Goal: Feedback & Contribution: Submit feedback/report problem

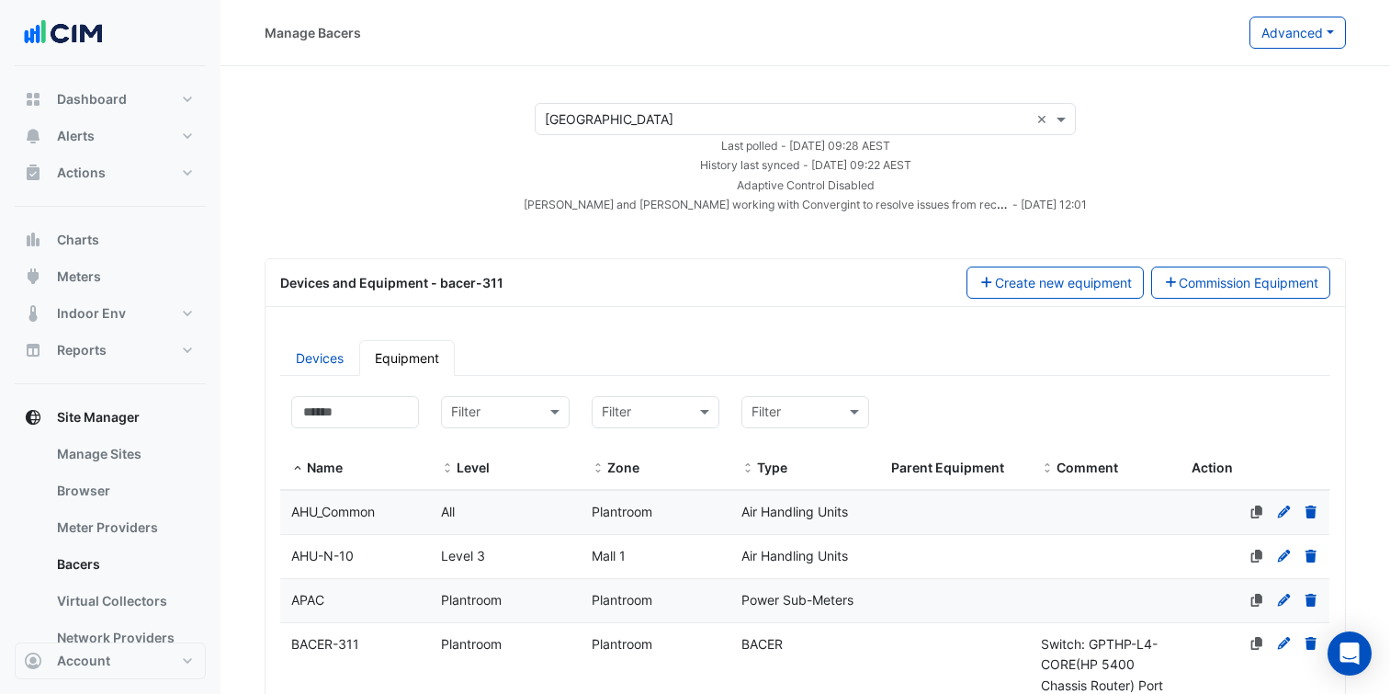
select select "***"
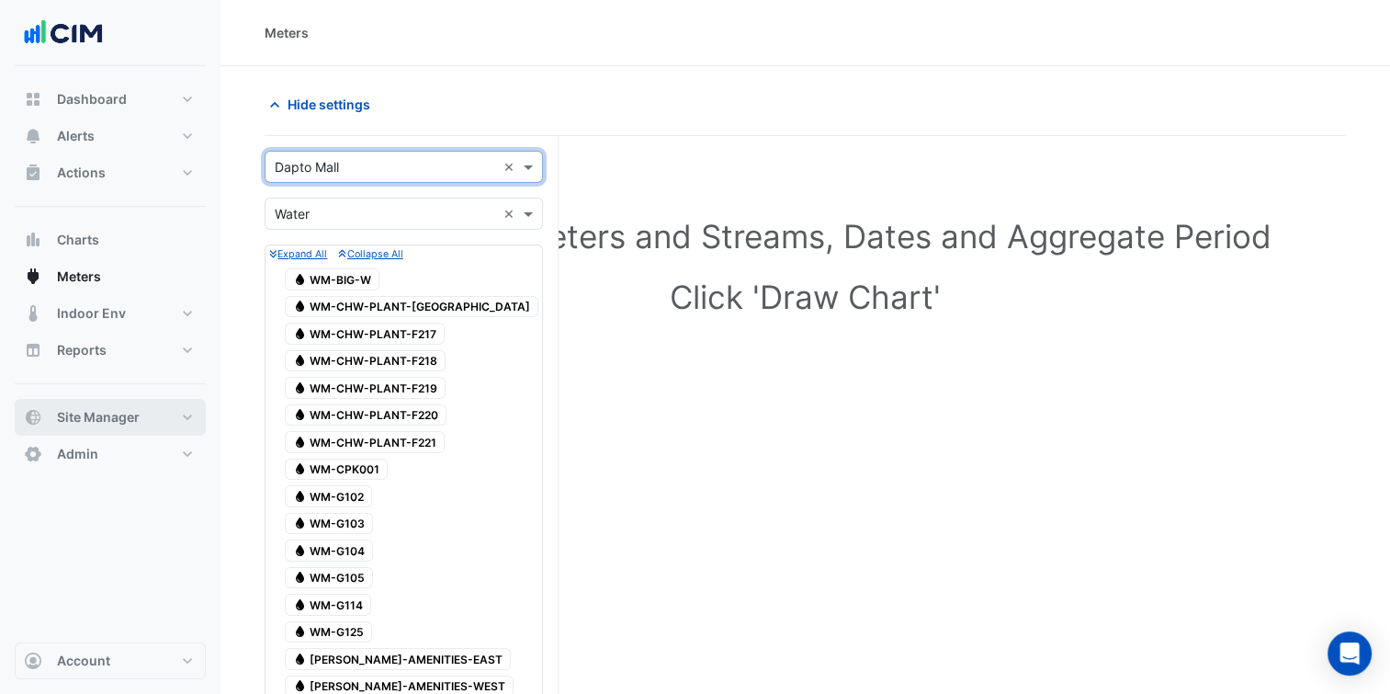
click at [192, 420] on button "Site Manager" at bounding box center [110, 417] width 191 height 37
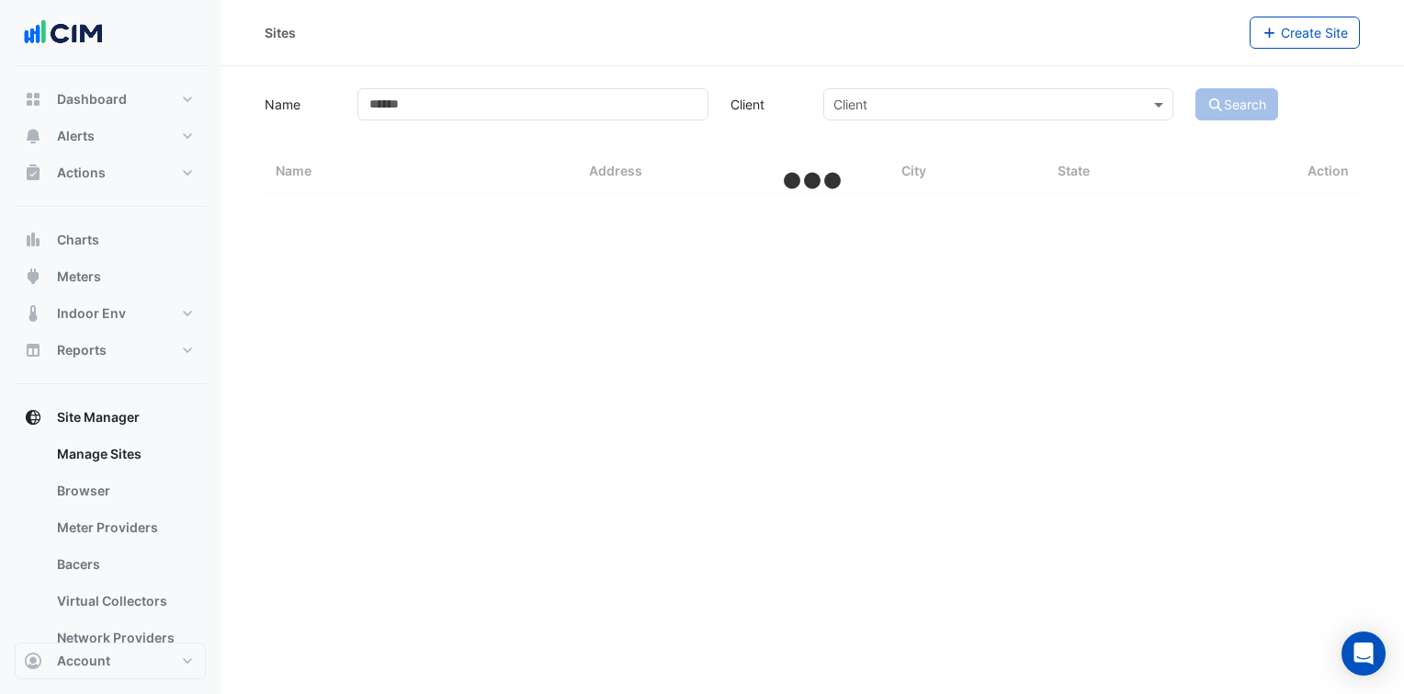
select select "***"
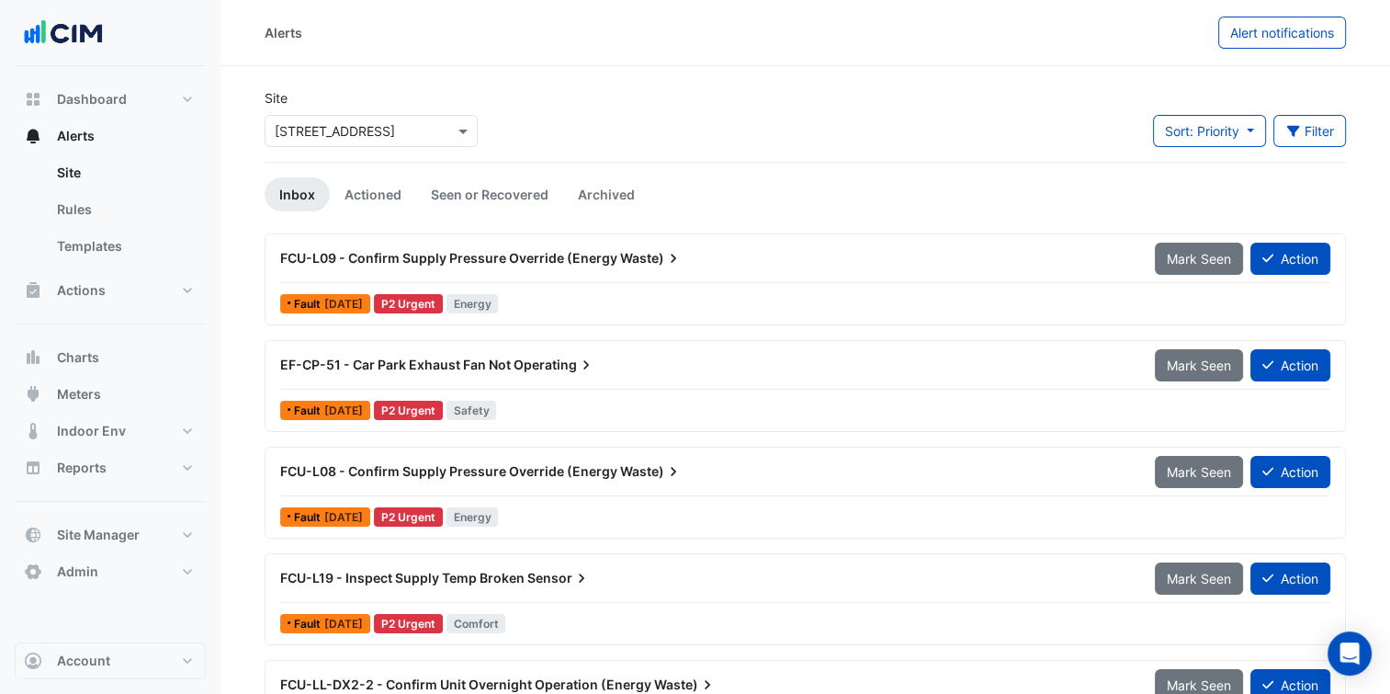
click at [966, 153] on div "Site Select a Site × [STREET_ADDRESS] Sort: Priority Priority Updated Filter Ti…" at bounding box center [805, 124] width 1103 height 73
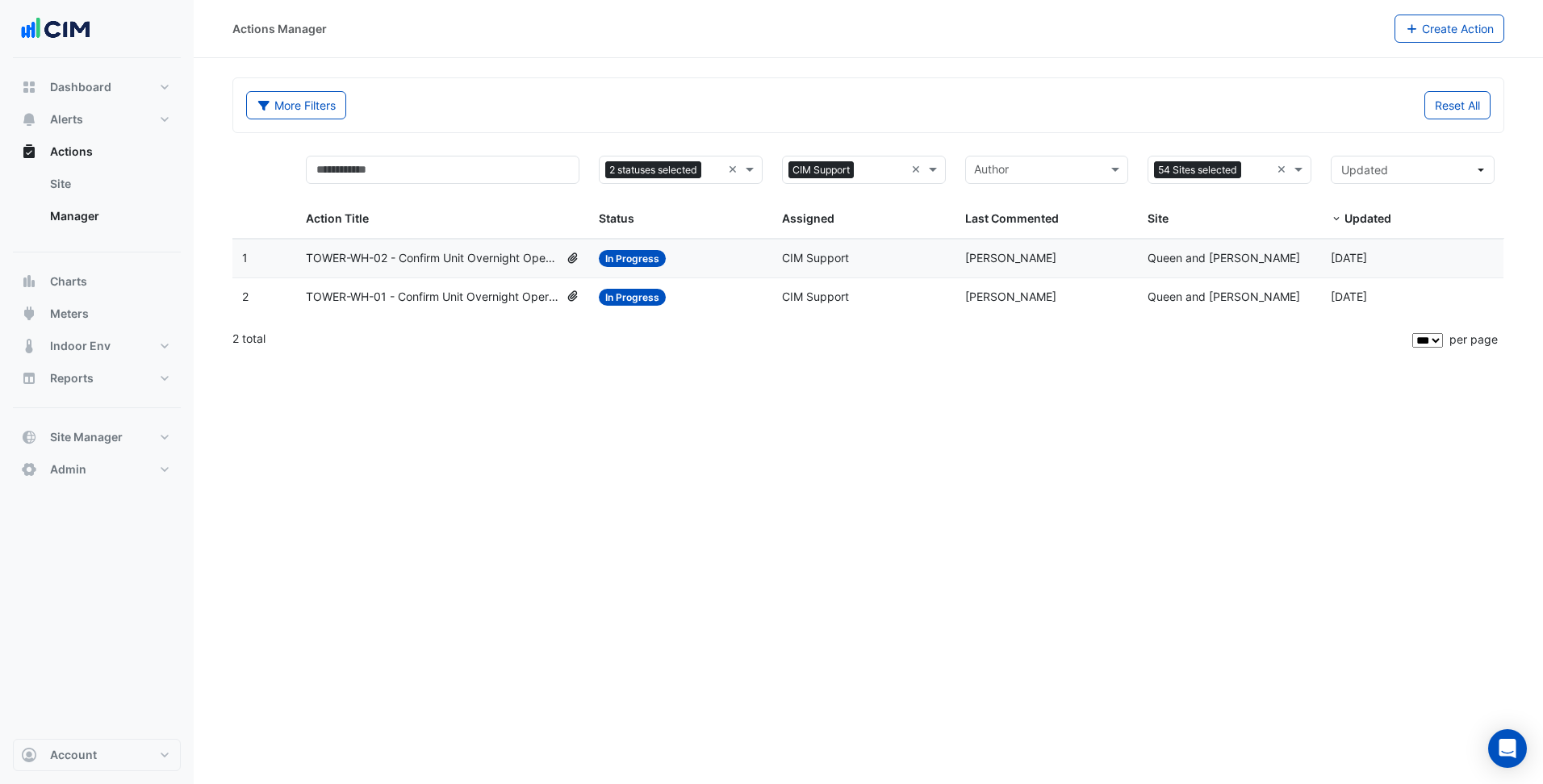
click at [128, 118] on button "Alerts" at bounding box center [97, 119] width 168 height 32
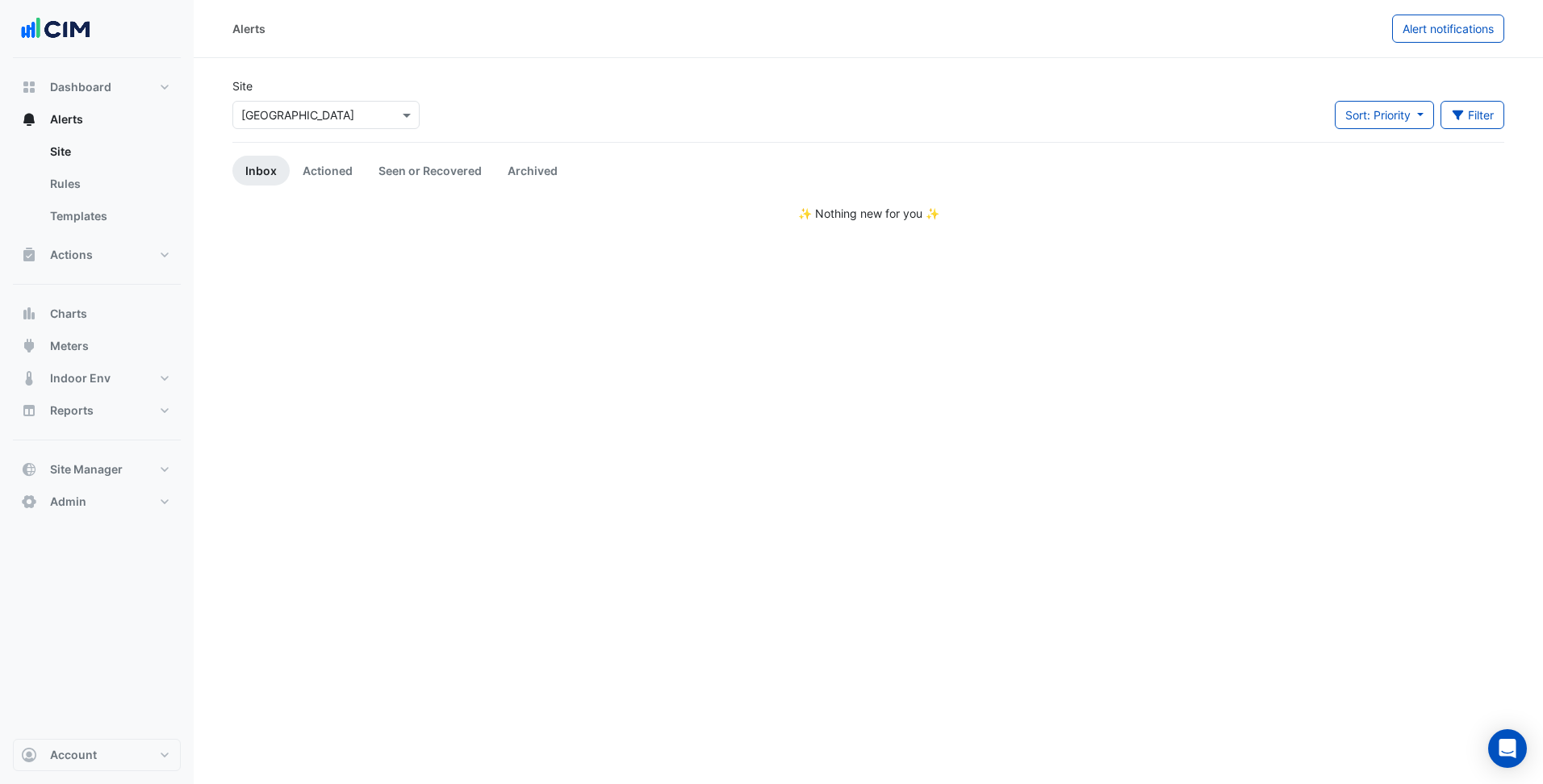
click at [296, 125] on div "Select a Site × Pacific Fair Shopping Centre" at bounding box center [326, 115] width 187 height 28
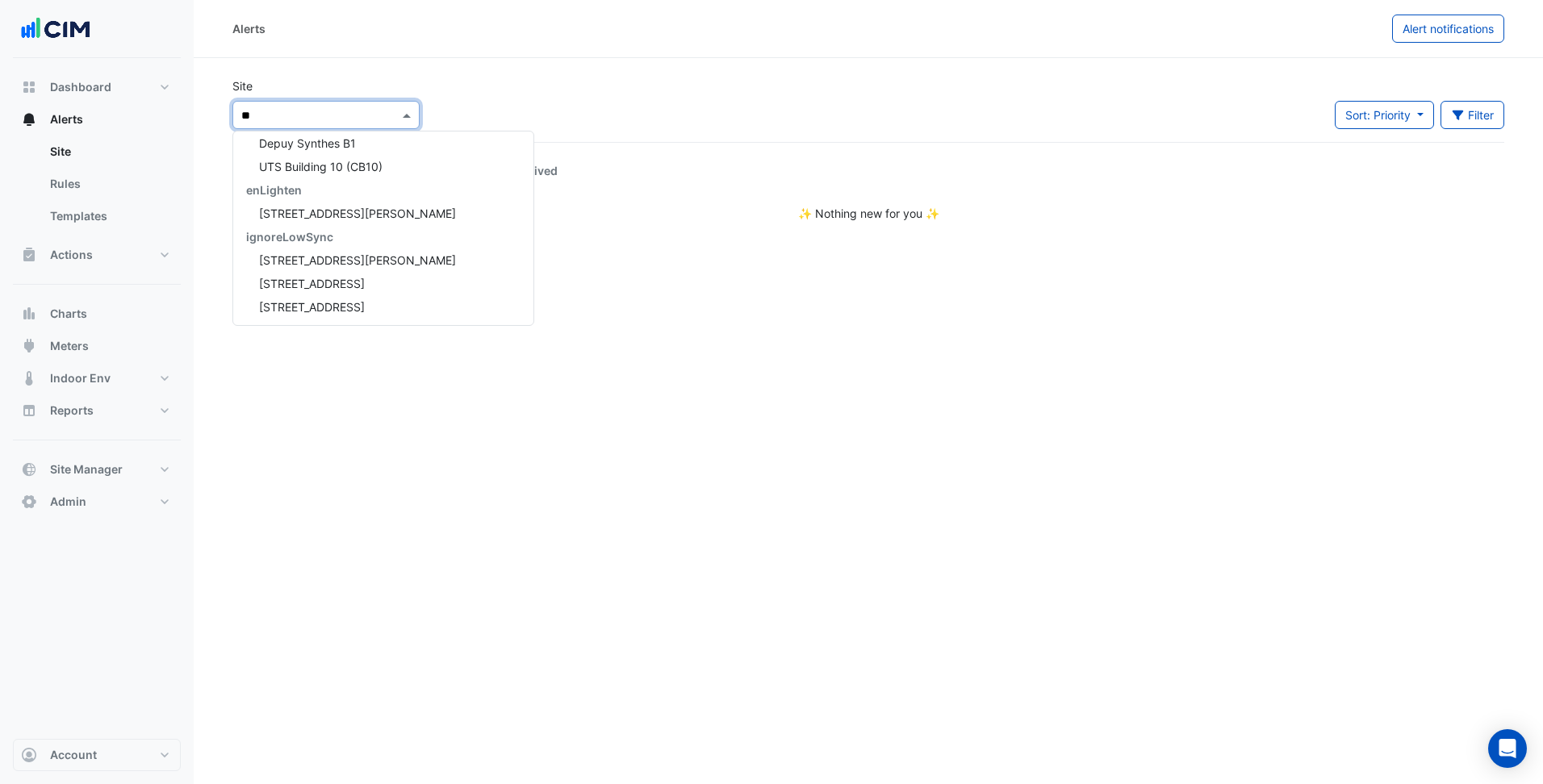
scroll to position [895, 0]
type input "***"
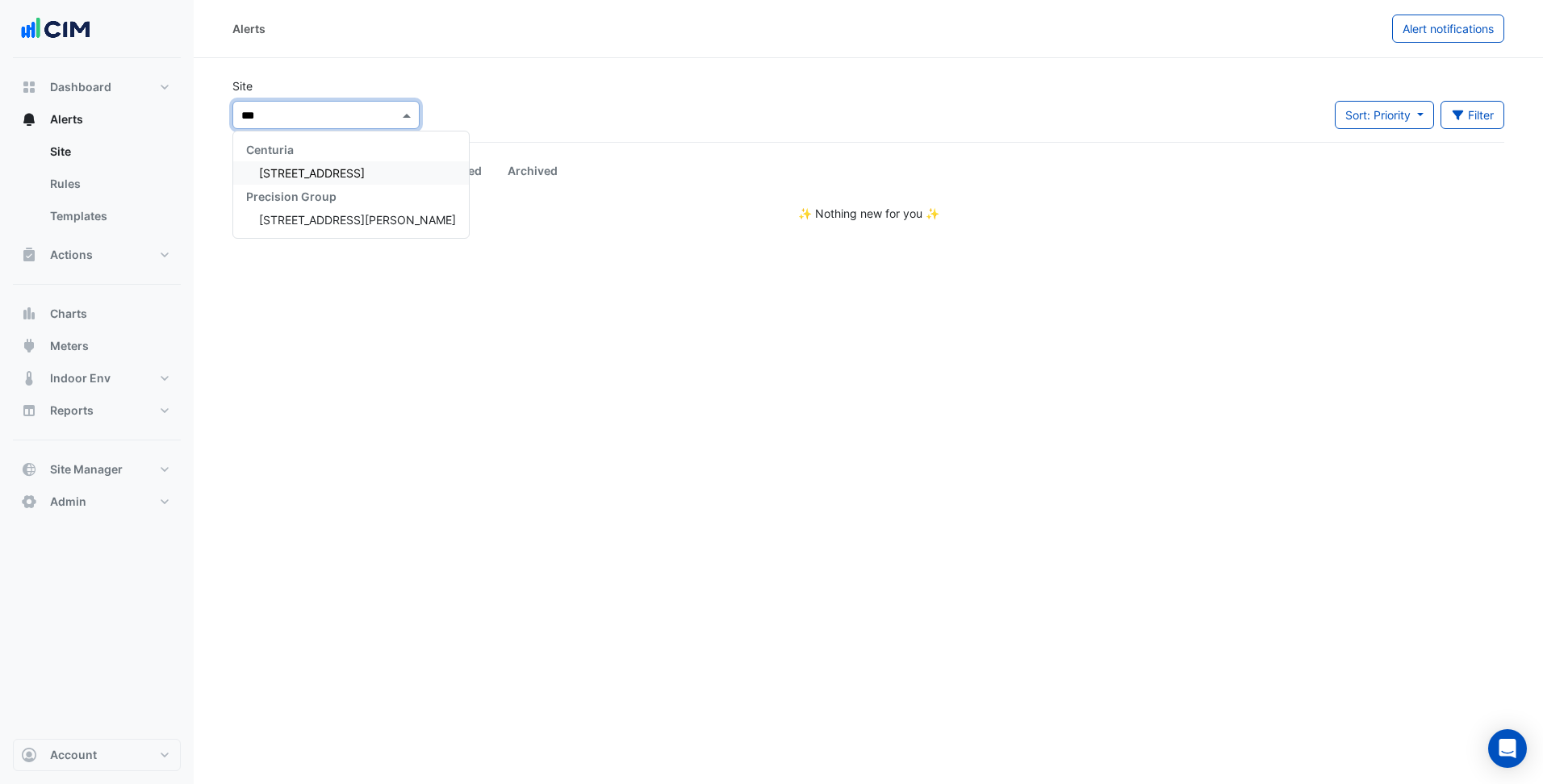
scroll to position [0, 0]
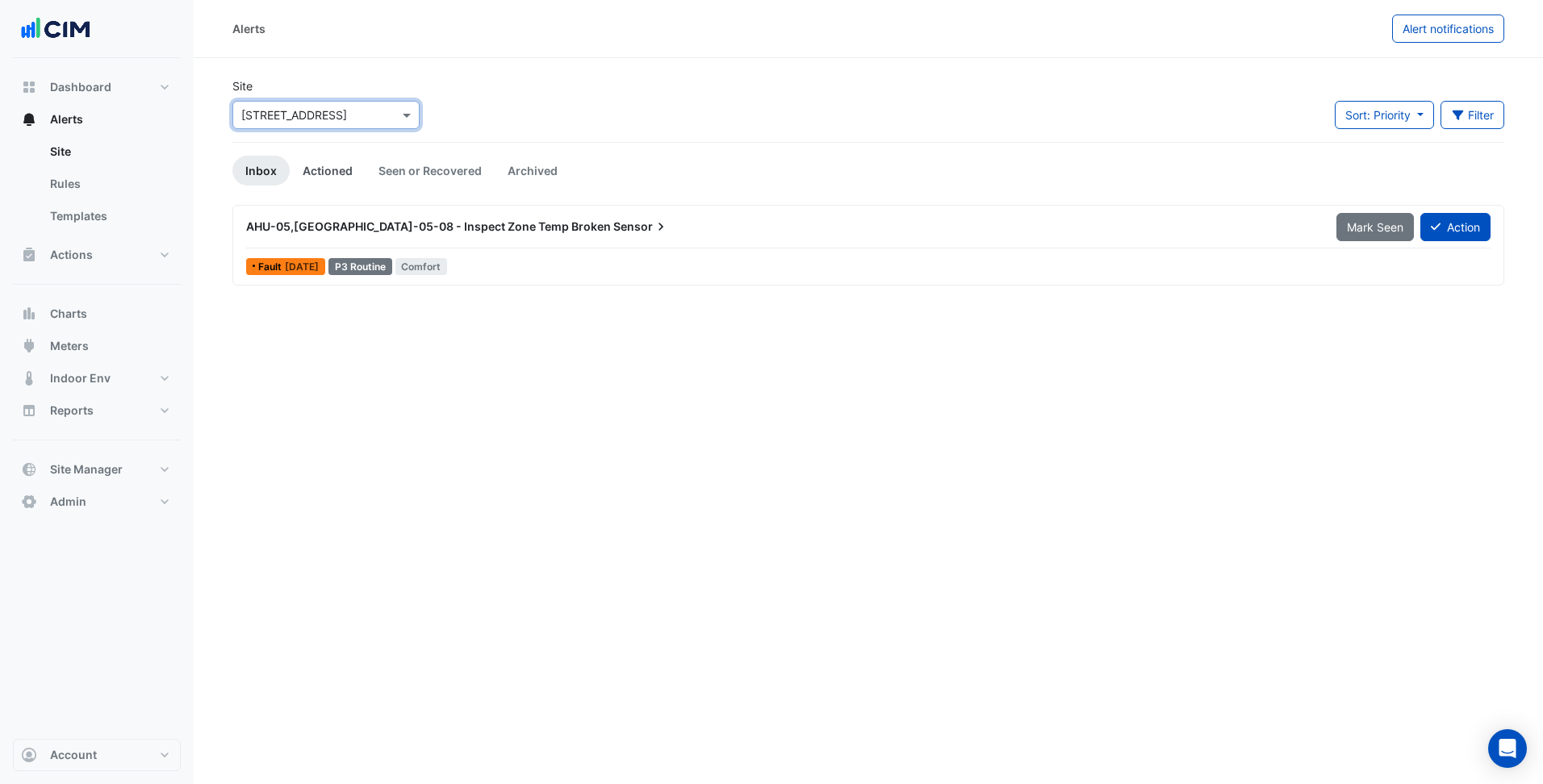
click at [308, 166] on link "Actioned" at bounding box center [328, 170] width 76 height 30
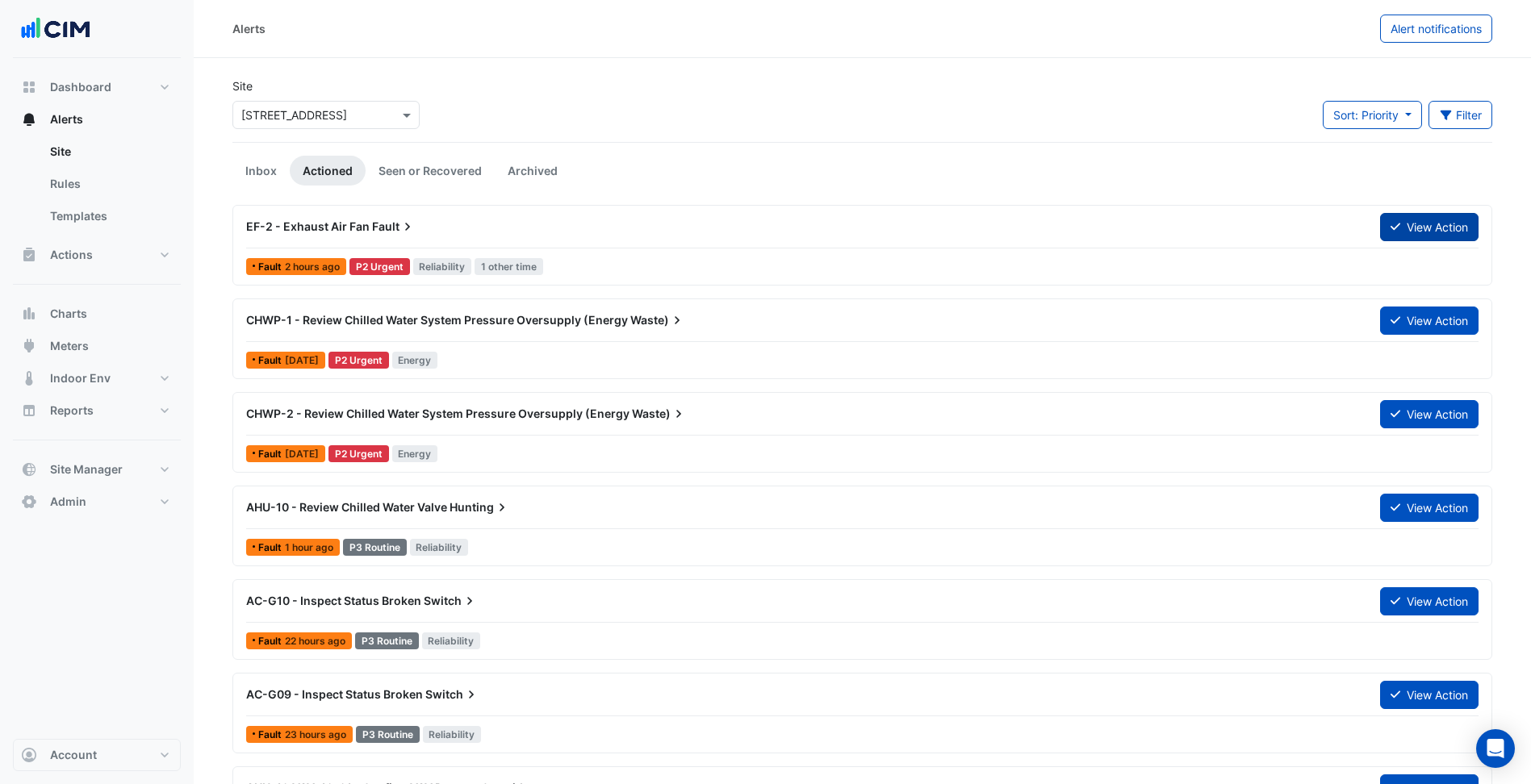
click at [1412, 227] on button "View Action" at bounding box center [1429, 227] width 98 height 28
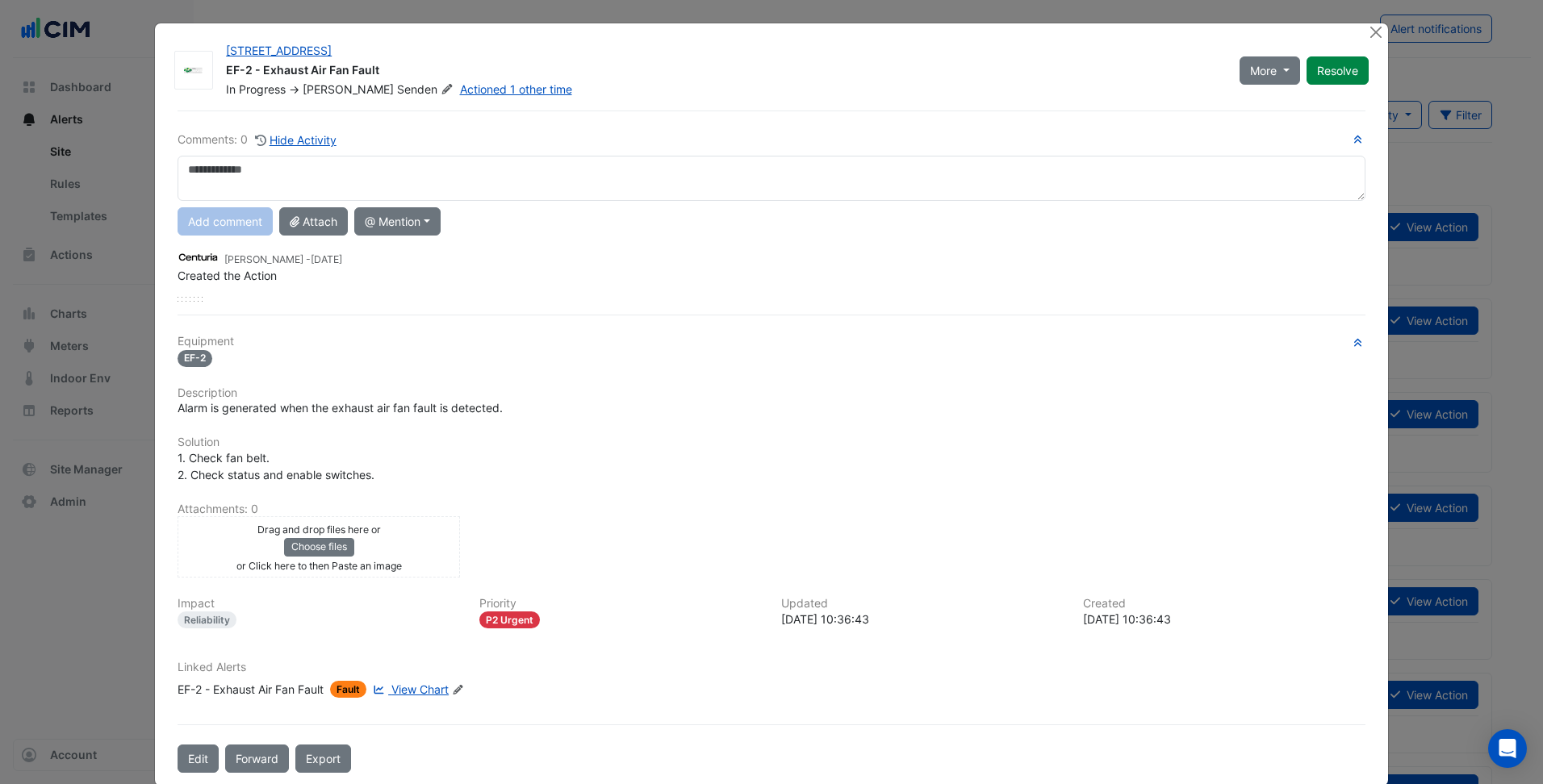
click at [414, 688] on span "View Chart" at bounding box center [420, 689] width 57 height 14
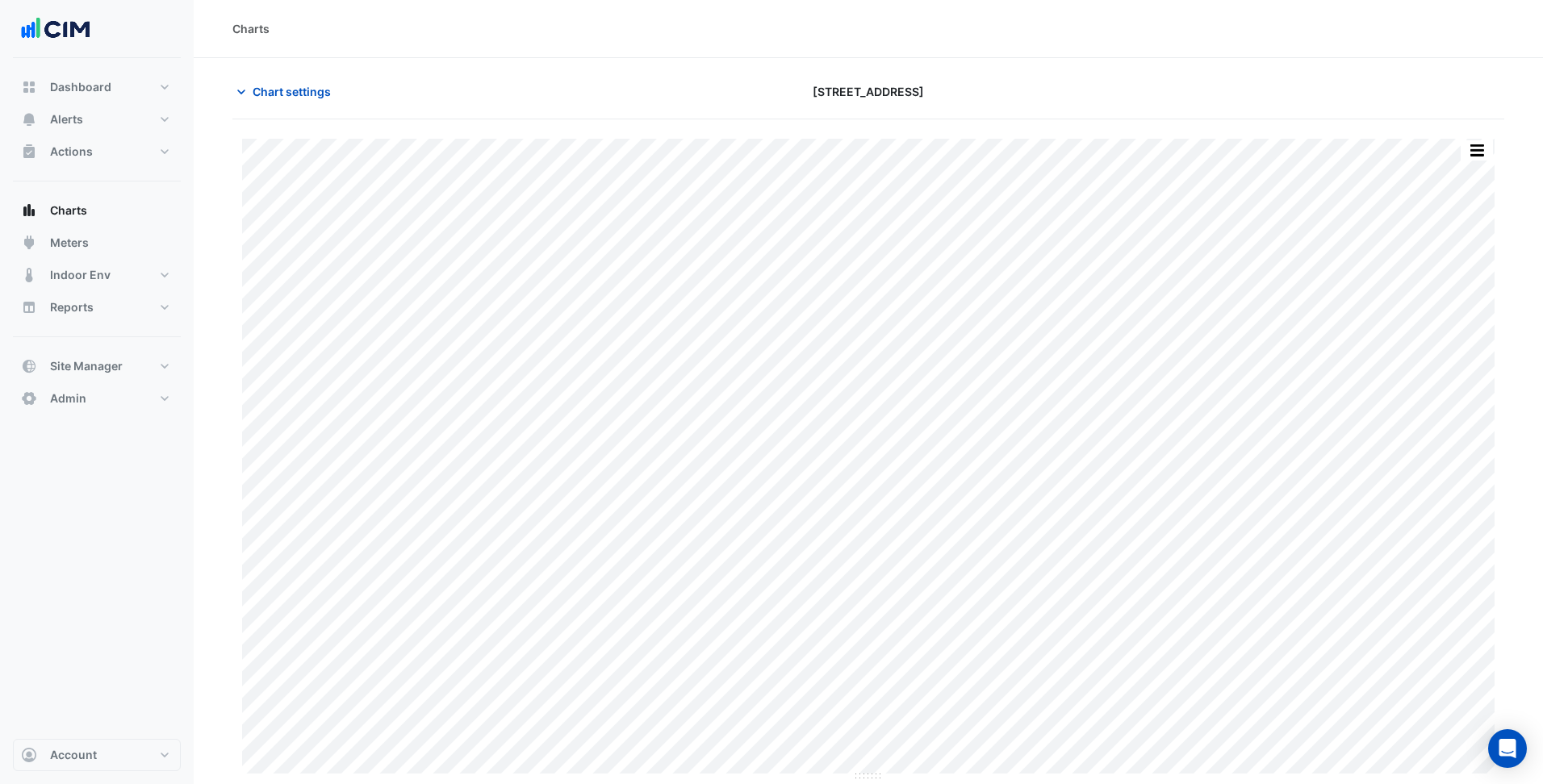
type input "**********"
click at [300, 93] on span "Chart settings" at bounding box center [292, 91] width 78 height 17
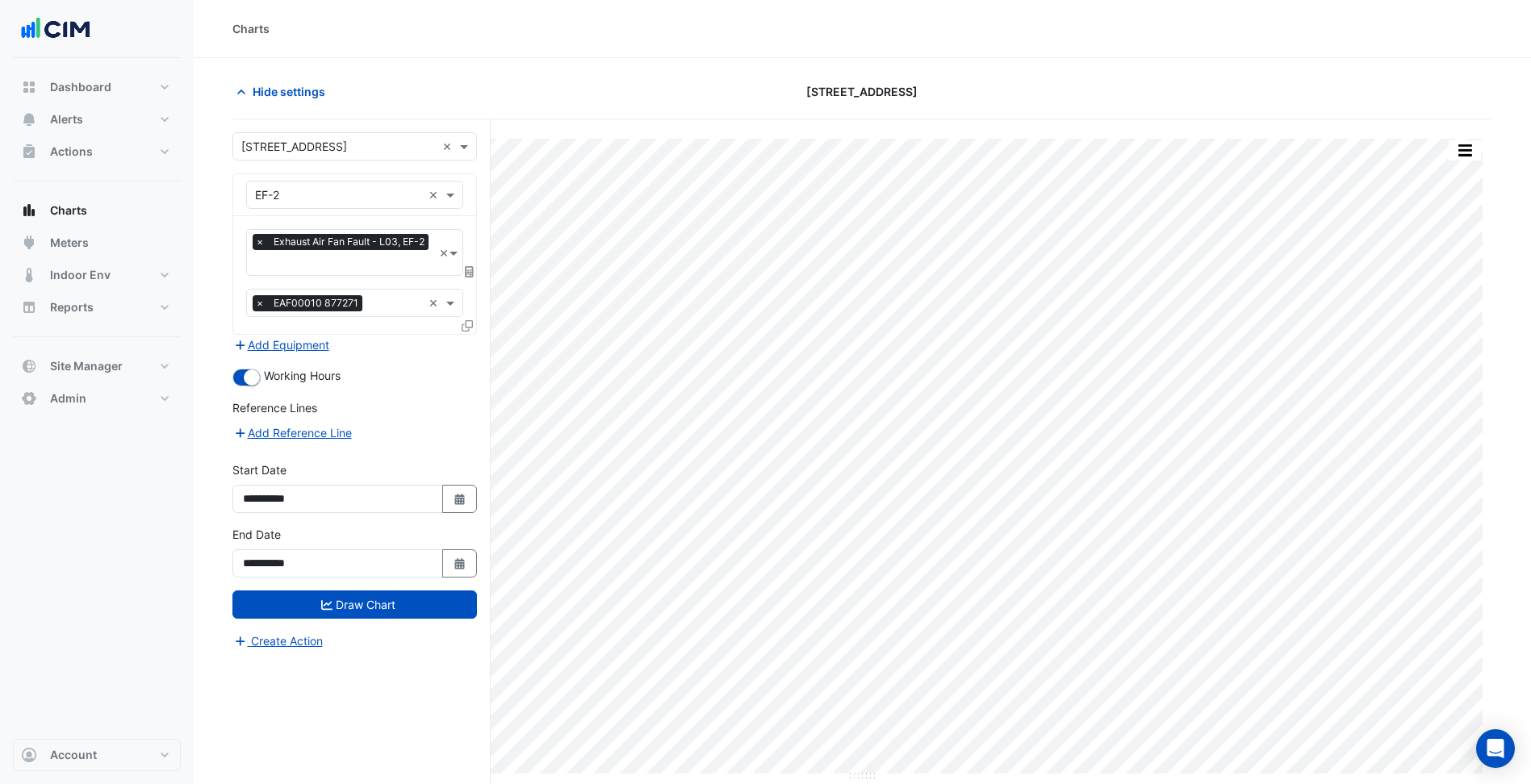
click at [319, 265] on input "text" at bounding box center [343, 263] width 177 height 17
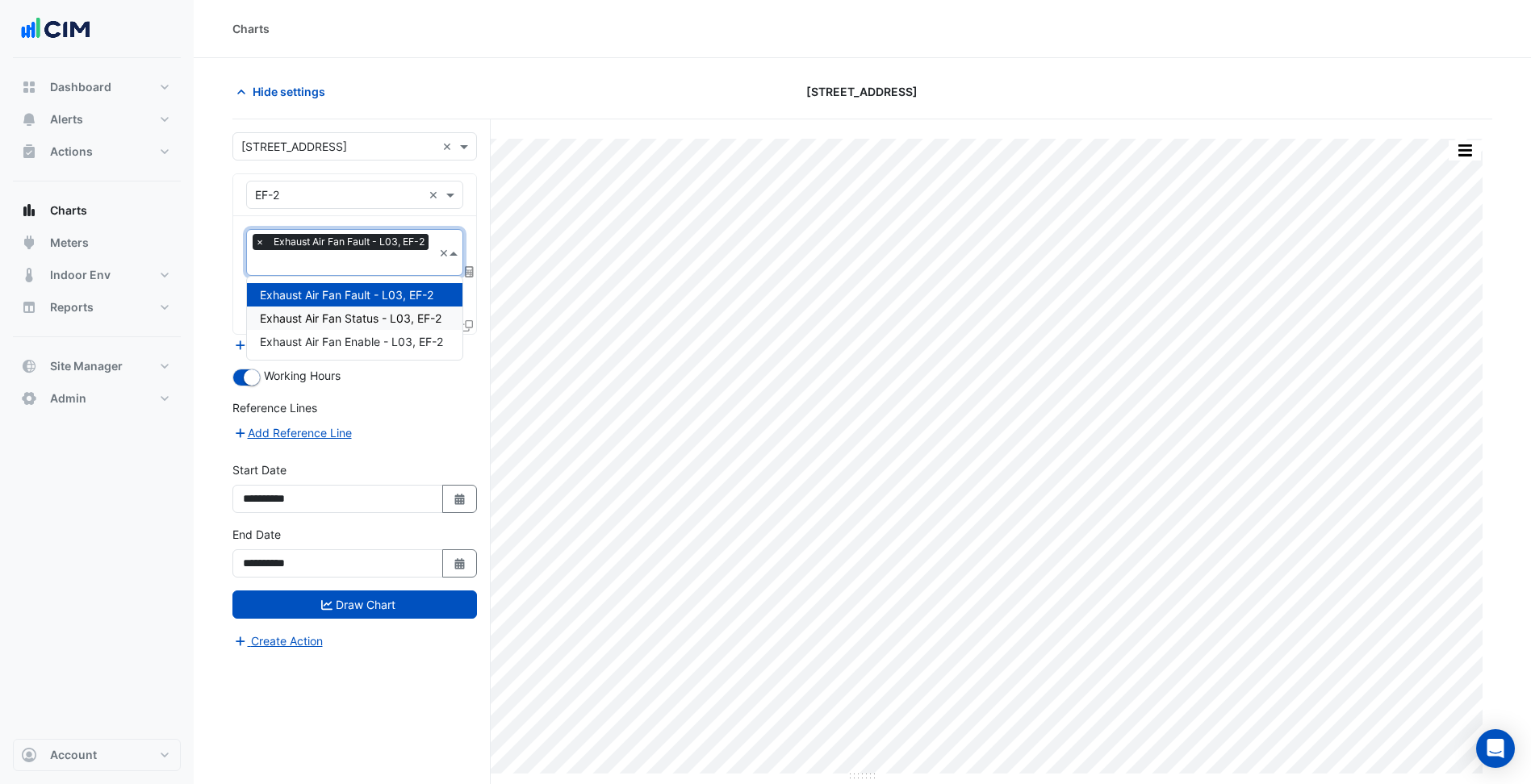
click at [344, 320] on span "Exhaust Air Fan Status - L03, EF-2" at bounding box center [350, 319] width 182 height 14
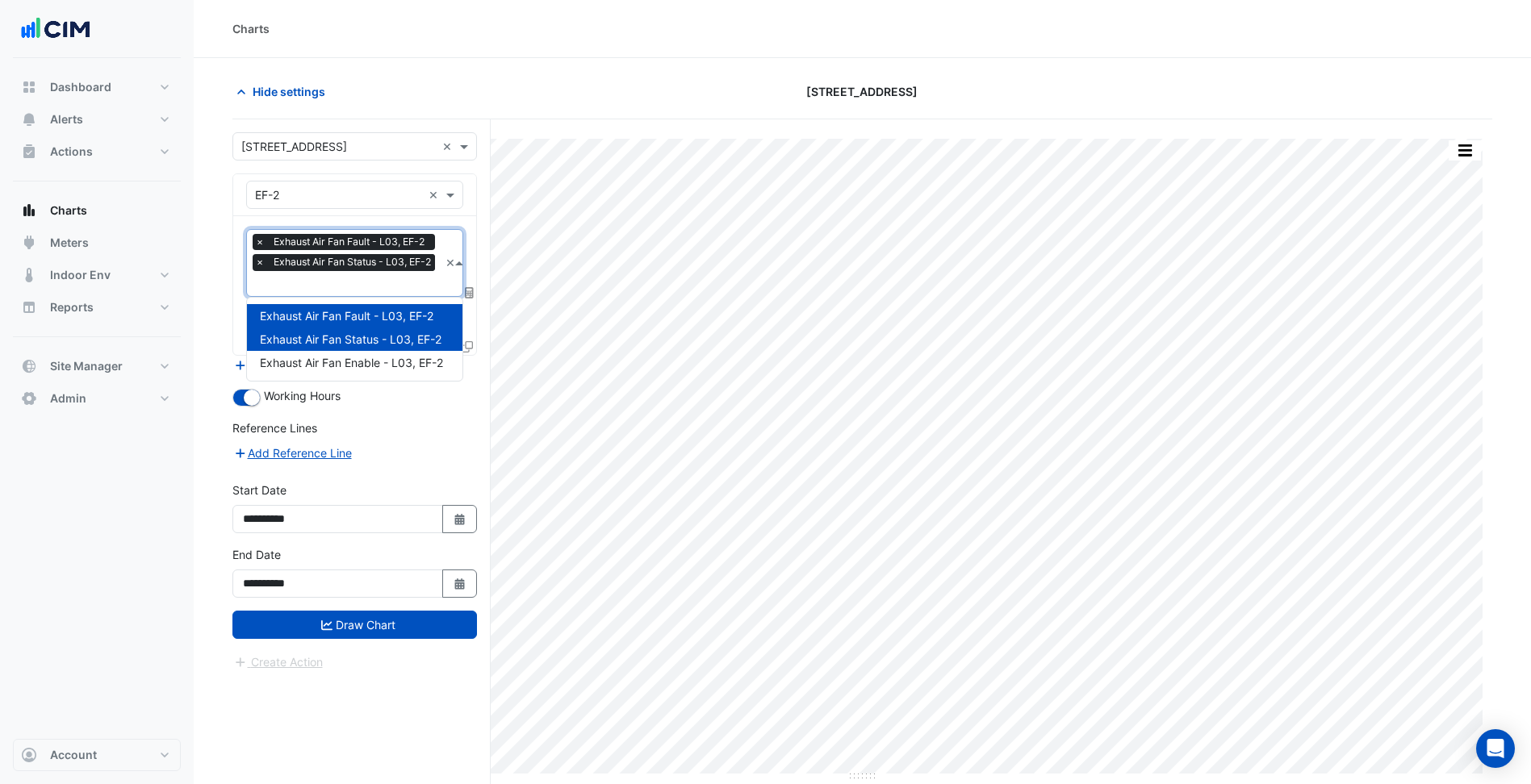
drag, startPoint x: 361, startPoint y: 286, endPoint x: 373, endPoint y: 337, distance: 52.4
click at [362, 286] on input "text" at bounding box center [346, 284] width 184 height 17
click at [377, 356] on span "Exhaust Air Fan Enable - L03, EF-2" at bounding box center [351, 363] width 184 height 14
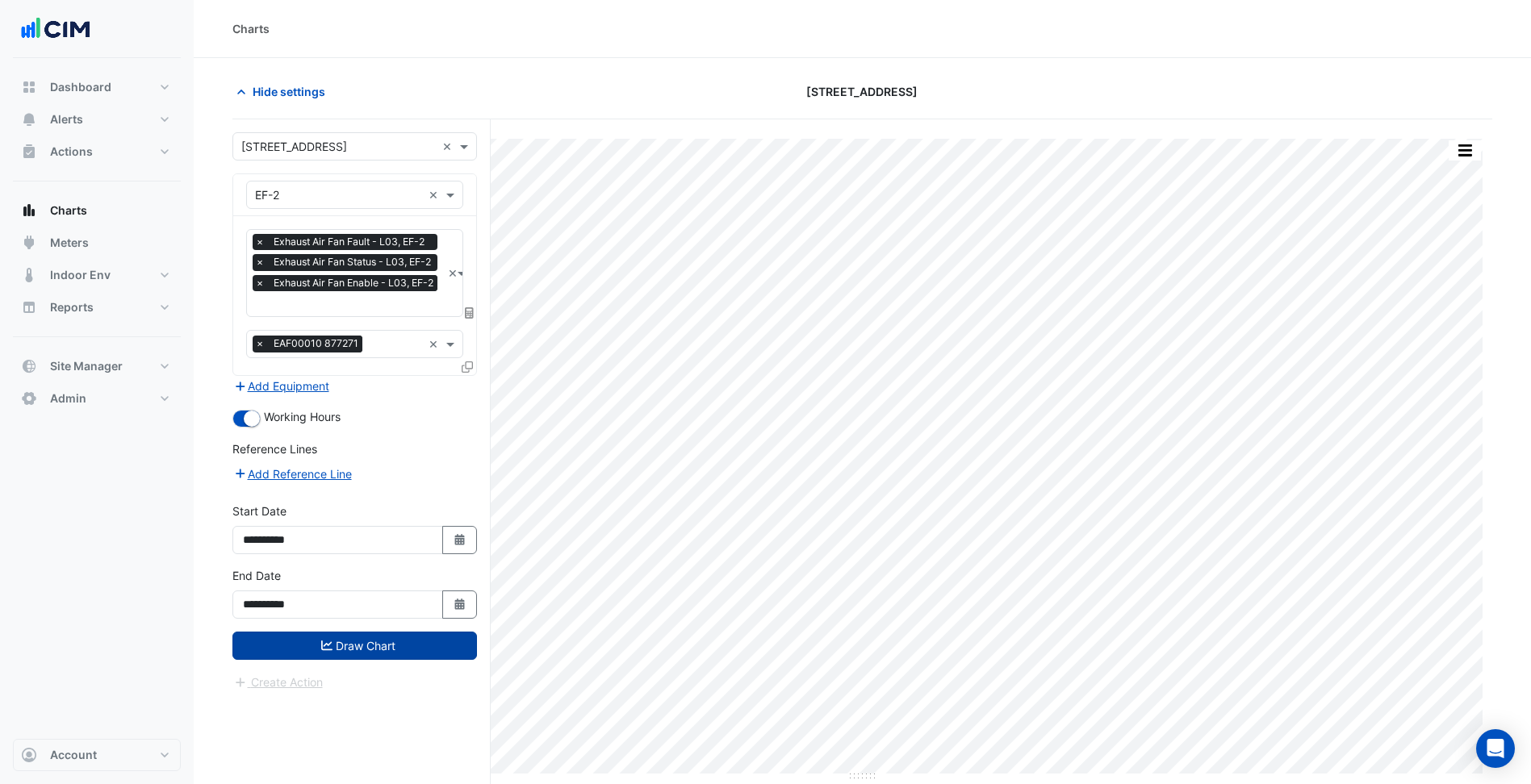
drag, startPoint x: 426, startPoint y: 639, endPoint x: 438, endPoint y: 649, distance: 15.6
click at [425, 639] on button "Draw Chart" at bounding box center [355, 645] width 244 height 28
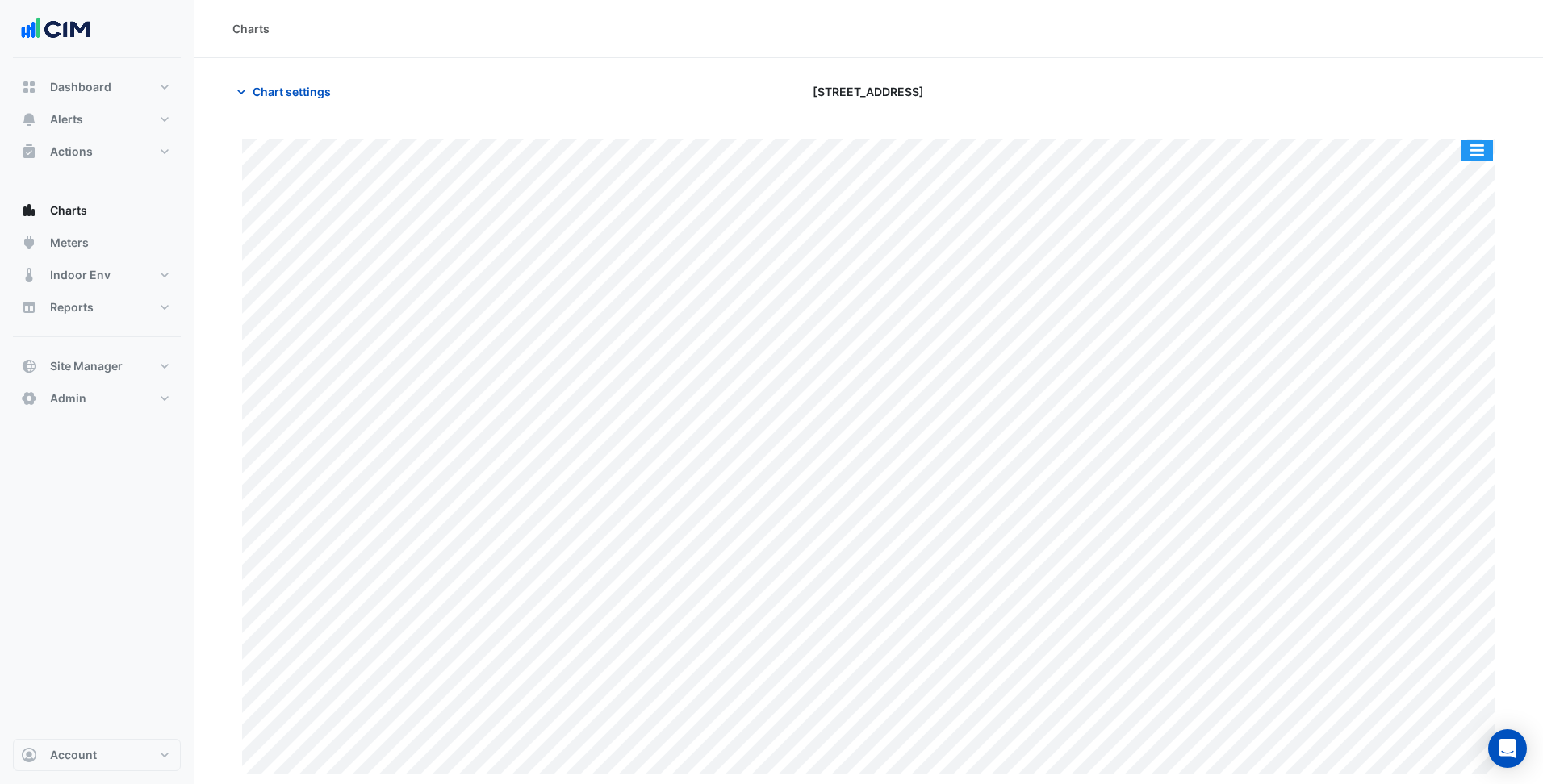
click at [1468, 155] on button "button" at bounding box center [1476, 150] width 32 height 20
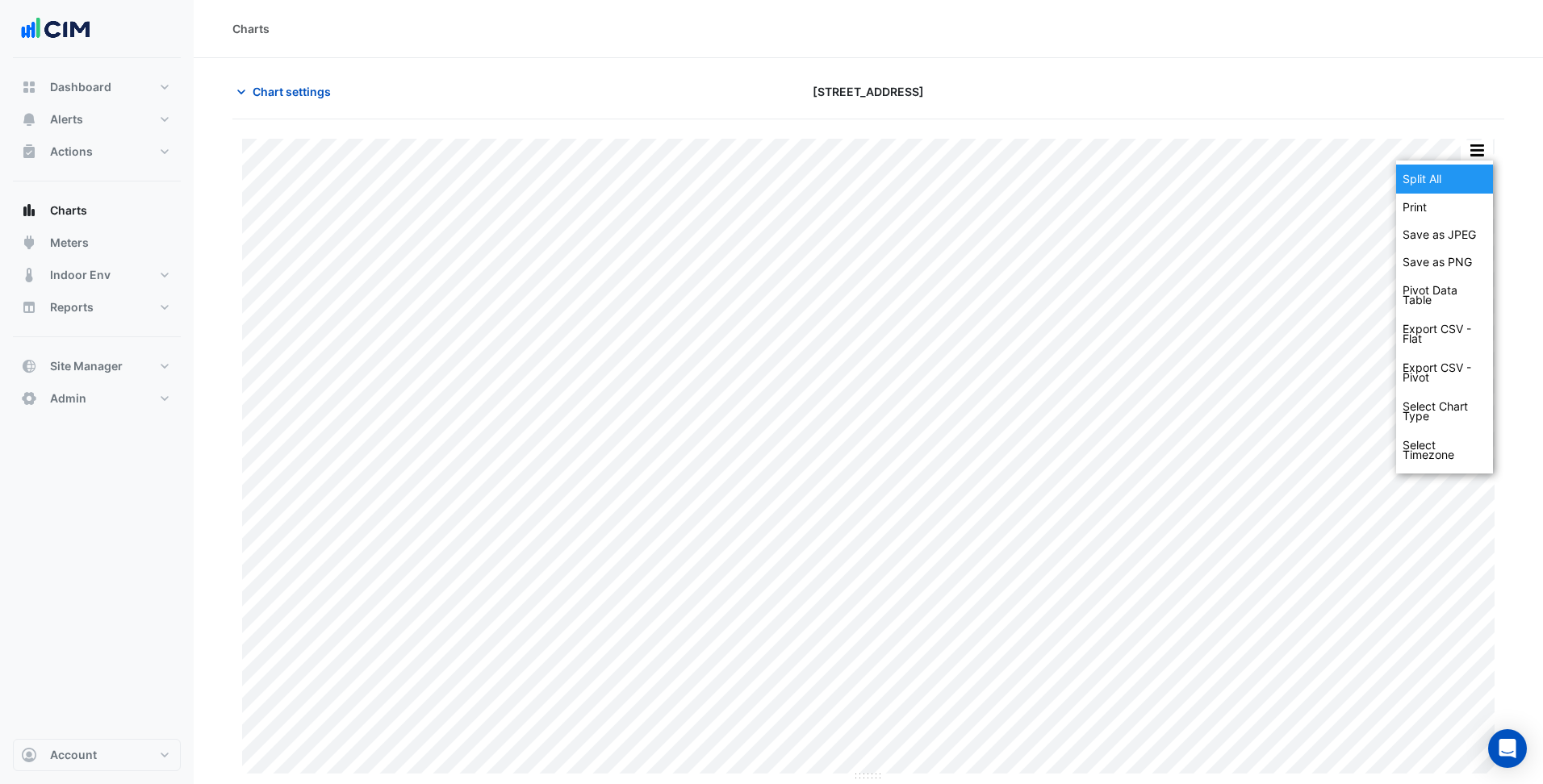
click at [1454, 172] on div "Split All" at bounding box center [1444, 178] width 97 height 29
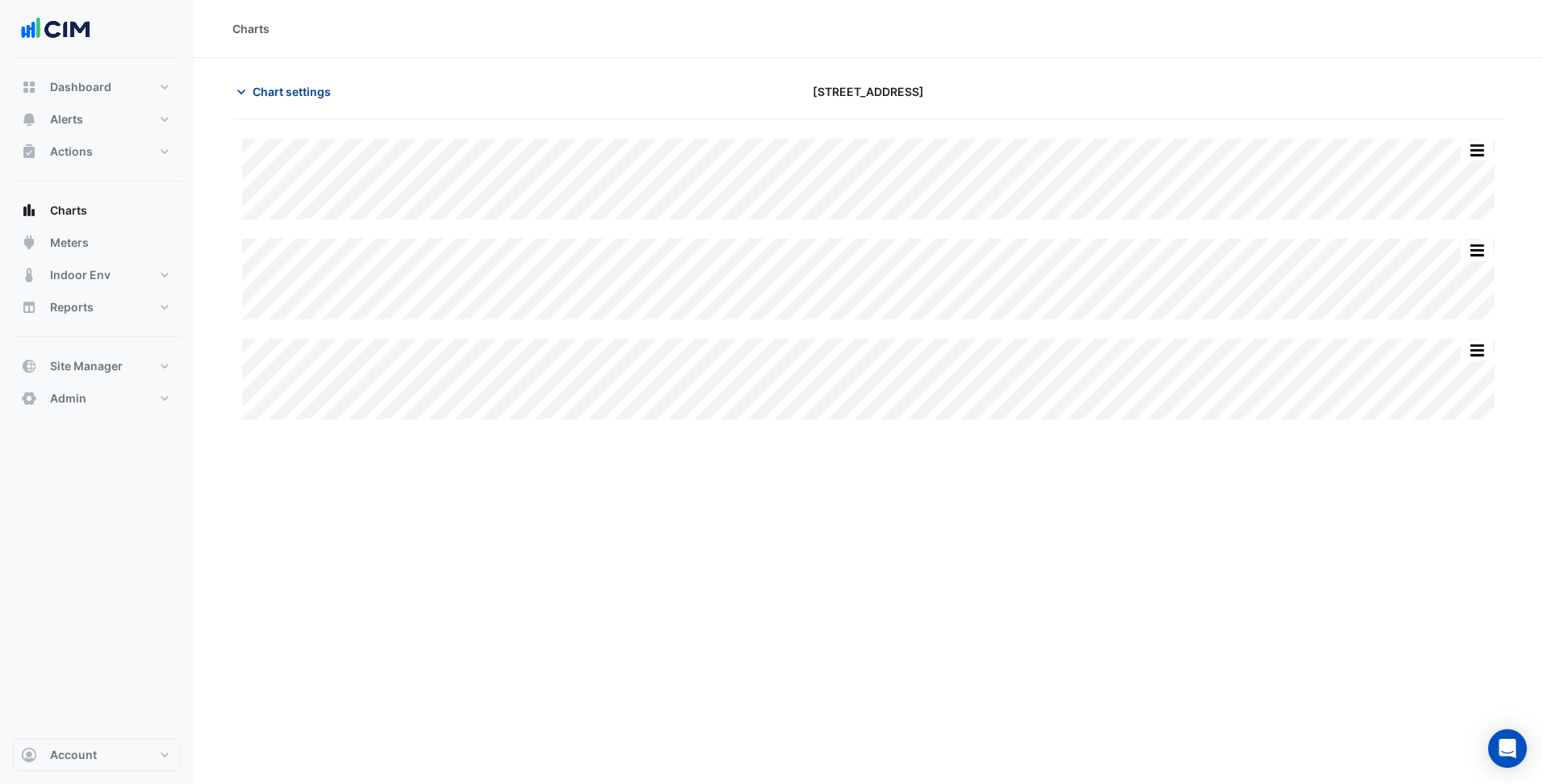
click at [308, 95] on span "Chart settings" at bounding box center [292, 91] width 78 height 17
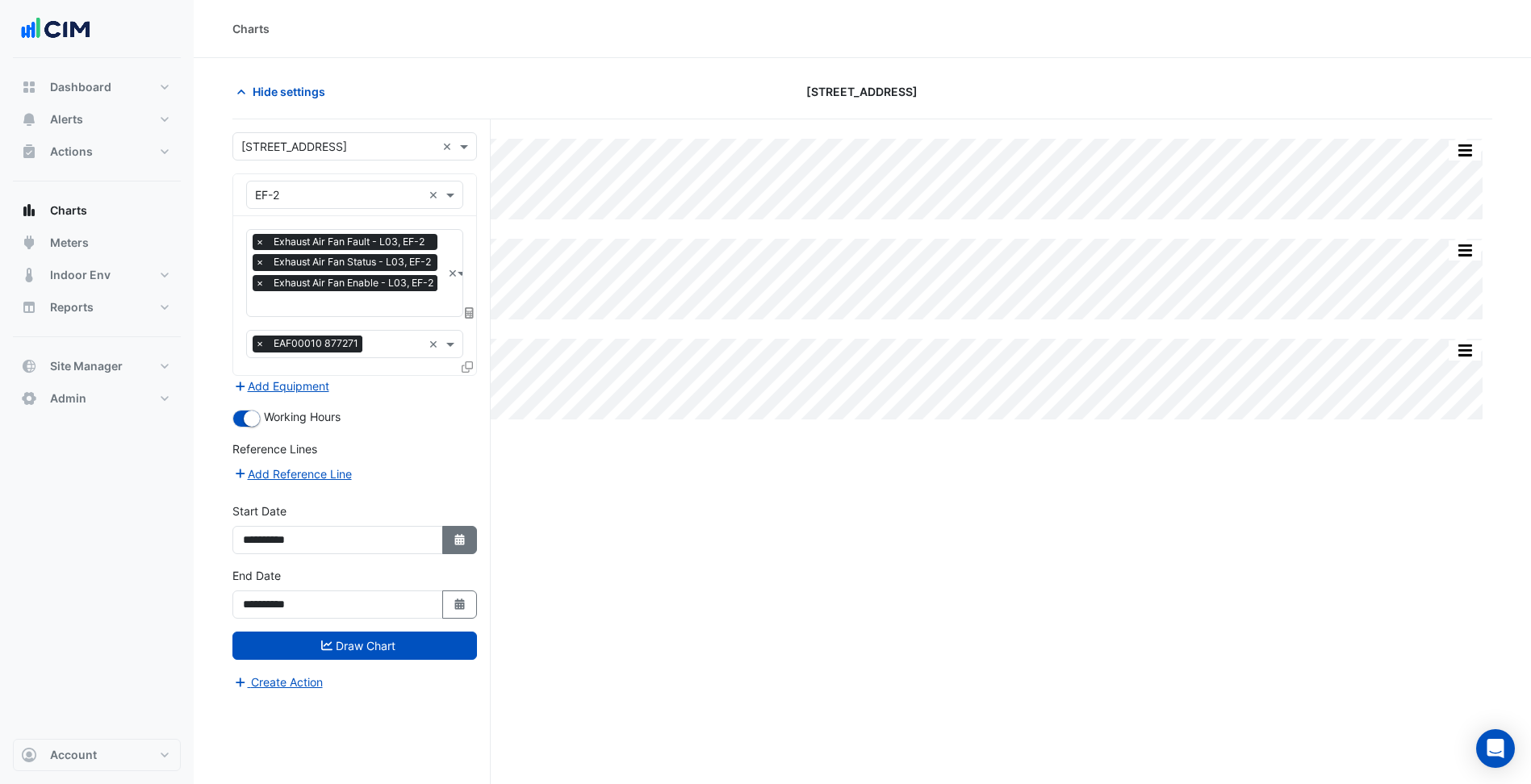
click at [453, 534] on icon "Select Date" at bounding box center [459, 539] width 15 height 11
select select "*"
select select "****"
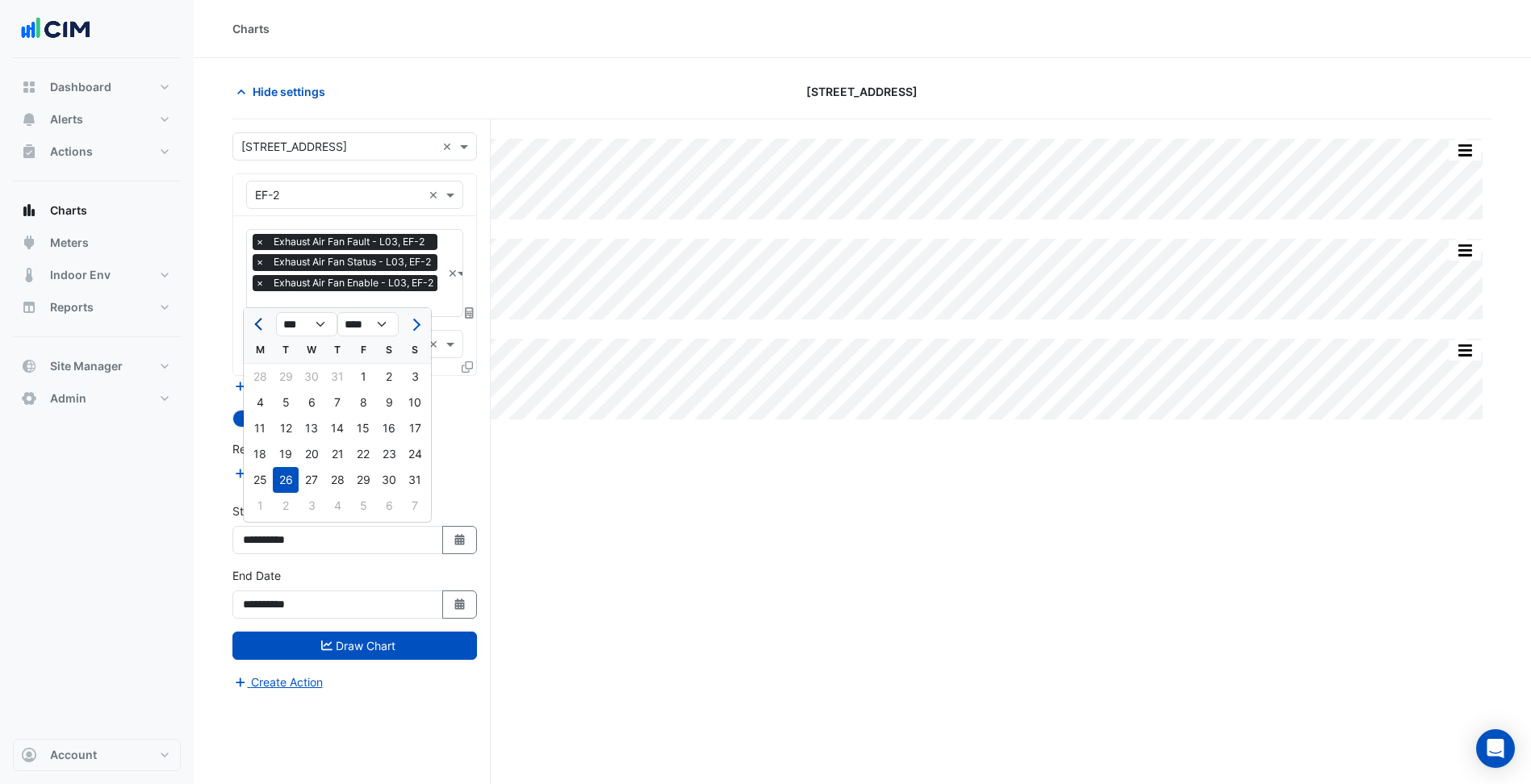
click at [265, 324] on span "Previous month" at bounding box center [260, 325] width 12 height 12
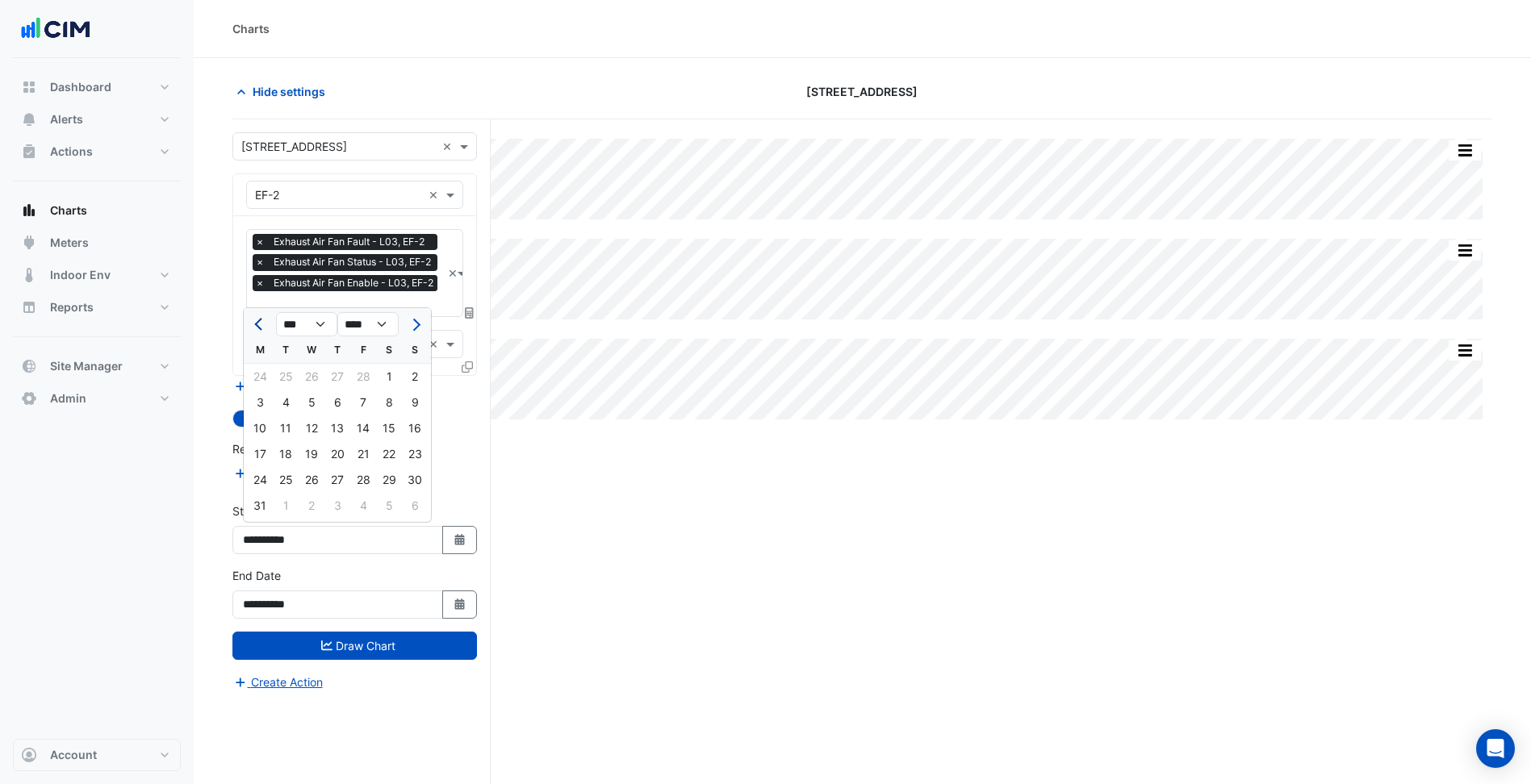
click at [265, 324] on span "Previous month" at bounding box center [260, 325] width 12 height 12
select select "*"
click at [310, 385] on div "1" at bounding box center [311, 376] width 25 height 25
type input "**********"
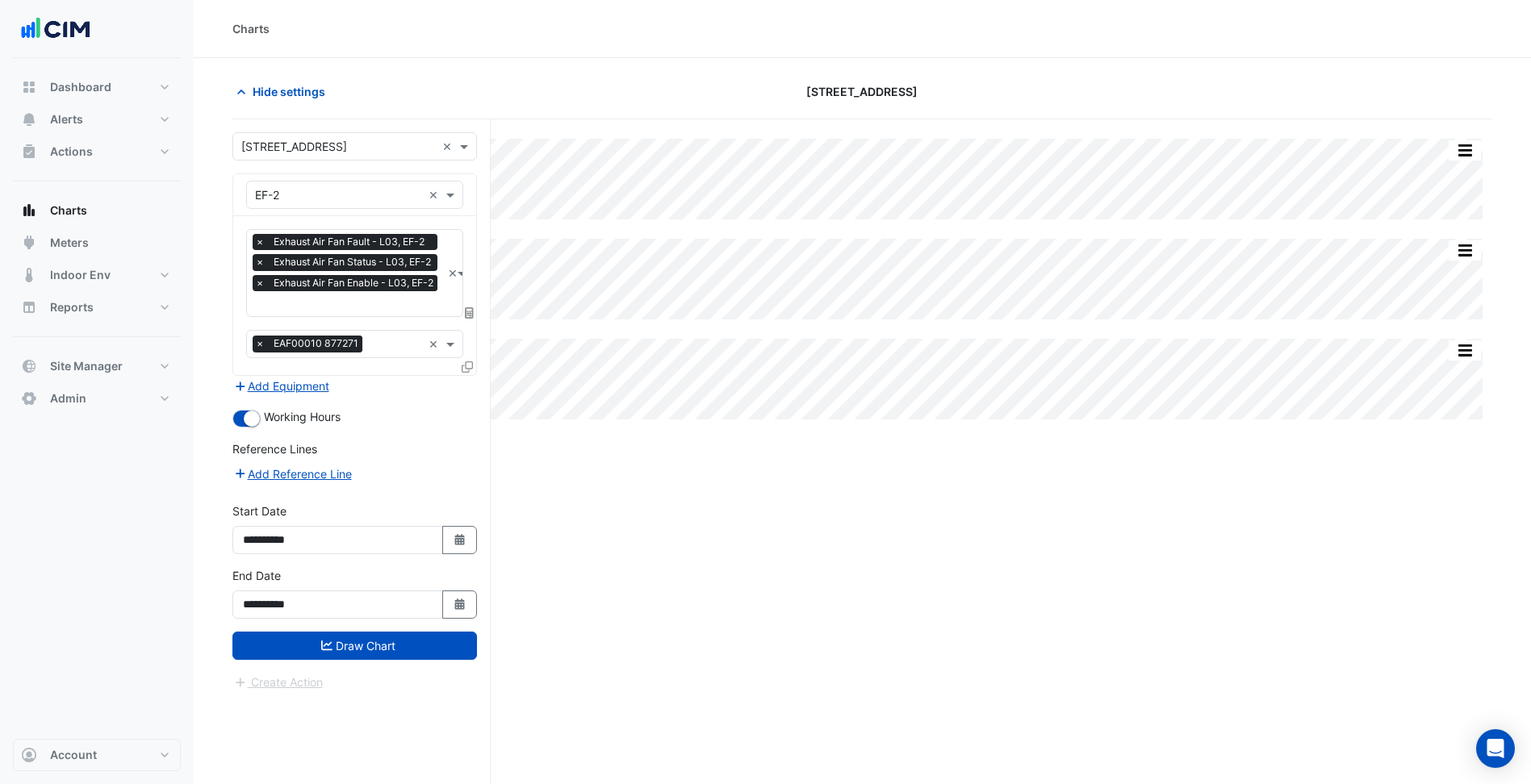
click at [401, 660] on form "**********" at bounding box center [355, 412] width 244 height 559
click at [408, 644] on button "Draw Chart" at bounding box center [355, 645] width 244 height 28
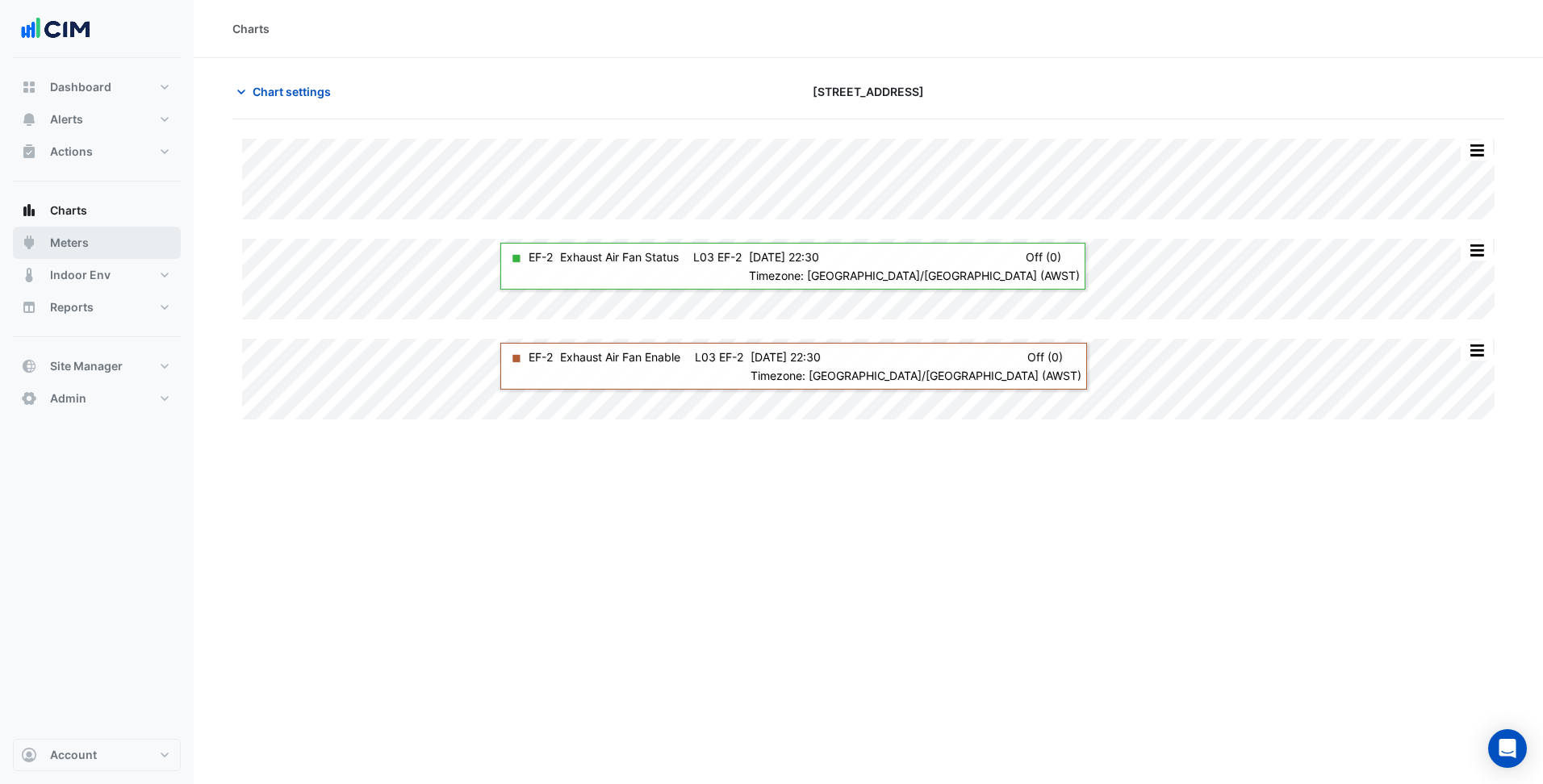
click at [118, 240] on button "Meters" at bounding box center [97, 242] width 168 height 32
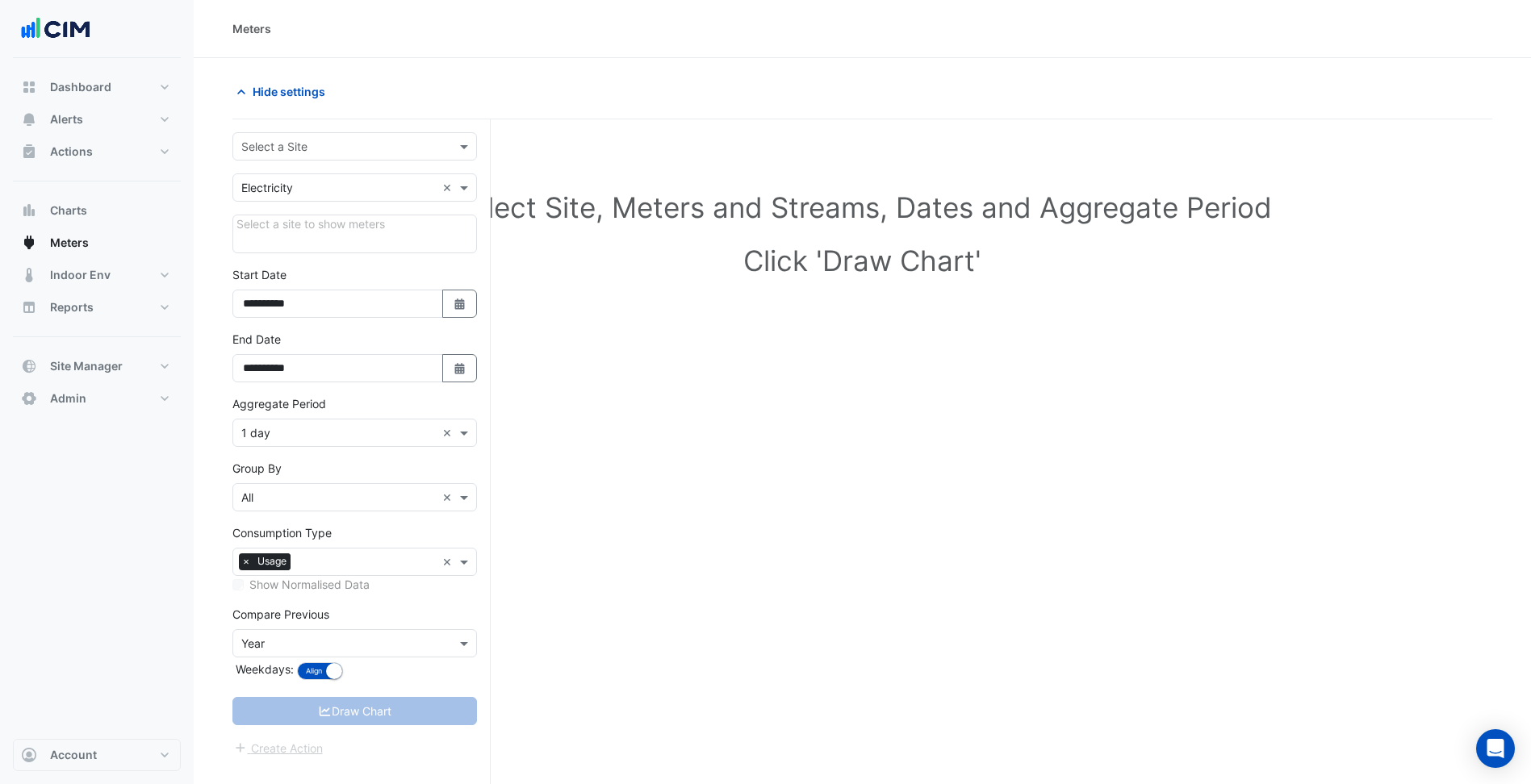
click at [365, 140] on input "text" at bounding box center [338, 147] width 194 height 17
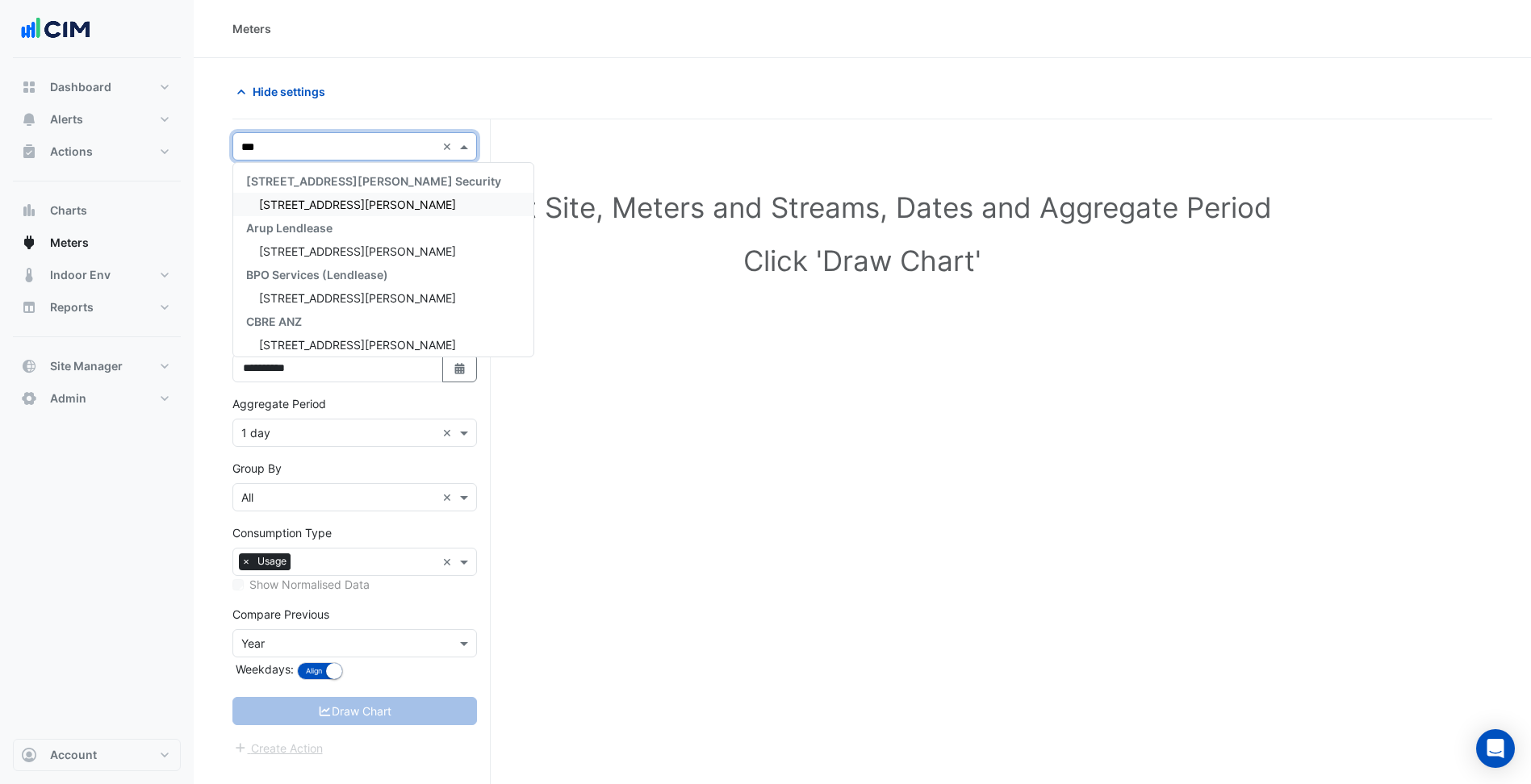
type input "***"
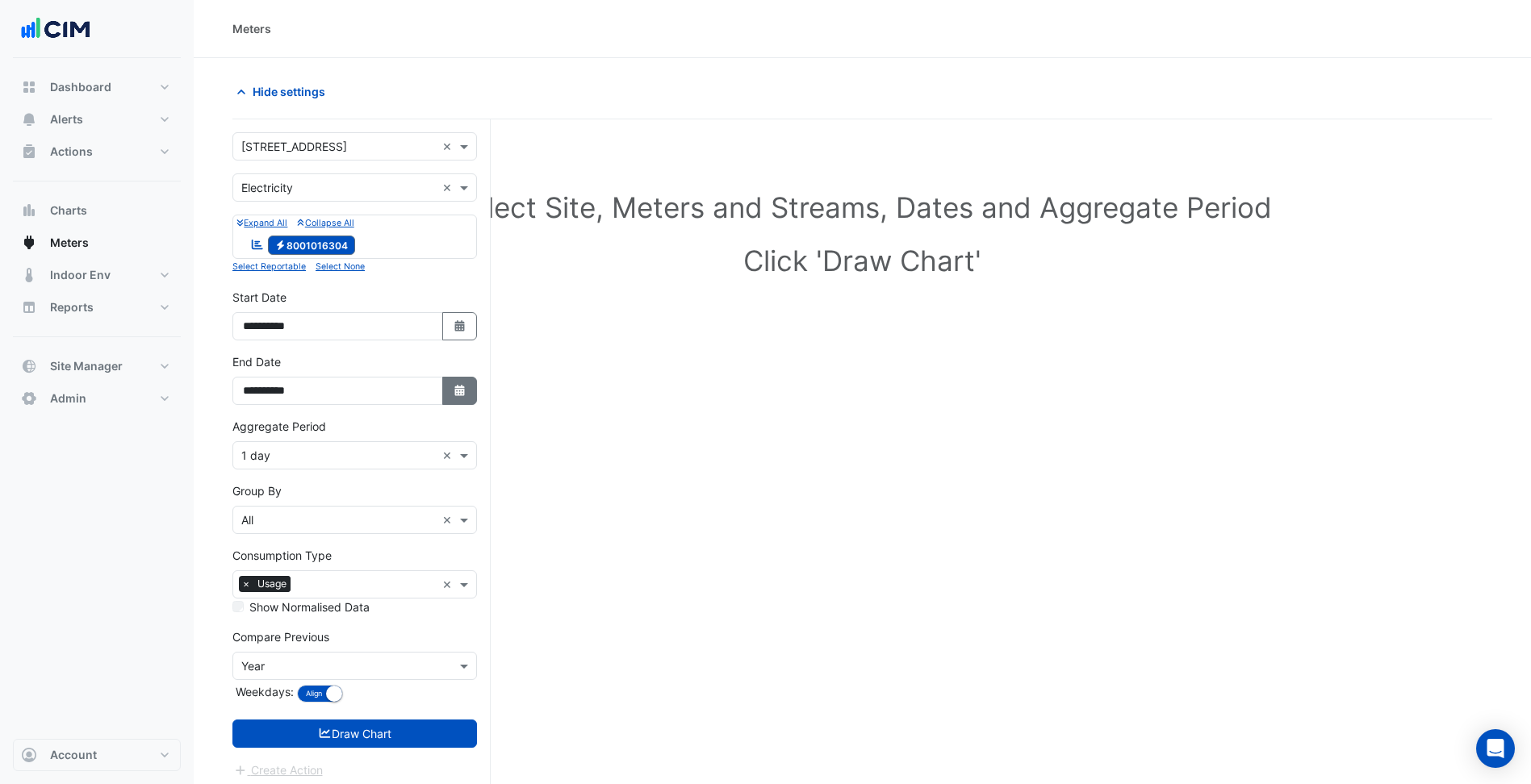
click at [459, 402] on button "Select Date" at bounding box center [459, 391] width 35 height 28
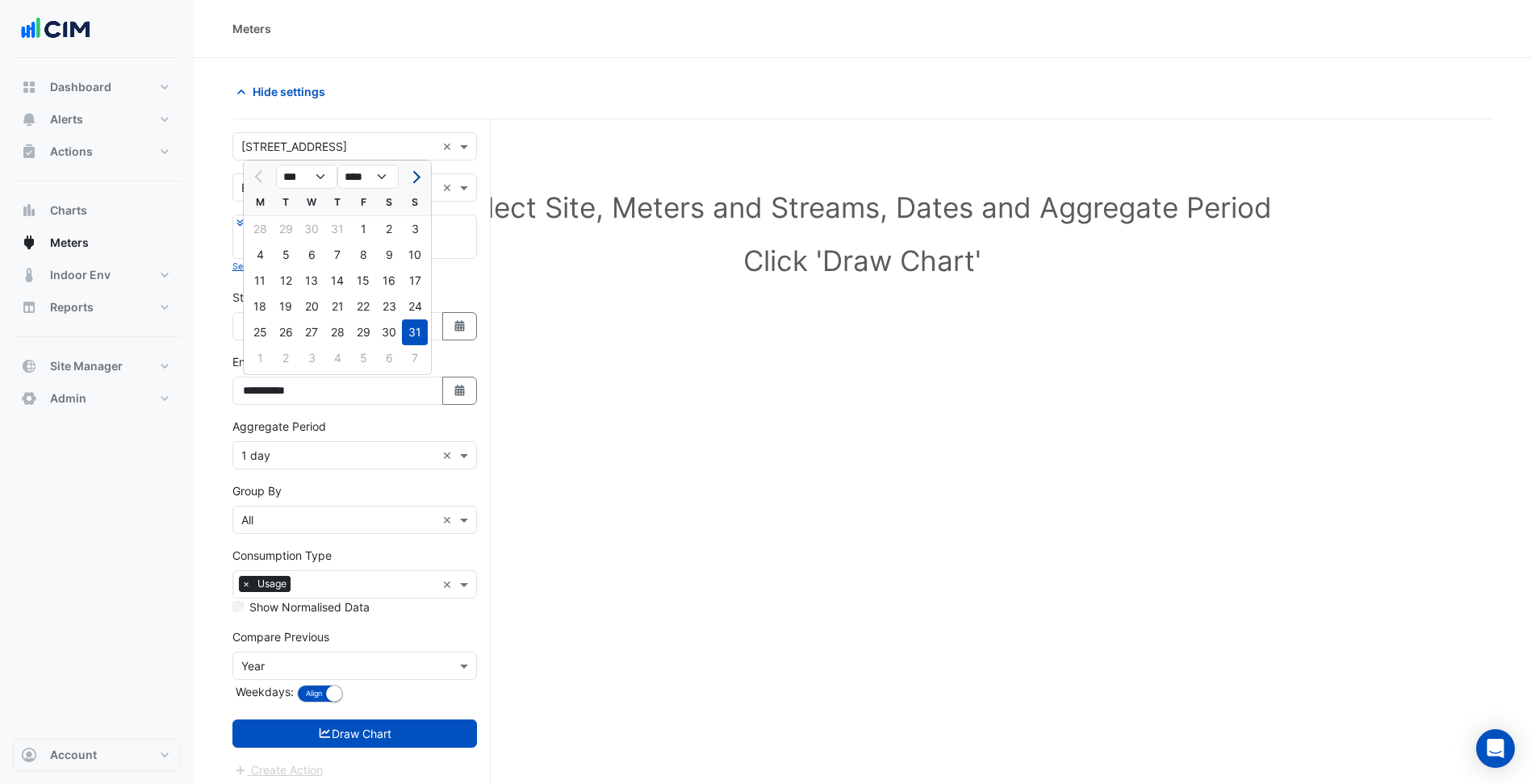
click at [417, 188] on button "Next month" at bounding box center [415, 176] width 19 height 25
select select "*"
click at [315, 230] on div "3" at bounding box center [311, 228] width 25 height 25
type input "**********"
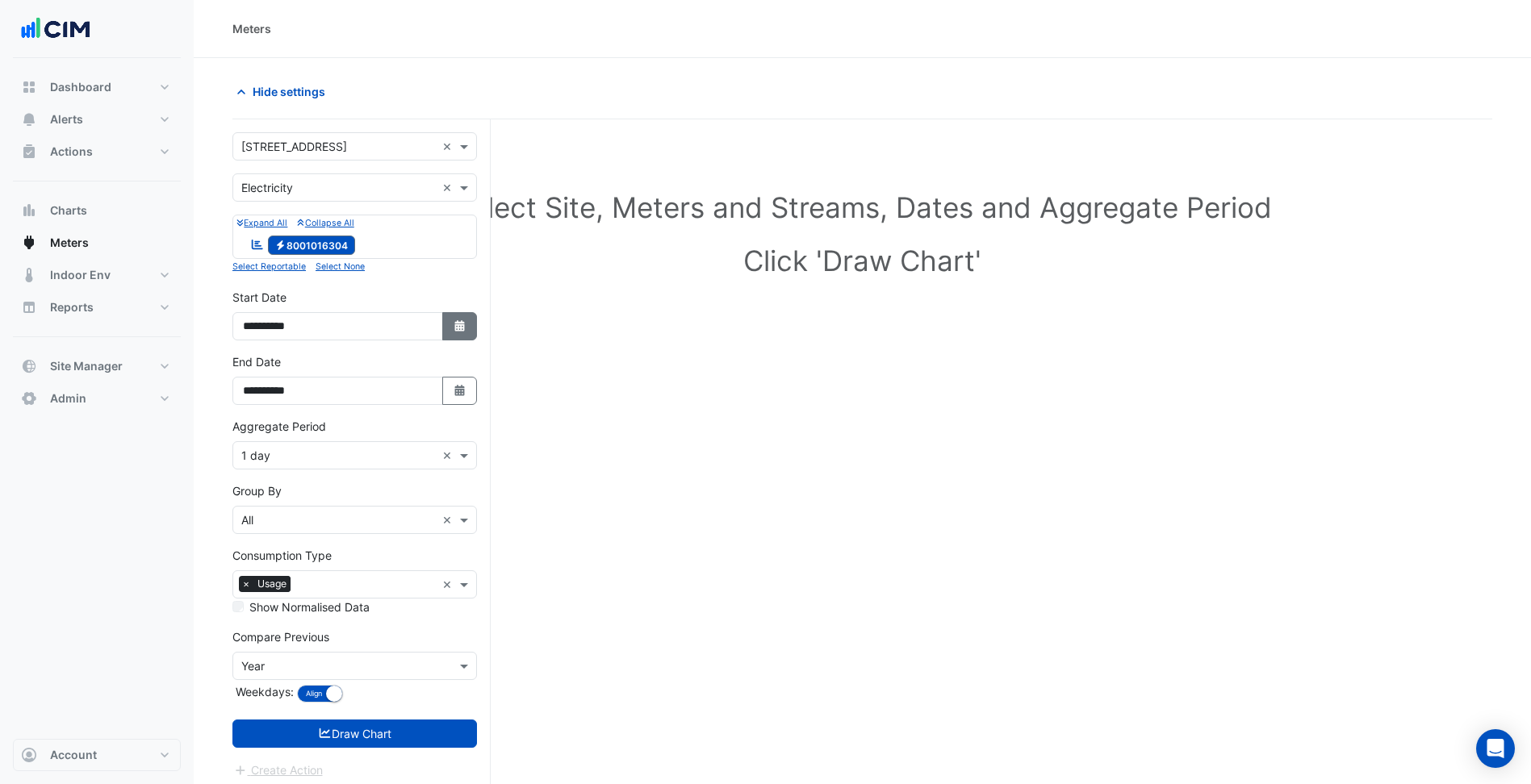
click at [468, 327] on button "Select Date" at bounding box center [459, 327] width 35 height 28
select select "*"
select select "****"
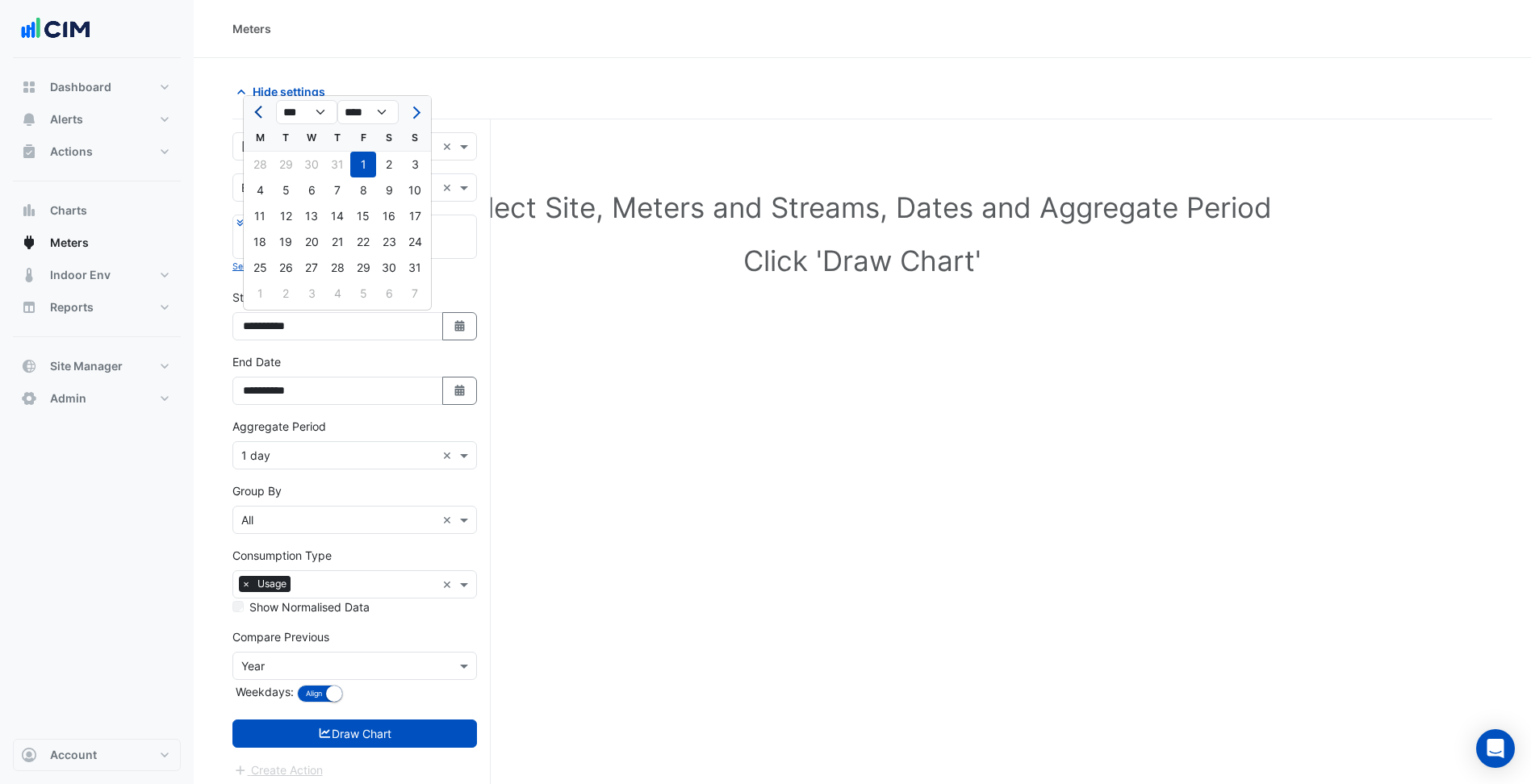
drag, startPoint x: 250, startPoint y: 111, endPoint x: 260, endPoint y: 111, distance: 10.0
click at [250, 111] on button "Previous month" at bounding box center [260, 111] width 19 height 25
select select "*"
click at [293, 165] on div "1" at bounding box center [285, 164] width 25 height 25
type input "**********"
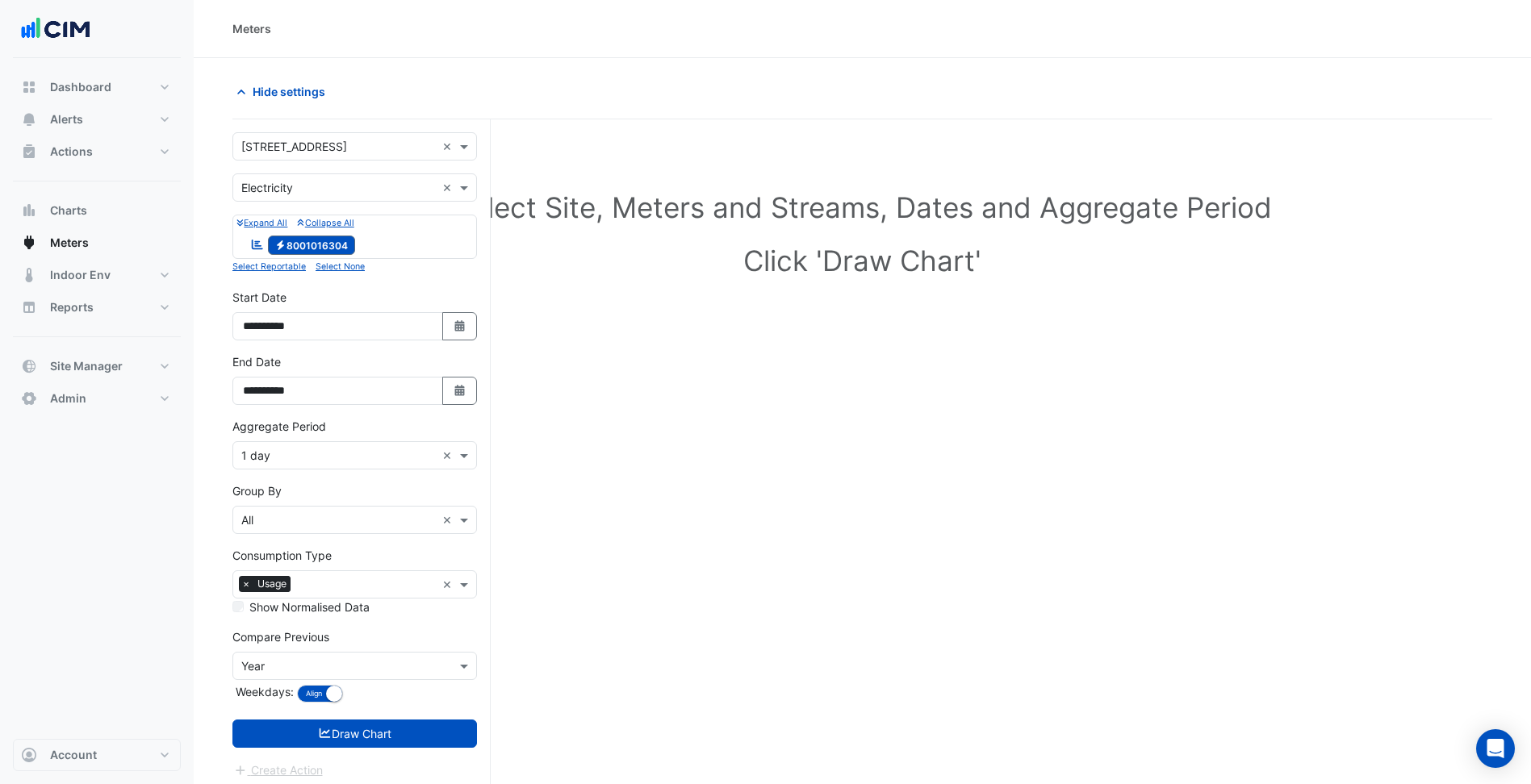
click at [356, 453] on input "text" at bounding box center [338, 456] width 194 height 17
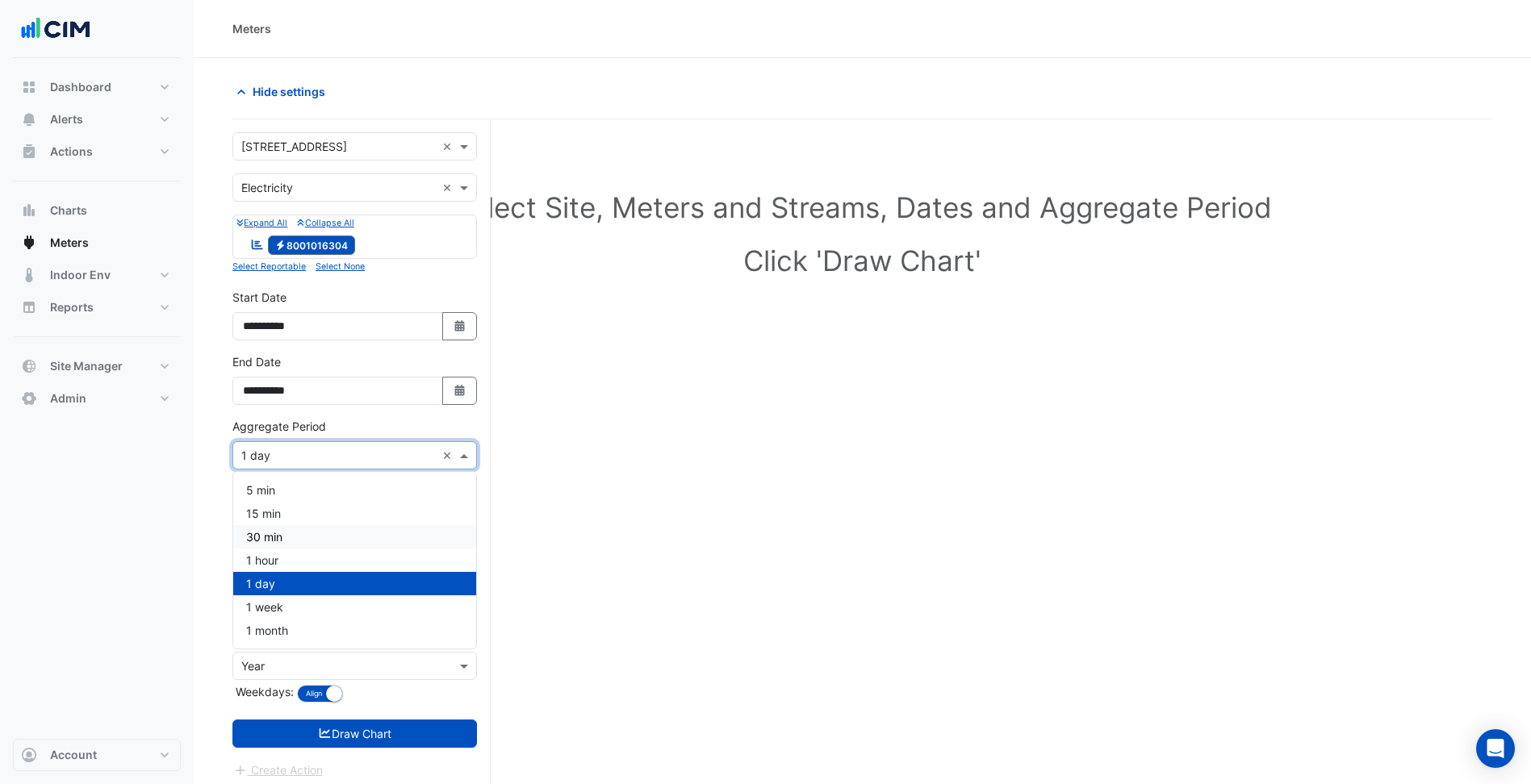
click at [305, 543] on div "30 min" at bounding box center [355, 536] width 243 height 24
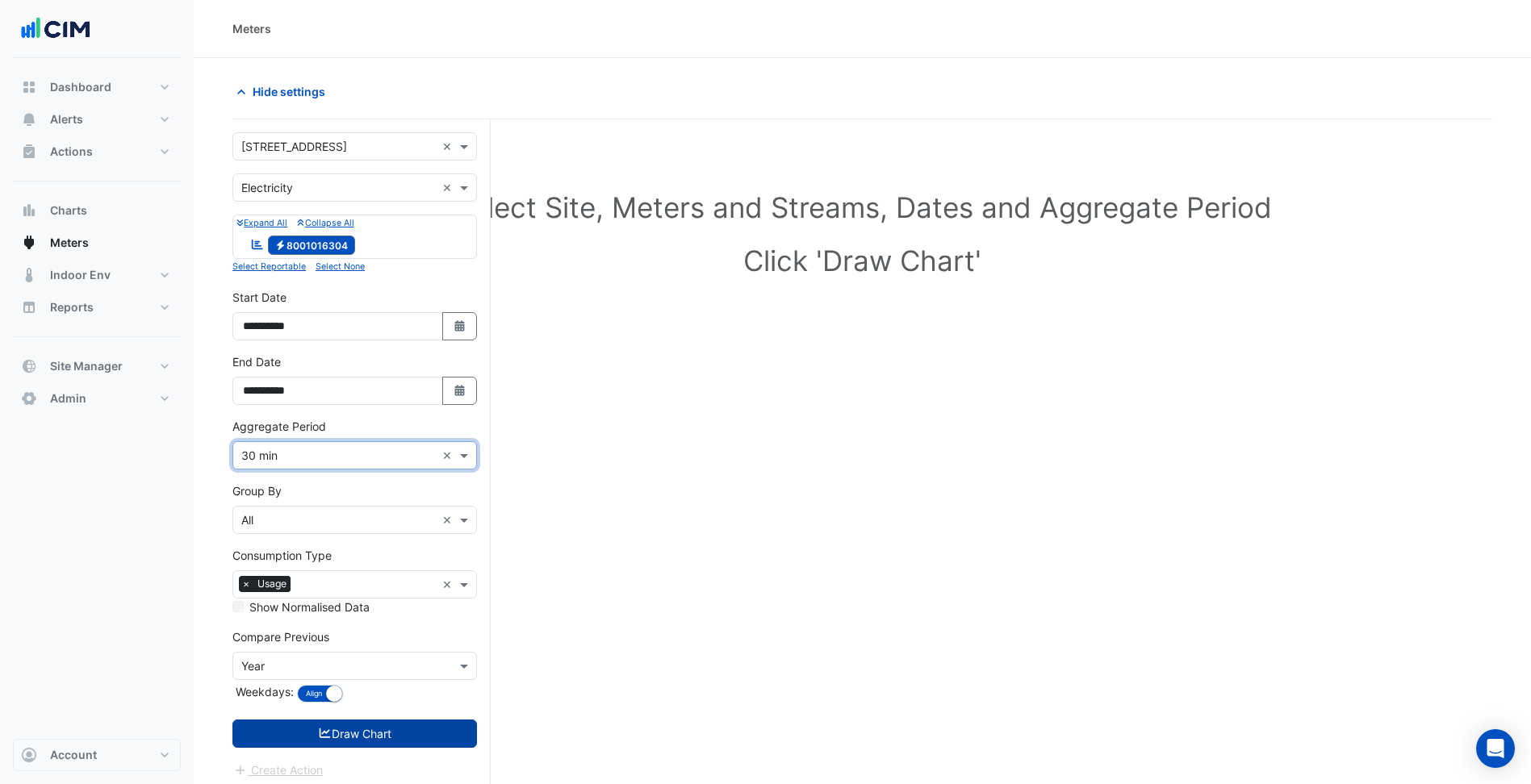
click at [360, 728] on button "Draw Chart" at bounding box center [355, 734] width 244 height 28
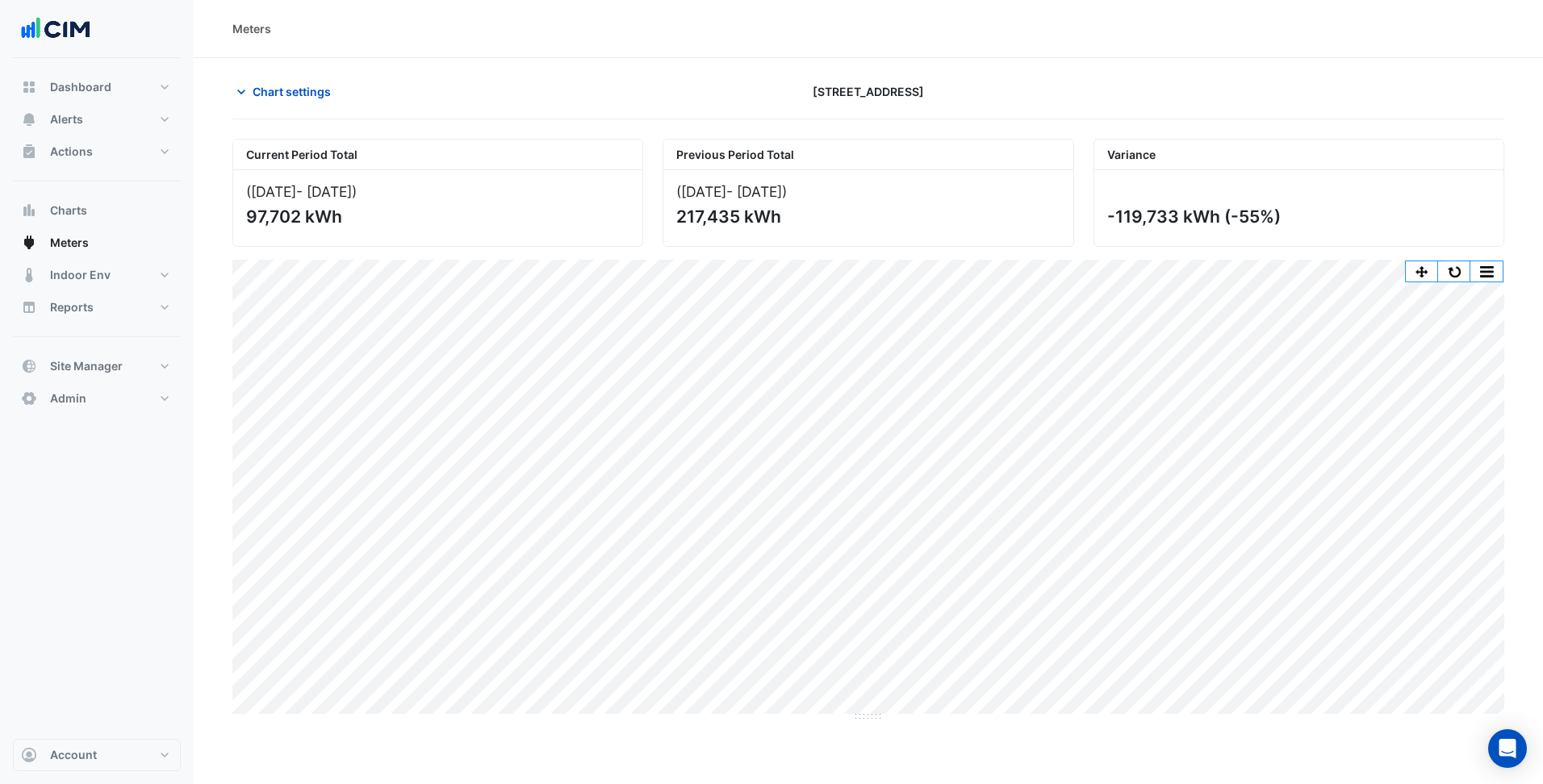
click at [1444, 253] on div "Current Period Total (01 Jul 25 - 03 Sep 25 ) 97,702 kWh Previous Period Total …" at bounding box center [869, 423] width 1272 height 596
click at [1453, 271] on button "button" at bounding box center [1453, 271] width 32 height 20
click at [305, 97] on span "Chart settings" at bounding box center [292, 91] width 78 height 17
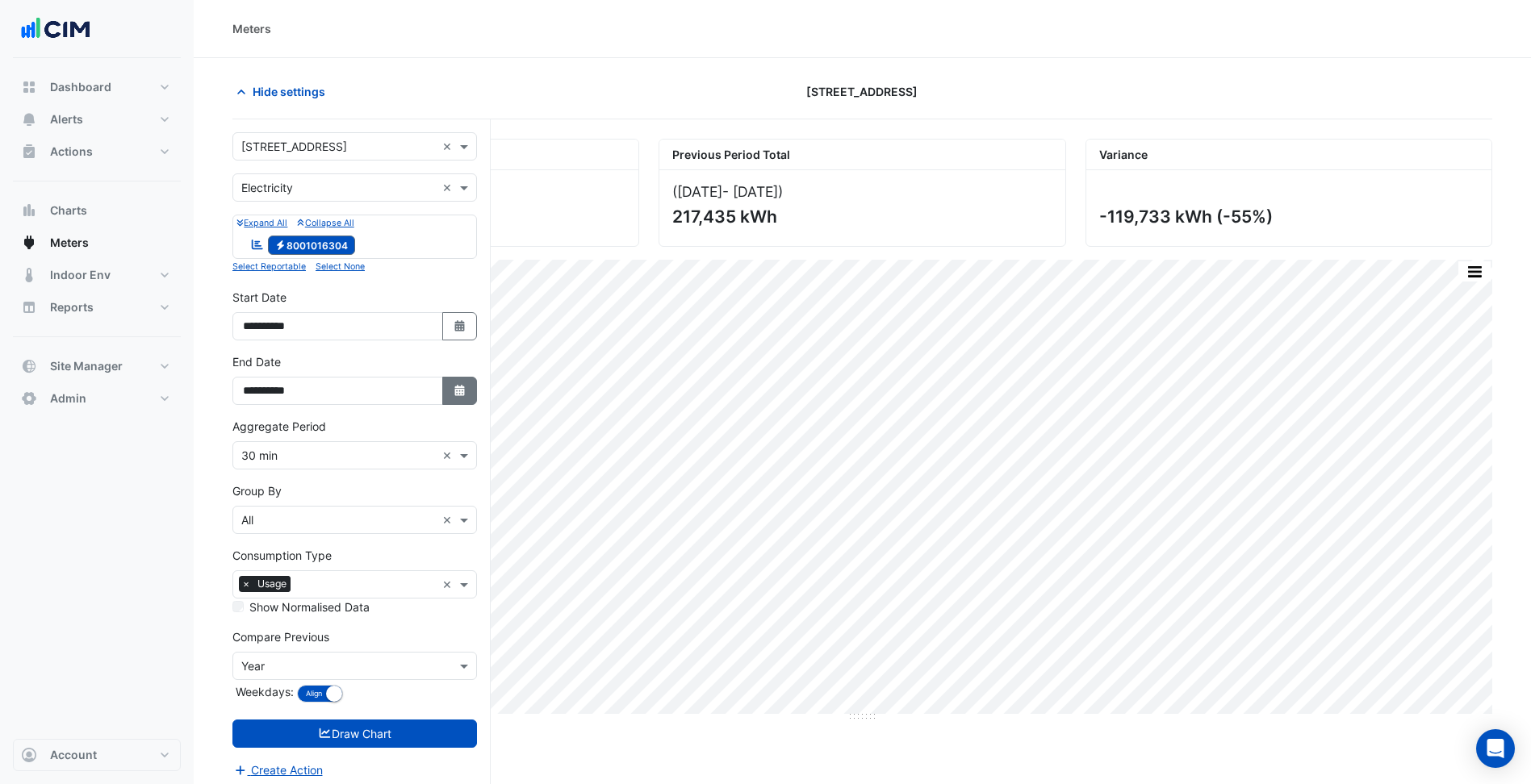
click at [458, 383] on button "Select Date" at bounding box center [459, 391] width 35 height 28
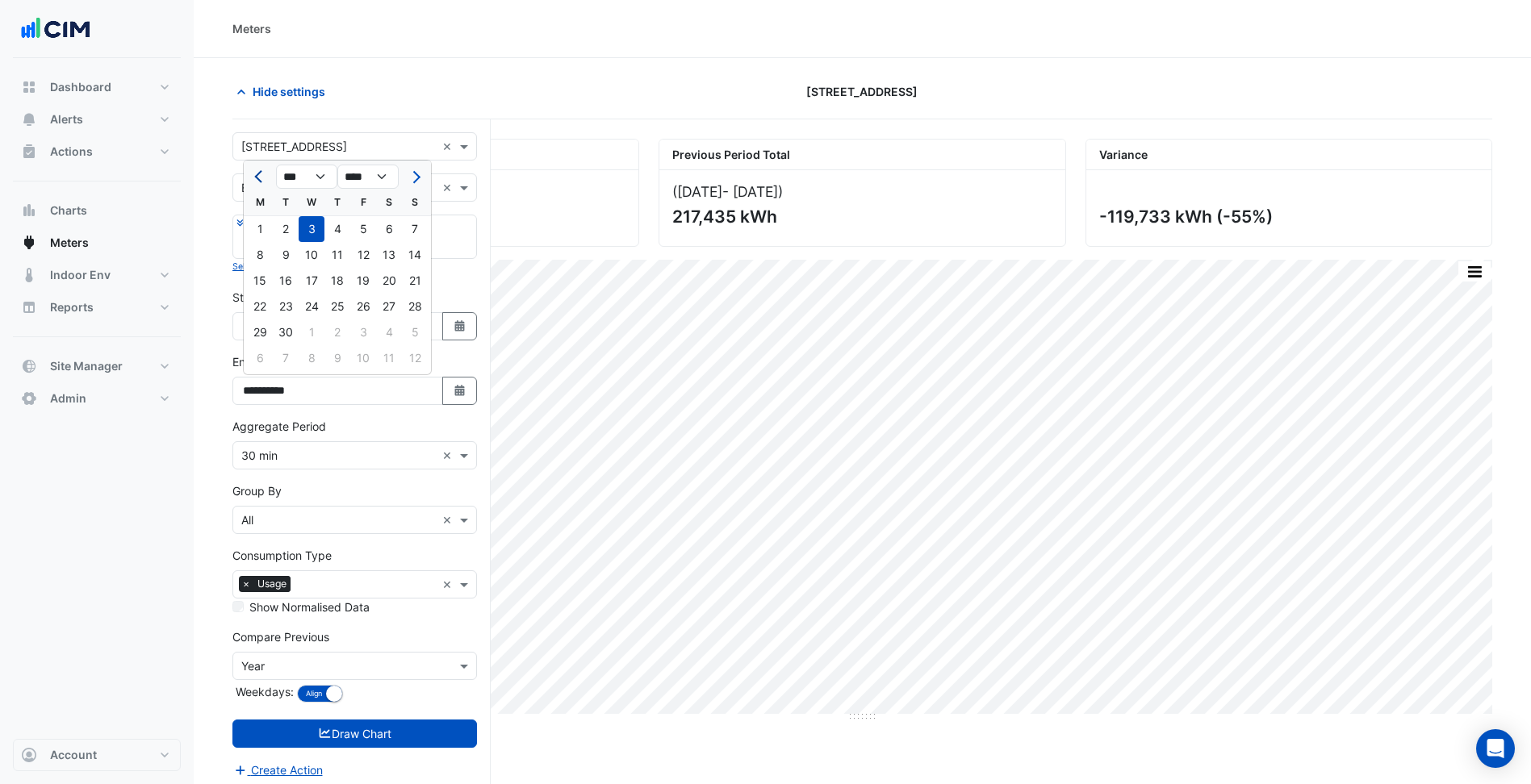
click at [253, 169] on button "Previous month" at bounding box center [260, 176] width 19 height 25
select select "*"
click at [336, 235] on div "31" at bounding box center [336, 228] width 25 height 25
type input "**********"
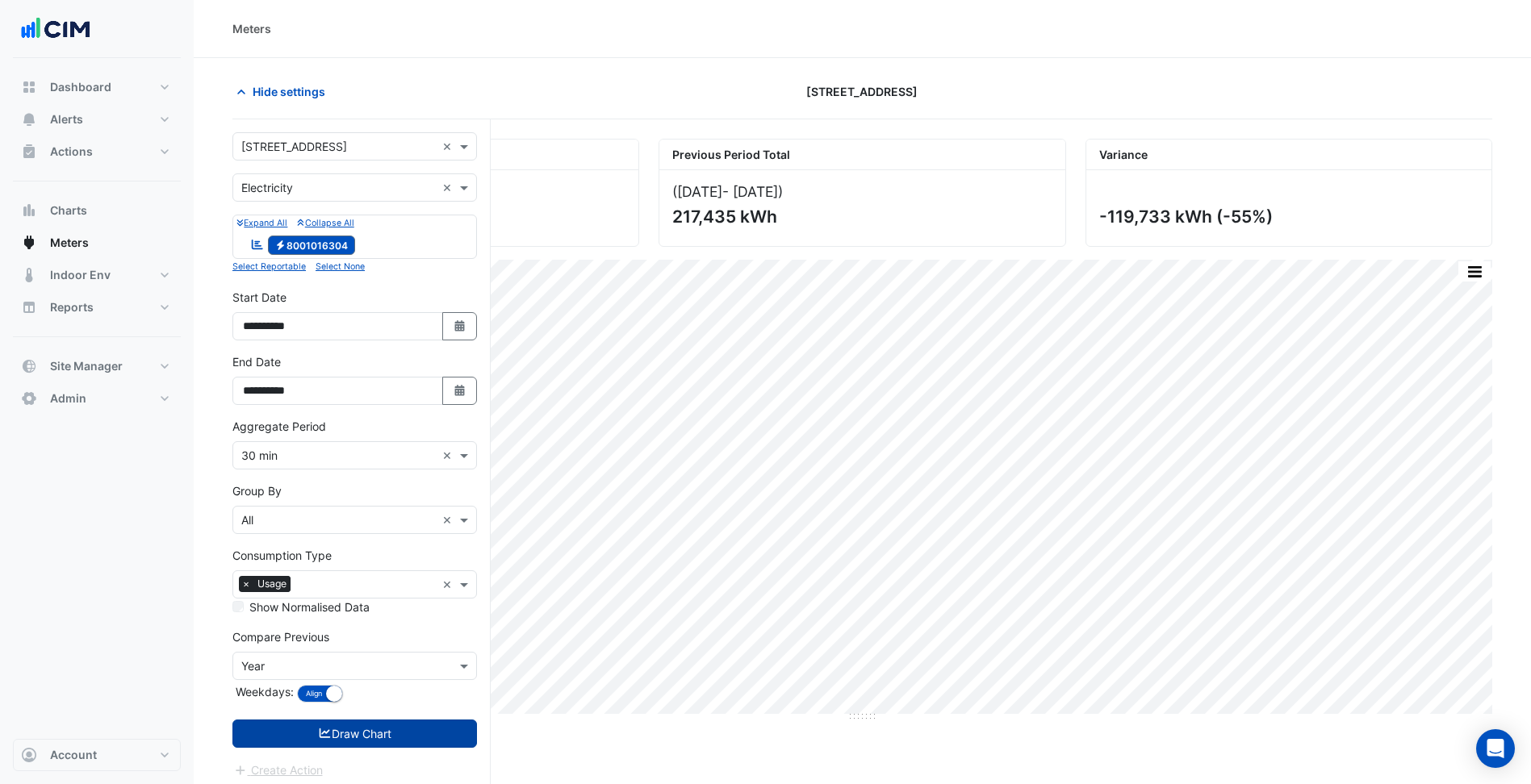
click at [411, 731] on button "Draw Chart" at bounding box center [355, 734] width 244 height 28
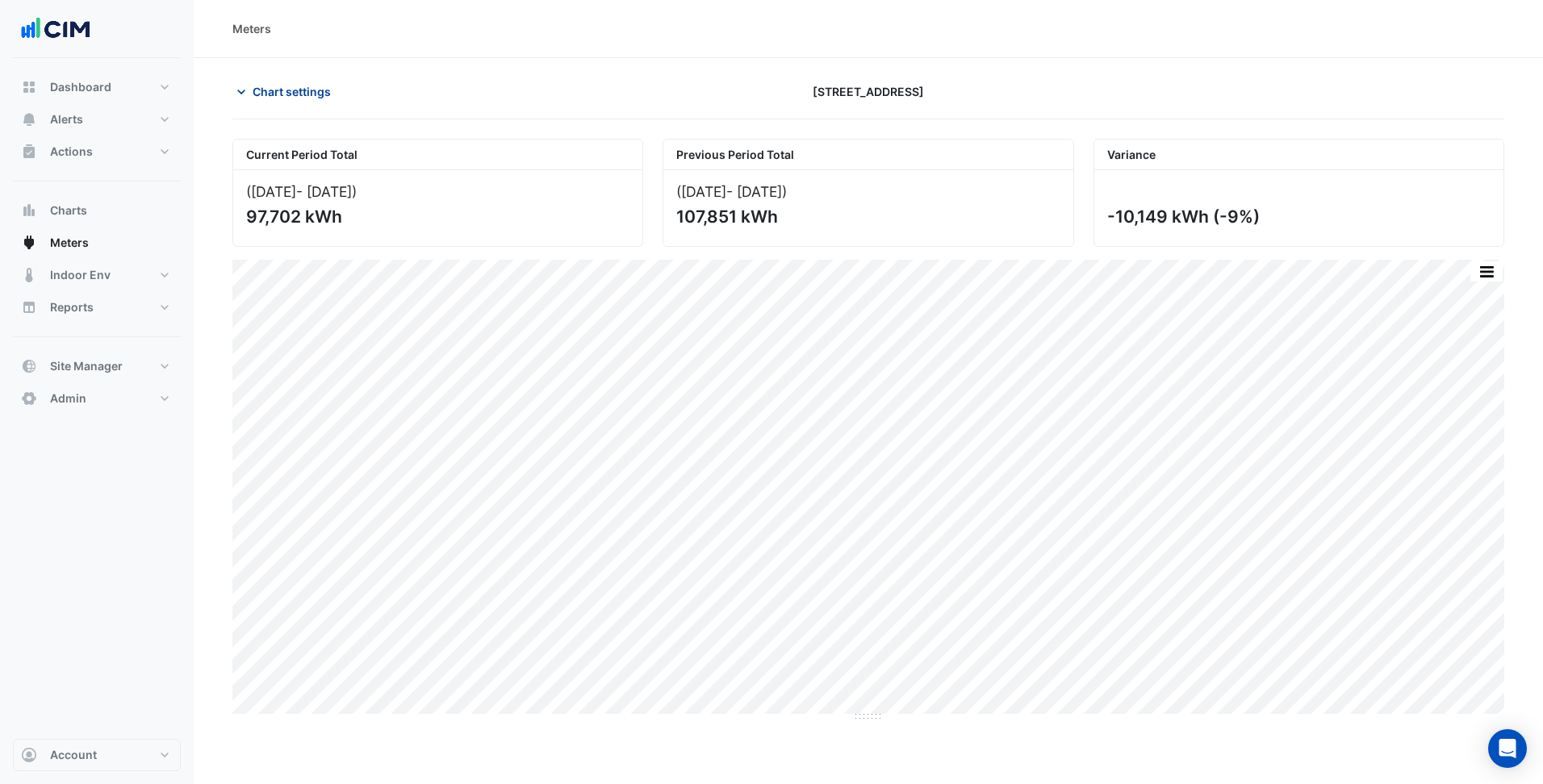
click at [285, 97] on span "Chart settings" at bounding box center [292, 91] width 78 height 17
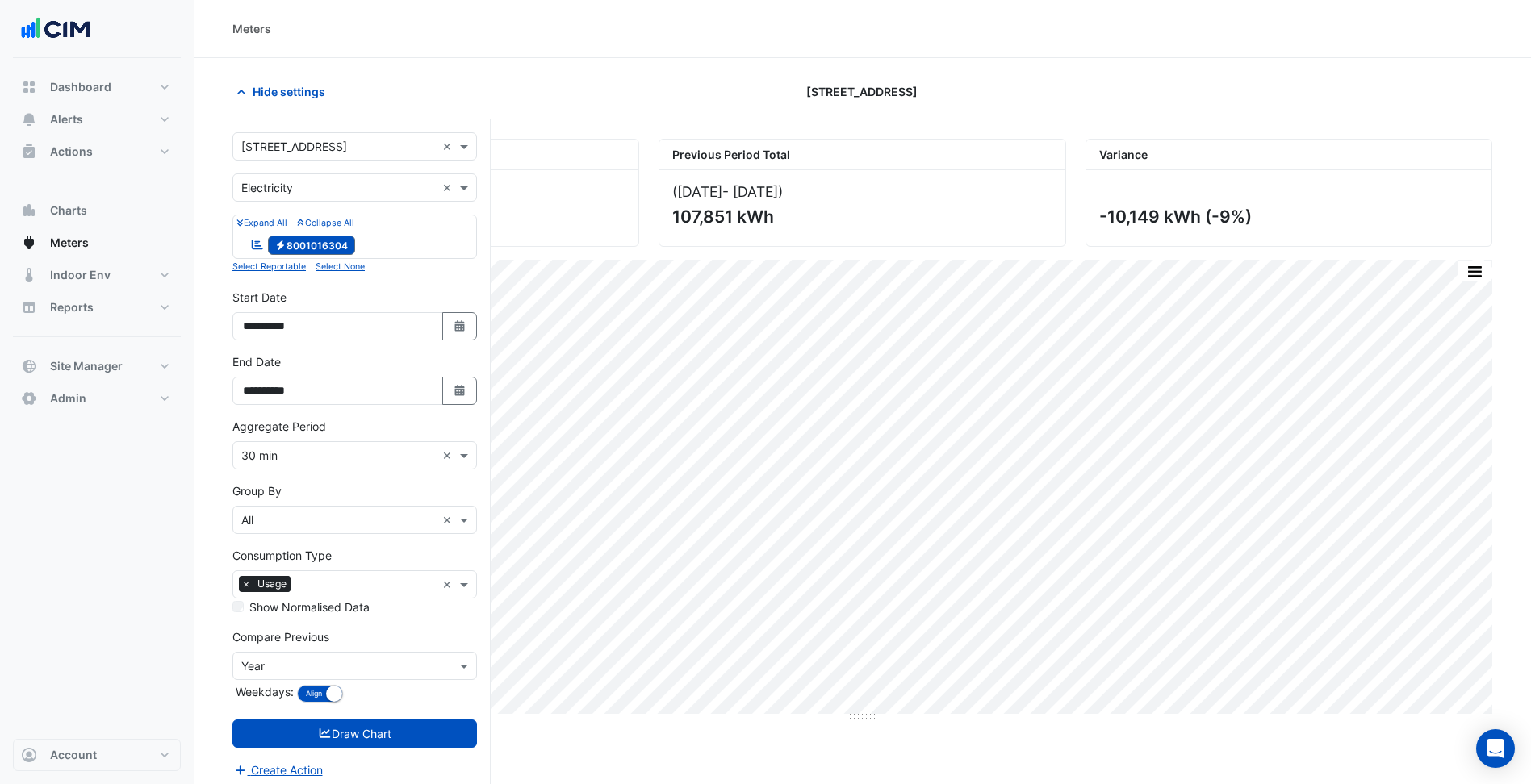
click at [299, 153] on input "text" at bounding box center [338, 147] width 194 height 17
type input "*****"
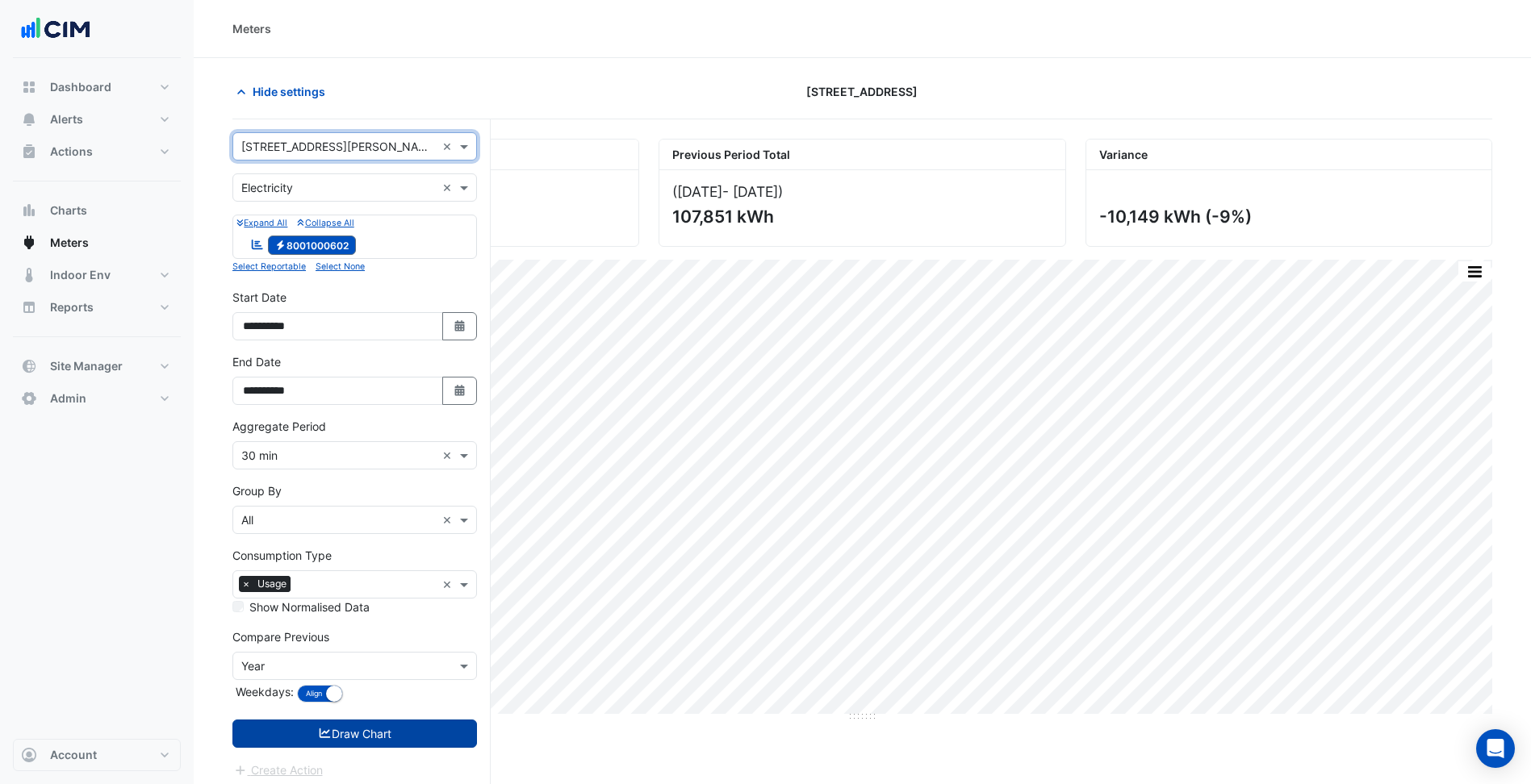
click at [404, 720] on button "Draw Chart" at bounding box center [355, 734] width 244 height 28
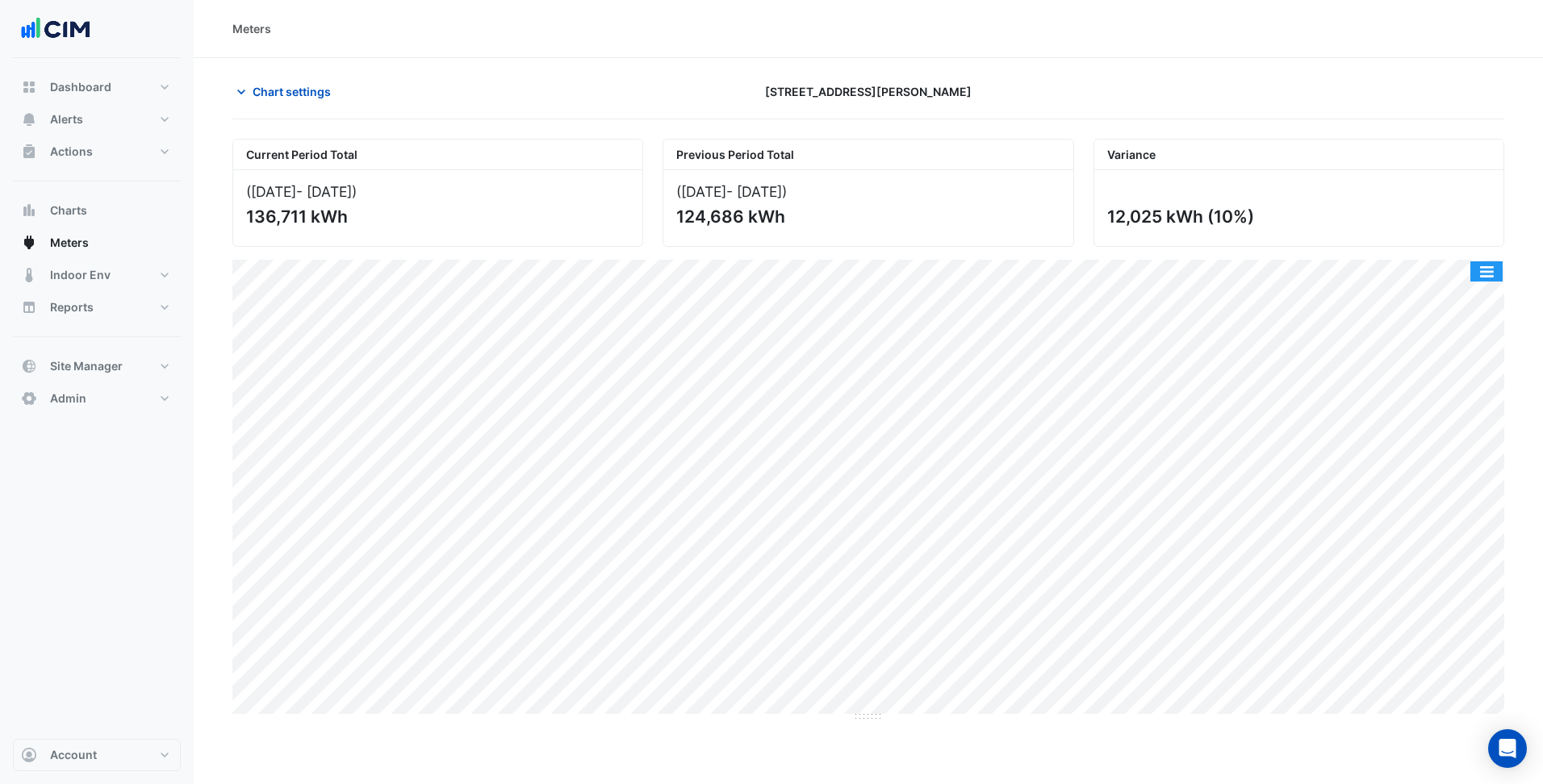
click at [1489, 276] on button "button" at bounding box center [1486, 271] width 32 height 20
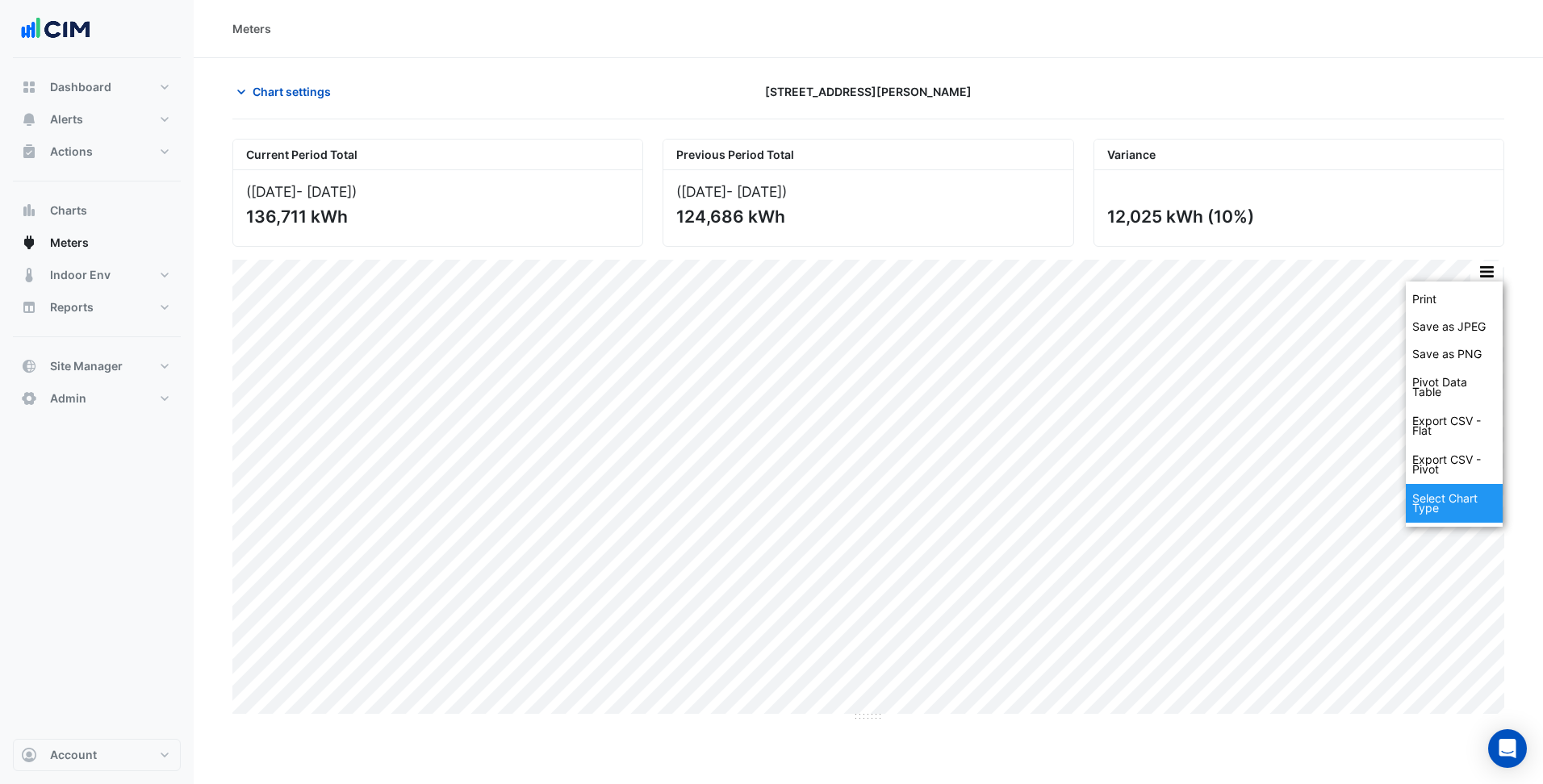
click at [1481, 493] on div "Select Chart Type" at bounding box center [1453, 503] width 97 height 39
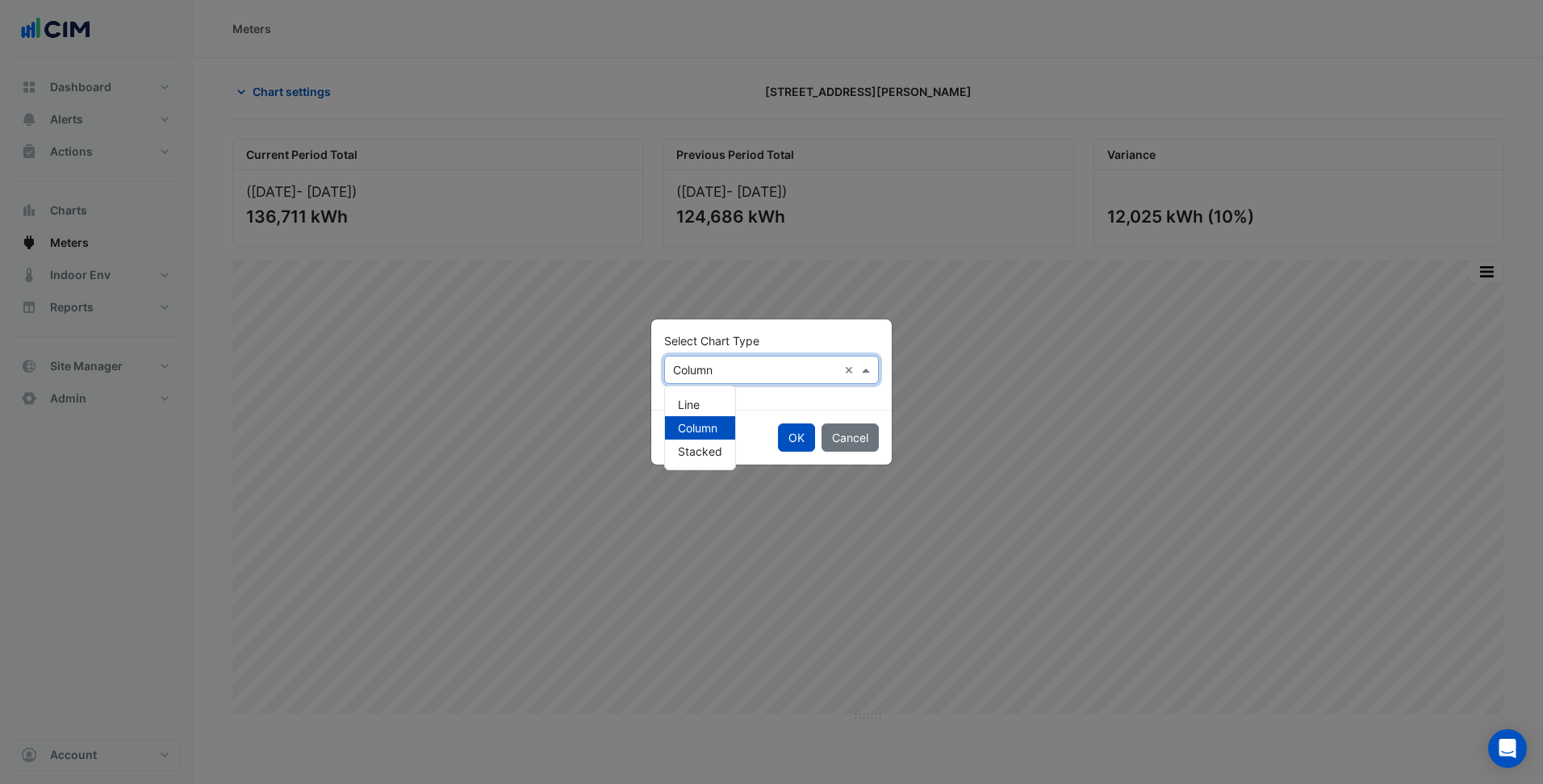
click at [767, 370] on input "text" at bounding box center [754, 370] width 164 height 17
click at [700, 401] on div "Line" at bounding box center [700, 404] width 70 height 24
click at [782, 437] on button "OK" at bounding box center [797, 437] width 37 height 28
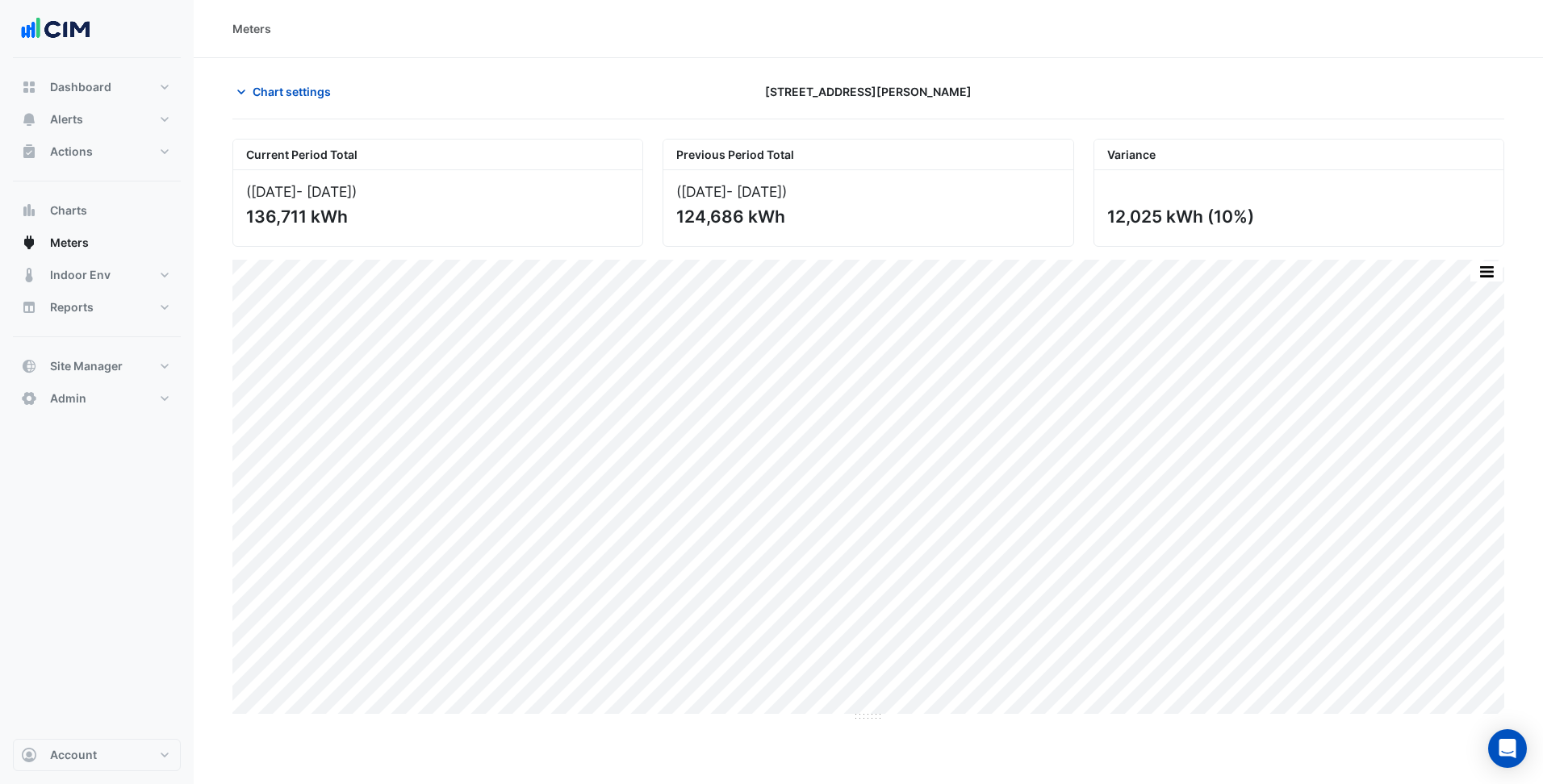
drag, startPoint x: 1214, startPoint y: 213, endPoint x: 1244, endPoint y: 213, distance: 30.0
click at [1244, 213] on div "12,025 kWh (10%)" at bounding box center [1297, 216] width 380 height 20
copy div "10%"
click at [281, 94] on span "Chart settings" at bounding box center [292, 91] width 78 height 17
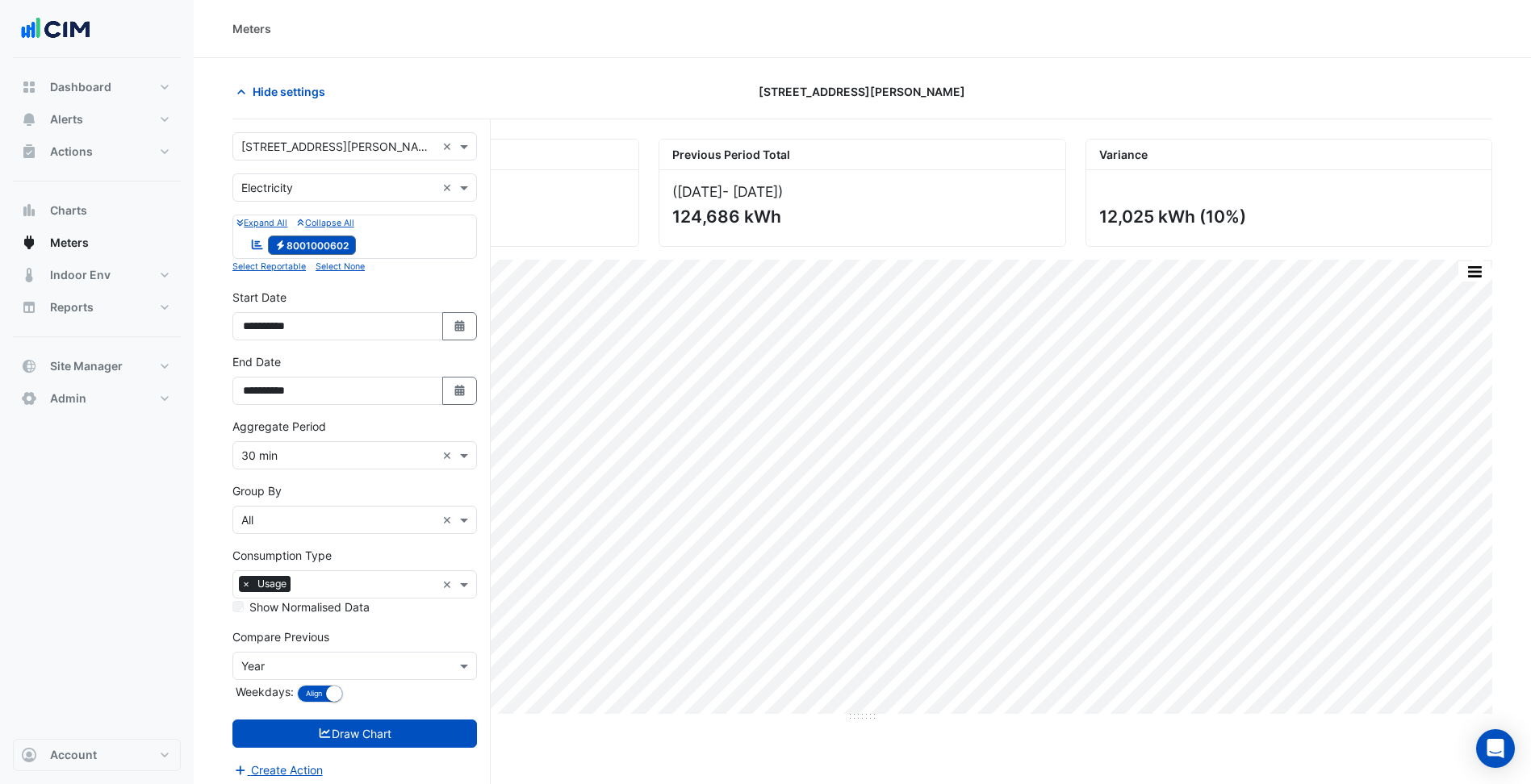
click at [331, 139] on input "text" at bounding box center [338, 147] width 194 height 17
type input "****"
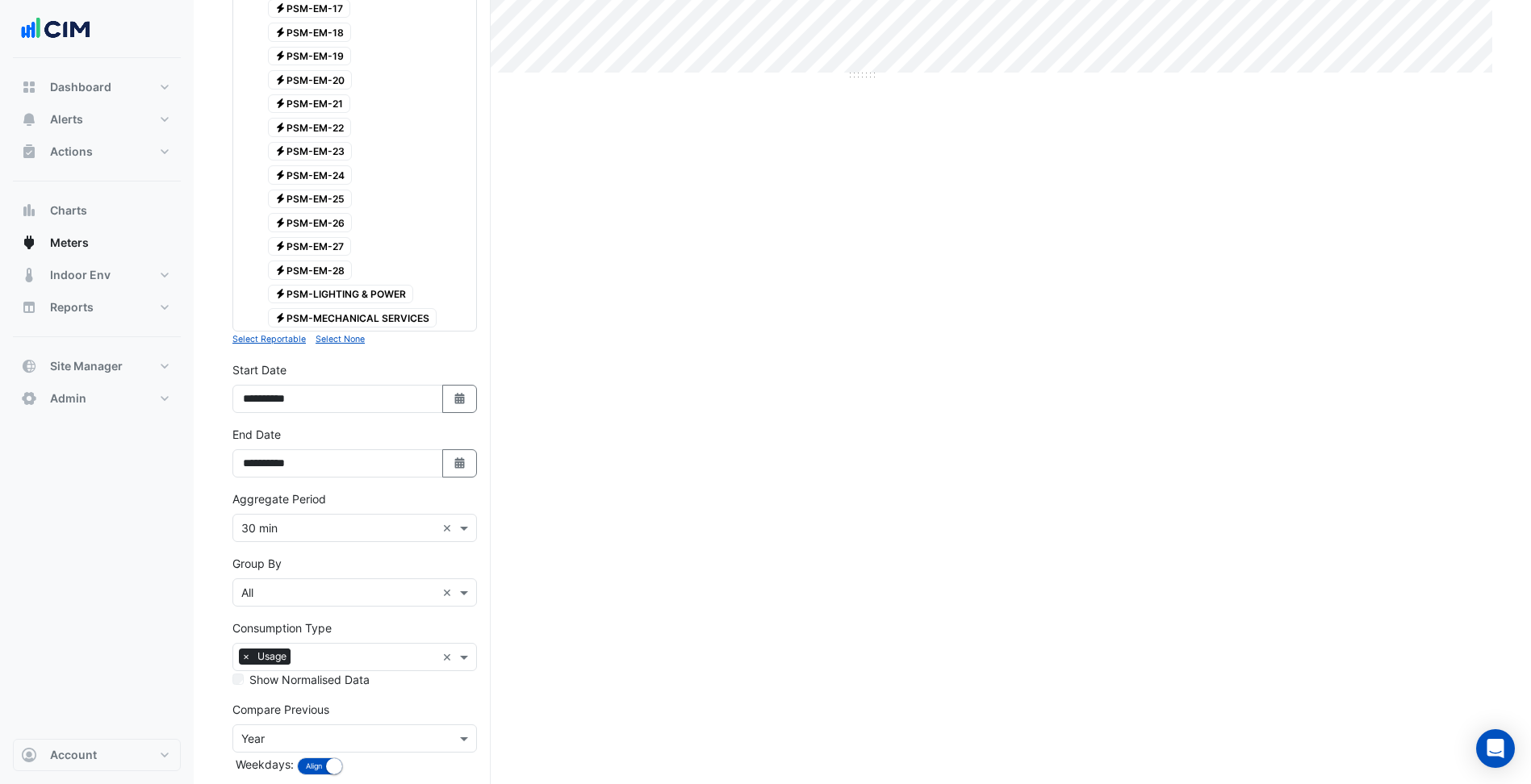
click at [400, 737] on input "text" at bounding box center [338, 738] width 194 height 17
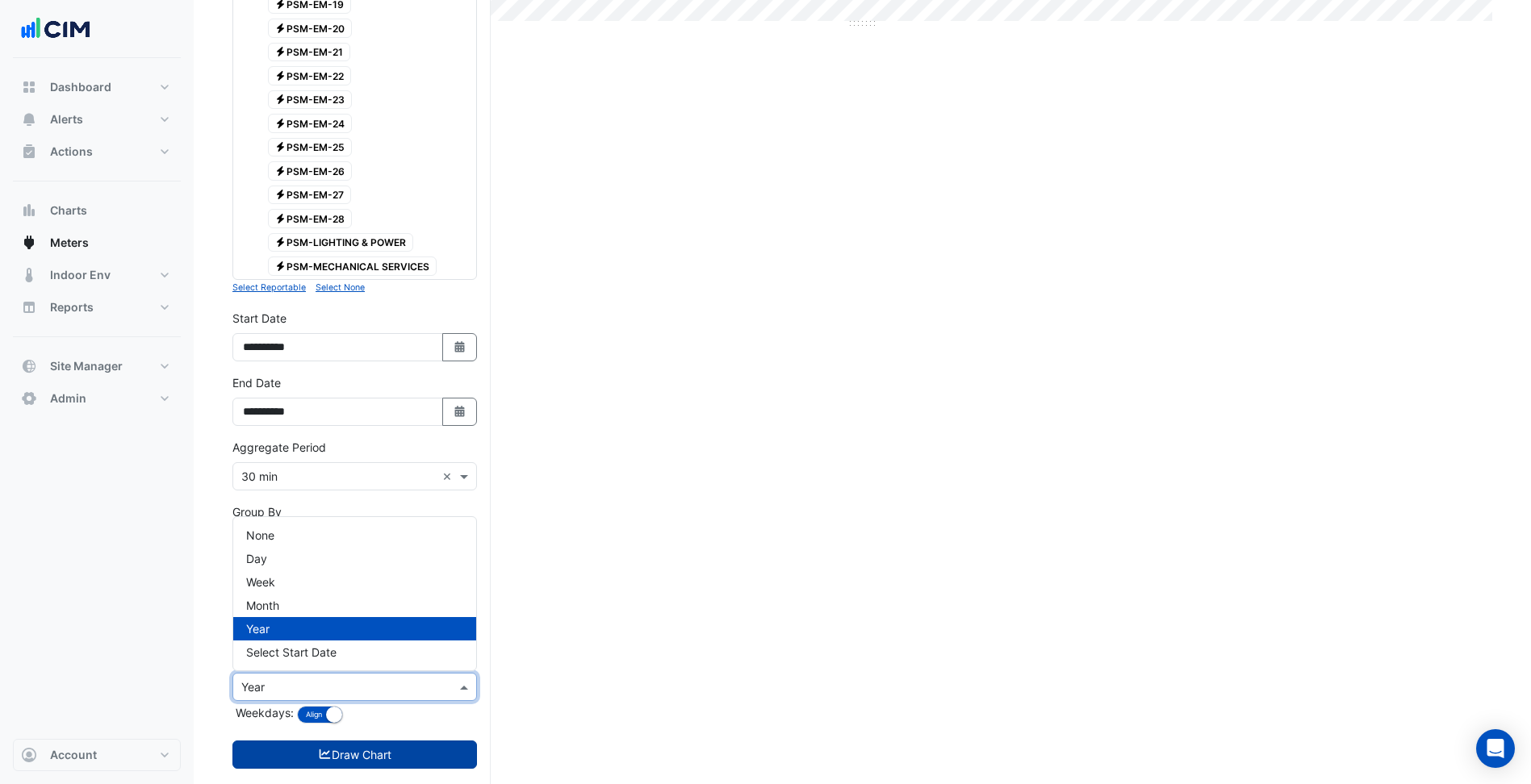
scroll to position [722, 0]
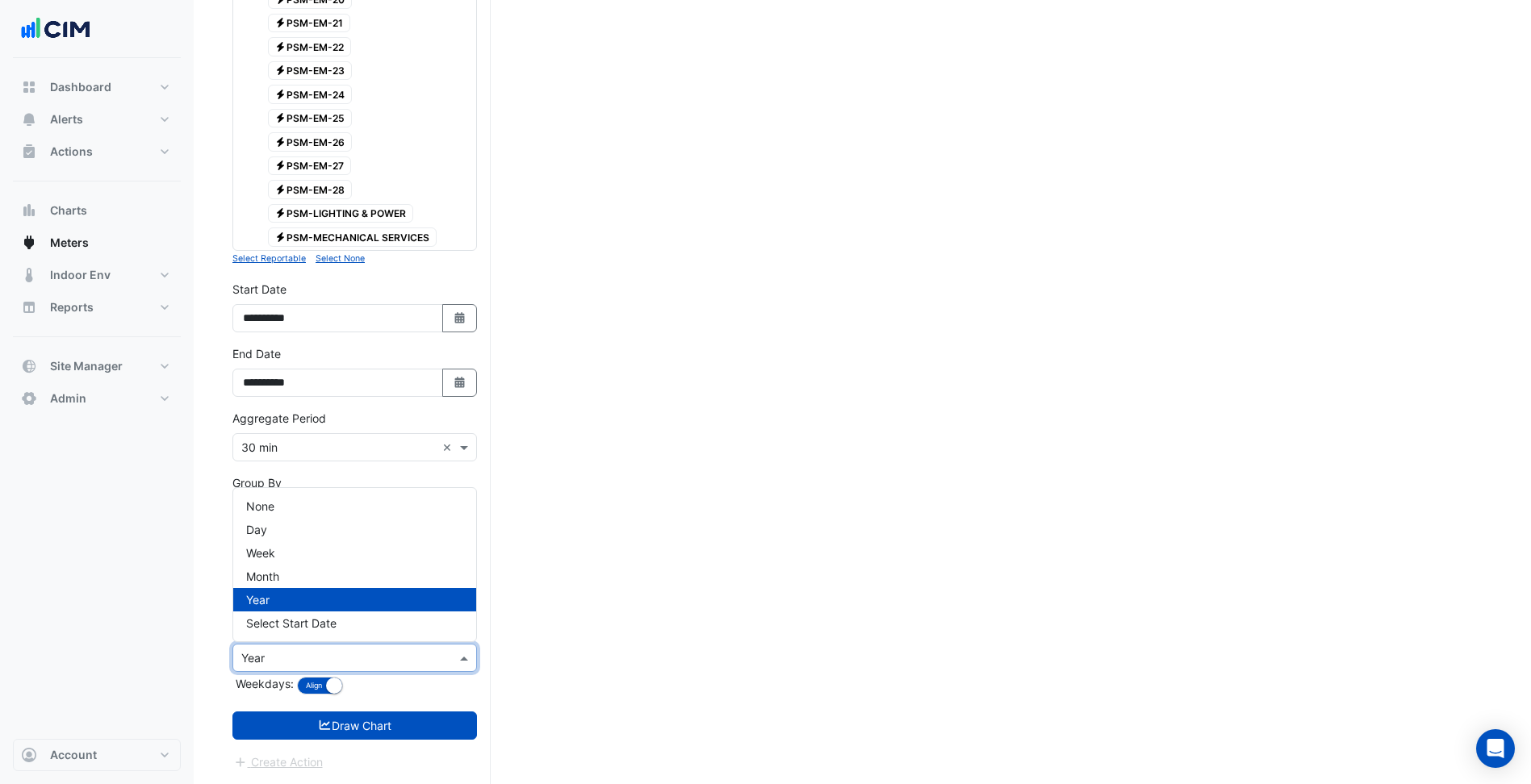
drag, startPoint x: 78, startPoint y: 658, endPoint x: 88, endPoint y: 658, distance: 10.0
click at [83, 658] on div "Dashboard Portfolio Ratings Performance Alerts Site Rules Templates Actions Sit…" at bounding box center [97, 398] width 168 height 680
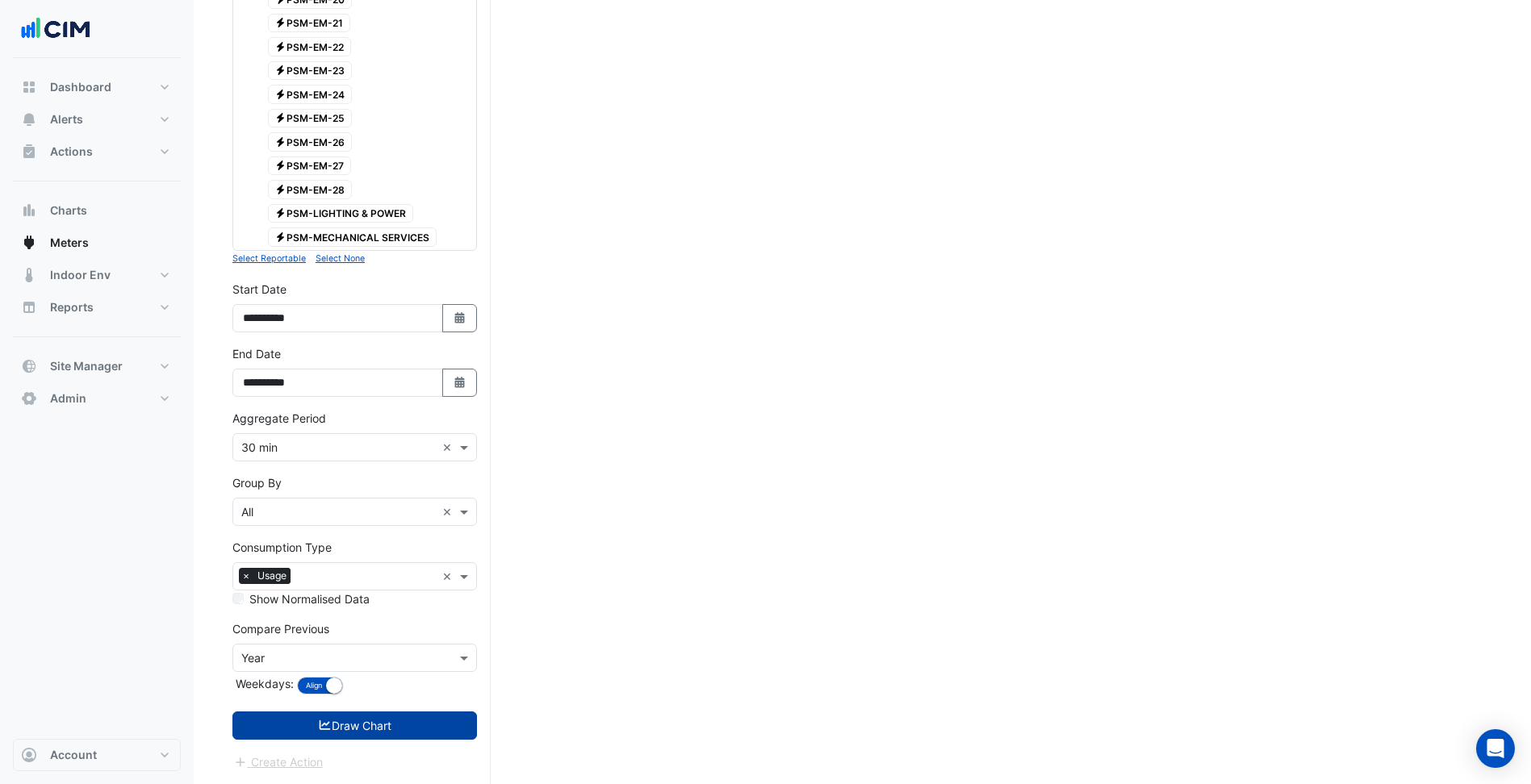
click at [374, 728] on button "Draw Chart" at bounding box center [355, 725] width 244 height 28
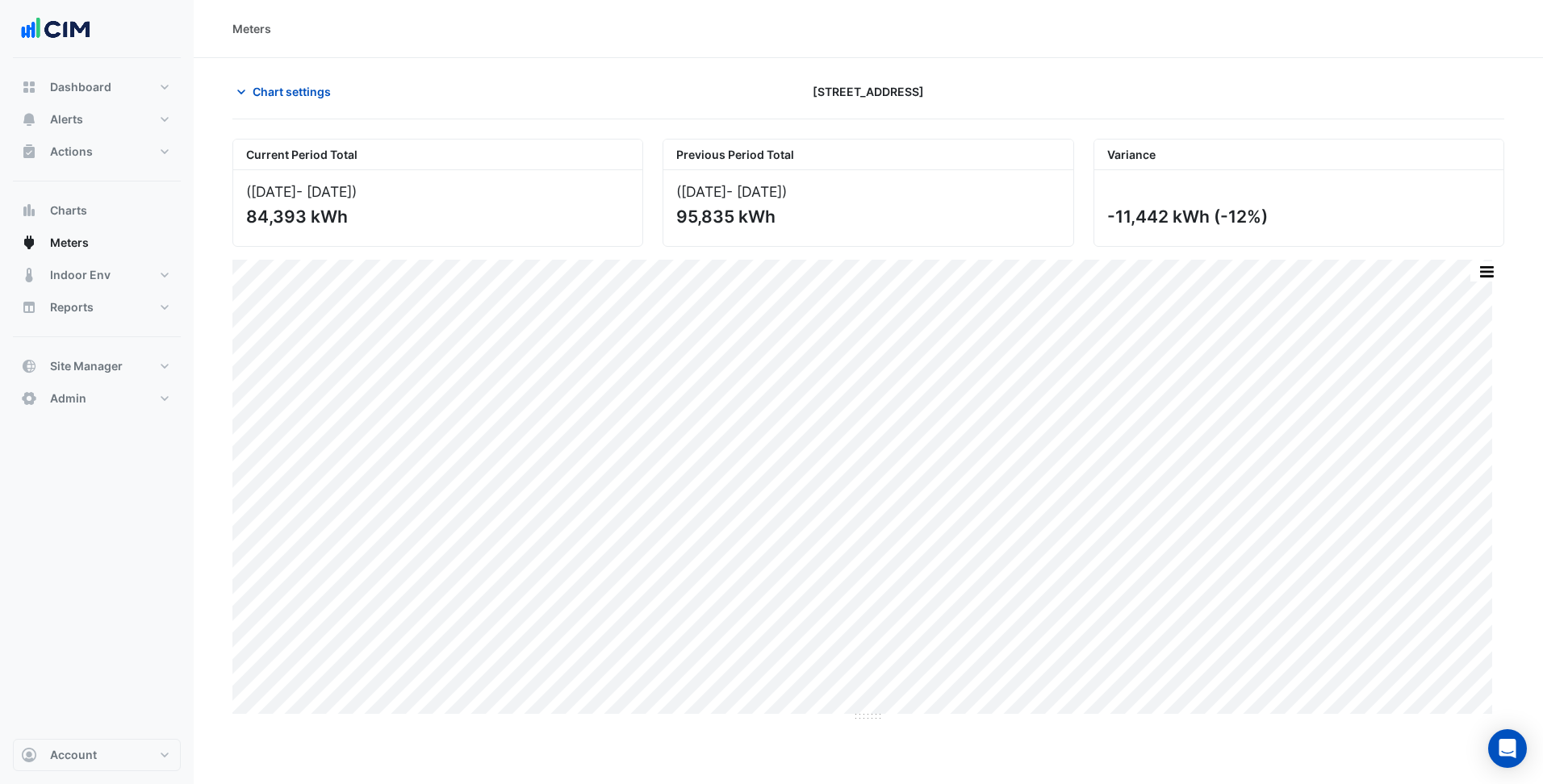
drag, startPoint x: 1223, startPoint y: 211, endPoint x: 1262, endPoint y: 215, distance: 39.2
click at [1262, 215] on div "-11,442 kWh (-12%)" at bounding box center [1297, 216] width 380 height 20
copy div "-12%"
click at [919, 729] on div "Meters Chart settings 46 Colin Street Current Period Total (01 Jul 25 - 31 Jul …" at bounding box center [868, 392] width 1349 height 784
click at [135, 279] on button "Indoor Env" at bounding box center [97, 275] width 168 height 32
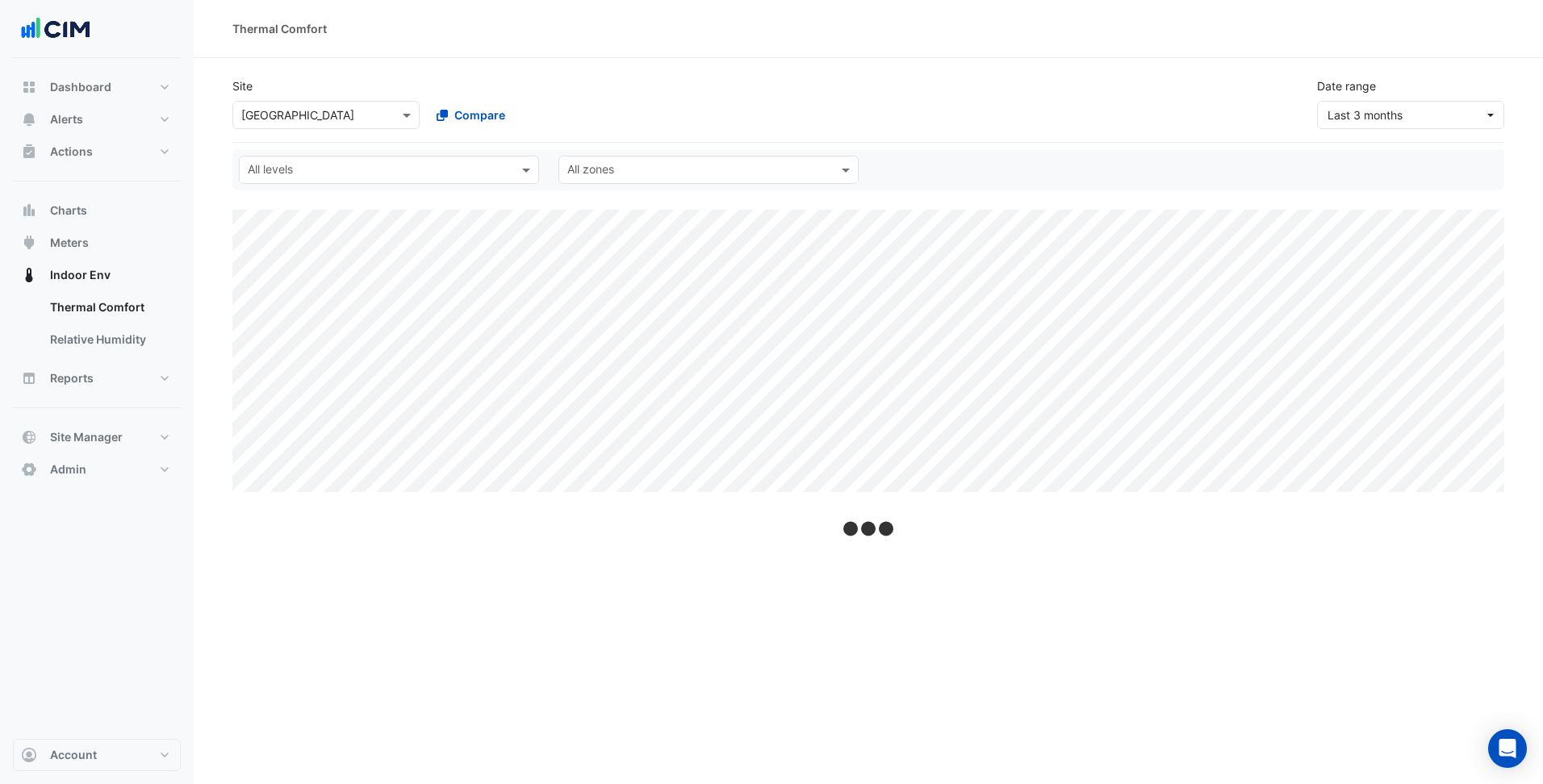
click at [403, 125] on div "Select a Site × Pacific Fair Shopping Centre" at bounding box center [326, 115] width 187 height 28
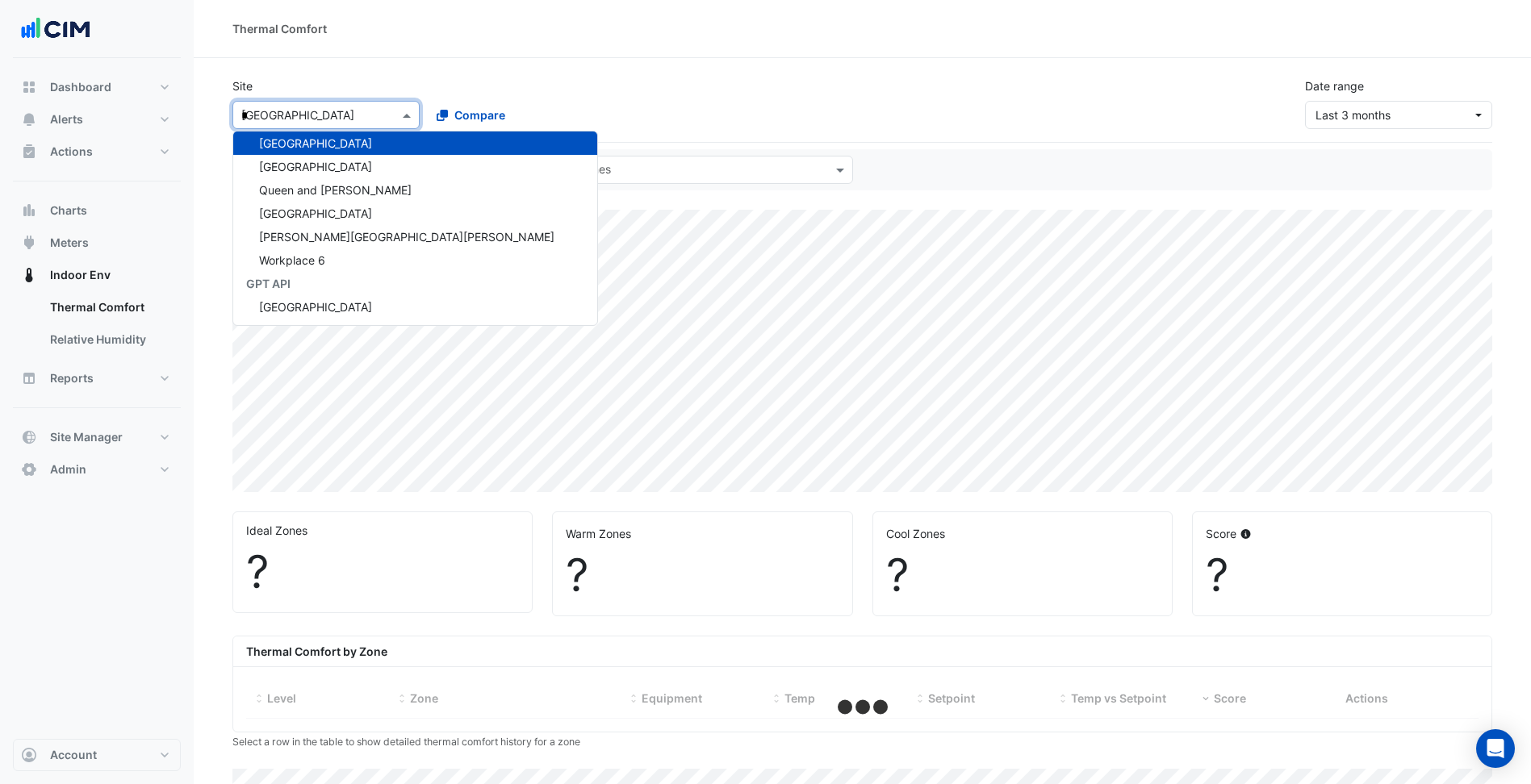
scroll to position [8053, 0]
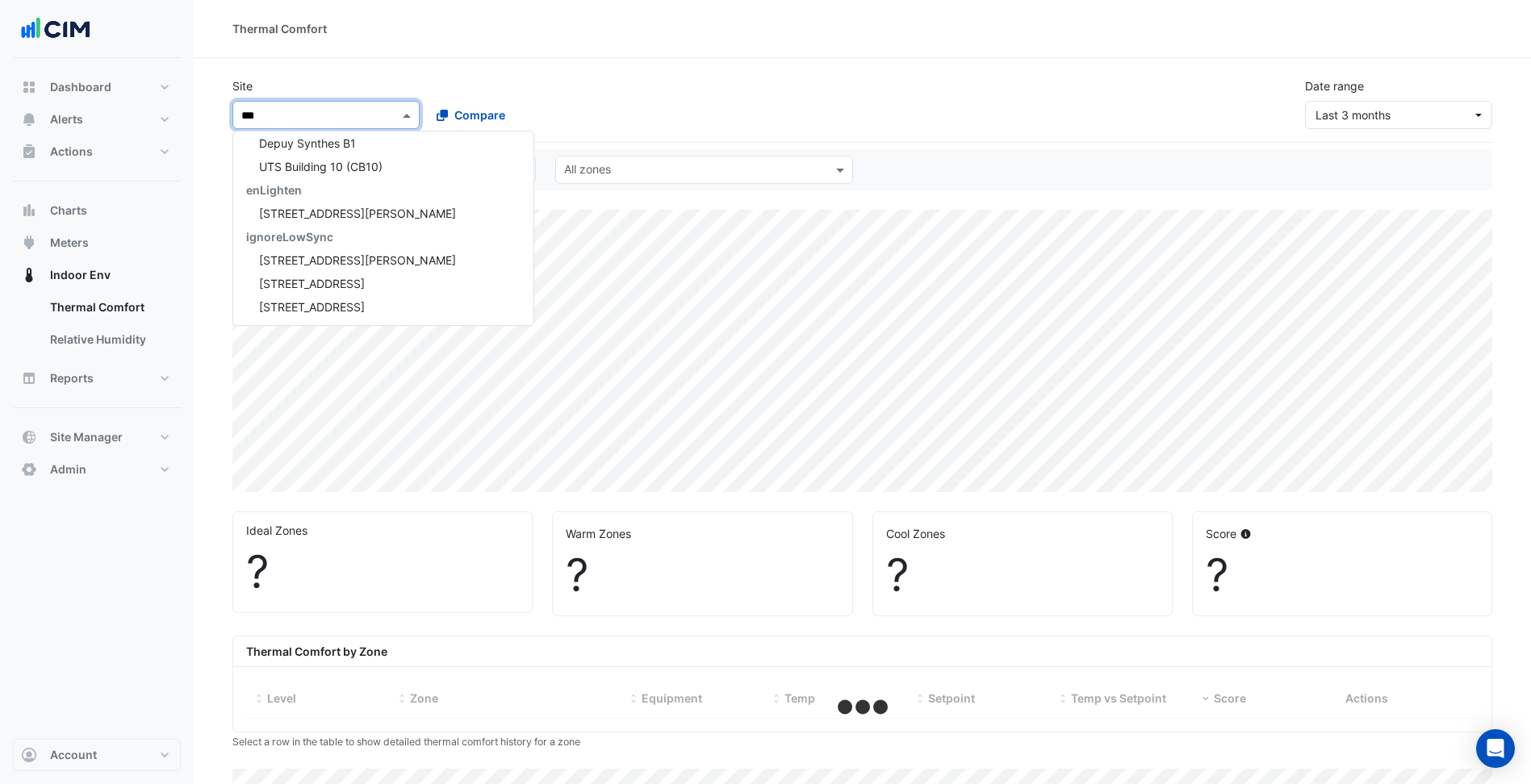
type input "***"
select select "***"
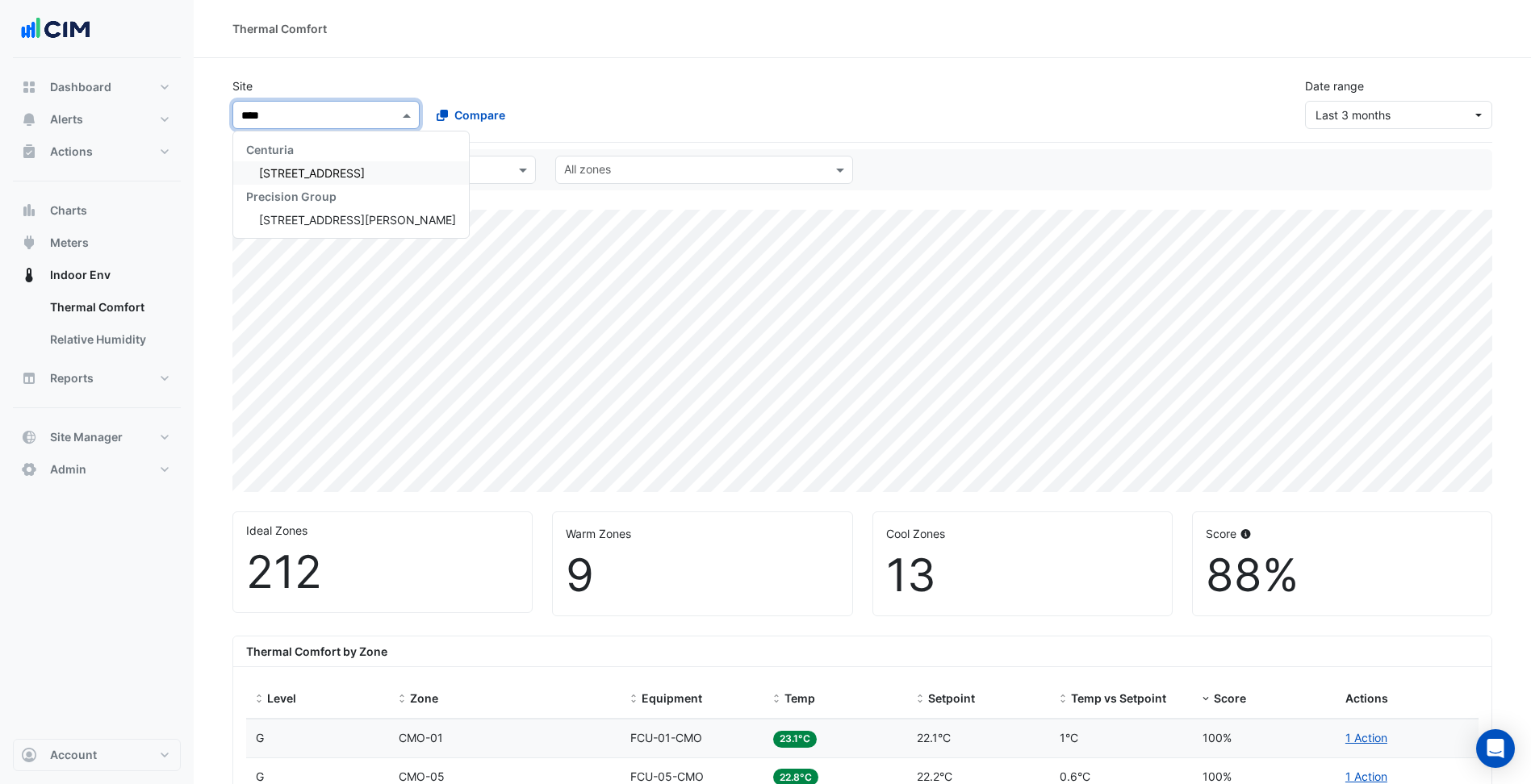
scroll to position [0, 0]
type input "*****"
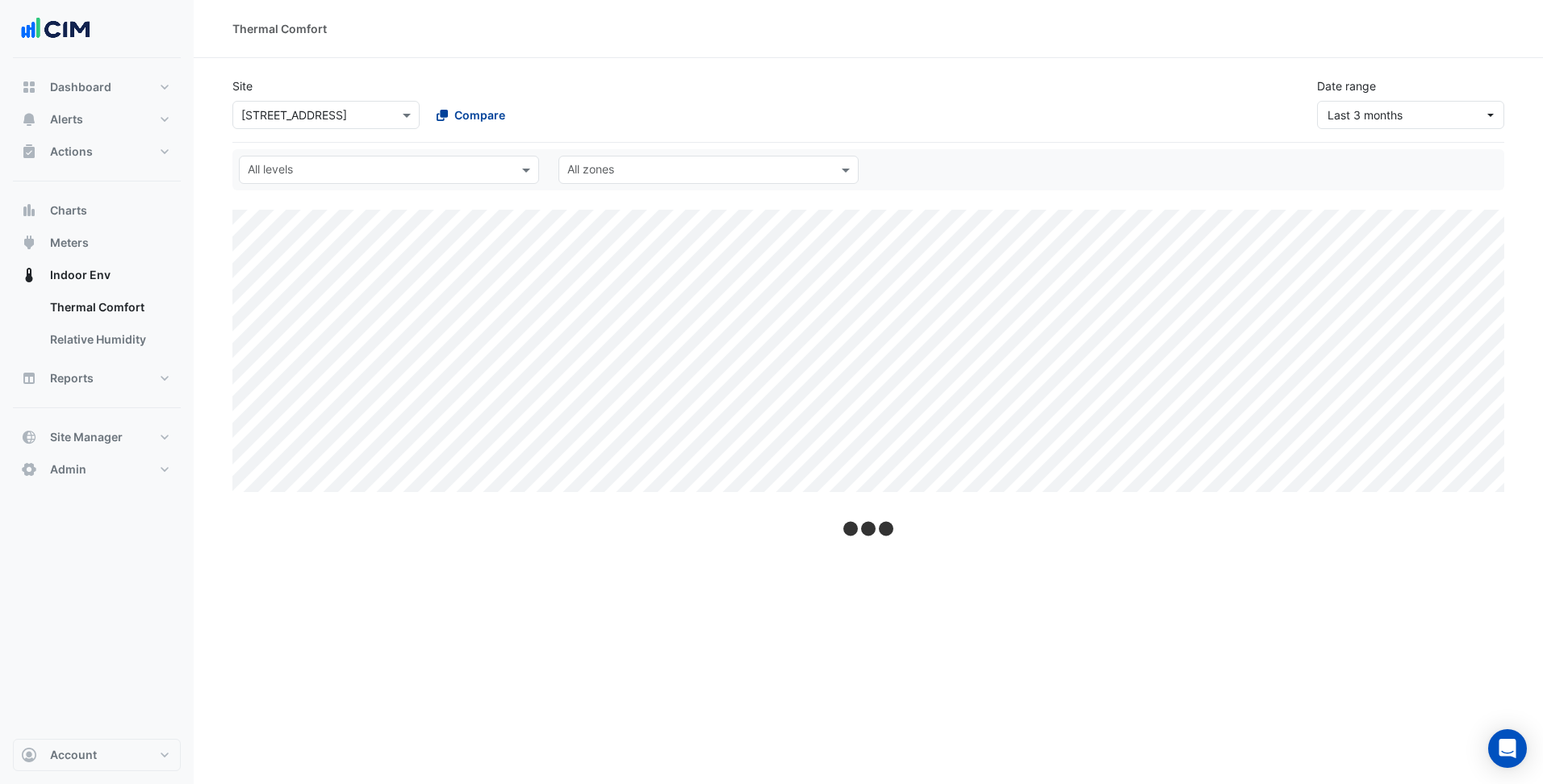
click at [441, 110] on icon at bounding box center [442, 115] width 11 height 11
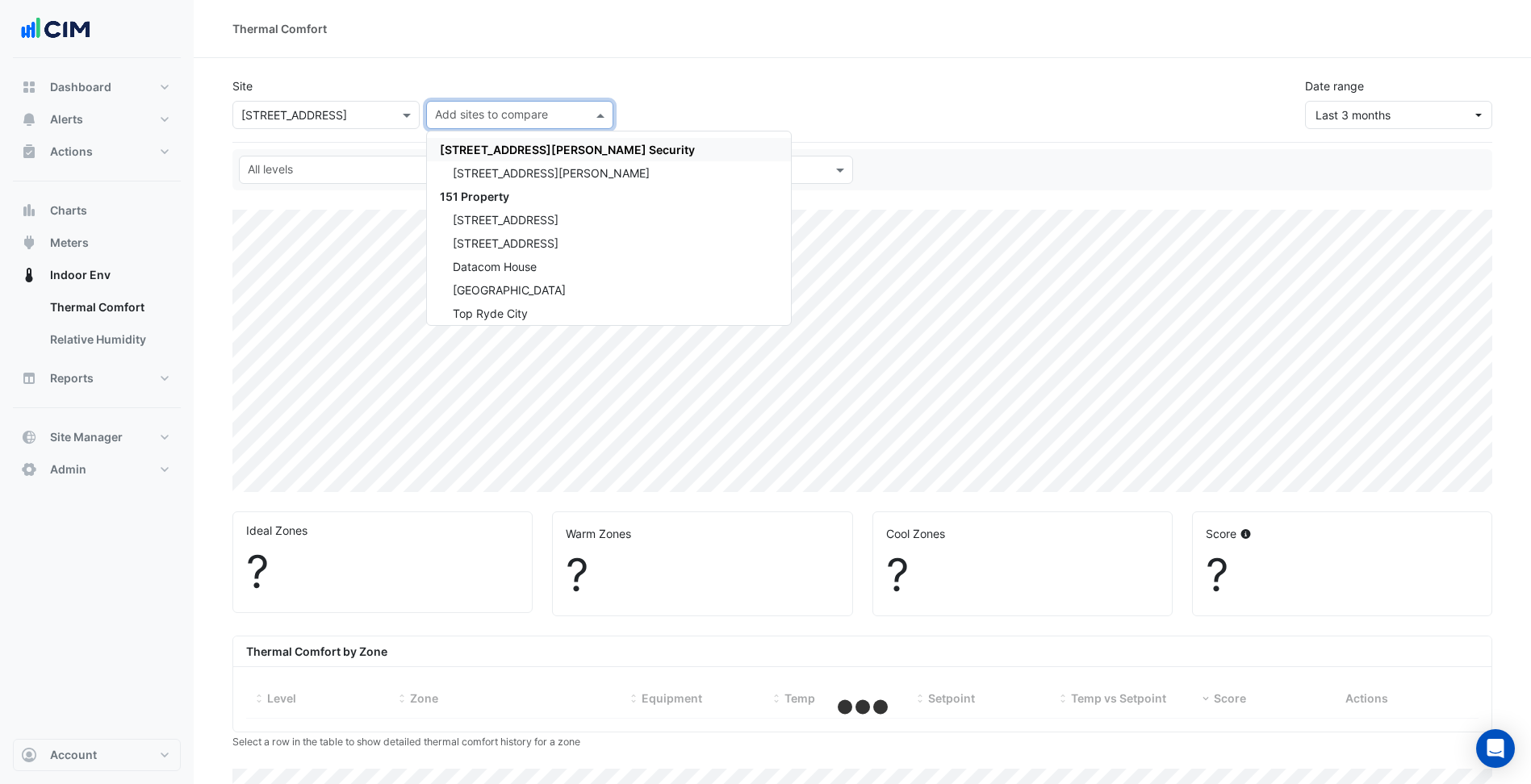
type input "*"
select select "***"
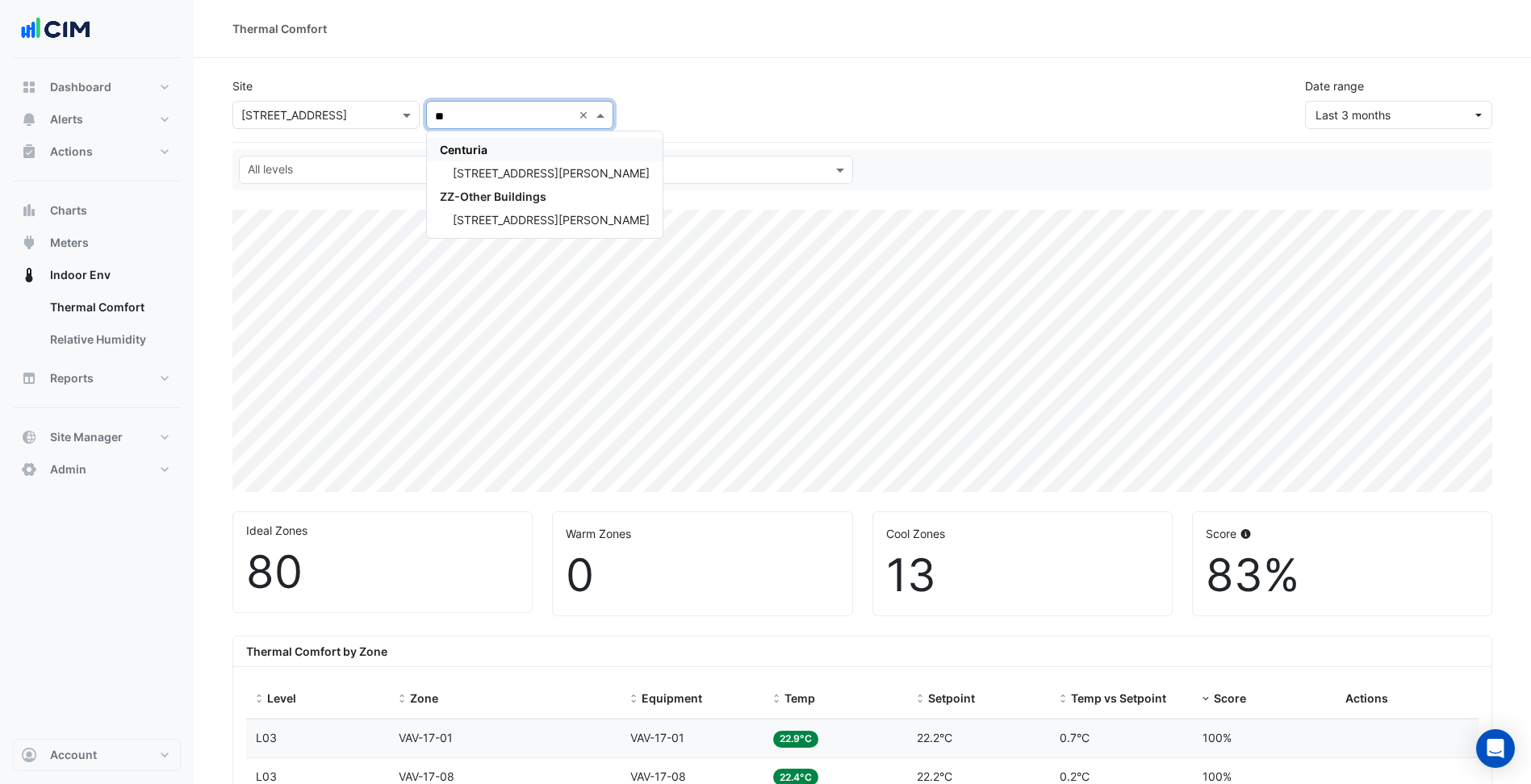
type input "**"
drag, startPoint x: 518, startPoint y: 180, endPoint x: 502, endPoint y: 174, distance: 17.1
click at [515, 180] on div "45 Francis Street" at bounding box center [545, 173] width 235 height 24
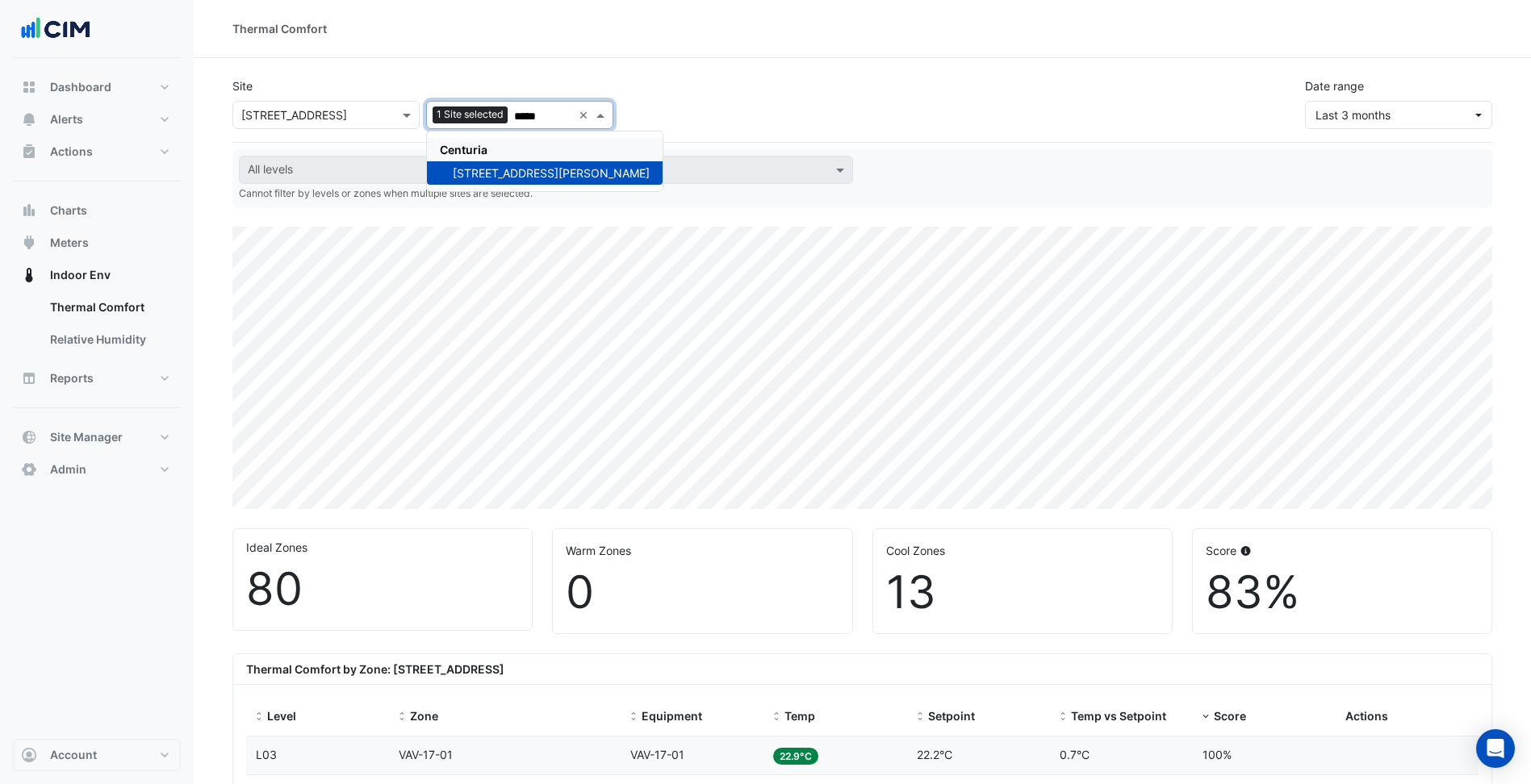
drag, startPoint x: 511, startPoint y: 115, endPoint x: 525, endPoint y: 115, distance: 14.0
click at [524, 115] on div "Add sites to compare 1 Site selected *****" at bounding box center [499, 115] width 145 height 25
drag, startPoint x: 526, startPoint y: 115, endPoint x: 551, endPoint y: 116, distance: 25.0
click at [551, 116] on input "*****" at bounding box center [543, 116] width 58 height 17
click at [515, 183] on div "[STREET_ADDRESS]" at bounding box center [499, 173] width 144 height 24
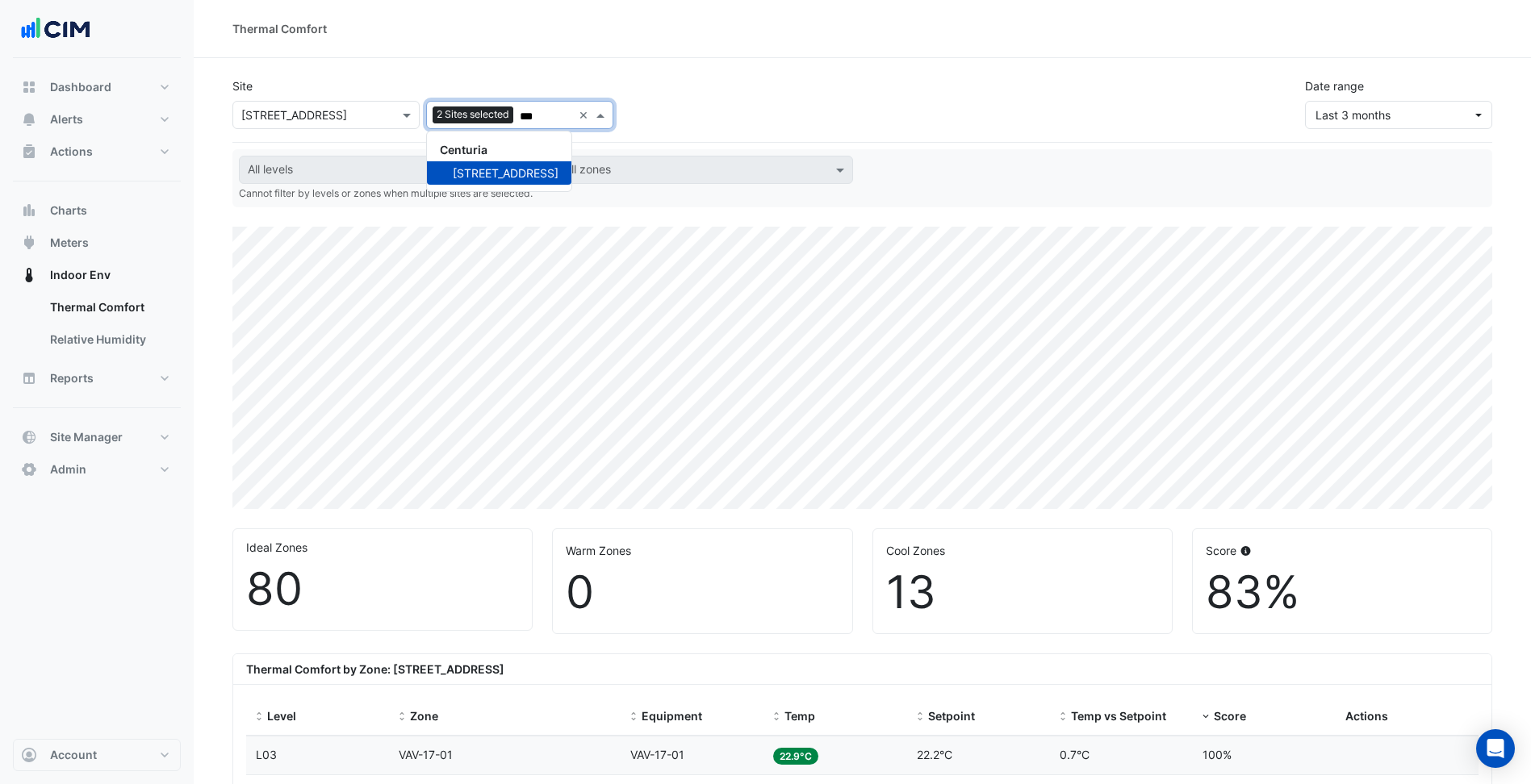
type input "**"
click at [719, 97] on div "Site Select a Site × 144 Stirling Street Add sites to compare 2 Sites selected …" at bounding box center [863, 96] width 1279 height 64
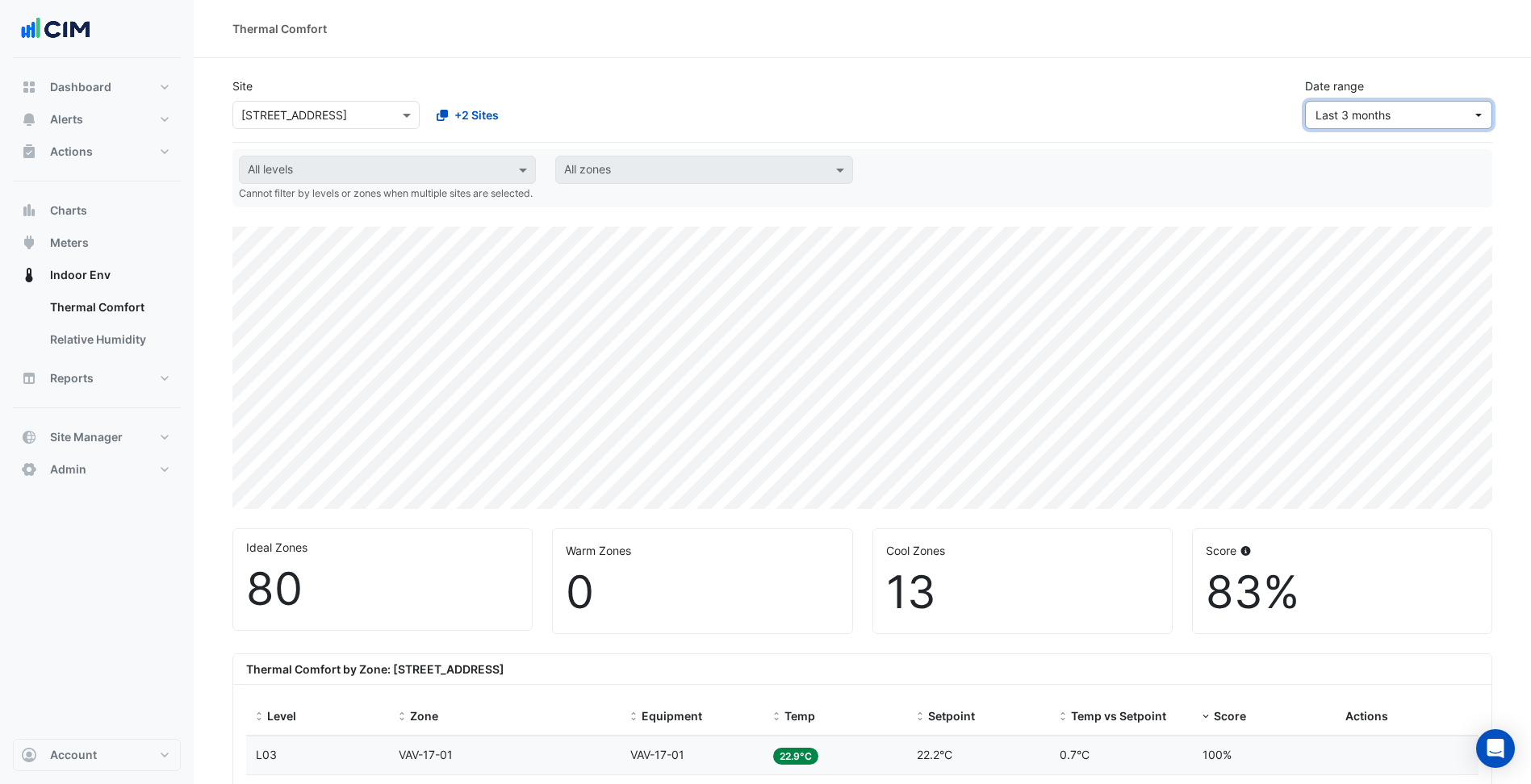
click at [1398, 120] on span "Last 3 months" at bounding box center [1394, 114] width 156 height 17
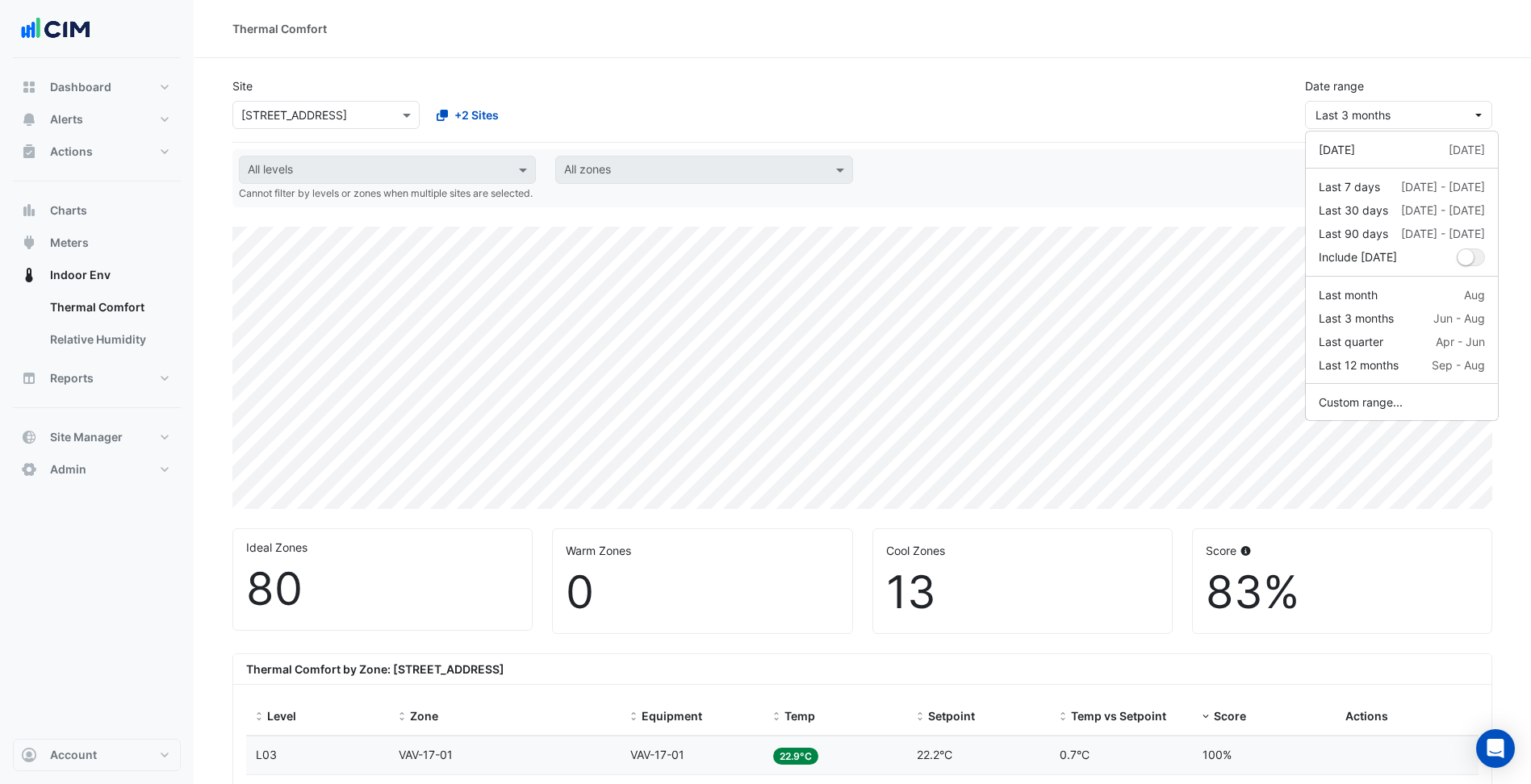
click at [1153, 111] on div "Site Select a Site × 144 Stirling Street +2 Sites Date range Last 3 months" at bounding box center [863, 96] width 1279 height 64
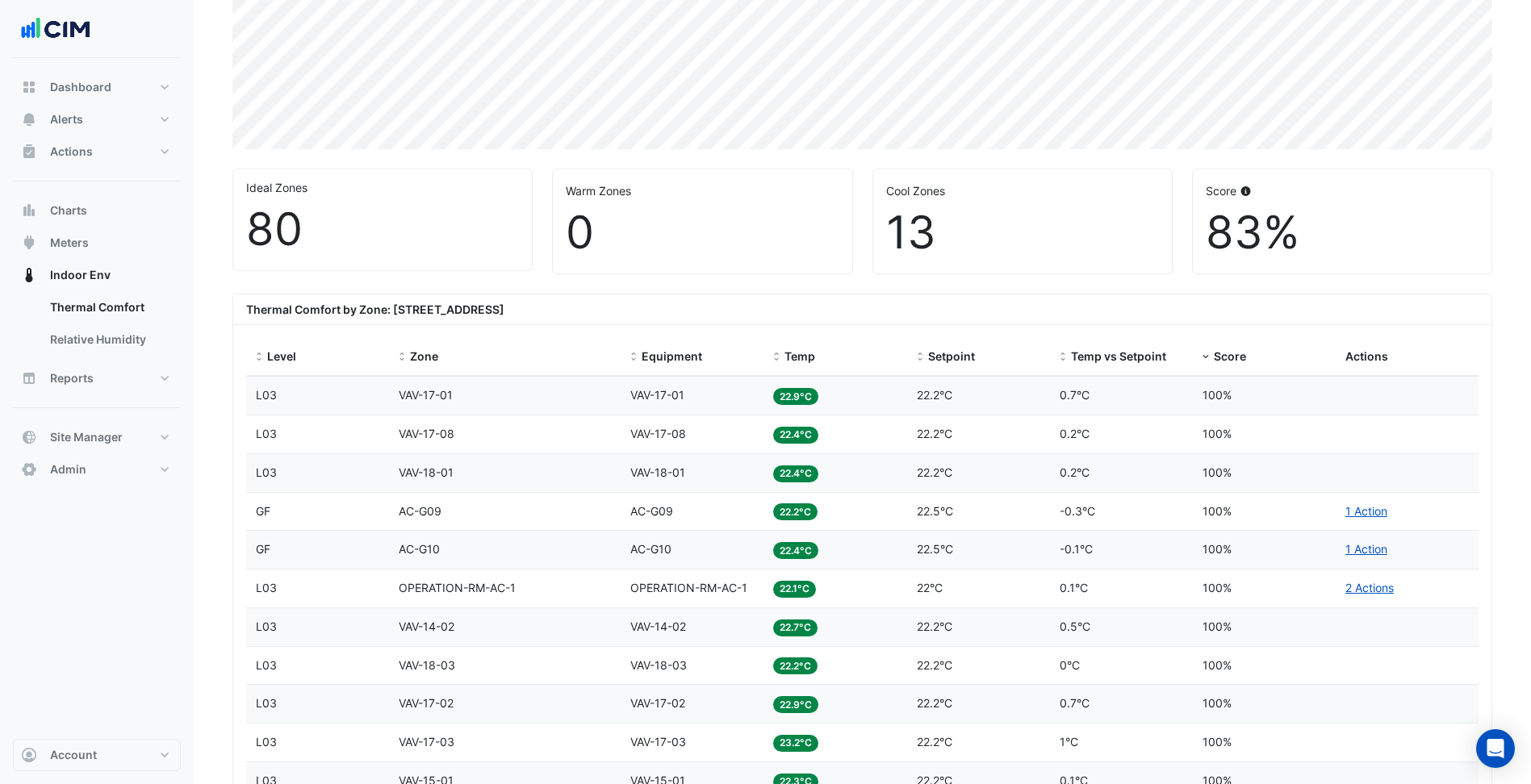
scroll to position [403, 0]
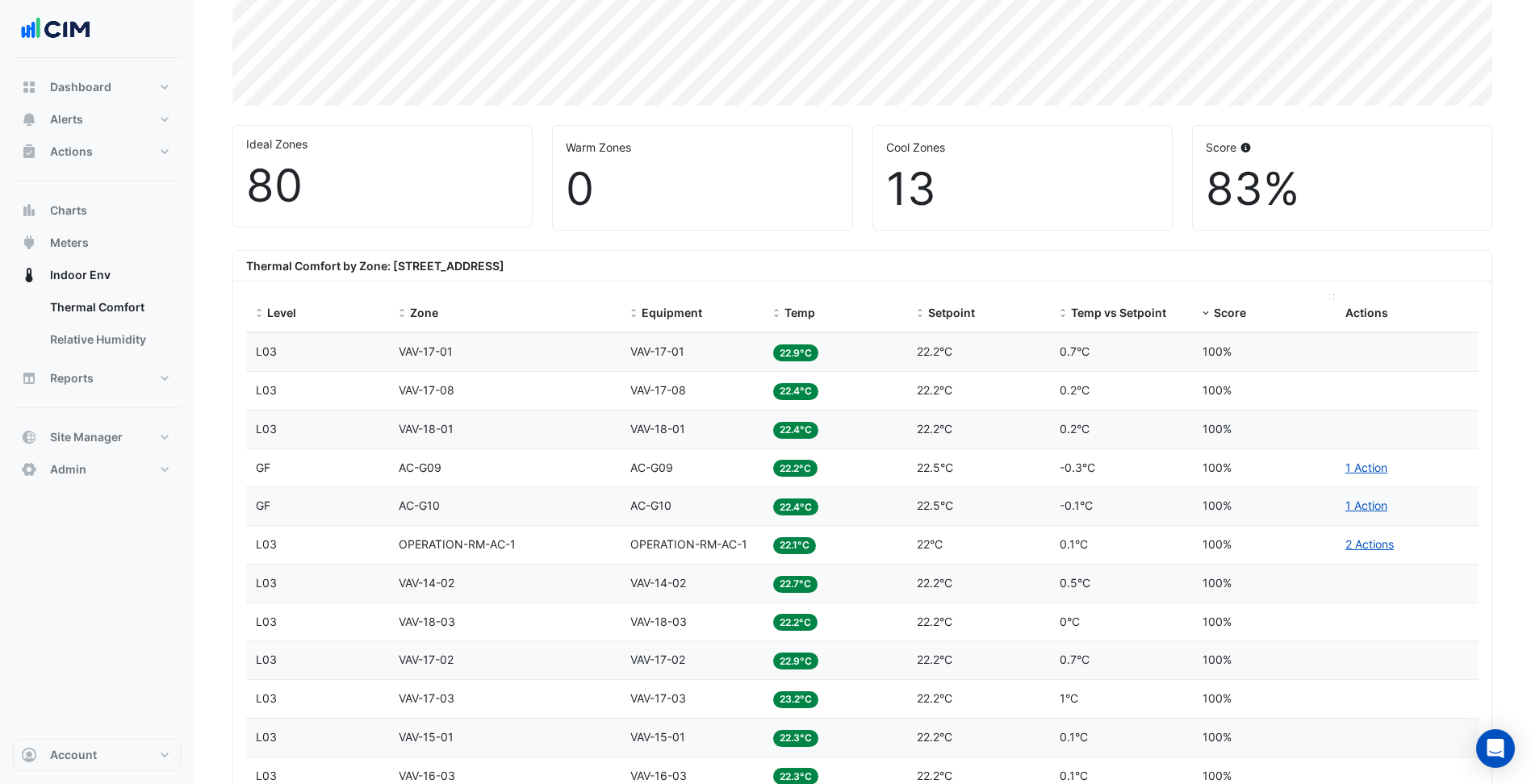
click at [1241, 307] on span "Score" at bounding box center [1230, 313] width 32 height 14
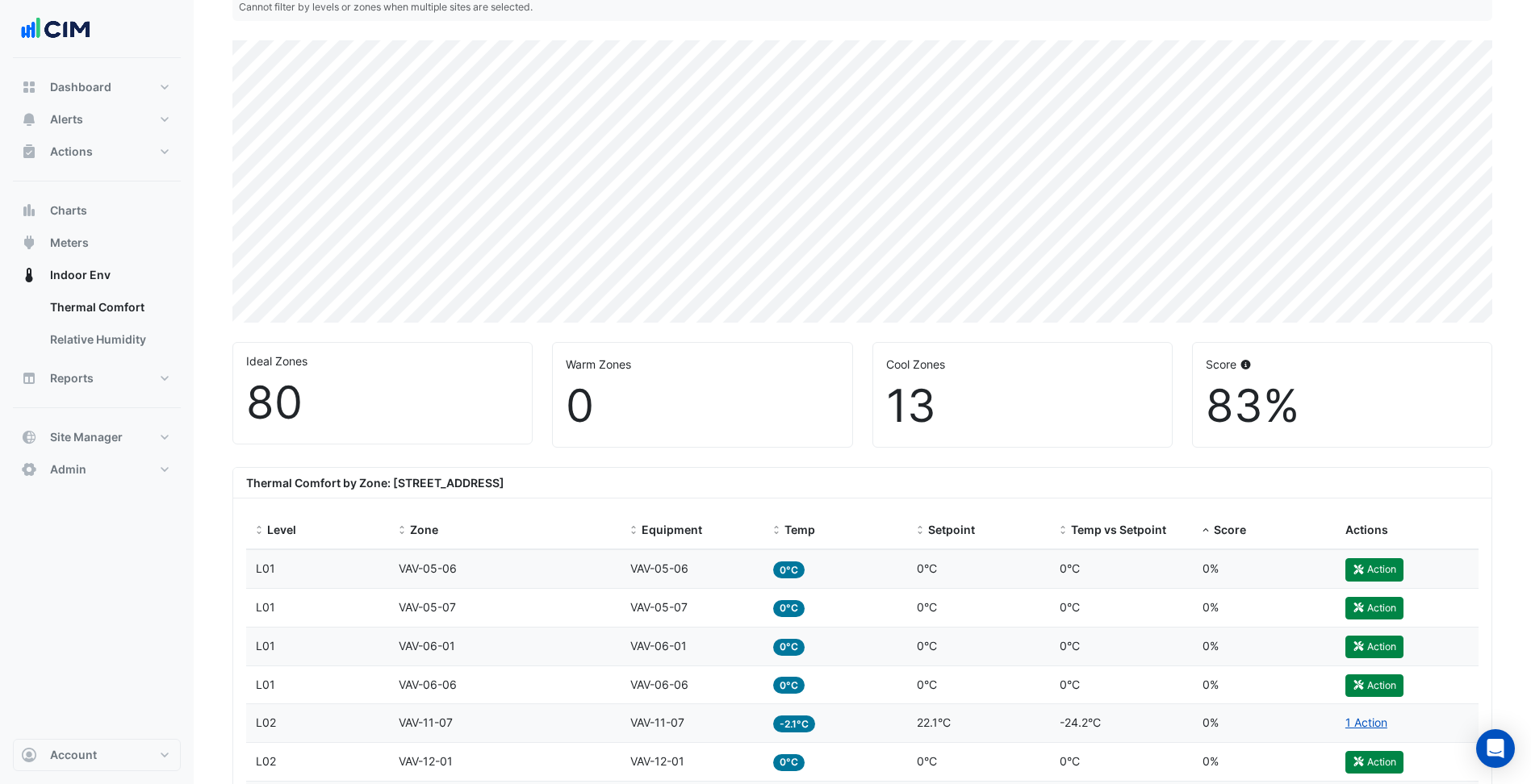
scroll to position [242, 0]
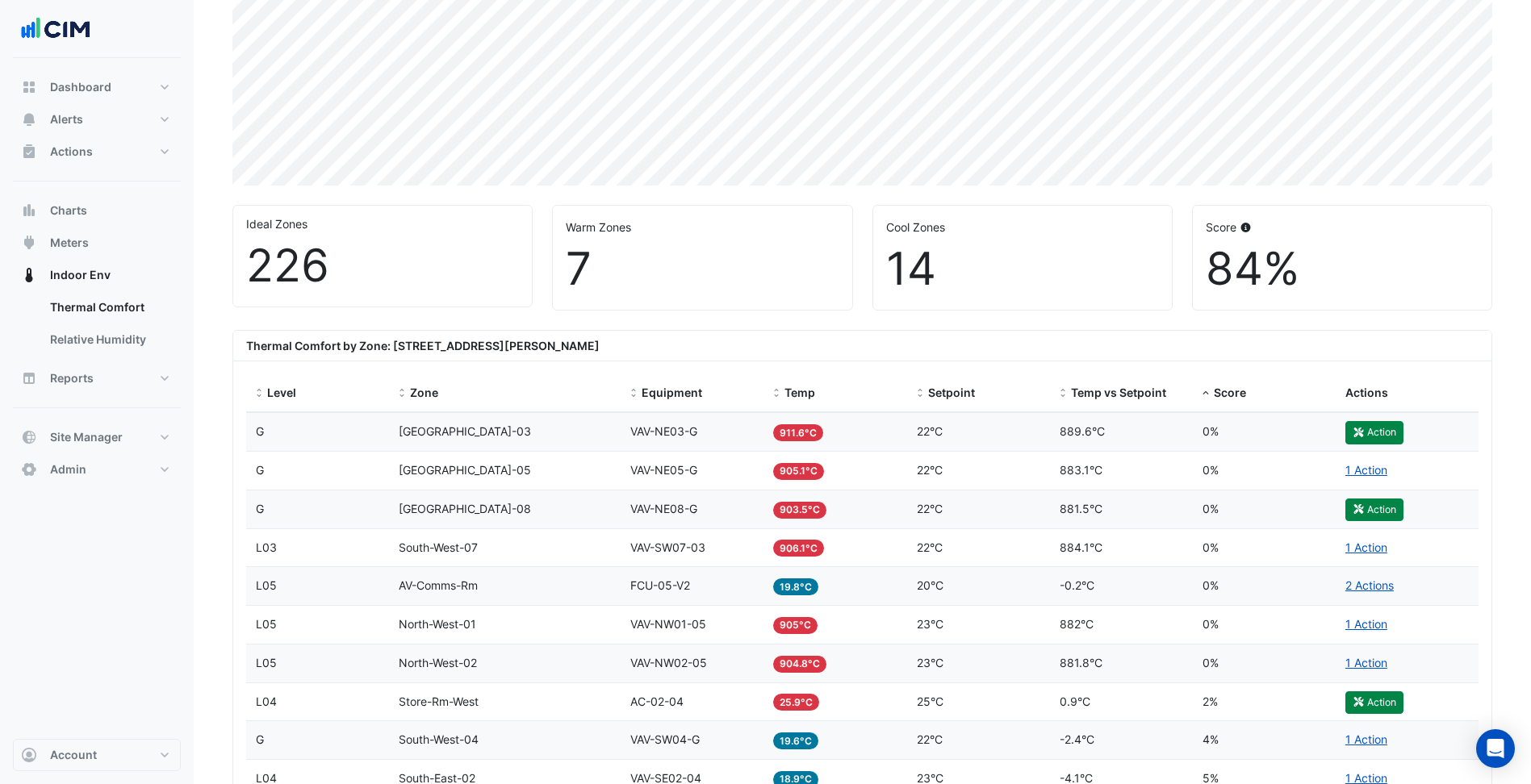
scroll to position [484, 0]
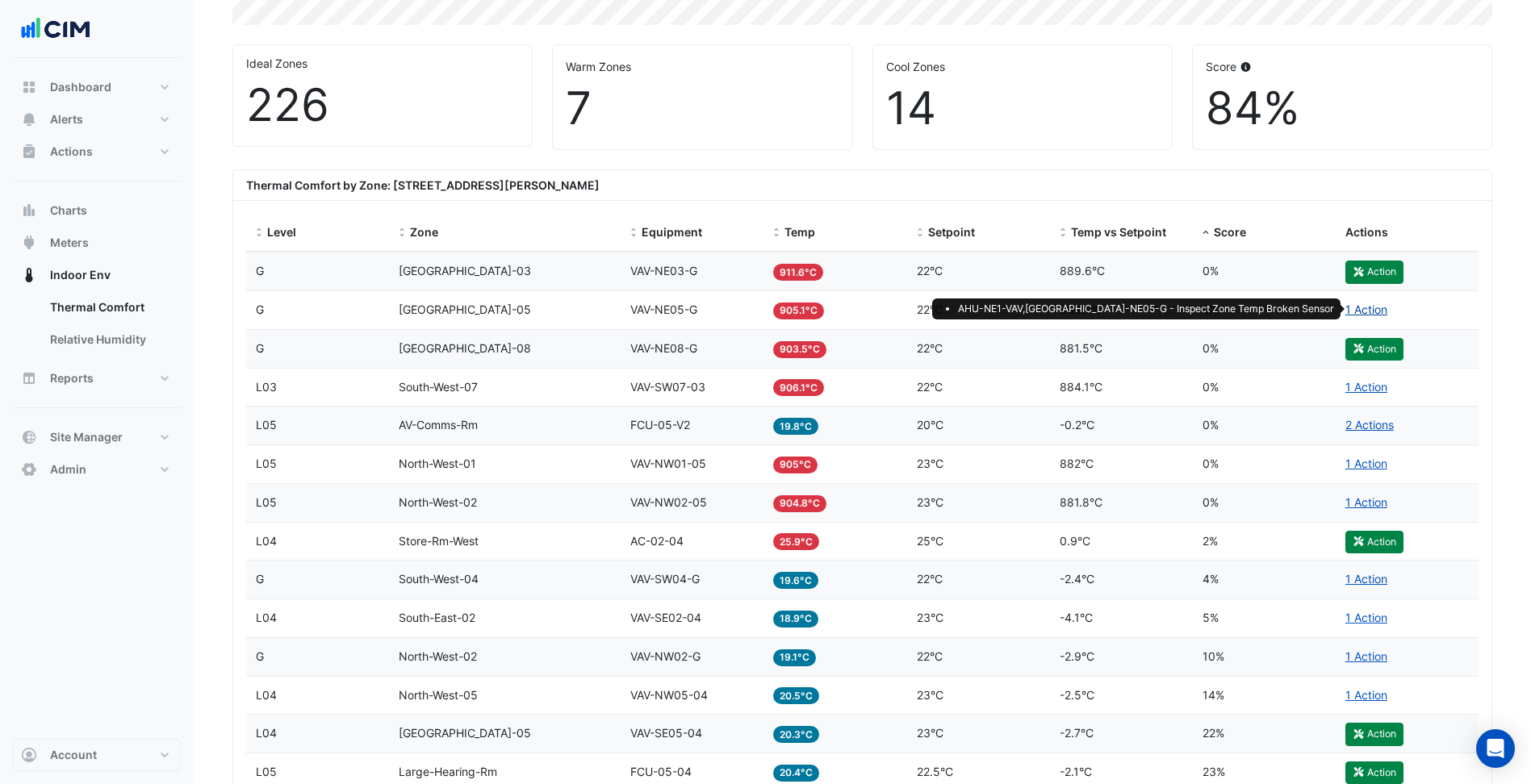
click at [1376, 312] on link "1 Action" at bounding box center [1367, 310] width 42 height 14
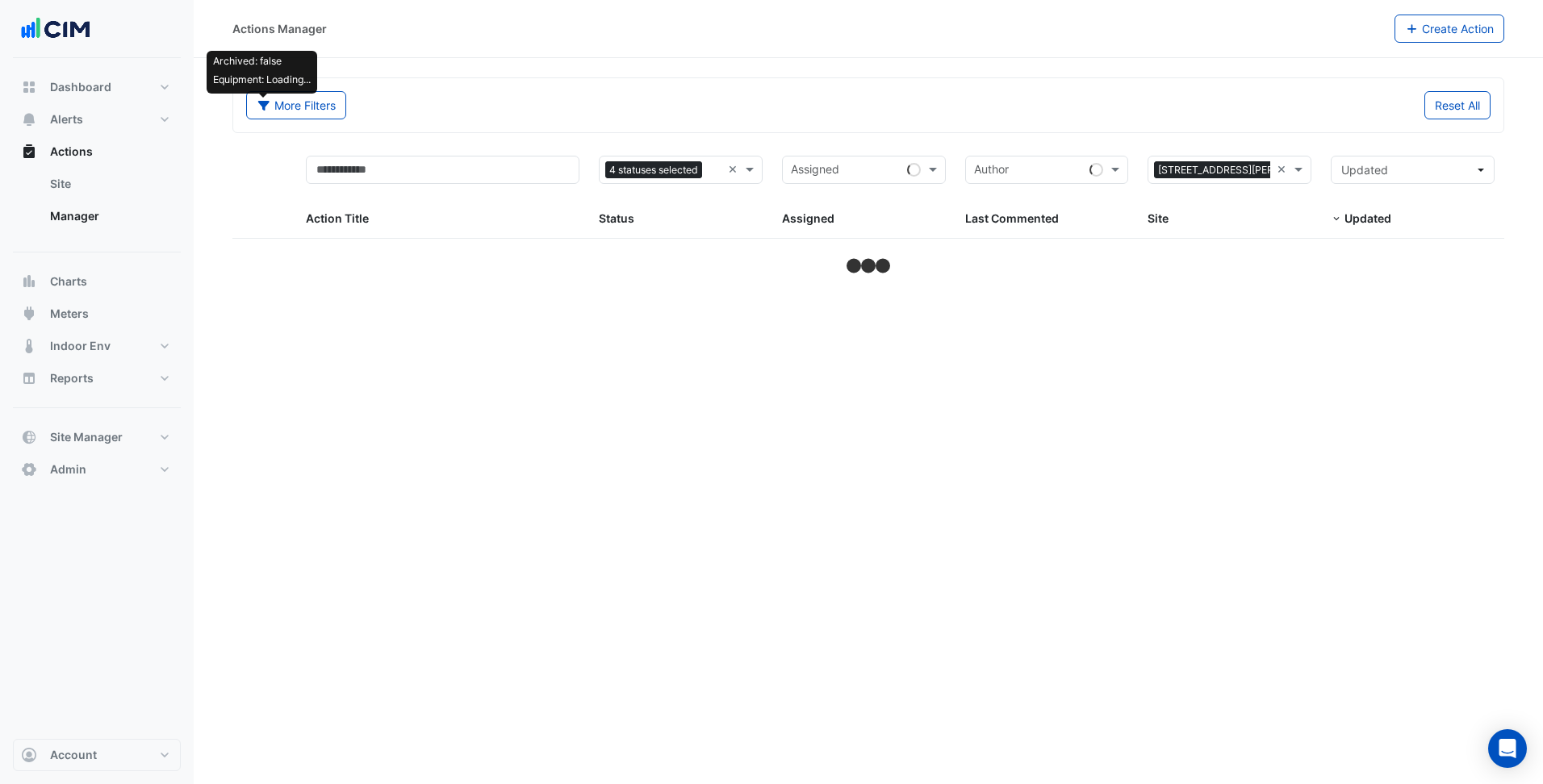
select select "***"
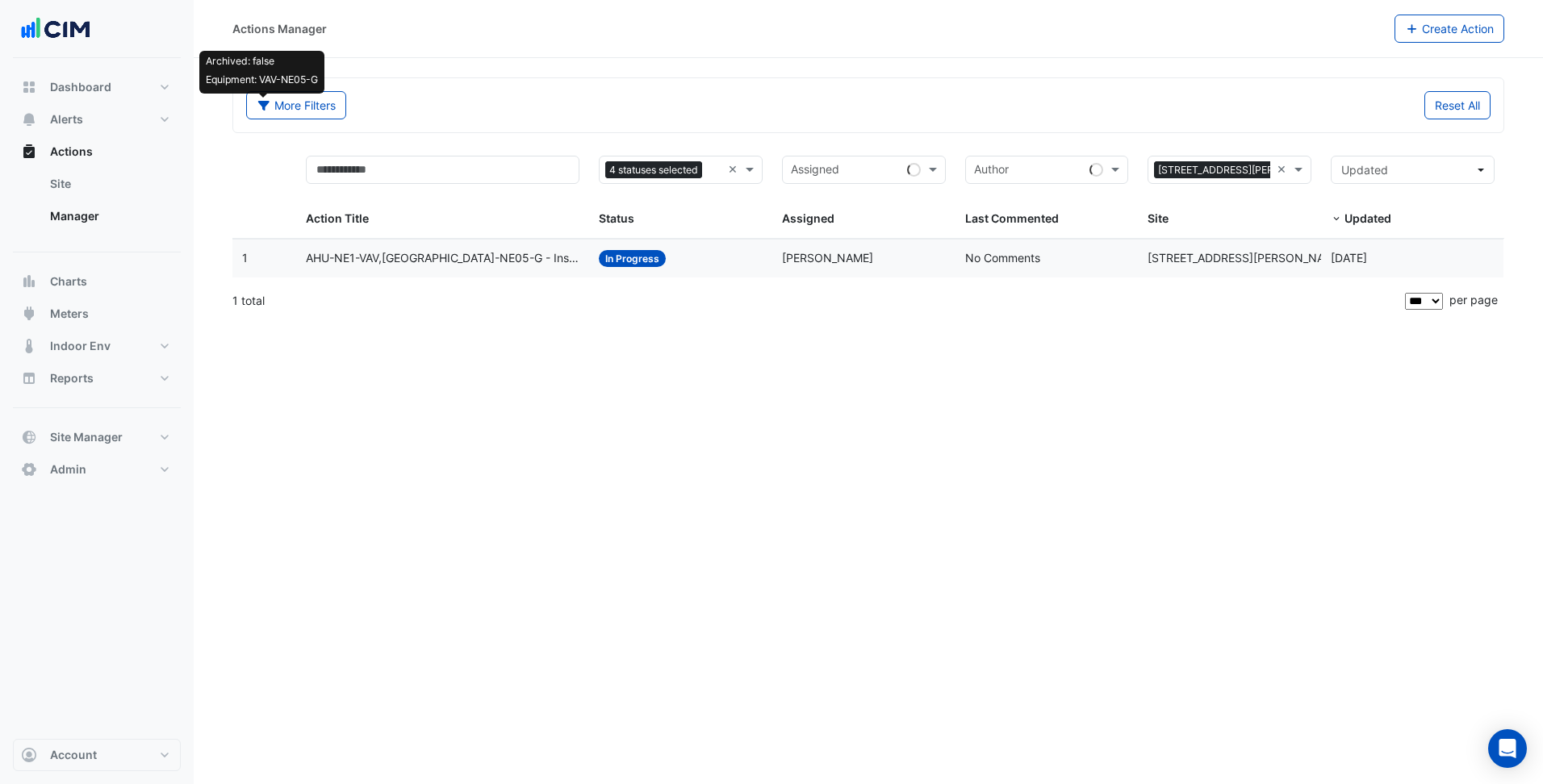
click at [892, 253] on div "Assigned: Paul Winks" at bounding box center [863, 258] width 164 height 18
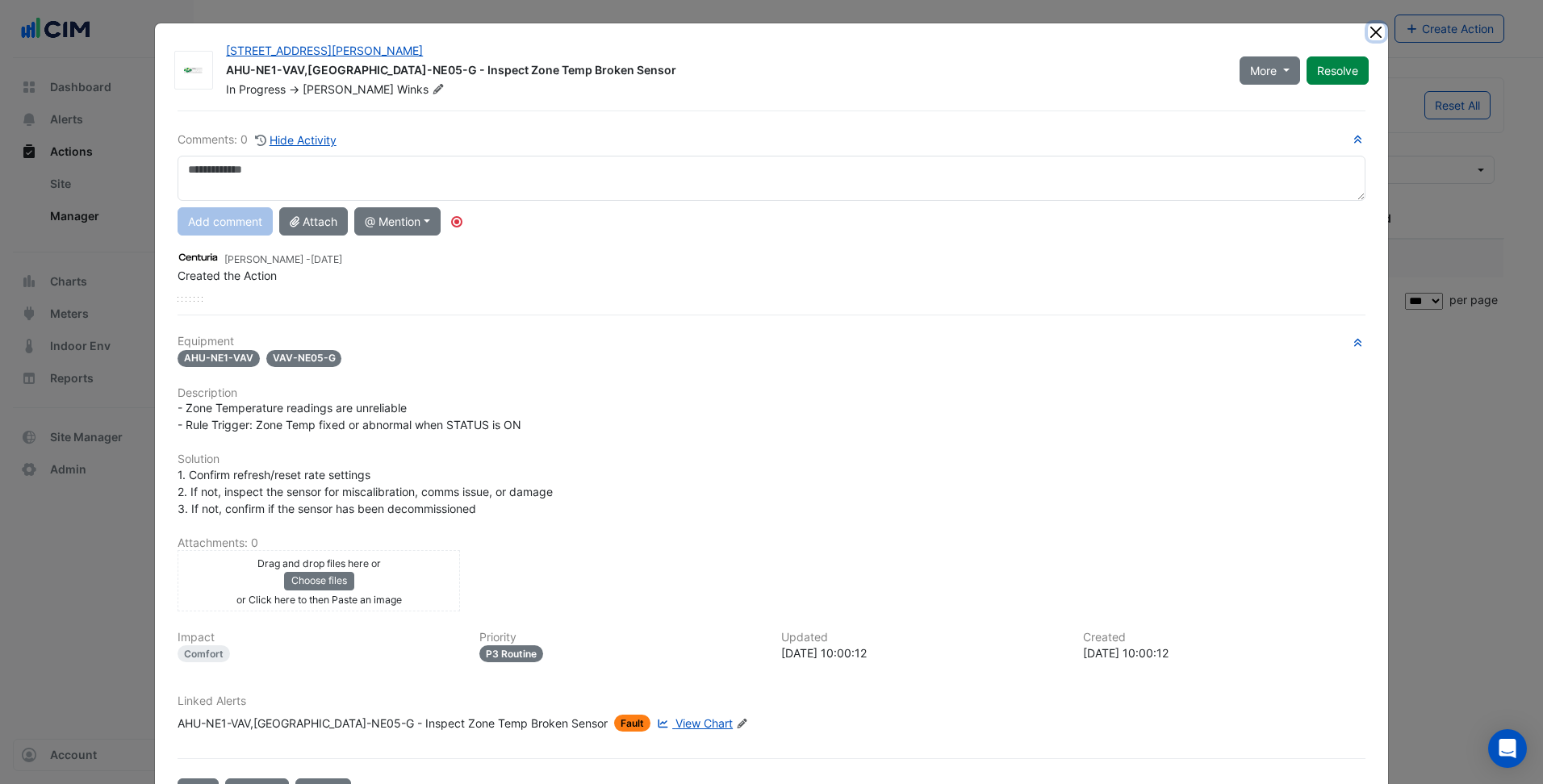
click at [1373, 36] on button "Close" at bounding box center [1375, 32] width 17 height 17
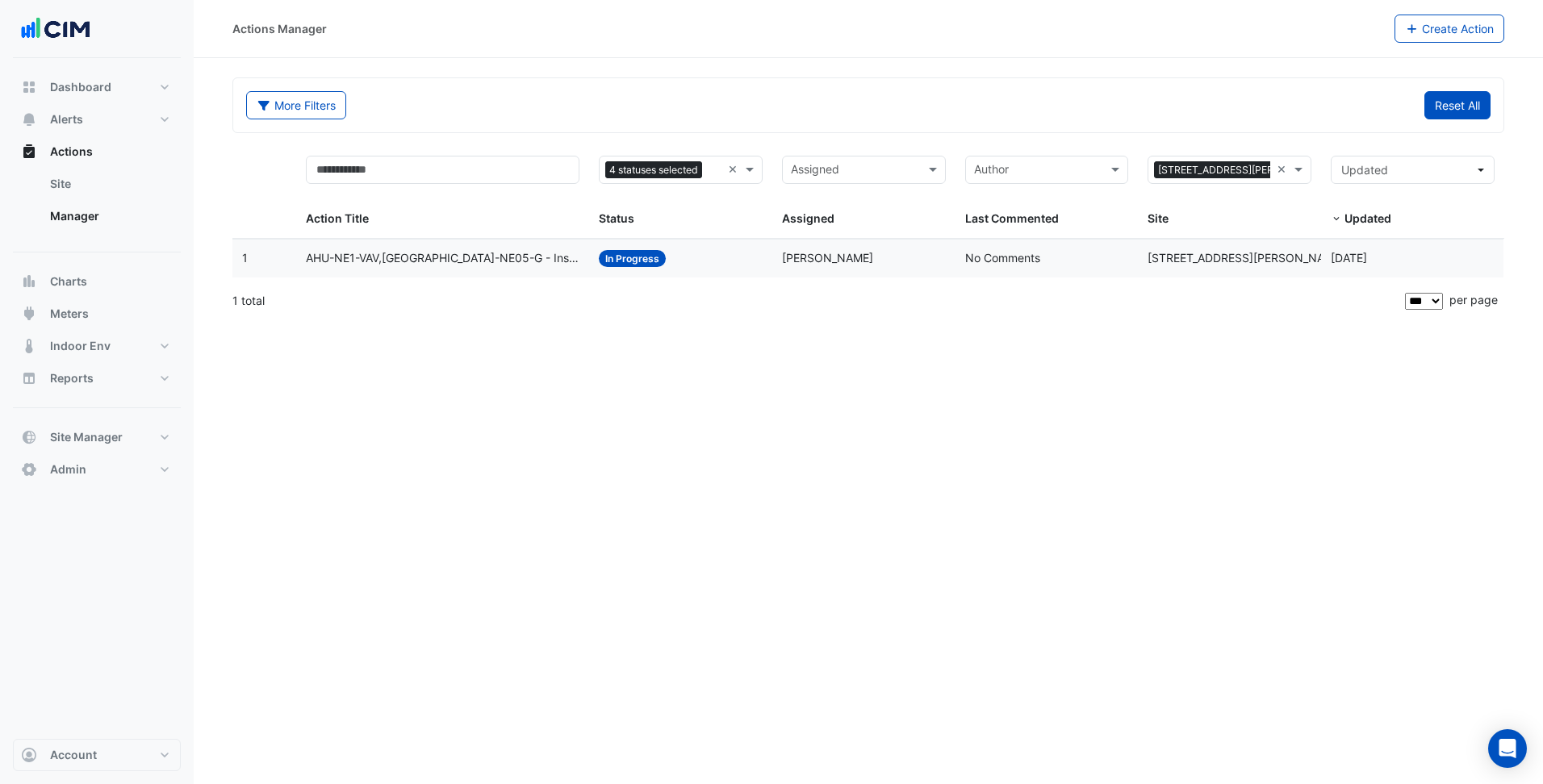
click at [1442, 111] on button "Reset All" at bounding box center [1457, 105] width 66 height 28
drag, startPoint x: 1262, startPoint y: 249, endPoint x: 1128, endPoint y: 263, distance: 134.7
click at [1128, 263] on div "1 Action Title: AHU-NE1-VAV,VAV-NE05-G - Inspect Zone Temp Broken Sensor Status…" at bounding box center [869, 258] width 1272 height 38
copy div "Site: 45 Francis Street"
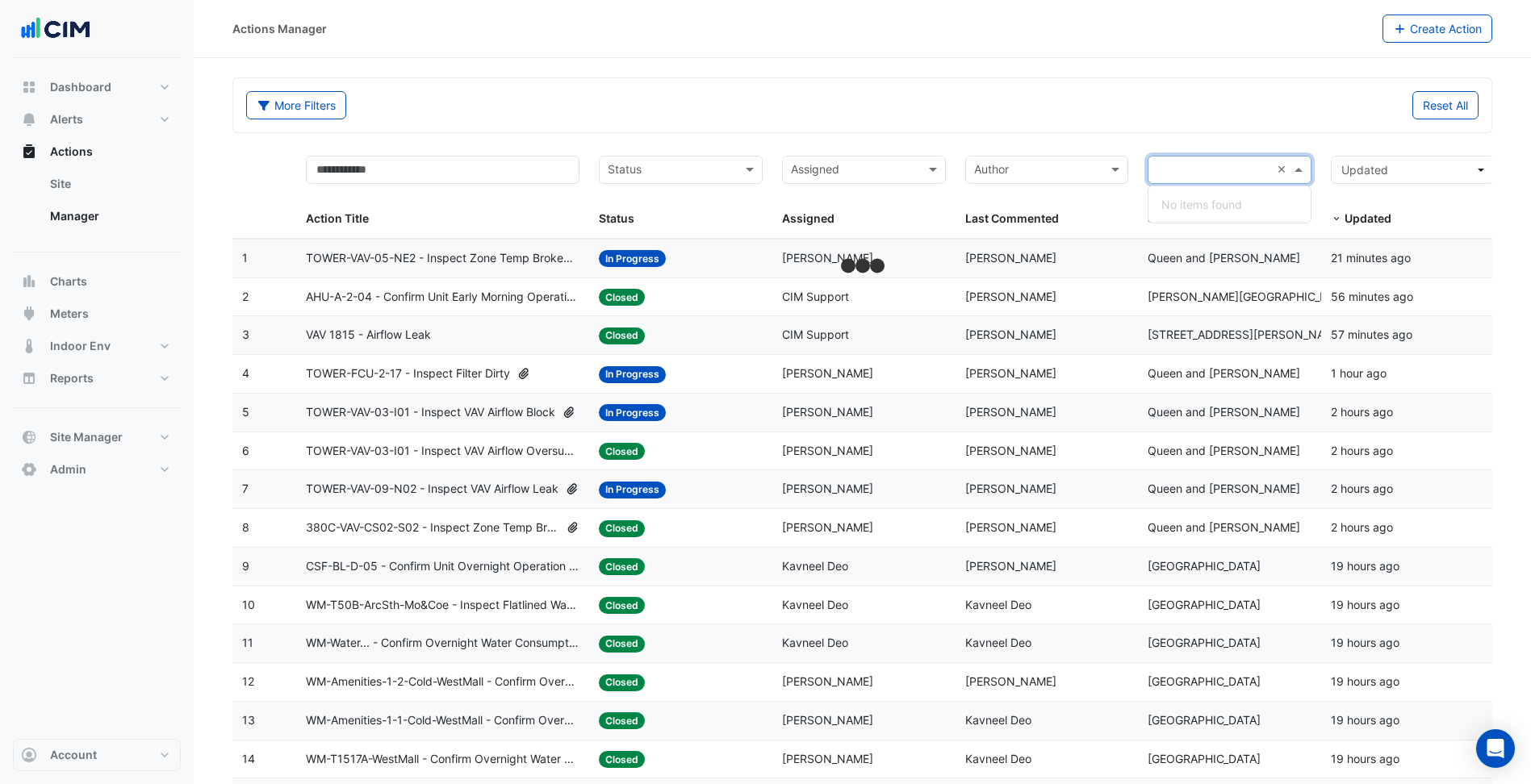
drag, startPoint x: 1208, startPoint y: 175, endPoint x: 1178, endPoint y: 174, distance: 30.0
click at [1181, 174] on input "text" at bounding box center [1214, 171] width 114 height 18
drag, startPoint x: 1178, startPoint y: 174, endPoint x: 1097, endPoint y: 177, distance: 81.1
click at [1097, 177] on div "Action Title Status Status Assigned Assigned Author Last Commented Sites × Site…" at bounding box center [869, 192] width 1272 height 93
type input "****"
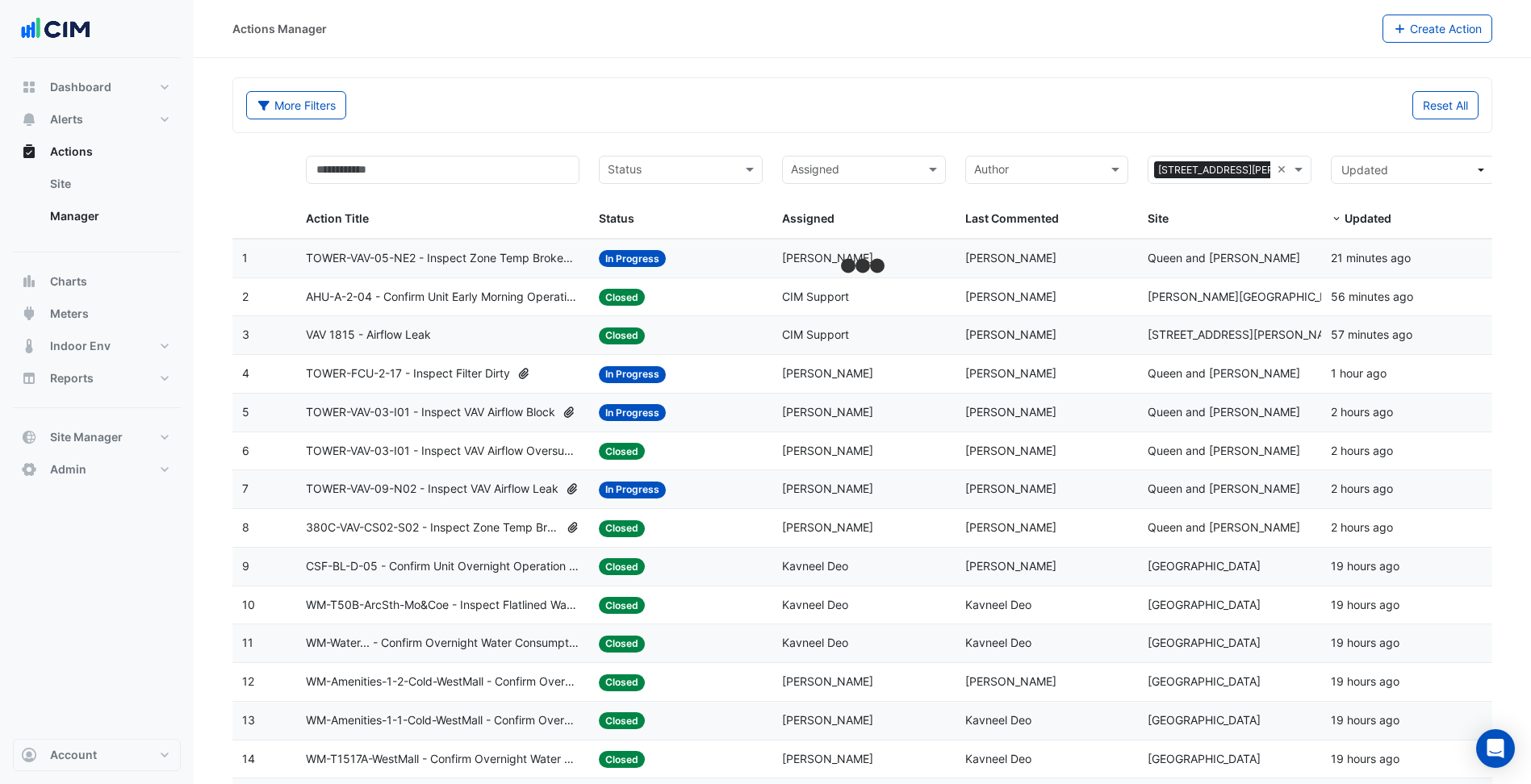
click at [1069, 87] on div "More Filters Reset All" at bounding box center [863, 105] width 1258 height 54
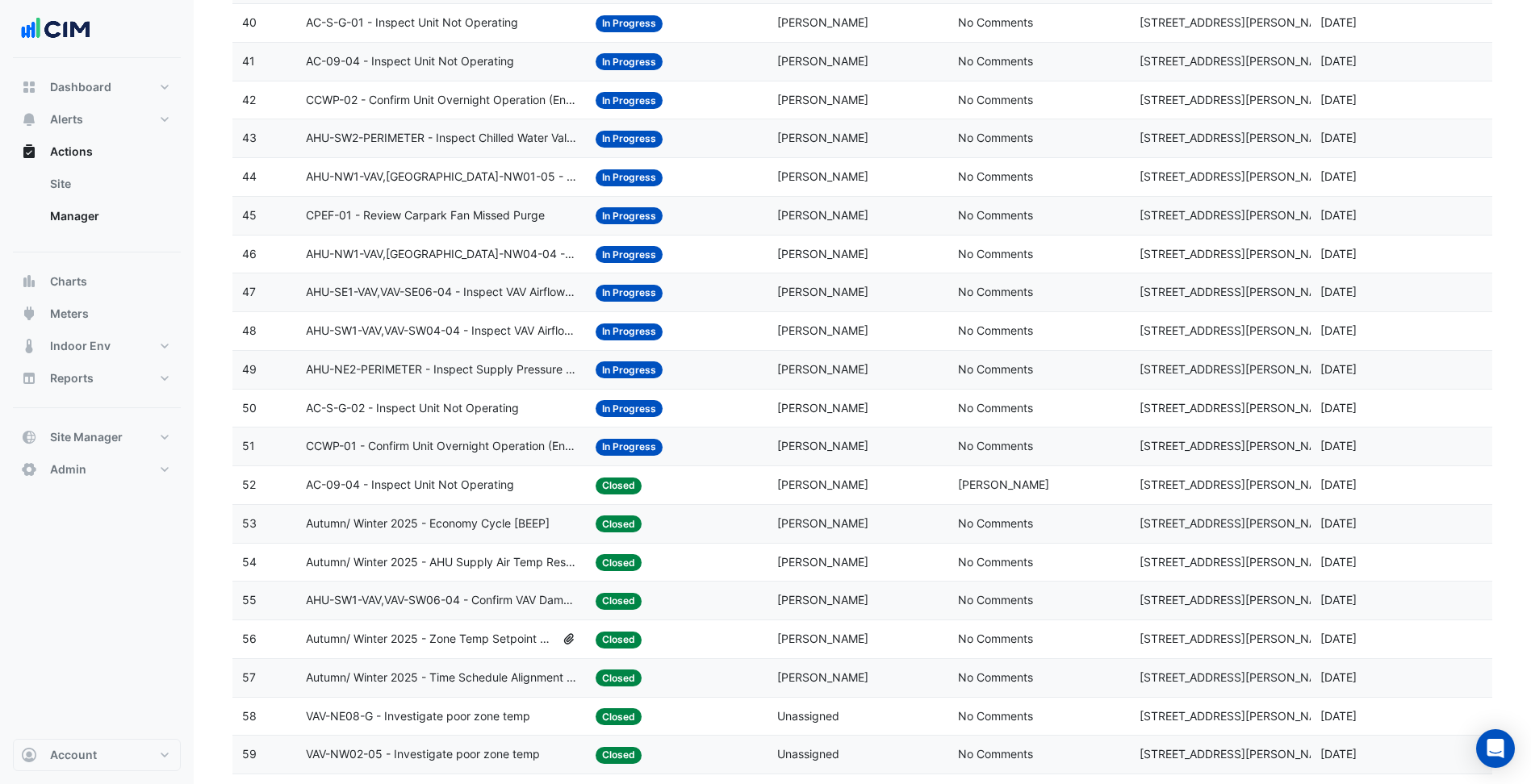
scroll to position [1720, 0]
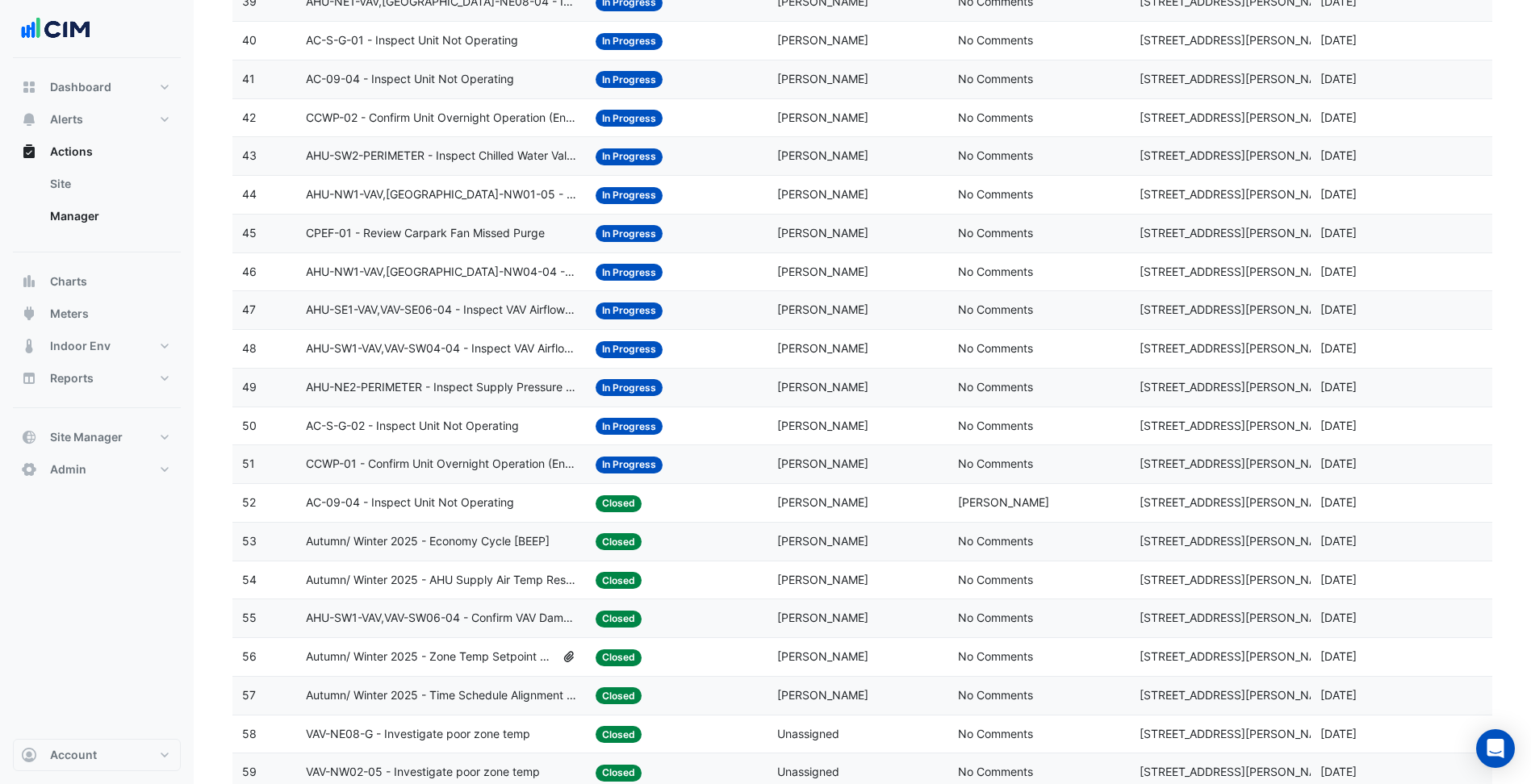
click at [741, 298] on datatable-body-cell "Status: In Progress" at bounding box center [676, 310] width 182 height 38
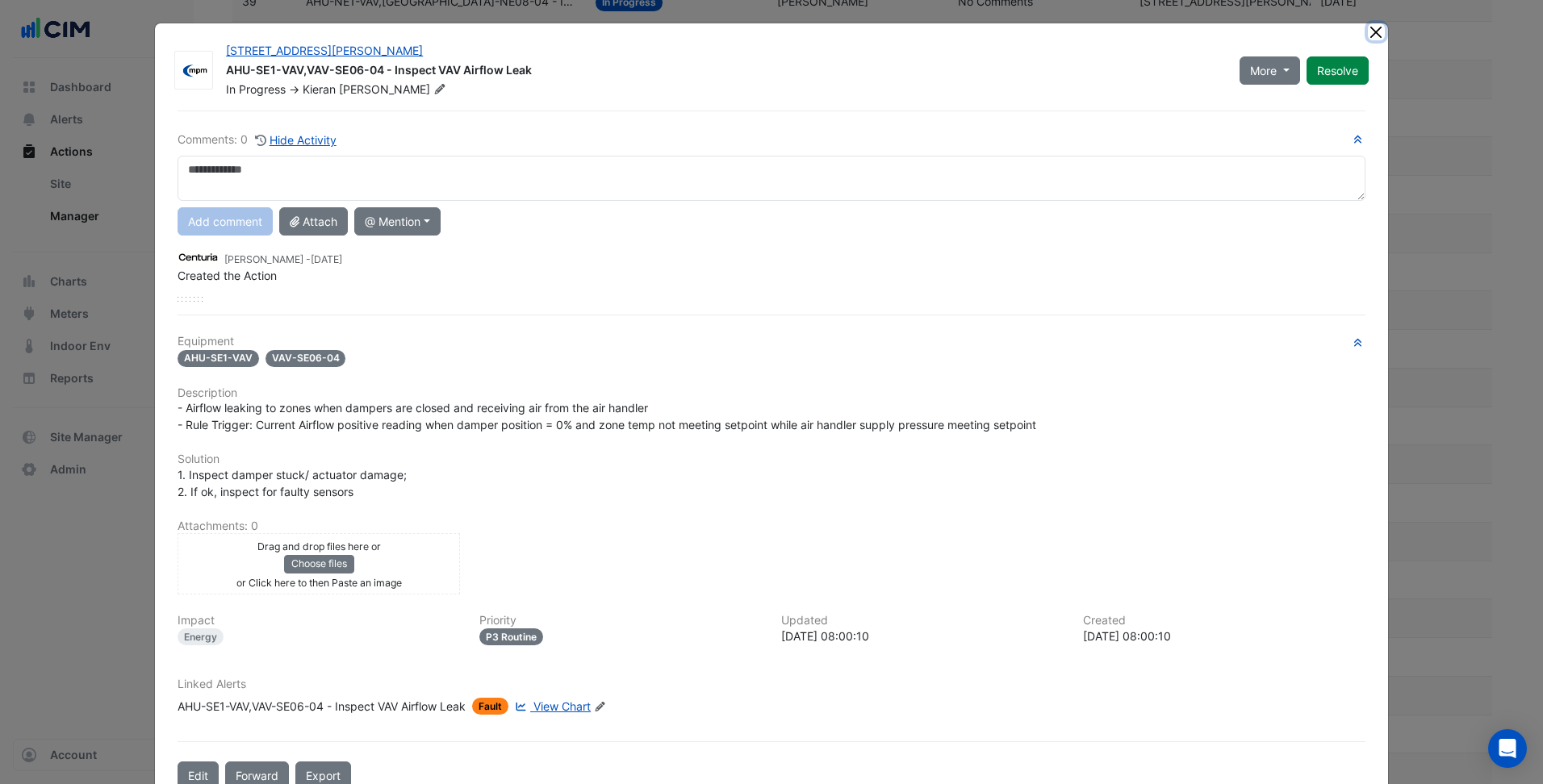
click at [1367, 35] on button "Close" at bounding box center [1375, 32] width 17 height 17
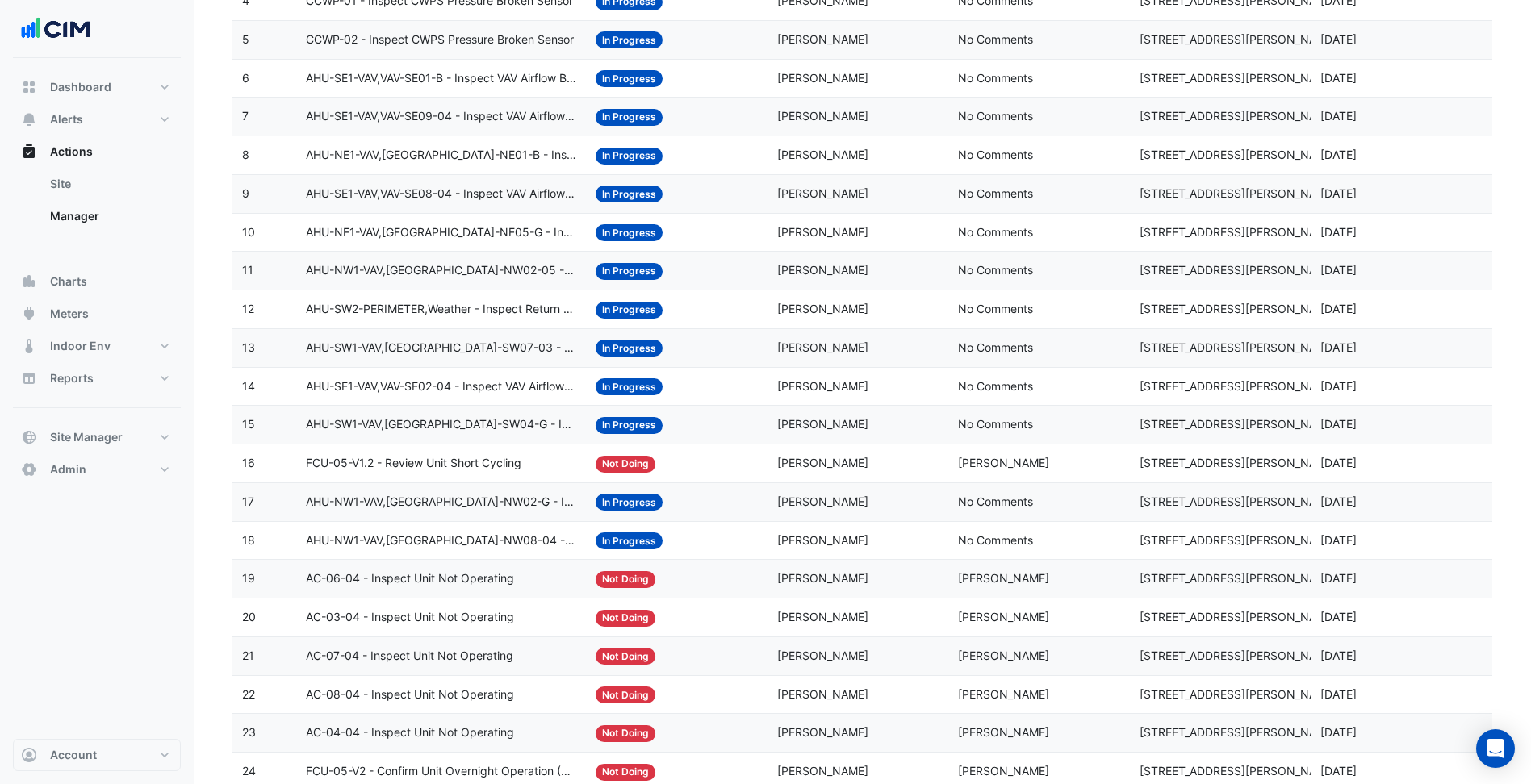
scroll to position [0, 0]
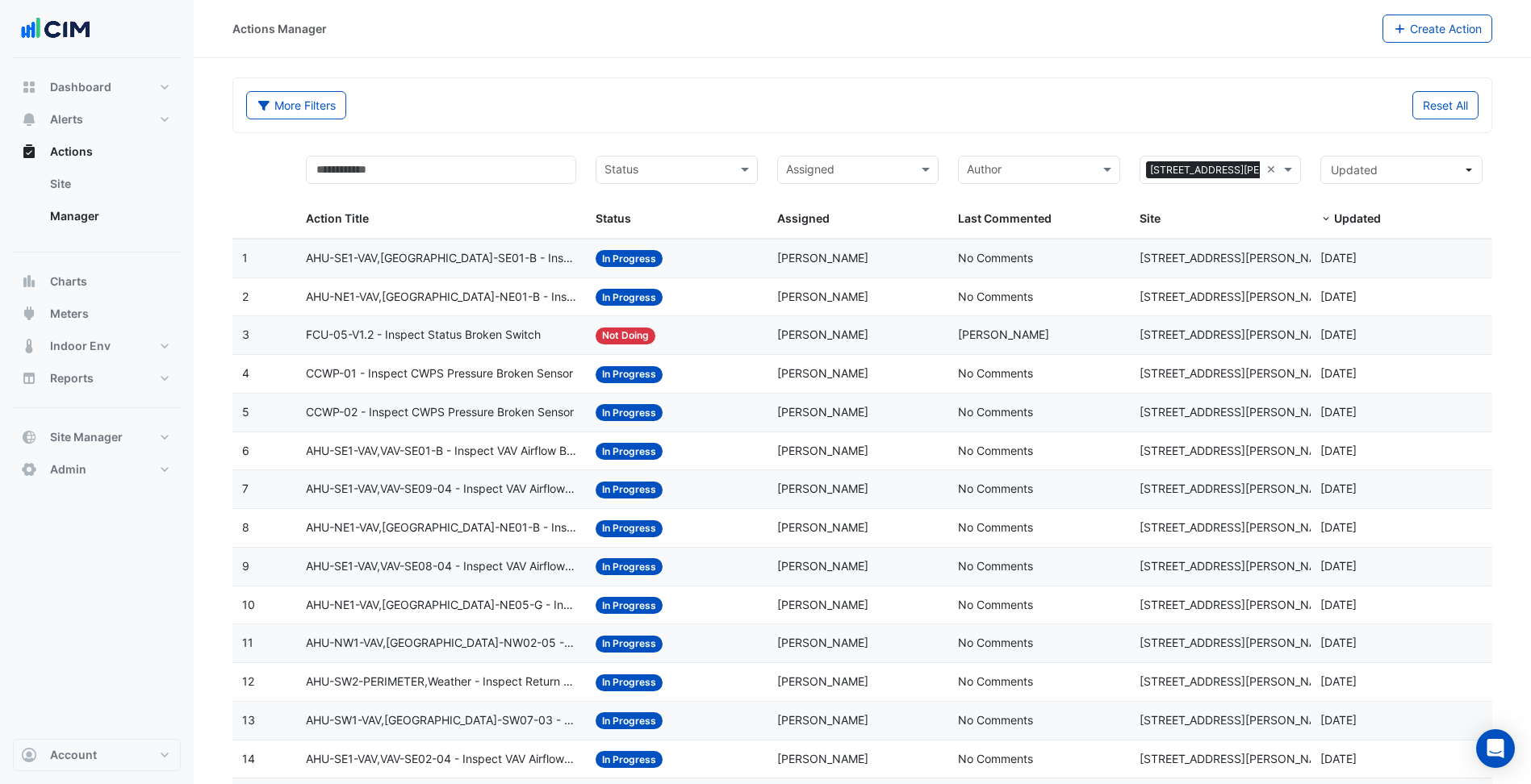
click at [693, 168] on input "text" at bounding box center [667, 171] width 126 height 18
click at [671, 191] on div "New In Progress On Hold Closed Not Doing" at bounding box center [676, 251] width 161 height 130
click at [666, 201] on div "New" at bounding box center [676, 205] width 161 height 24
click at [671, 166] on input "text" at bounding box center [677, 171] width 79 height 18
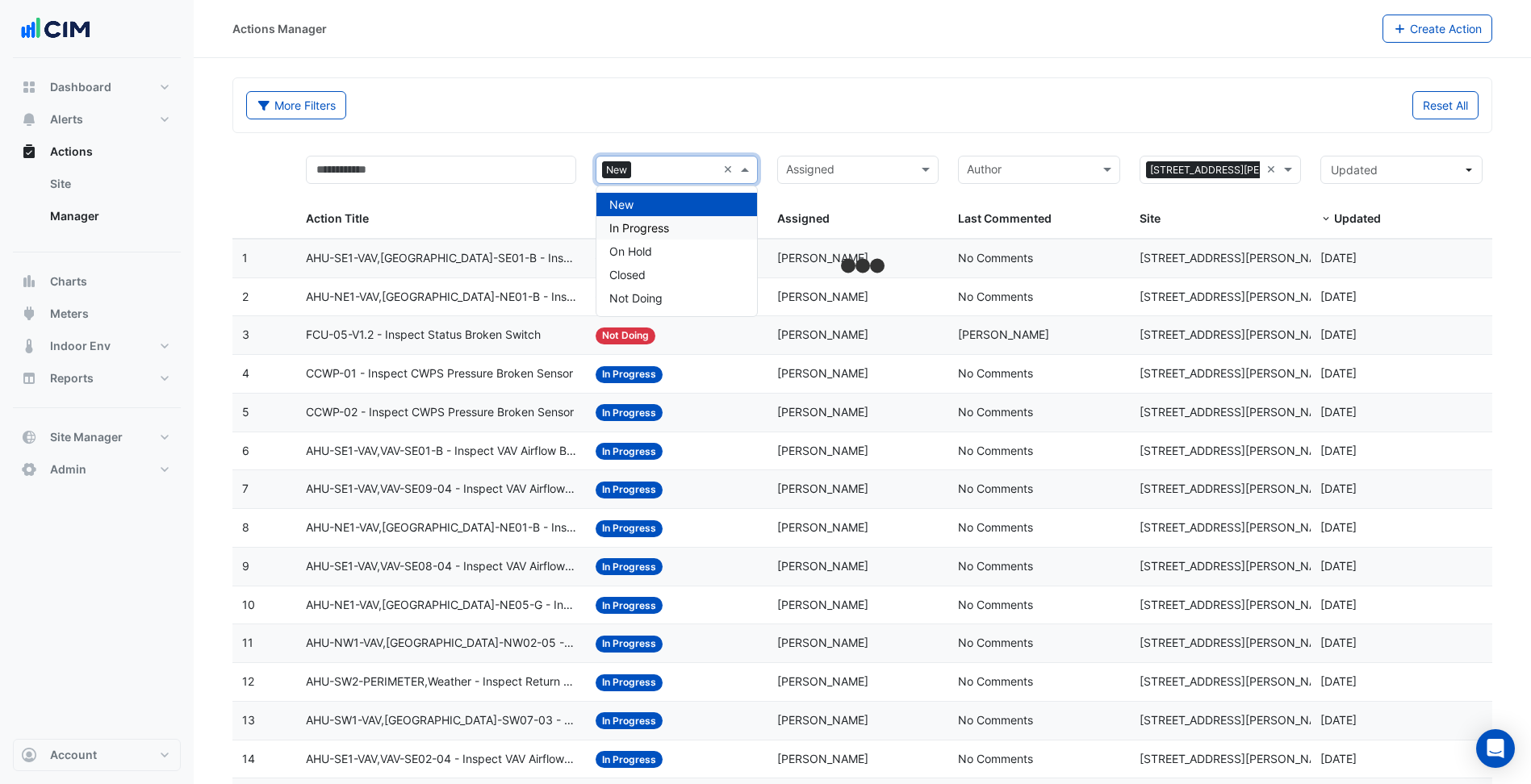
click at [661, 223] on span "In Progress" at bounding box center [639, 228] width 60 height 14
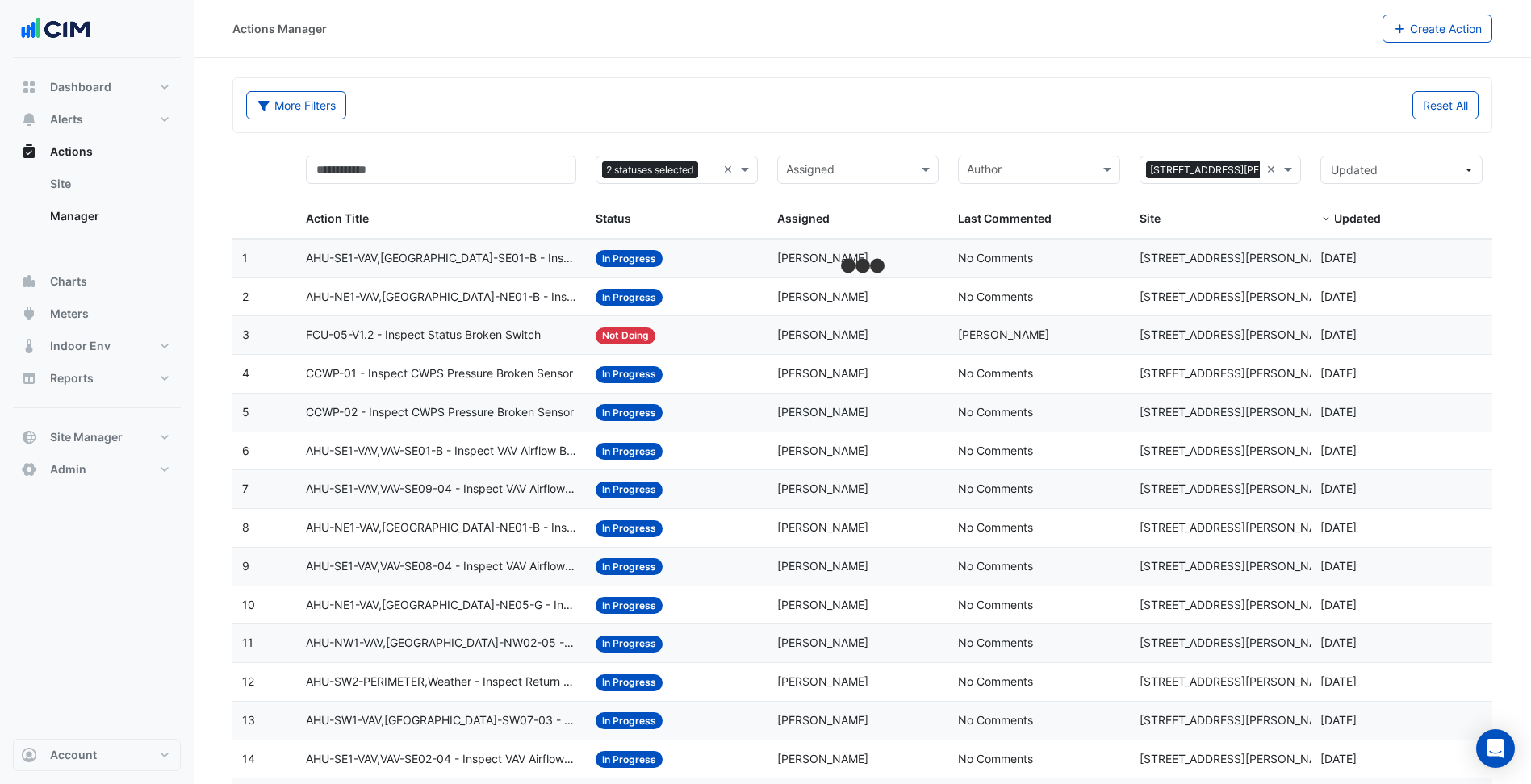
click at [678, 129] on div "More Filters Reset All" at bounding box center [863, 105] width 1258 height 54
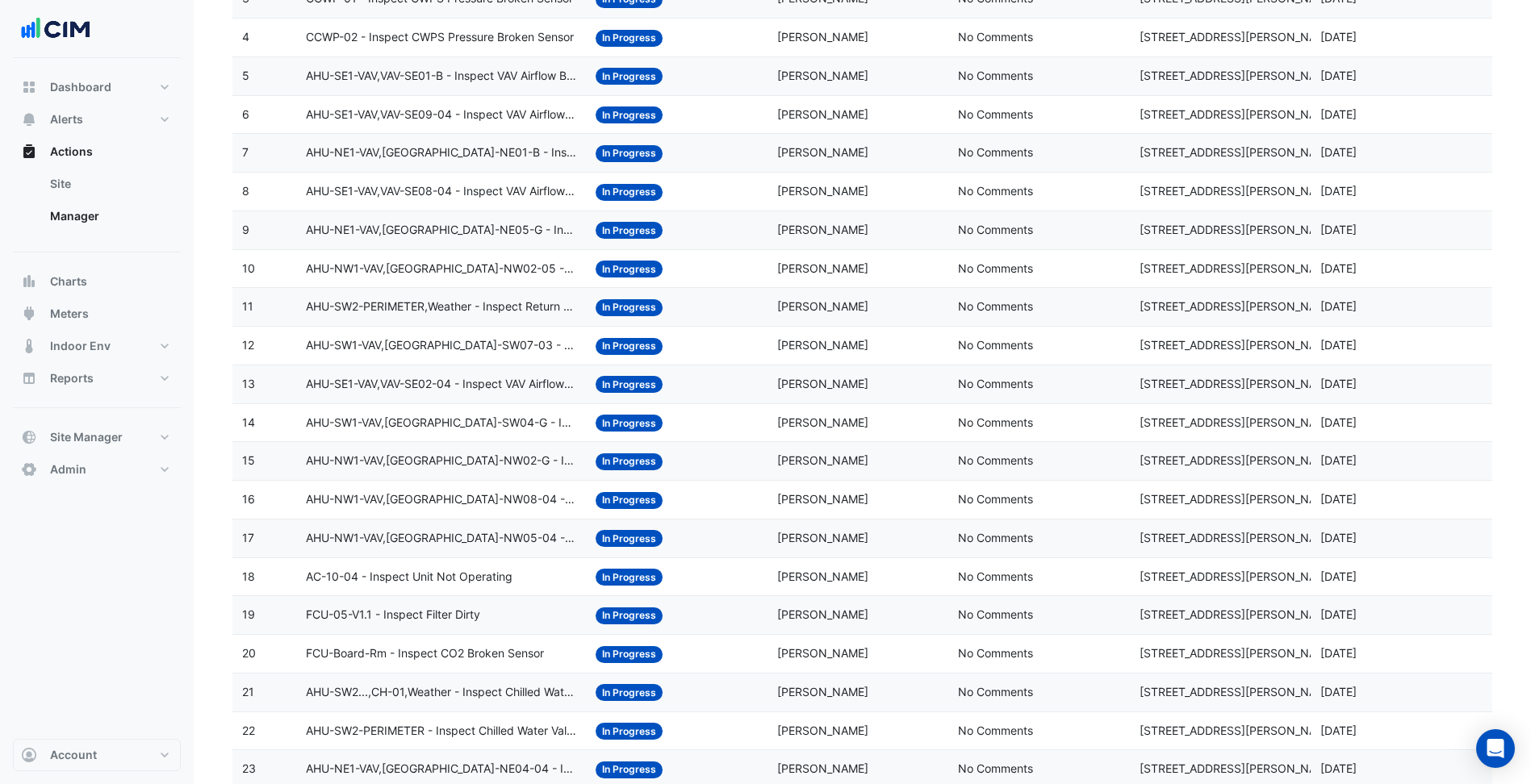
scroll to position [1039, 0]
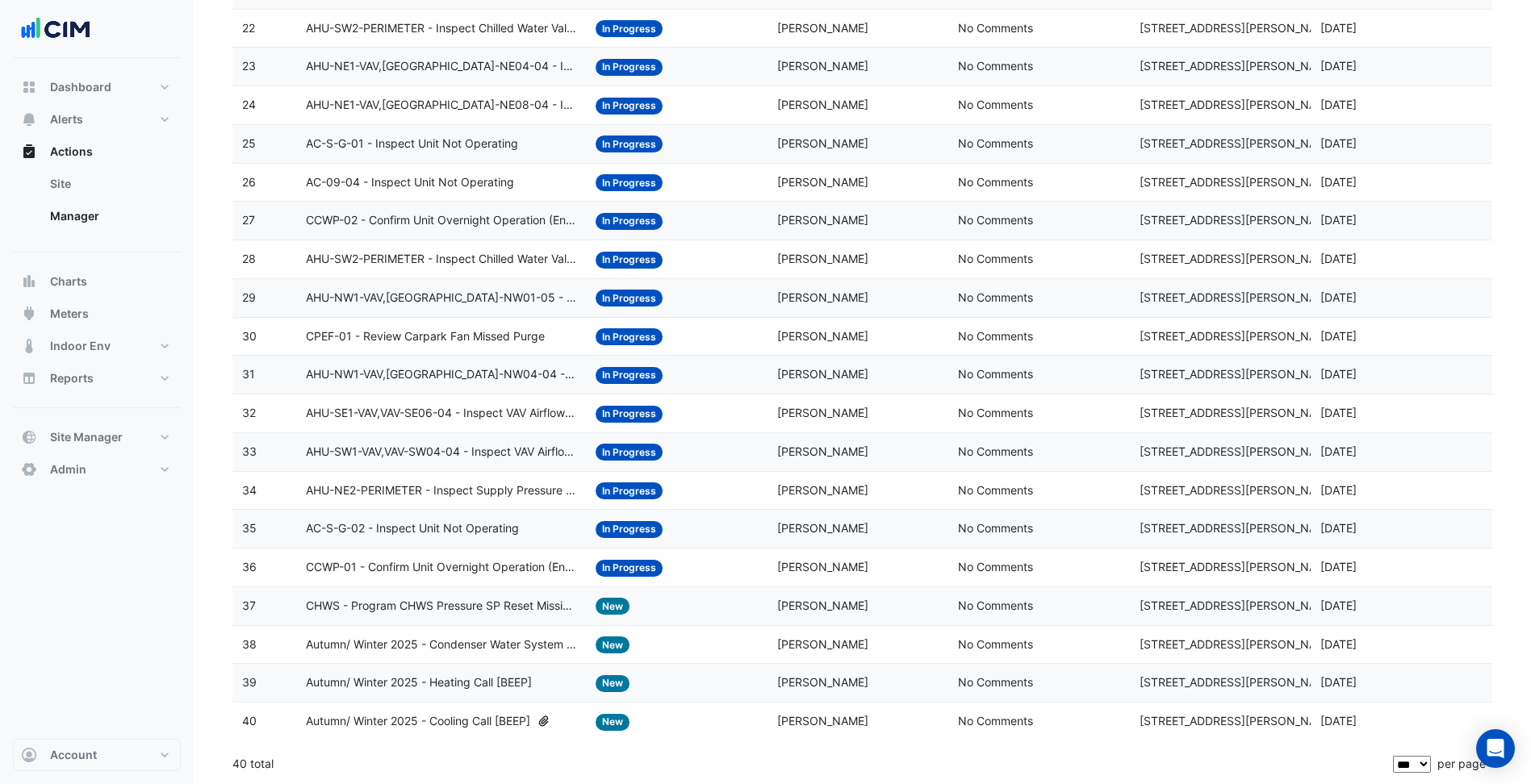
drag, startPoint x: 278, startPoint y: 769, endPoint x: 225, endPoint y: 771, distance: 53.0
copy div "40 total"
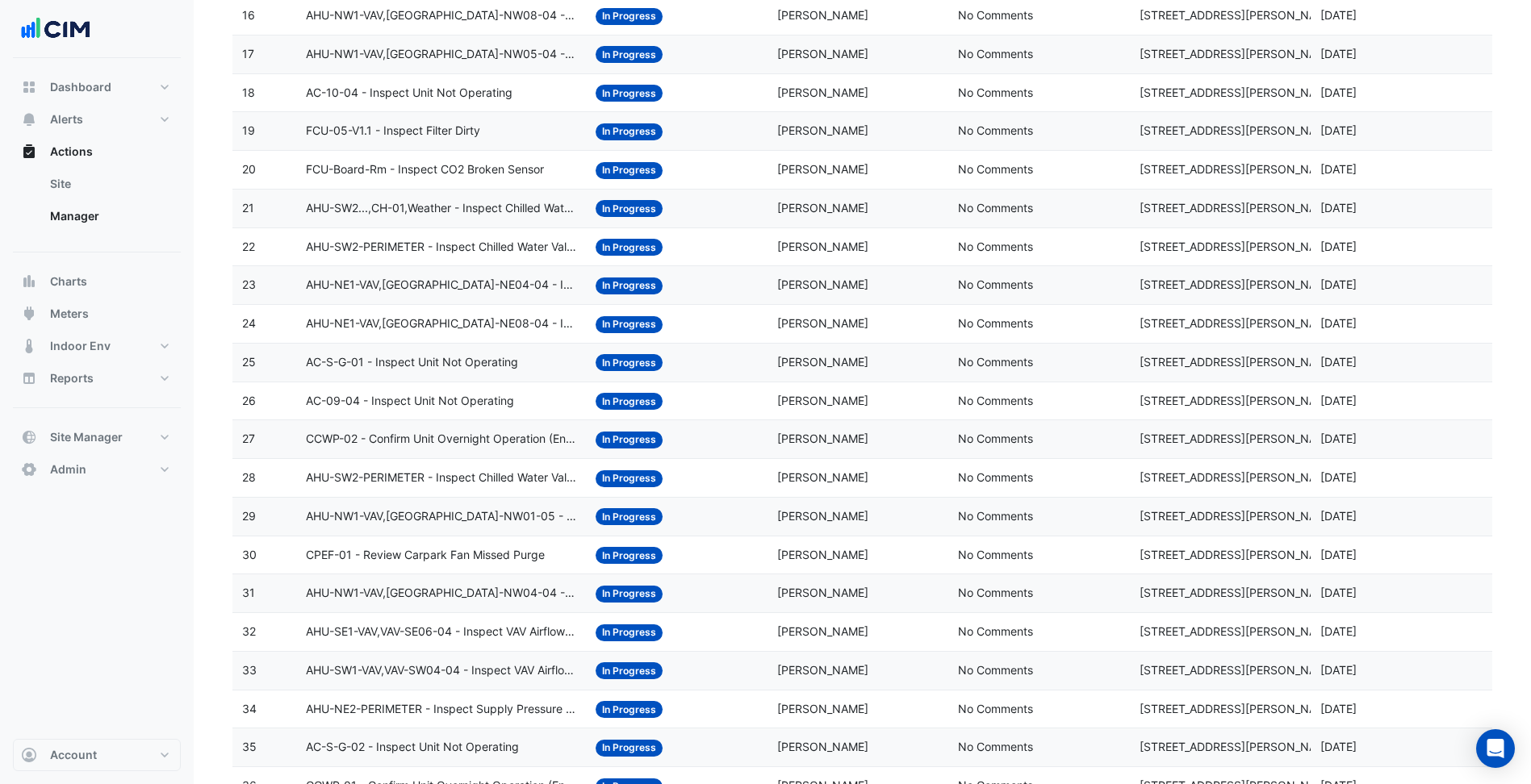
scroll to position [0, 0]
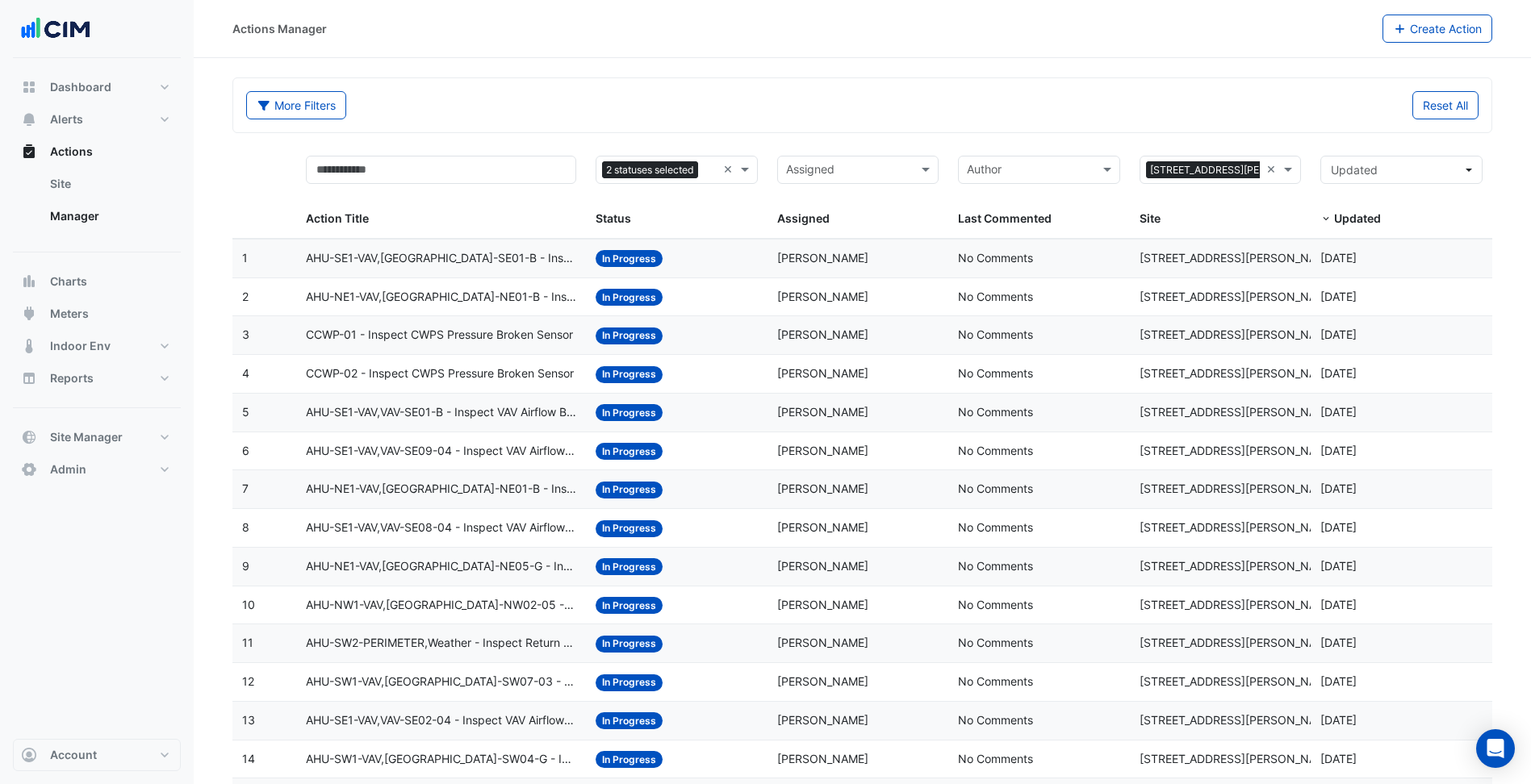
click at [1123, 90] on div "More Filters Reset All" at bounding box center [863, 105] width 1258 height 54
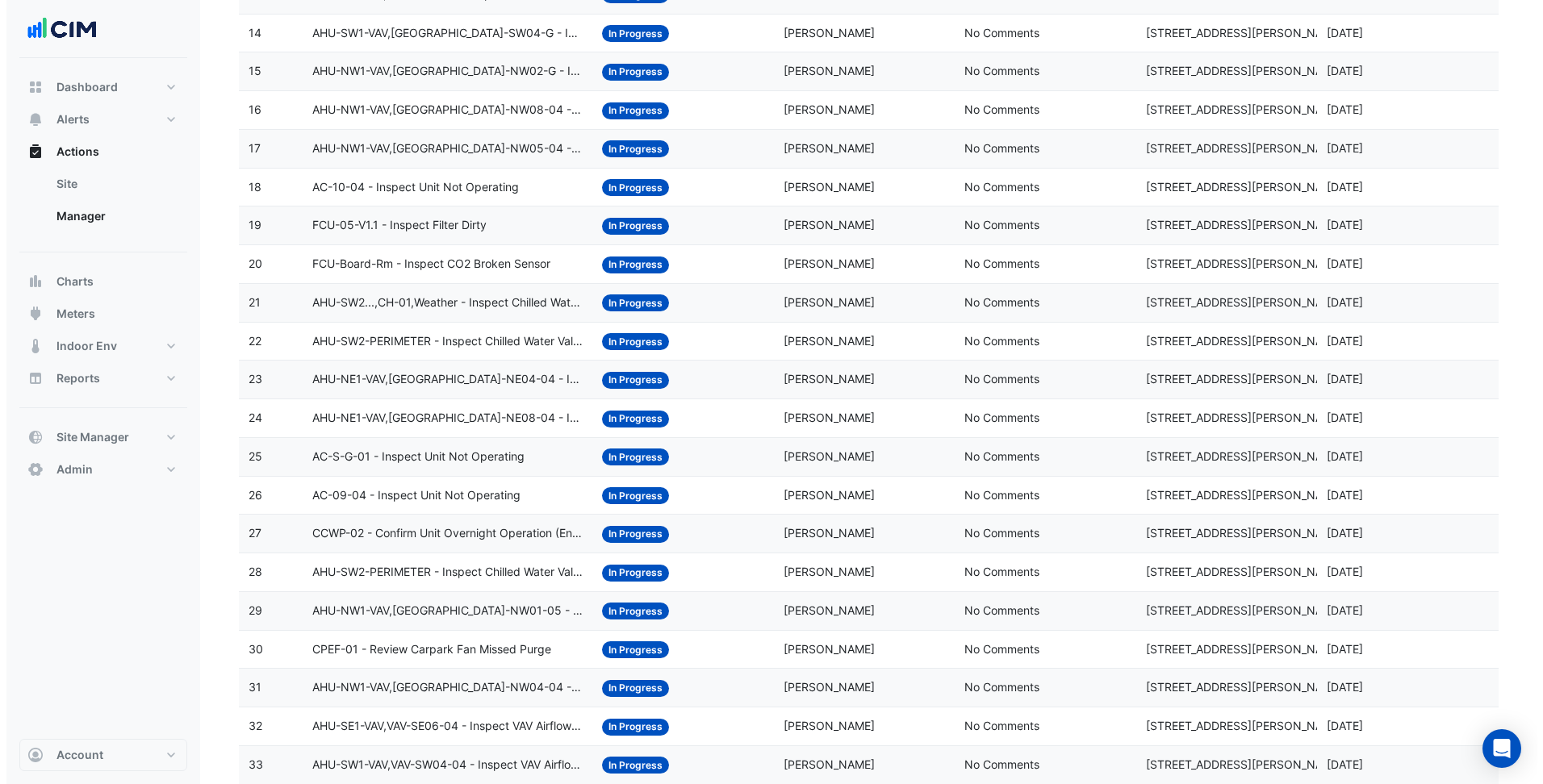
scroll to position [716, 0]
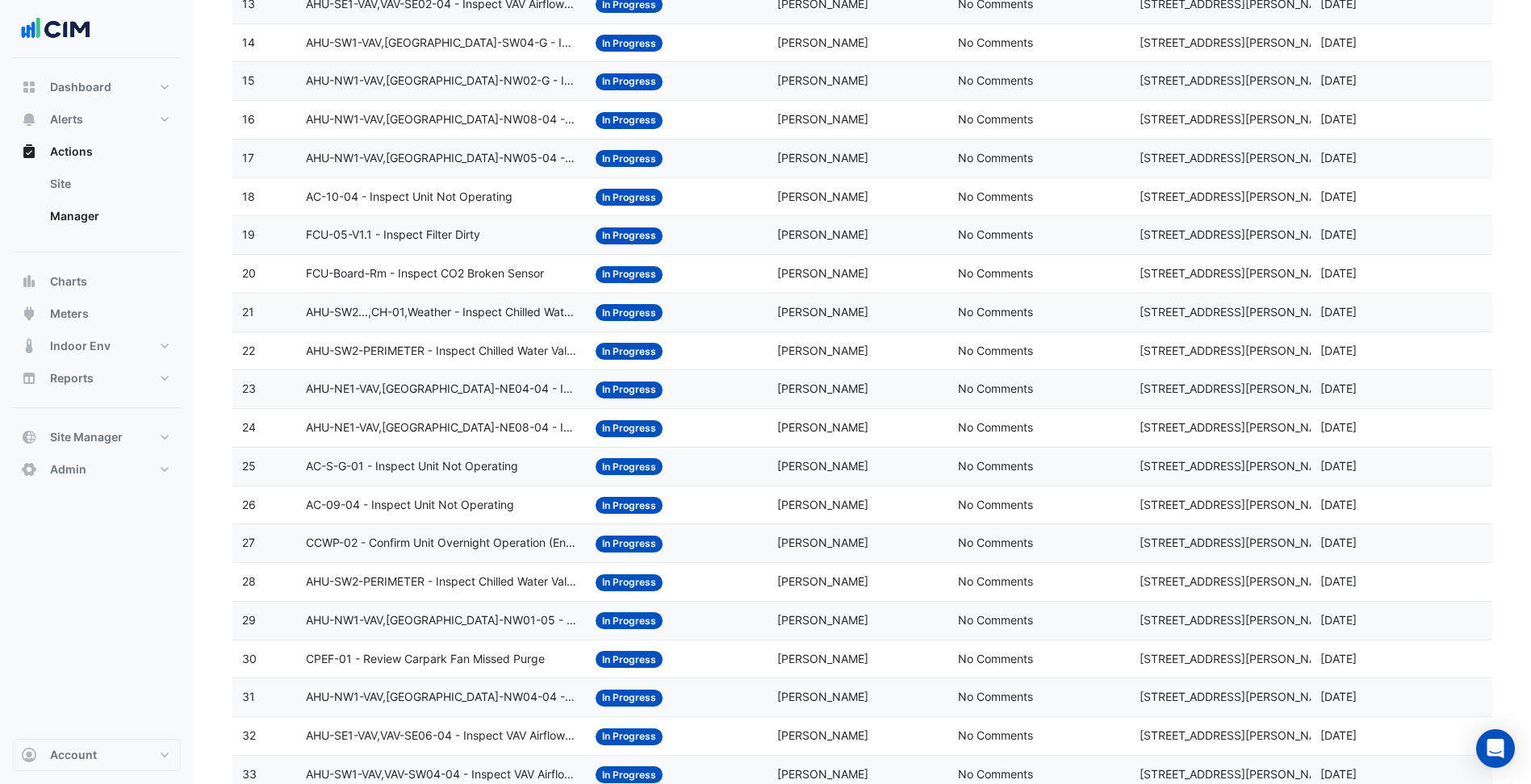
click at [502, 471] on span "AC-S-G-01 - Inspect Unit Not Operating" at bounding box center [412, 466] width 213 height 18
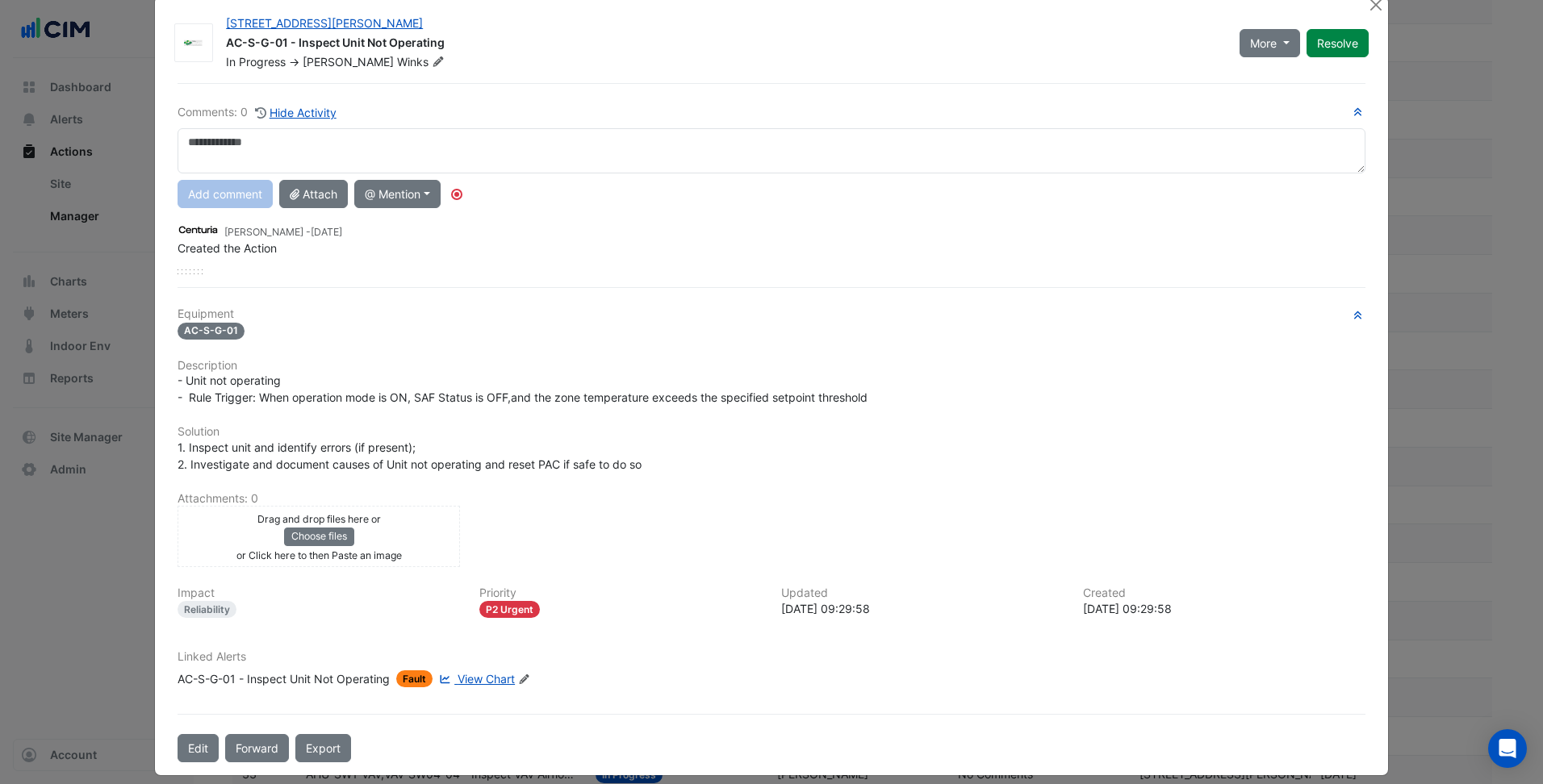
scroll to position [42, 0]
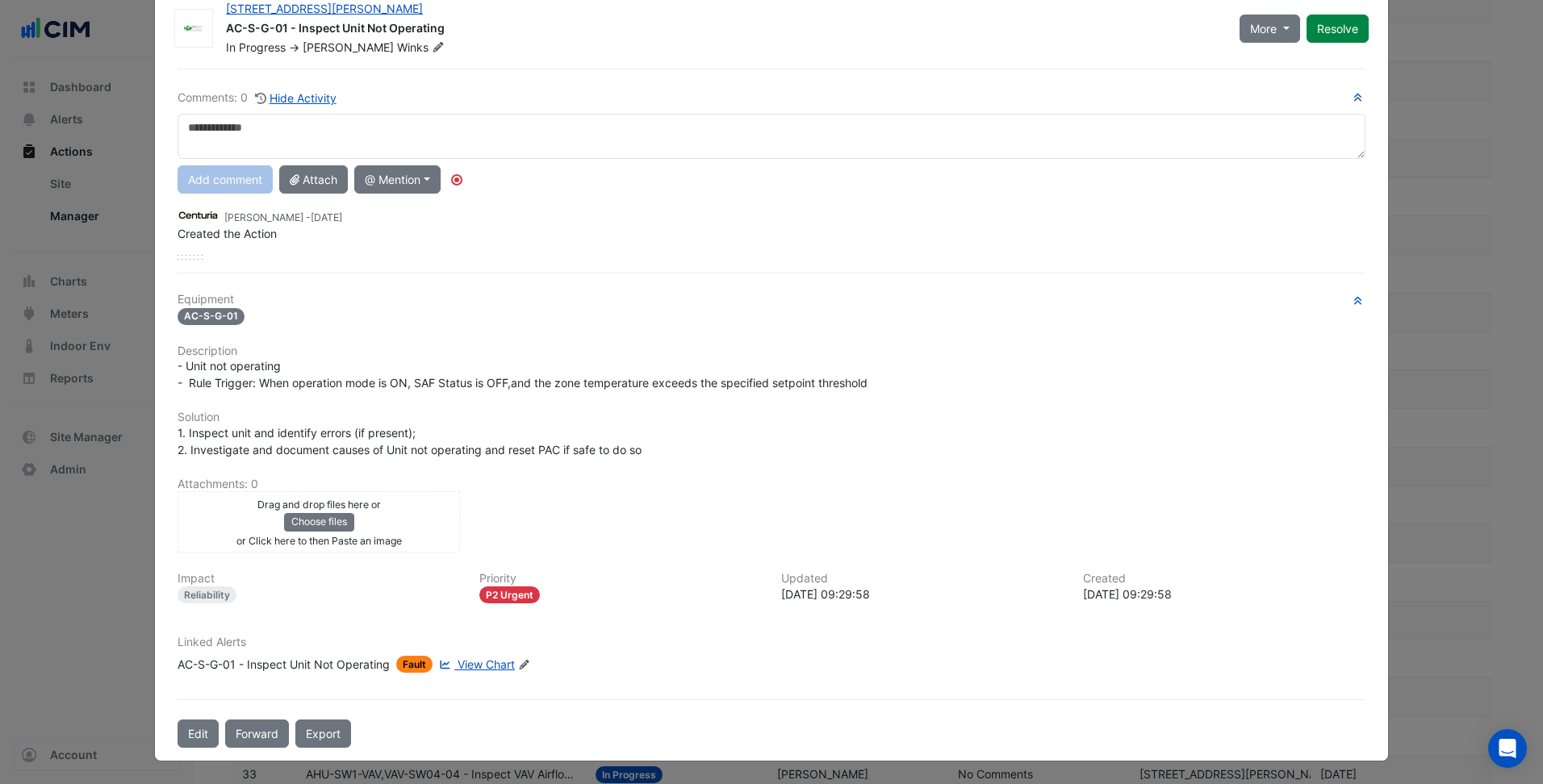
click at [477, 666] on span "View Chart" at bounding box center [486, 665] width 57 height 14
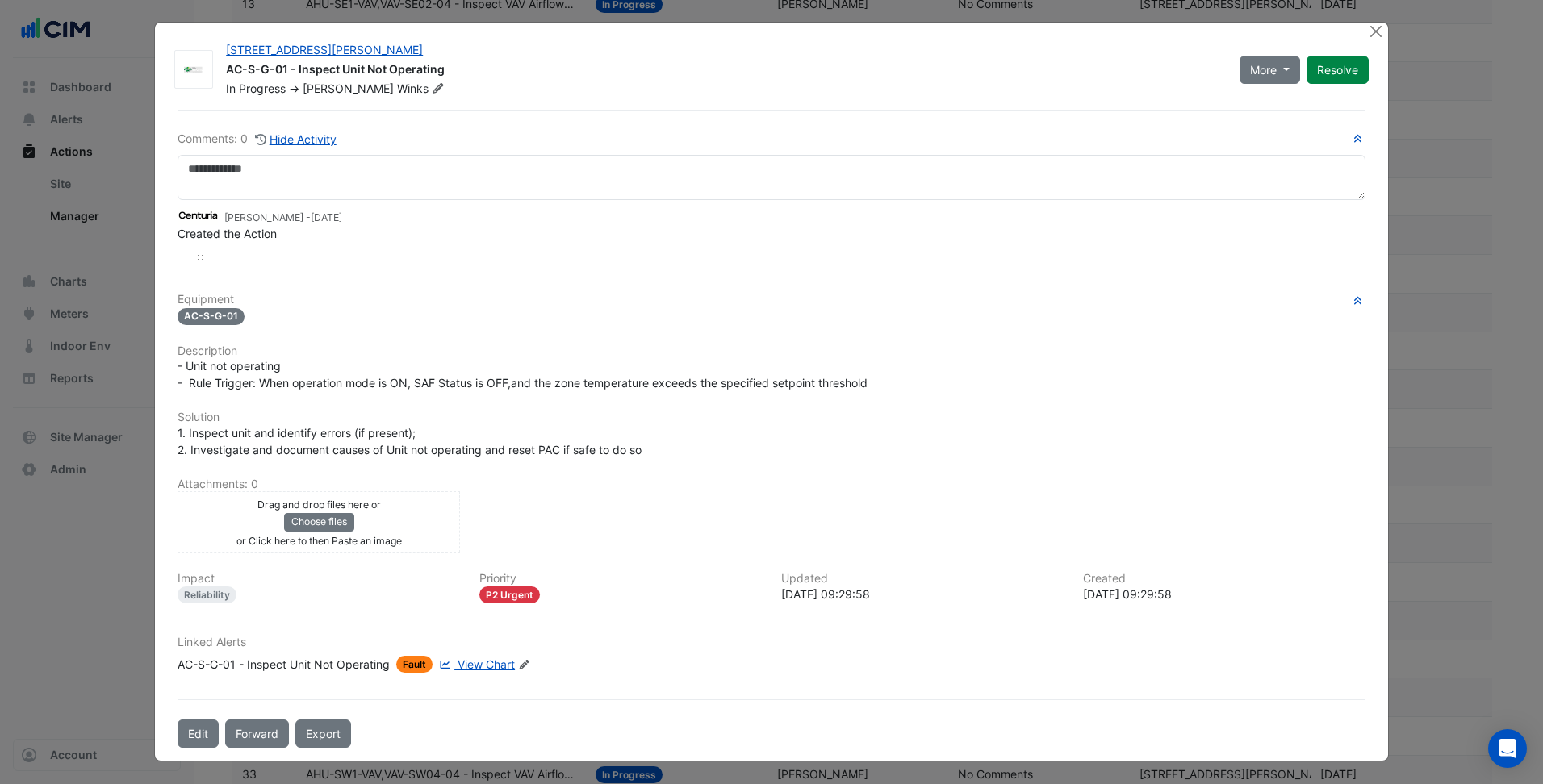
scroll to position [1, 0]
click at [478, 662] on span "View Chart" at bounding box center [486, 665] width 57 height 14
click at [274, 671] on div "AC-S-G-01 - Inspect Unit Not Operating" at bounding box center [284, 664] width 213 height 17
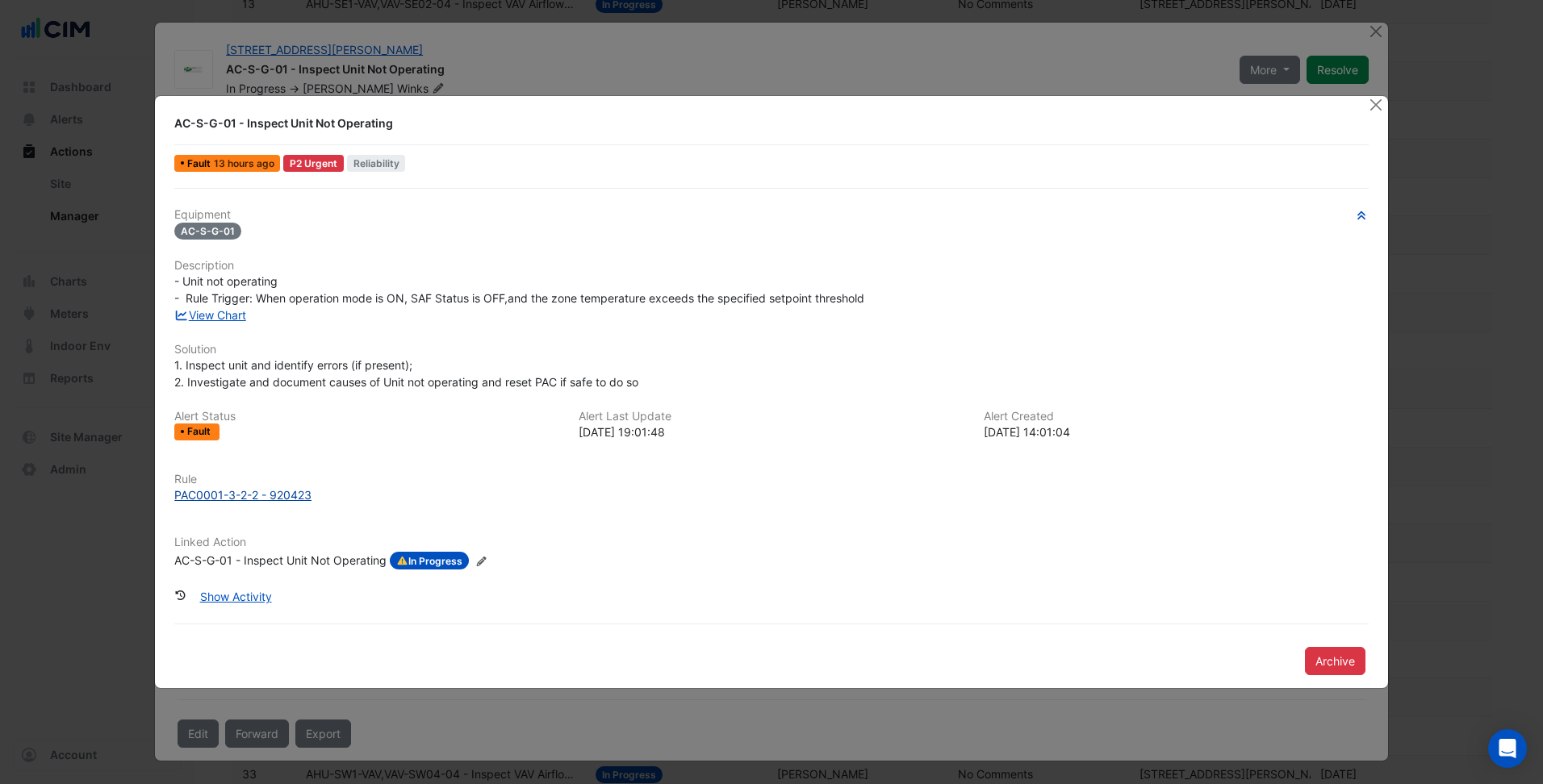
click at [288, 487] on div "PAC0001-3-2-2 - 920423" at bounding box center [242, 494] width 137 height 17
click at [1369, 105] on button "Close" at bounding box center [1375, 104] width 17 height 17
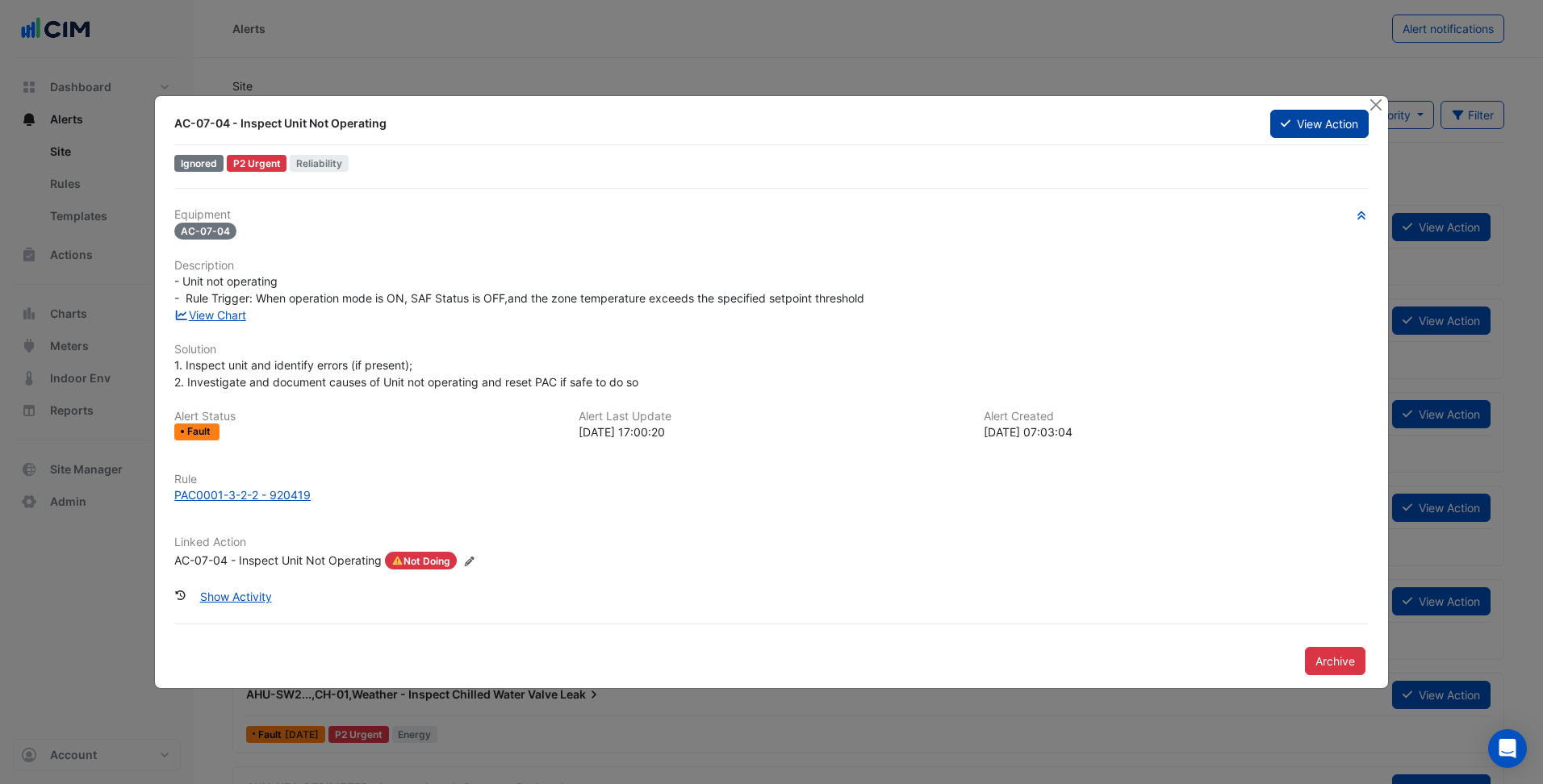
click at [1294, 132] on button "View Action" at bounding box center [1319, 124] width 98 height 28
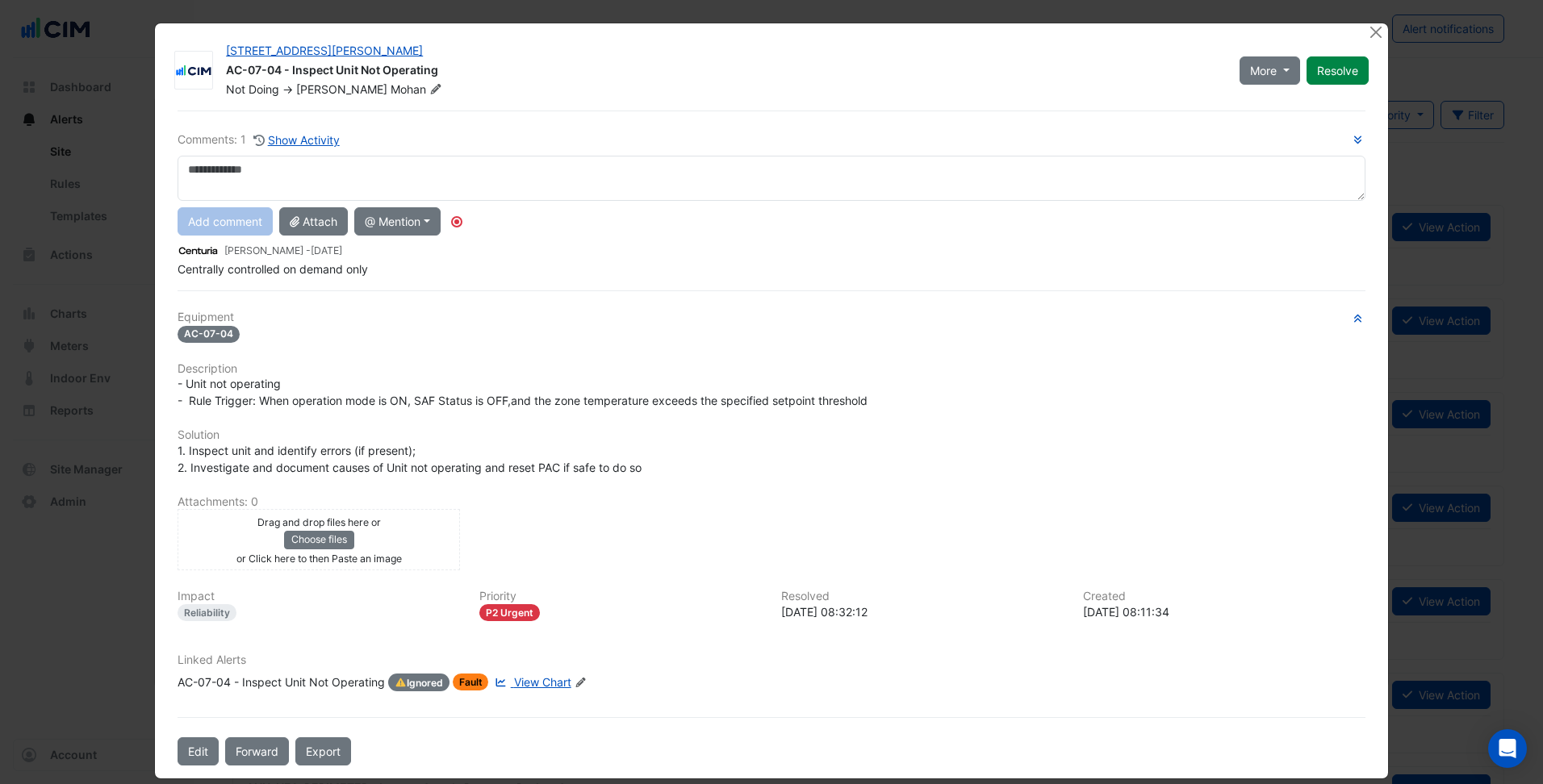
click at [294, 675] on div "AC-07-04 - Inspect Unit Not Operating" at bounding box center [281, 682] width 207 height 18
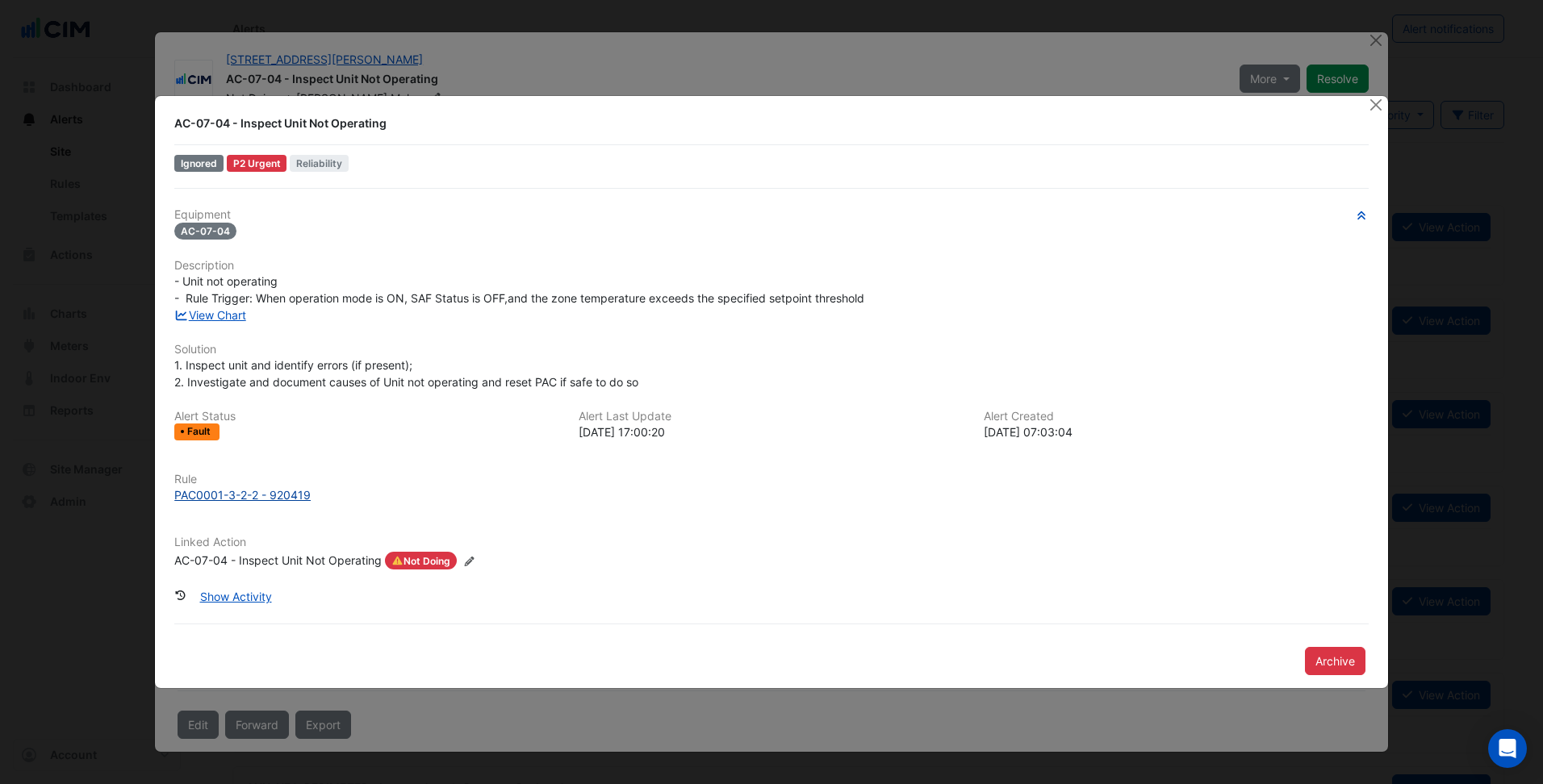
click at [260, 497] on div "PAC0001-3-2-2 - 920419" at bounding box center [242, 494] width 136 height 17
click at [1371, 100] on button "Close" at bounding box center [1375, 104] width 17 height 17
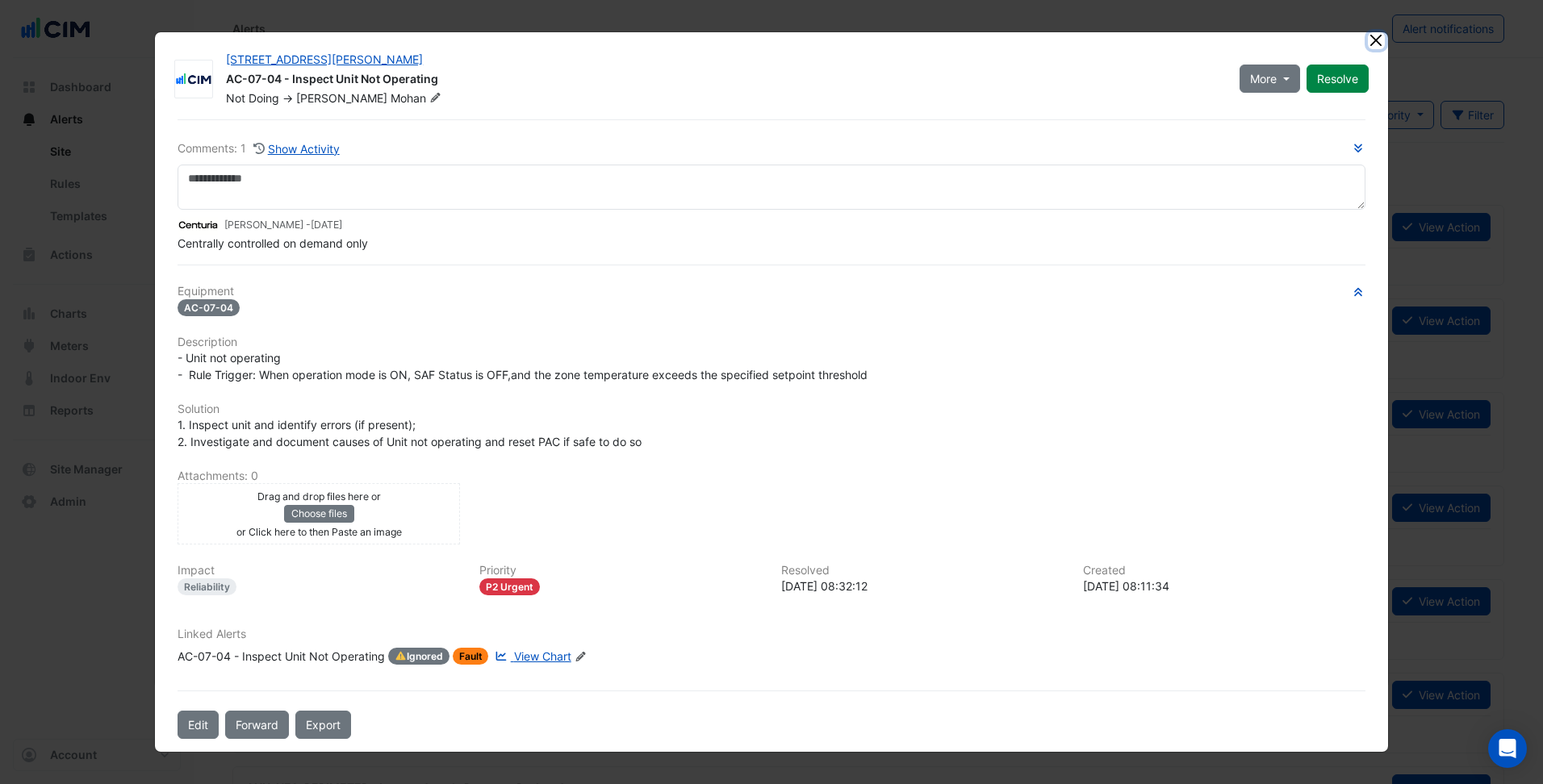
click at [1378, 40] on button "Close" at bounding box center [1375, 40] width 17 height 17
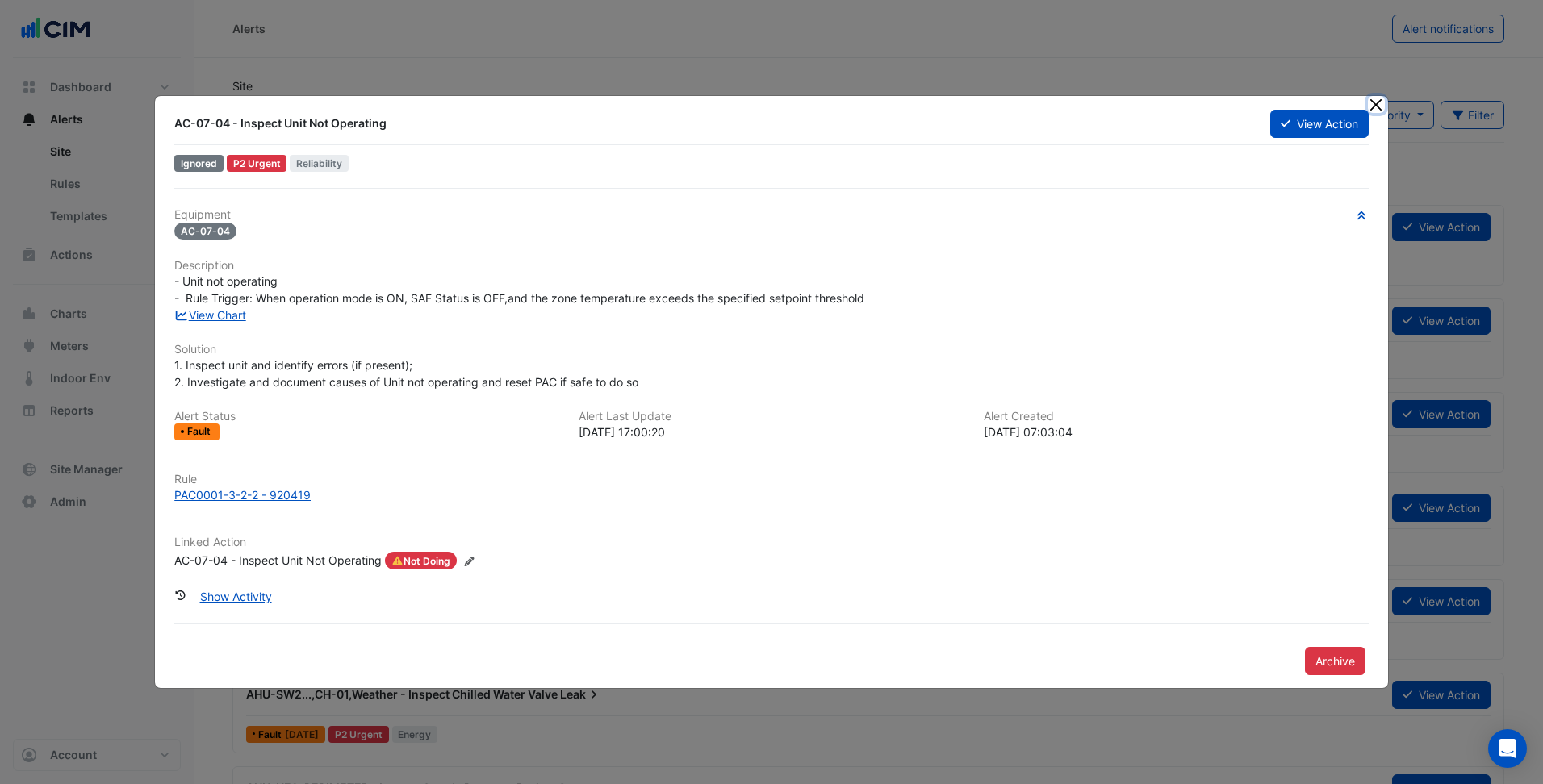
click at [1371, 105] on button "Close" at bounding box center [1375, 104] width 17 height 17
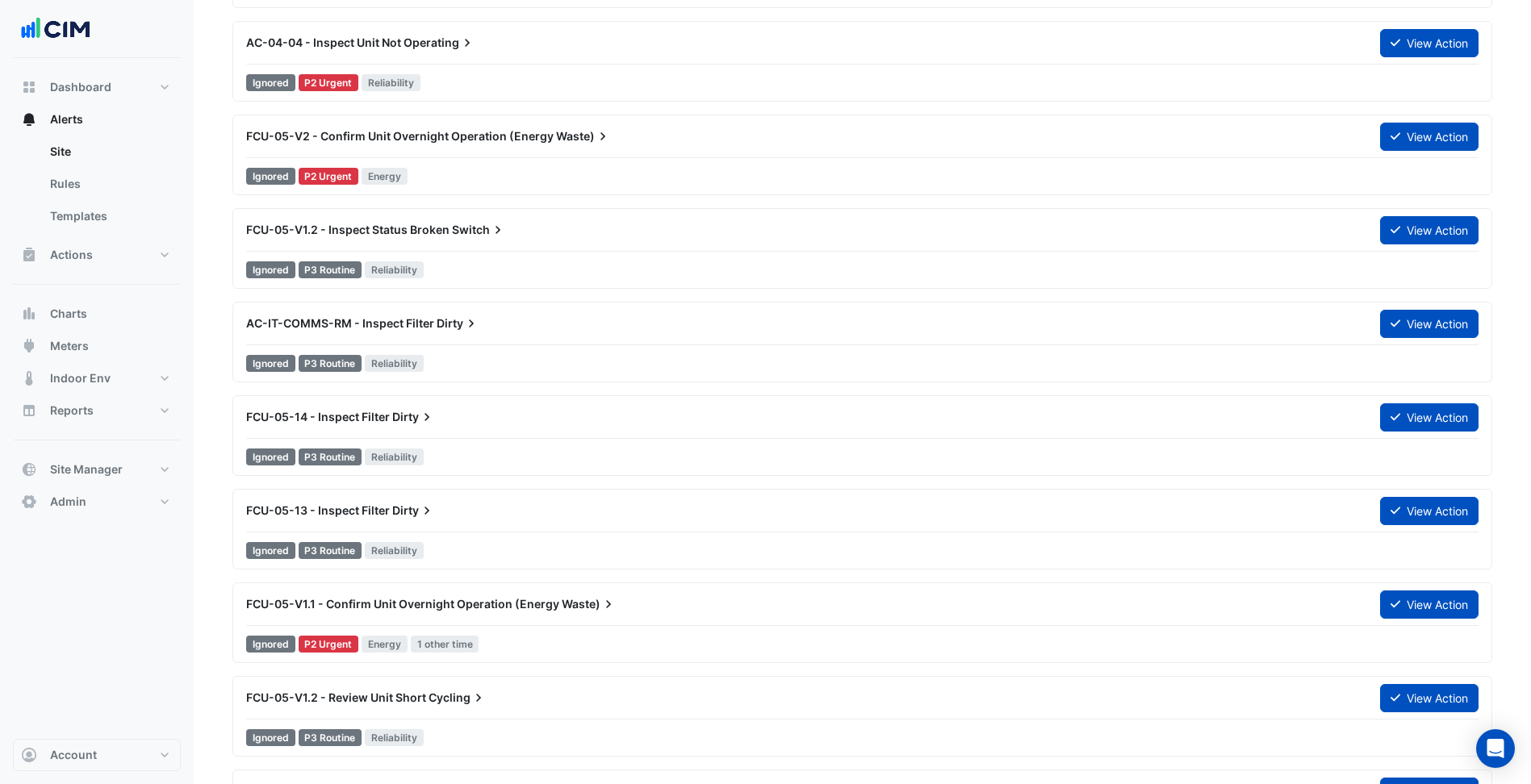
scroll to position [6158, 0]
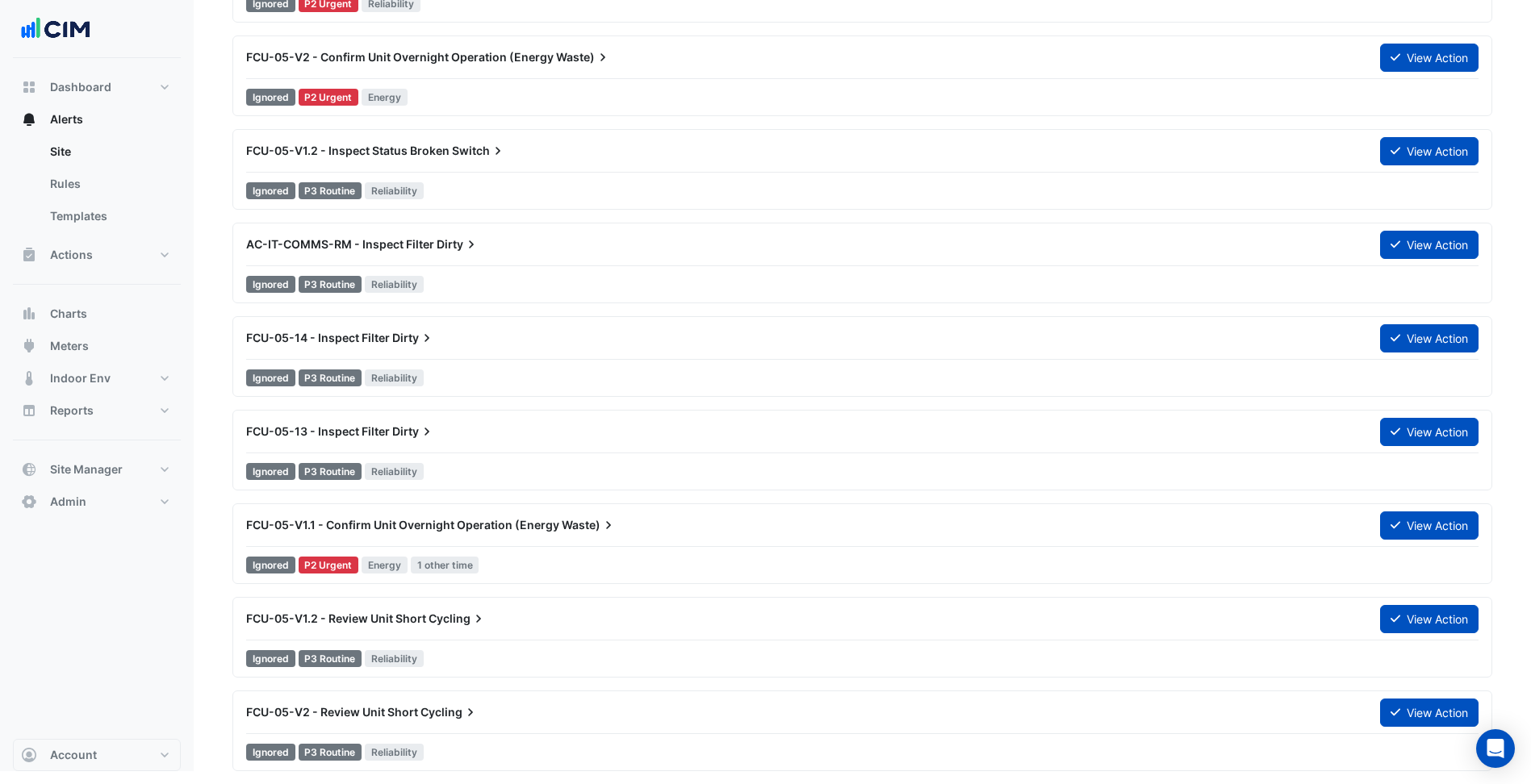
click at [570, 706] on div "FCU-05-V2 - Review Unit Short Cycling" at bounding box center [803, 712] width 1115 height 16
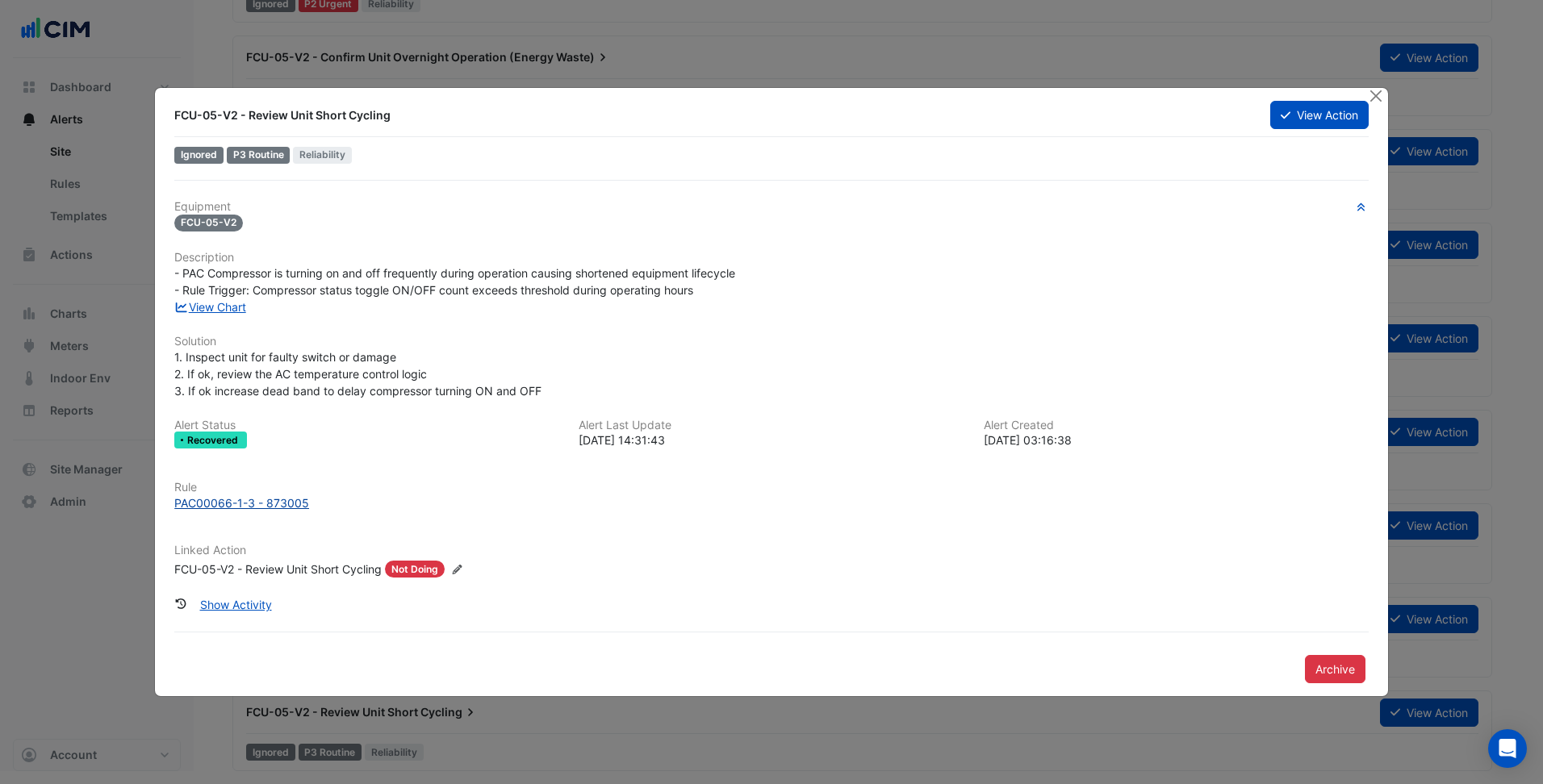
click at [278, 499] on div "PAC00066-1-3 - 873005" at bounding box center [241, 502] width 134 height 17
click at [1374, 97] on button "Close" at bounding box center [1375, 96] width 17 height 17
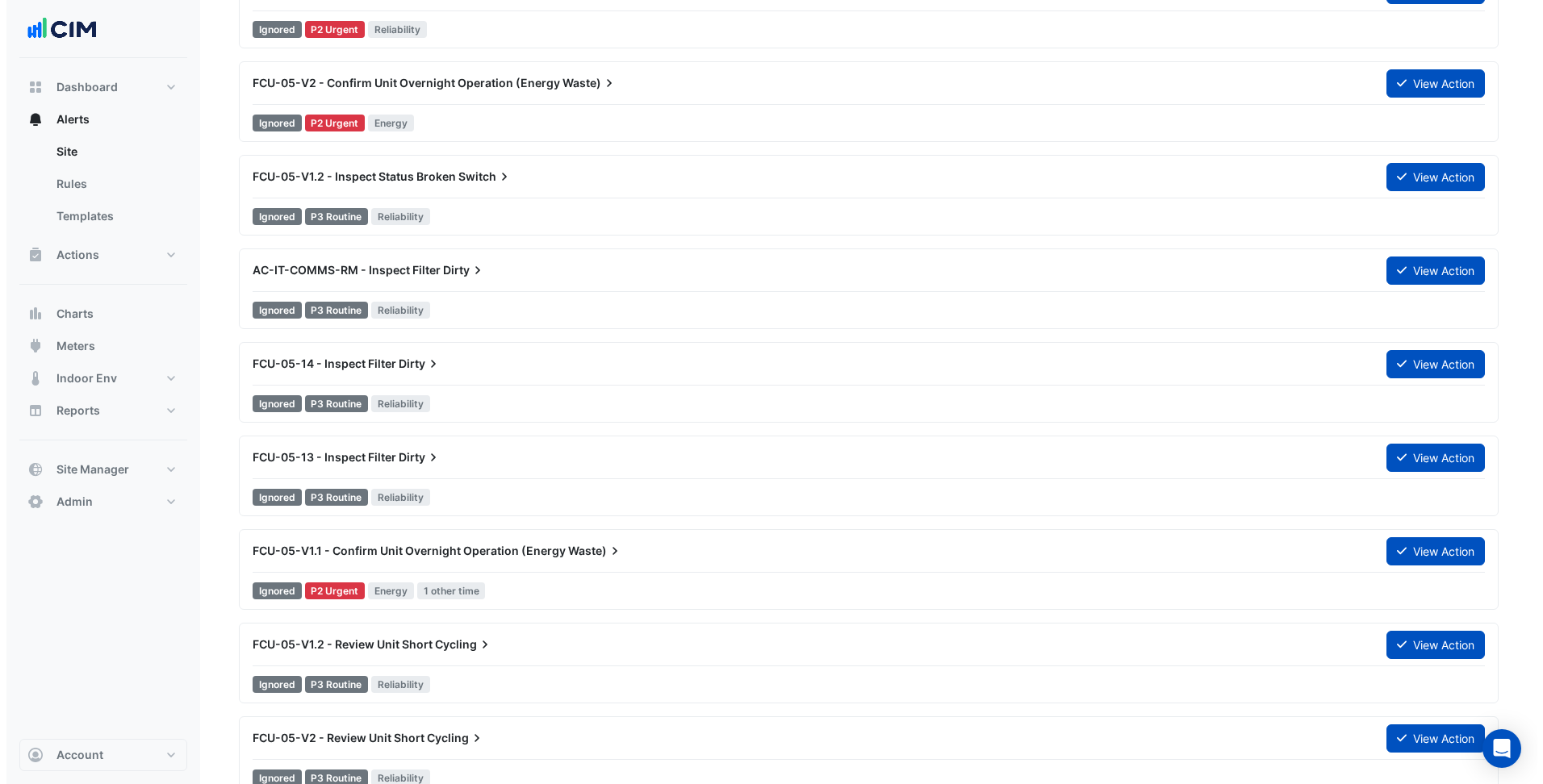
scroll to position [6158, 0]
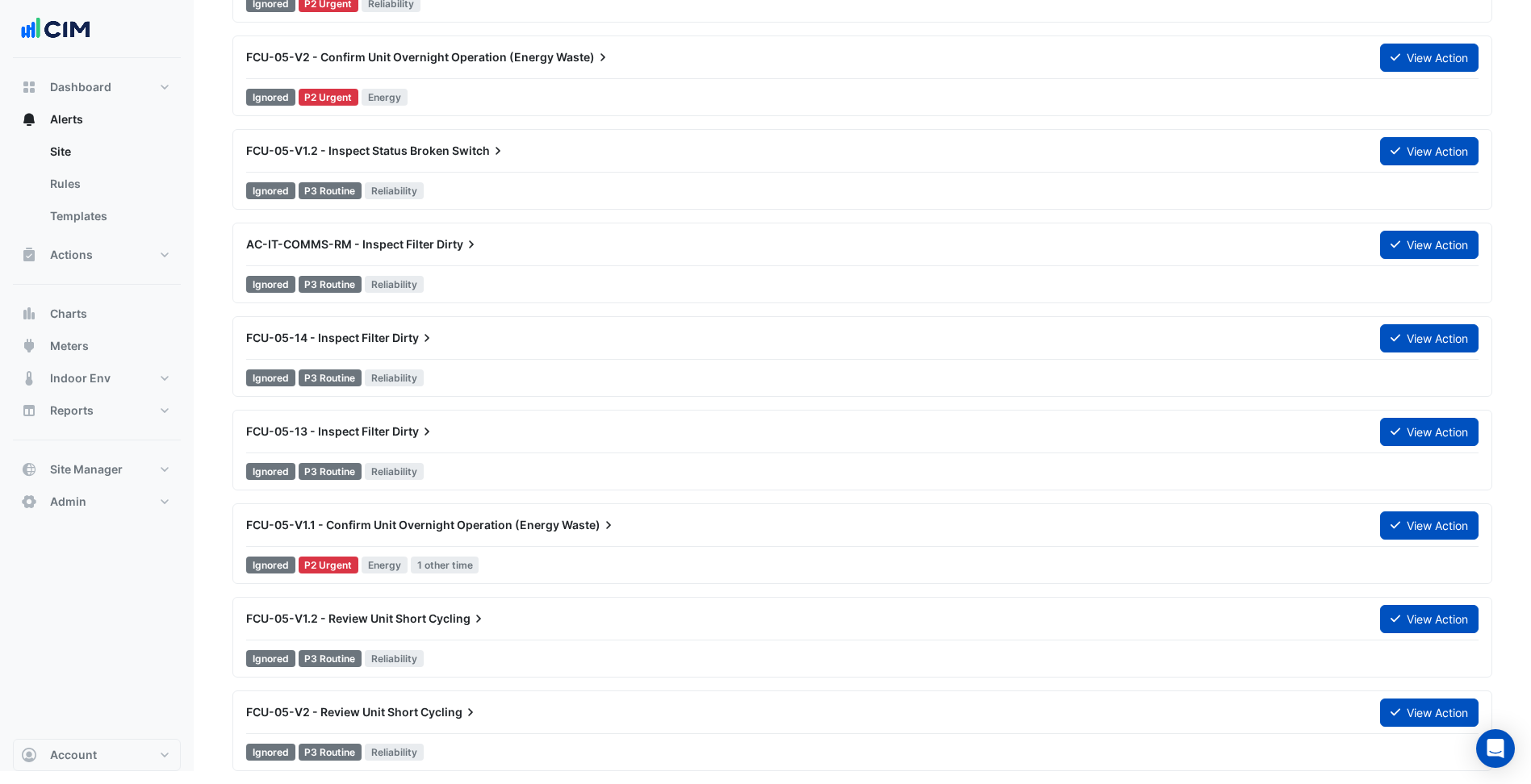
click at [993, 630] on div "FCU-05-V1.2 - Review Unit Short Cycling" at bounding box center [803, 618] width 1134 height 29
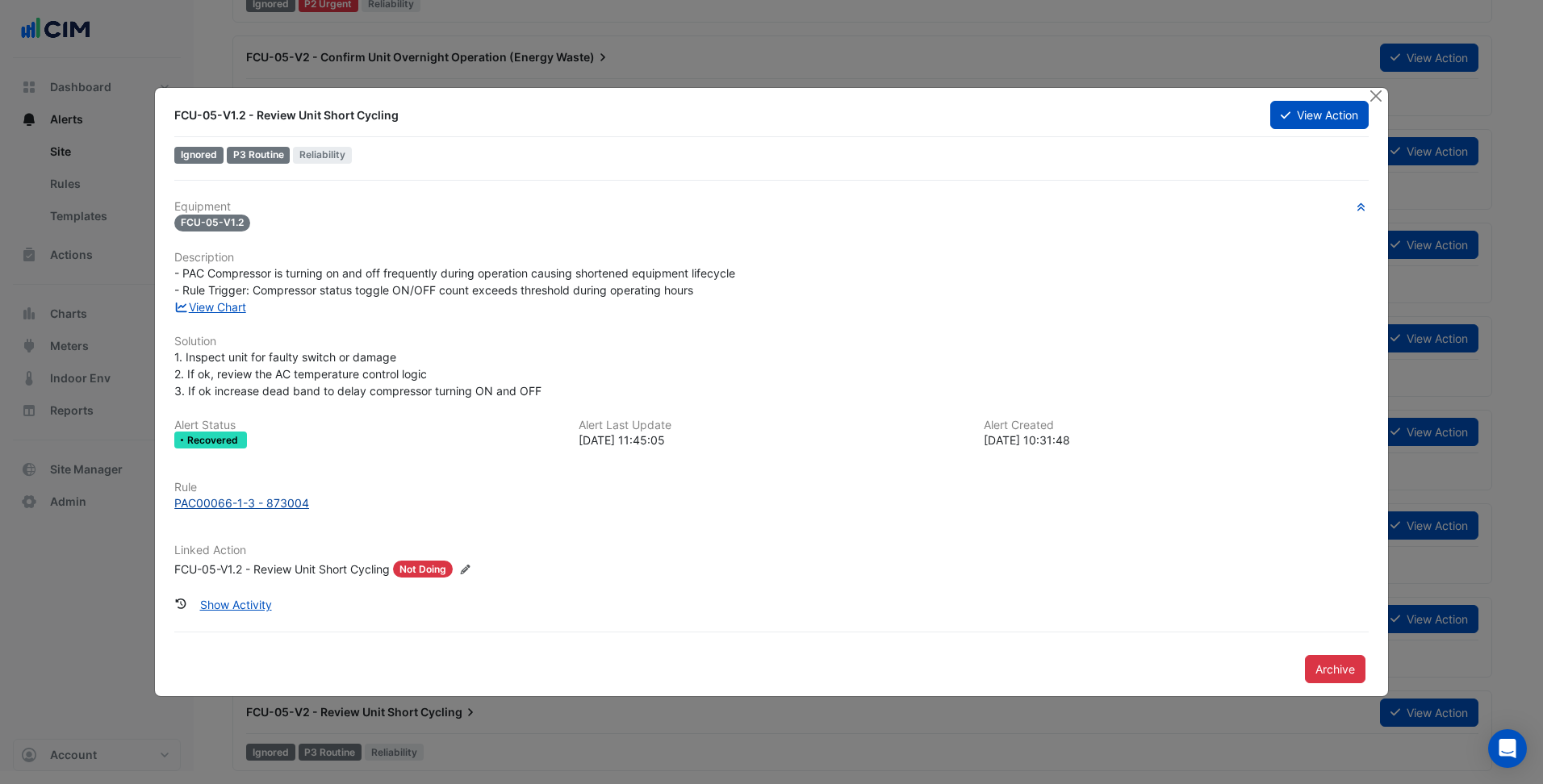
click at [270, 503] on div "PAC00066-1-3 - 873004" at bounding box center [241, 502] width 134 height 17
click at [1383, 97] on button "Close" at bounding box center [1375, 96] width 17 height 17
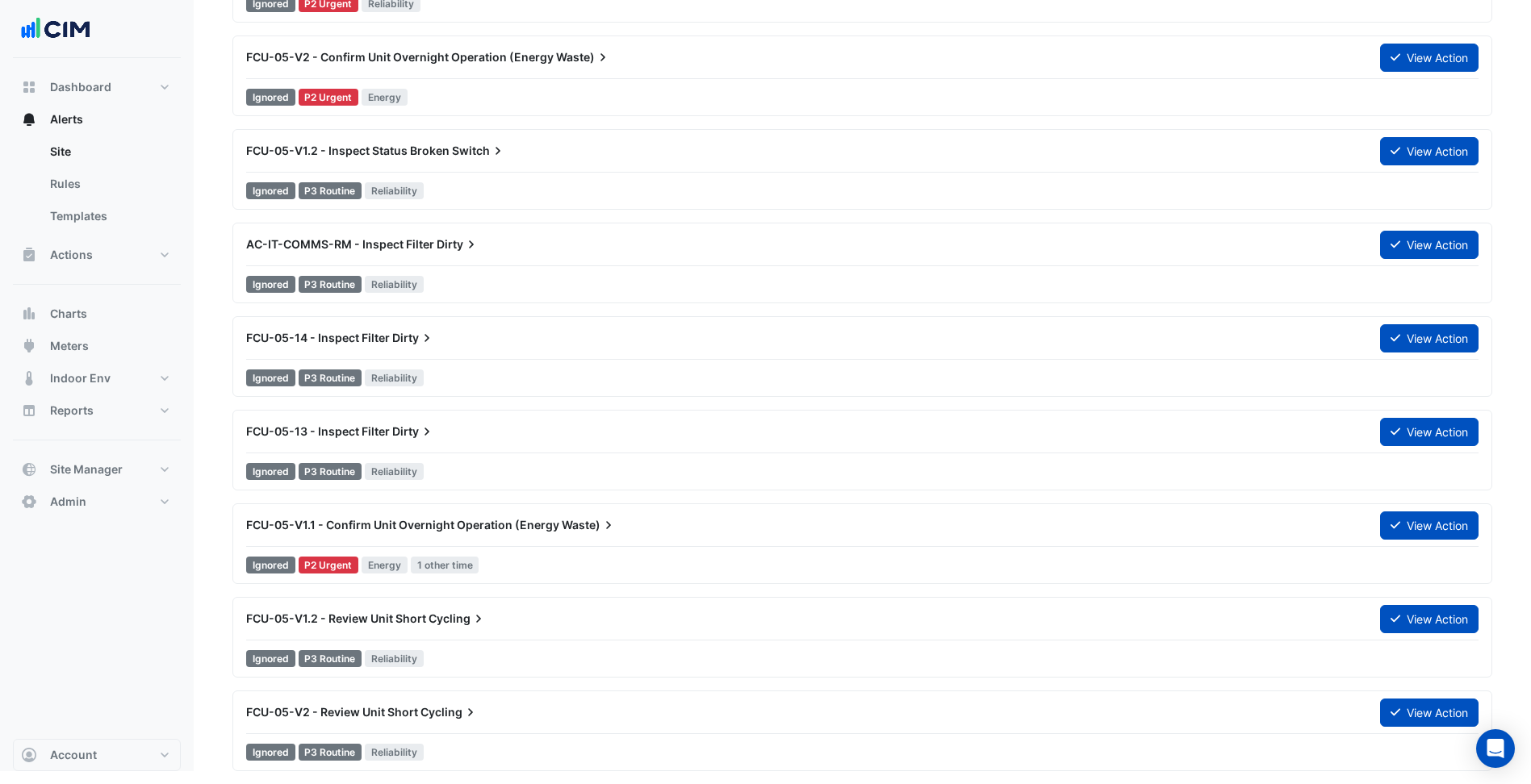
click at [707, 521] on div "FCU-05-V1.1 - Confirm Unit Overnight Operation (Energy Waste)" at bounding box center [803, 525] width 1115 height 16
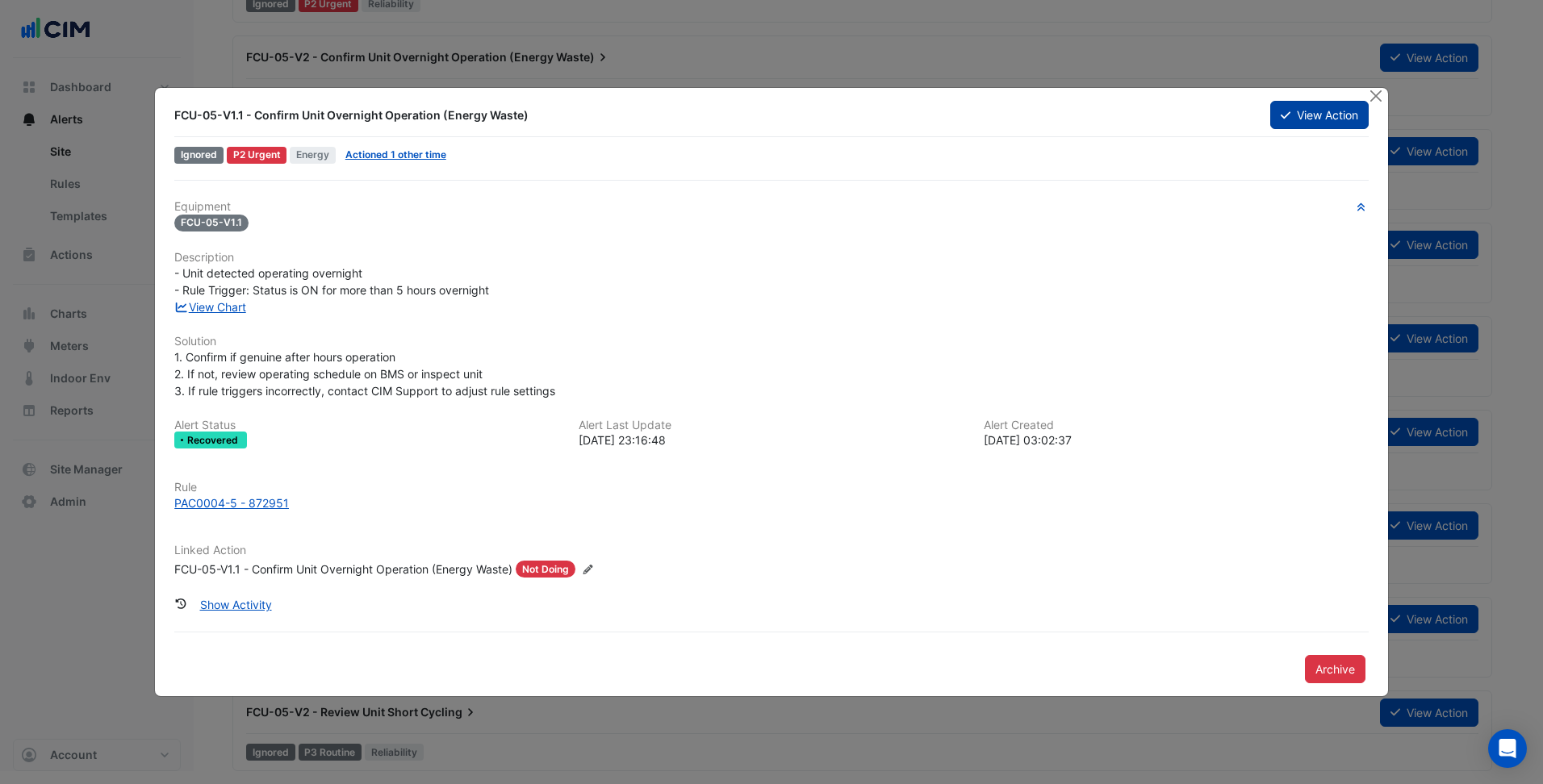
click at [1304, 111] on button "View Action" at bounding box center [1319, 115] width 98 height 28
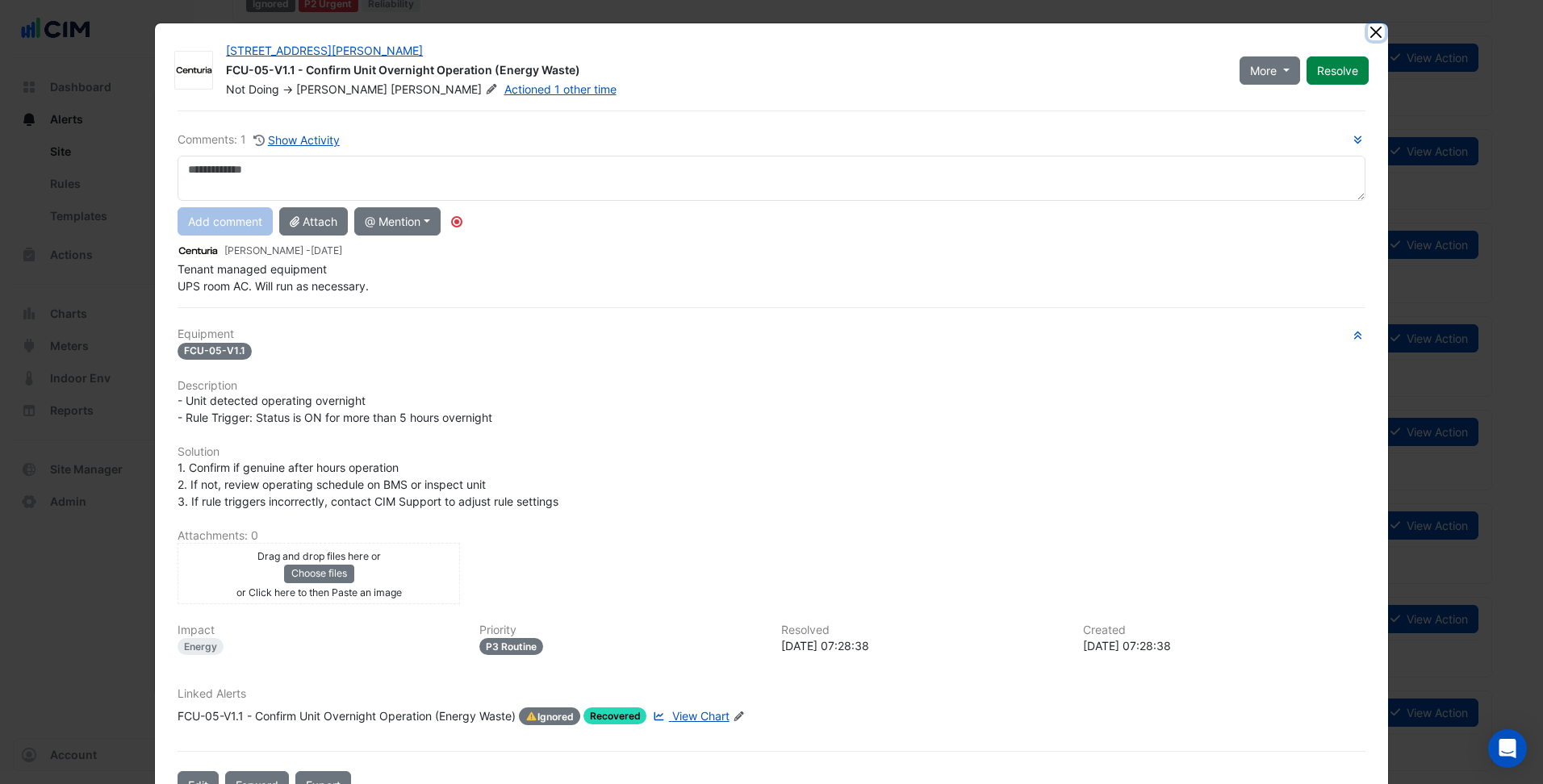
click at [1375, 29] on button "Close" at bounding box center [1375, 32] width 17 height 17
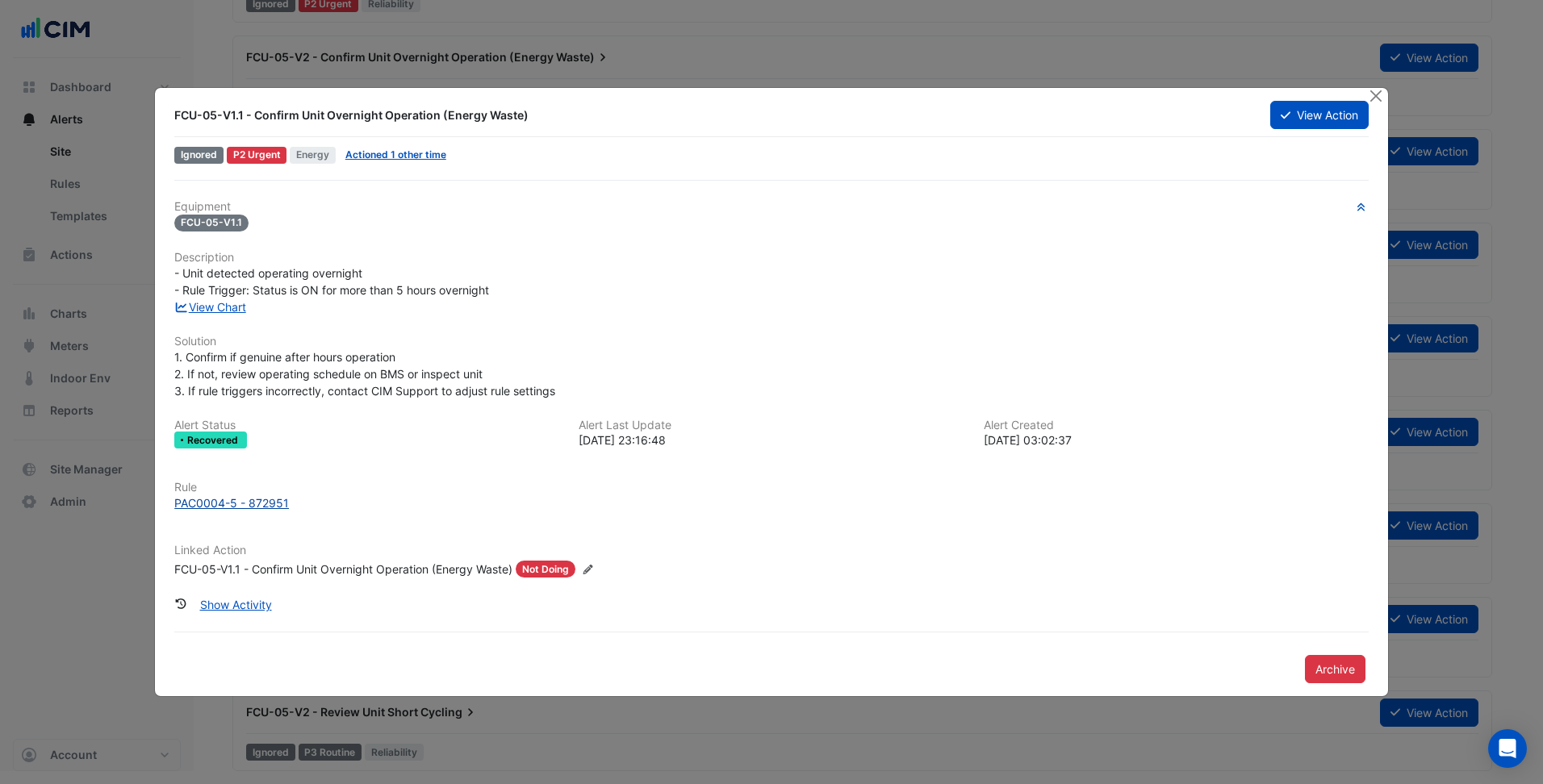
click at [265, 511] on div "PAC0004-5 - 872951" at bounding box center [231, 502] width 114 height 17
click at [1381, 94] on button "Close" at bounding box center [1375, 96] width 17 height 17
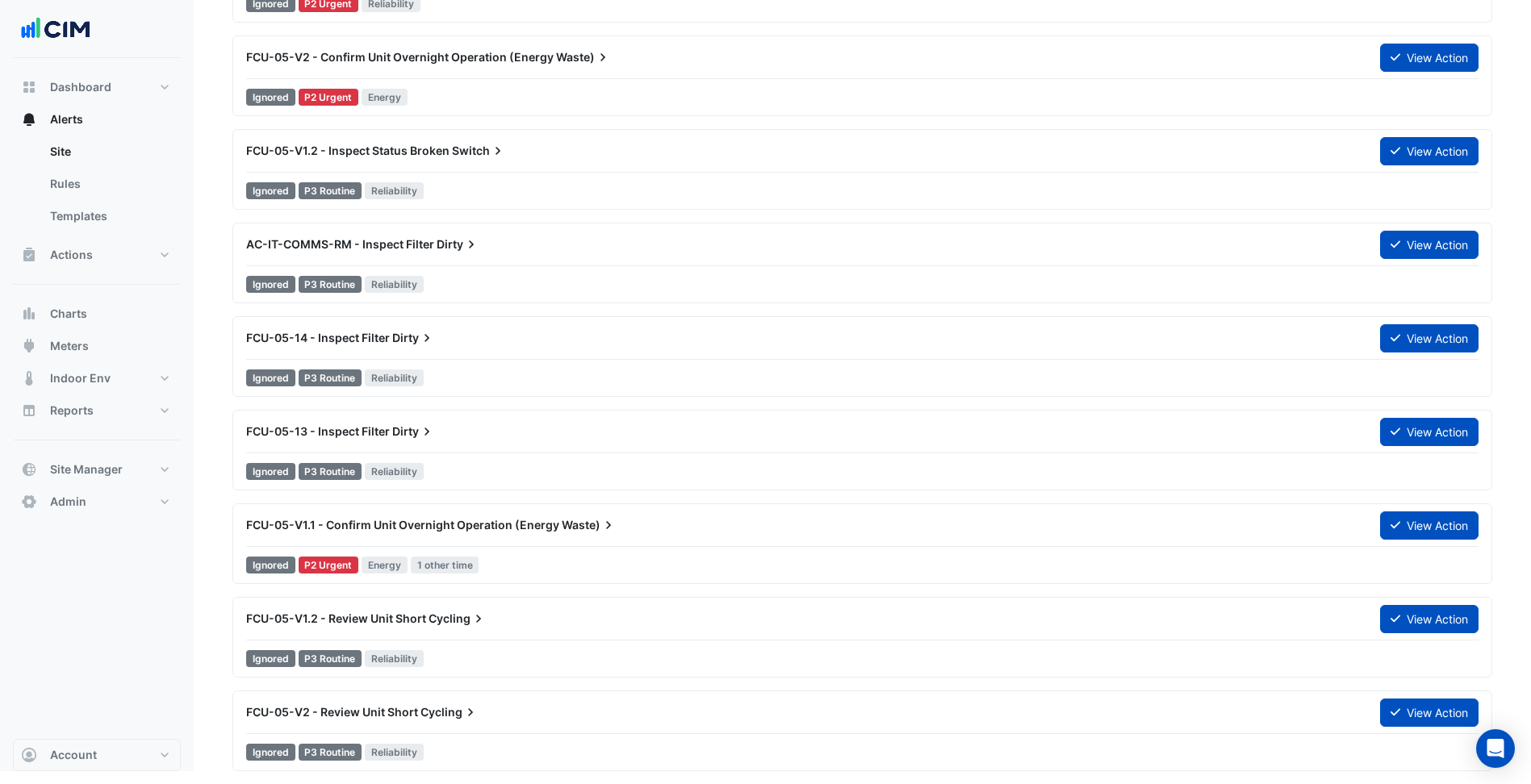
click at [658, 450] on div "FCU-05-13 - Inspect Filter Dirty View Action" at bounding box center [862, 435] width 1232 height 36
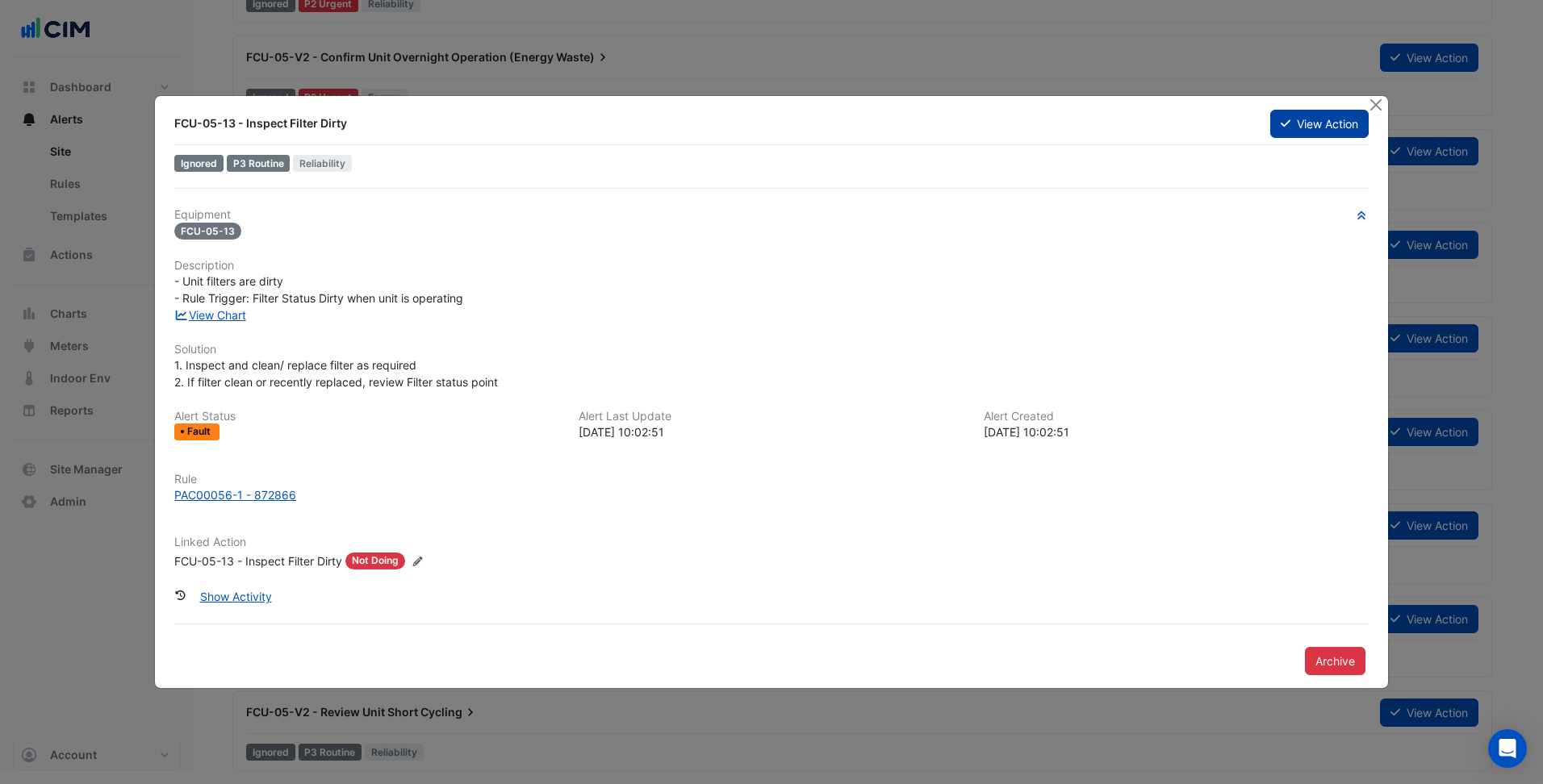
click at [1314, 123] on button "View Action" at bounding box center [1319, 124] width 98 height 28
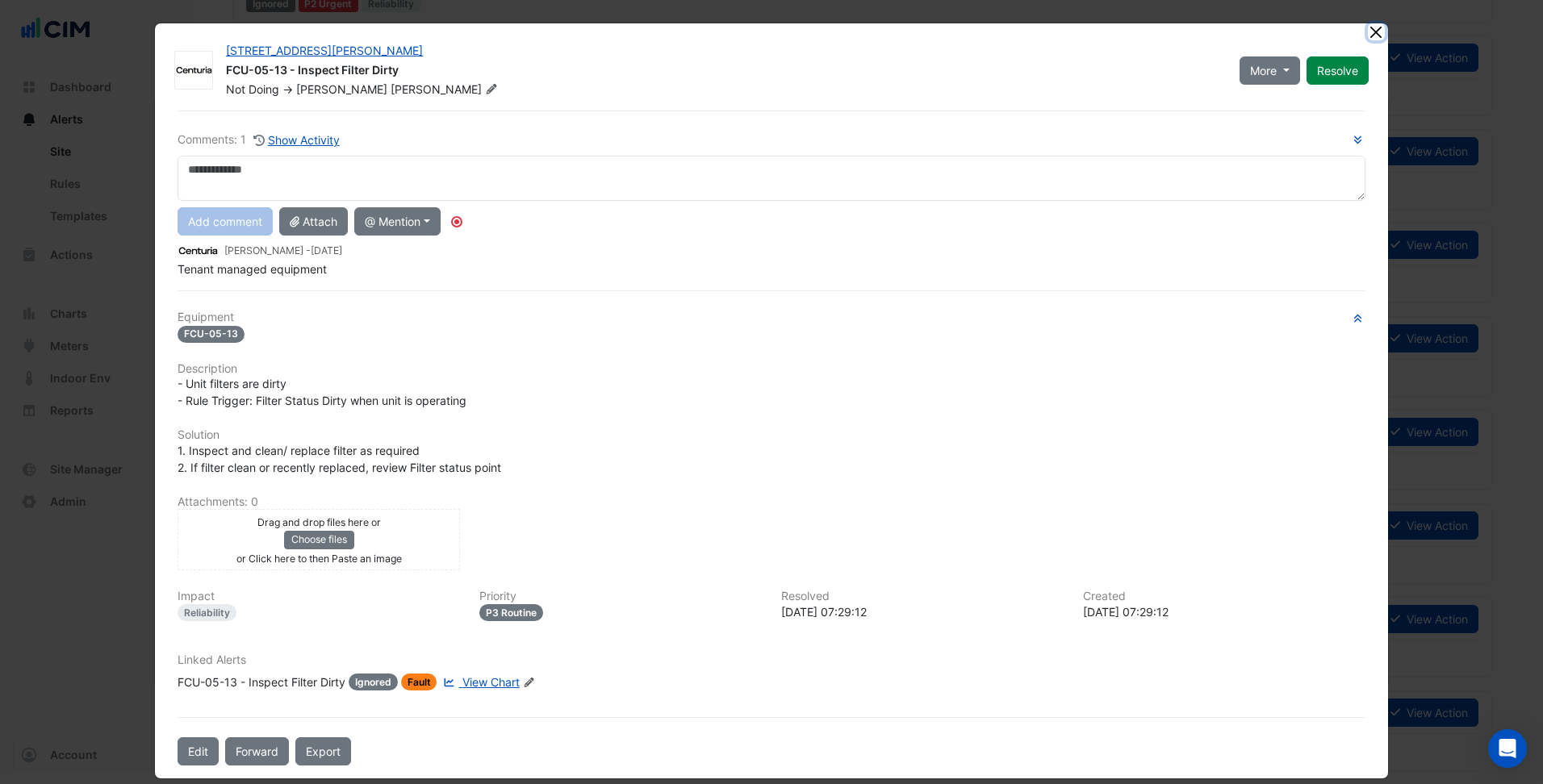
click at [1368, 39] on button "Close" at bounding box center [1375, 32] width 17 height 17
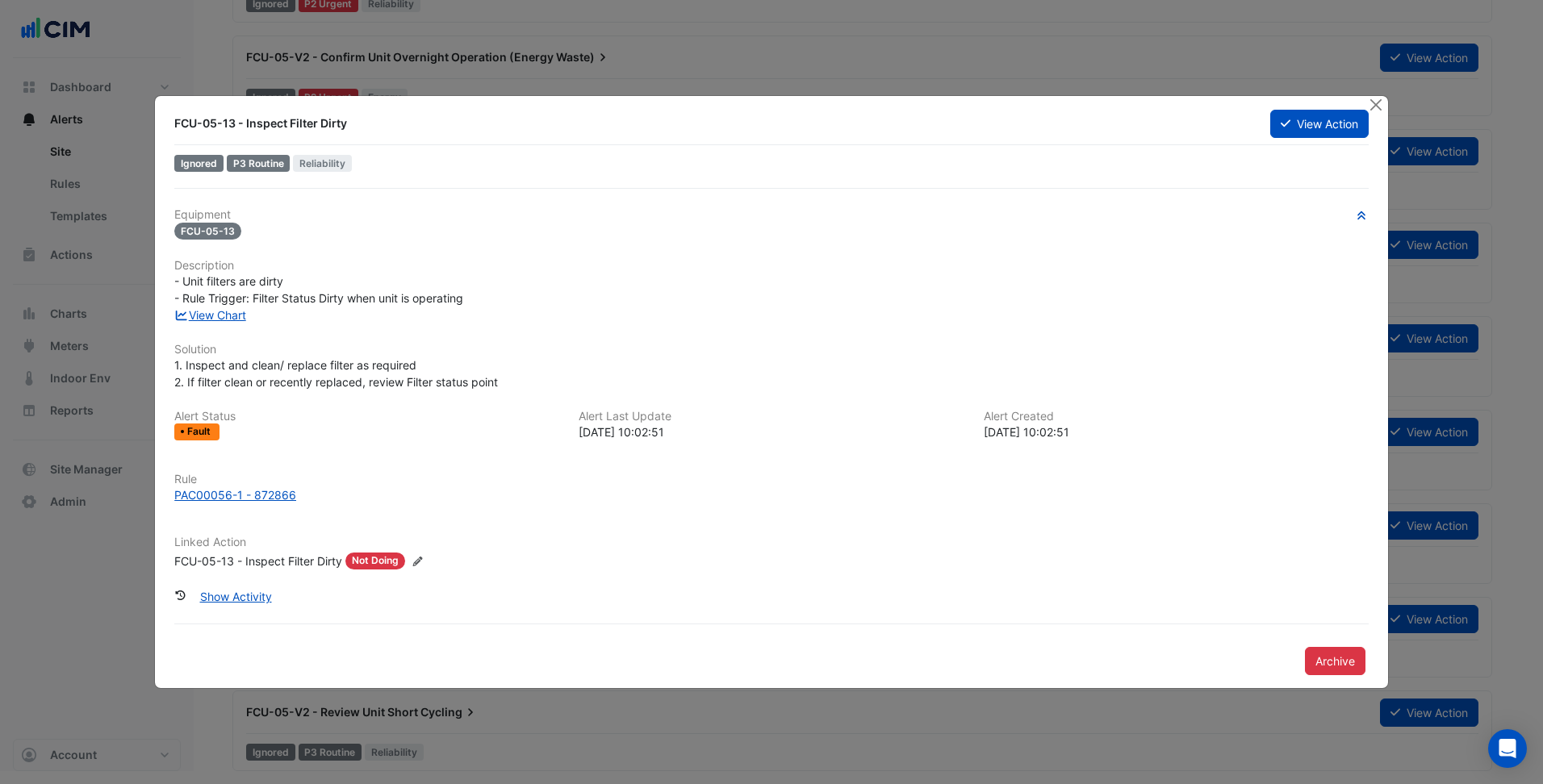
click at [276, 507] on div "Rule PAC00056-1 - 872866" at bounding box center [771, 494] width 1214 height 44
click at [273, 496] on div "PAC00056-1 - 872866" at bounding box center [234, 494] width 122 height 17
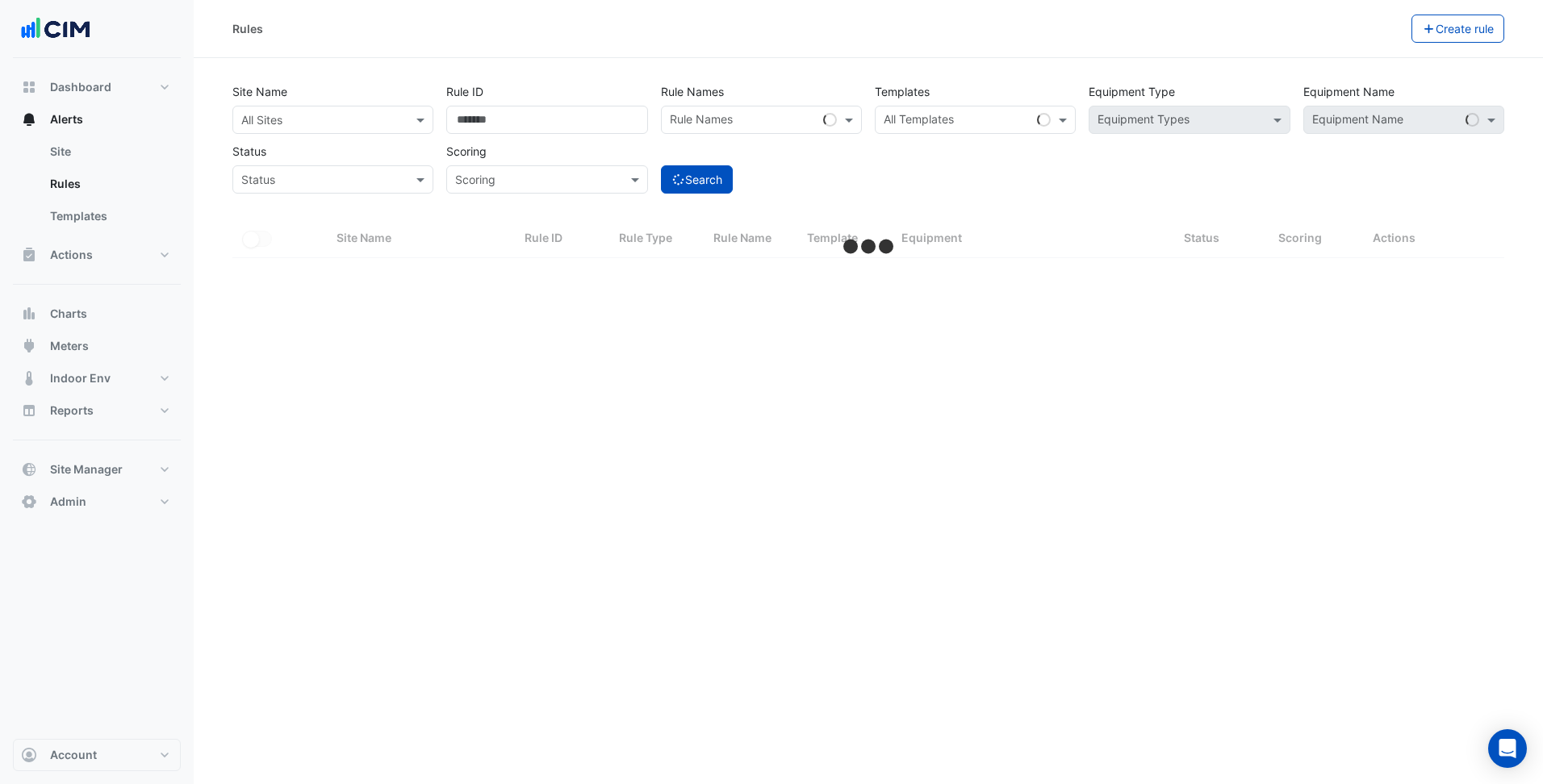
select select "***"
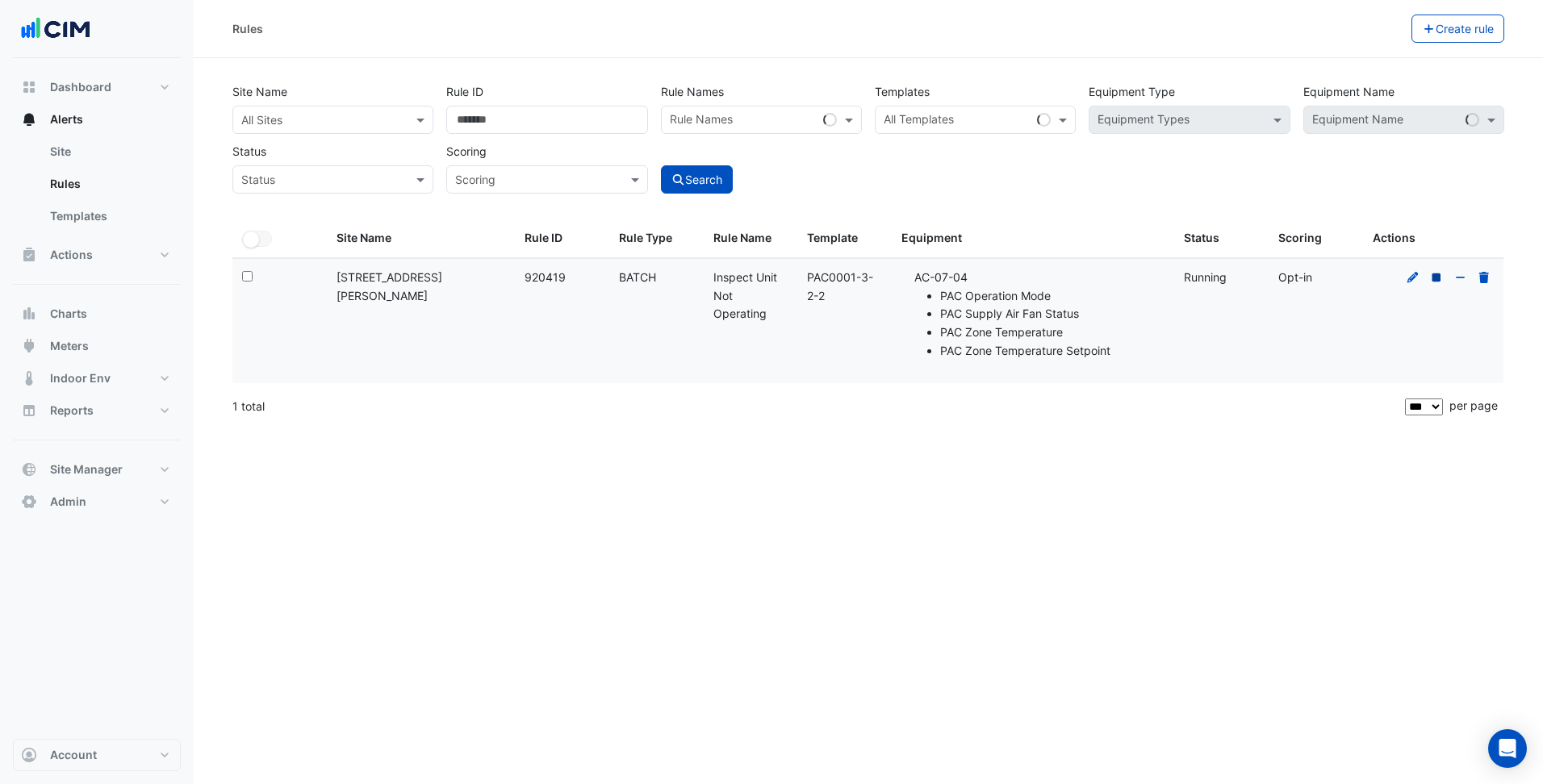
click at [1435, 278] on icon at bounding box center [1437, 277] width 9 height 9
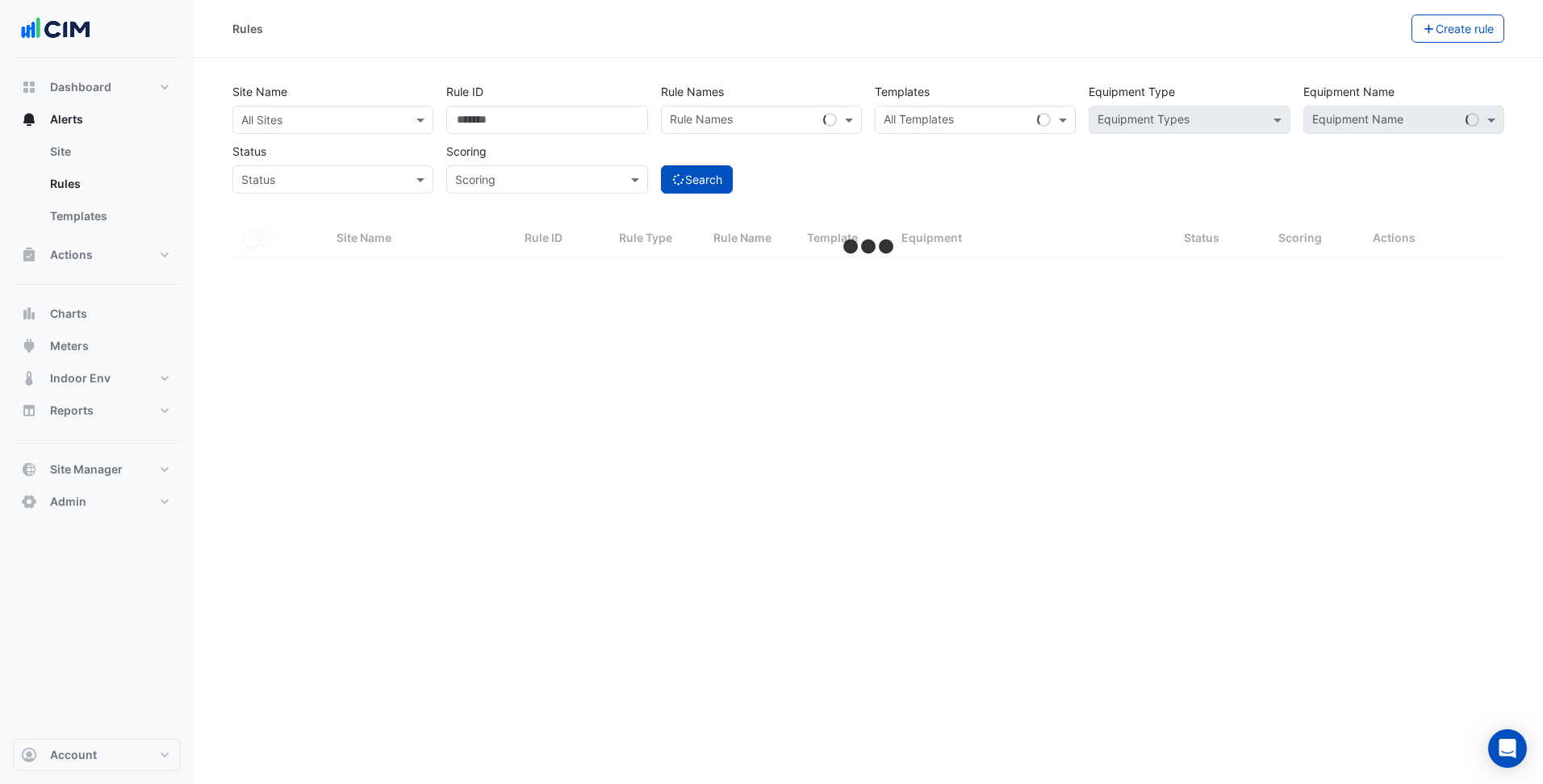
select select "***"
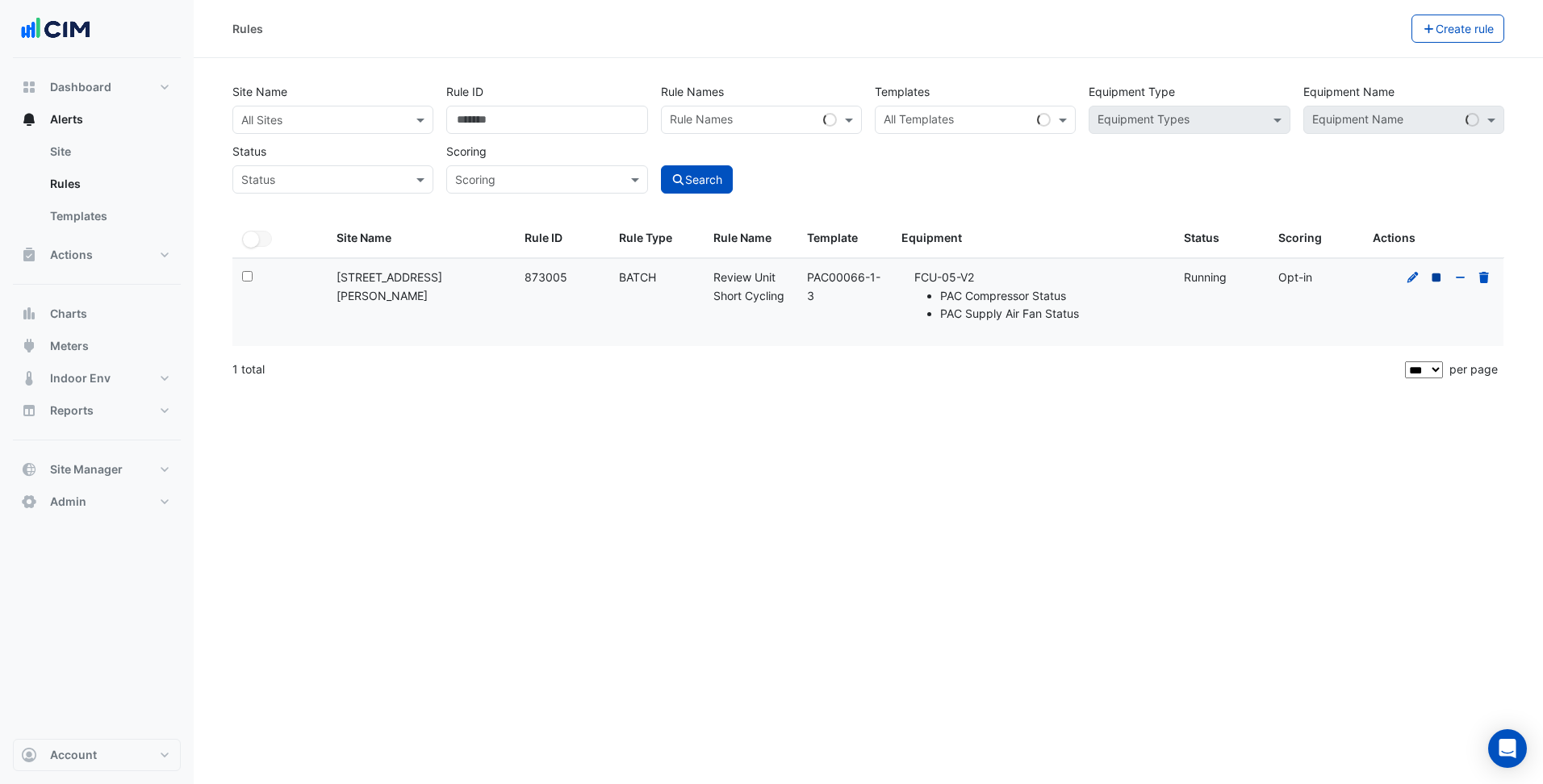
click at [1439, 283] on icon at bounding box center [1436, 277] width 15 height 11
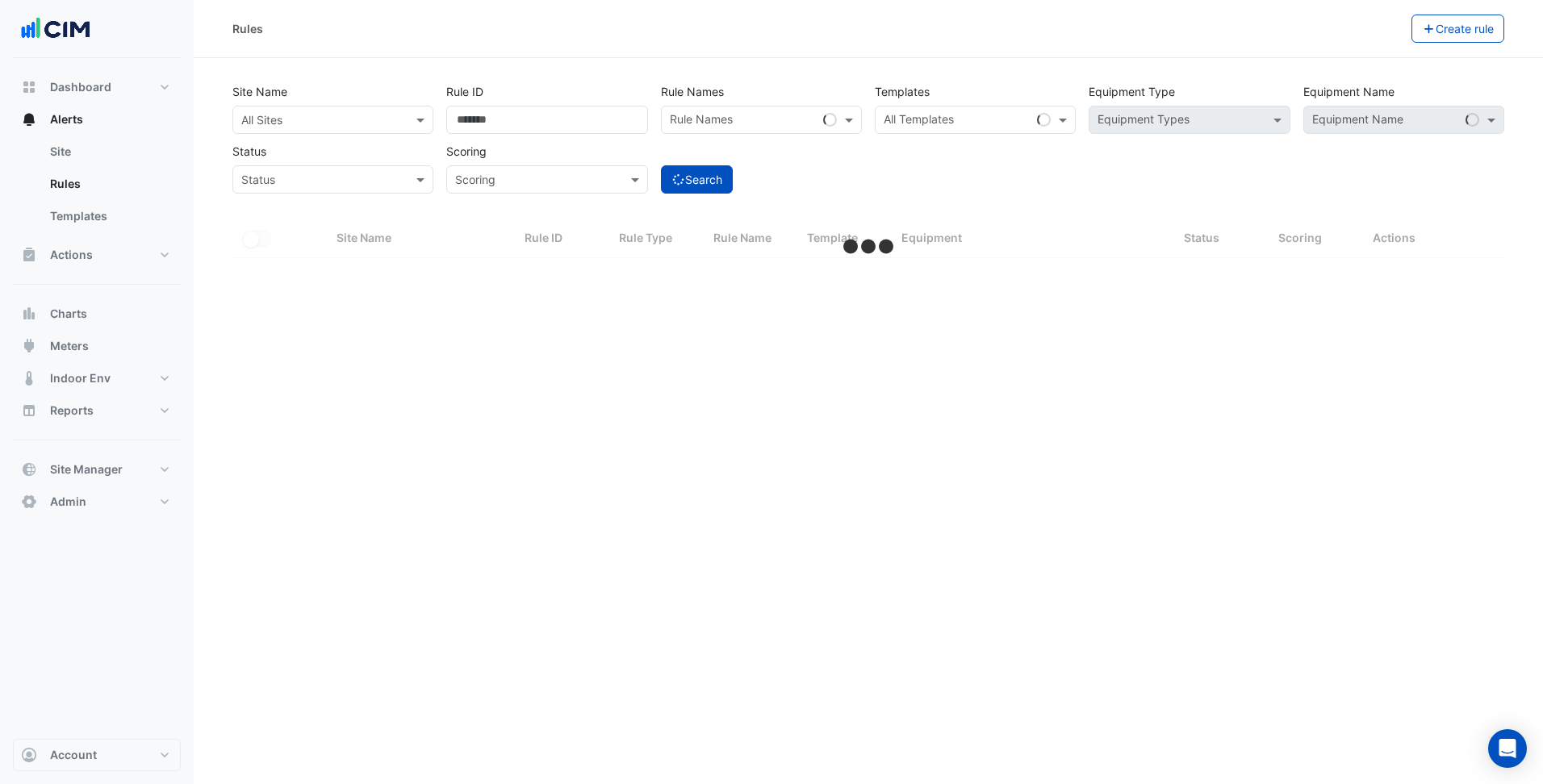
select select "***"
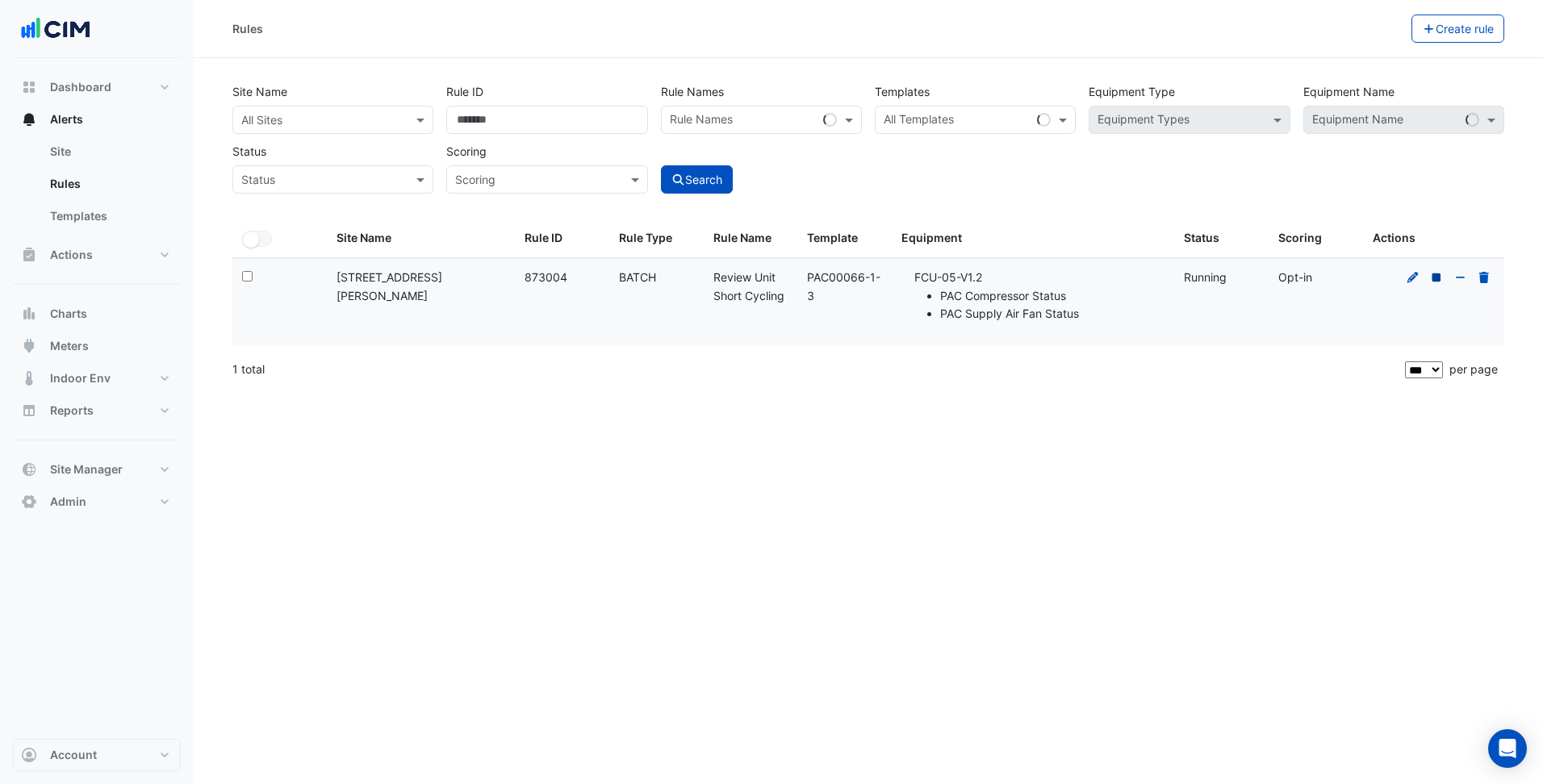
click at [1439, 273] on icon at bounding box center [1437, 277] width 9 height 9
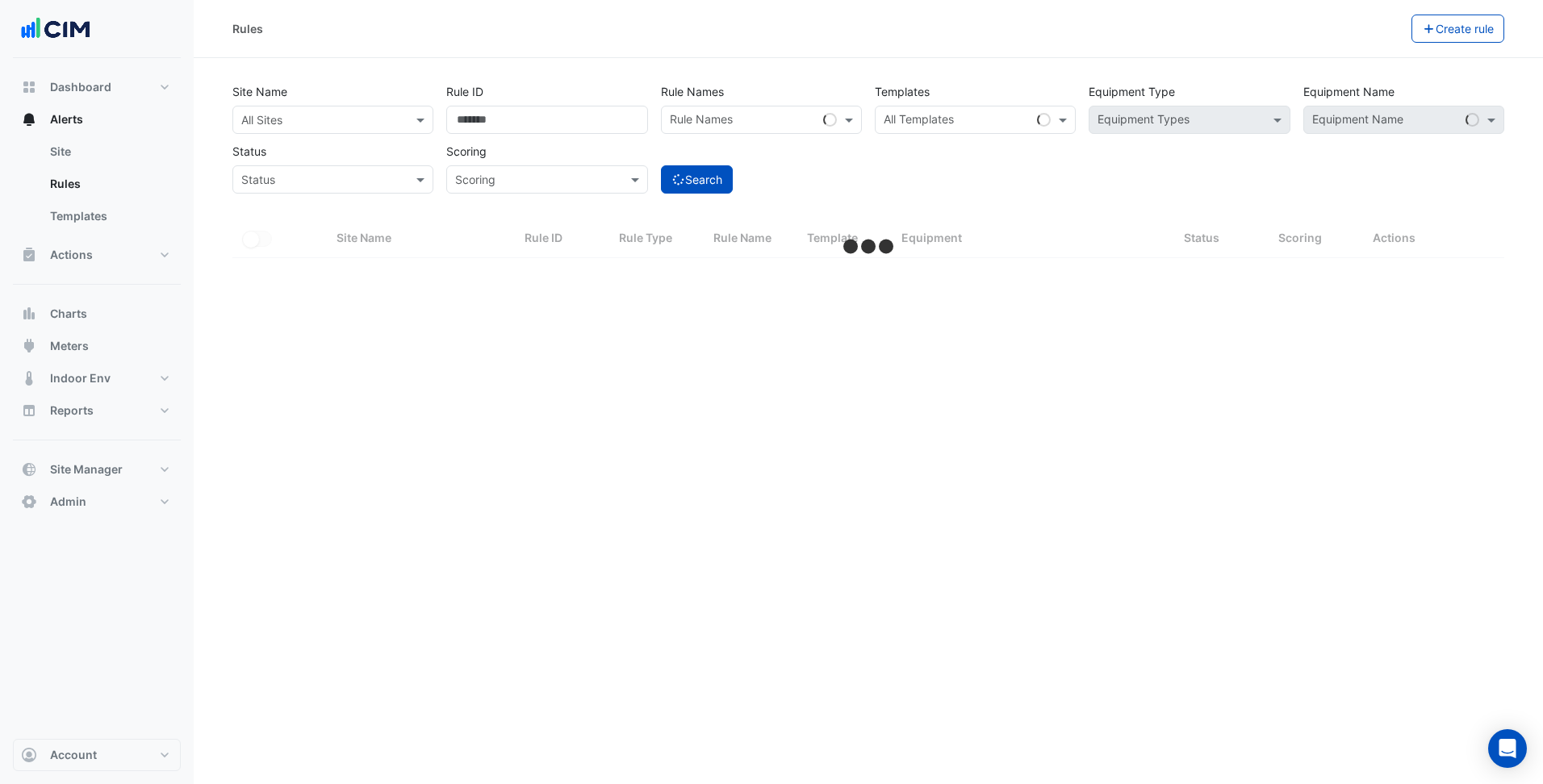
select select "***"
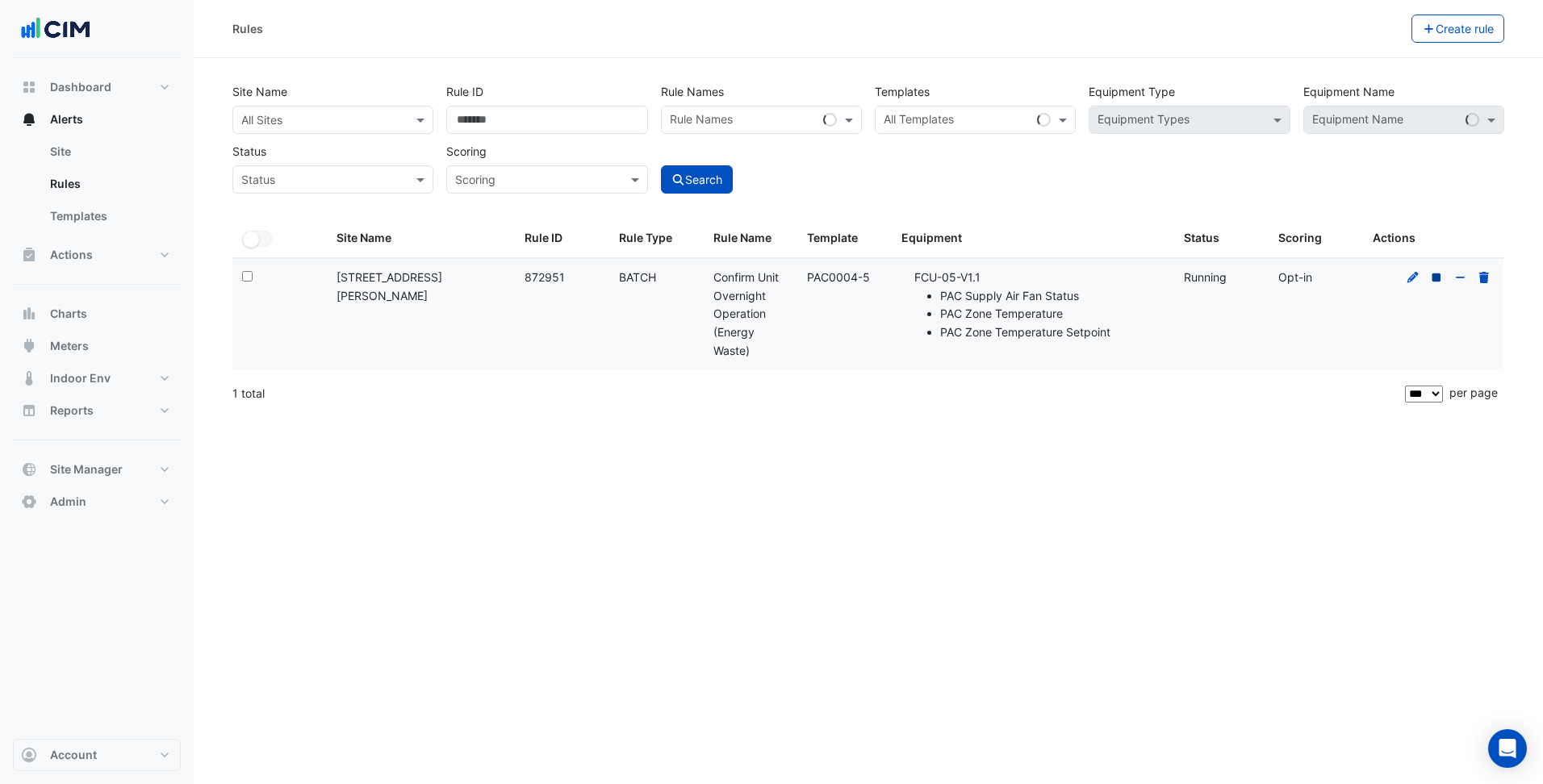
click at [1442, 277] on icon at bounding box center [1436, 277] width 15 height 11
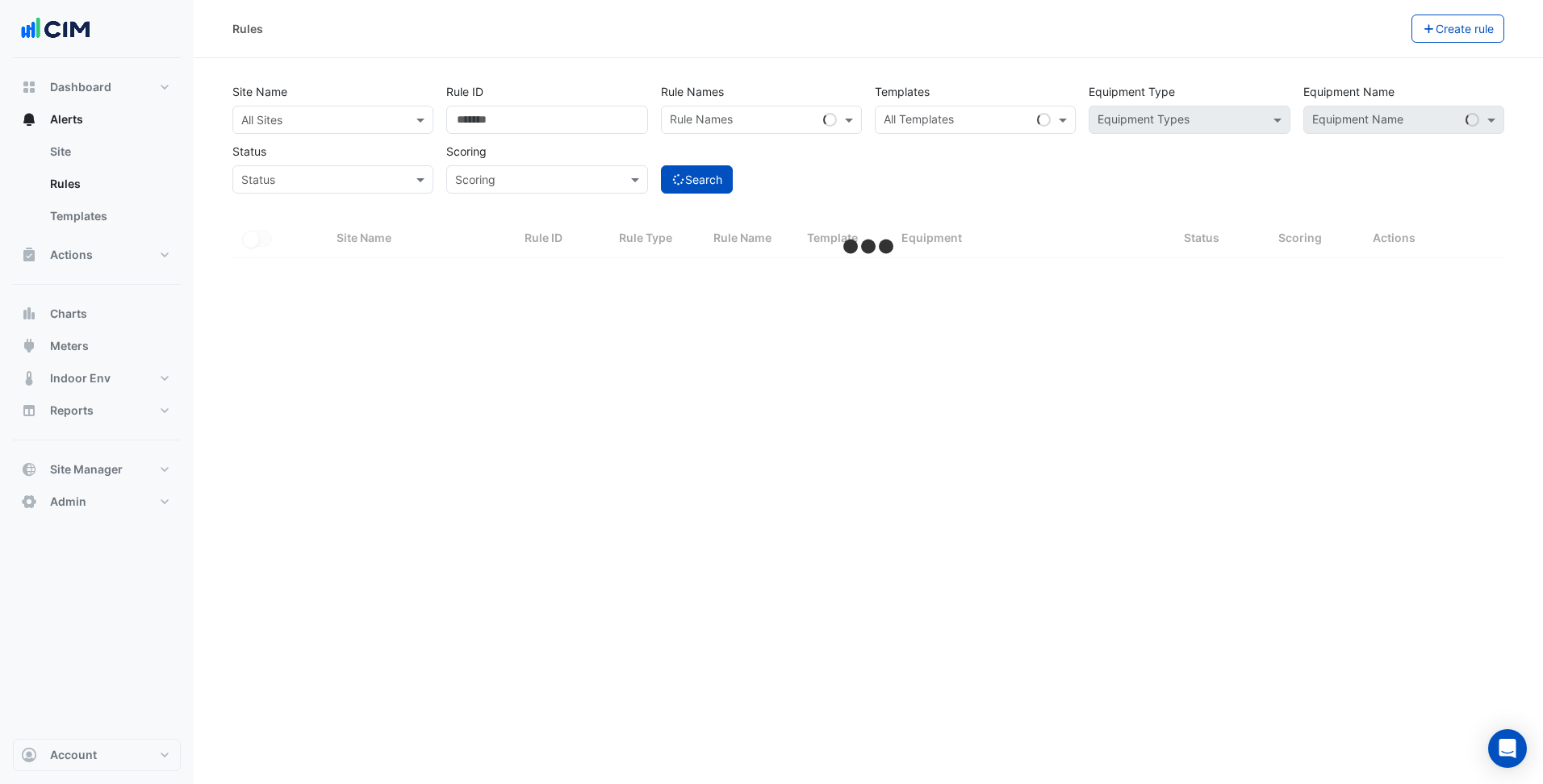
select select "***"
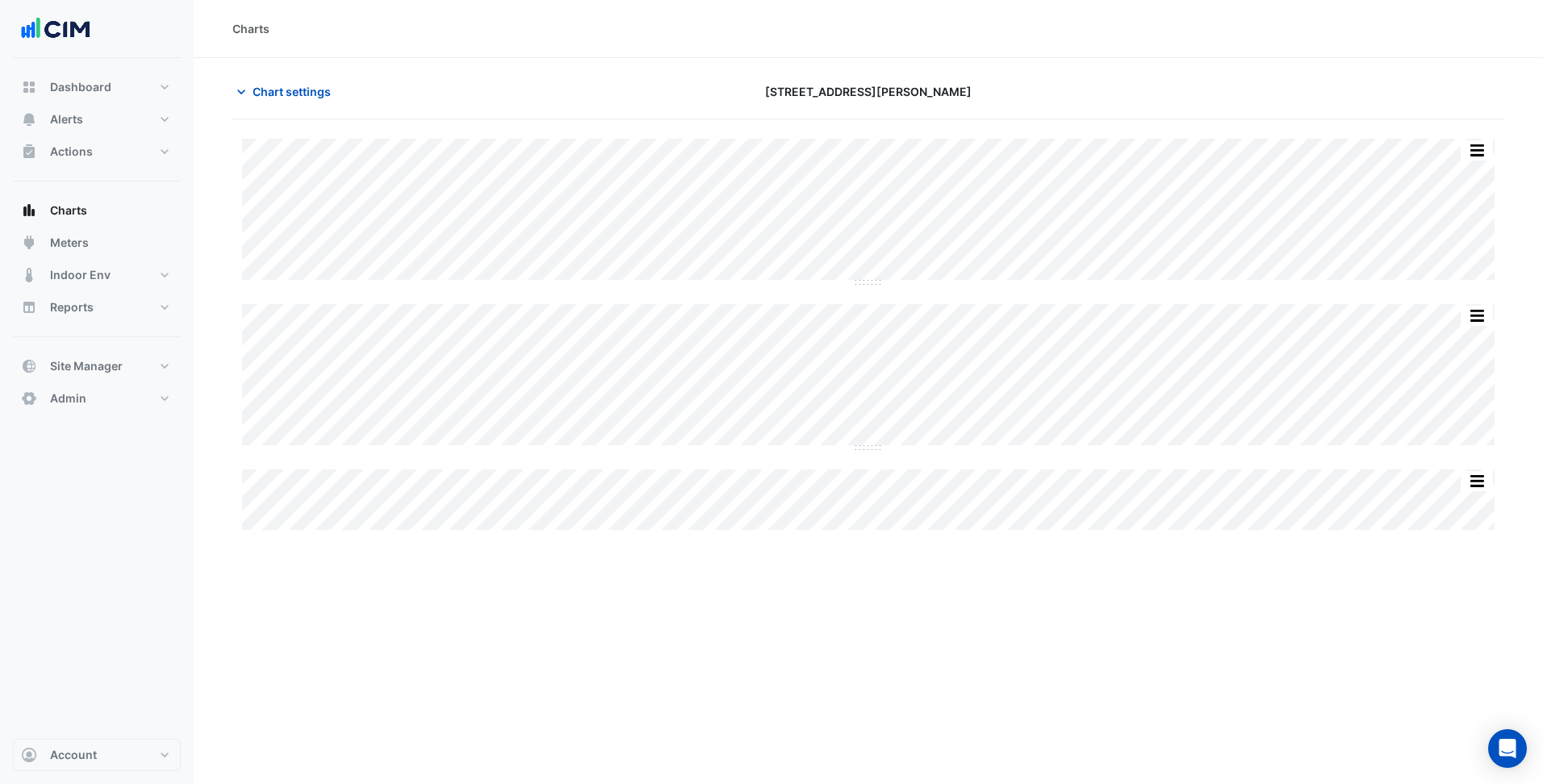
type input "**********"
click at [314, 104] on button "Chart settings" at bounding box center [287, 91] width 109 height 28
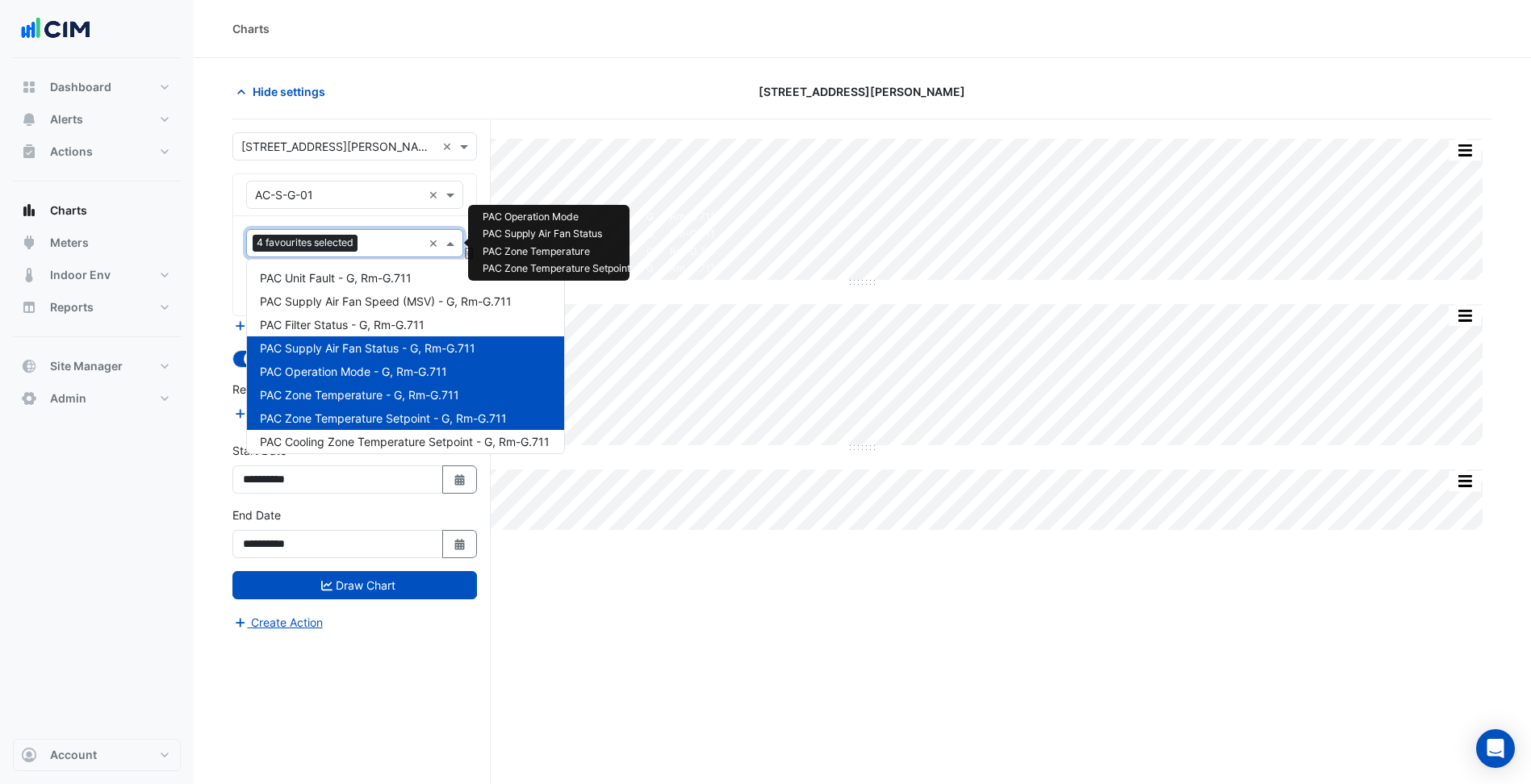
click at [380, 236] on input "text" at bounding box center [393, 244] width 58 height 17
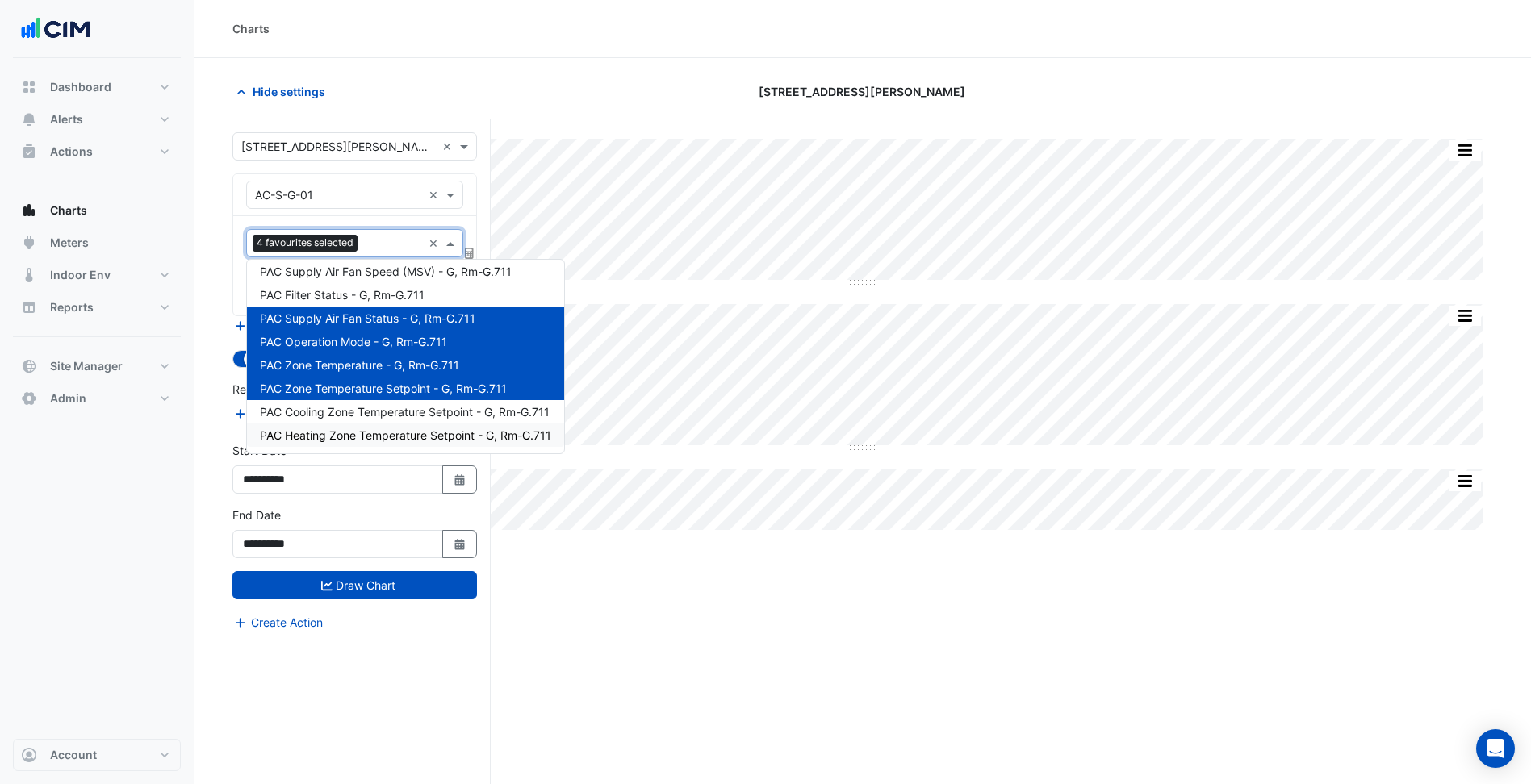
click at [379, 624] on div "Create Action" at bounding box center [355, 622] width 244 height 19
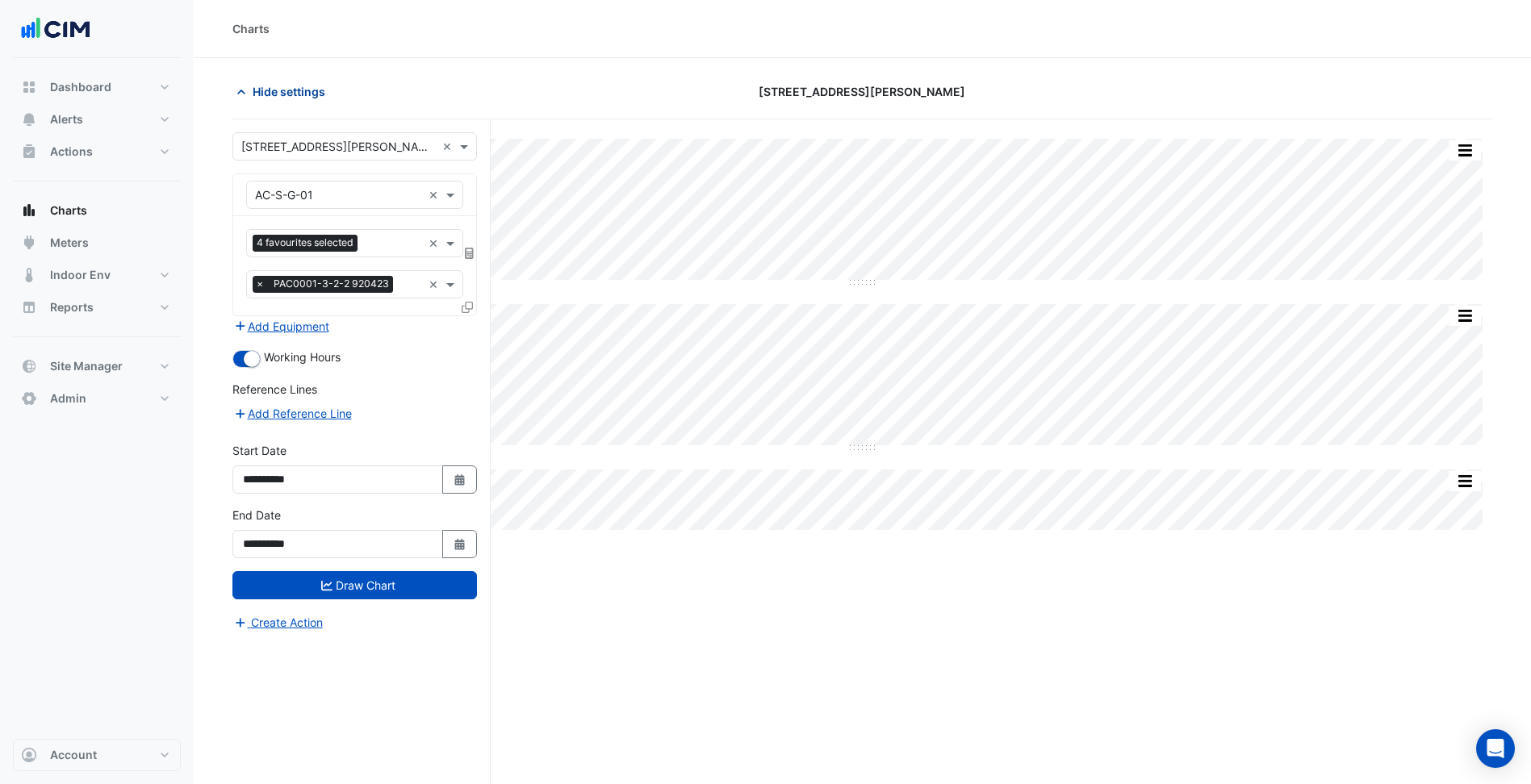
click at [311, 93] on span "Hide settings" at bounding box center [289, 91] width 73 height 17
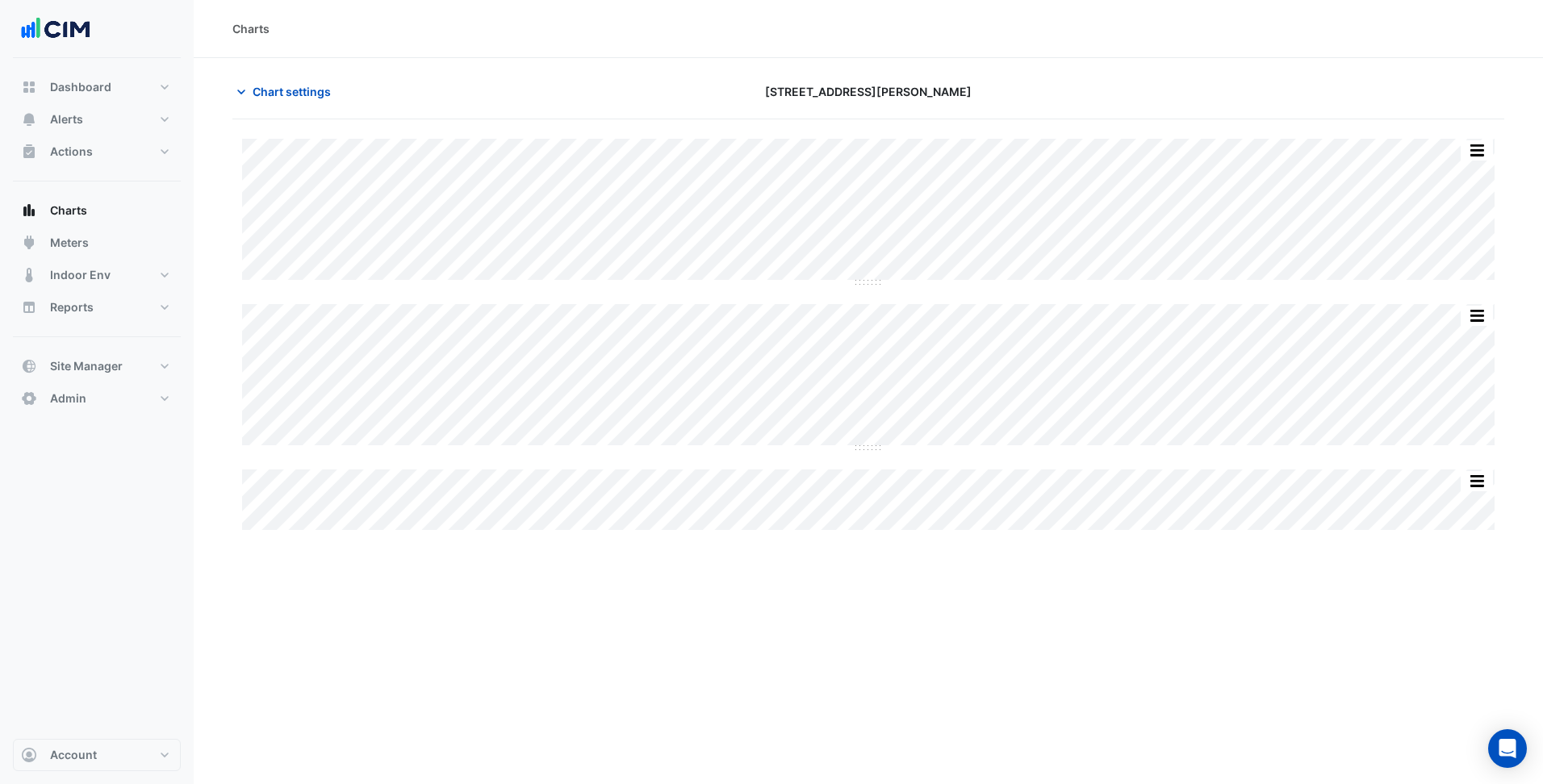
click at [310, 120] on div "Split All Split None Print Save as JPEG Save as PNG Pivot Data Table Export CSV…" at bounding box center [869, 326] width 1272 height 414
click at [321, 111] on div "Chart settings [STREET_ADDRESS][PERSON_NAME]" at bounding box center [869, 98] width 1272 height 42
click at [322, 97] on span "Chart settings" at bounding box center [292, 91] width 78 height 17
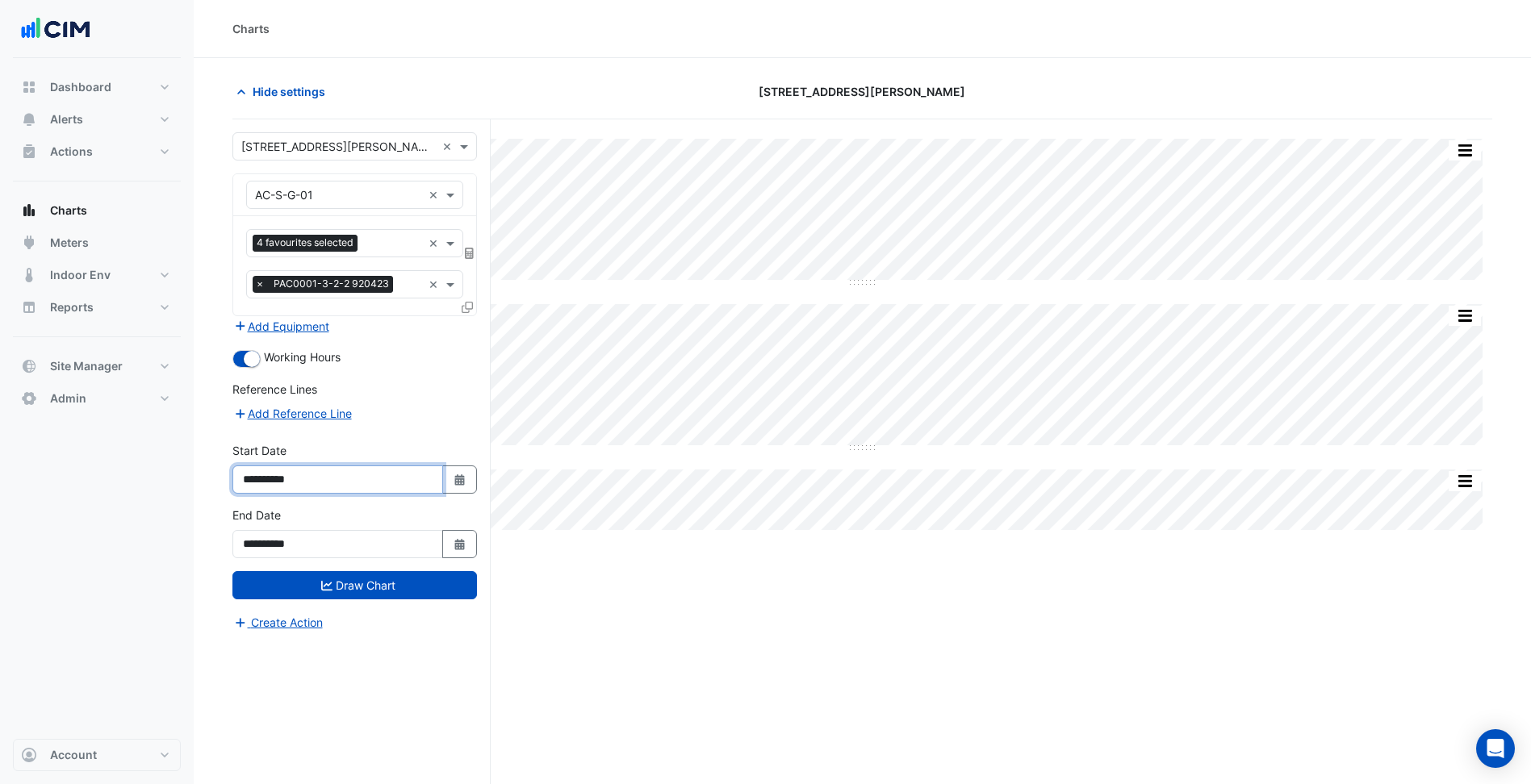
click at [439, 493] on input "**********" at bounding box center [338, 479] width 211 height 28
click at [459, 484] on icon "button" at bounding box center [459, 479] width 10 height 11
select select "*"
select select "****"
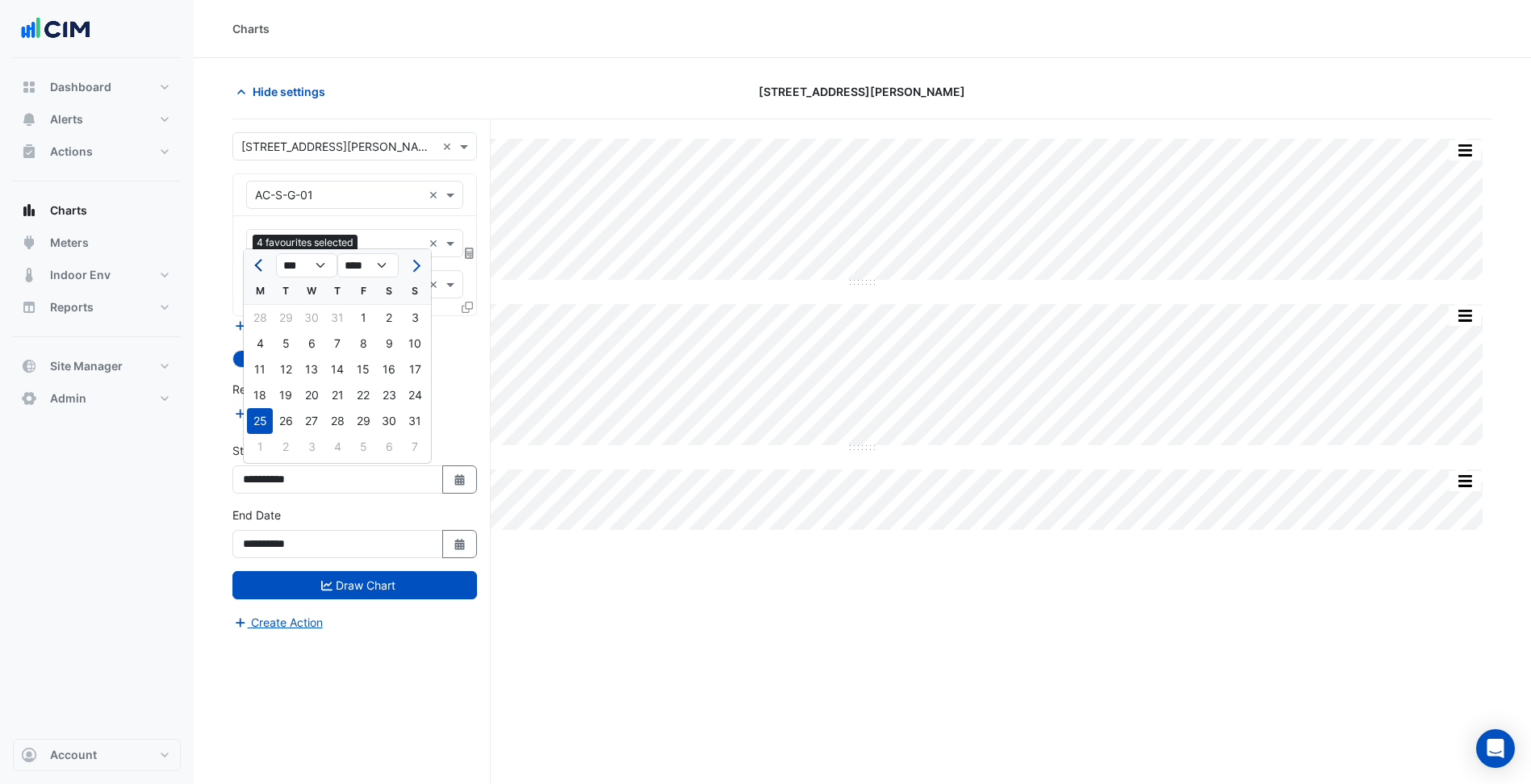
click at [265, 267] on button "Previous month" at bounding box center [260, 265] width 19 height 25
select select "*"
click at [332, 320] on div "1" at bounding box center [336, 317] width 25 height 25
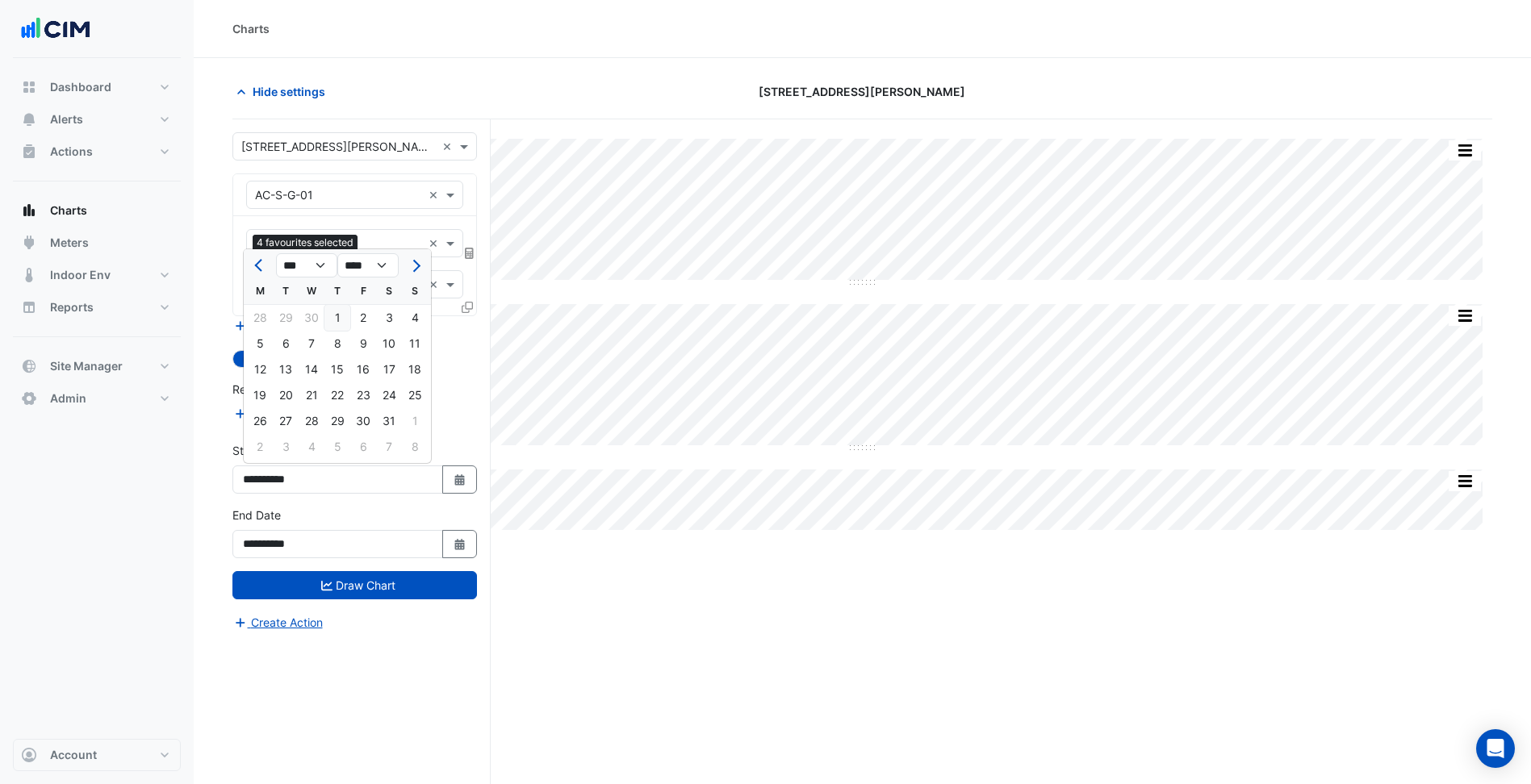
type input "**********"
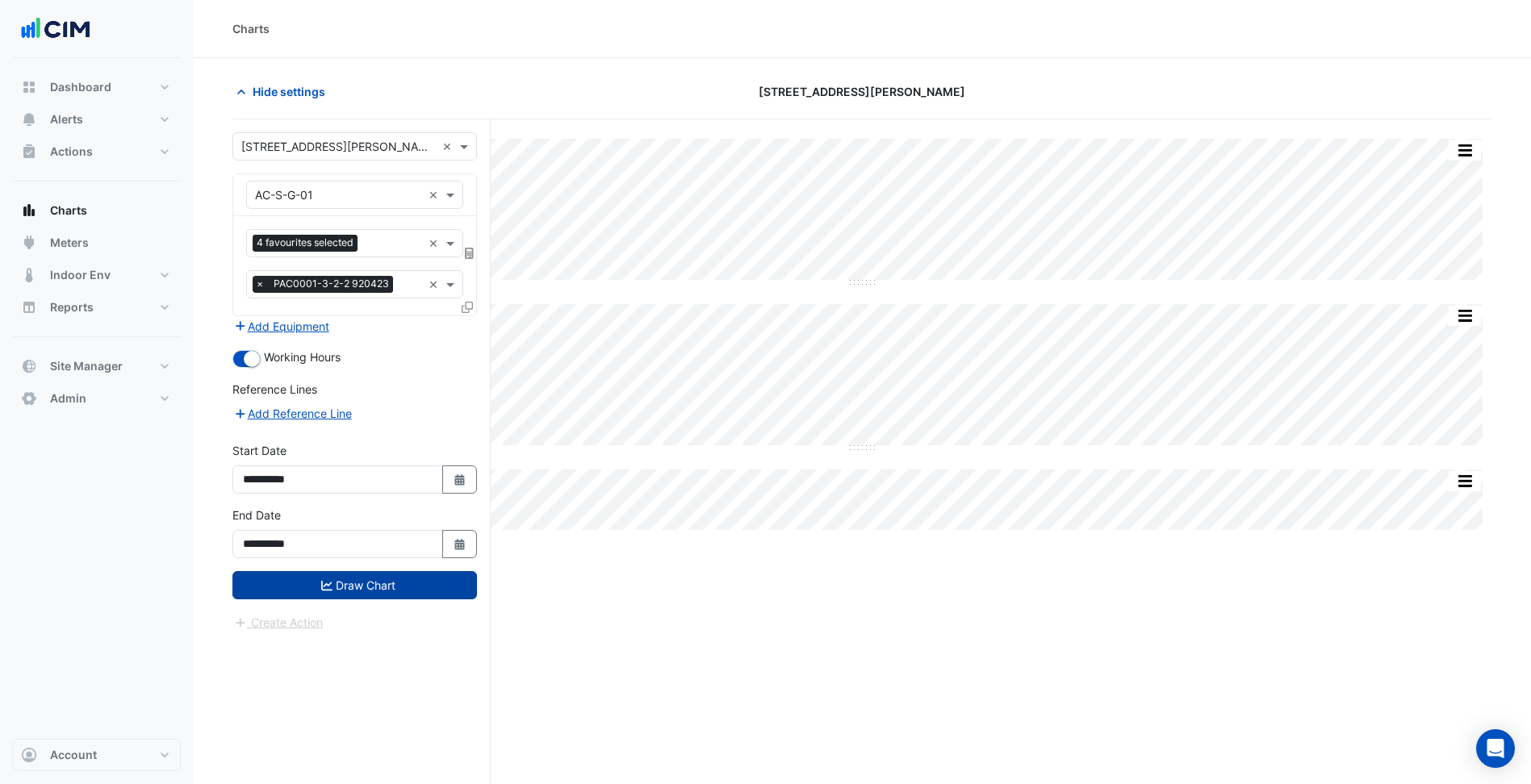
click at [395, 579] on button "Draw Chart" at bounding box center [355, 585] width 244 height 28
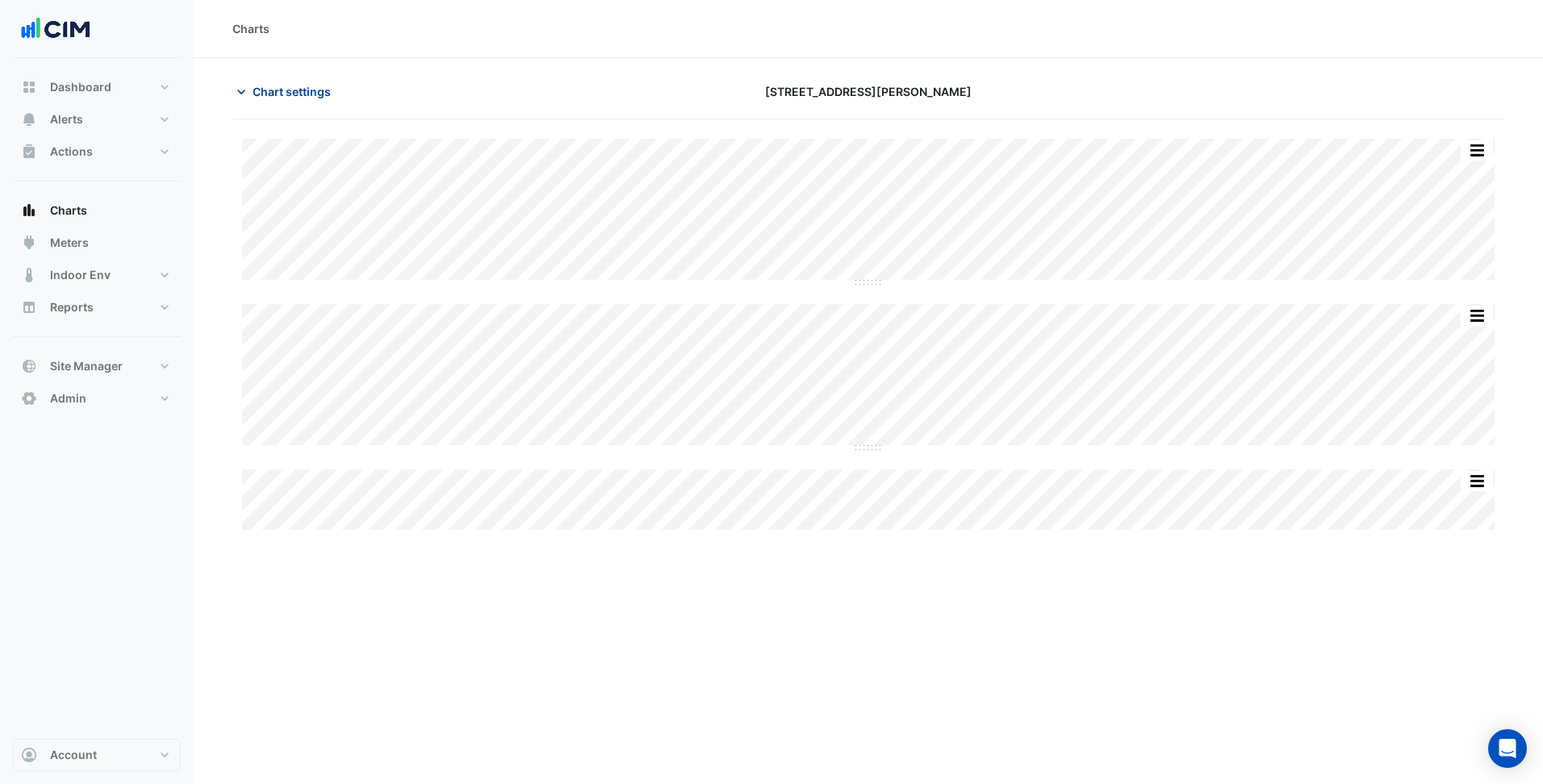
click at [339, 85] on button "Chart settings" at bounding box center [287, 91] width 109 height 28
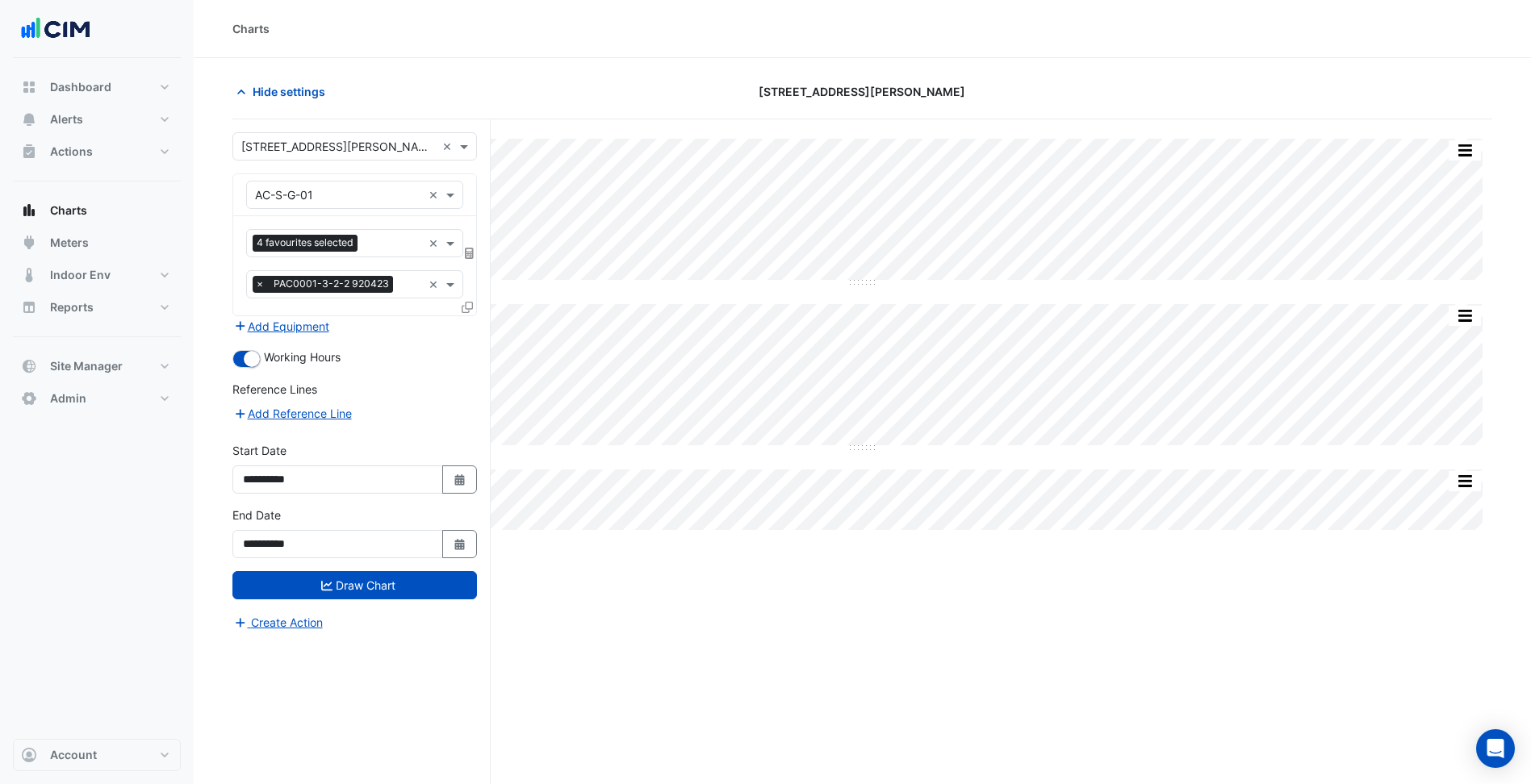
click at [357, 146] on input "text" at bounding box center [338, 147] width 194 height 17
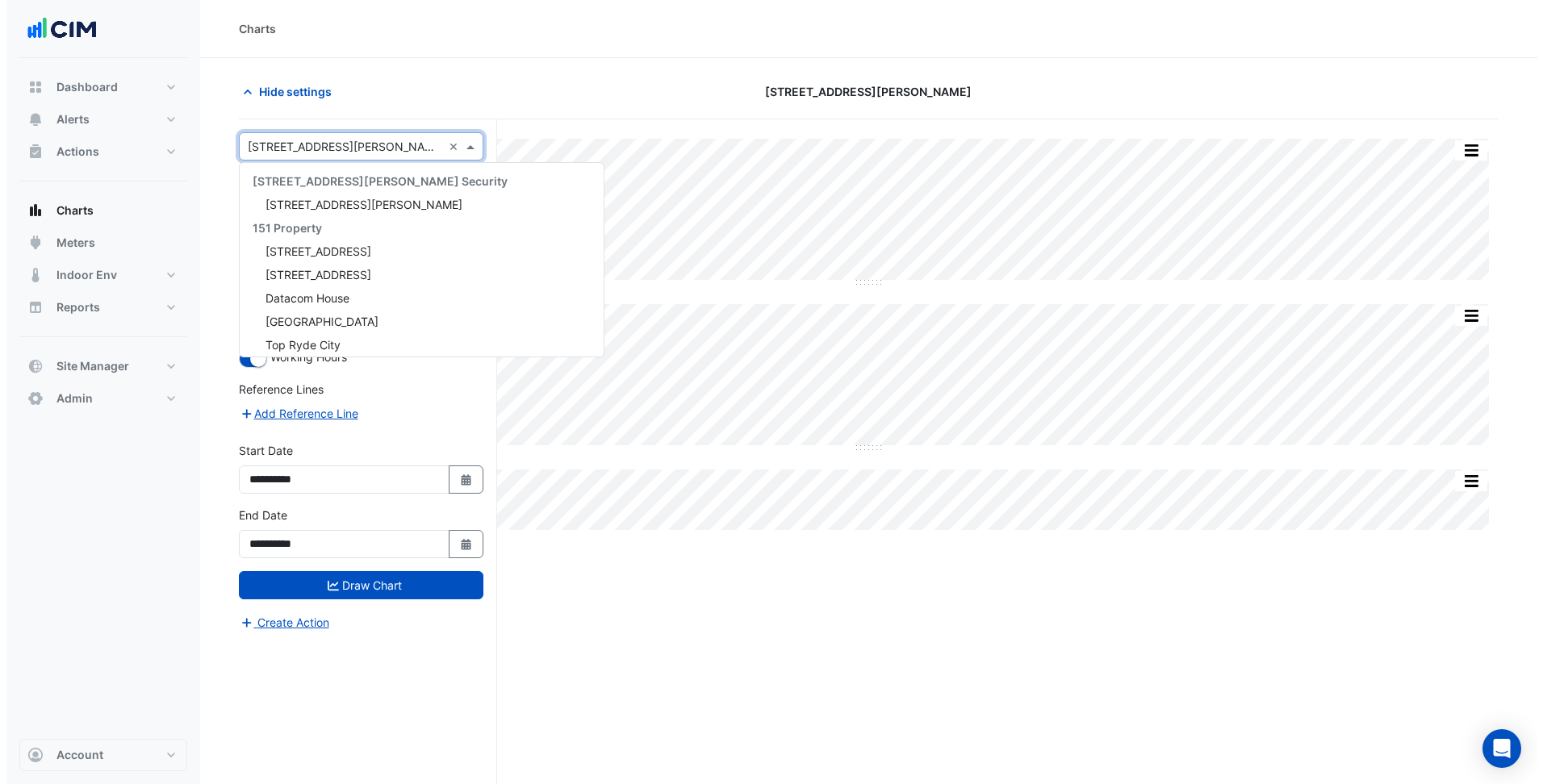
scroll to position [7936, 0]
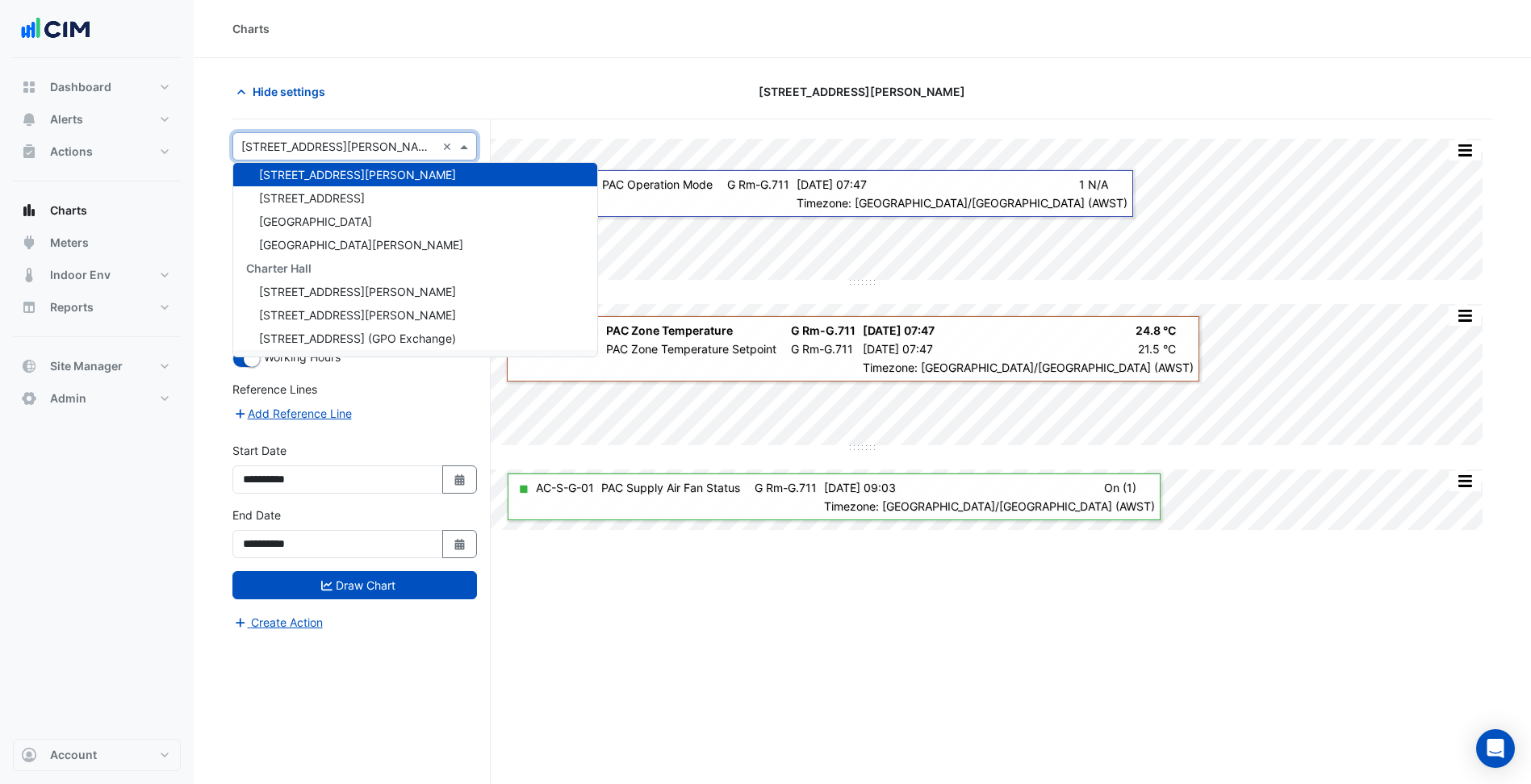
click at [206, 372] on section "Hide settings 45 Francis Street Split All Split None Print Save as JPEG Save as…" at bounding box center [862, 451] width 1337 height 788
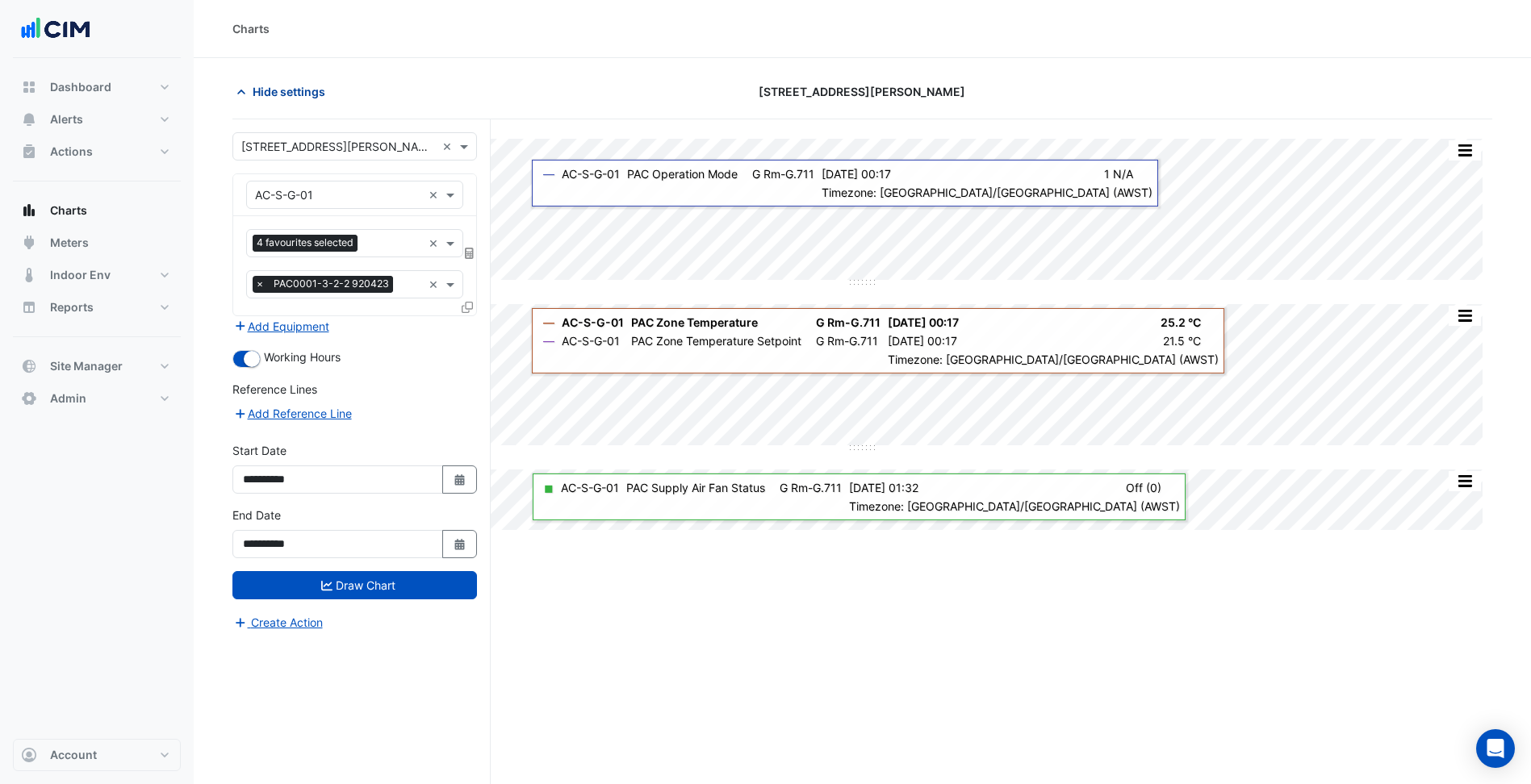
click at [283, 94] on span "Hide settings" at bounding box center [289, 91] width 73 height 17
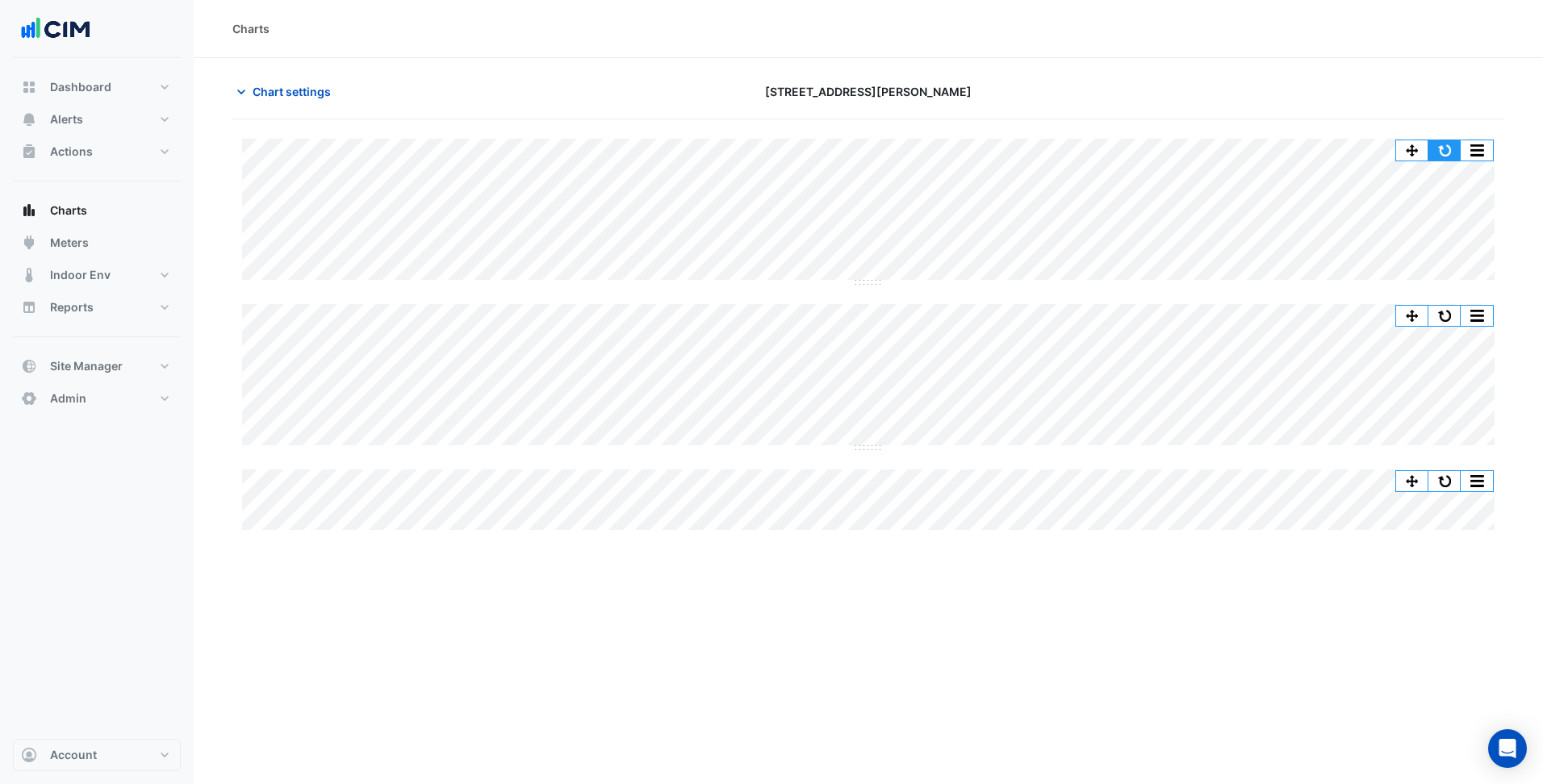
click at [1438, 141] on button "button" at bounding box center [1444, 150] width 32 height 20
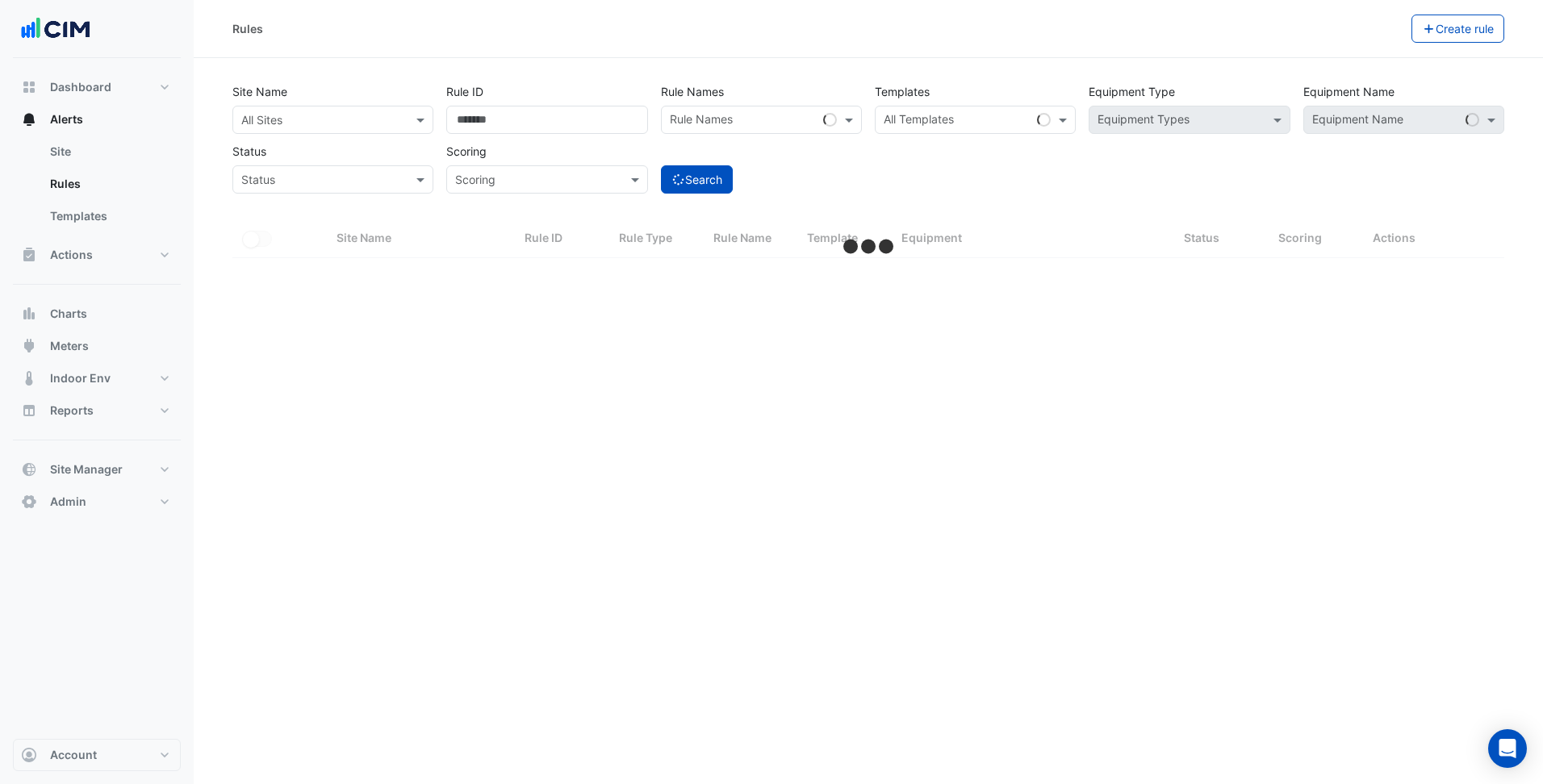
select select "***"
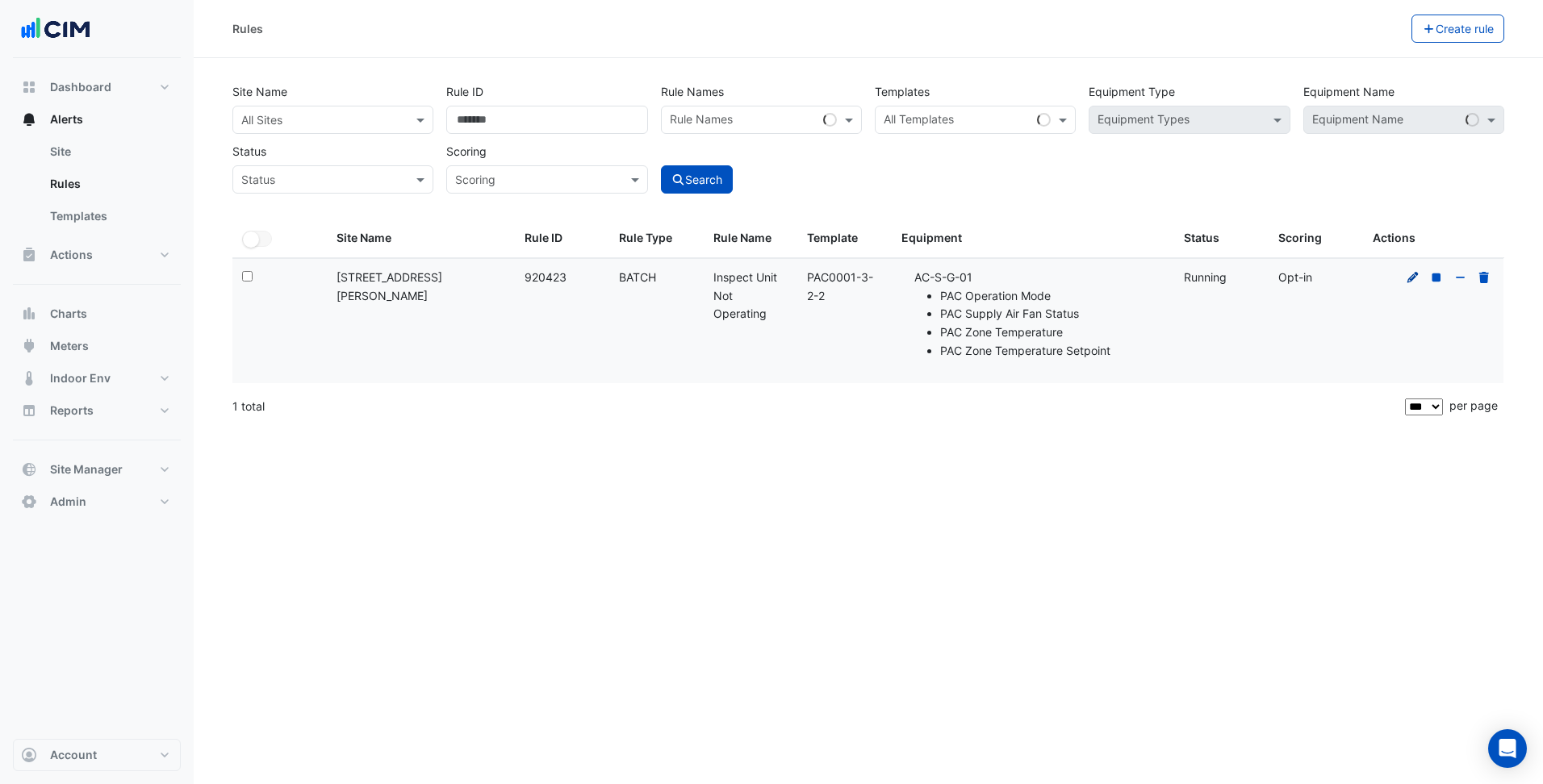
click at [1415, 278] on icon at bounding box center [1412, 277] width 15 height 11
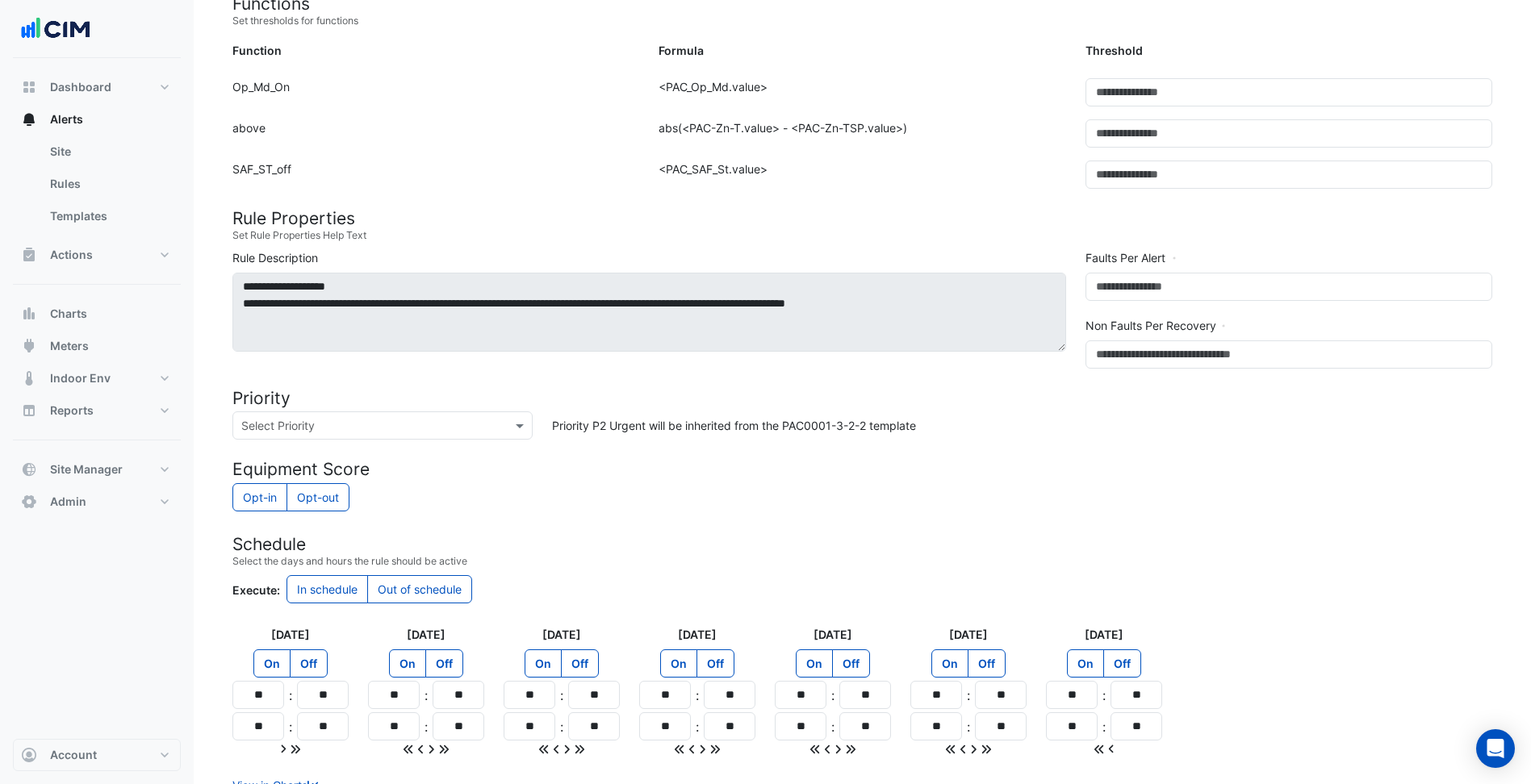
scroll to position [565, 0]
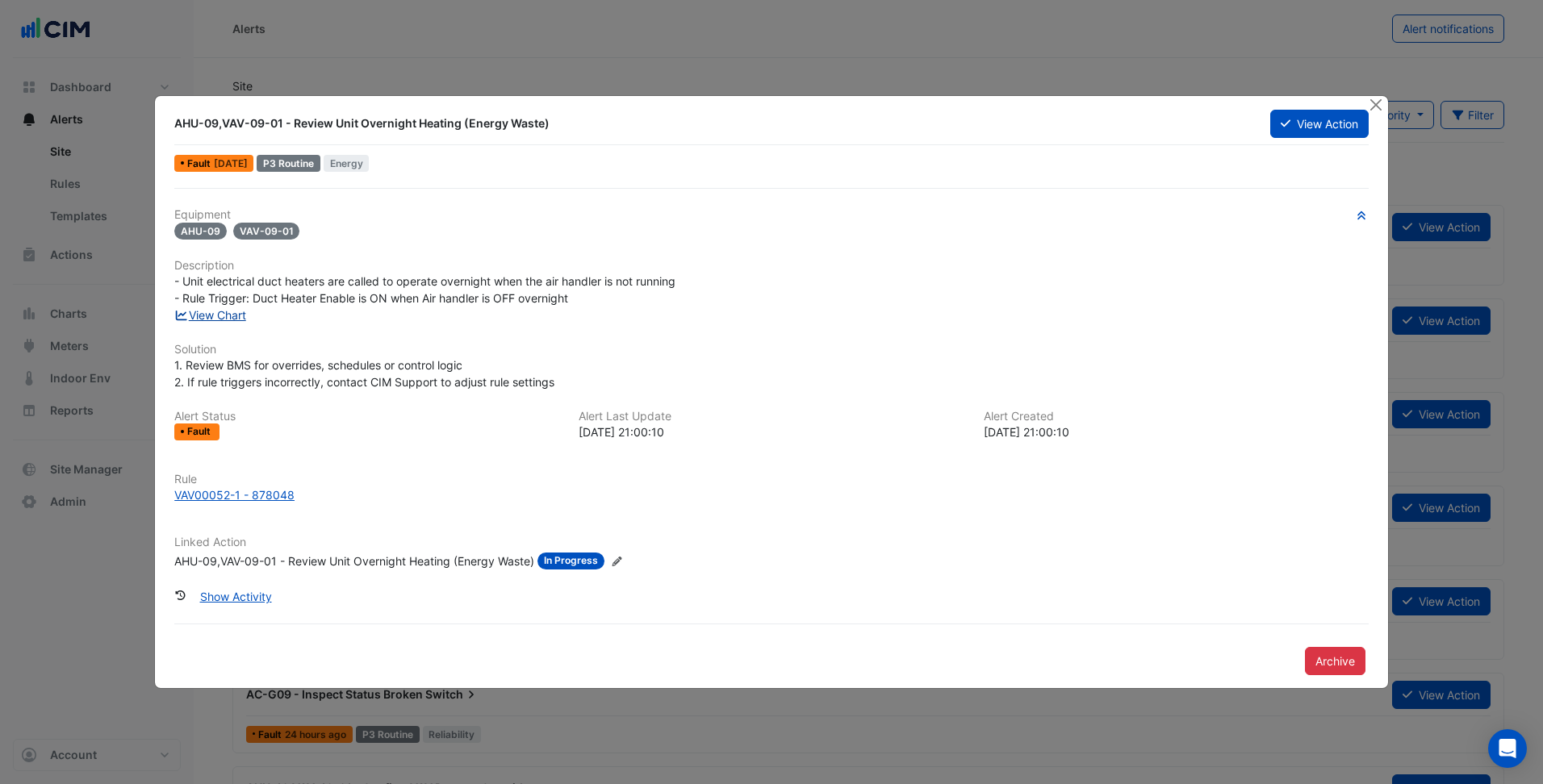
click at [193, 312] on link "View Chart" at bounding box center [210, 315] width 72 height 14
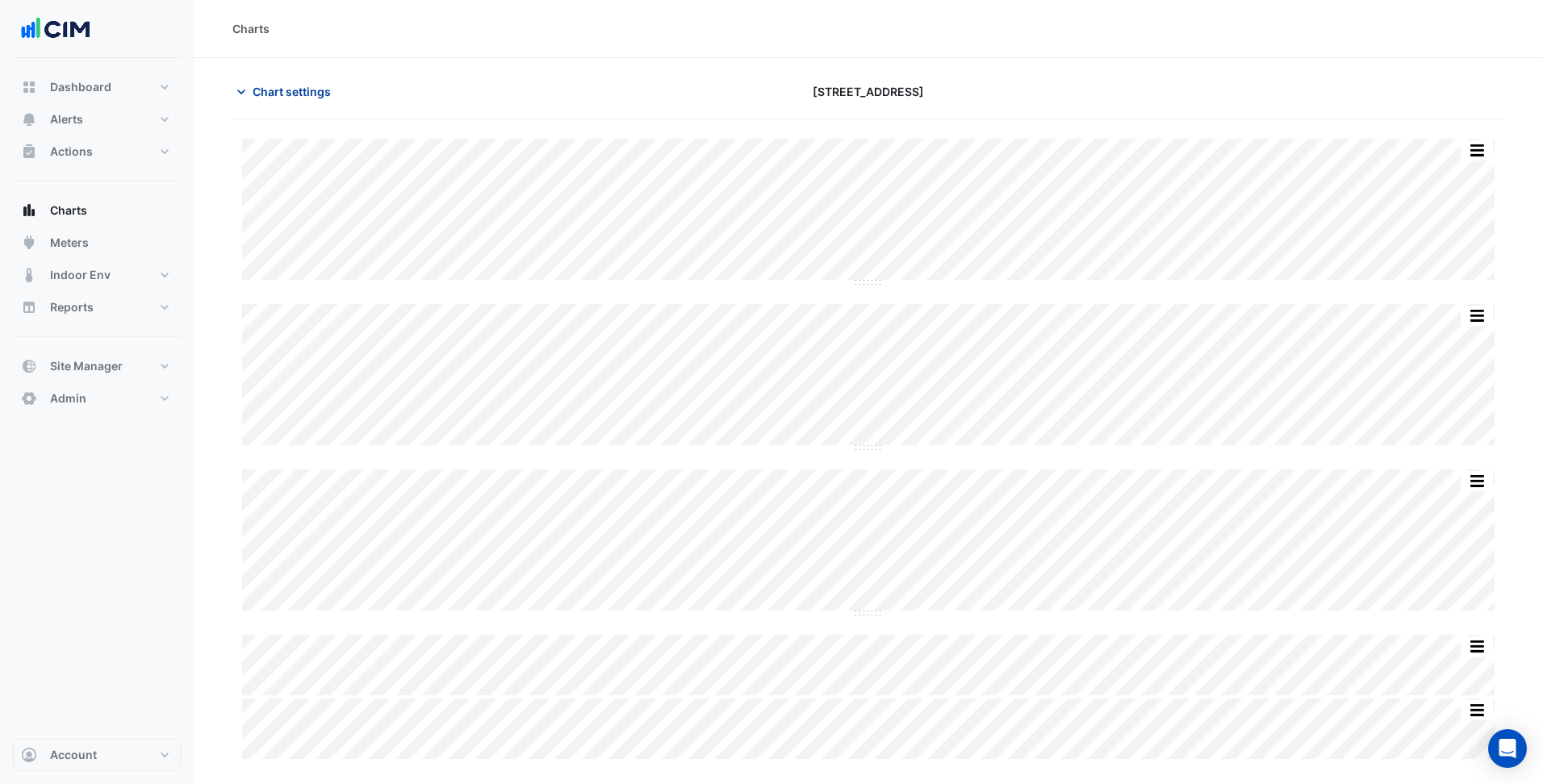
click at [300, 89] on span "Chart settings" at bounding box center [292, 91] width 78 height 17
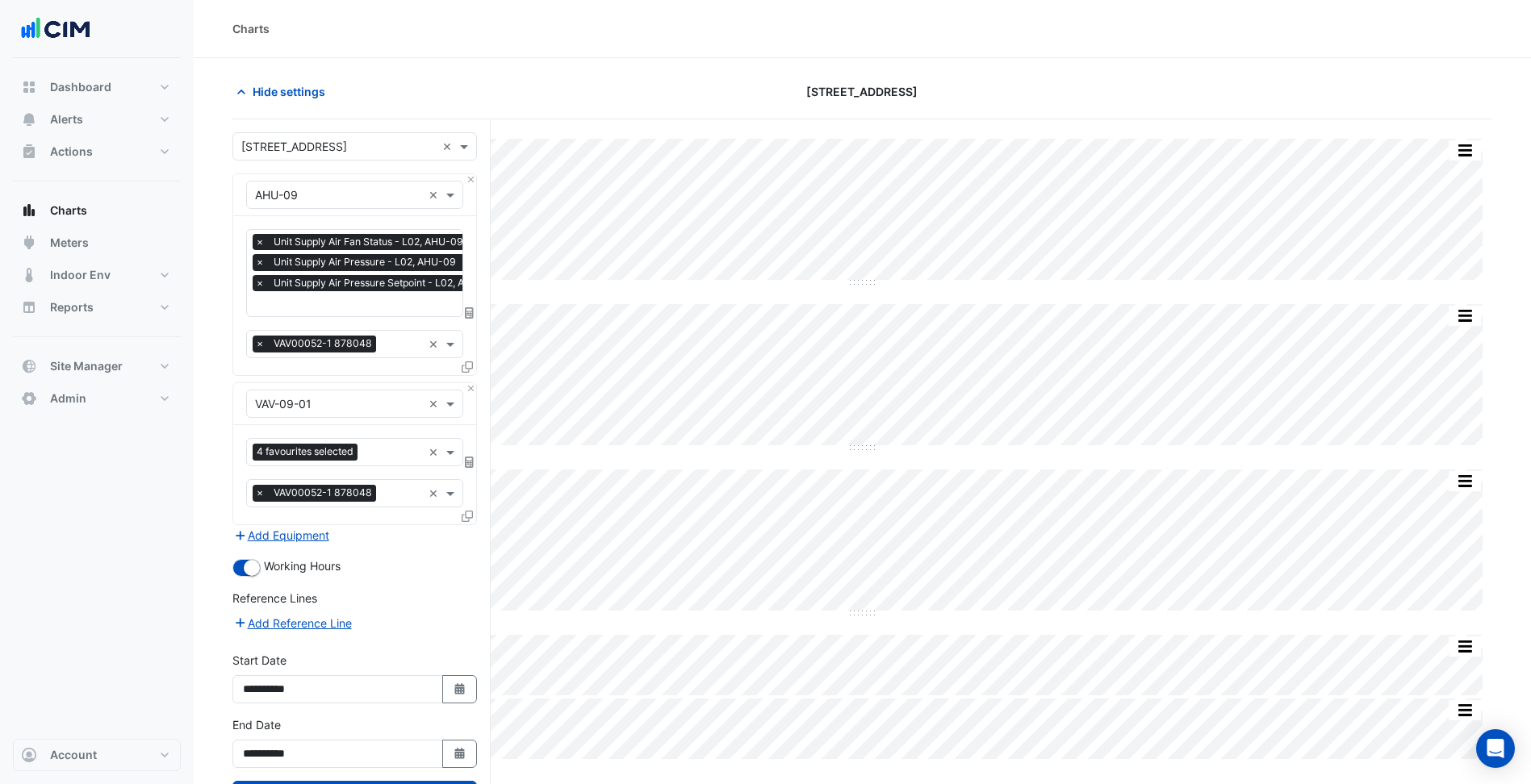
scroll to position [68, 0]
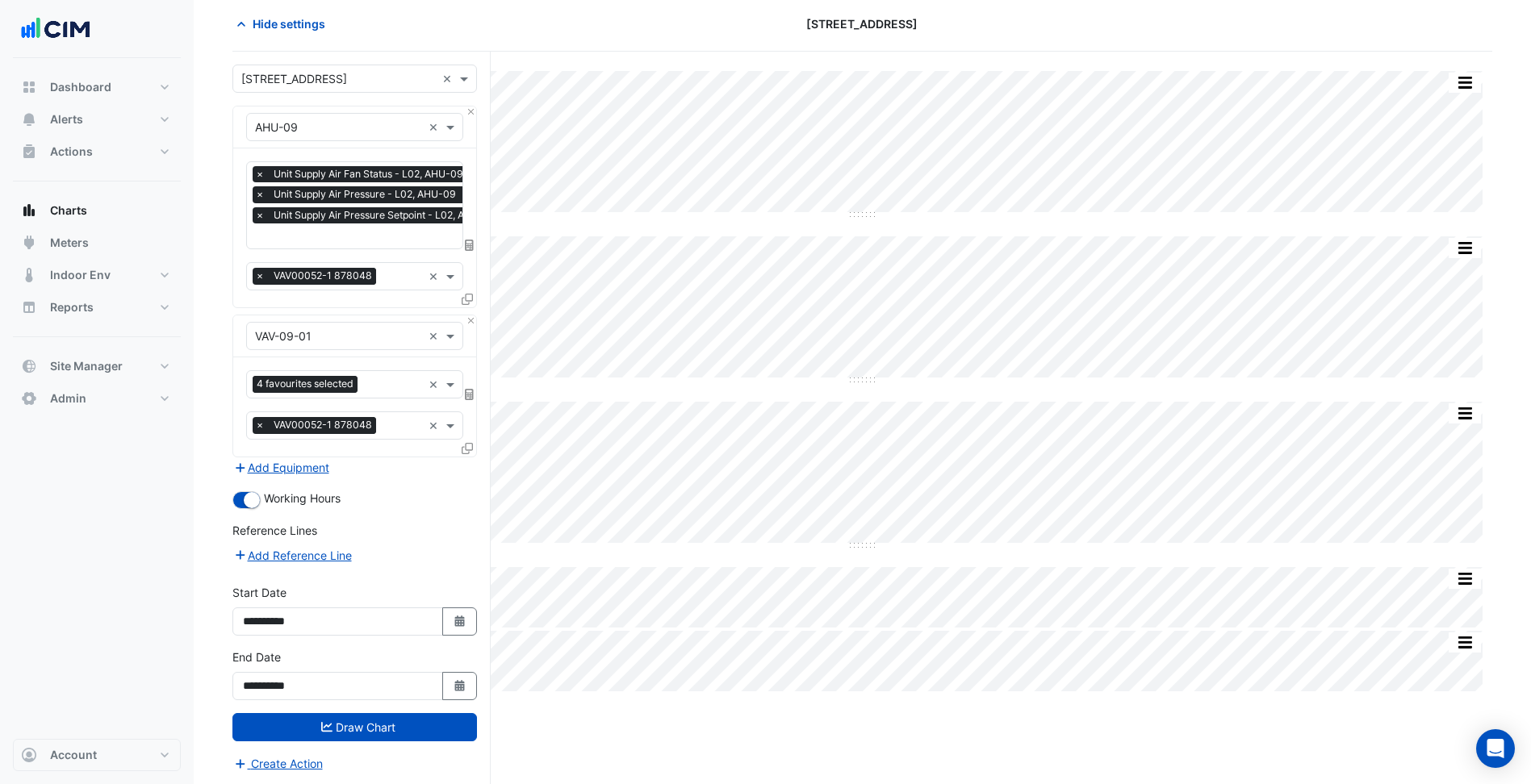
click at [465, 669] on div "**********" at bounding box center [355, 674] width 244 height 52
click at [450, 676] on button "Select Date" at bounding box center [459, 686] width 35 height 28
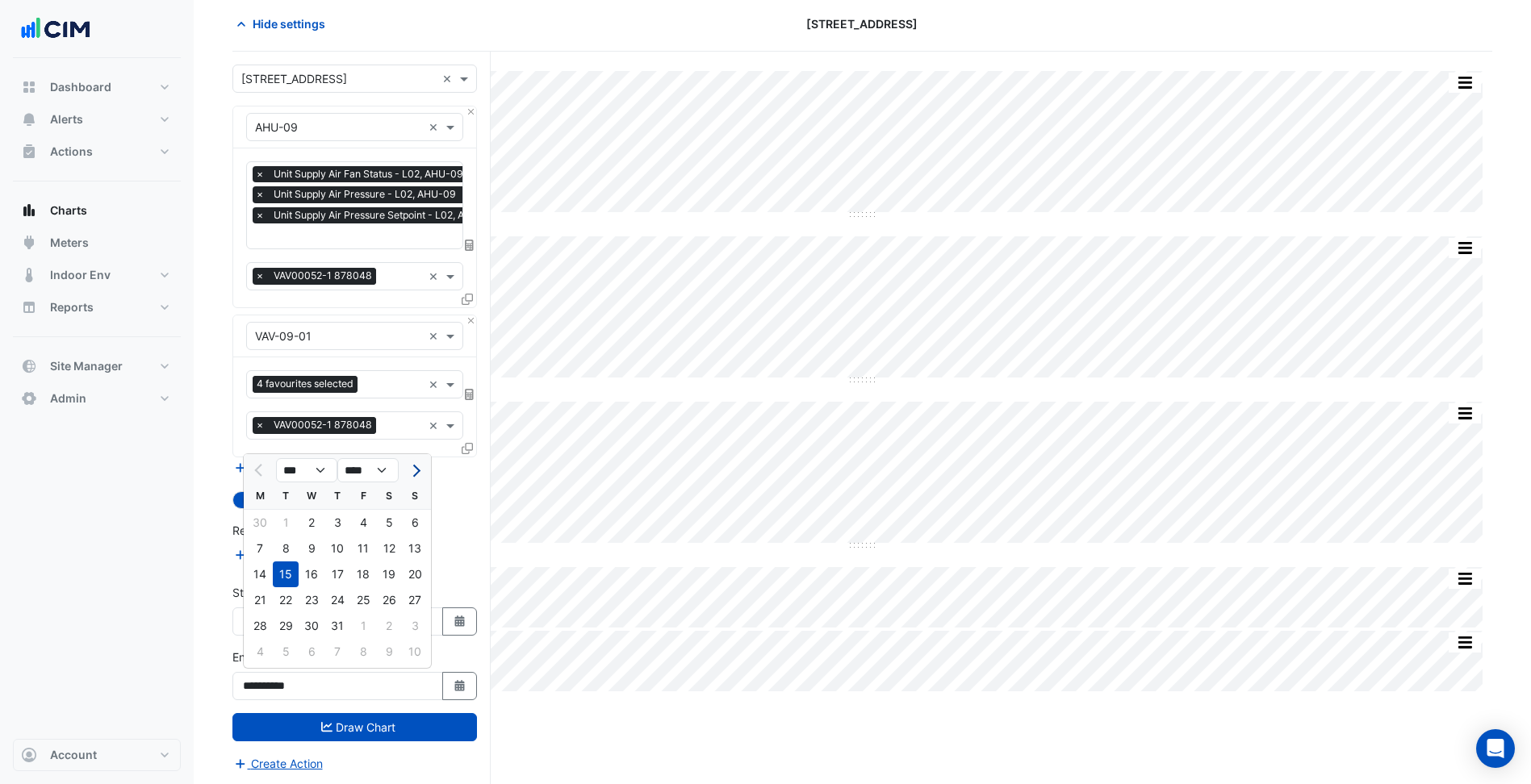
click at [415, 481] on button "Next month" at bounding box center [415, 470] width 19 height 25
select select "*"
click at [405, 623] on div "31" at bounding box center [415, 625] width 25 height 25
type input "**********"
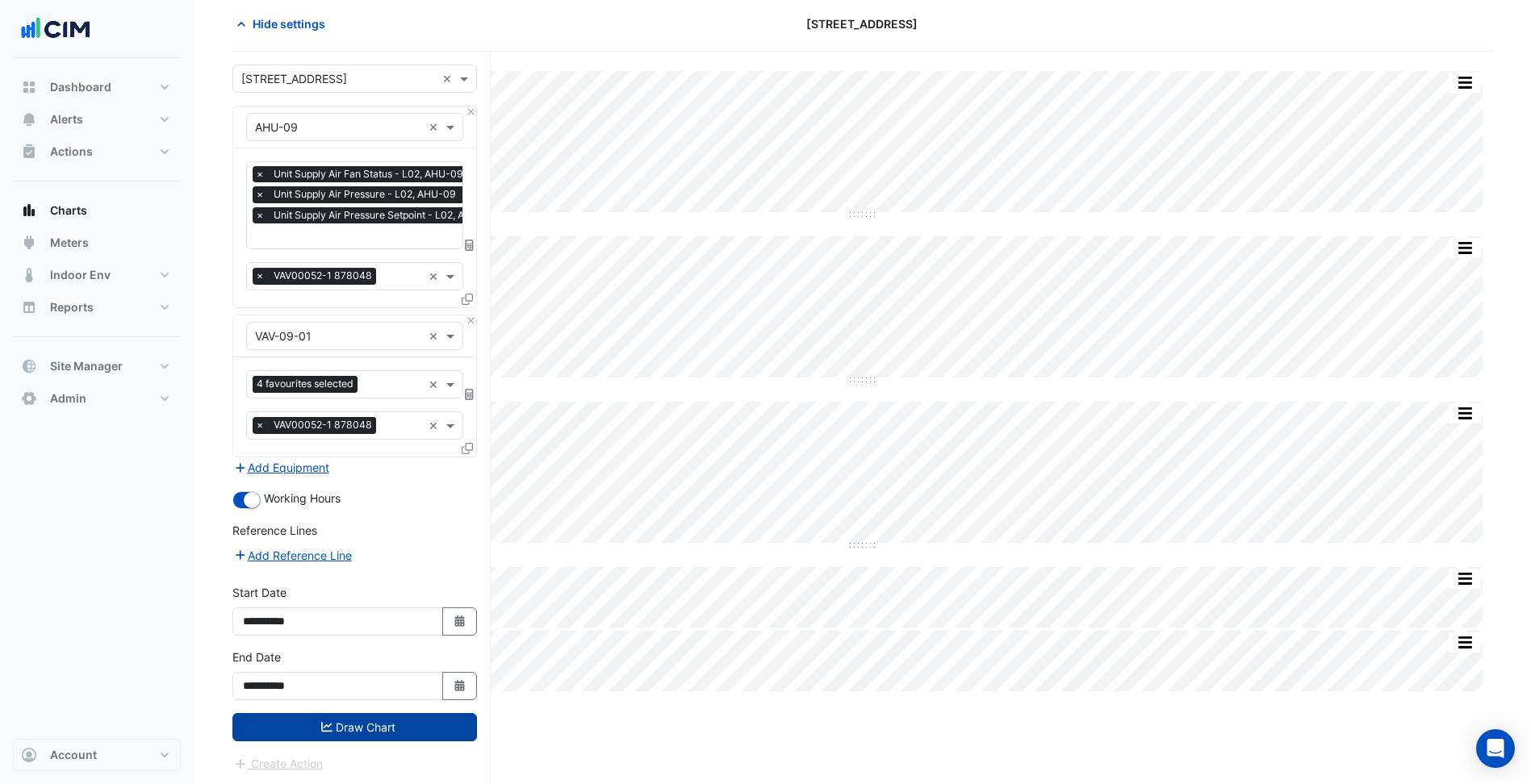
click at [422, 733] on button "Draw Chart" at bounding box center [355, 727] width 244 height 28
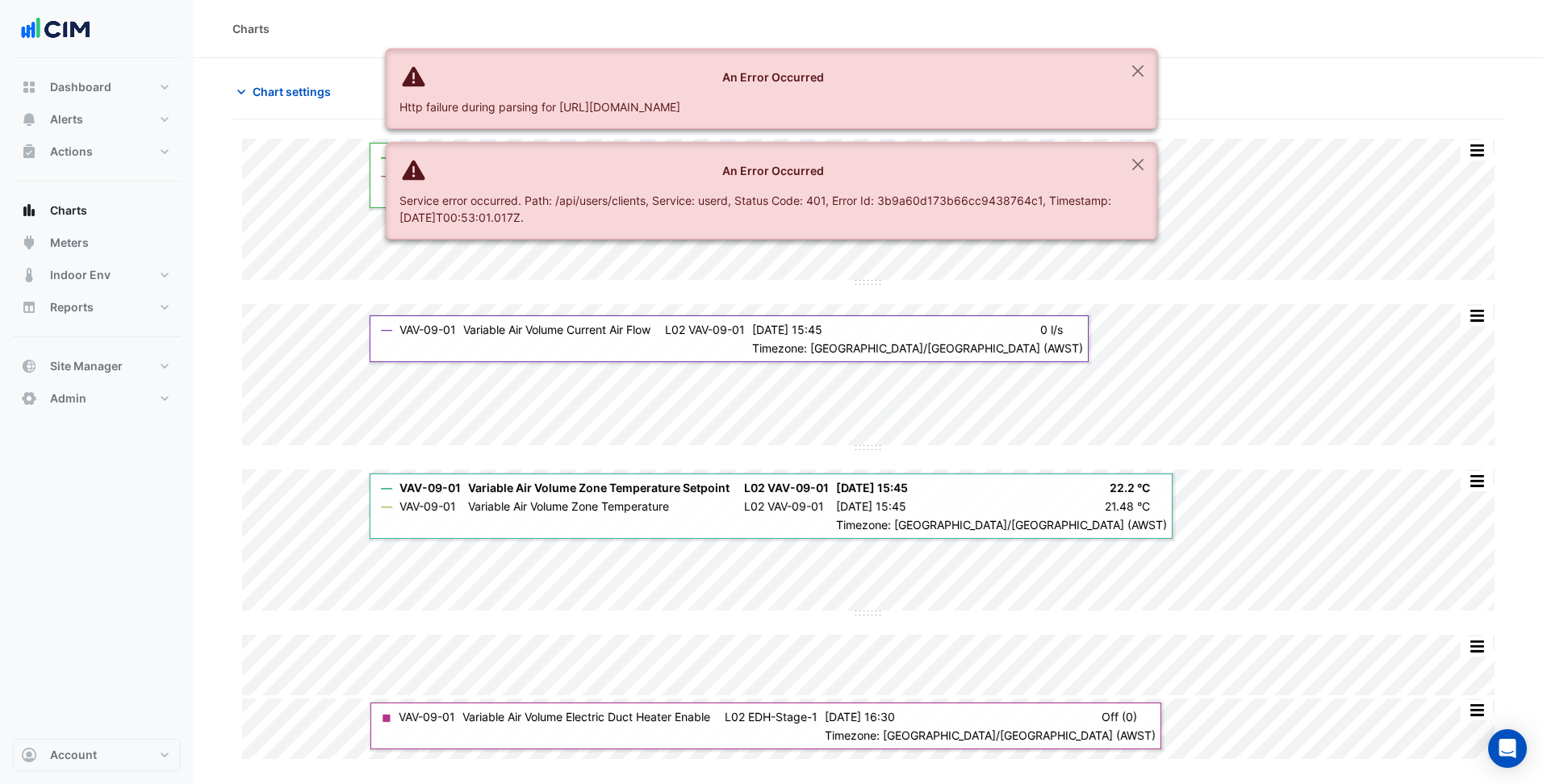
click at [1296, 25] on div "Charts" at bounding box center [869, 28] width 1272 height 17
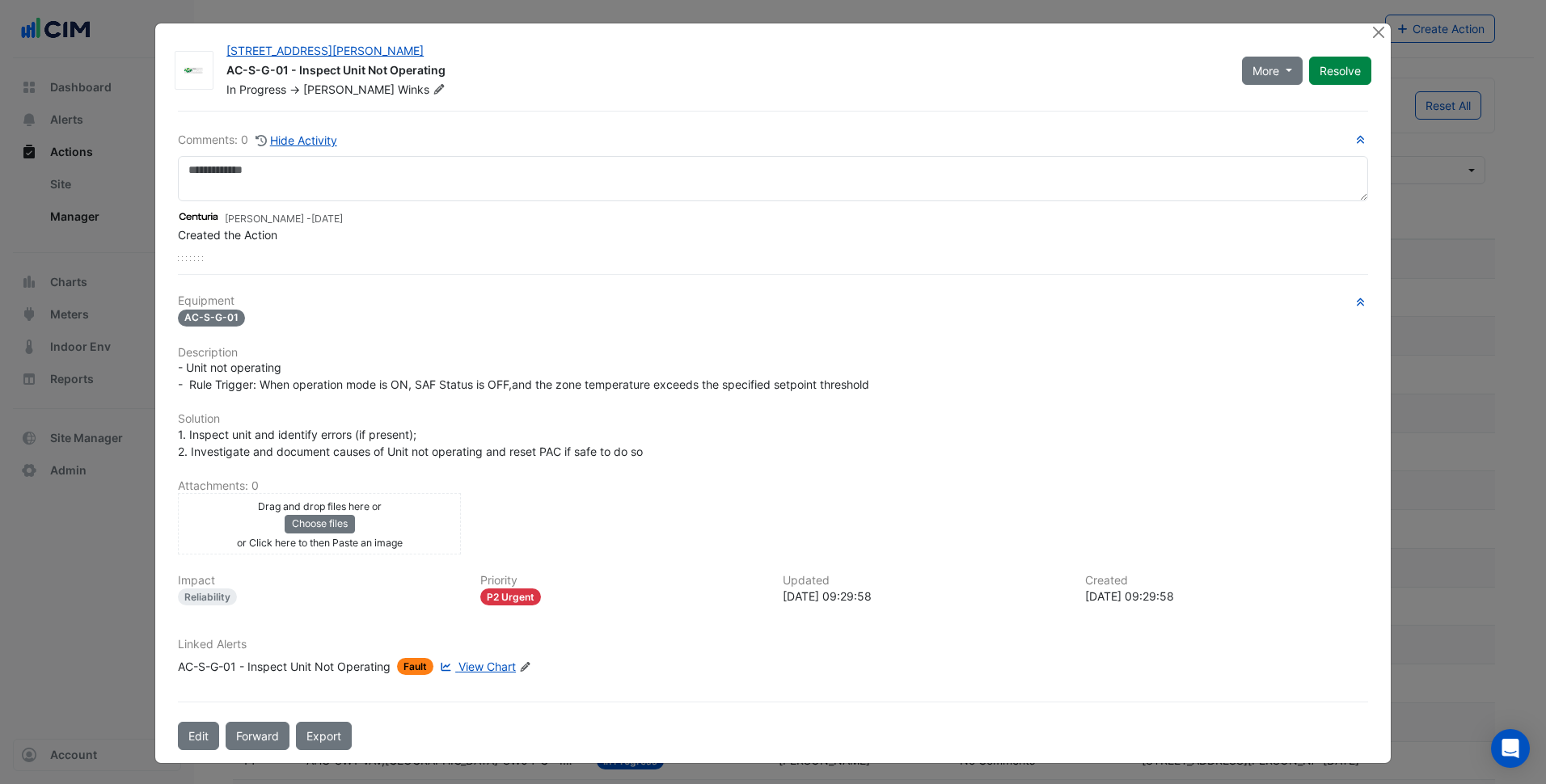
select select "***"
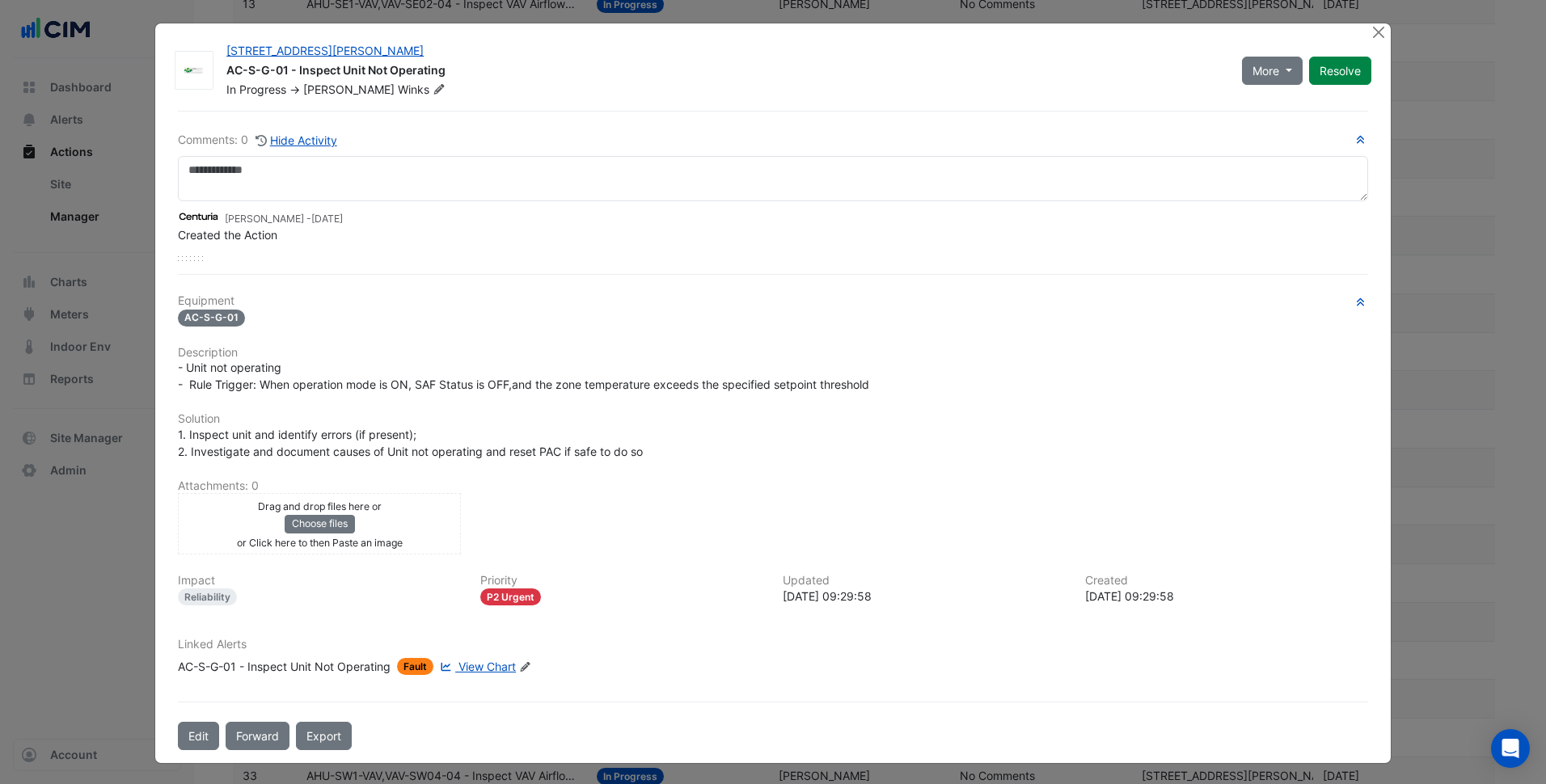
click at [829, 319] on div "AC-S-G-01" at bounding box center [773, 317] width 1190 height 18
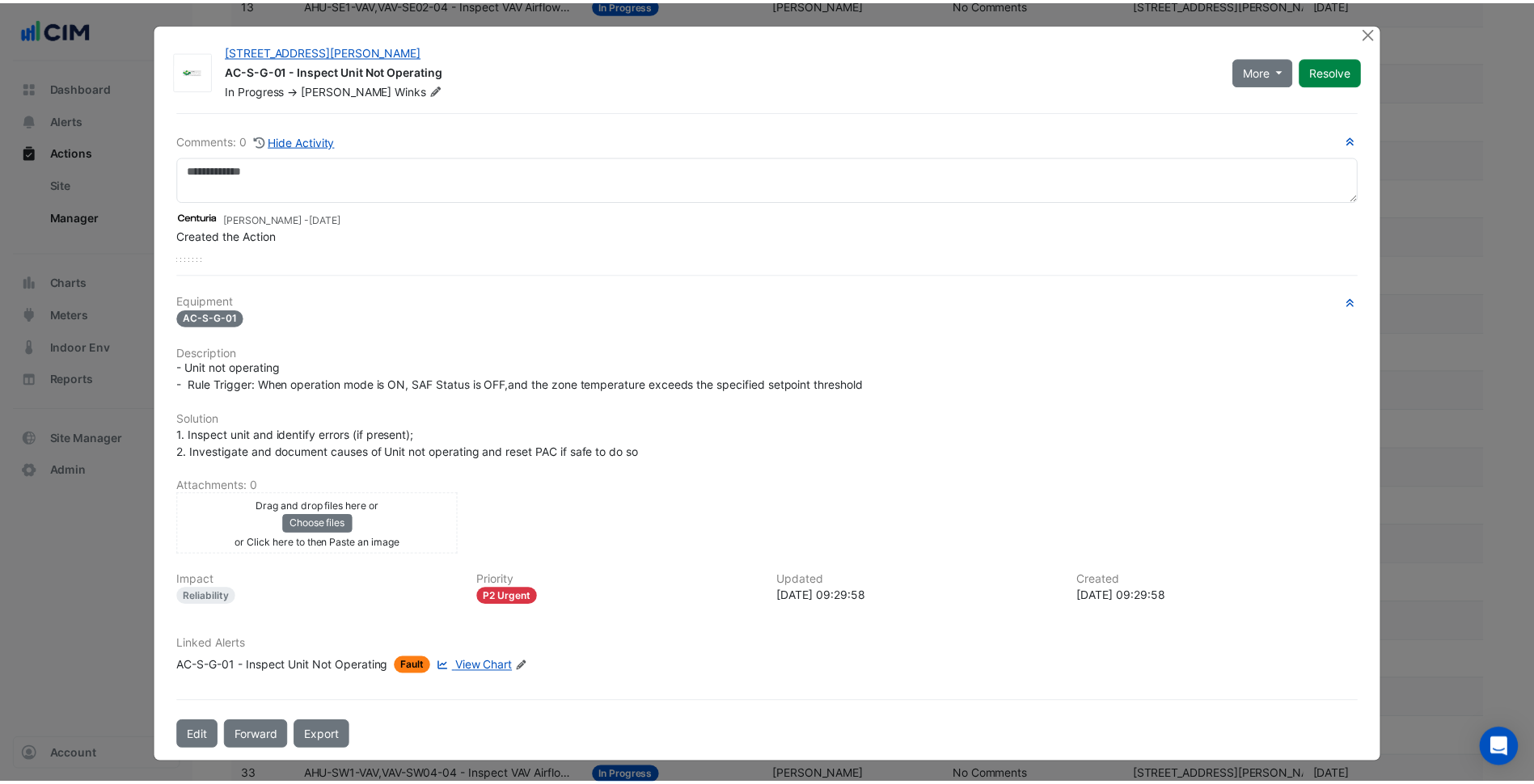
scroll to position [718, 0]
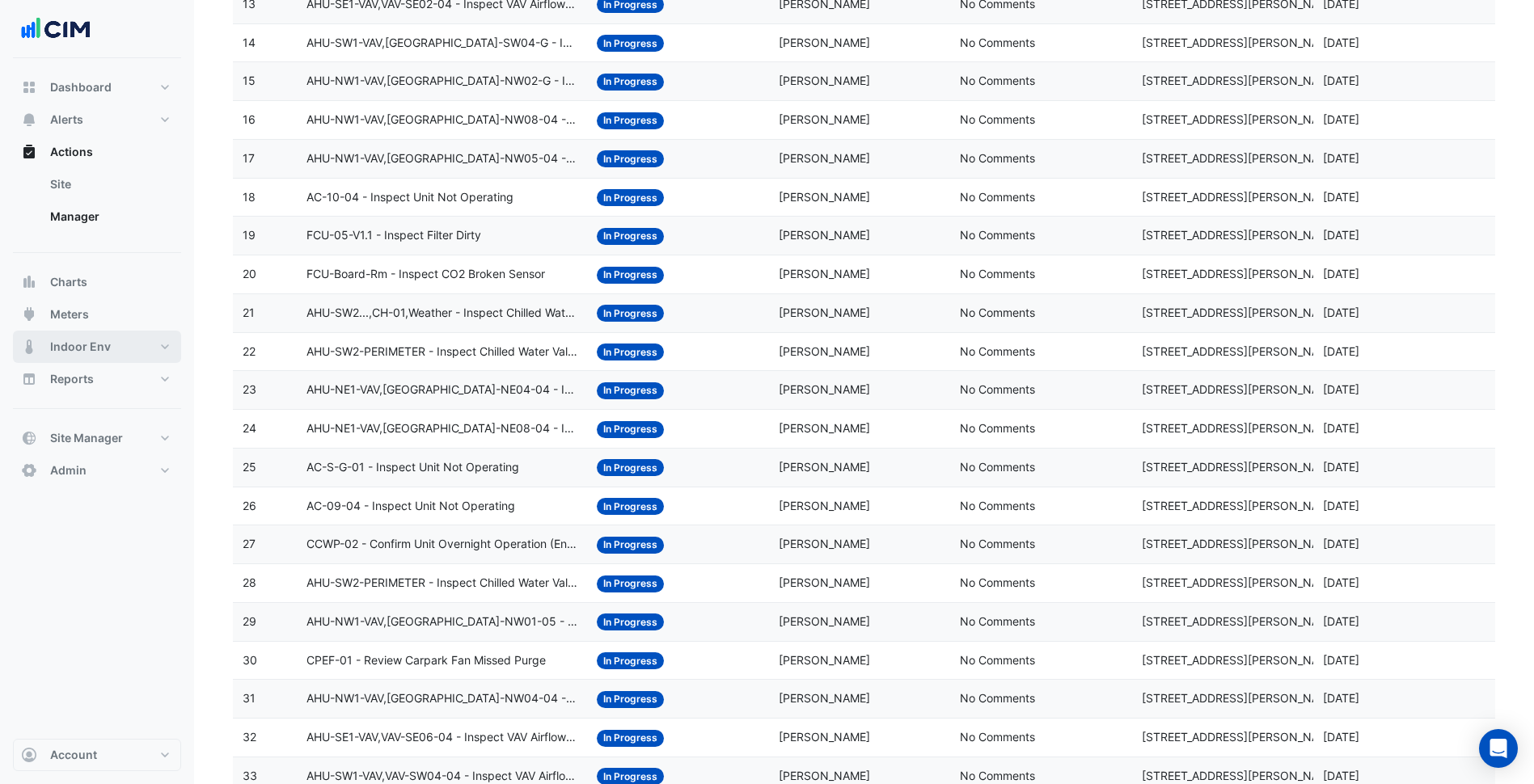
click at [125, 348] on button "Indoor Env" at bounding box center [97, 347] width 168 height 33
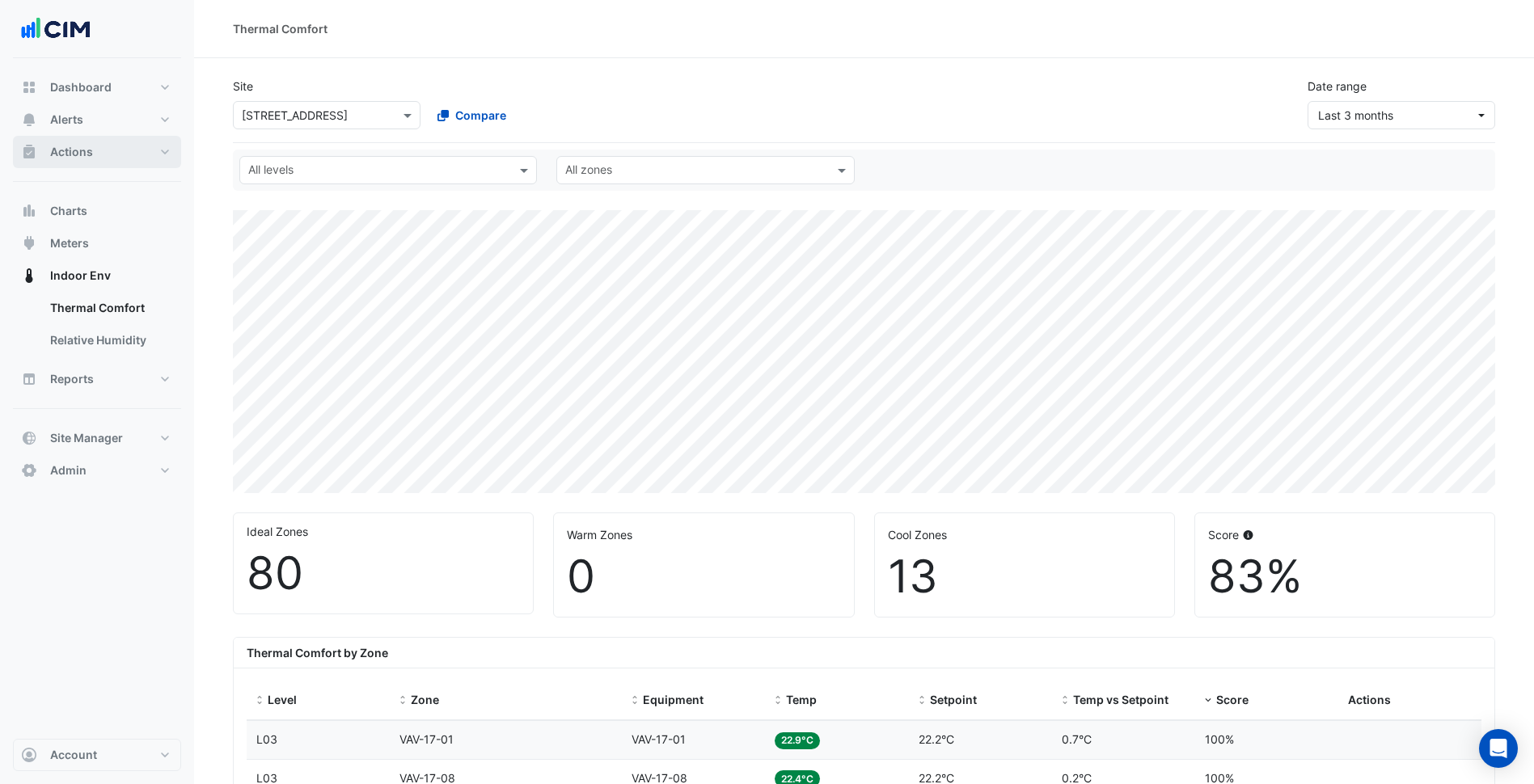
click at [149, 164] on button "Actions" at bounding box center [97, 151] width 168 height 33
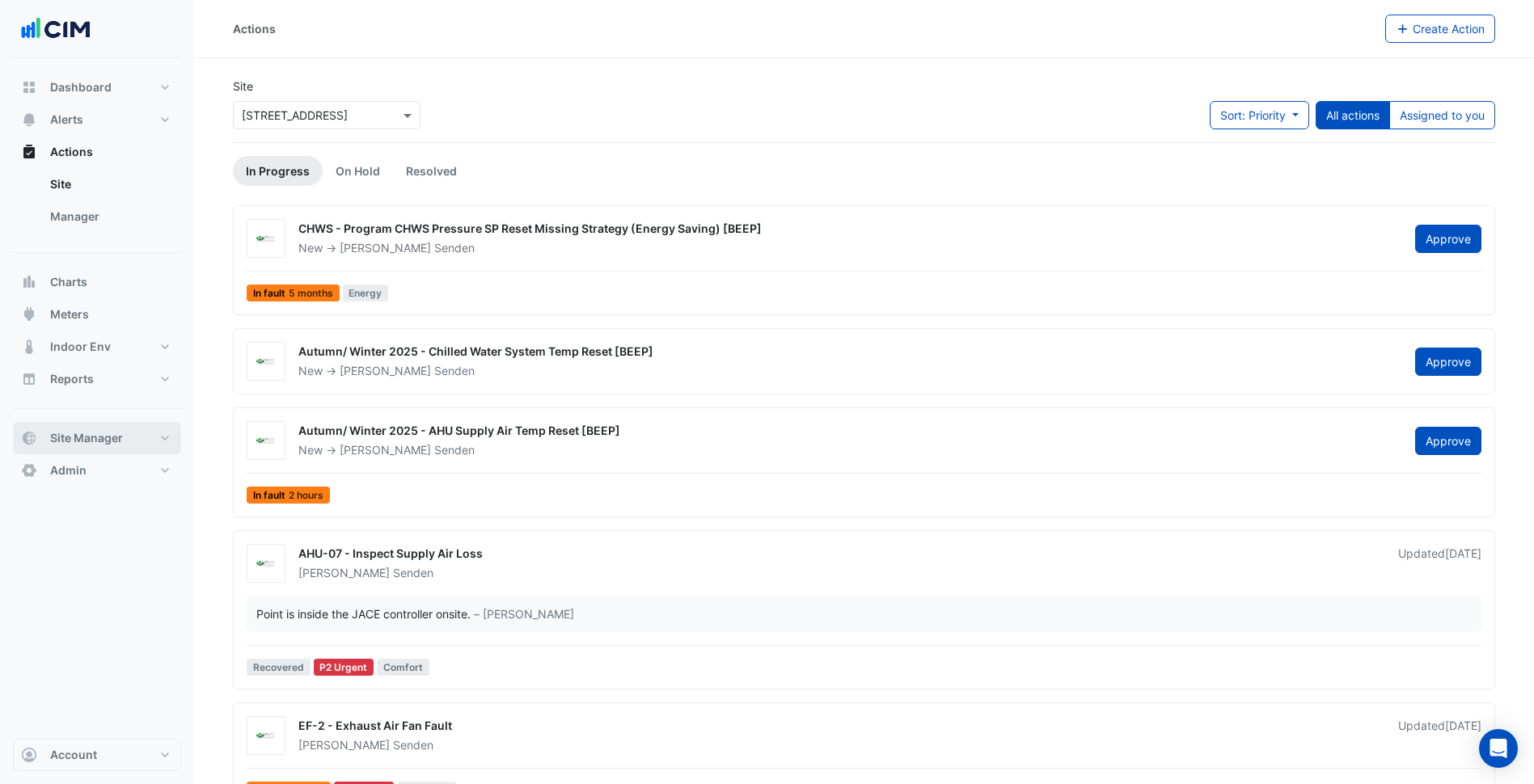
click at [136, 433] on button "Site Manager" at bounding box center [97, 438] width 168 height 33
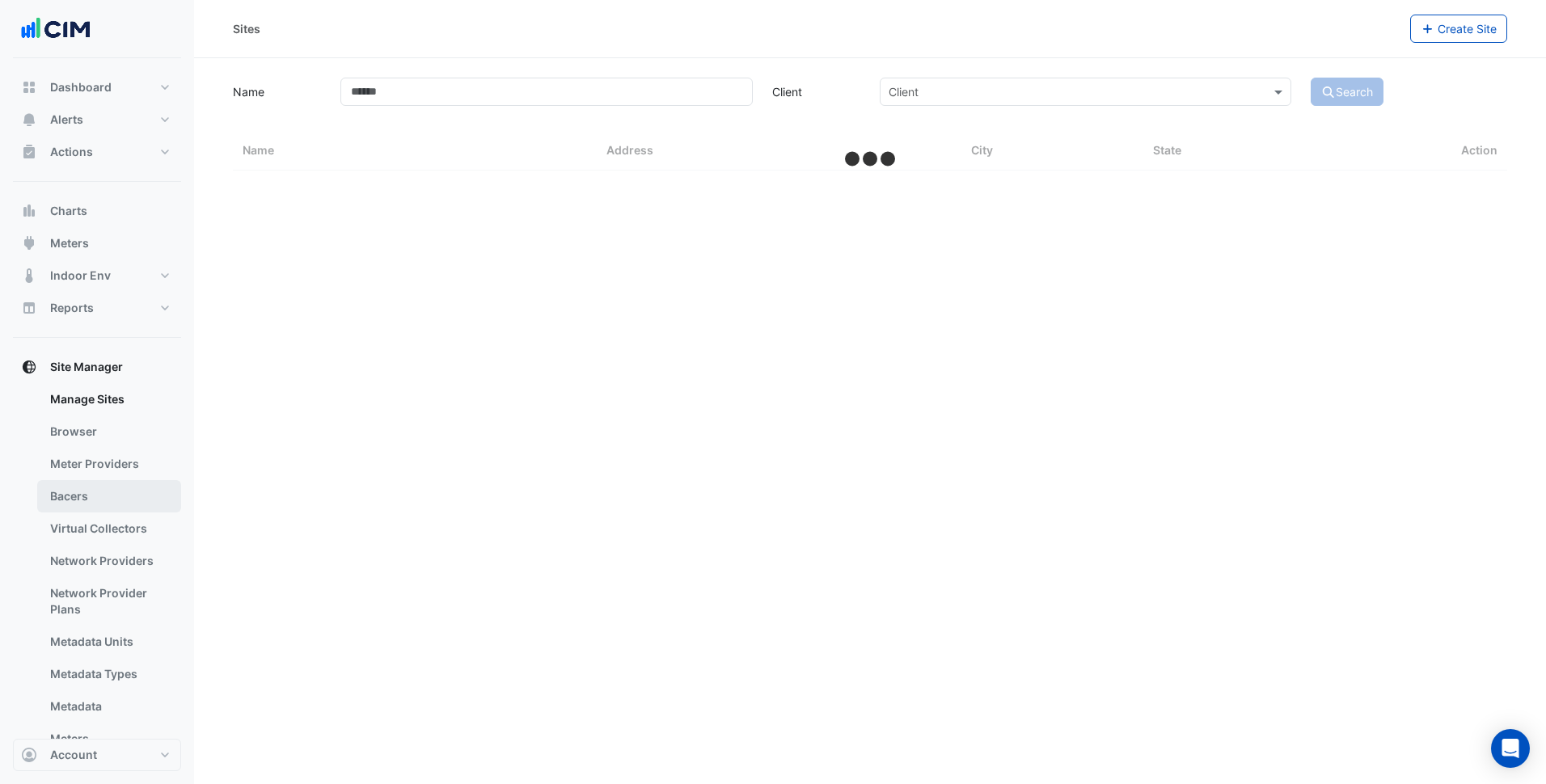
click at [96, 504] on link "Bacers" at bounding box center [109, 496] width 144 height 33
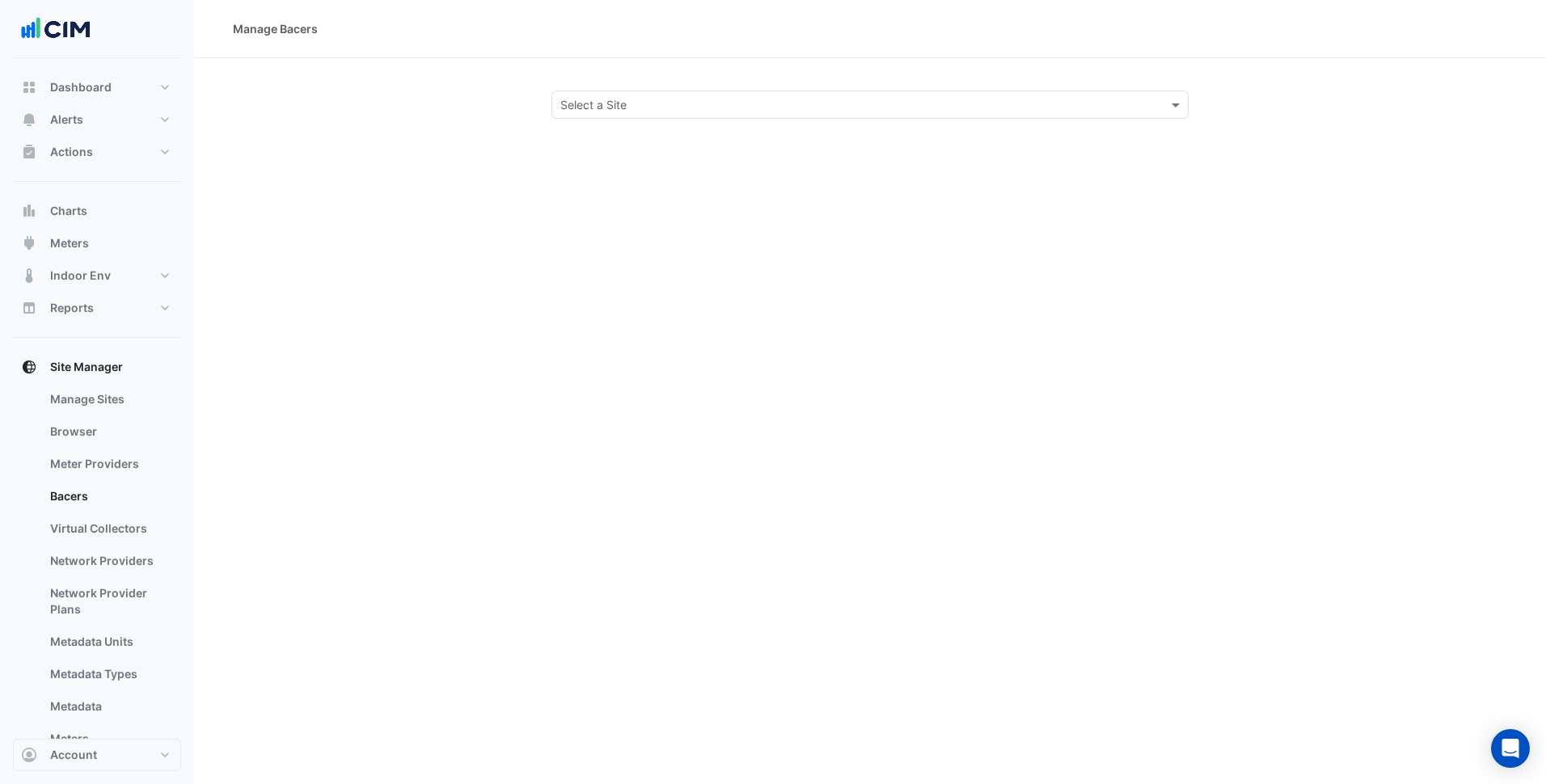
click at [775, 112] on input "text" at bounding box center [854, 105] width 587 height 17
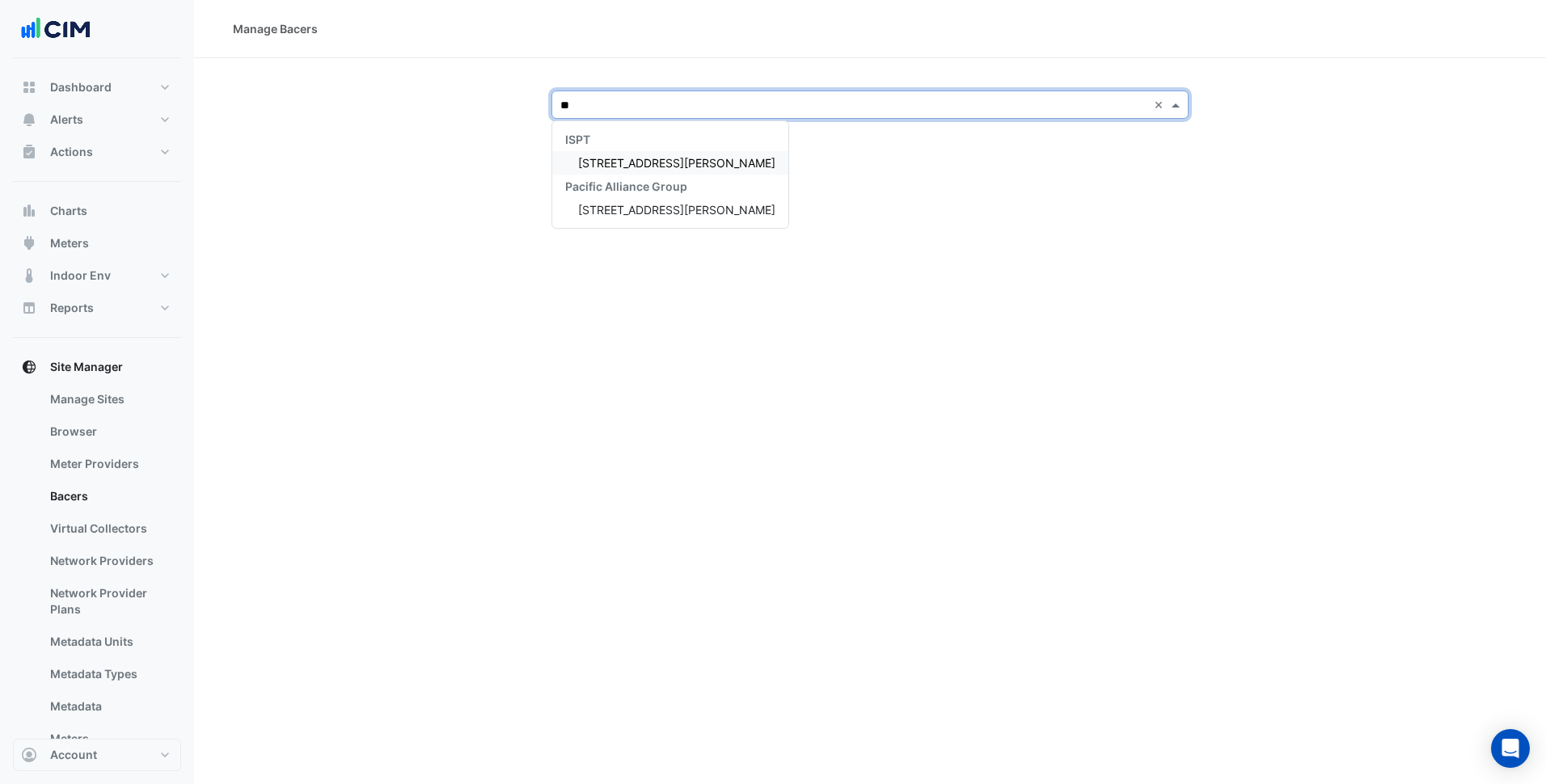
type input "***"
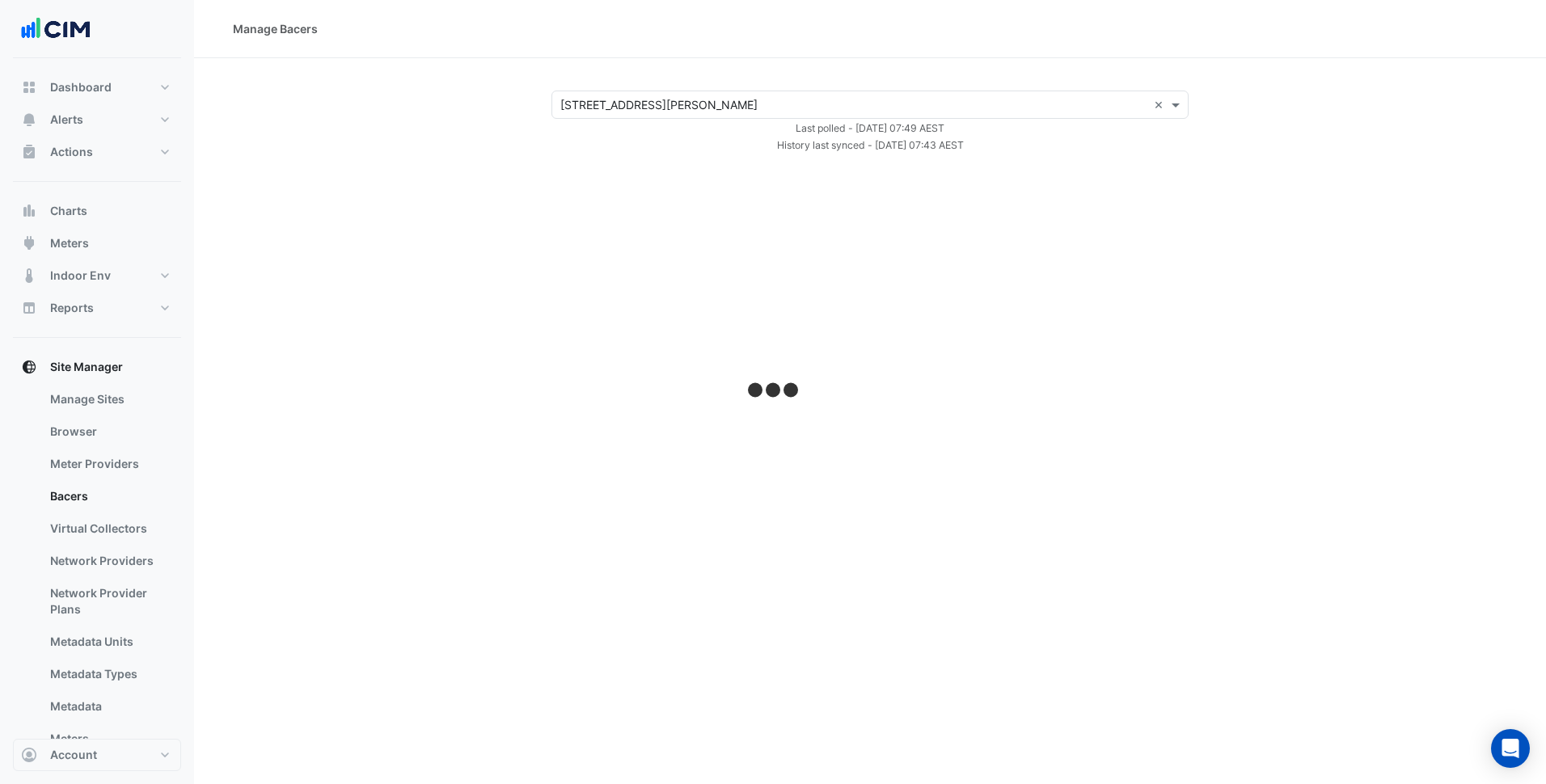
select select "***"
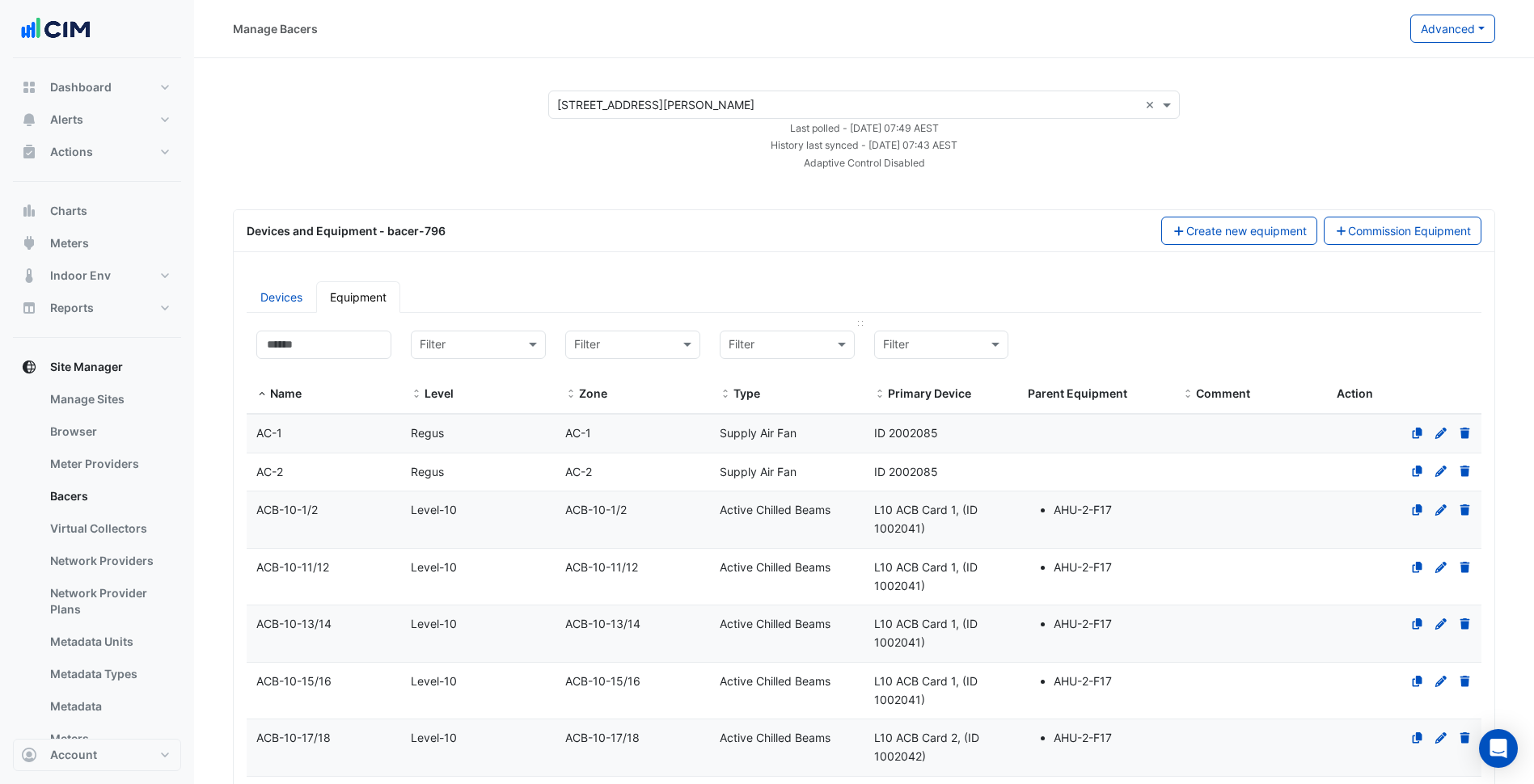
click at [811, 353] on input "text" at bounding box center [771, 345] width 84 height 18
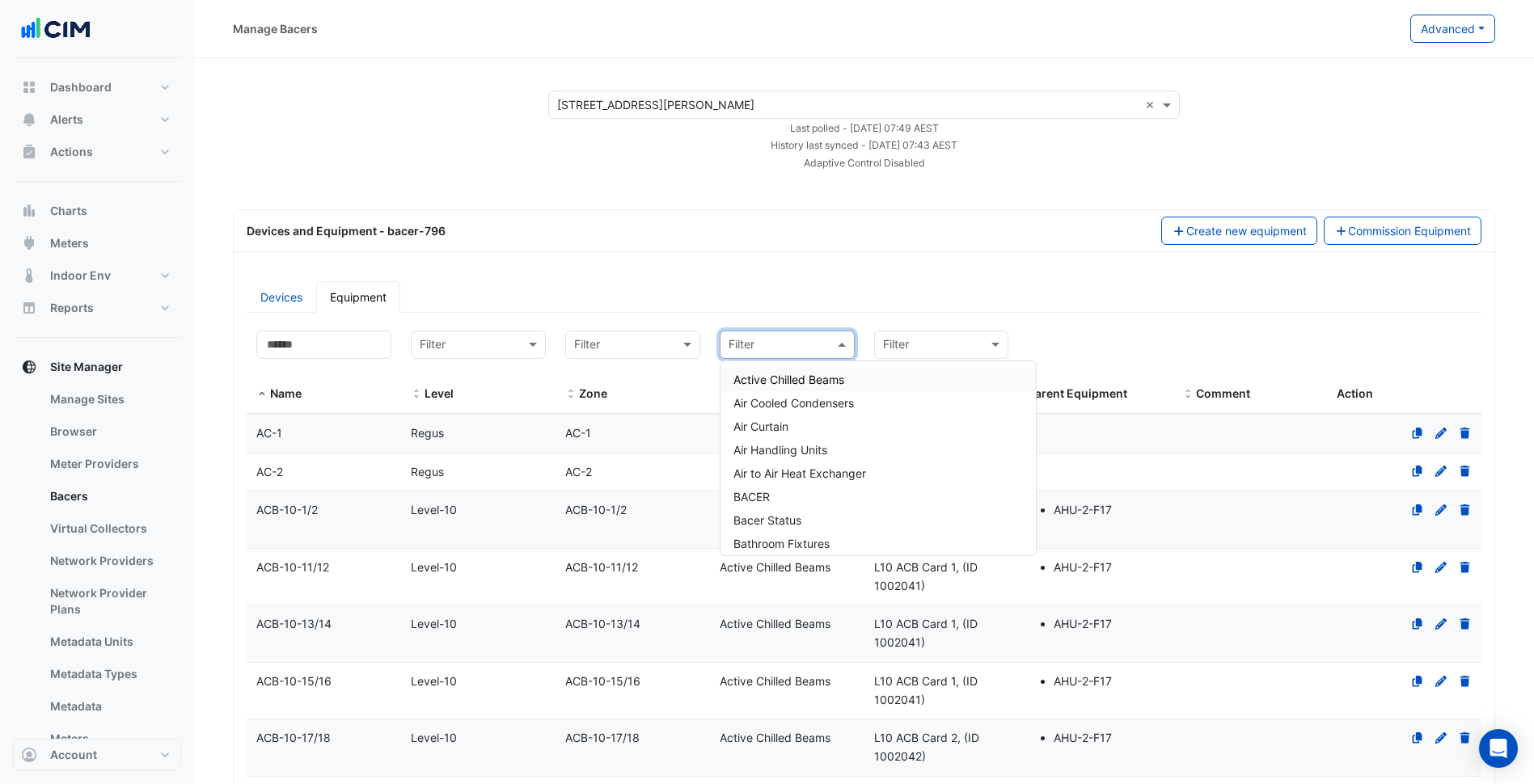
click at [801, 371] on div "Active Chilled Beams" at bounding box center [878, 379] width 315 height 24
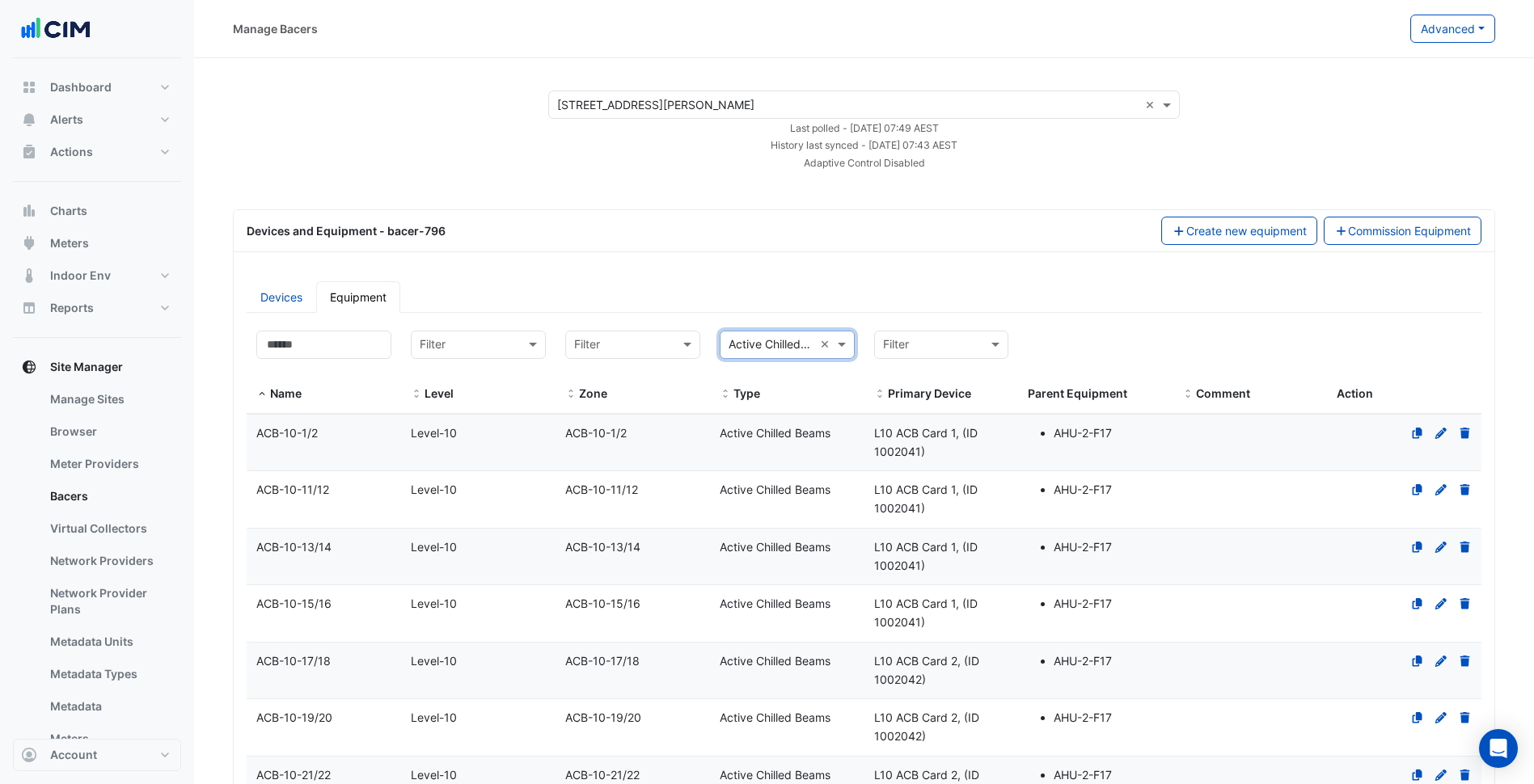
click at [587, 504] on datatable-body-cell "Zone ACB-10-11/12" at bounding box center [632, 500] width 154 height 56
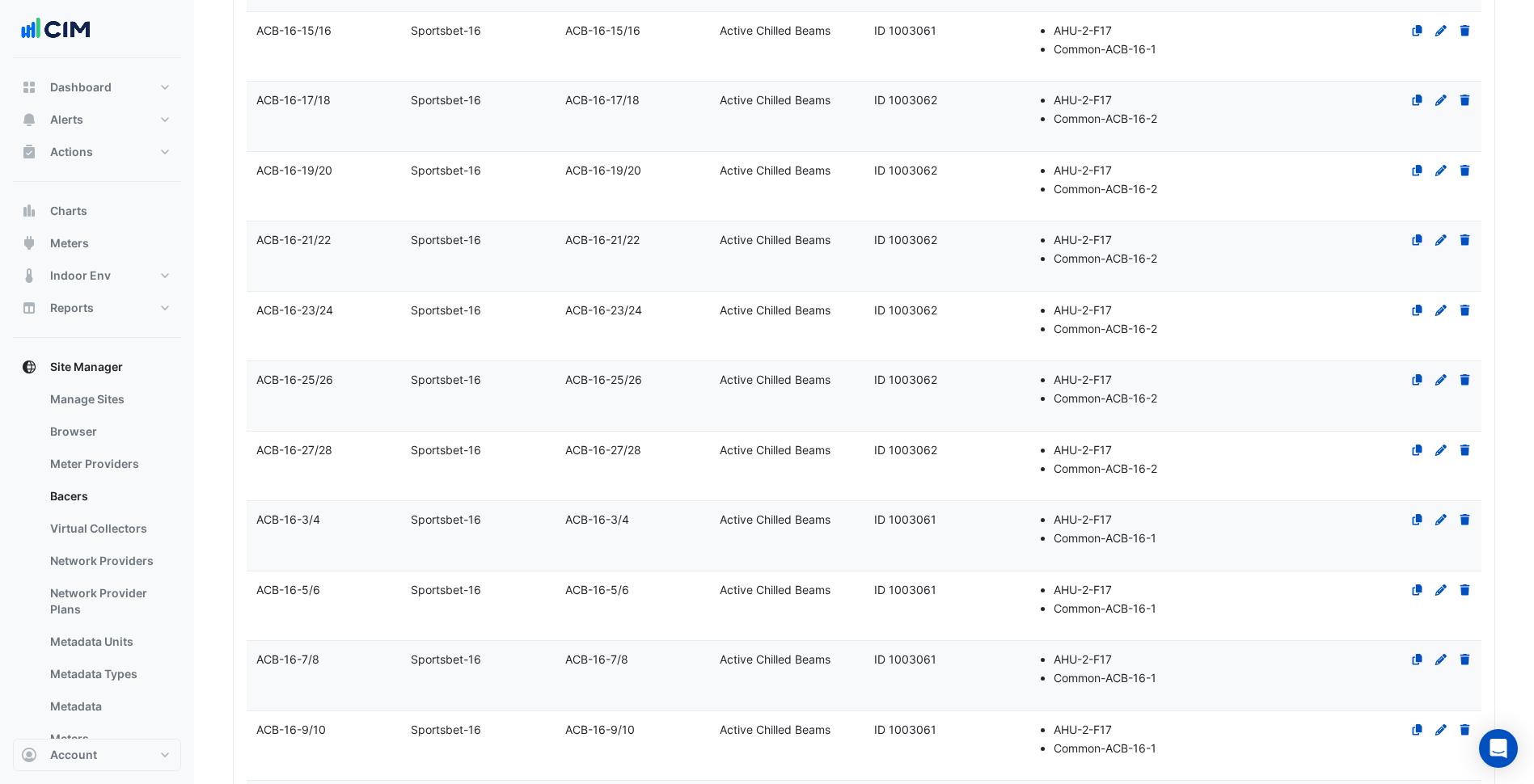
scroll to position [6409, 0]
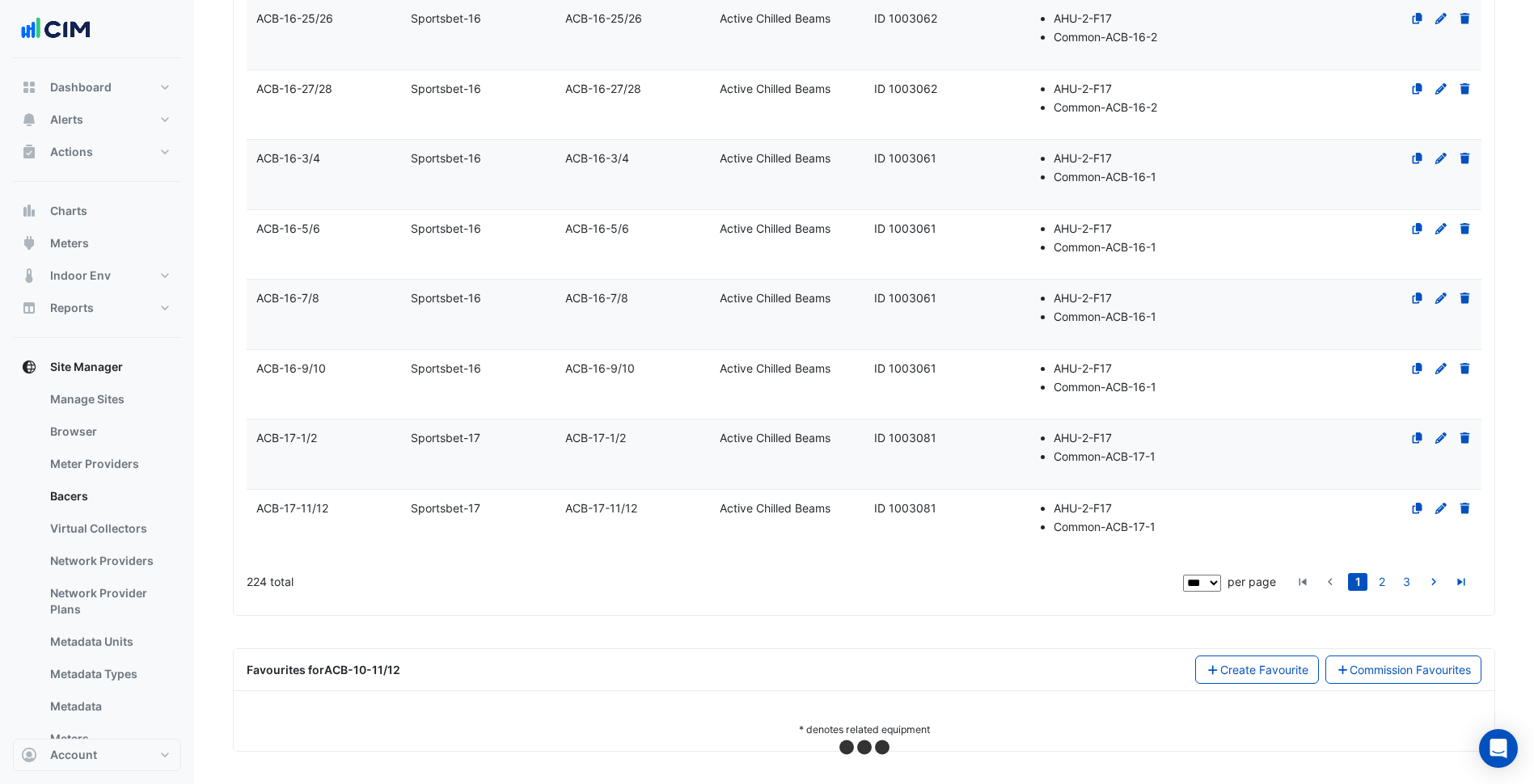
select select "***"
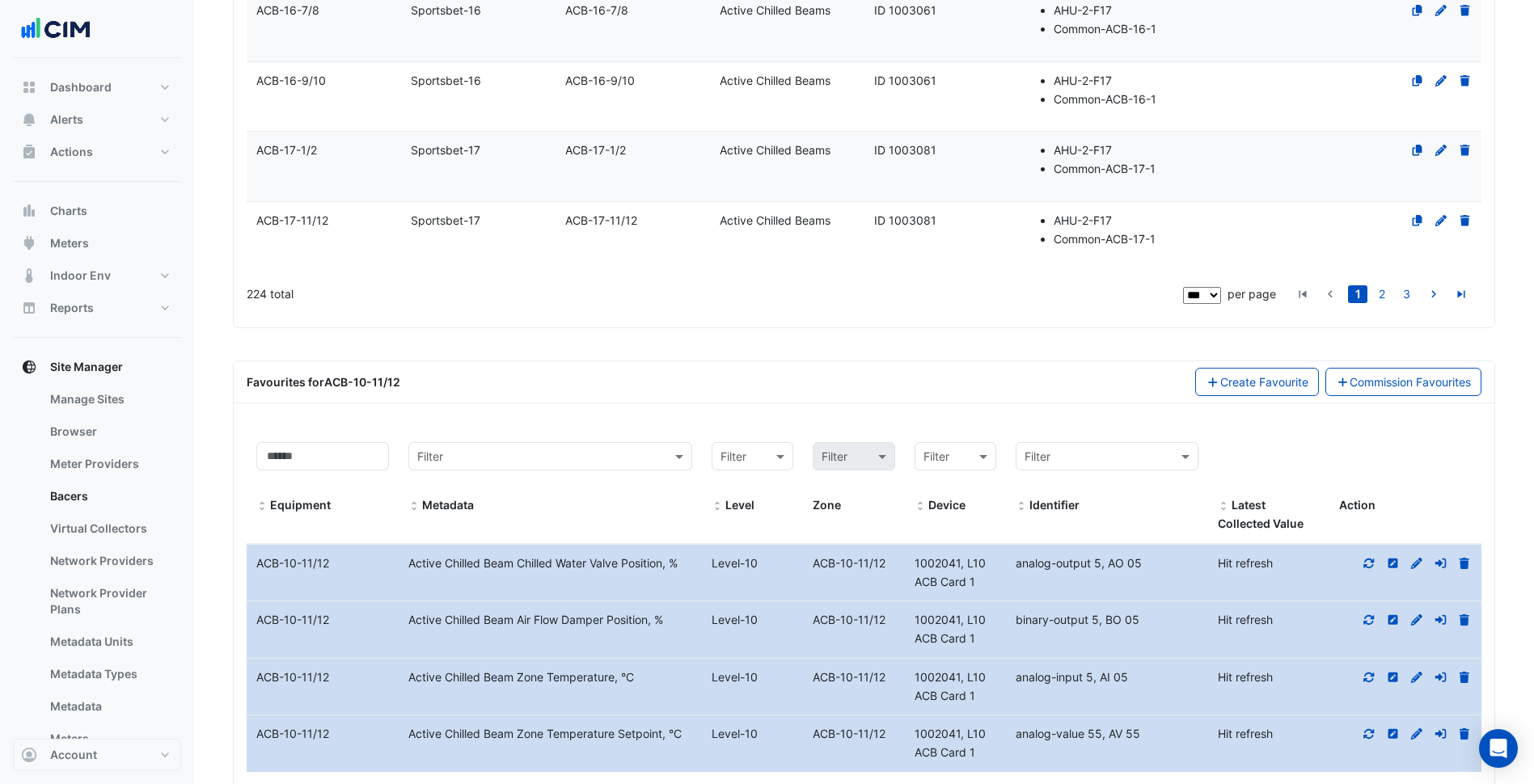
scroll to position [6791, 0]
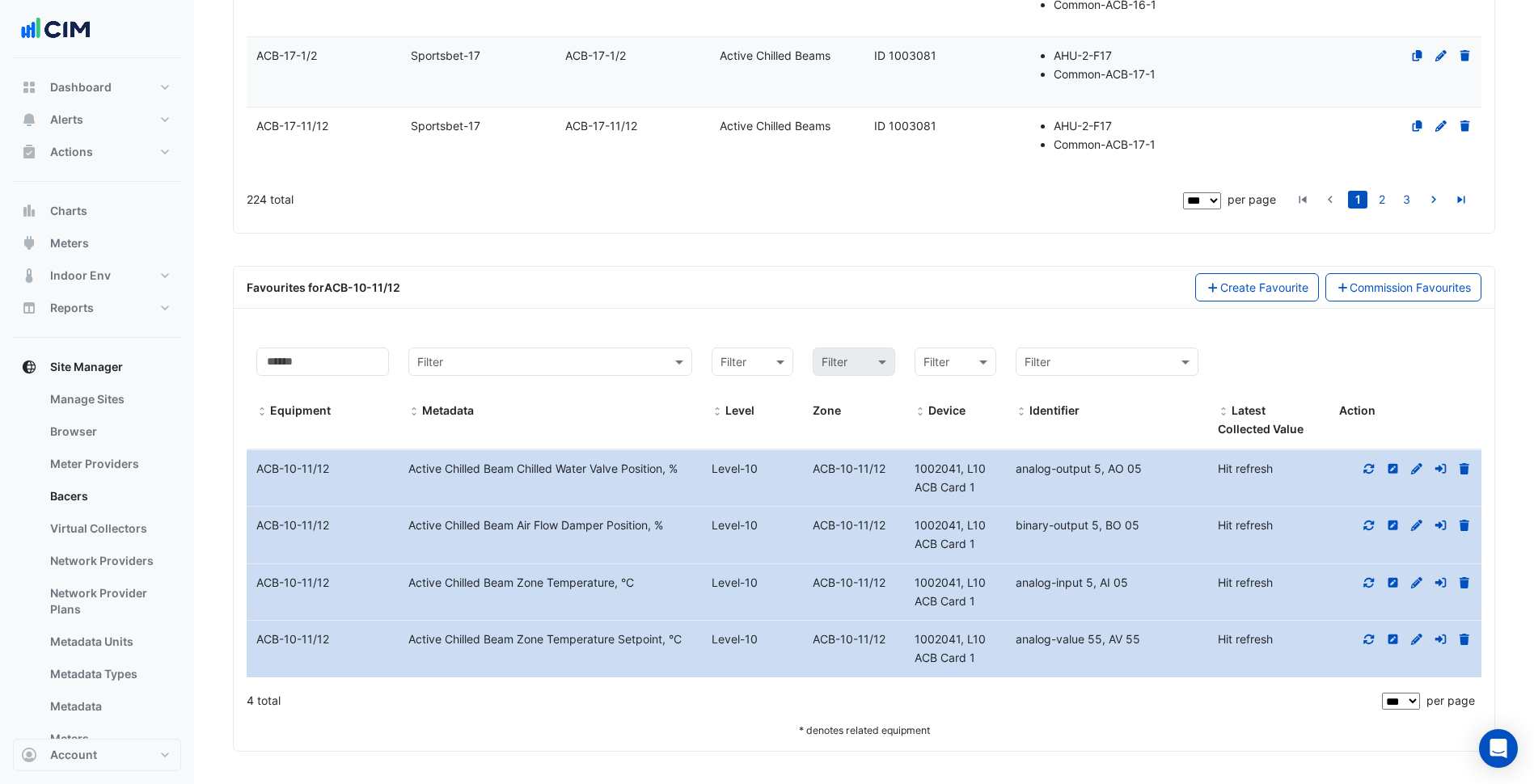
click at [522, 582] on div "Active Chilled Beam Zone Temperature, °C" at bounding box center [550, 583] width 304 height 18
click at [469, 583] on div "Active Chilled Beam Zone Temperature, °C" at bounding box center [550, 583] width 304 height 18
drag, startPoint x: 403, startPoint y: 585, endPoint x: 614, endPoint y: 583, distance: 211.0
click at [614, 583] on div "Active Chilled Beam Zone Temperature, °C" at bounding box center [550, 583] width 304 height 18
copy div "Active Chilled Beam Zone Temperature"
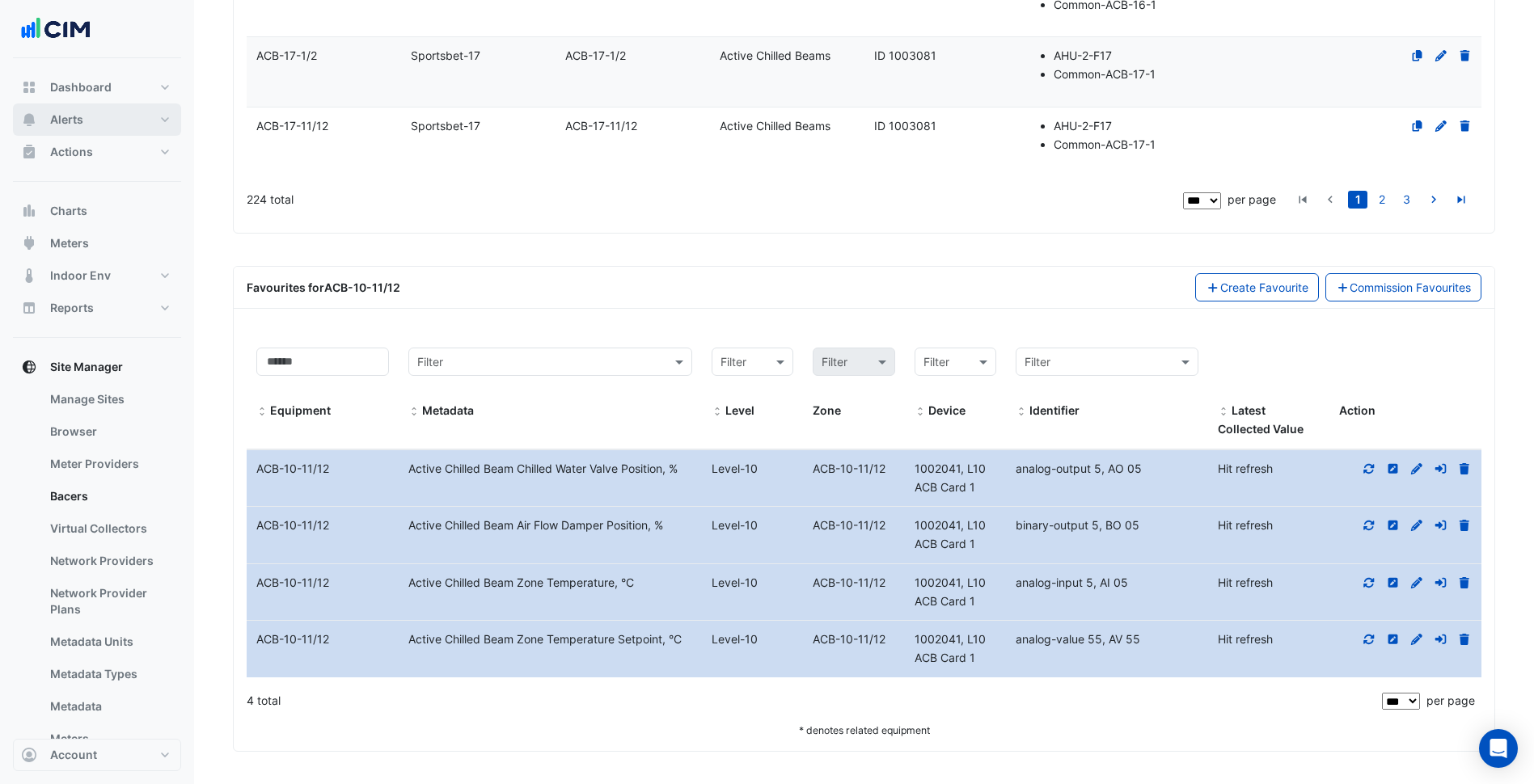
click at [113, 126] on button "Alerts" at bounding box center [97, 120] width 168 height 33
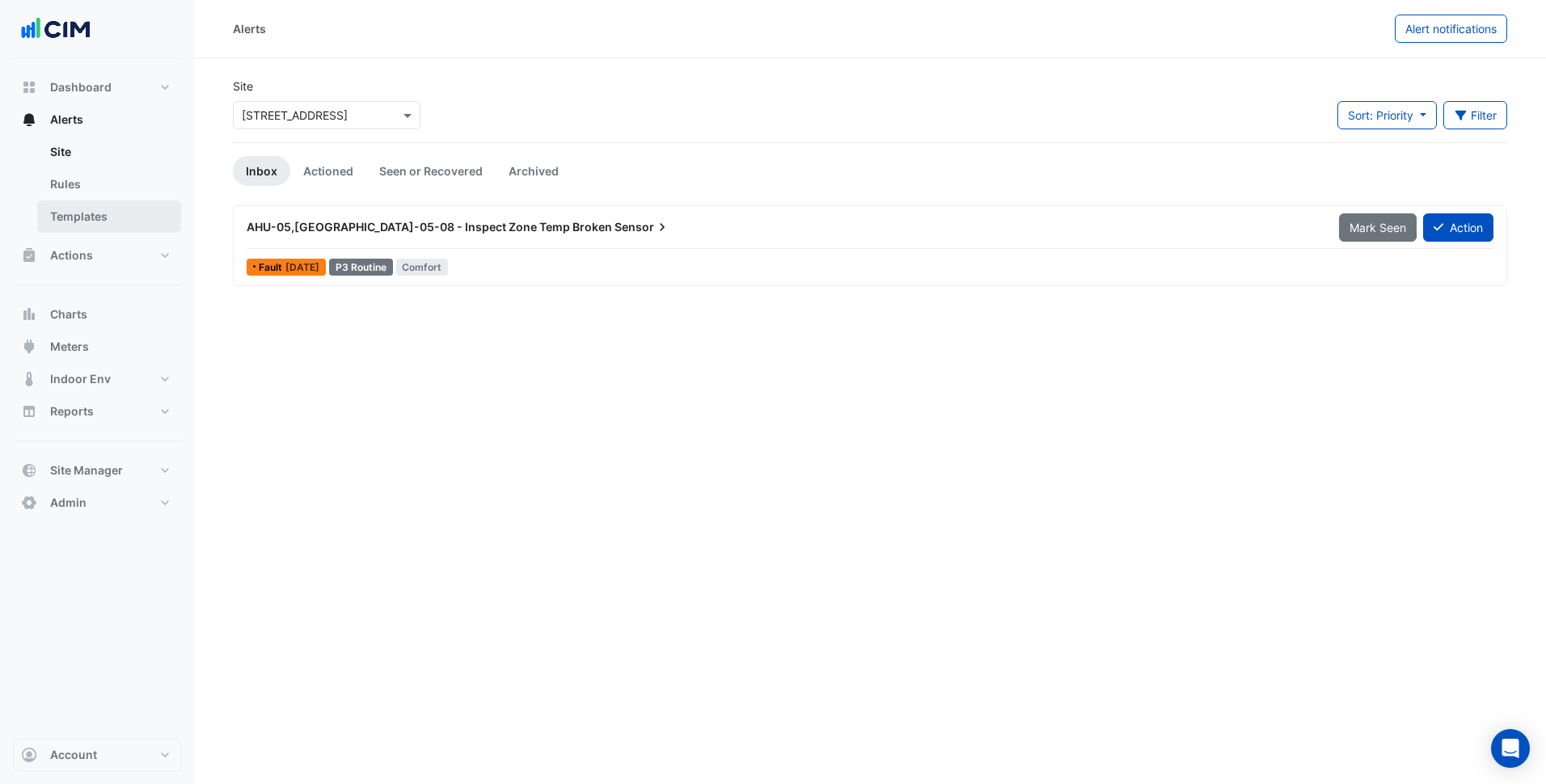
click at [83, 210] on link "Templates" at bounding box center [109, 216] width 144 height 33
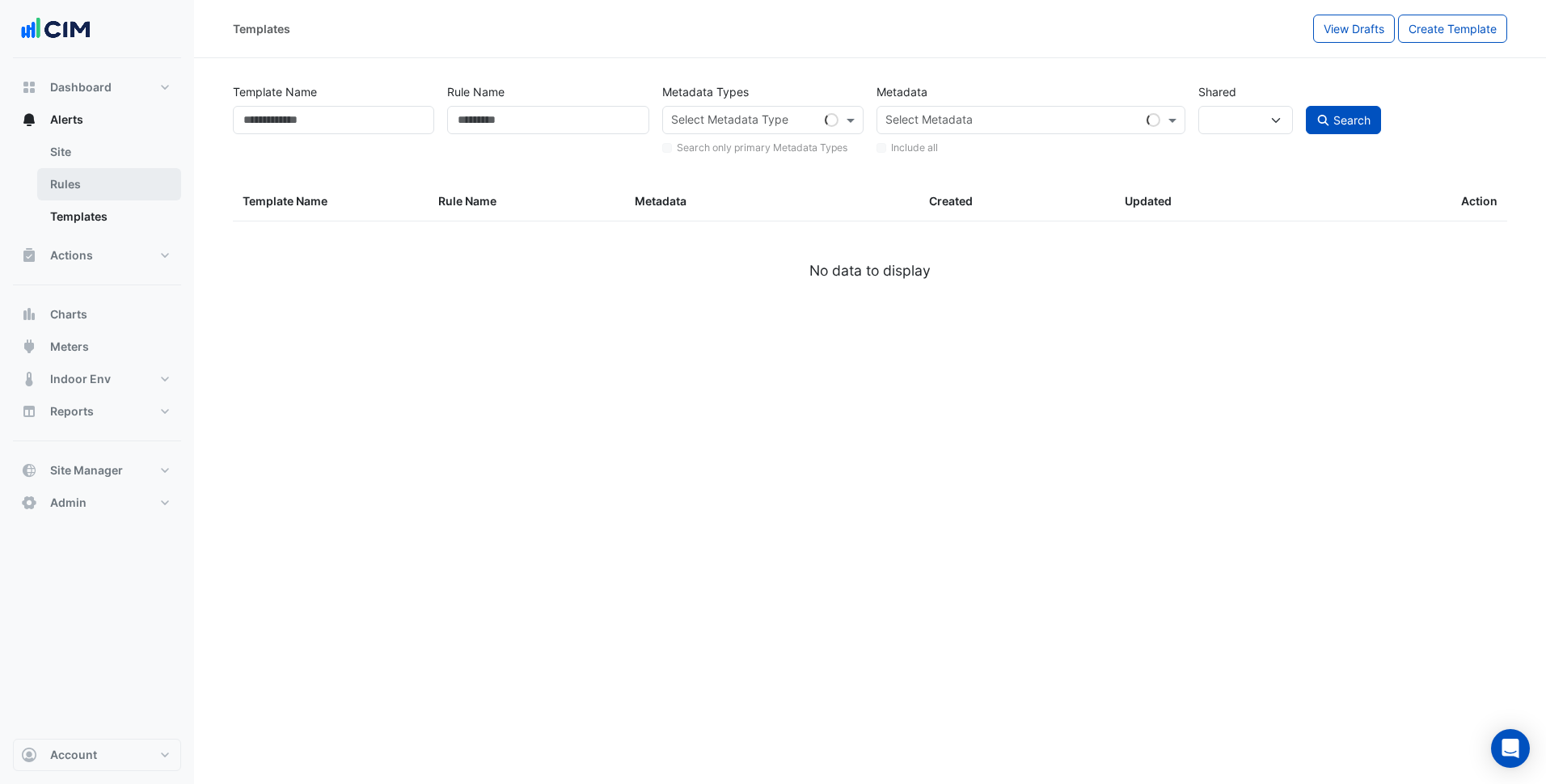
select select
click at [99, 189] on link "Rules" at bounding box center [109, 184] width 144 height 33
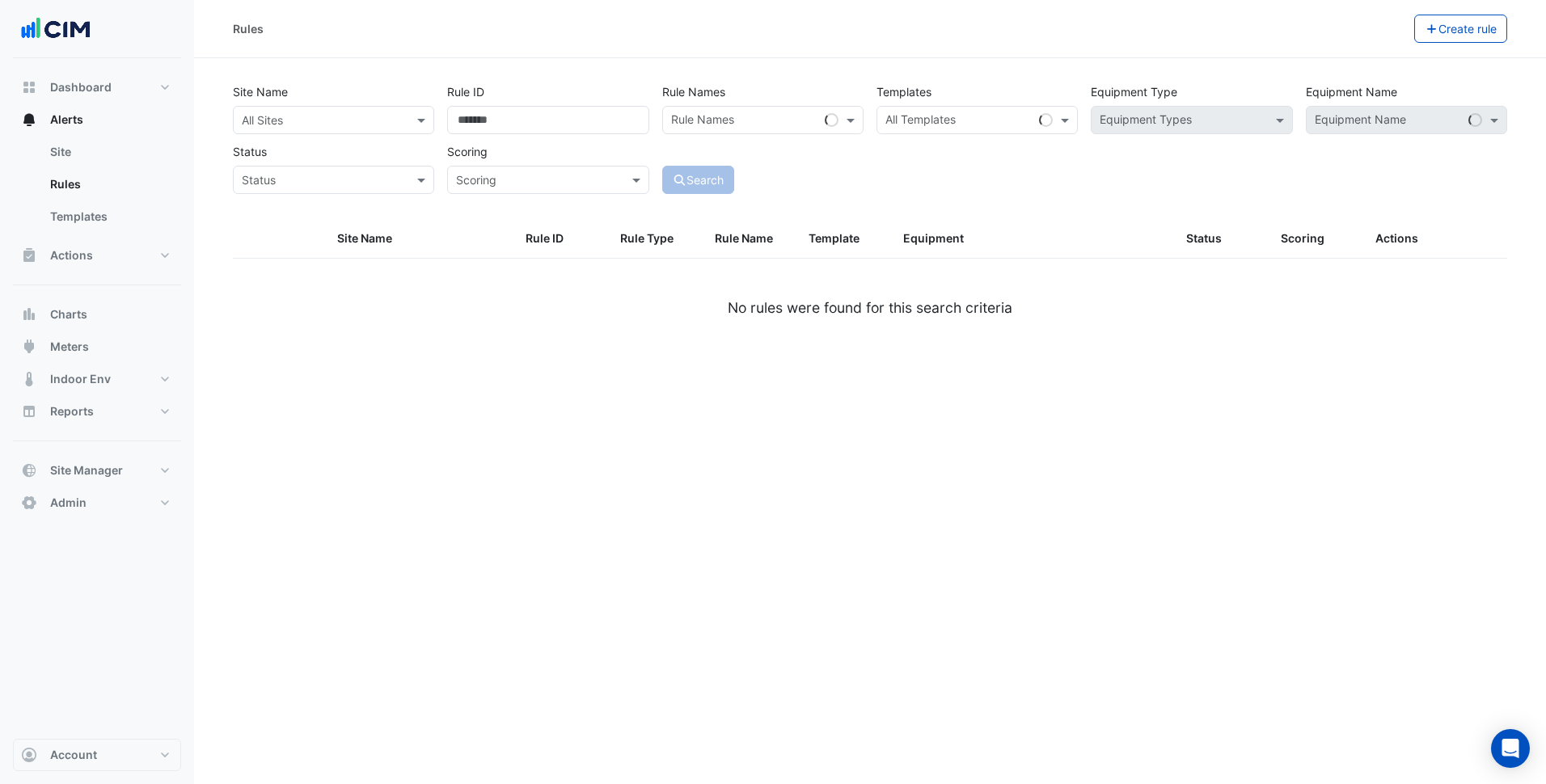
click at [401, 126] on div at bounding box center [333, 120] width 200 height 18
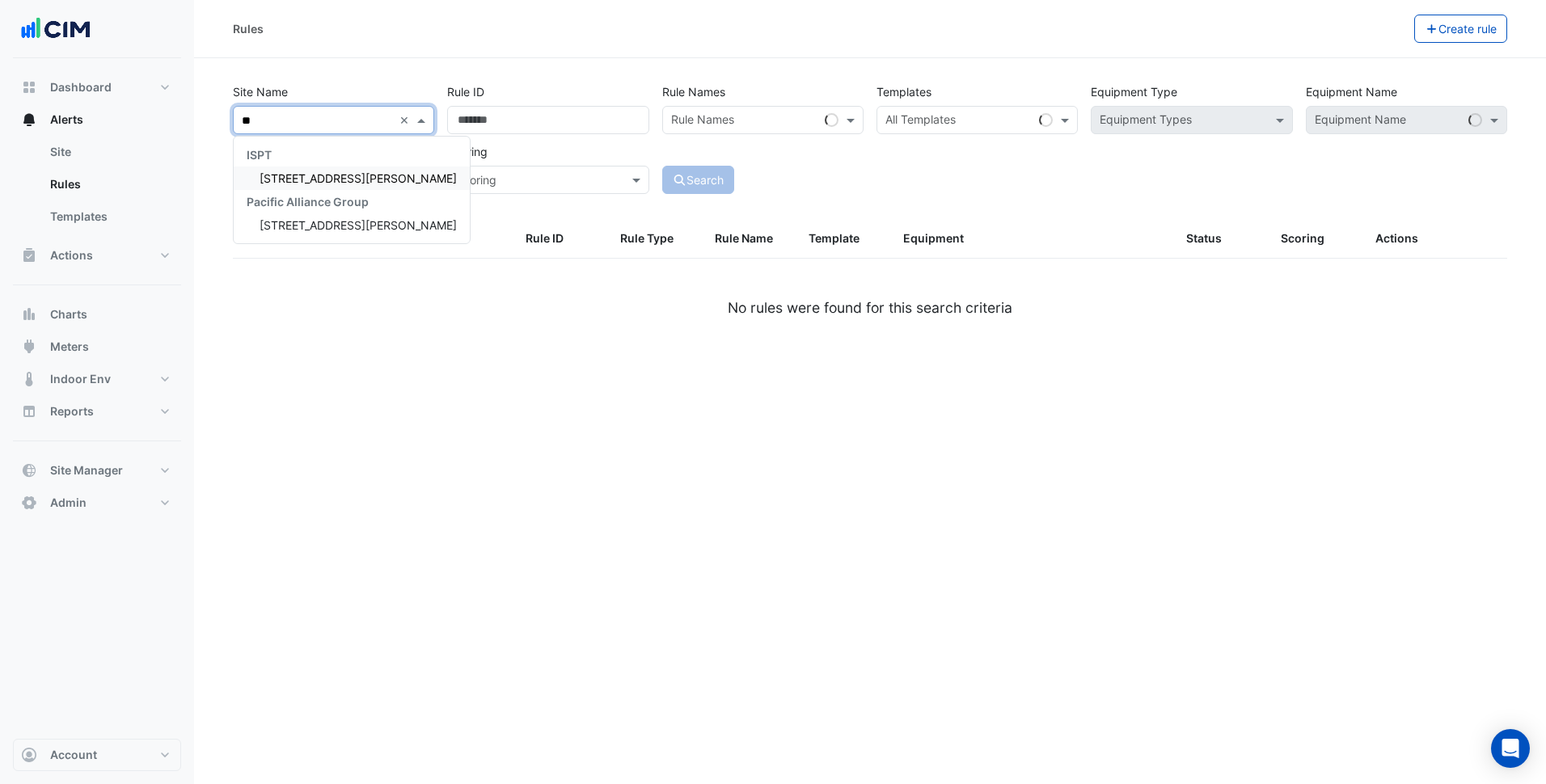
type input "***"
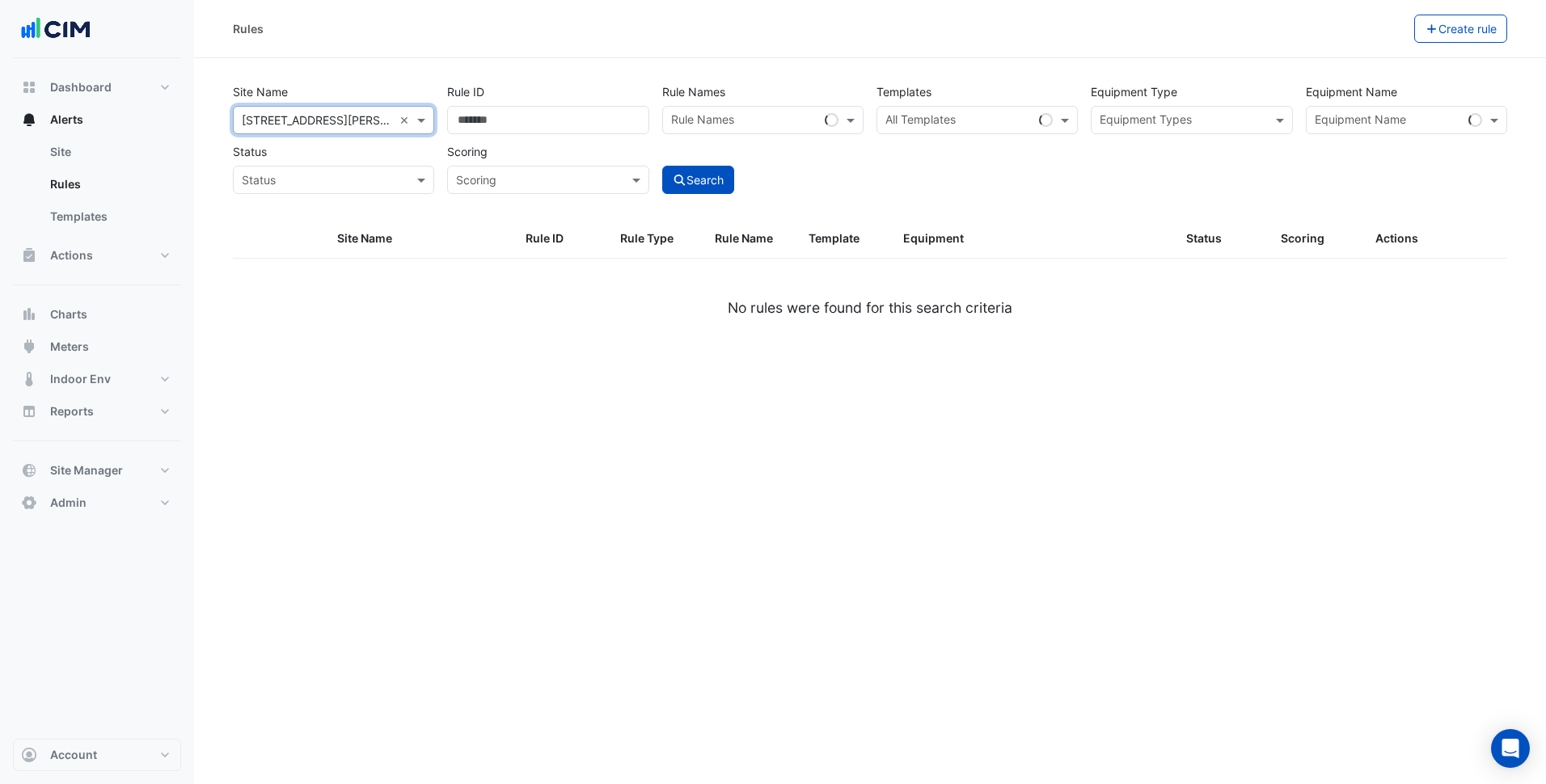
click at [800, 41] on div "Rules" at bounding box center [824, 29] width 1181 height 28
click at [954, 106] on div "All Templates" at bounding box center [977, 120] width 201 height 28
paste input "**********"
type input "**********"
click at [1208, 182] on div "Site Name All Sites × 367 Collins Street × Rule ID Rule Names Rule Names Templa…" at bounding box center [869, 135] width 1287 height 120
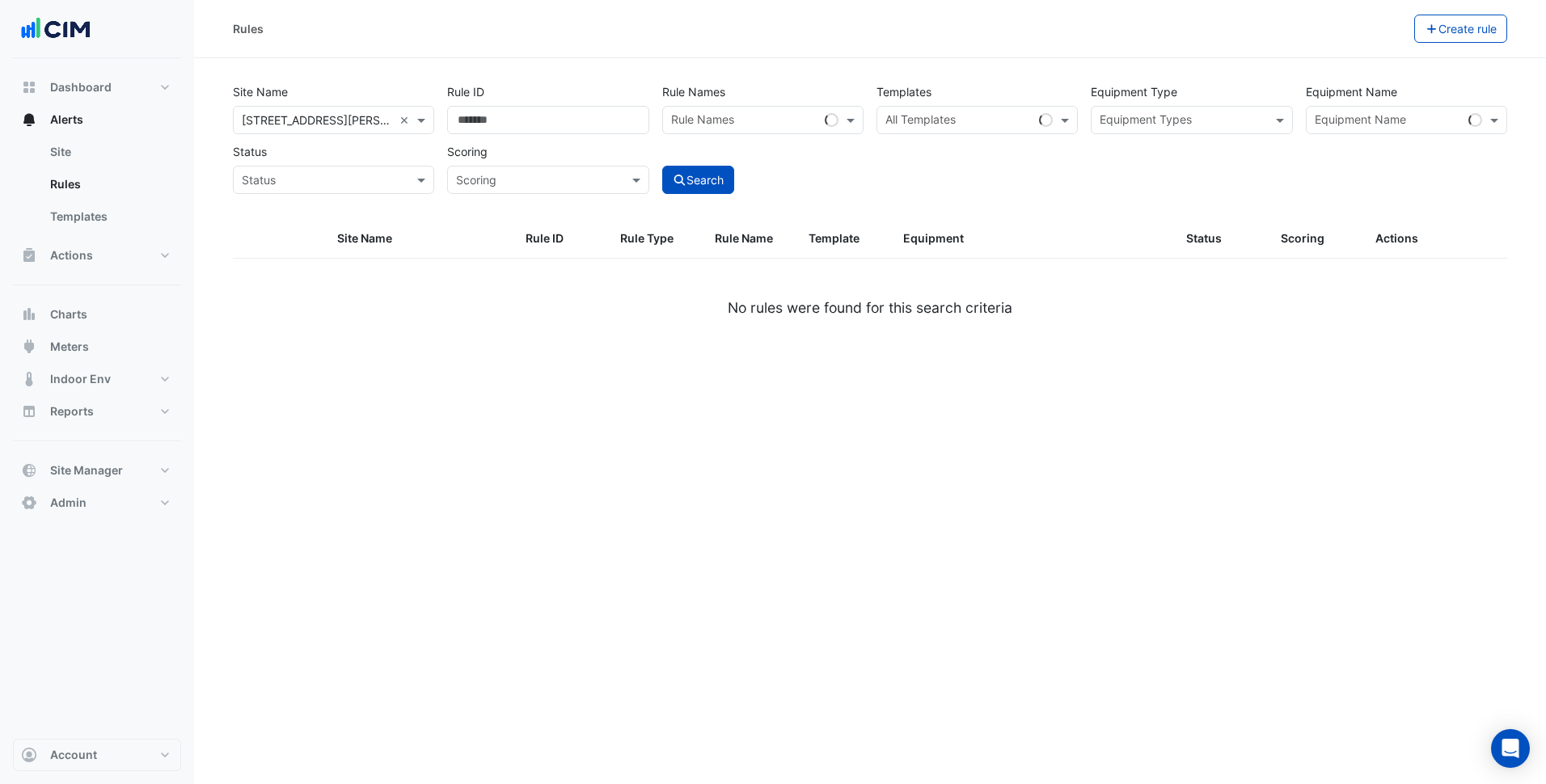
click at [1415, 128] on input "text" at bounding box center [1388, 121] width 147 height 17
click at [1242, 68] on section "Site Name All Sites × 367 Collins Street × Rule ID Rule Names Rule Names Templa…" at bounding box center [869, 208] width 1352 height 299
click at [140, 211] on link "Templates" at bounding box center [109, 216] width 144 height 33
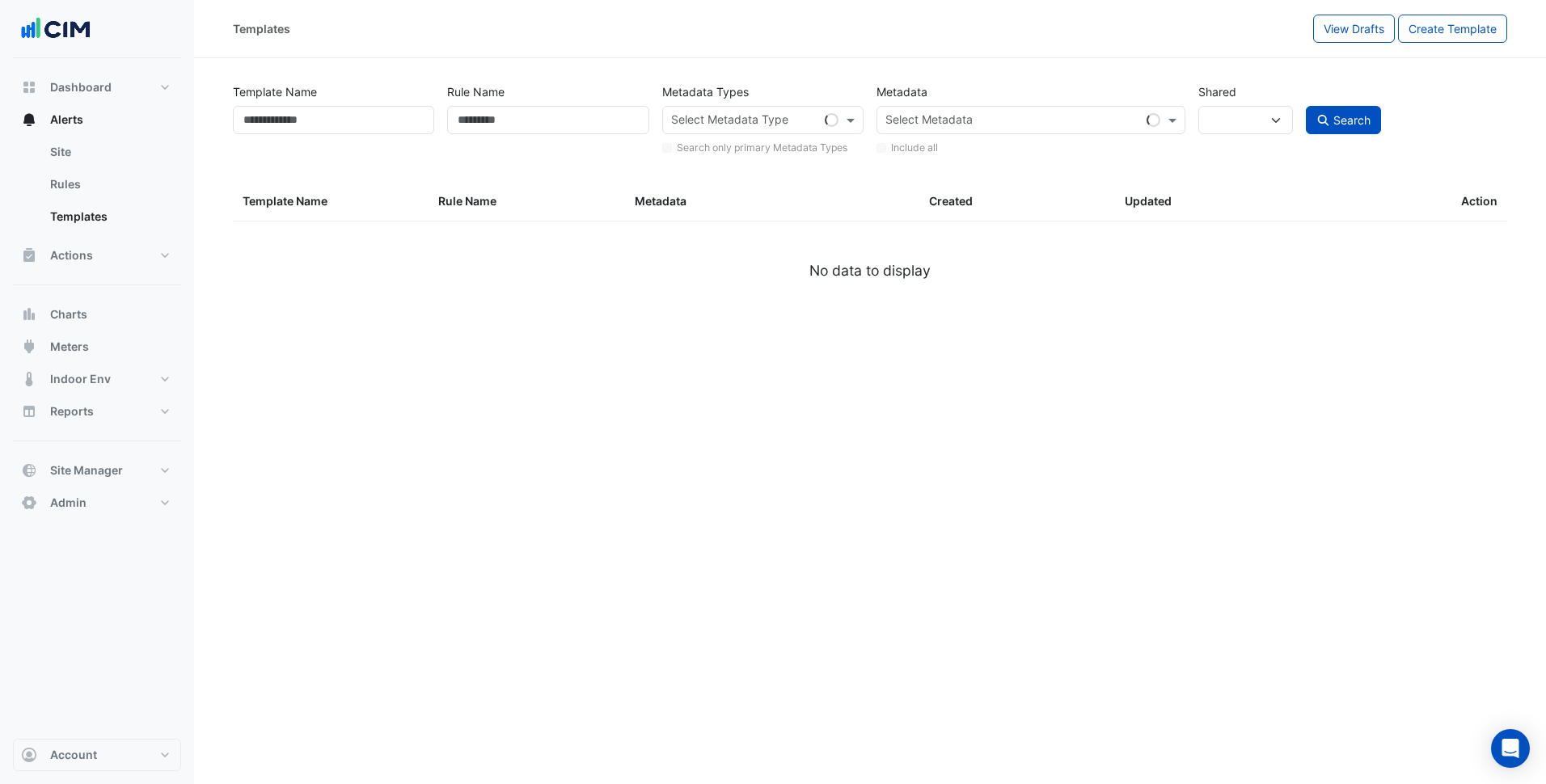
select select
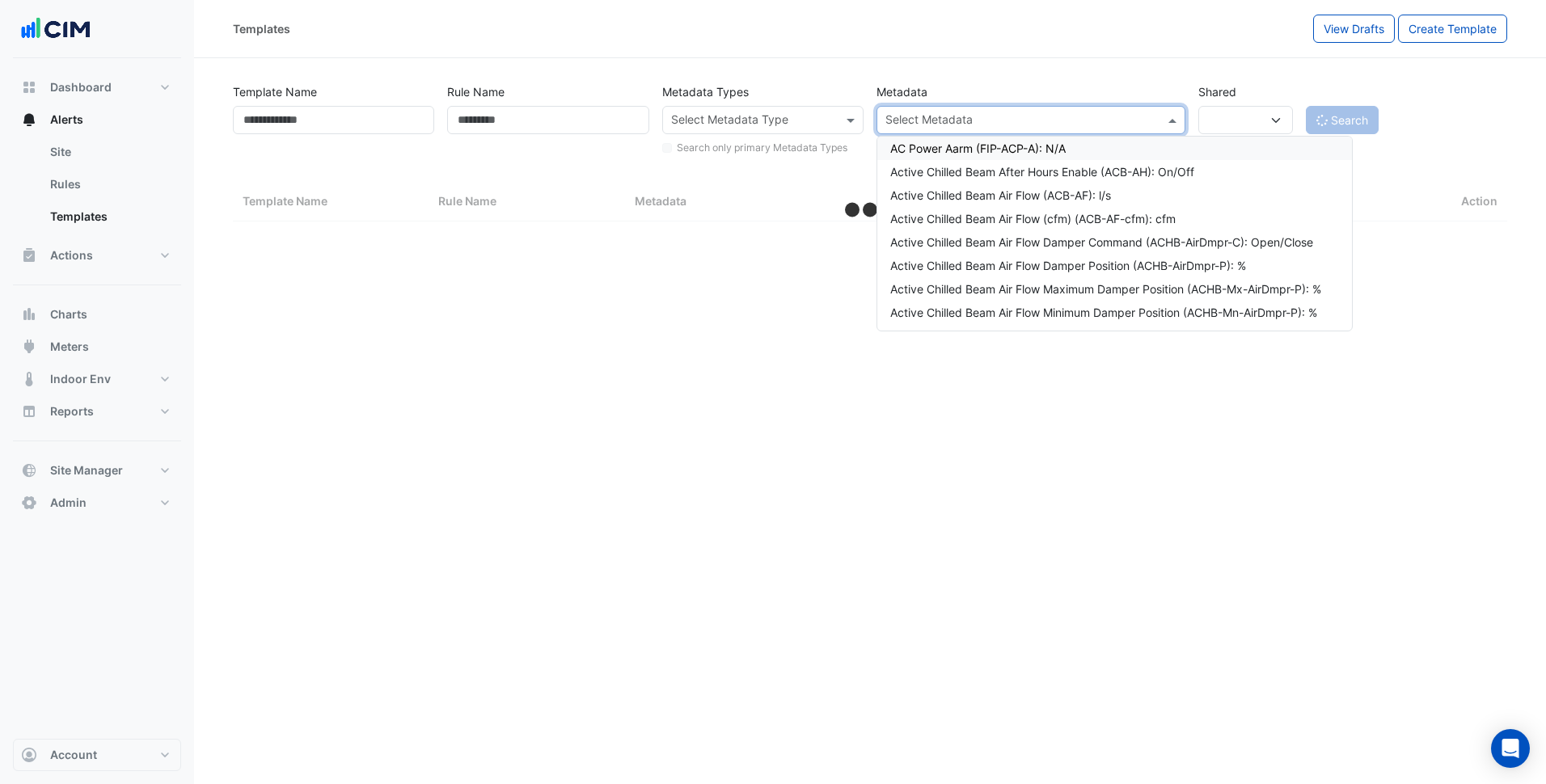
click at [946, 124] on input "text" at bounding box center [1022, 121] width 273 height 17
paste input "**********"
select select "***"
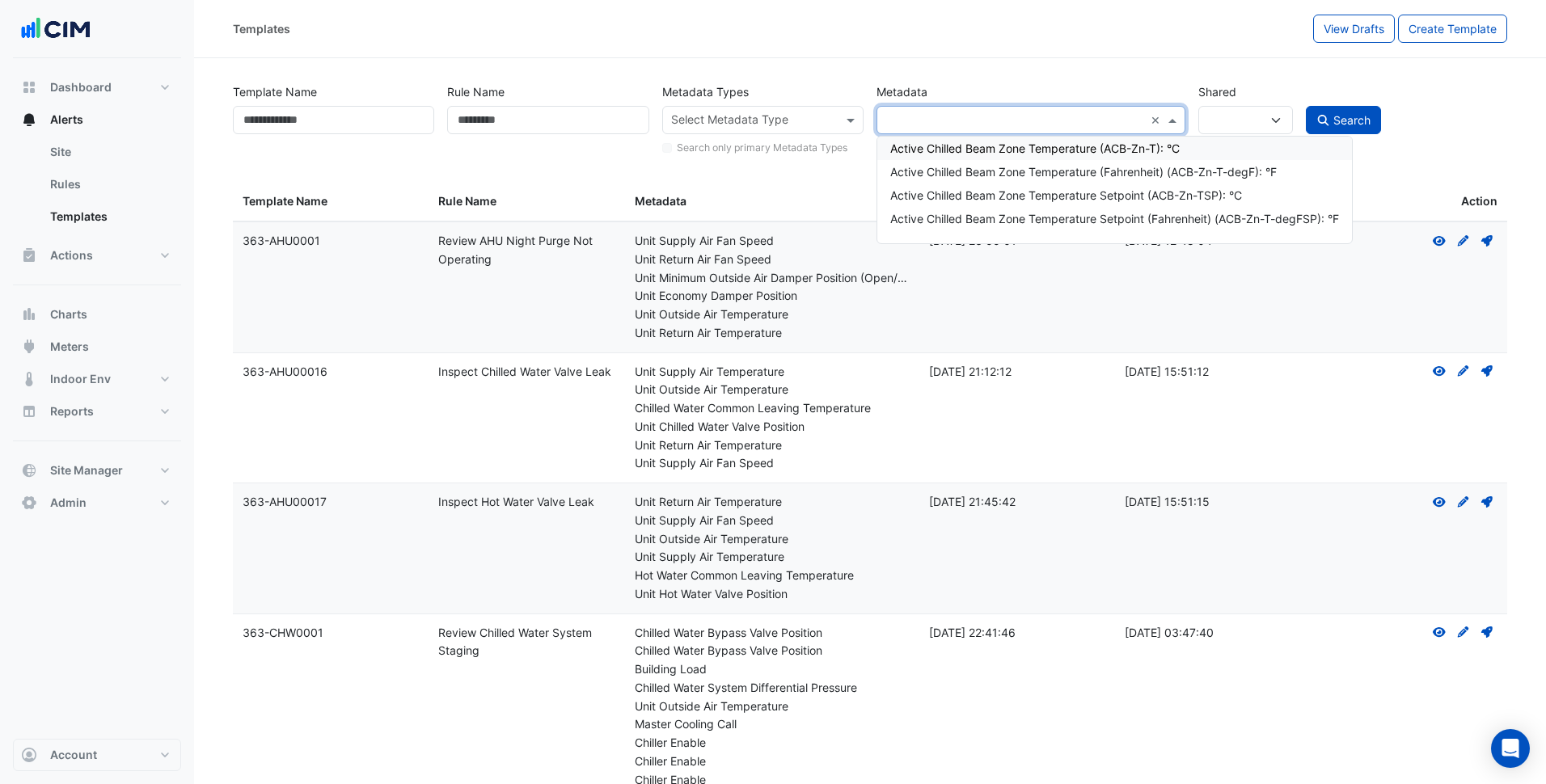
type input "**********"
click at [1000, 147] on div "Active Chilled Beam Zone Temperature (ACB-Zn-T): °C" at bounding box center [1115, 148] width 464 height 17
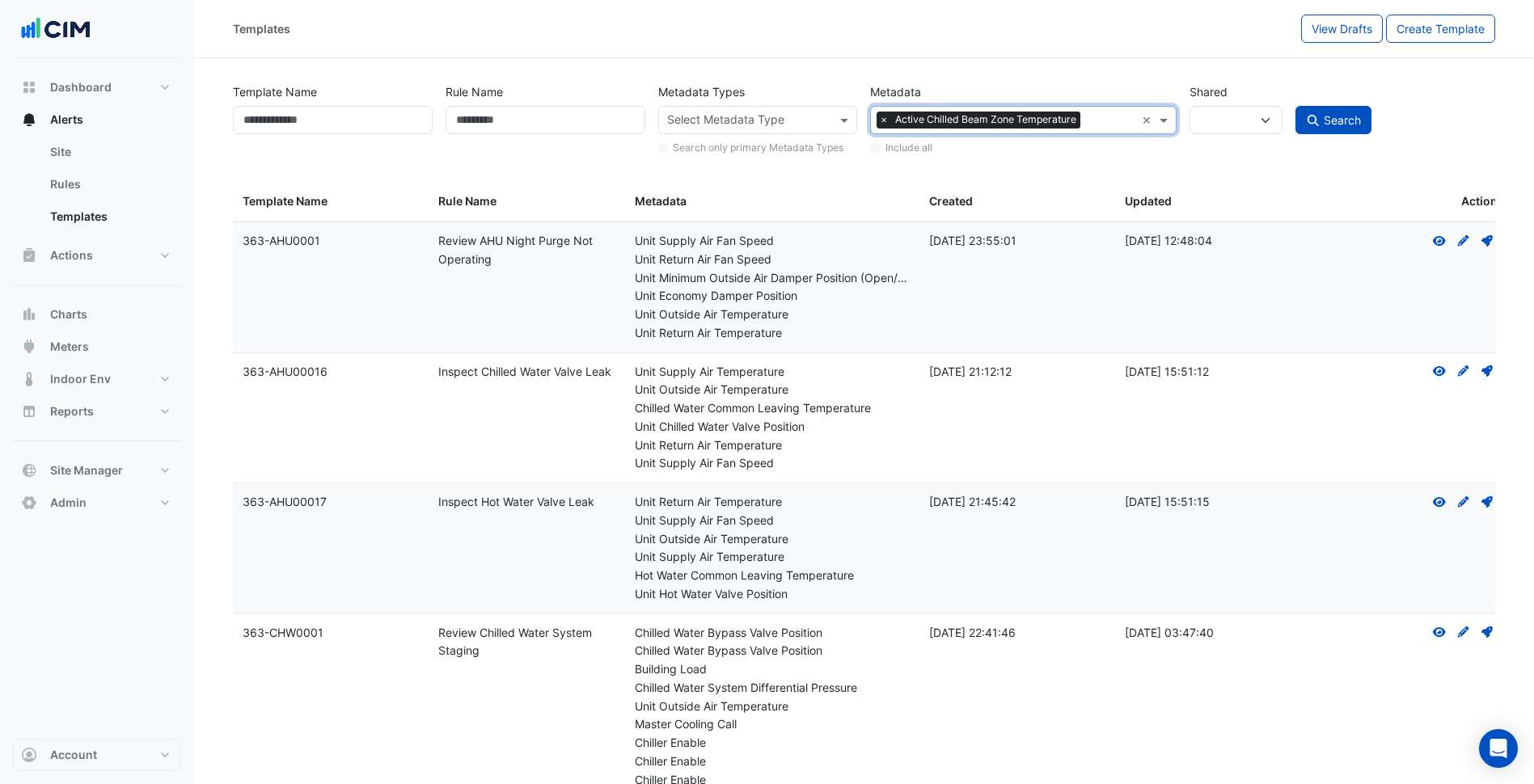
click at [1324, 123] on span "Search" at bounding box center [1342, 121] width 37 height 14
select select
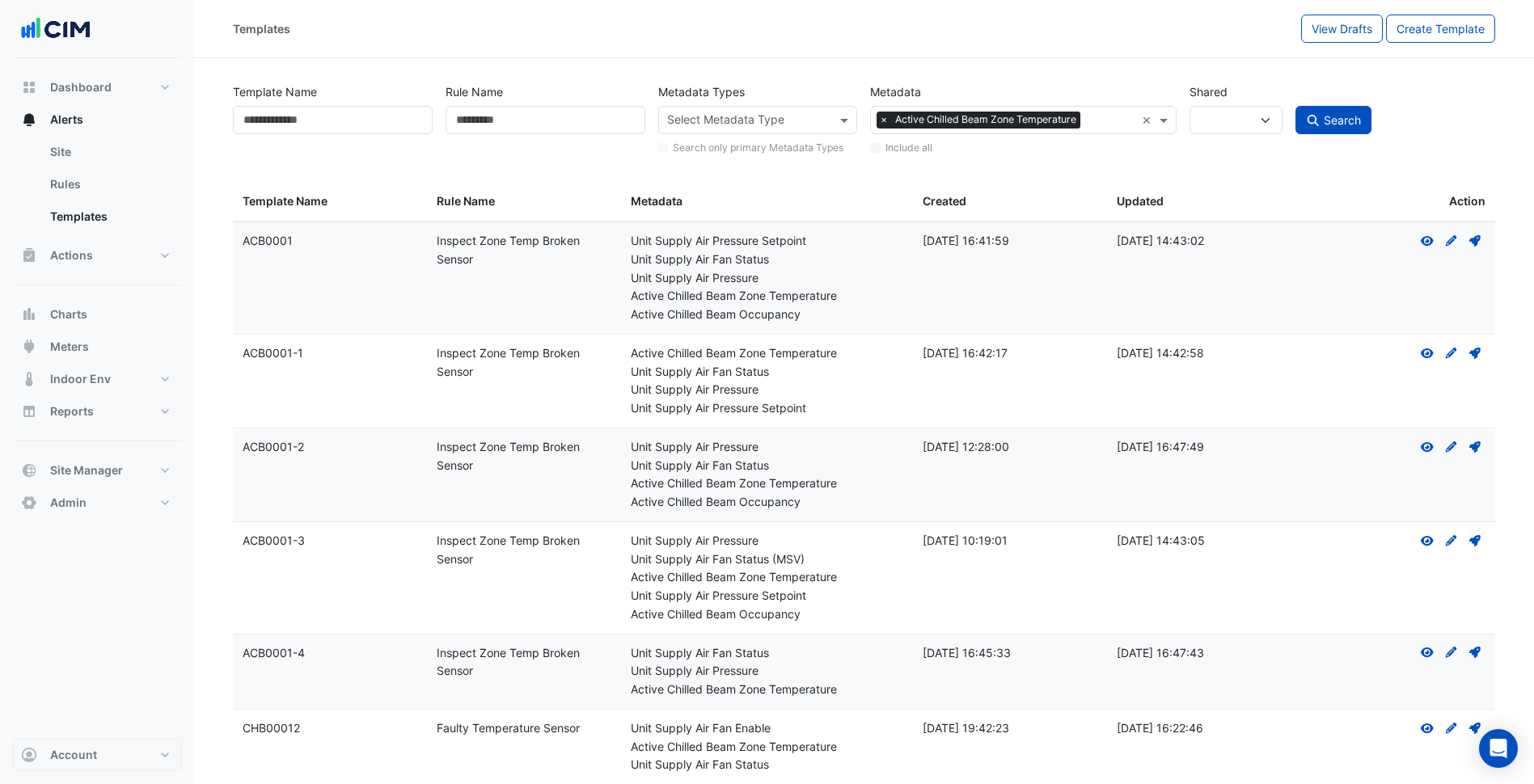
drag, startPoint x: 482, startPoint y: 273, endPoint x: 425, endPoint y: 246, distance: 63.1
click at [425, 246] on div "Template Name: ACB0001 Rule Name: Inspect Zone Temp Broken Sensor Metadata: Uni…" at bounding box center [864, 278] width 1262 height 112
copy div "Rule Name: Inspect Zone Temp Broken Sensor"
click at [547, 118] on input "Rule Name" at bounding box center [545, 120] width 200 height 28
paste input "**********"
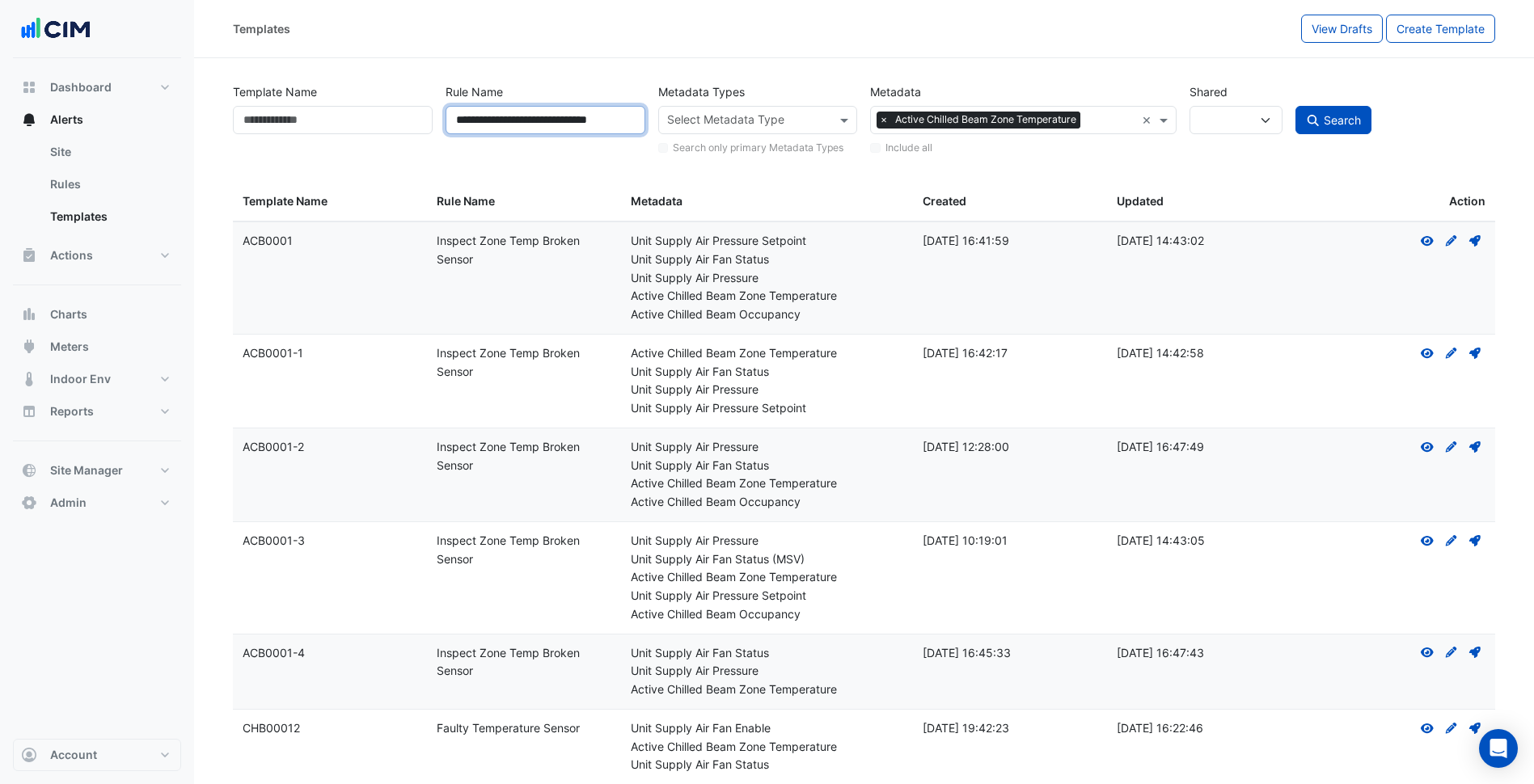
scroll to position [0, 30]
click at [1324, 113] on button "Search" at bounding box center [1333, 120] width 76 height 28
type input "**********"
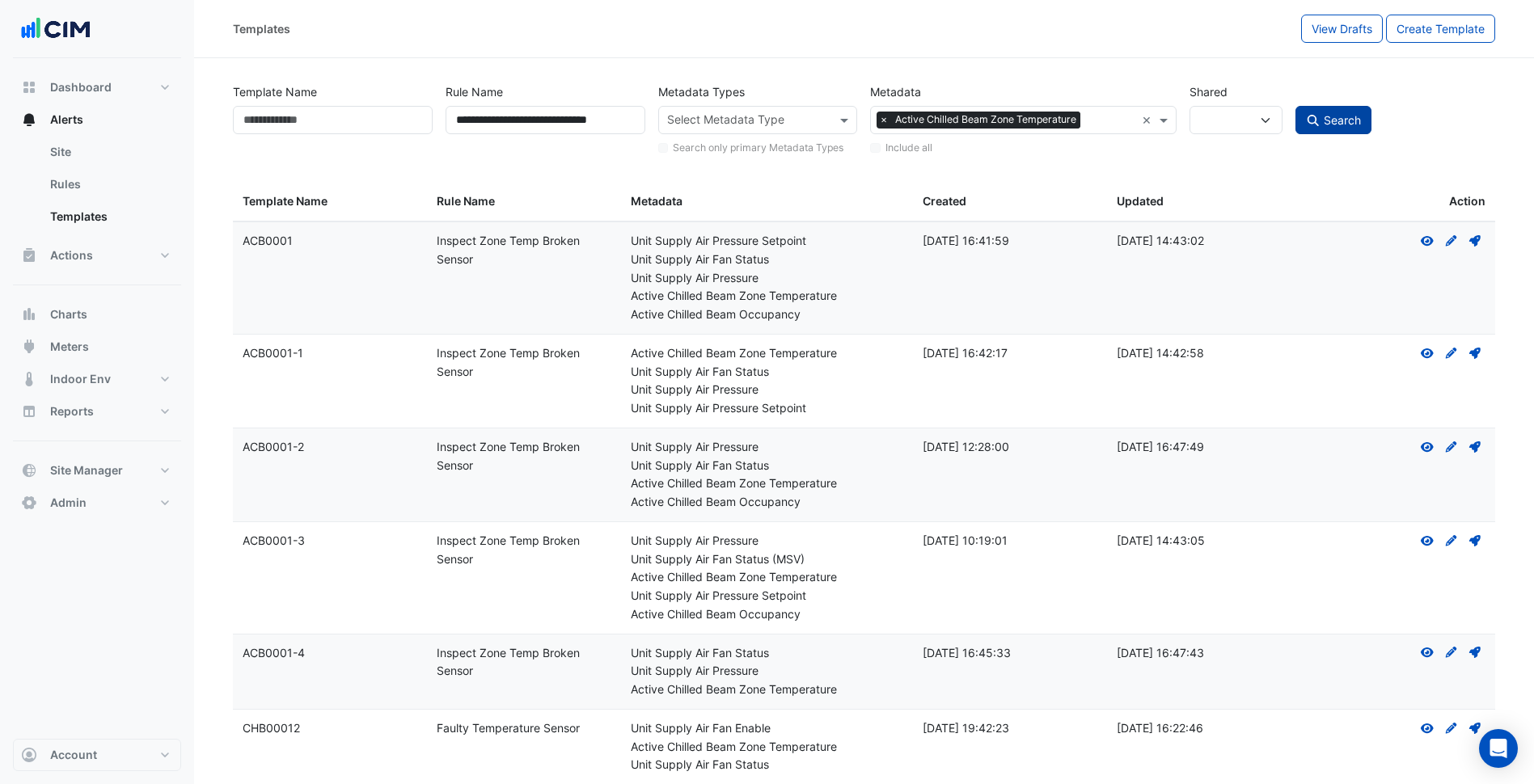
select select
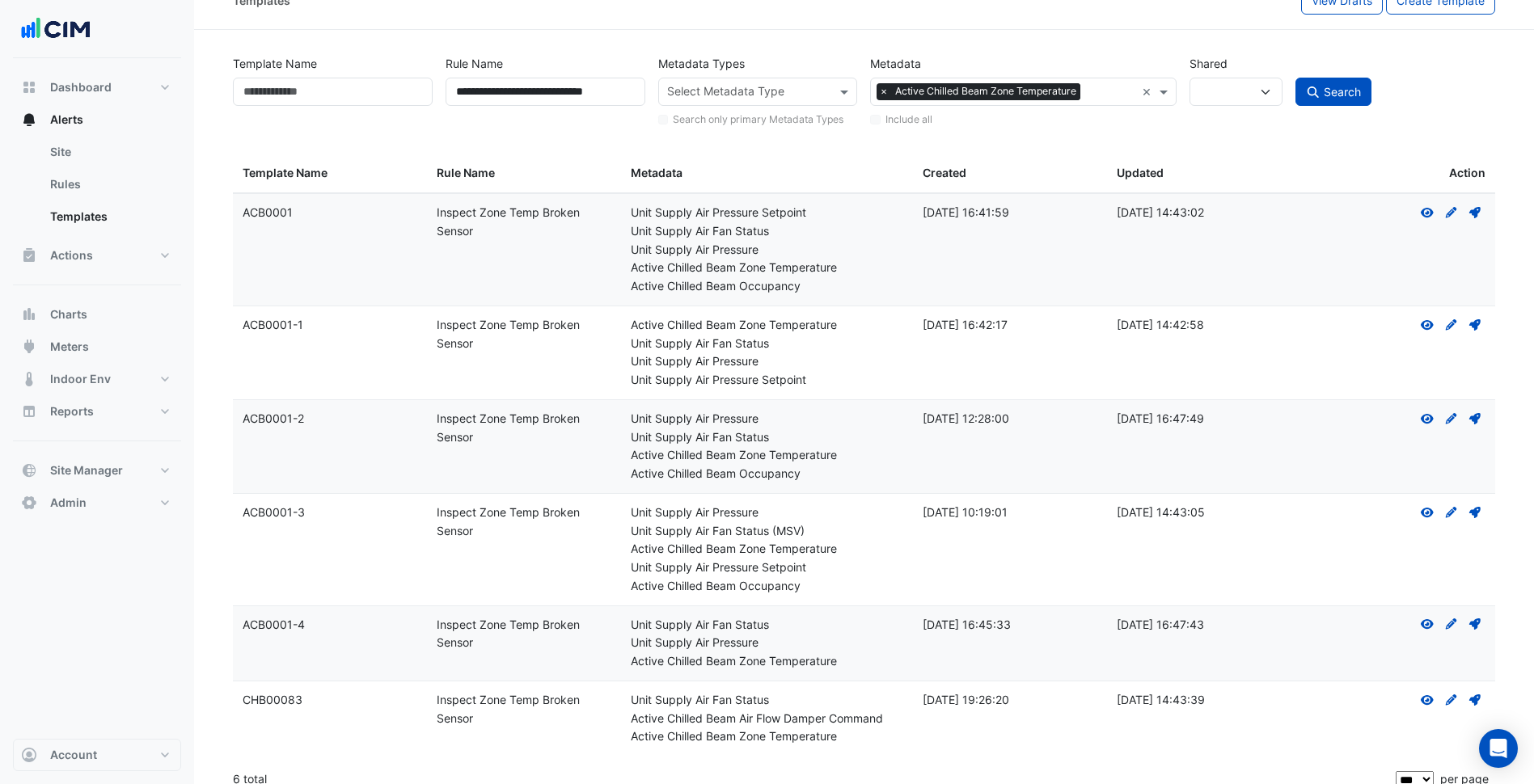
scroll to position [44, 0]
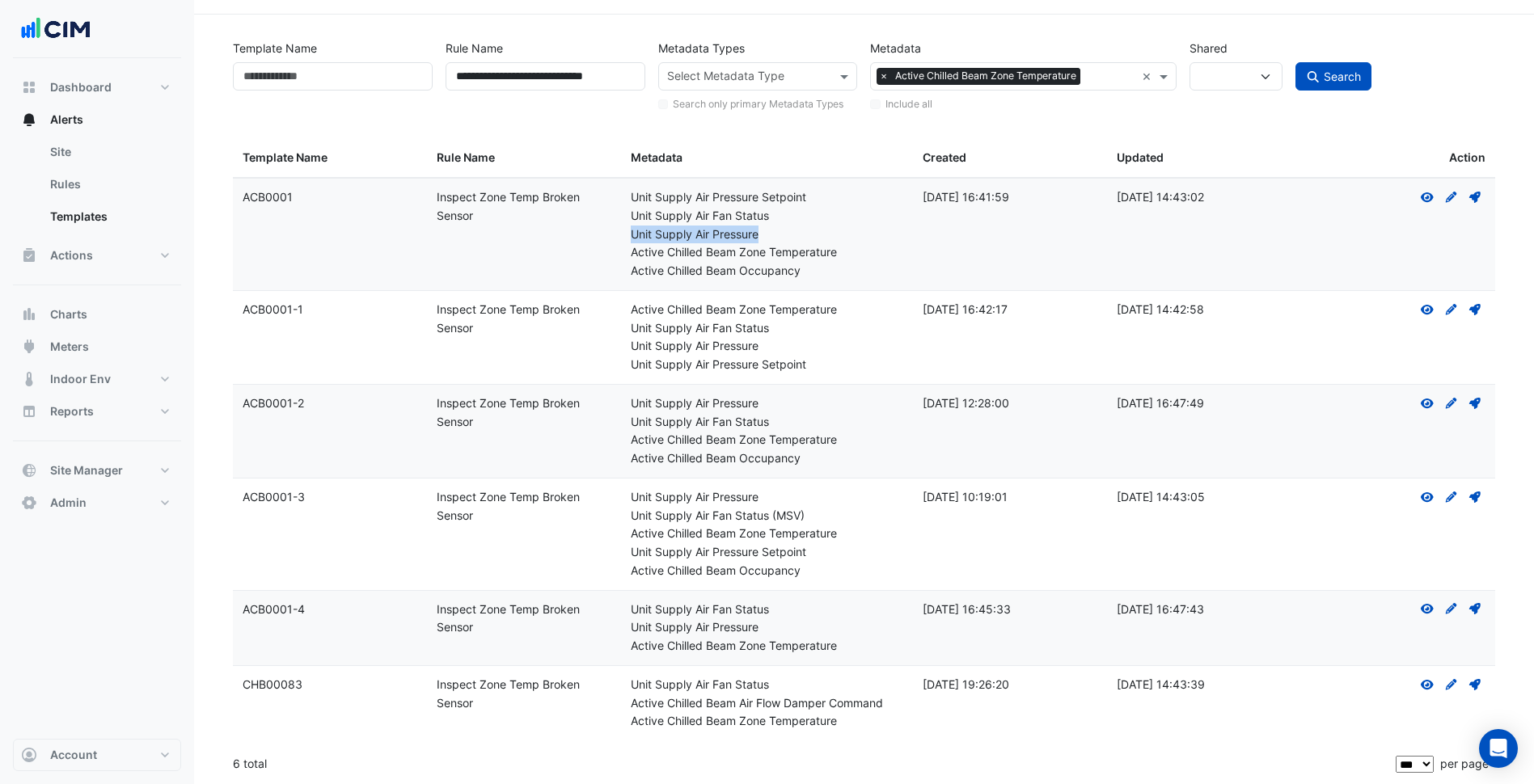
click at [888, 224] on div "Metadata: Unit Supply Air Pressure Setpoint Unit Supply Air Fan Status Unit Sup…" at bounding box center [767, 234] width 272 height 92
drag, startPoint x: 888, startPoint y: 224, endPoint x: 840, endPoint y: 302, distance: 91.6
click at [840, 302] on div "Active Chilled Beam Zone Temperature" at bounding box center [767, 310] width 272 height 18
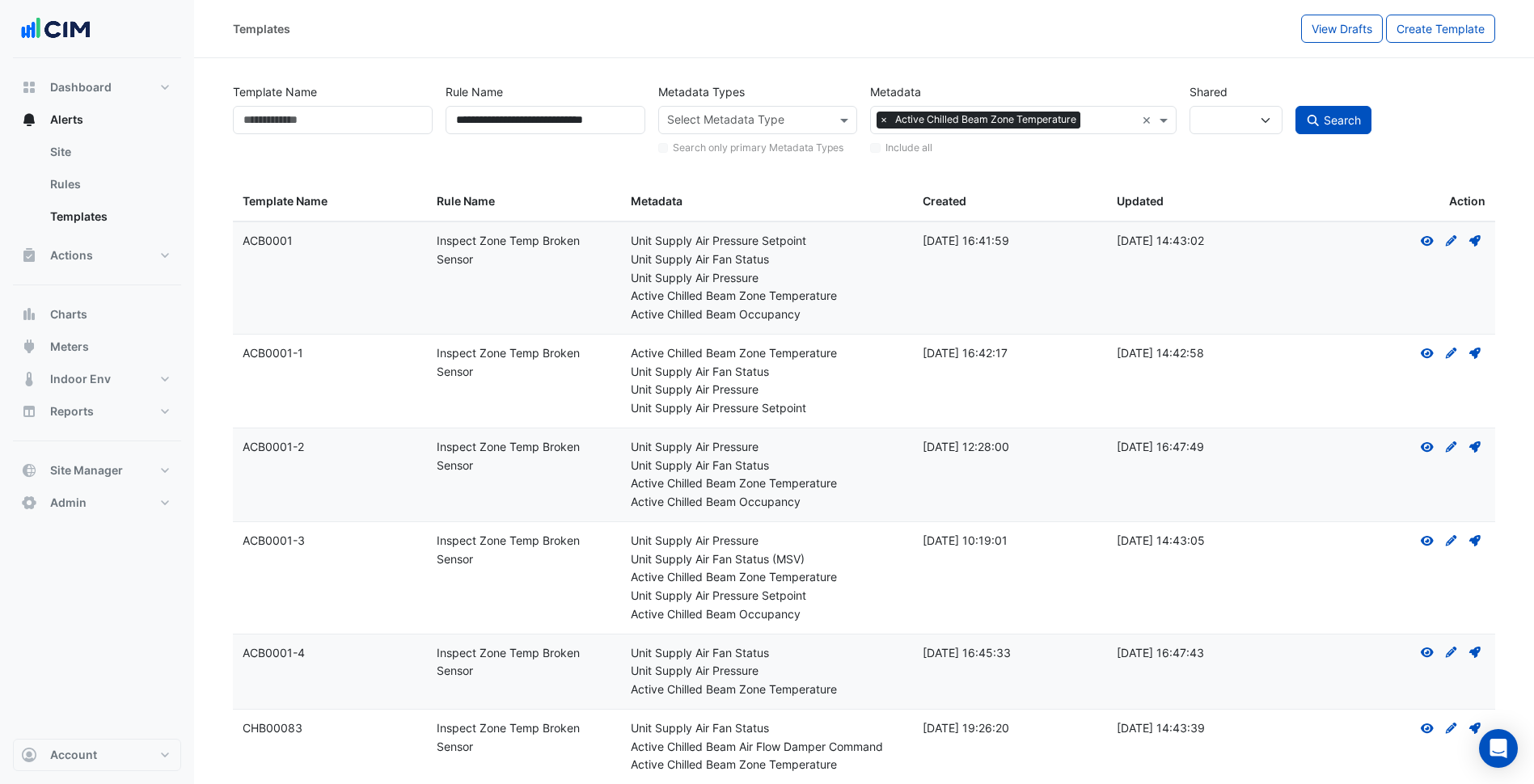
click at [1048, 524] on datatable-body-cell "Created: 29 Nov 2023 10:19:01" at bounding box center [1009, 578] width 194 height 112
drag, startPoint x: 321, startPoint y: 551, endPoint x: 239, endPoint y: 542, distance: 82.5
click at [239, 542] on datatable-body-cell "Template Name: ACB0001-3" at bounding box center [330, 578] width 194 height 112
copy div "ACB0001-3"
click at [401, 446] on datatable-body-cell "Template Name: ACB0001-2" at bounding box center [330, 475] width 194 height 93
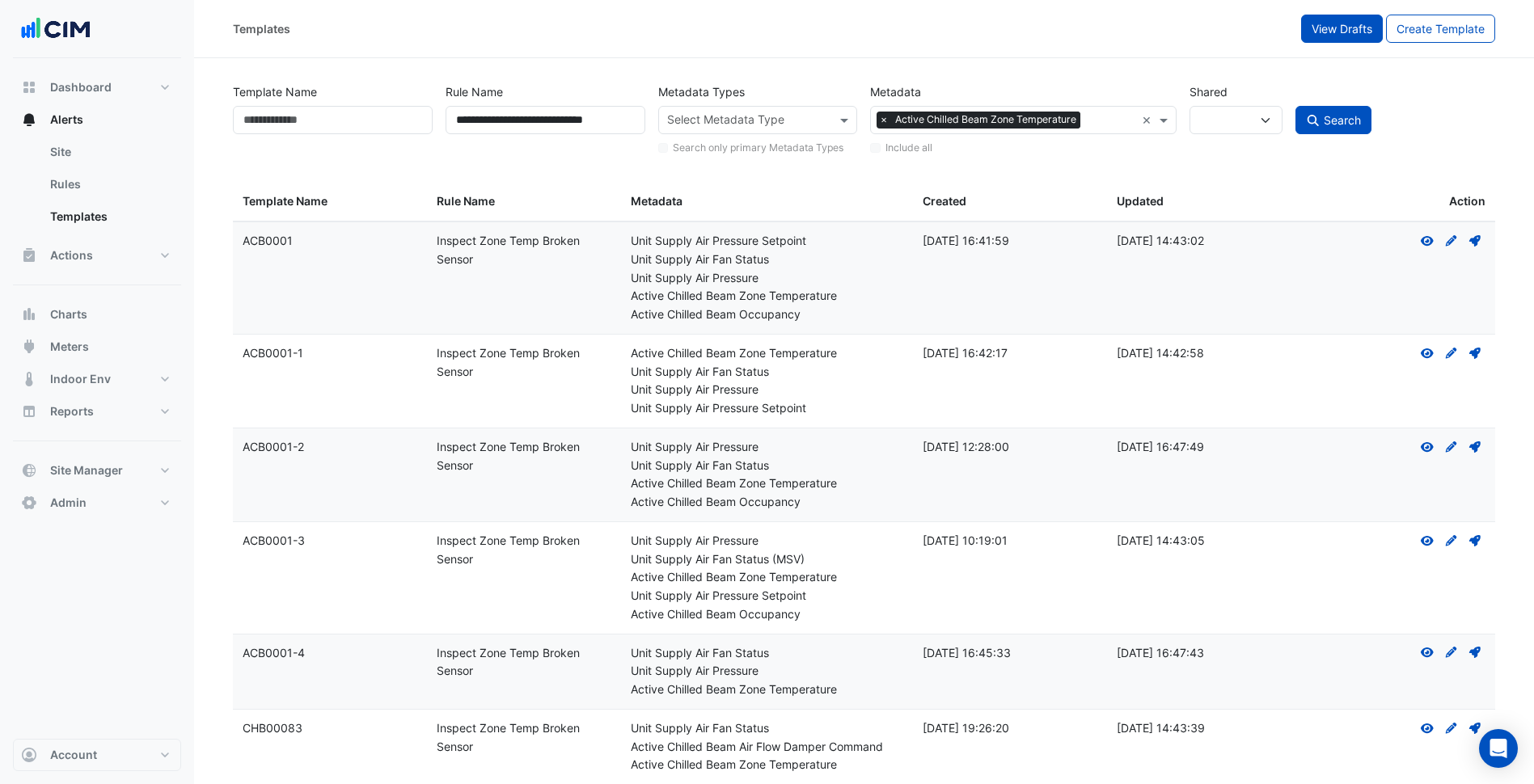
click at [1314, 41] on button "View Drafts" at bounding box center [1341, 29] width 82 height 28
select select
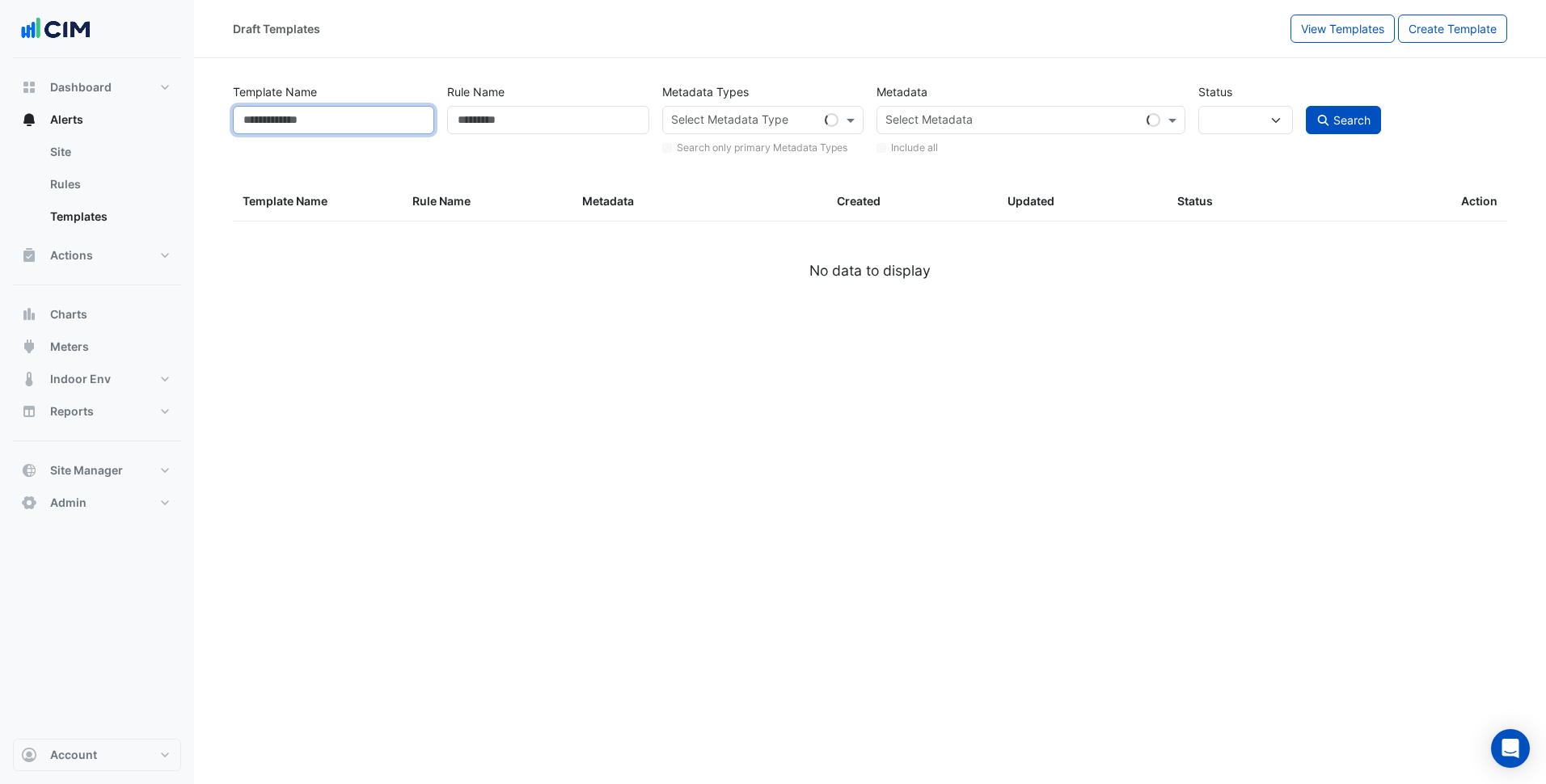
click at [362, 118] on input "Template Name" at bounding box center [333, 120] width 201 height 28
paste input "*********"
type input "*********"
select select
select select "***"
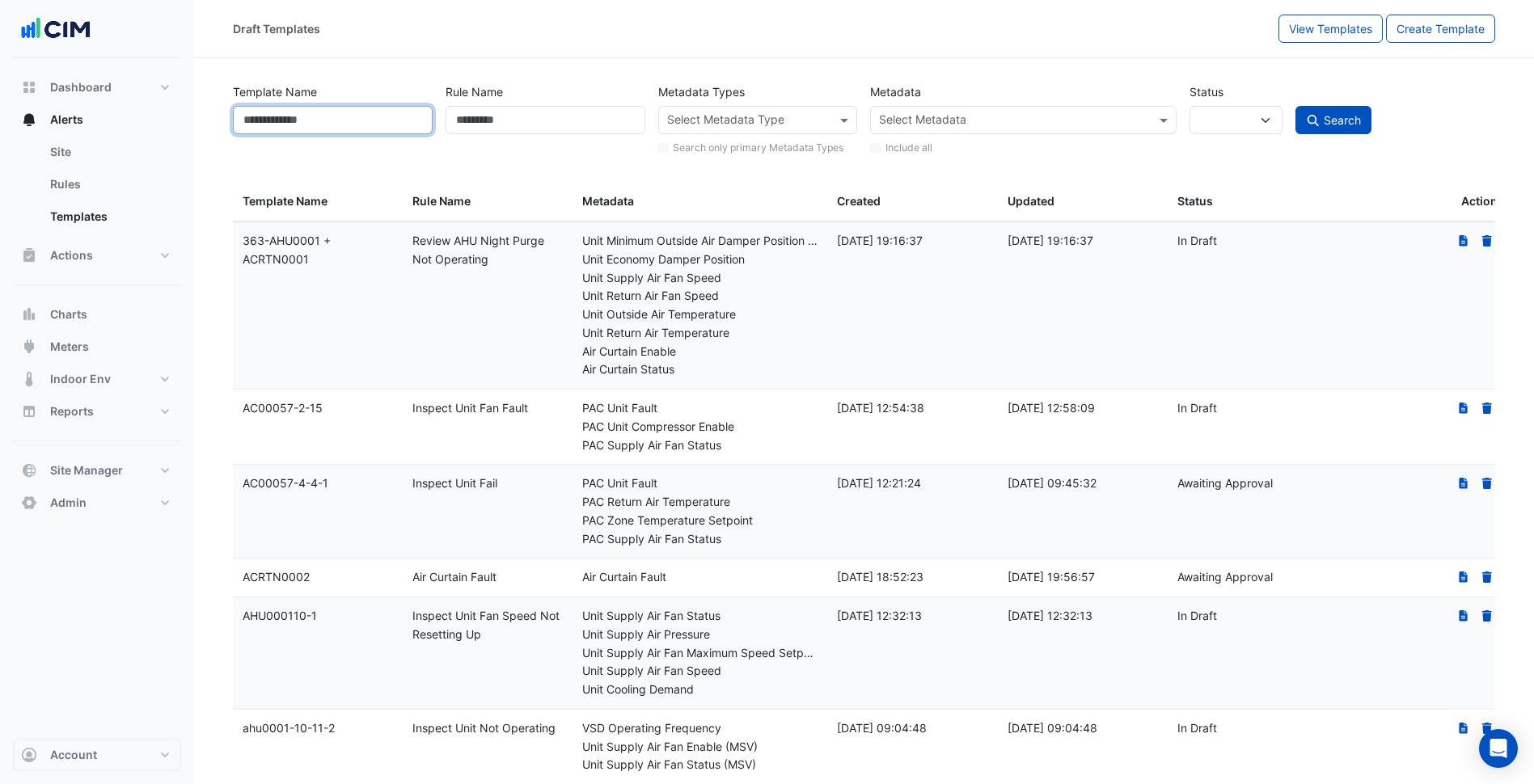
paste input "*********"
type input "********"
click at [1332, 120] on span "Search" at bounding box center [1342, 121] width 37 height 14
select select
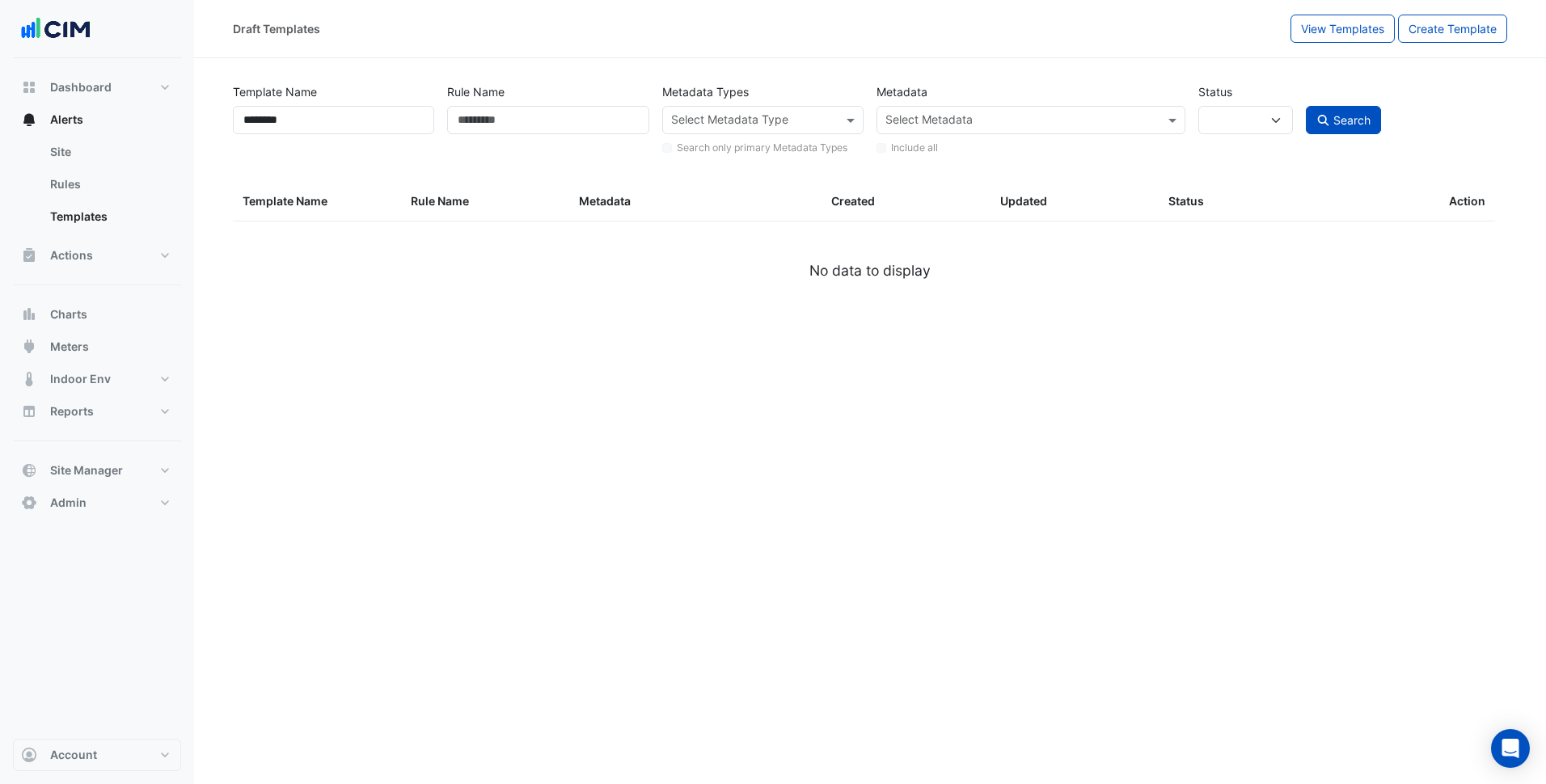
select select
select select "***"
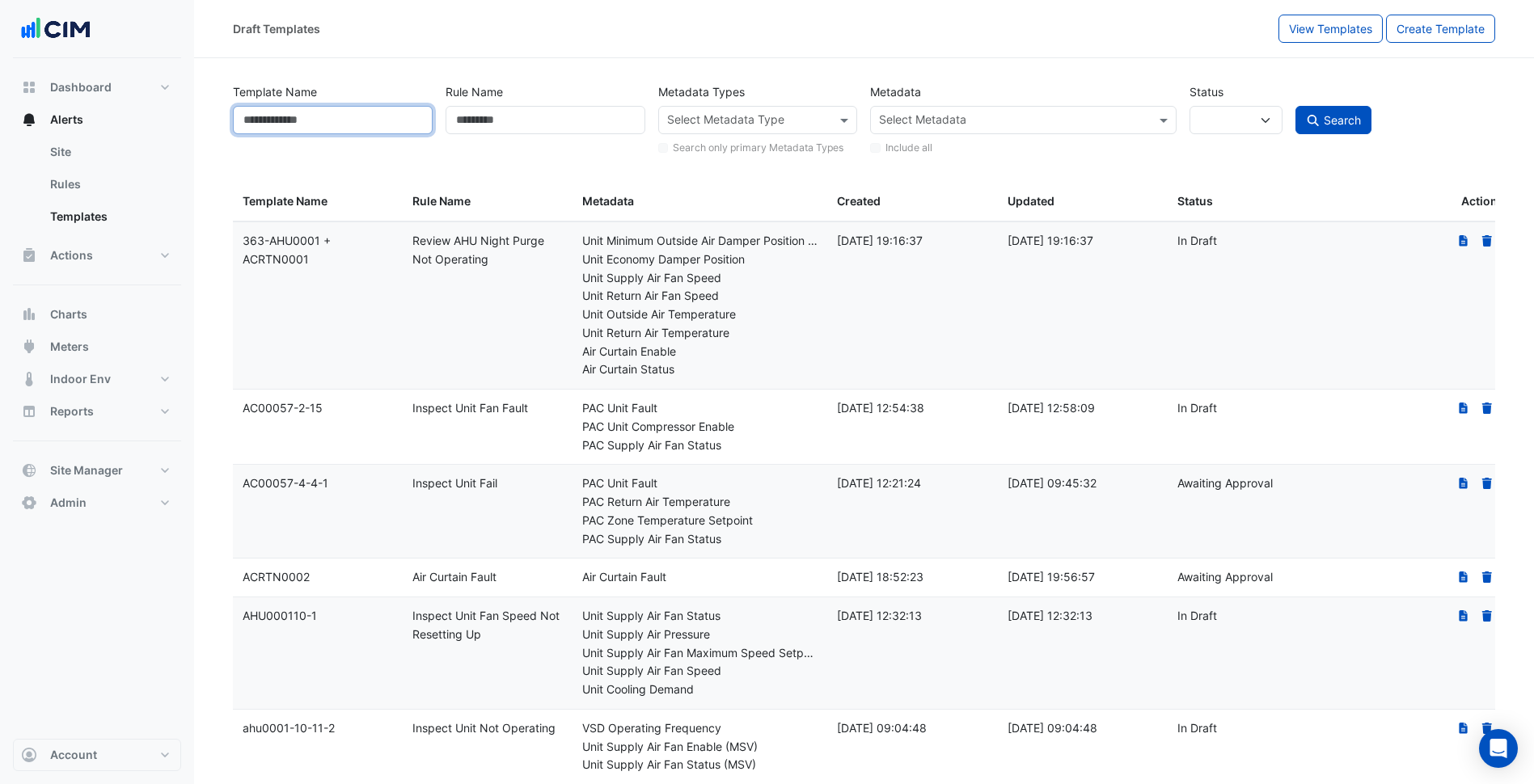
click at [303, 133] on input "Template Name" at bounding box center [333, 120] width 200 height 28
paste input "*********"
type input "*********"
click at [1295, 106] on button "Search" at bounding box center [1333, 120] width 76 height 28
select select
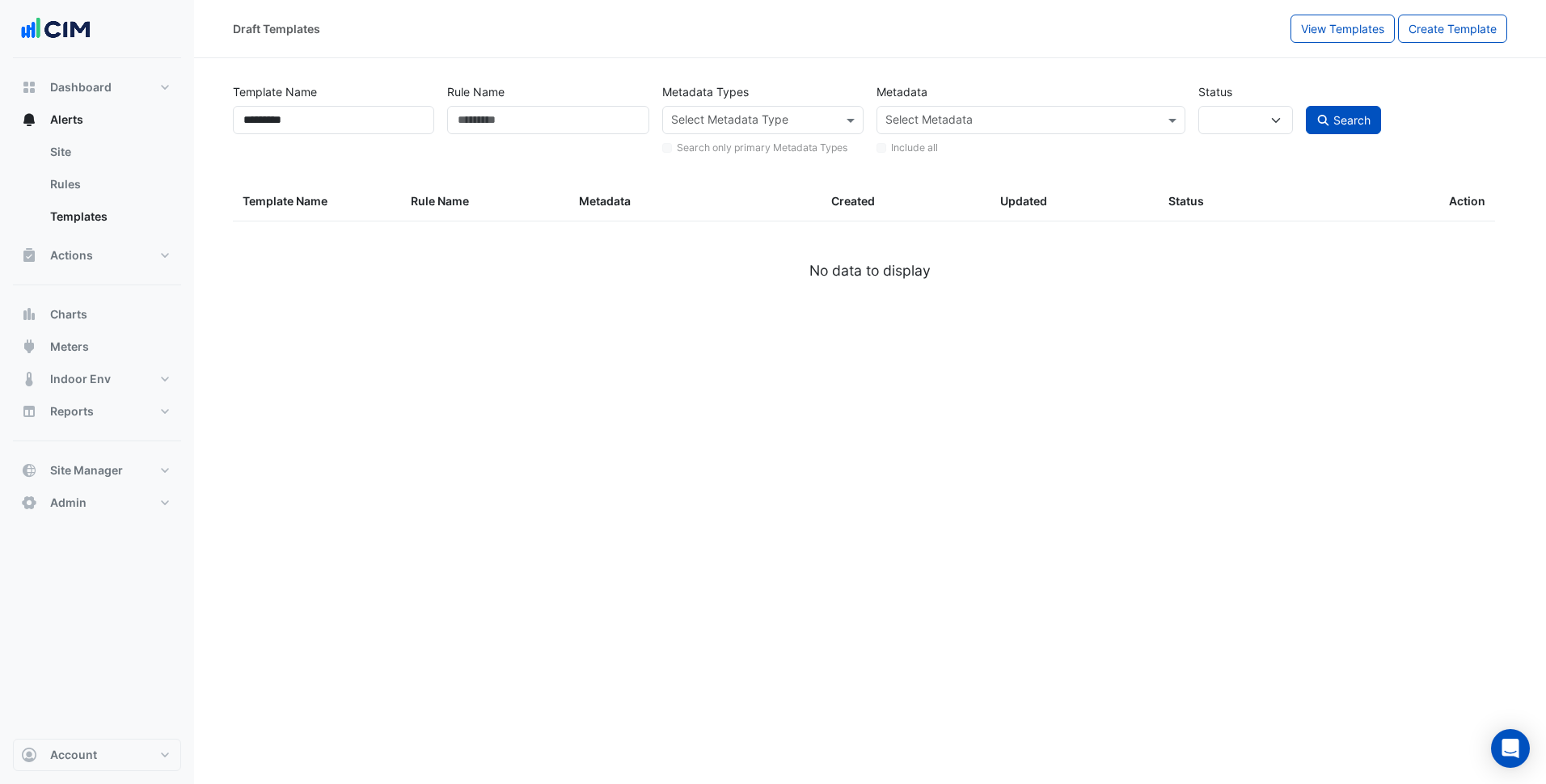
click at [1301, 49] on div "Draft Templates View Templates Create Template" at bounding box center [869, 29] width 1352 height 58
drag, startPoint x: 1321, startPoint y: 36, endPoint x: 1291, endPoint y: 36, distance: 30.0
click at [1319, 36] on button "View Templates" at bounding box center [1342, 29] width 105 height 28
select select
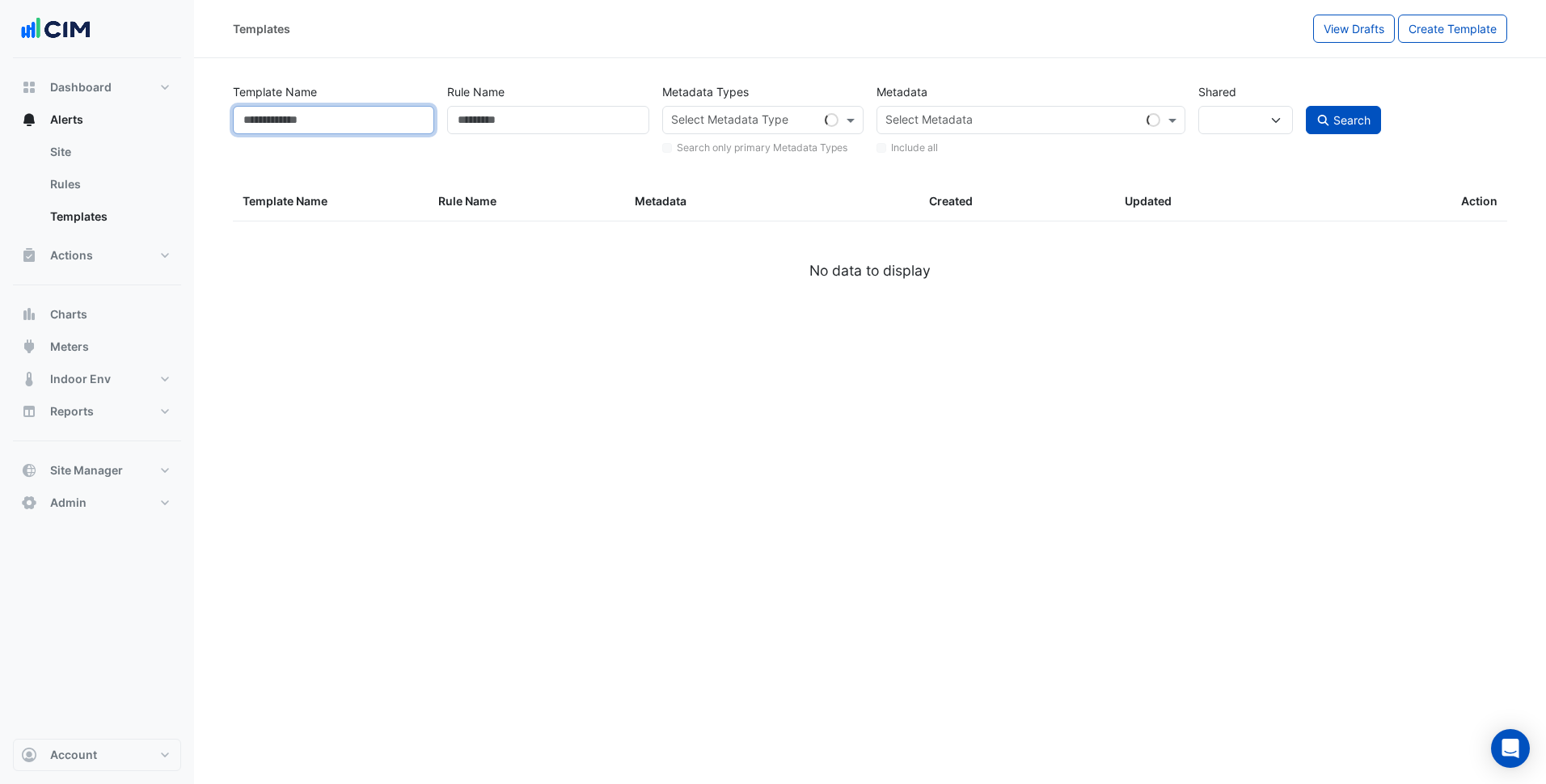
click at [381, 115] on input "Template Name" at bounding box center [333, 120] width 201 height 28
paste input "*********"
type input "*********"
select select
select select "***"
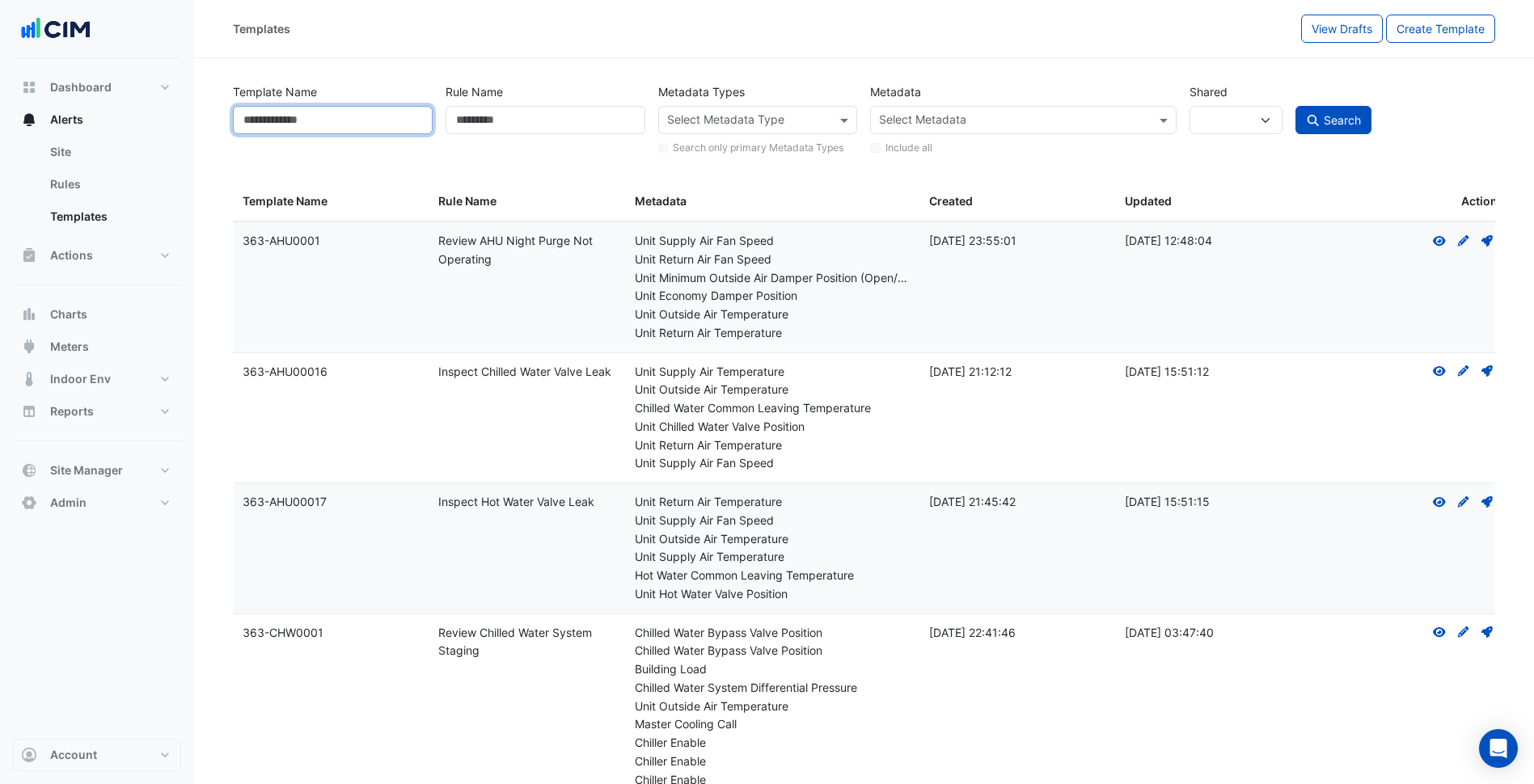
click at [378, 121] on input "Template Name" at bounding box center [333, 120] width 200 height 28
paste input "*********"
type input "*********"
click at [1295, 106] on button "Search" at bounding box center [1333, 120] width 76 height 28
select select
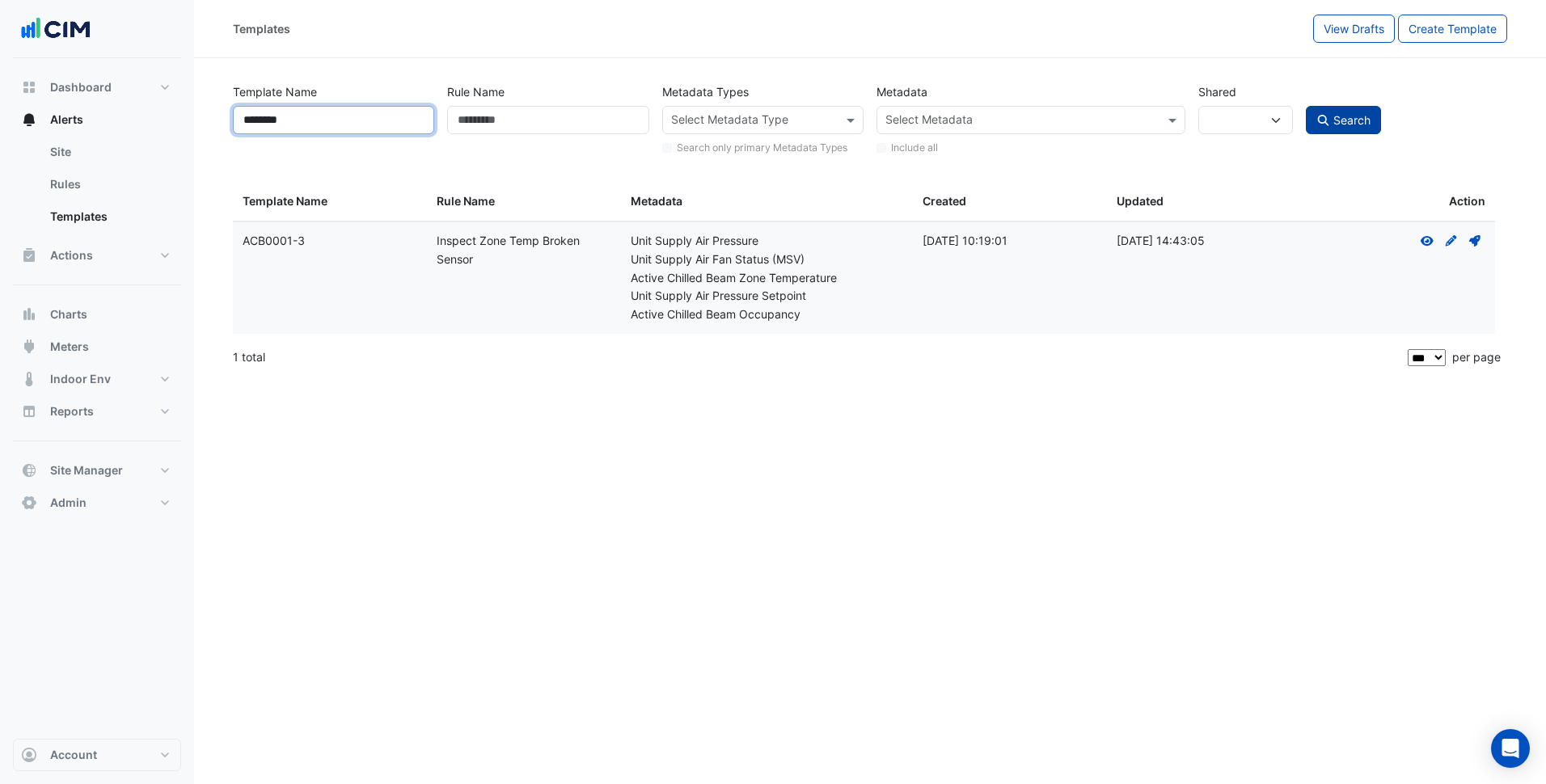
type input "********"
click at [1352, 118] on span "Search" at bounding box center [1352, 121] width 37 height 14
select select
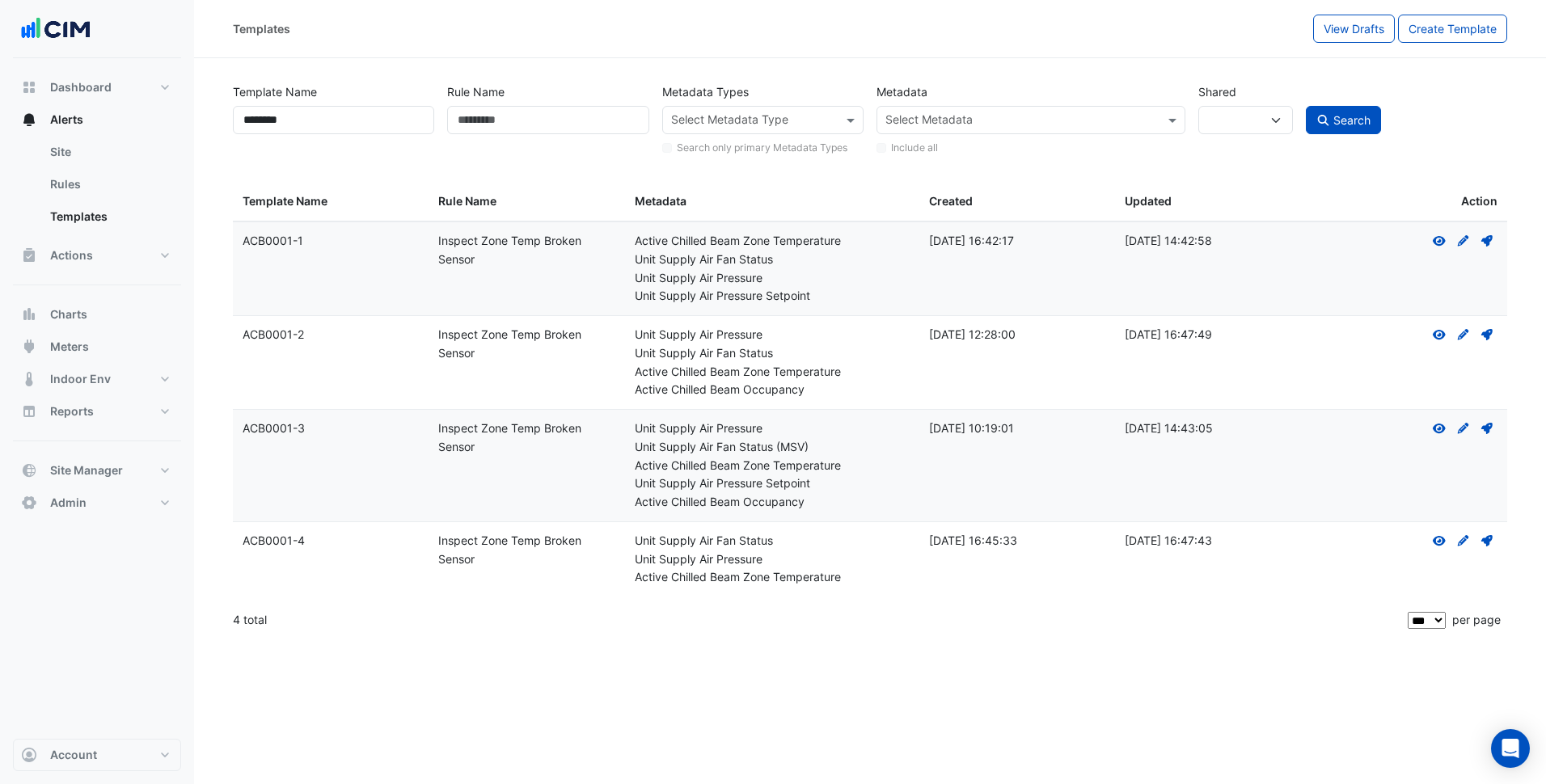
click at [801, 279] on div "Unit Supply Air Pressure" at bounding box center [772, 278] width 275 height 18
drag, startPoint x: 272, startPoint y: 238, endPoint x: 244, endPoint y: 237, distance: 28.0
click at [244, 237] on div "Template Name: ACB0001-1" at bounding box center [331, 241] width 176 height 18
copy div "ACB0001-1"
click at [468, 558] on div "Rule Name: Inspect Zone Temp Broken Sensor" at bounding box center [526, 551] width 176 height 37
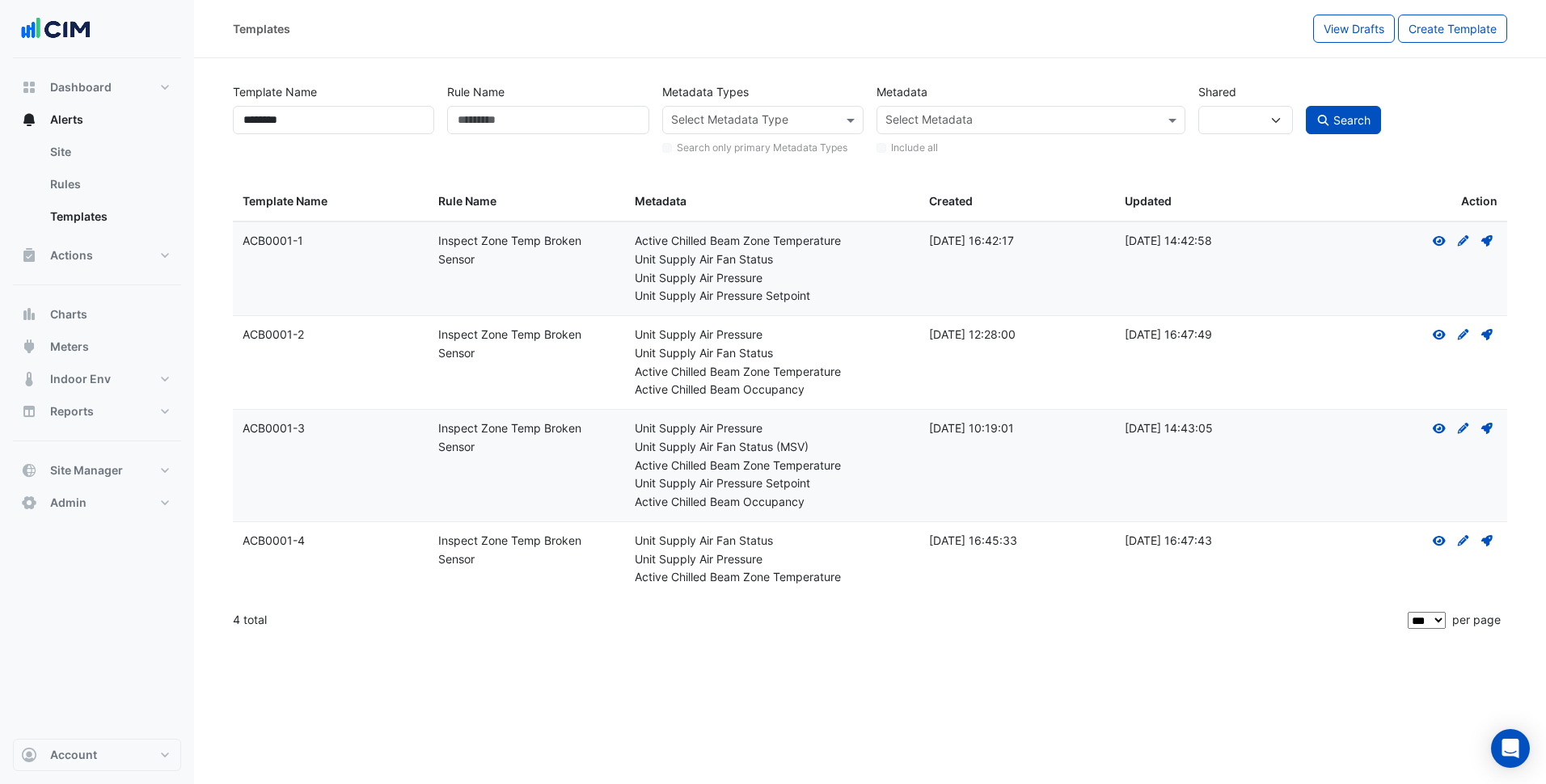
drag, startPoint x: 306, startPoint y: 542, endPoint x: 242, endPoint y: 550, distance: 64.5
click at [242, 550] on datatable-body-cell "Template Name: ACB0001-4" at bounding box center [331, 560] width 195 height 75
copy div "ACB0001-4"
click at [596, 560] on div "Rule Name: Inspect Zone Temp Broken Sensor" at bounding box center [526, 551] width 176 height 37
click at [1460, 541] on icon at bounding box center [1462, 540] width 11 height 11
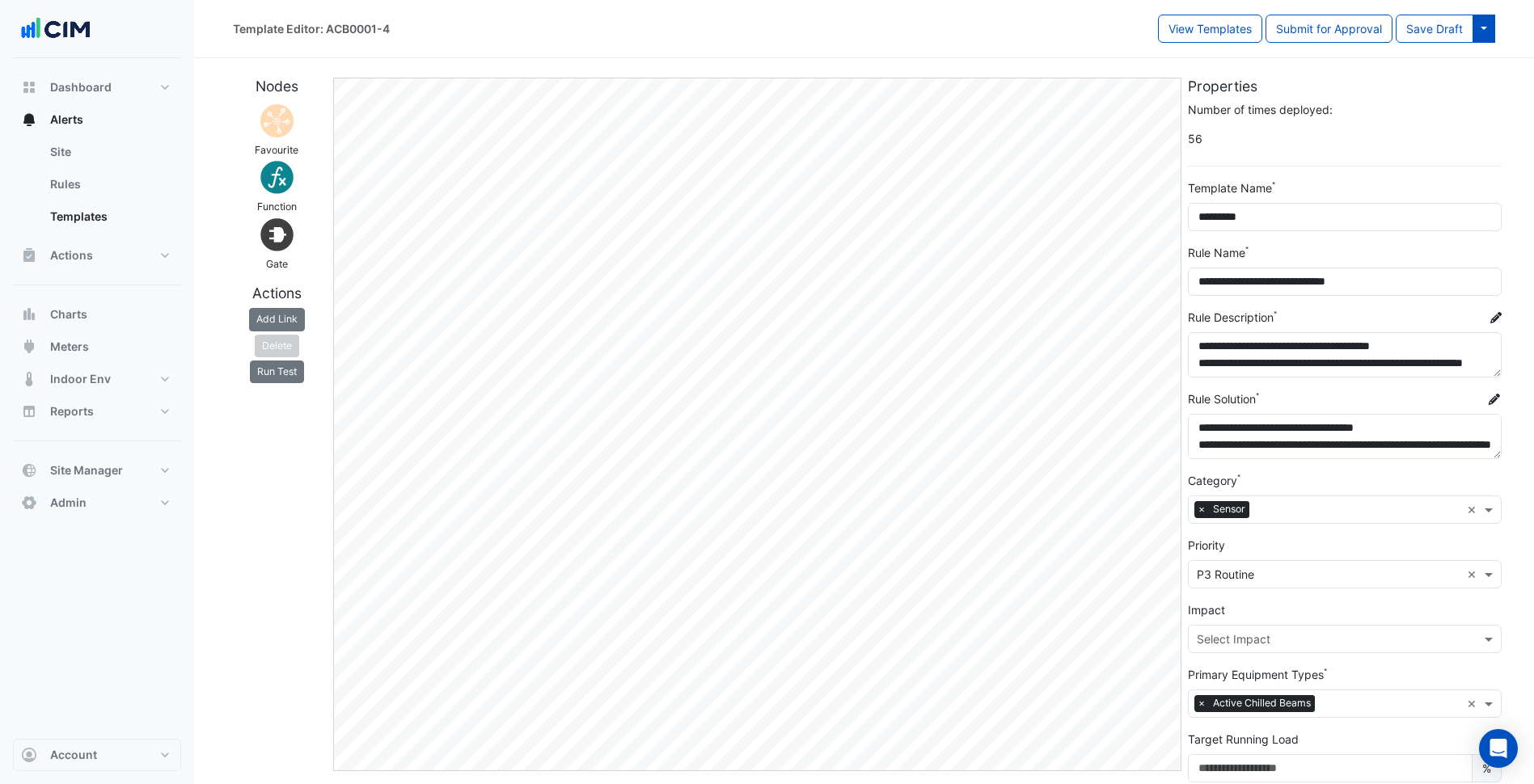
click at [1478, 31] on button at bounding box center [1484, 29] width 23 height 28
click at [1457, 69] on button "Save Draft As" at bounding box center [1430, 63] width 128 height 24
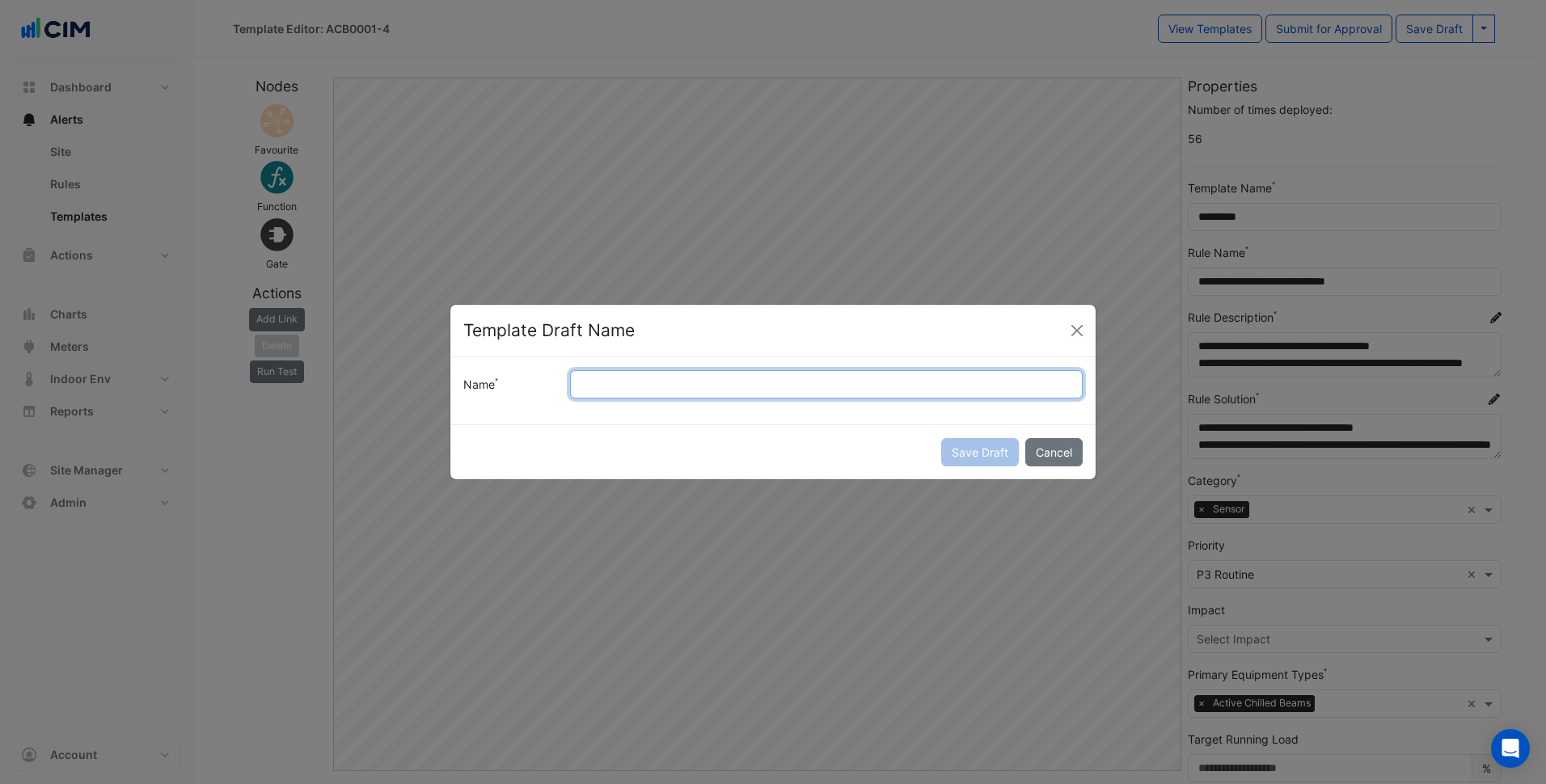
click at [714, 382] on input "Name" at bounding box center [826, 385] width 512 height 28
paste input "*********"
drag, startPoint x: 638, startPoint y: 384, endPoint x: 652, endPoint y: 386, distance: 14.1
click at [652, 386] on input "*********" at bounding box center [826, 385] width 512 height 28
type input "*********"
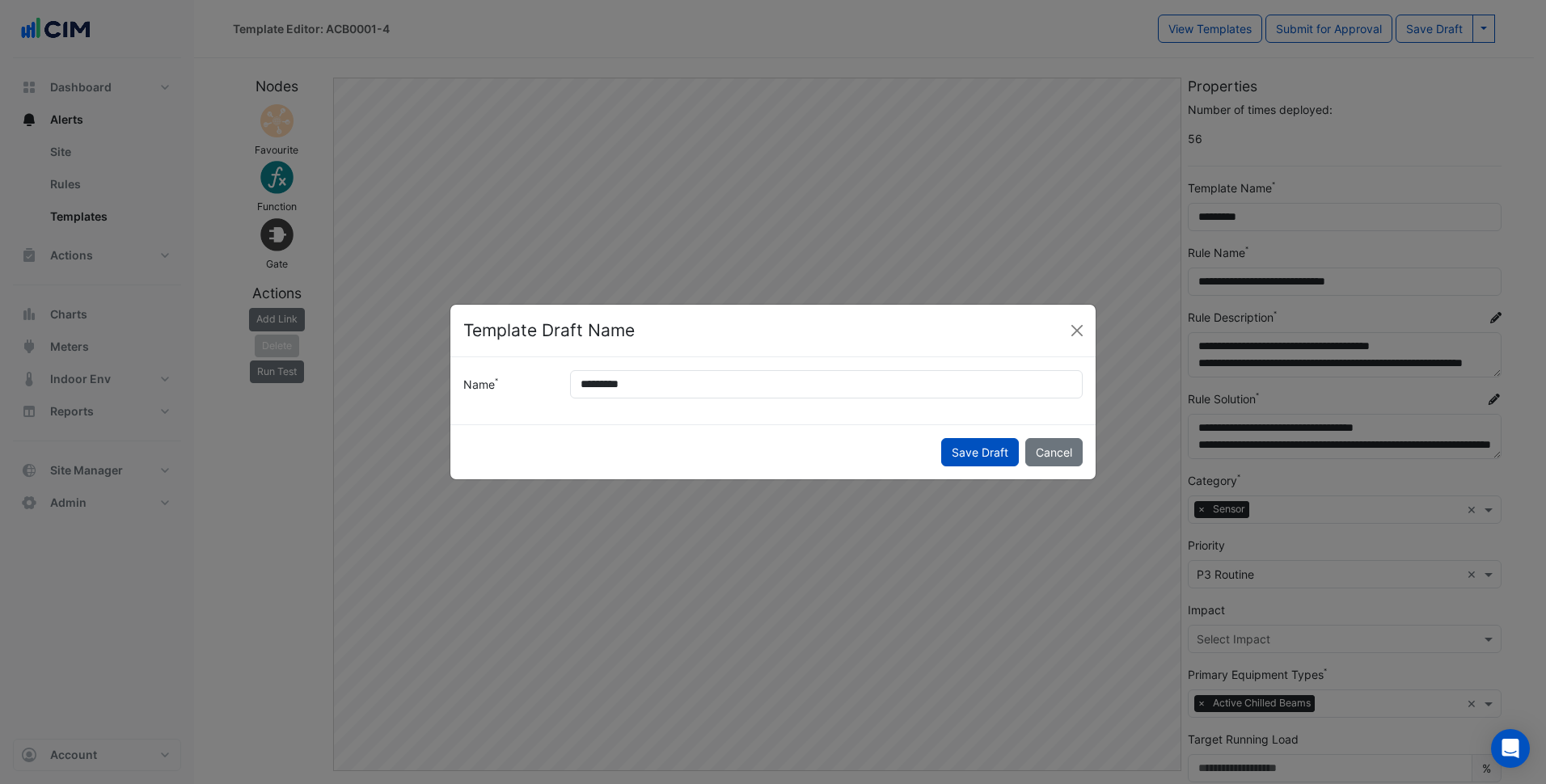
click at [933, 432] on div "Save Draft Cancel" at bounding box center [773, 451] width 645 height 55
click at [981, 449] on button "Save Draft" at bounding box center [979, 452] width 77 height 28
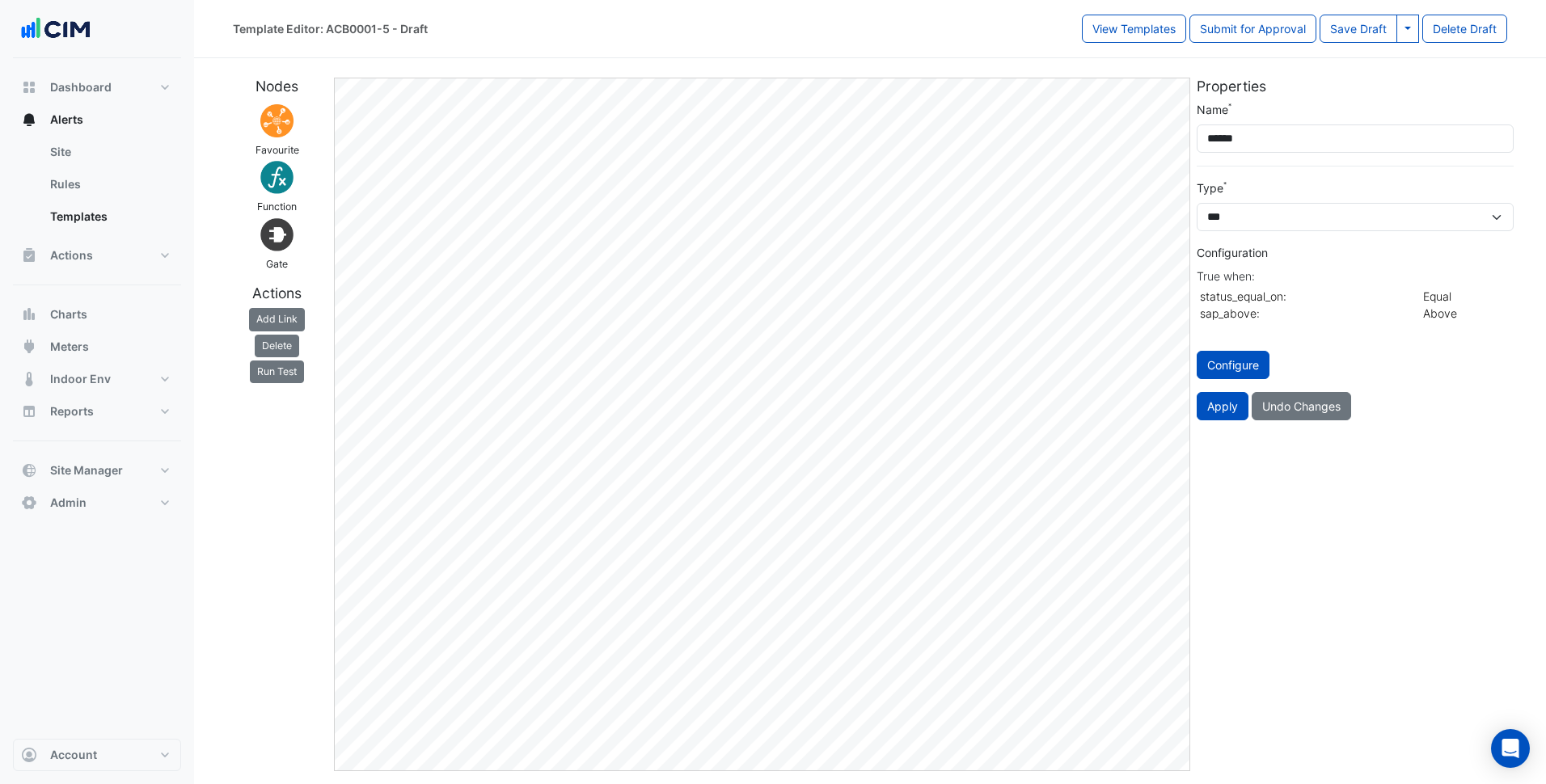
click at [302, 353] on div "Delete" at bounding box center [276, 346] width 101 height 23
click at [291, 342] on button "Delete" at bounding box center [276, 346] width 45 height 23
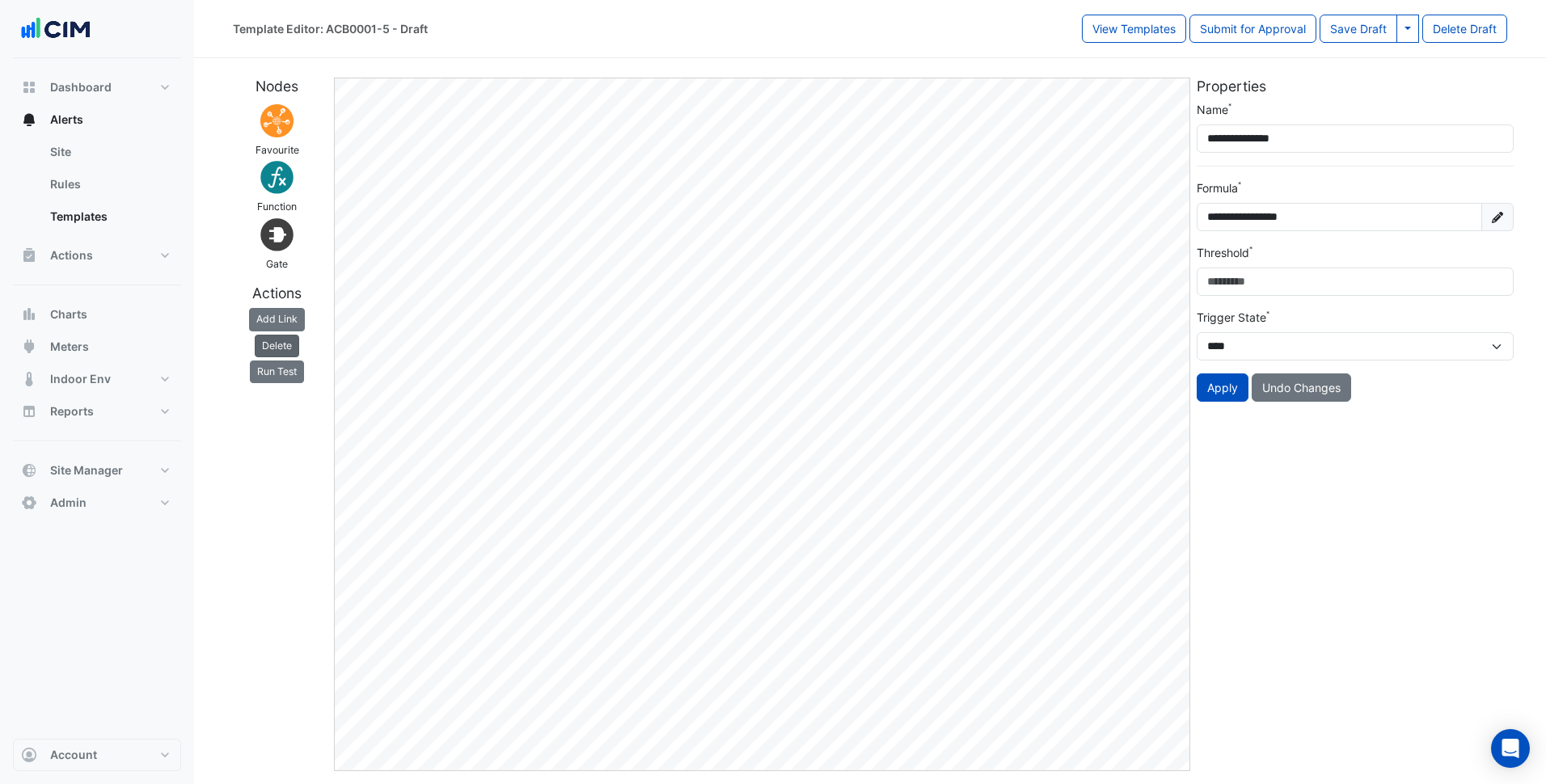
drag, startPoint x: 277, startPoint y: 341, endPoint x: 289, endPoint y: 346, distance: 13.0
click at [275, 341] on button "Delete" at bounding box center [276, 346] width 45 height 23
click at [291, 342] on button "Delete" at bounding box center [276, 346] width 45 height 23
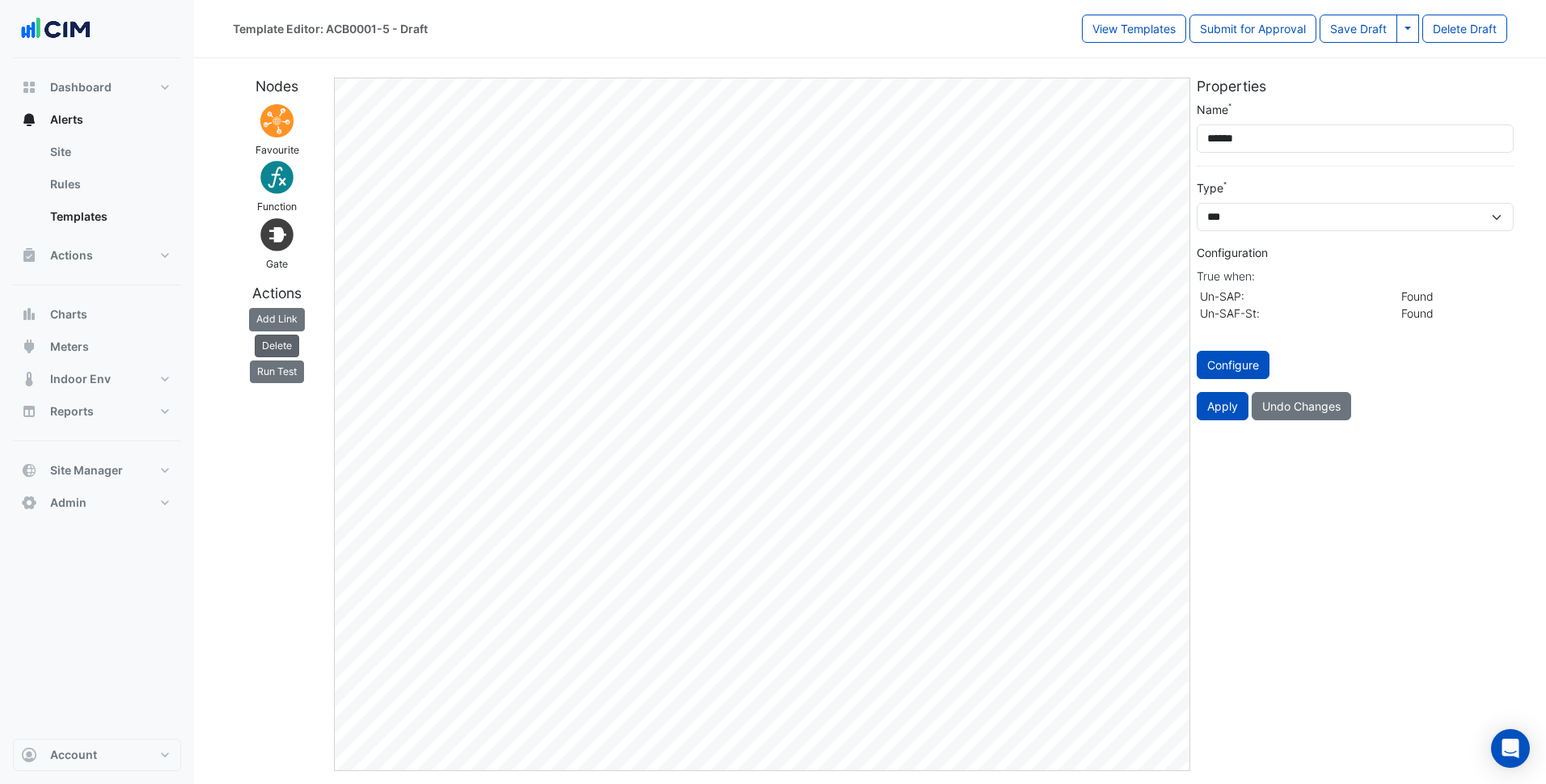
click at [294, 346] on button "Delete" at bounding box center [276, 346] width 45 height 23
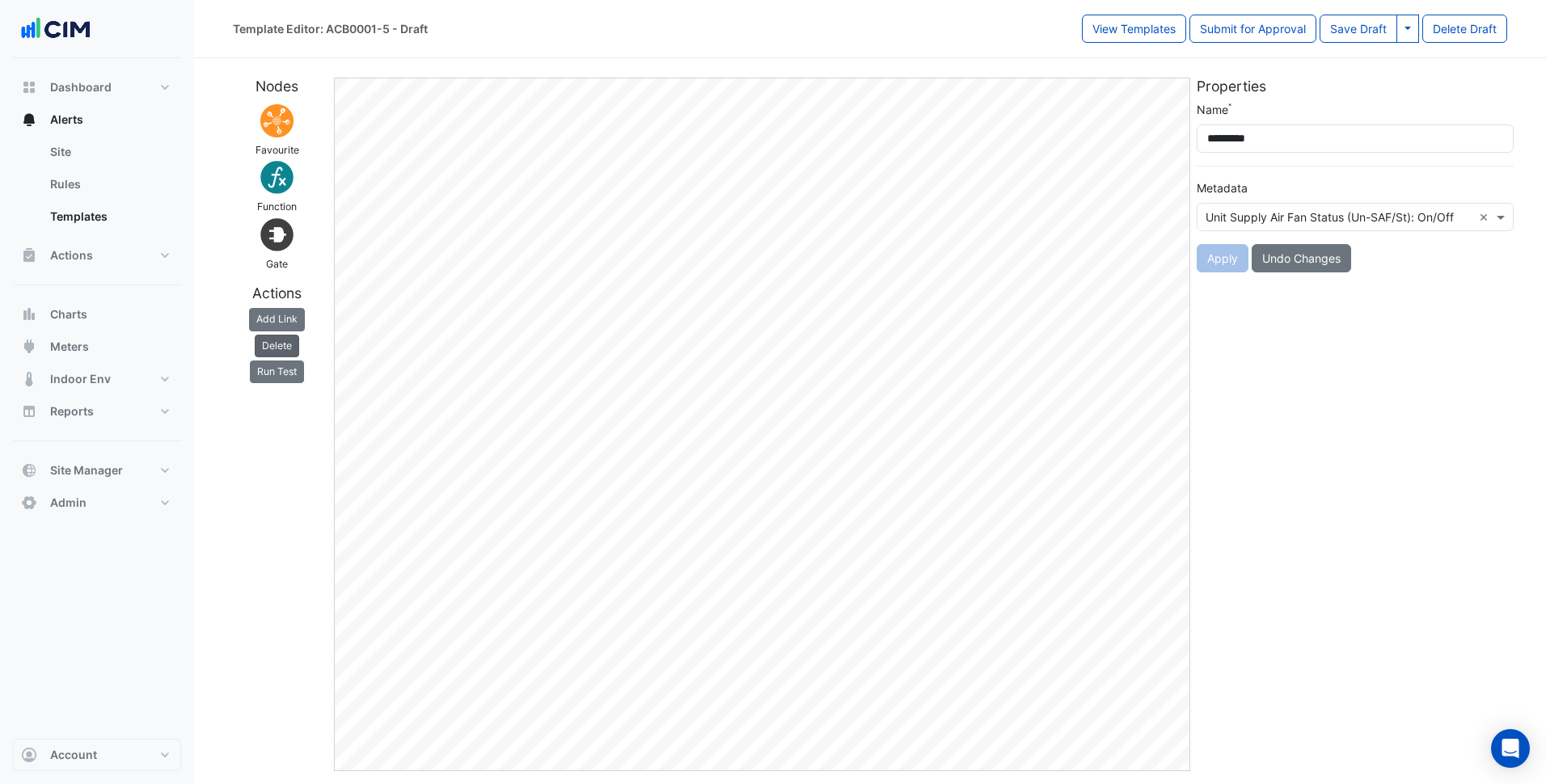
click at [284, 346] on button "Delete" at bounding box center [276, 346] width 45 height 23
click at [283, 346] on button "Delete" at bounding box center [276, 346] width 45 height 23
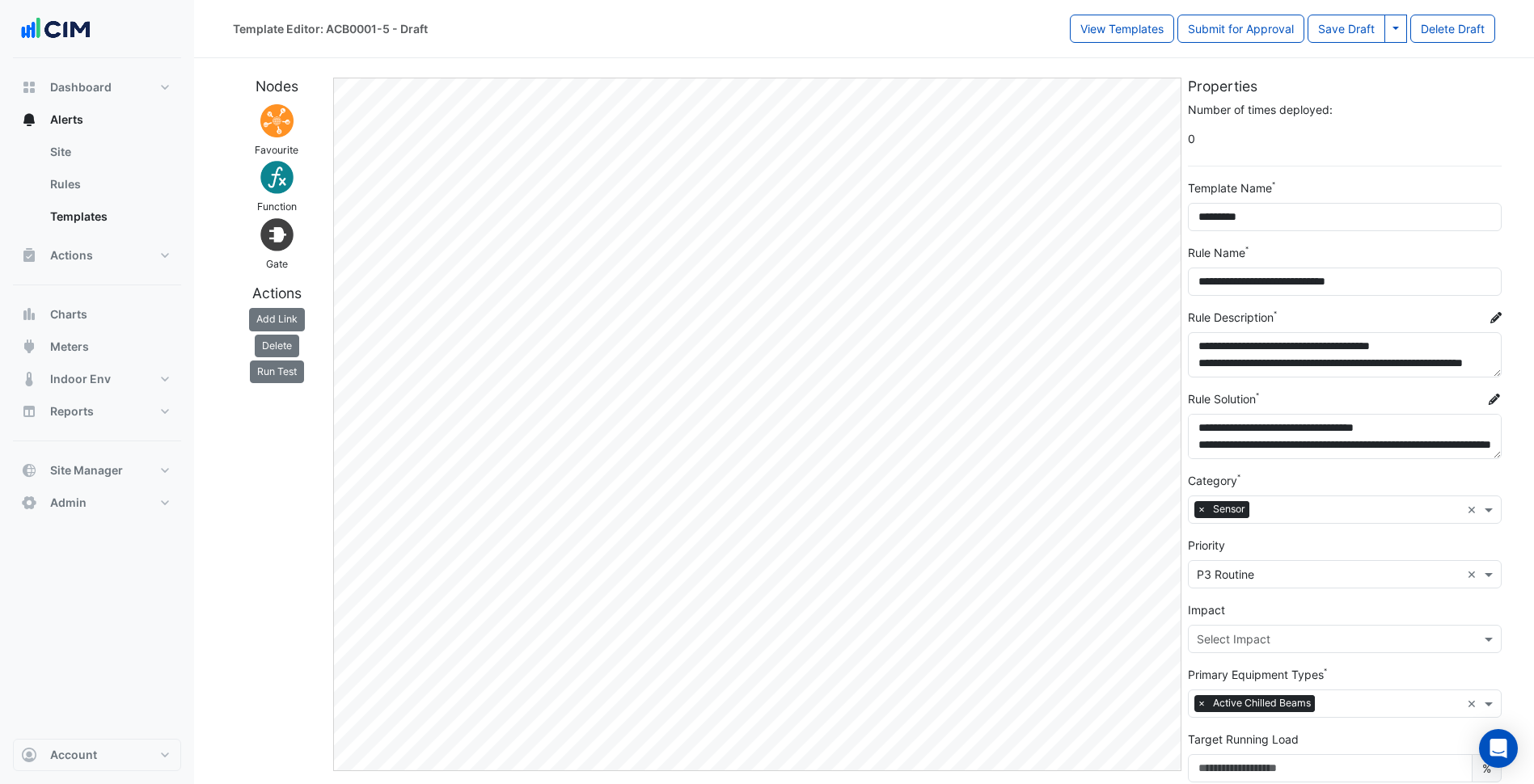
click at [273, 509] on div "Nodes Favourite Function Gate Actions Add Link Delete Run Test" at bounding box center [276, 475] width 106 height 795
click at [1416, 166] on form "**********" at bounding box center [1345, 480] width 313 height 759
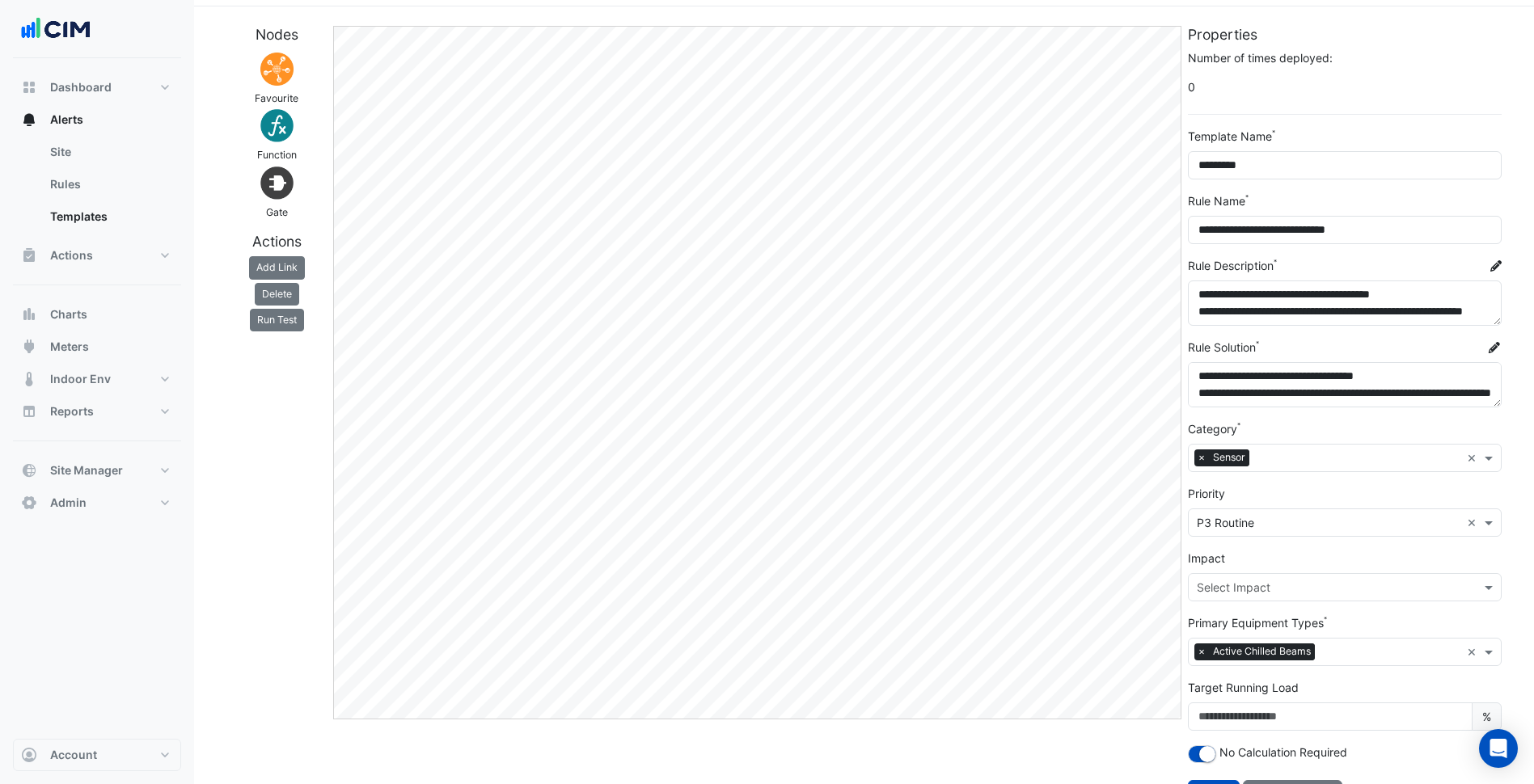
scroll to position [89, 0]
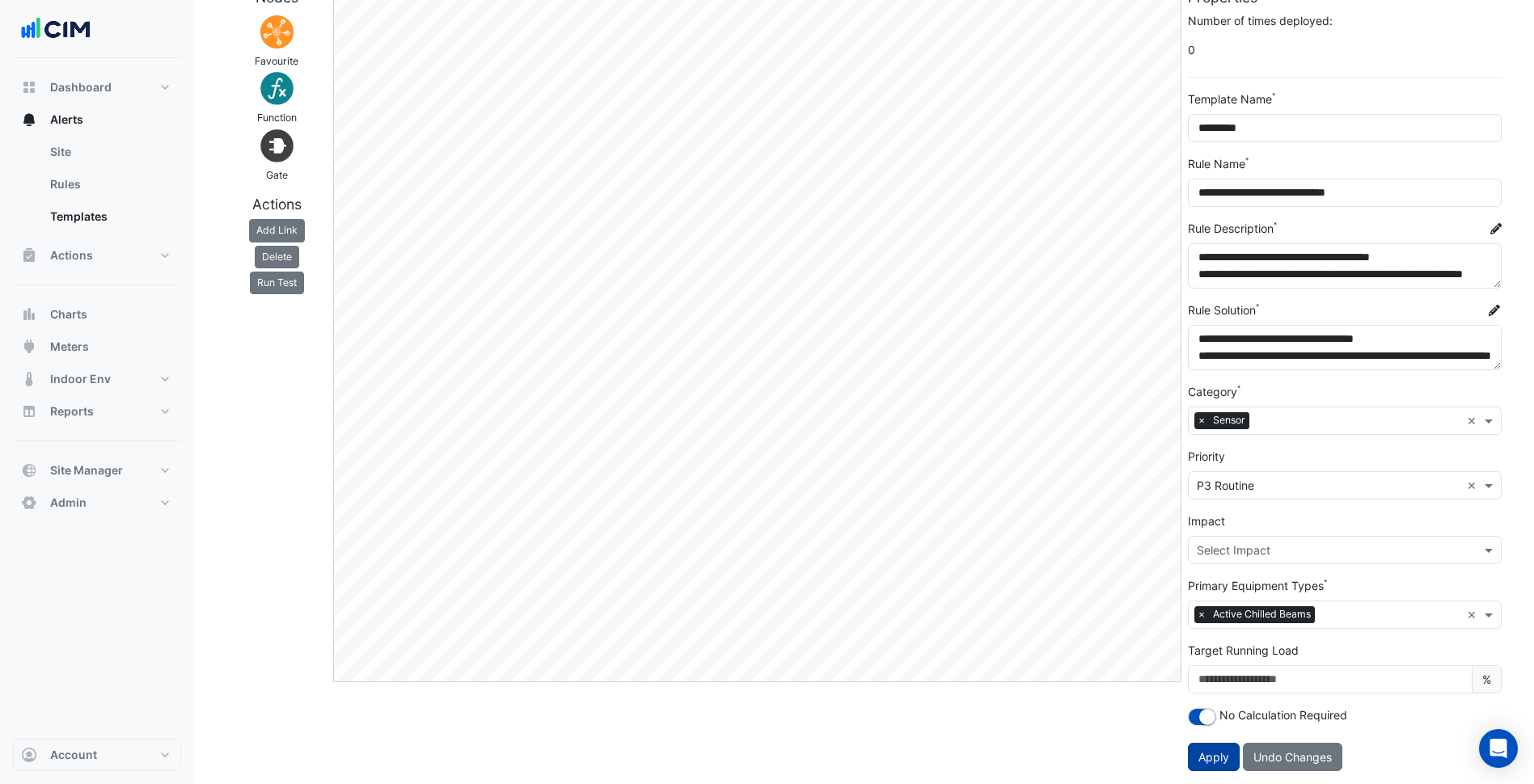
click at [1224, 762] on span "Apply" at bounding box center [1214, 758] width 31 height 14
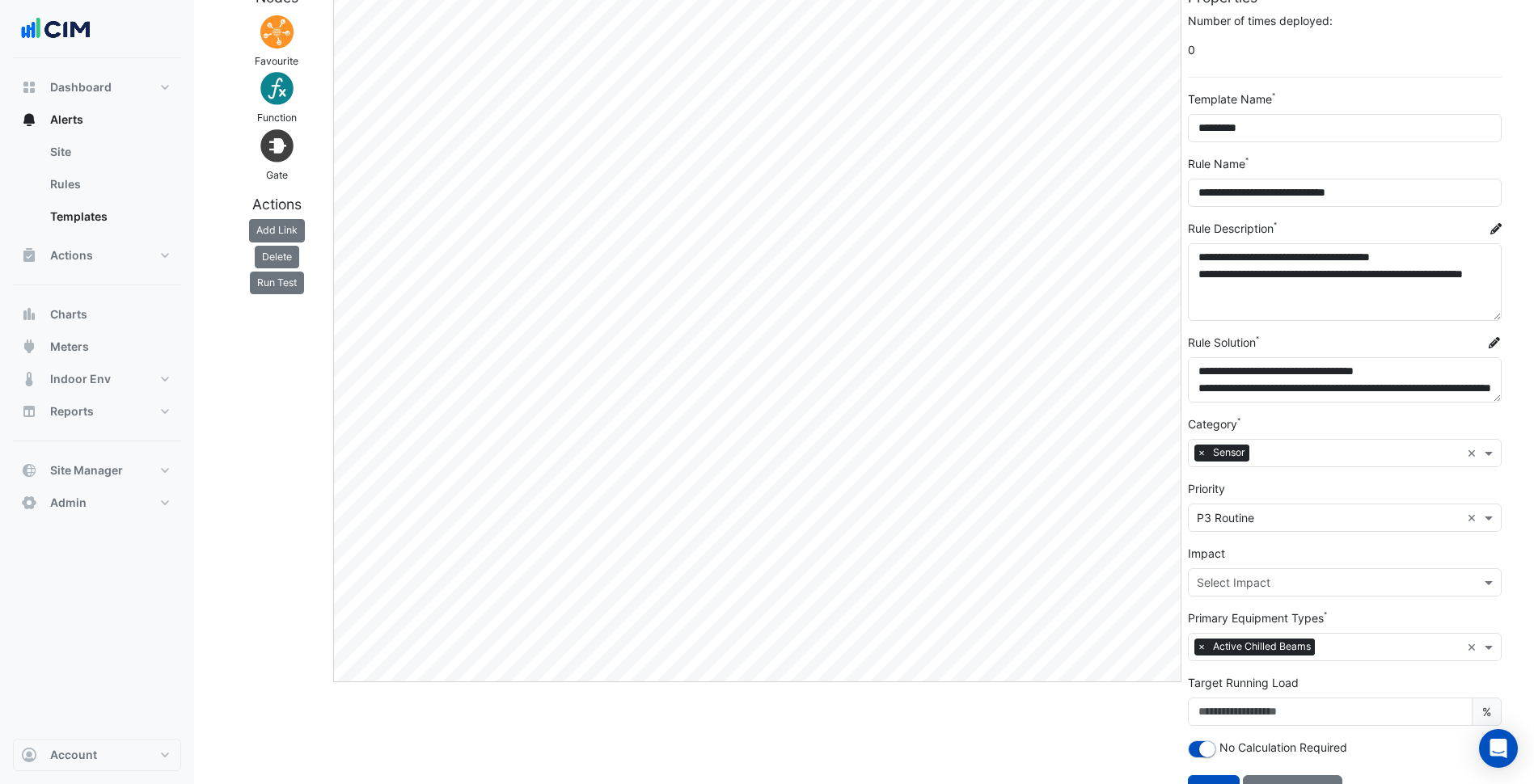
drag, startPoint x: 1496, startPoint y: 283, endPoint x: 1491, endPoint y: 315, distance: 32.4
click at [1491, 315] on textarea "**********" at bounding box center [1345, 282] width 313 height 77
drag, startPoint x: 1369, startPoint y: 292, endPoint x: 1207, endPoint y: 296, distance: 162.0
click at [1207, 296] on textarea "**********" at bounding box center [1345, 282] width 313 height 77
type textarea "**********"
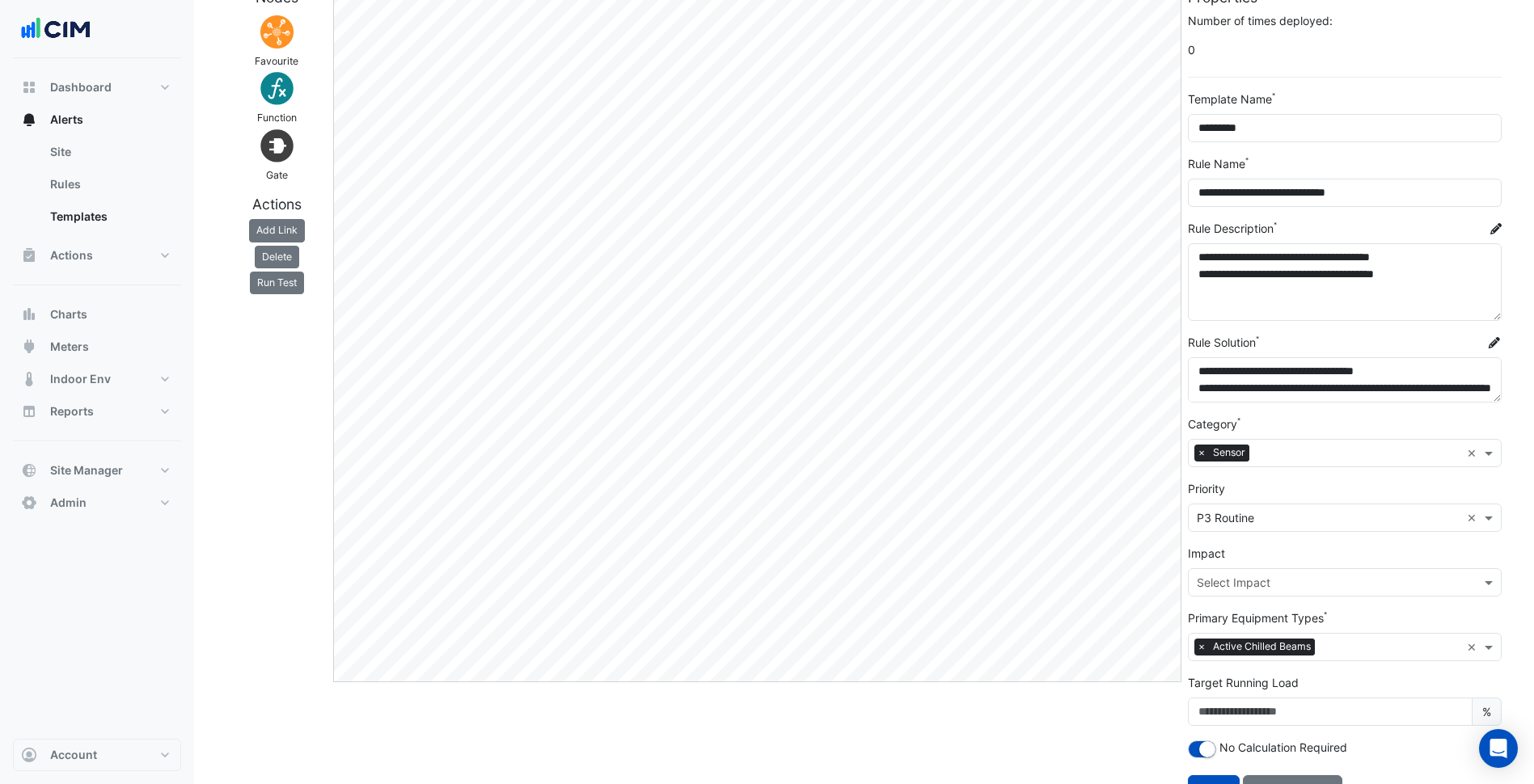
click at [1521, 295] on section "**********" at bounding box center [863, 392] width 1339 height 847
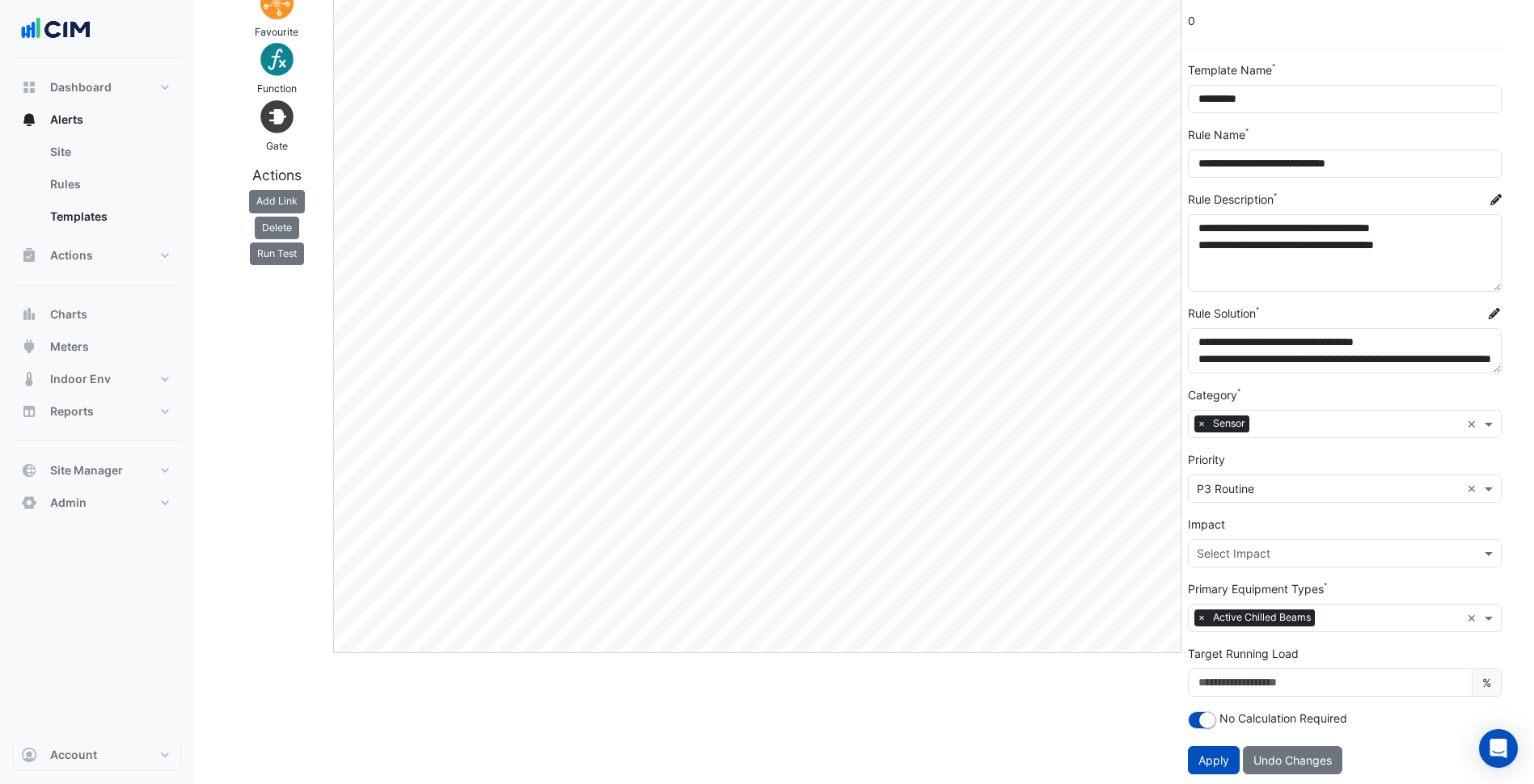
scroll to position [121, 0]
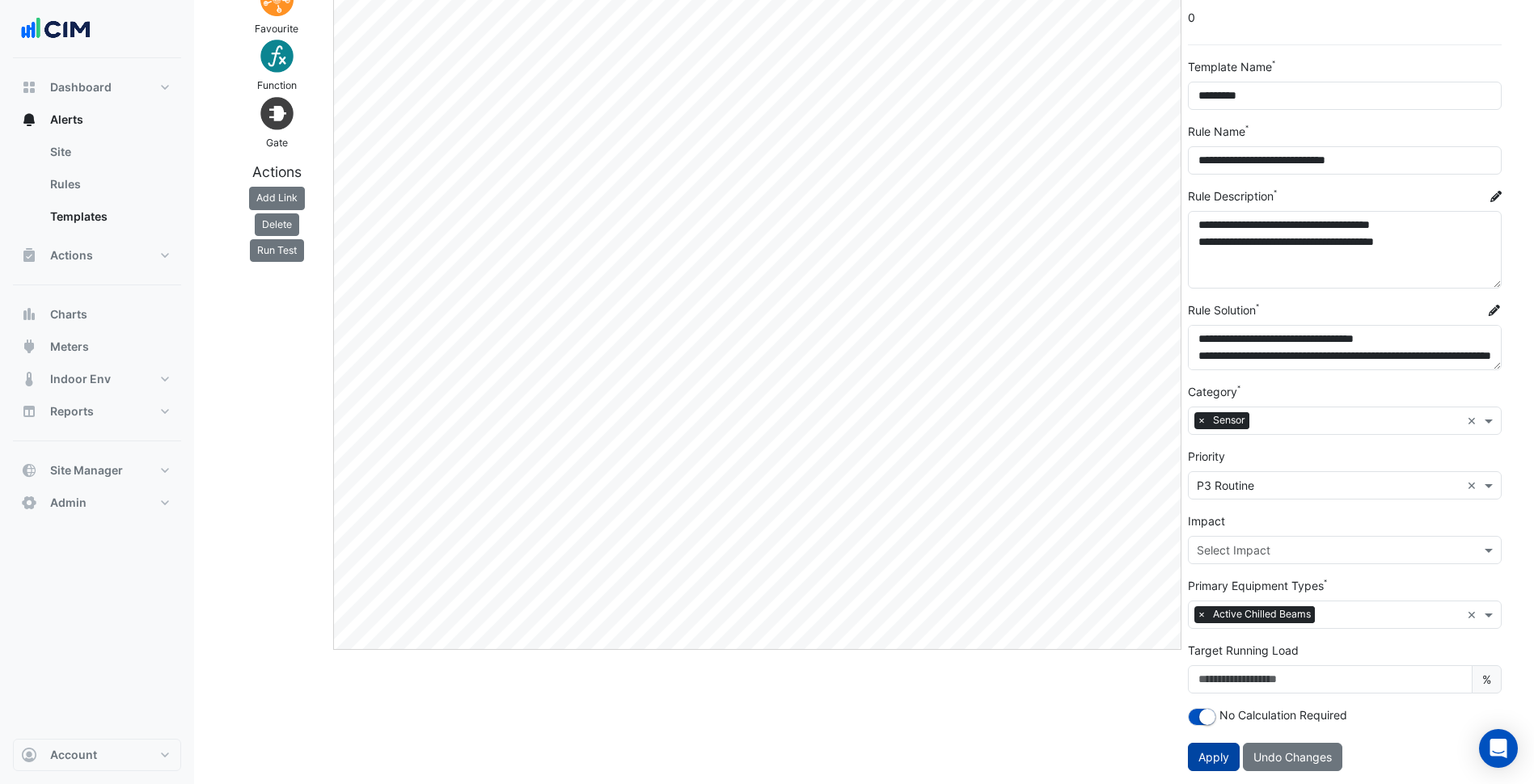
click at [1218, 747] on button "Apply" at bounding box center [1214, 757] width 52 height 28
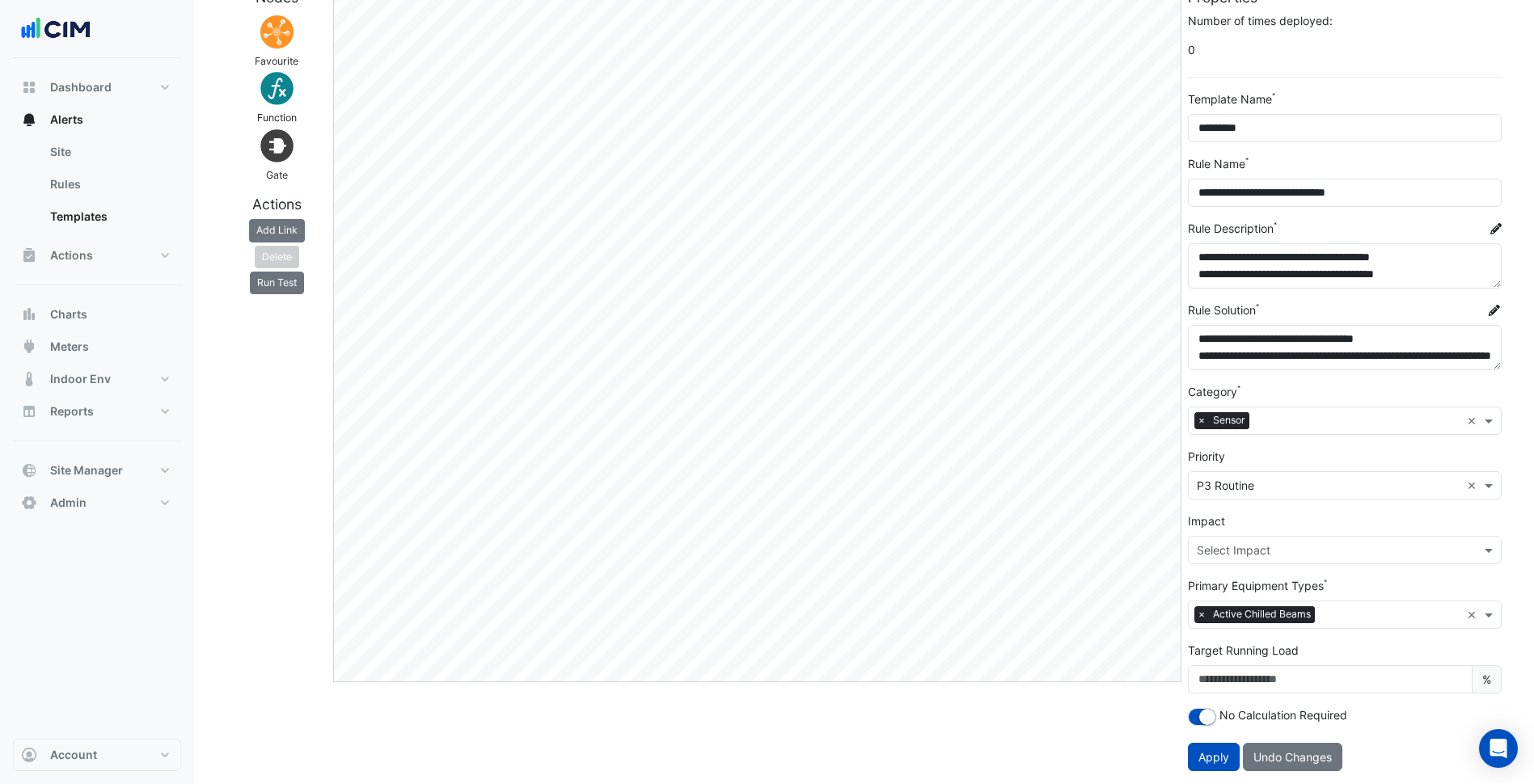
scroll to position [89, 0]
click at [1236, 761] on button "Apply" at bounding box center [1214, 757] width 52 height 28
click at [292, 272] on button "Run Test" at bounding box center [277, 283] width 55 height 23
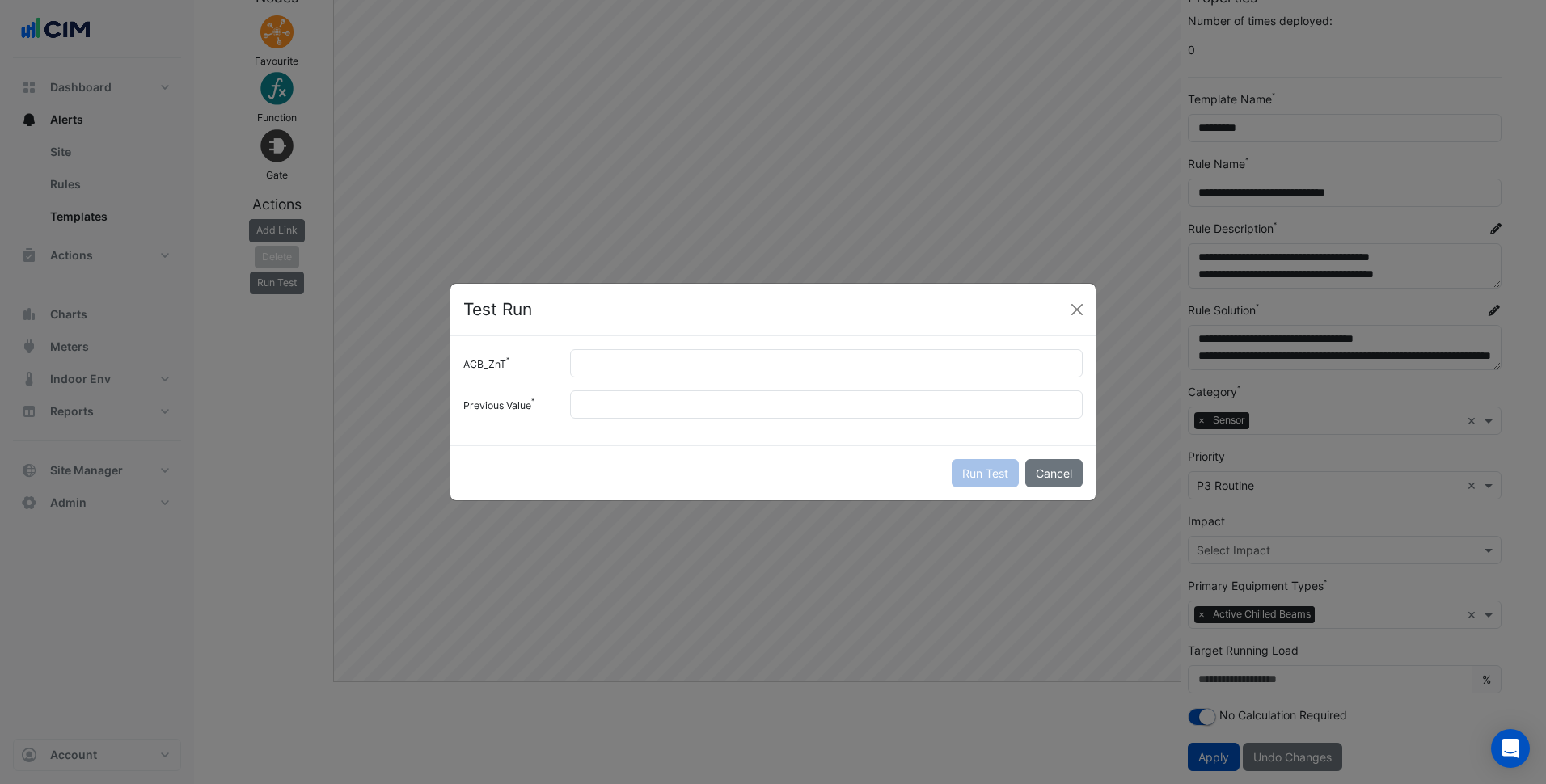
click at [619, 343] on div "ACB_ZnT Previous Value" at bounding box center [773, 391] width 645 height 109
click at [639, 358] on input "ACB_ZnT" at bounding box center [826, 363] width 512 height 28
type input "**"
click at [681, 399] on input "Previous Value" at bounding box center [826, 405] width 512 height 28
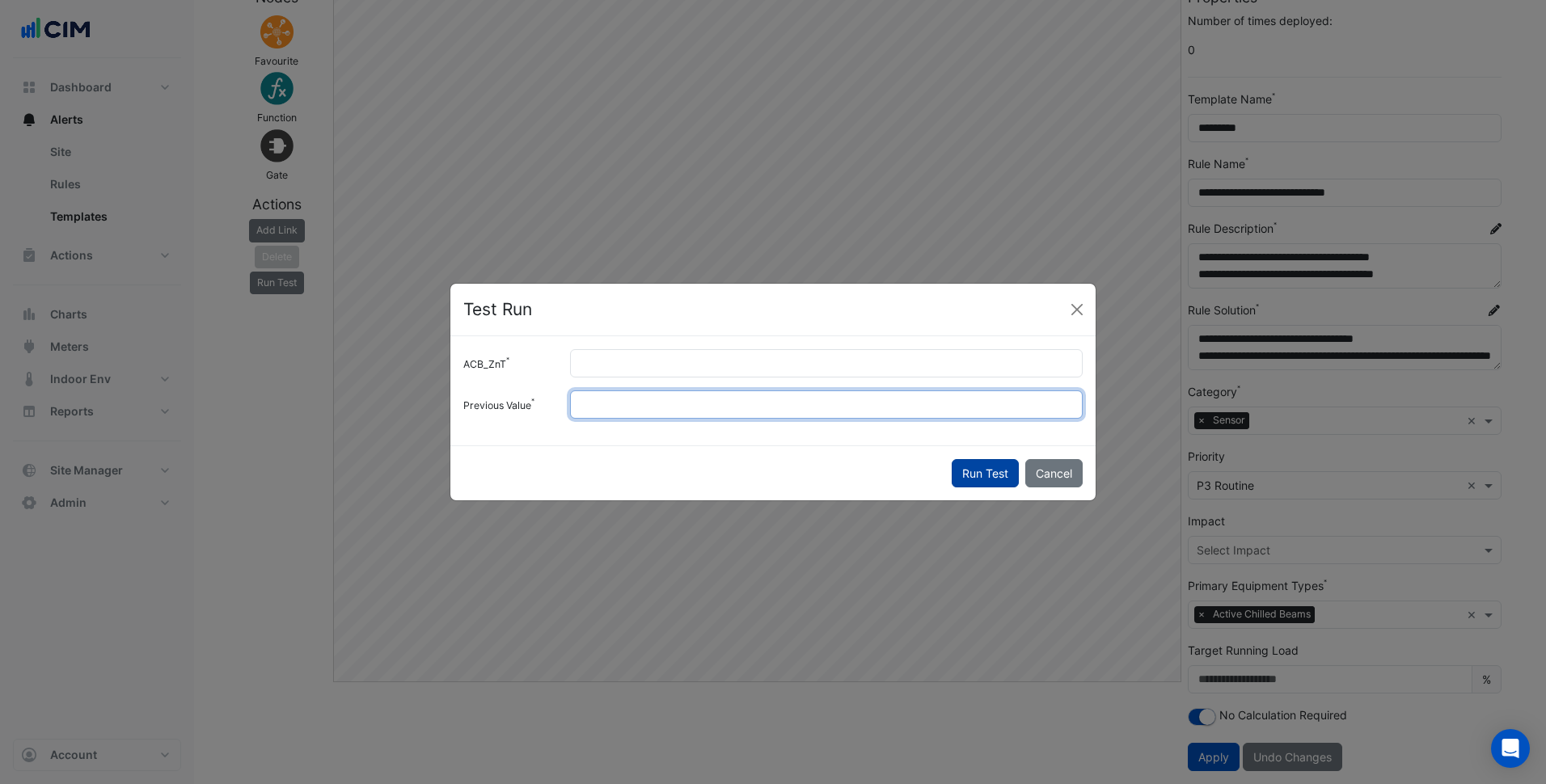
type input "**"
click at [996, 473] on button "Run Test" at bounding box center [985, 473] width 67 height 28
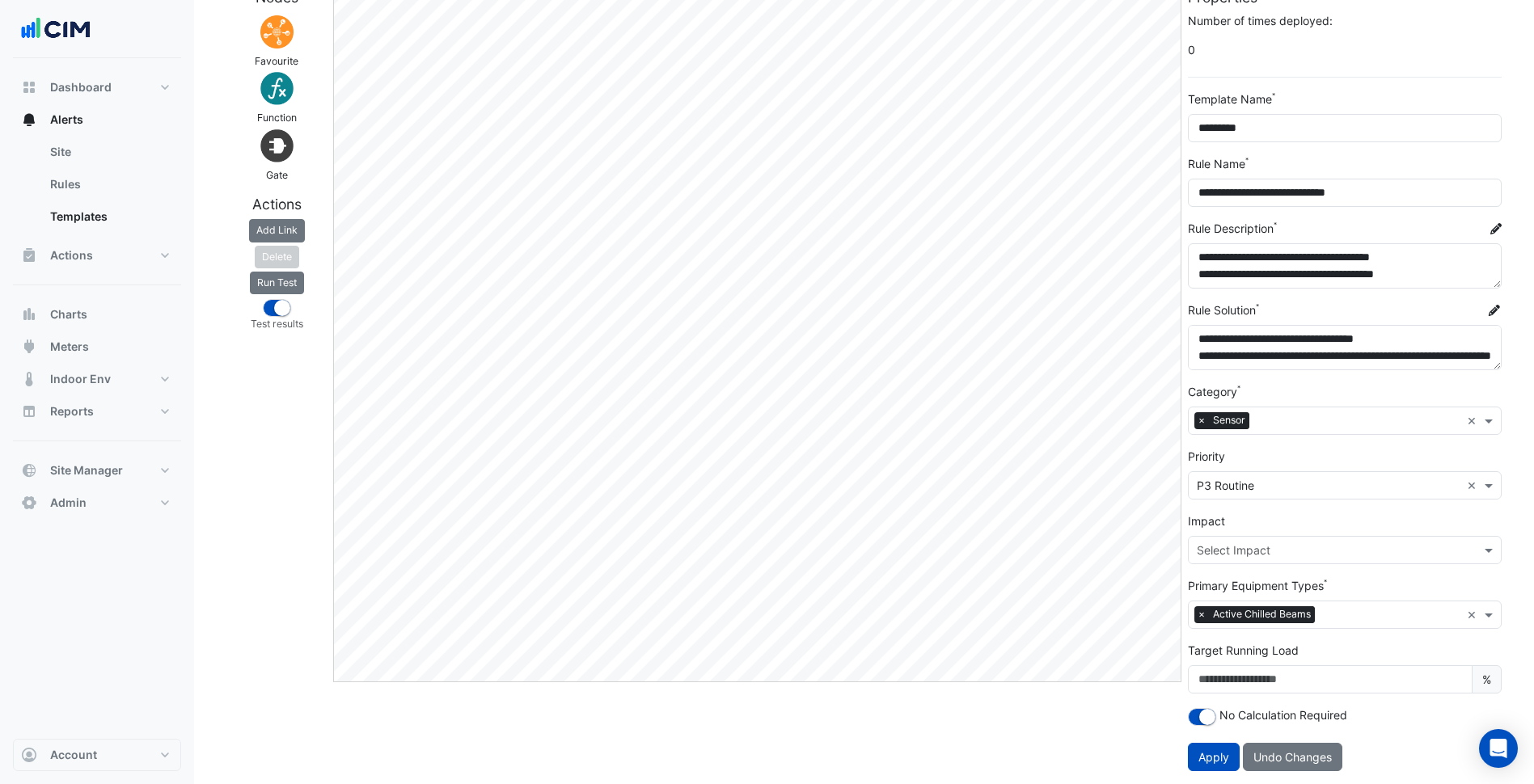
scroll to position [0, 0]
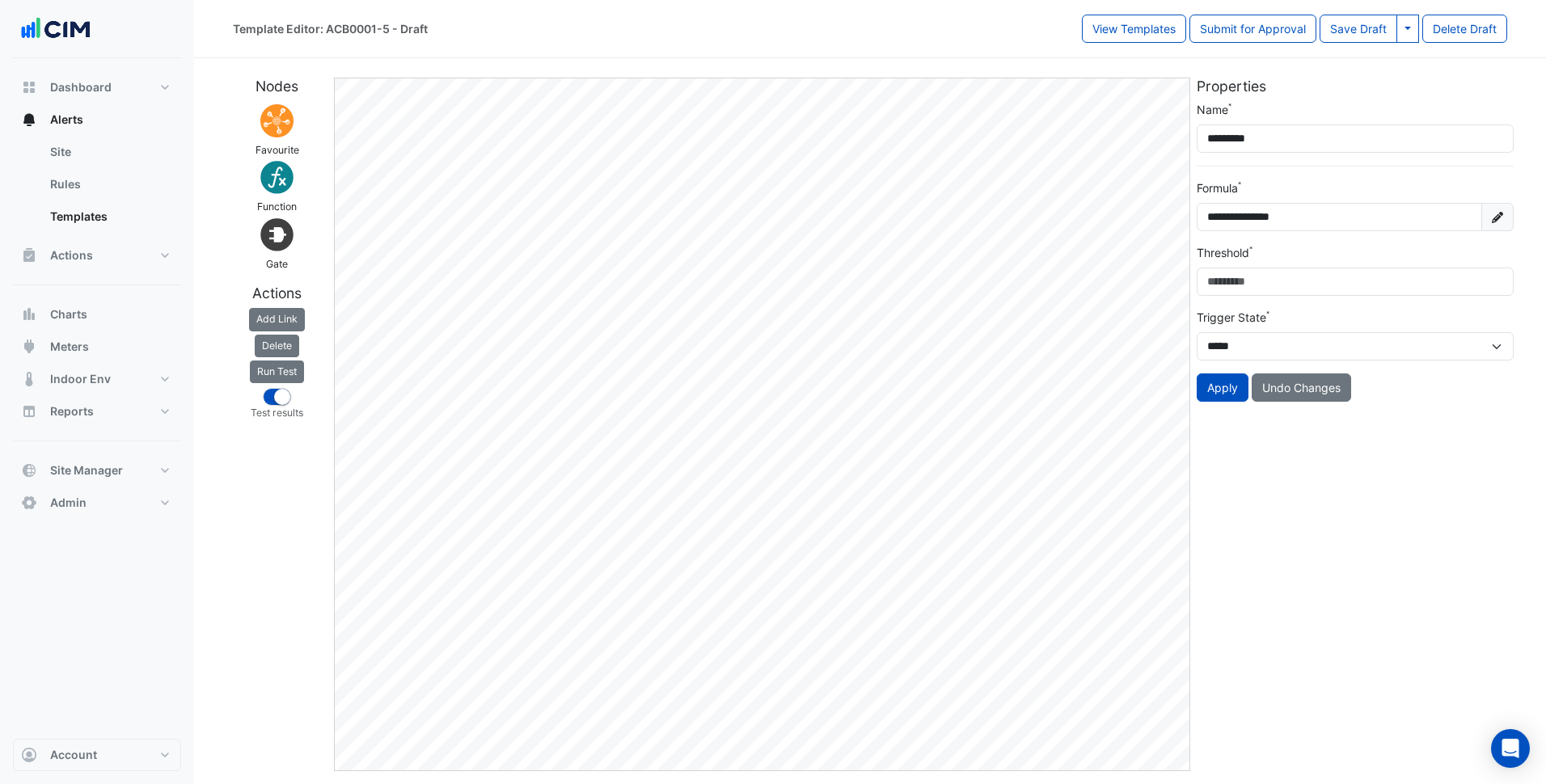
click at [264, 485] on div "Nodes Favourite Function Gate Actions Add Link Delete Run Test Test results" at bounding box center [277, 424] width 107 height 693
click at [277, 372] on button "Run Test" at bounding box center [277, 372] width 55 height 23
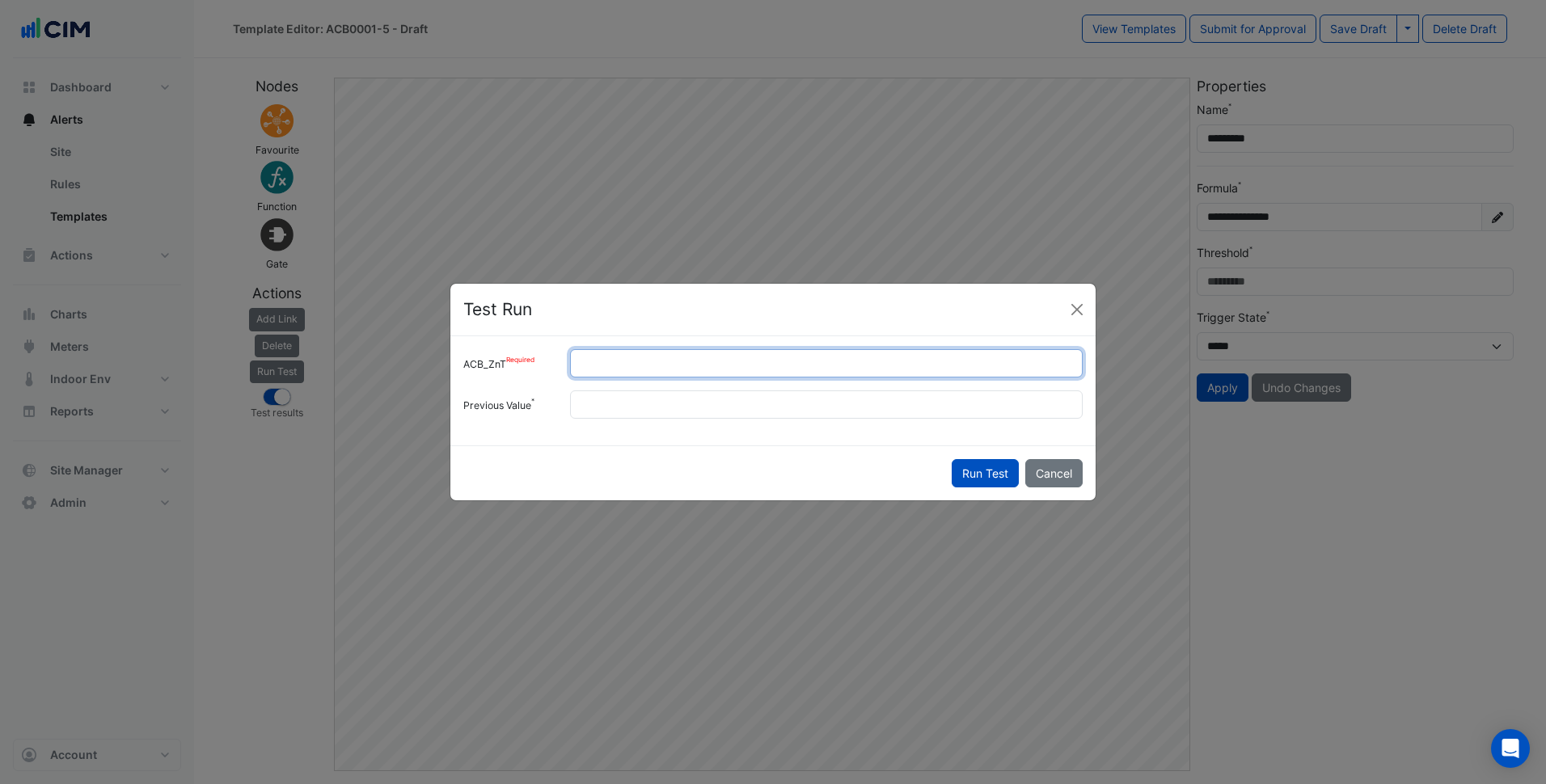
drag, startPoint x: 606, startPoint y: 366, endPoint x: 545, endPoint y: 371, distance: 61.2
click at [545, 371] on div "ACB_ZnT **" at bounding box center [773, 363] width 639 height 28
type input "**"
click at [764, 461] on div "Run Test Cancel" at bounding box center [773, 473] width 645 height 55
click at [969, 474] on button "Run Test" at bounding box center [985, 473] width 67 height 28
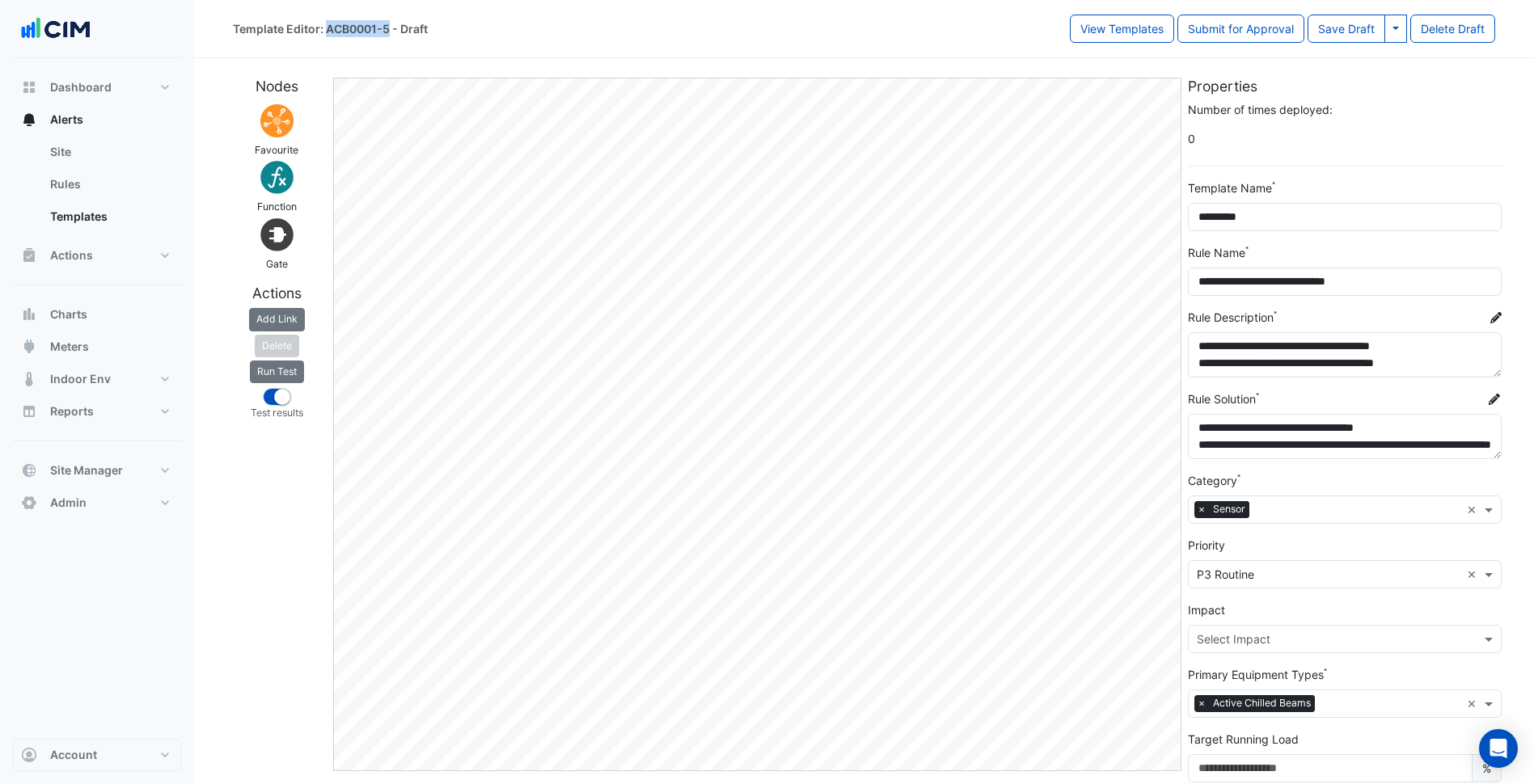
drag, startPoint x: 327, startPoint y: 27, endPoint x: 389, endPoint y: 27, distance: 62.0
click at [389, 27] on div "Template Editor: ACB0001-5 - Draft" at bounding box center [330, 28] width 195 height 17
copy div "ACB0001-5"
click at [744, 47] on div "Template Editor: ACB0001-5 - Draft View Templates Submit for Approval Save Draf…" at bounding box center [863, 29] width 1339 height 58
click at [1346, 33] on button "Save Draft" at bounding box center [1347, 29] width 77 height 28
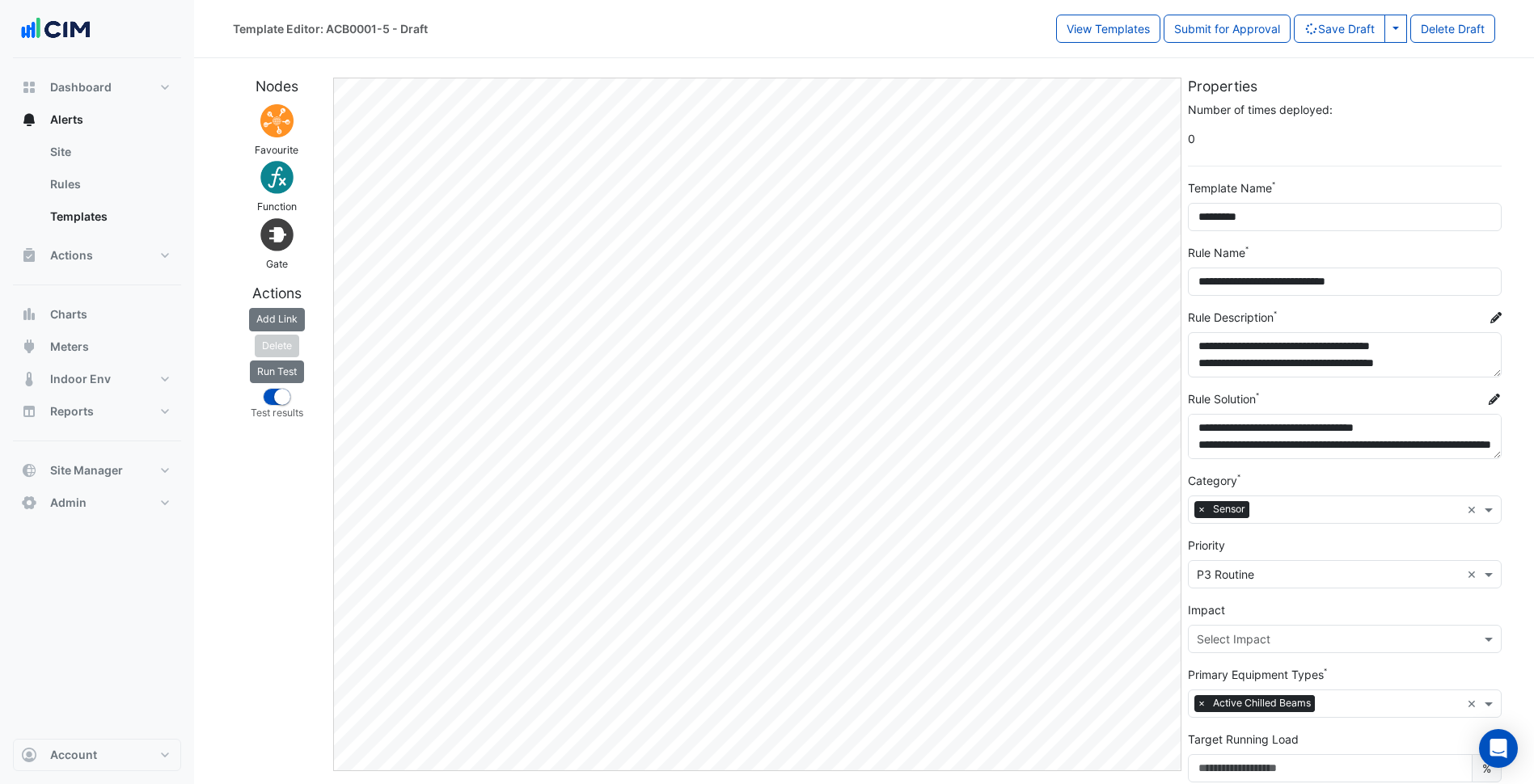
select select
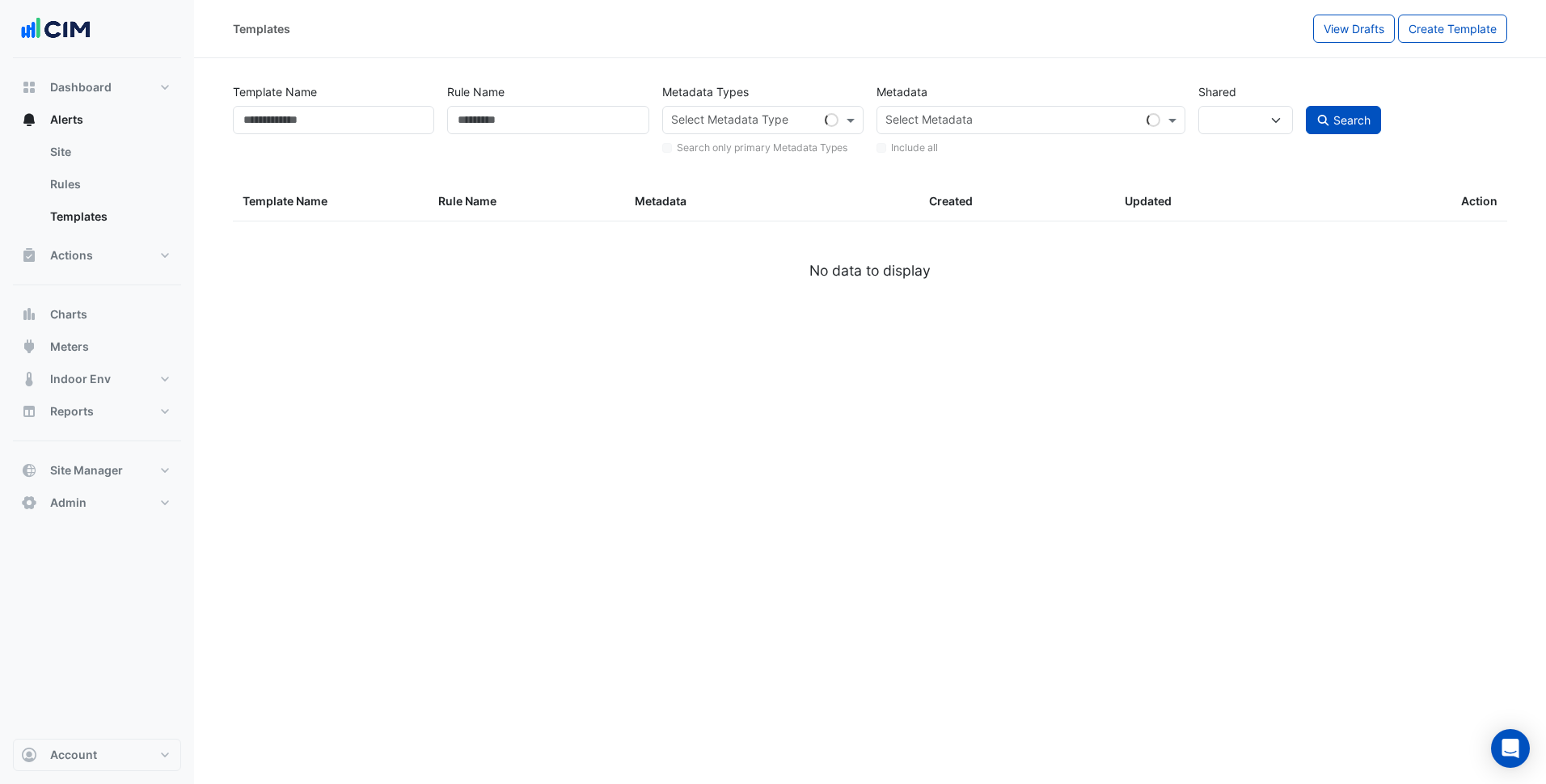
type input "********"
select select
select select "***"
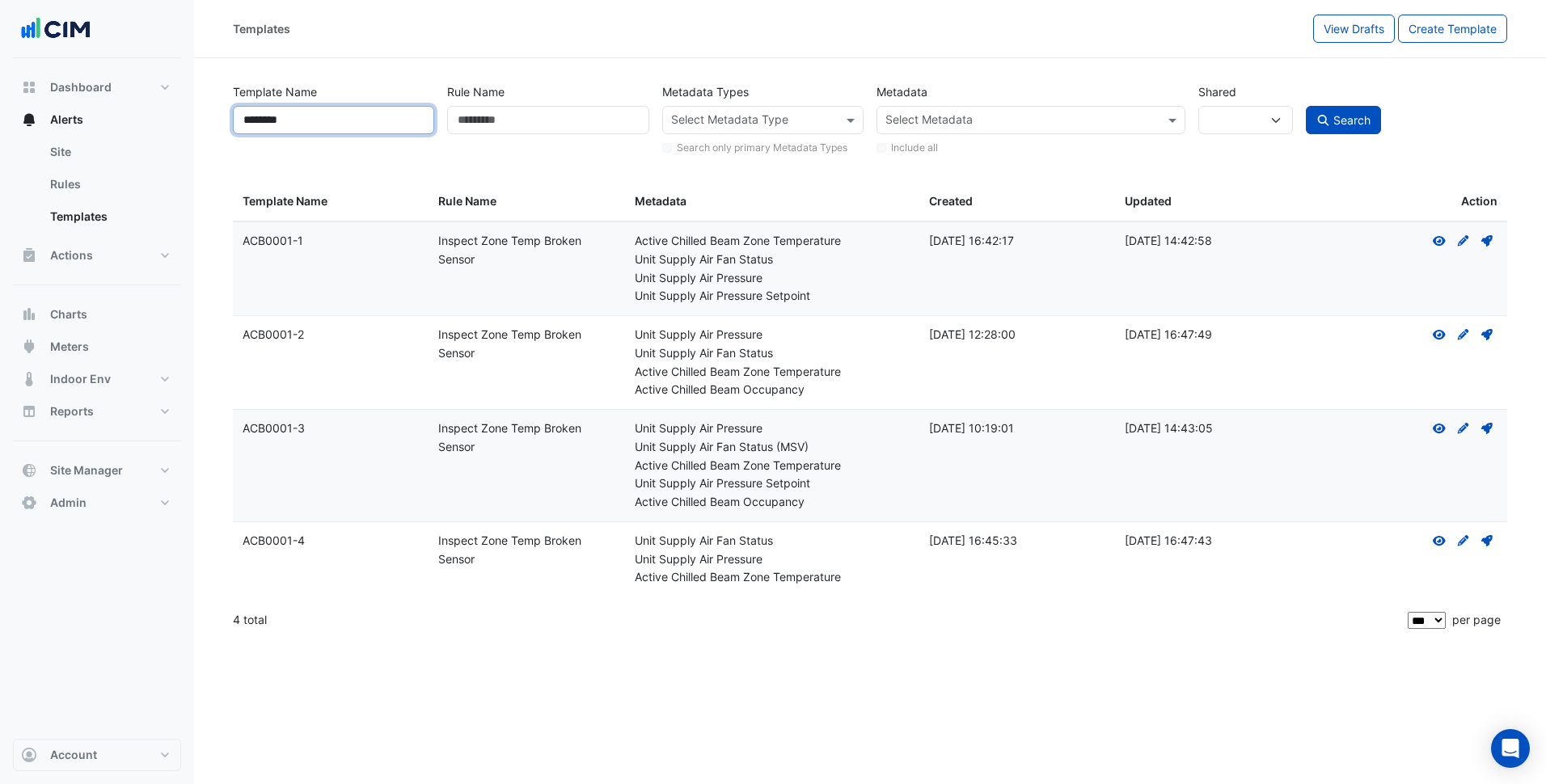
click at [344, 118] on input "********" at bounding box center [333, 120] width 201 height 28
drag, startPoint x: 344, startPoint y: 118, endPoint x: 231, endPoint y: 121, distance: 113.0
click at [231, 121] on div "Template Name ********" at bounding box center [333, 117] width 214 height 79
click at [1338, 27] on span "View Drafts" at bounding box center [1353, 29] width 61 height 14
select select
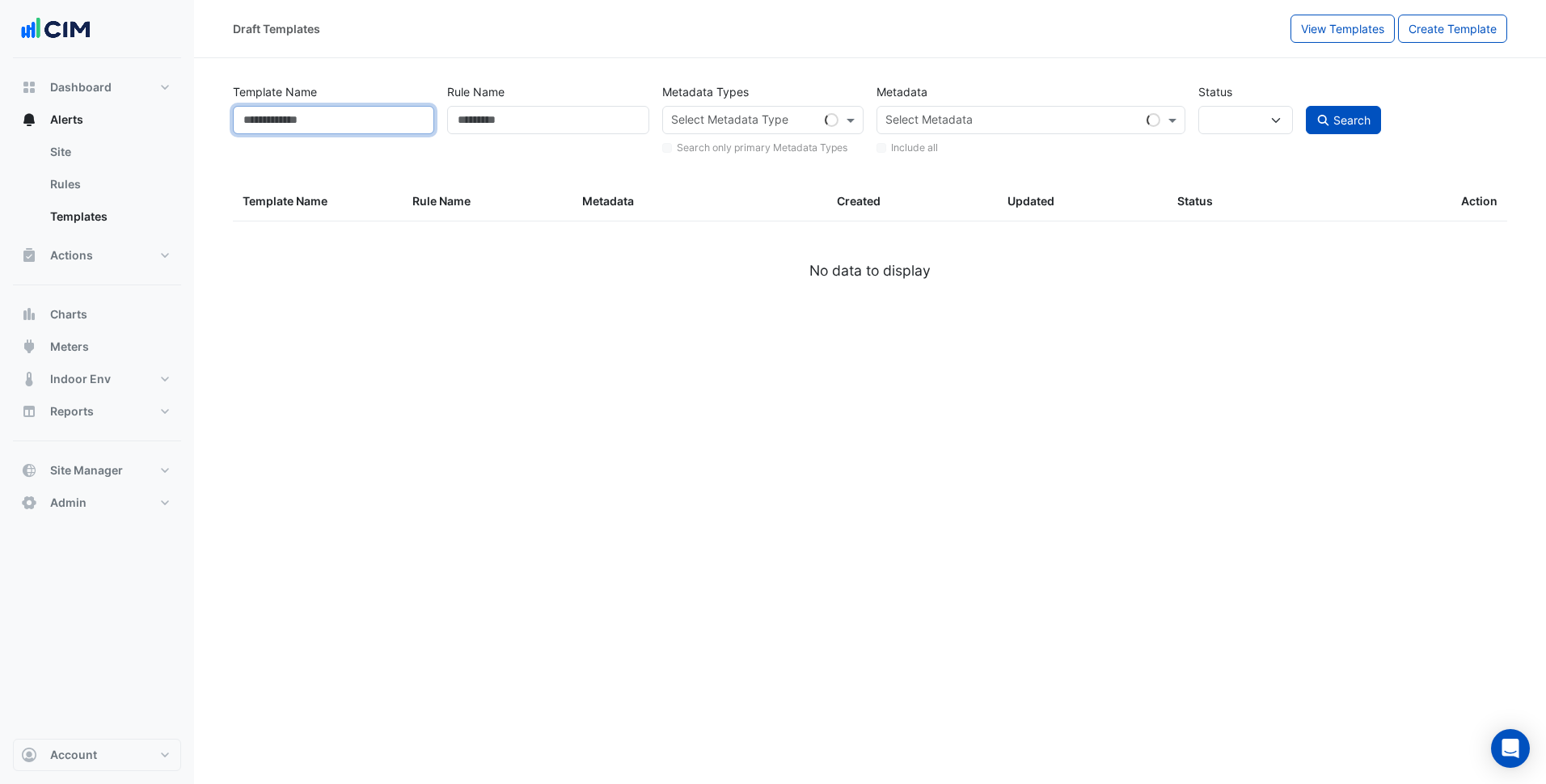
click at [374, 116] on input "Template Name" at bounding box center [333, 120] width 201 height 28
paste input "*********"
type input "*********"
click at [1306, 106] on button "Search" at bounding box center [1344, 120] width 76 height 28
select select
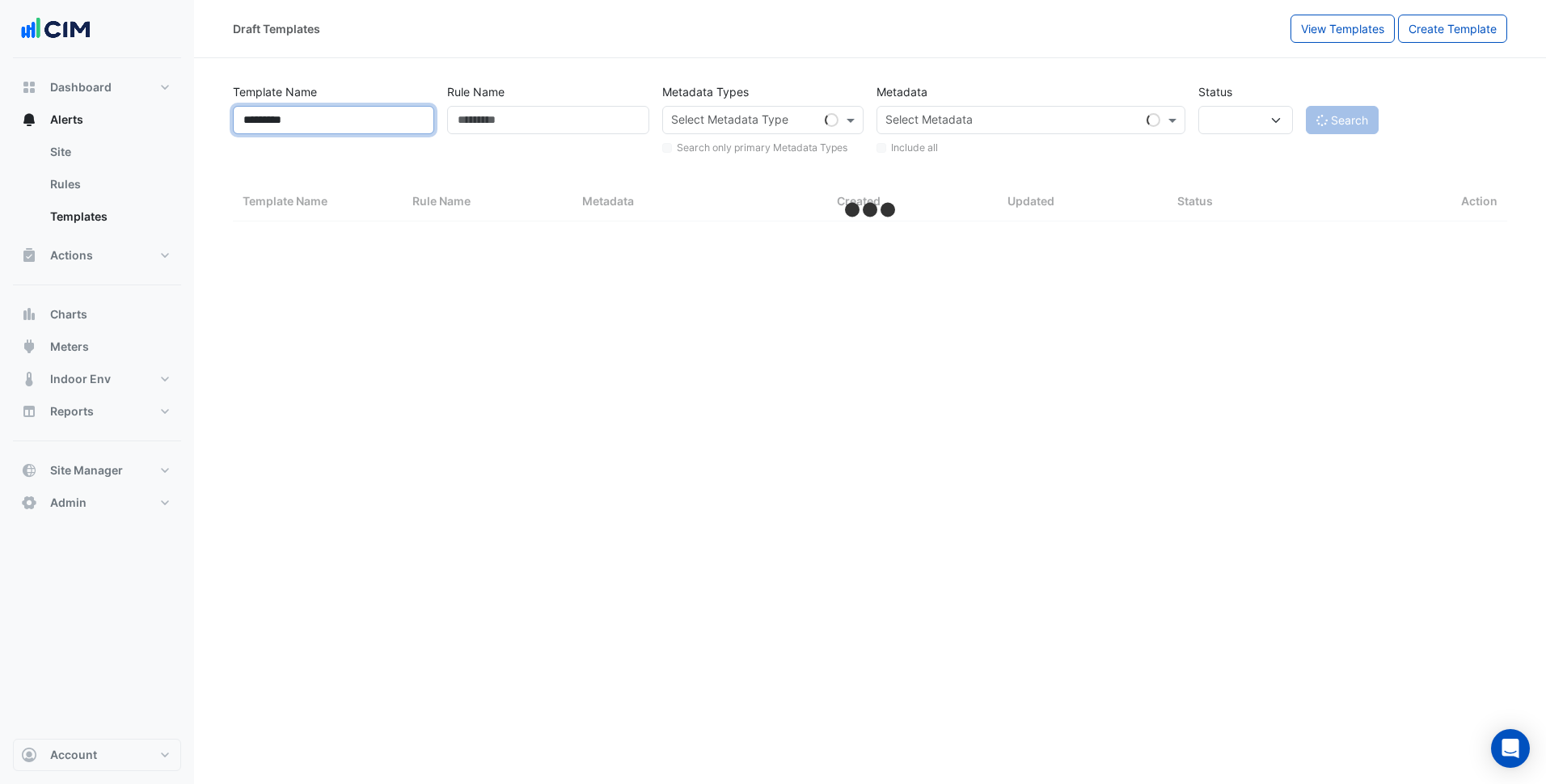
select select
select select "***"
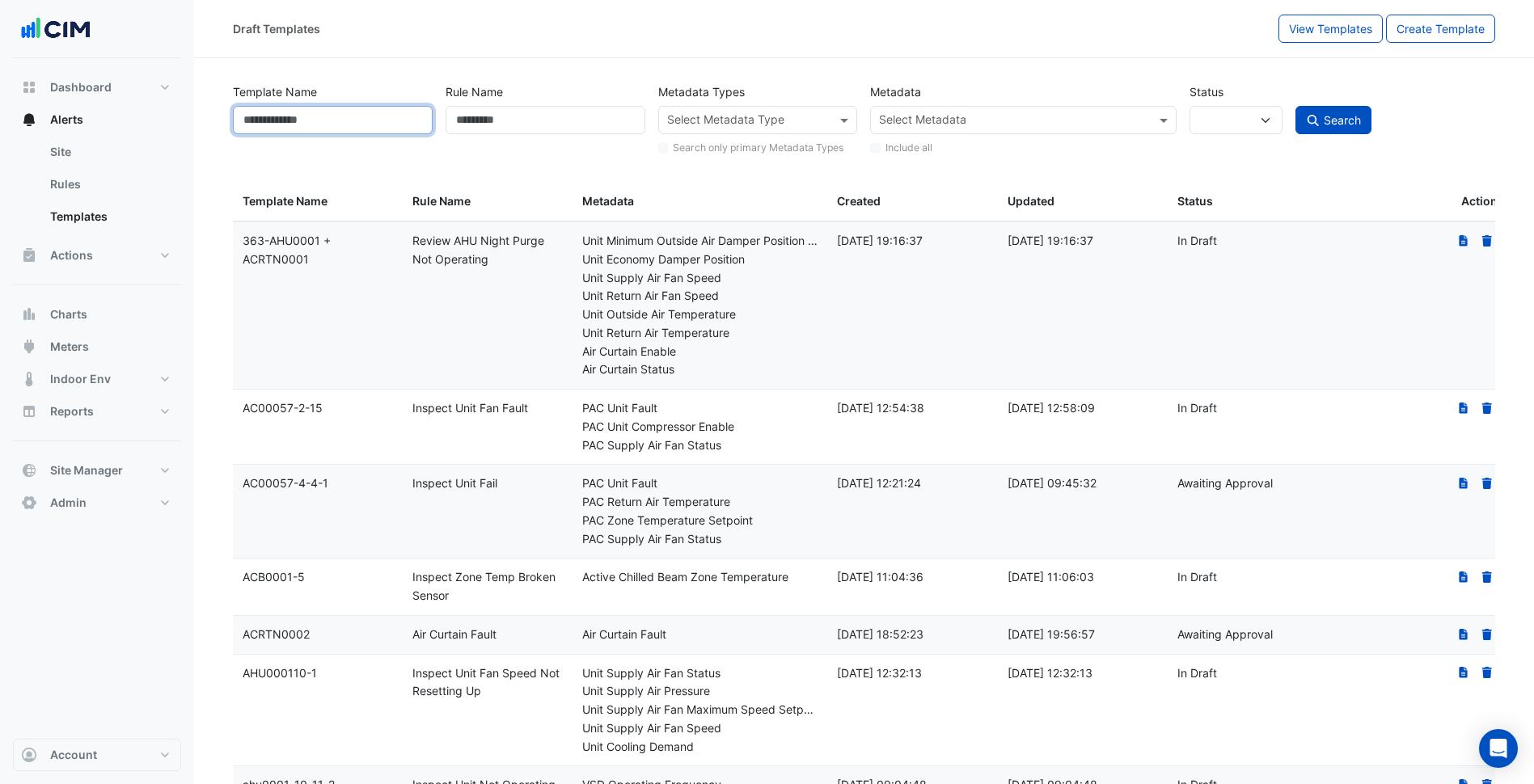
click at [338, 127] on input "Template Name" at bounding box center [333, 120] width 200 height 28
type input "*********"
click at [1295, 106] on button "Search" at bounding box center [1333, 120] width 76 height 28
click at [344, 127] on input "*********" at bounding box center [333, 120] width 200 height 28
click at [1295, 106] on button "Search" at bounding box center [1333, 120] width 76 height 28
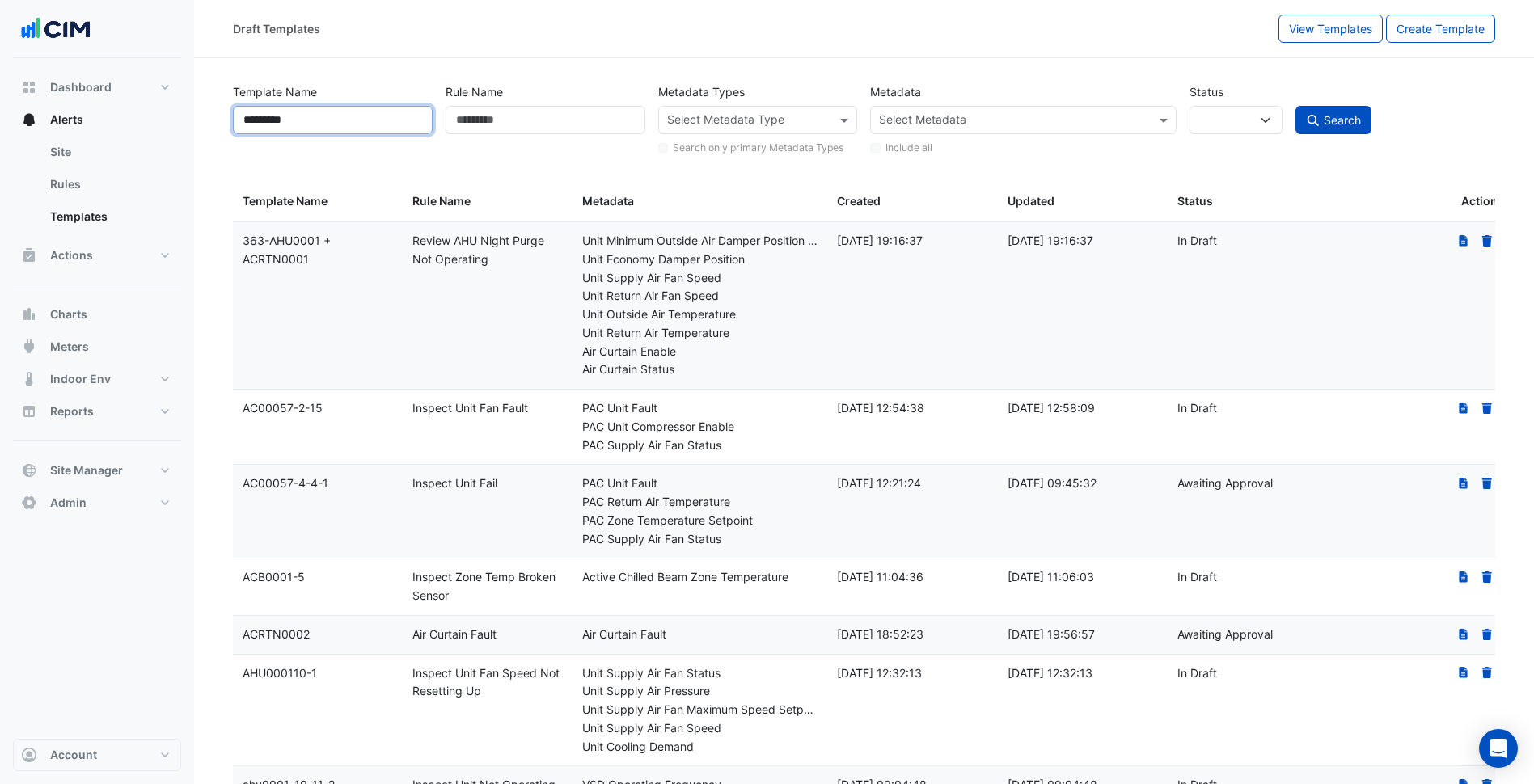
click at [1295, 106] on button "Search" at bounding box center [1333, 120] width 76 height 28
click at [1330, 114] on span "Search" at bounding box center [1342, 121] width 37 height 14
click at [1295, 309] on datatable-body-cell "Status: In Draft" at bounding box center [1252, 305] width 170 height 166
click at [1353, 133] on button "Search" at bounding box center [1333, 120] width 76 height 28
click at [317, 126] on input "*********" at bounding box center [333, 120] width 200 height 28
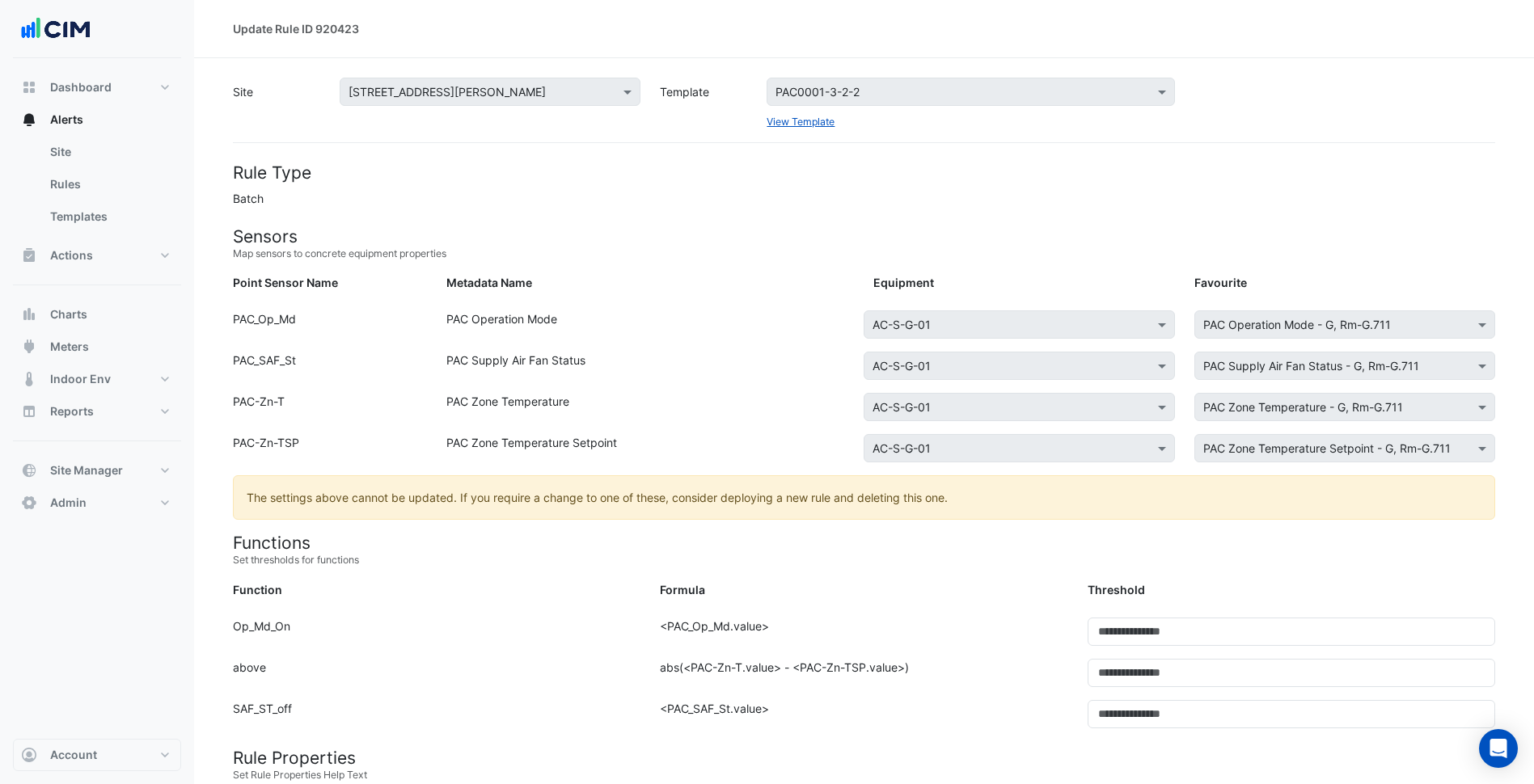
scroll to position [566, 0]
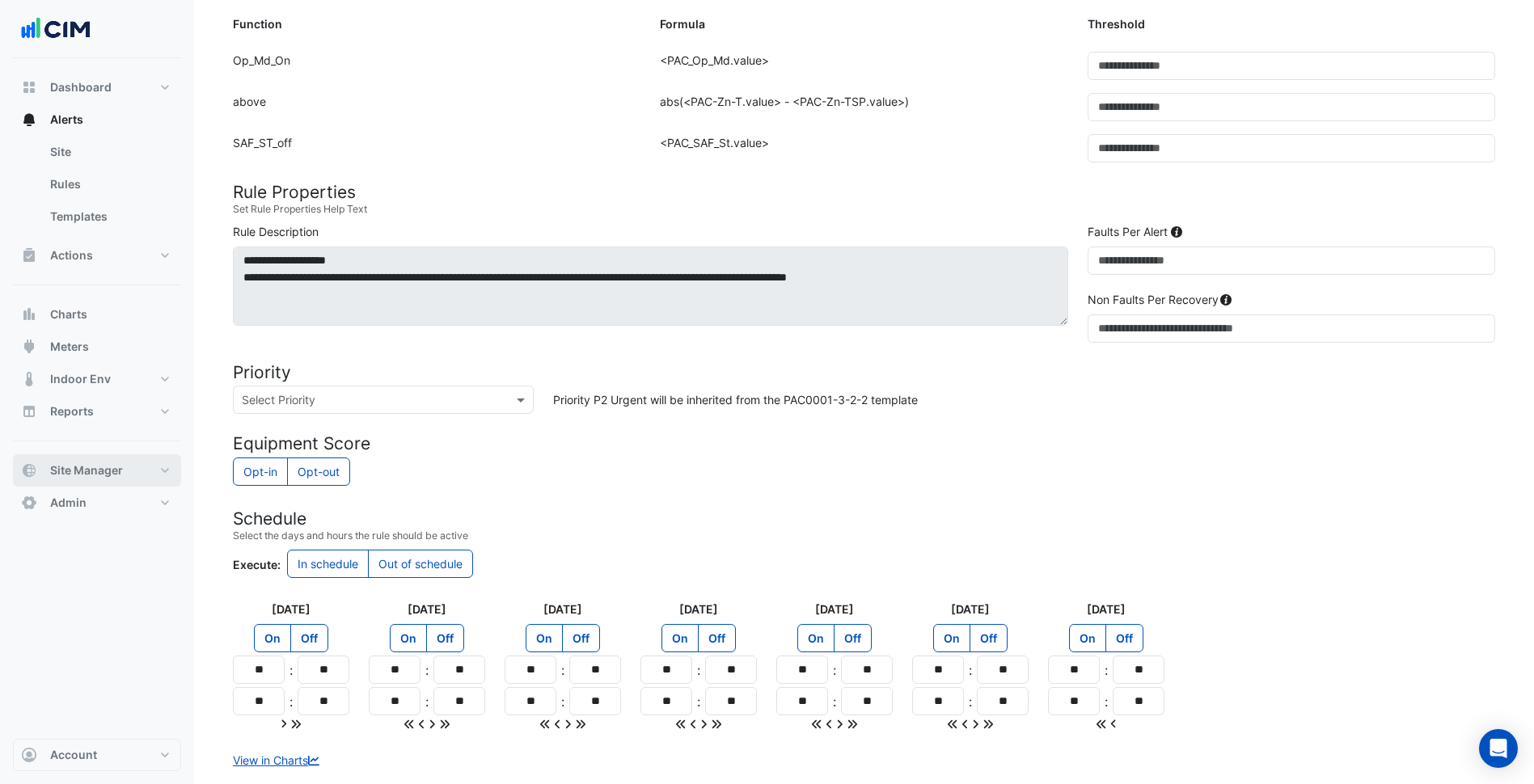
click at [143, 455] on button "Site Manager" at bounding box center [97, 470] width 168 height 33
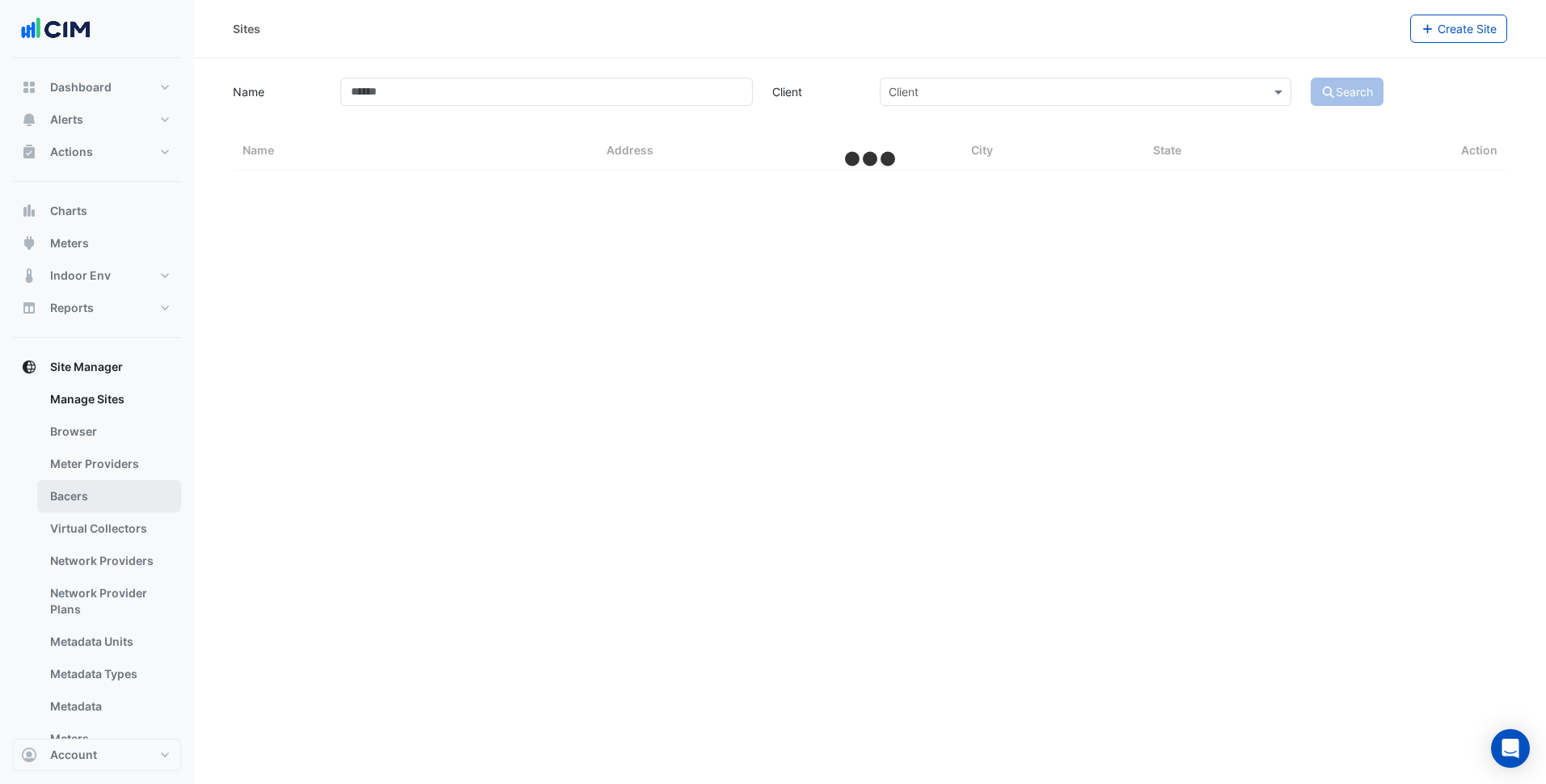
click at [114, 502] on link "Bacers" at bounding box center [109, 496] width 144 height 33
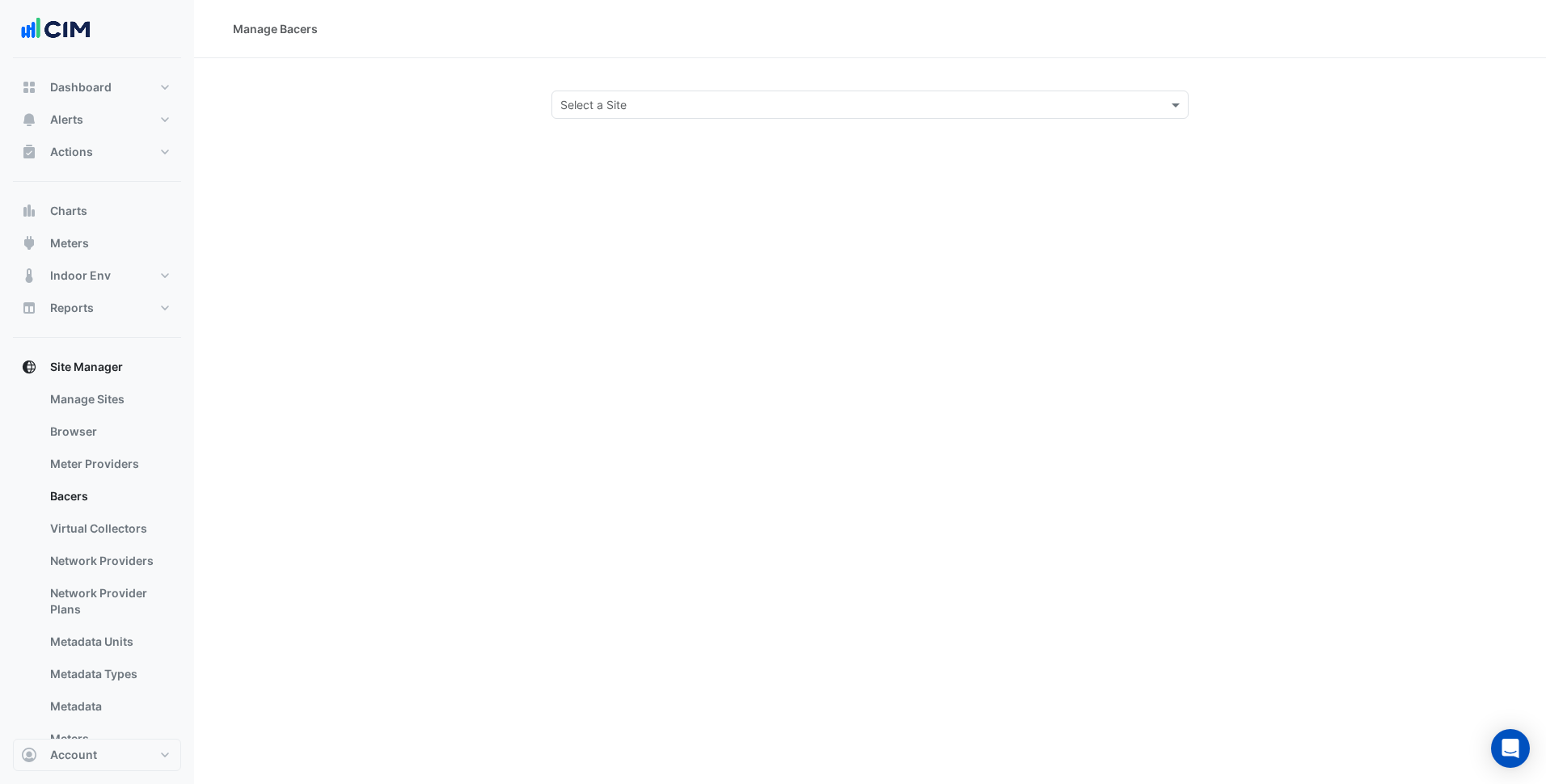
click at [701, 113] on div "Select a Site" at bounding box center [856, 104] width 609 height 17
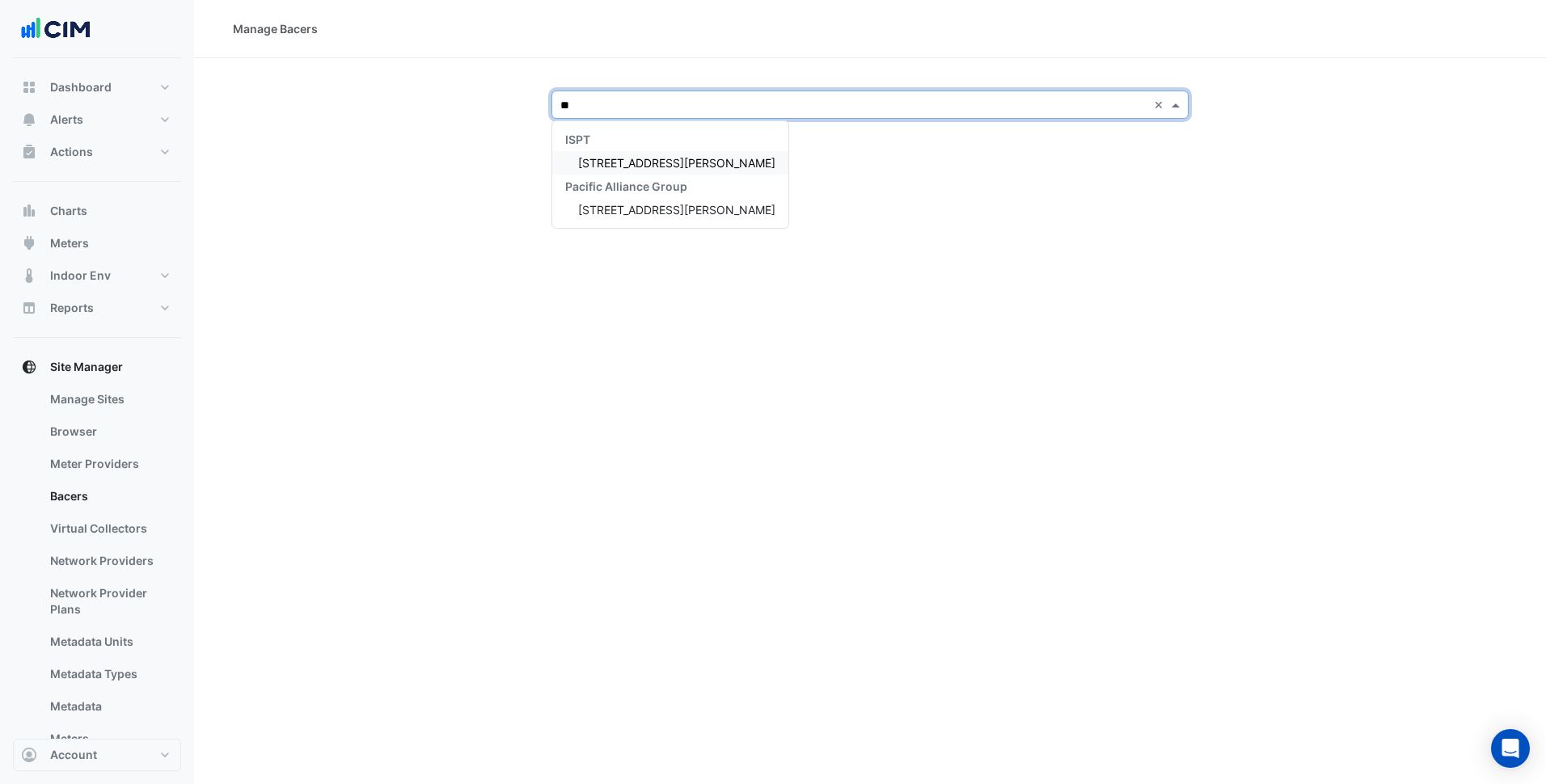
type input "***"
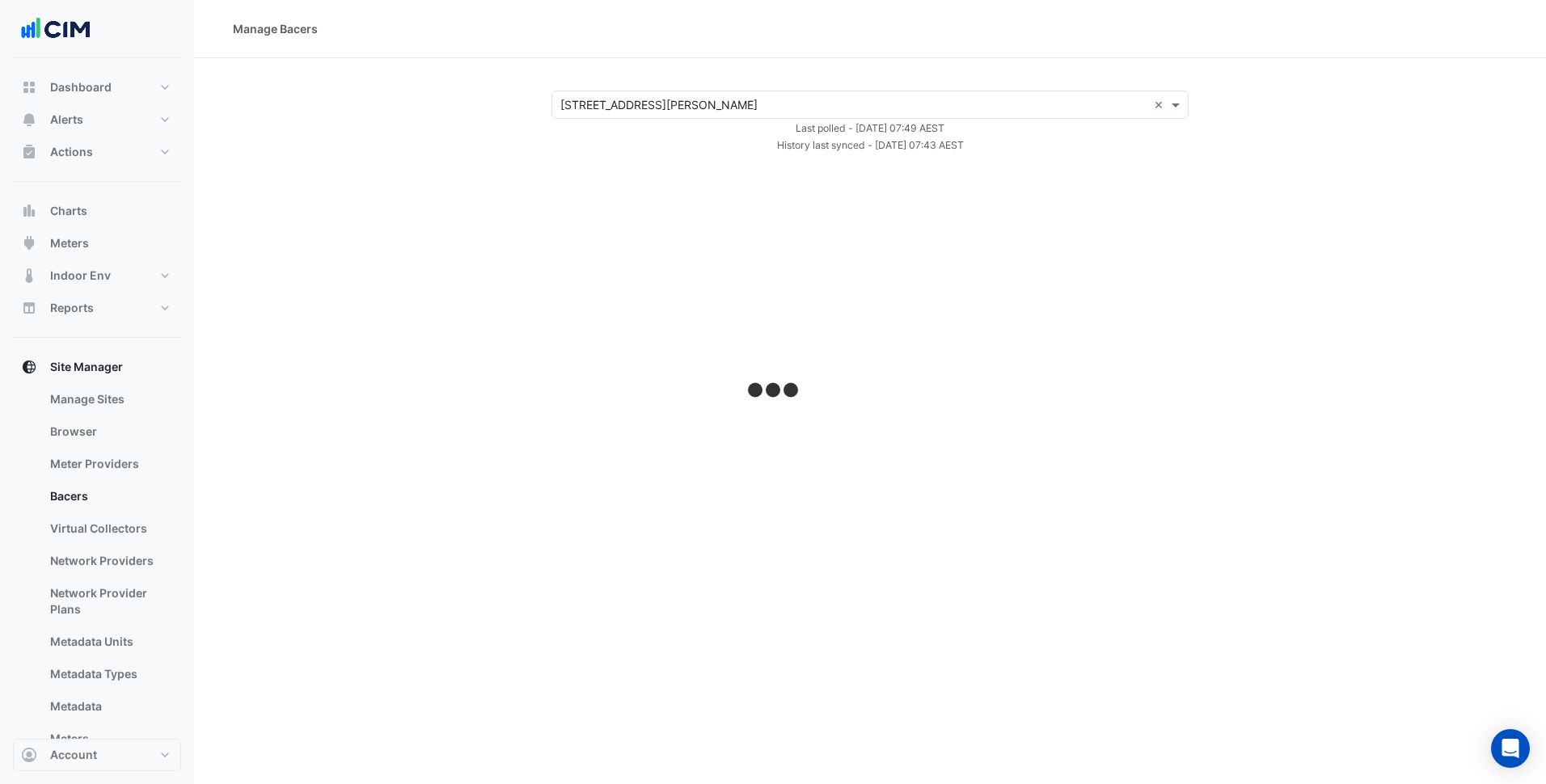
select select "***"
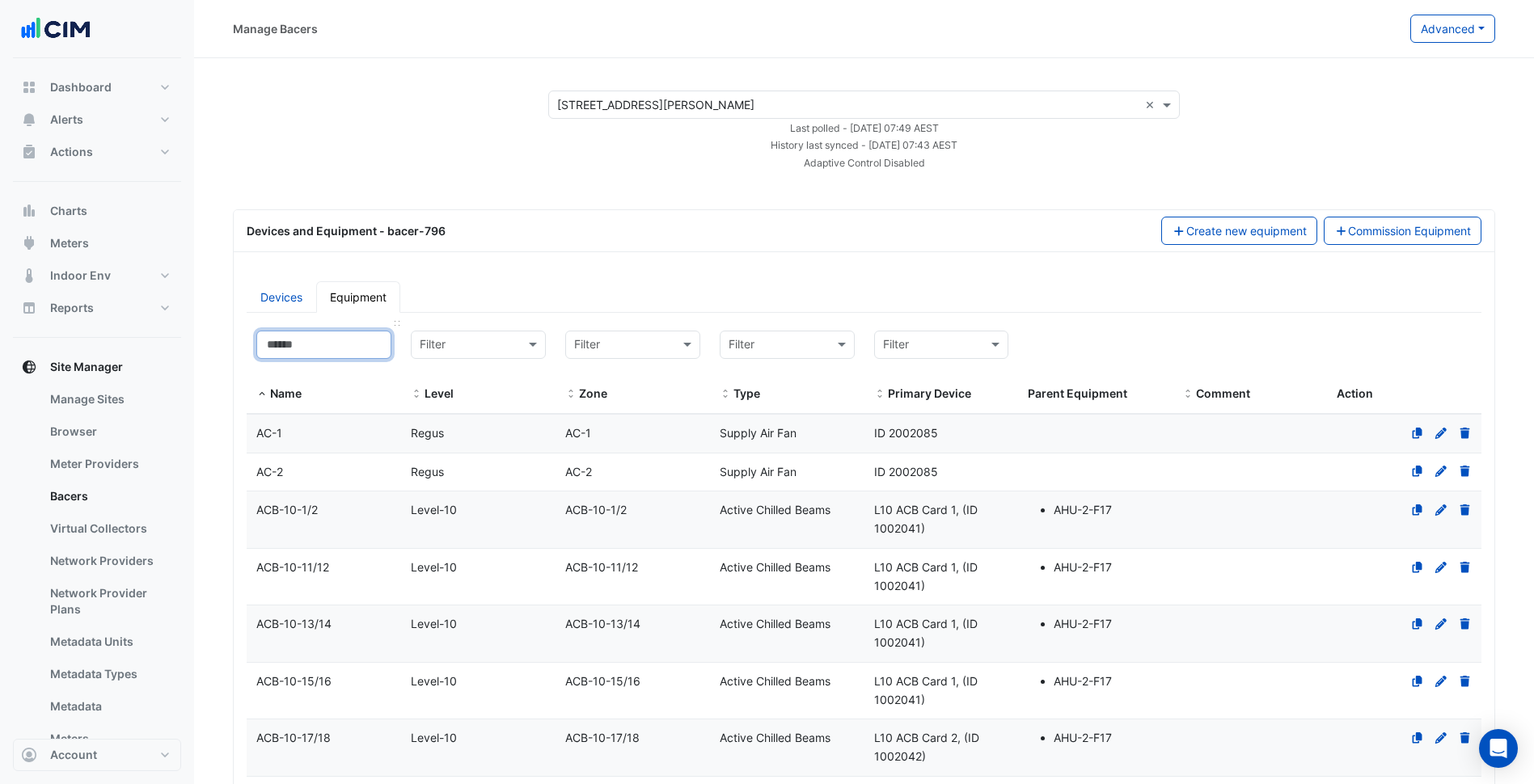
click at [354, 348] on input at bounding box center [323, 345] width 135 height 28
click at [366, 518] on div "ACB-10-1/2" at bounding box center [323, 510] width 154 height 18
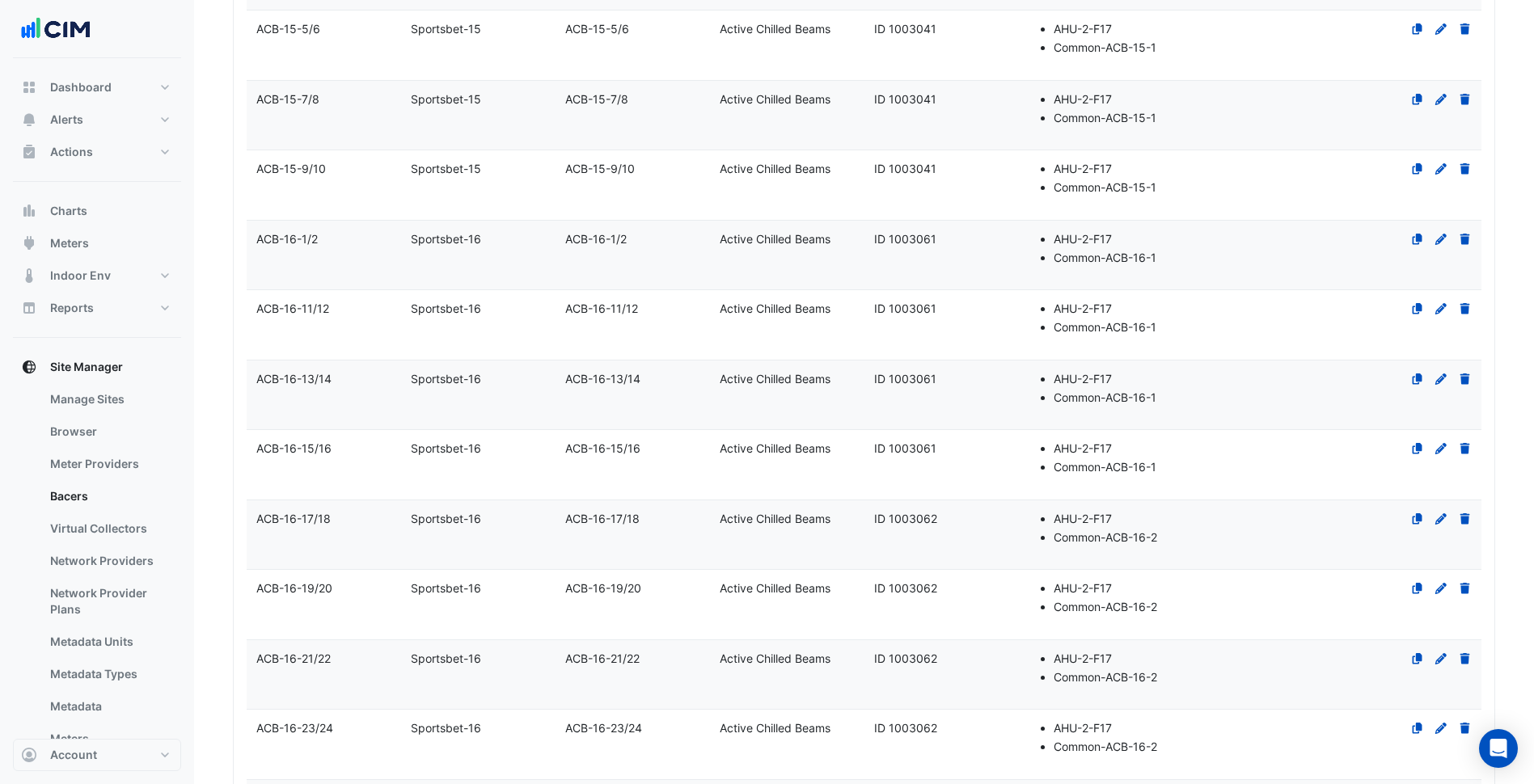
scroll to position [6346, 0]
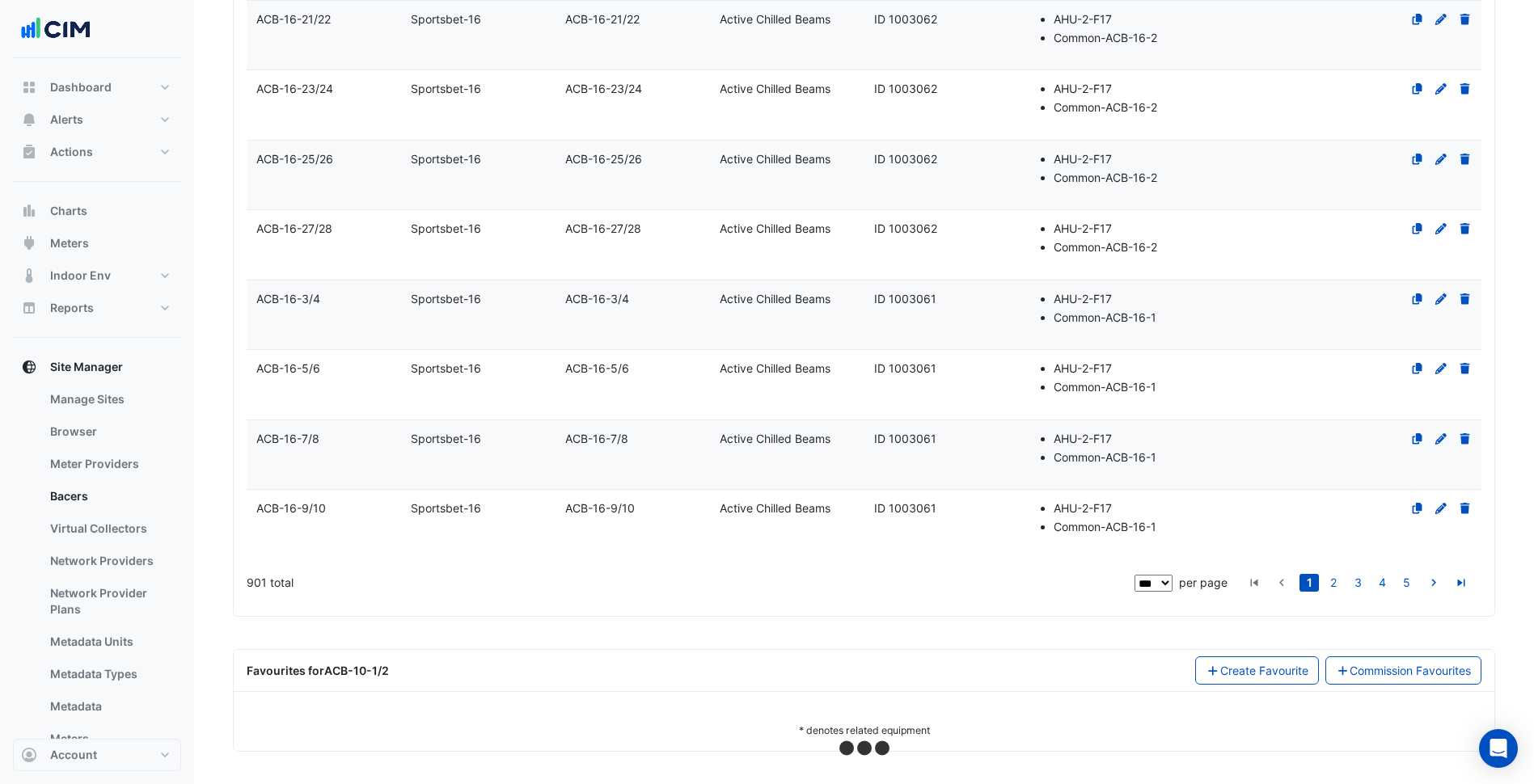
select select "***"
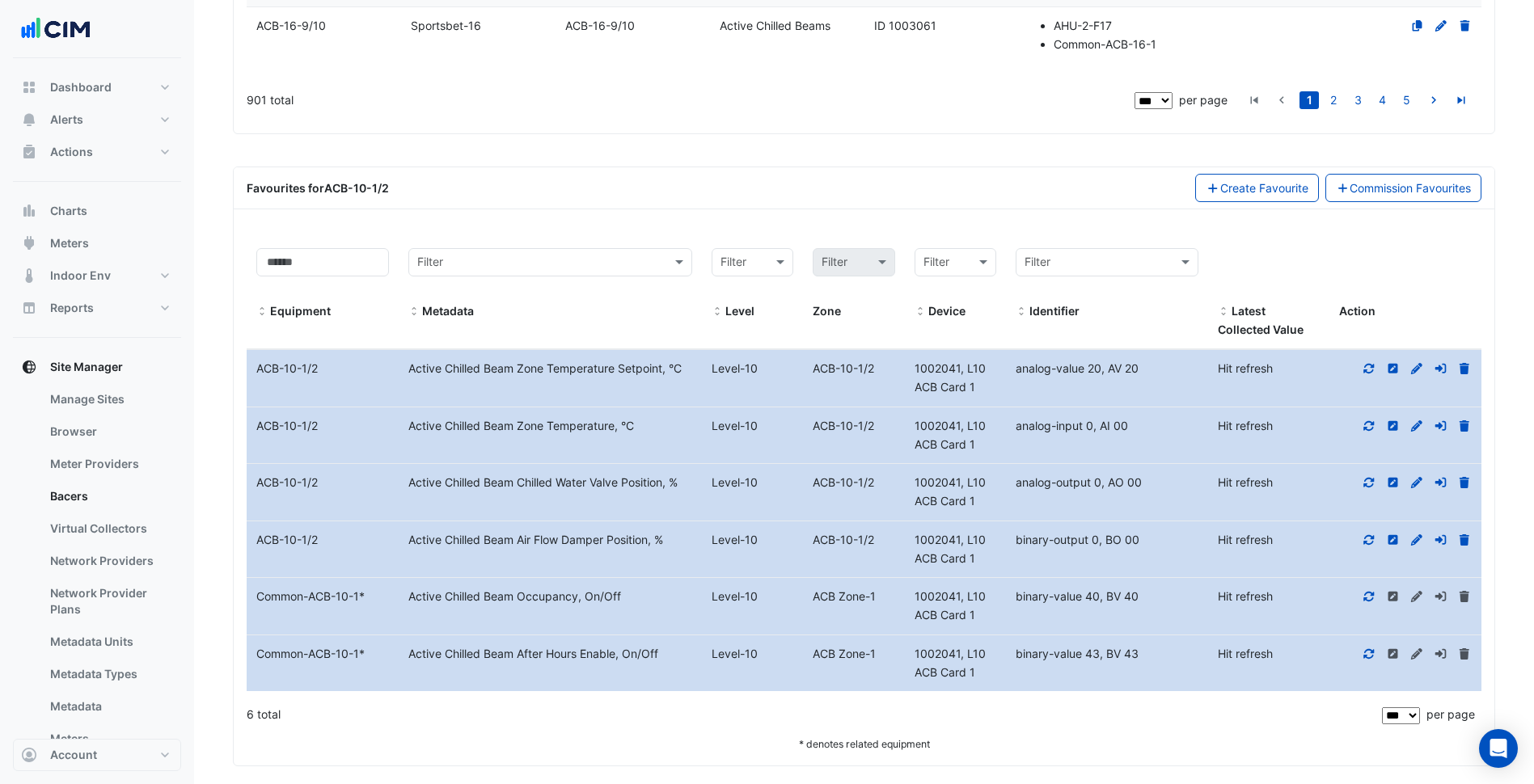
scroll to position [6843, 0]
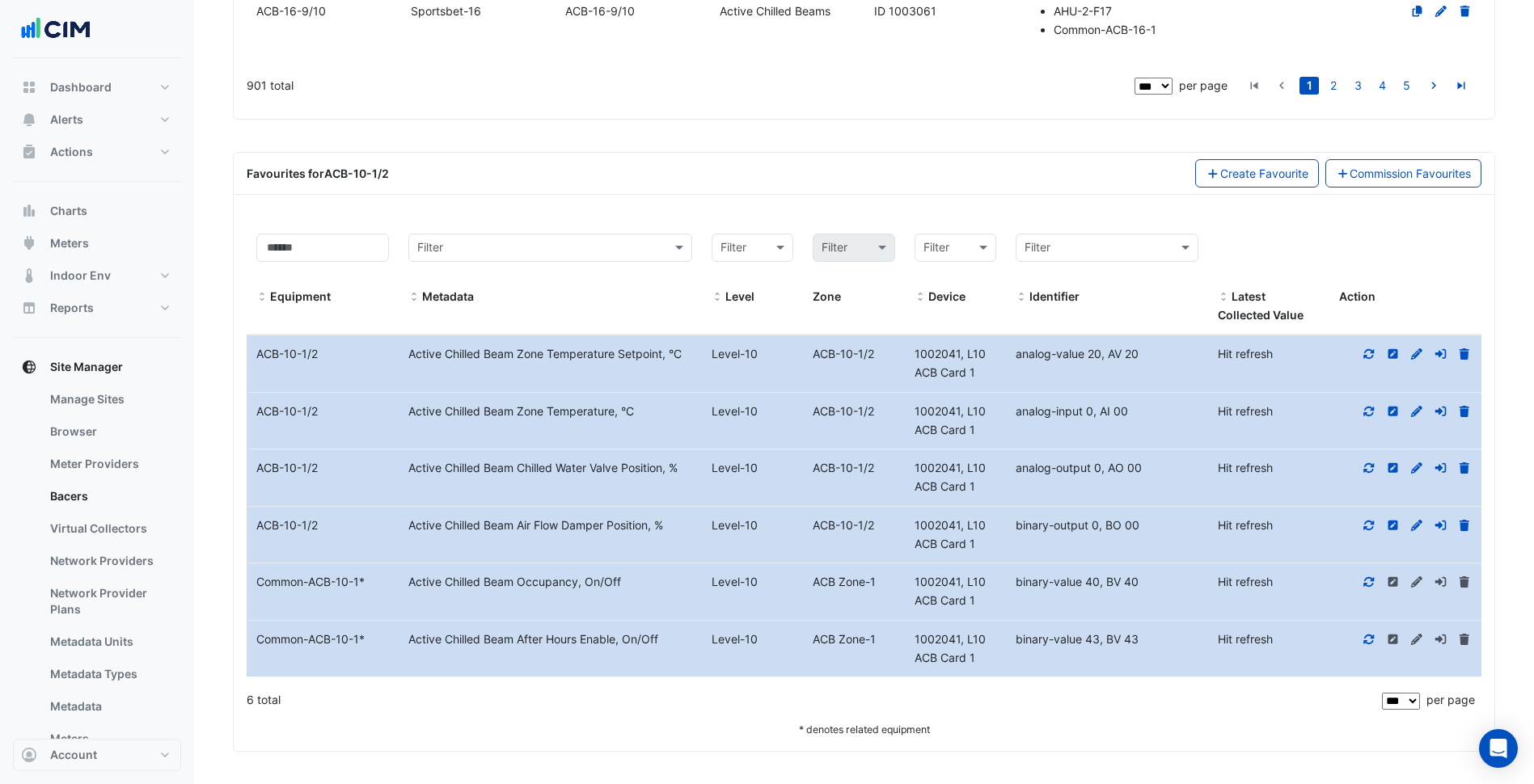
drag, startPoint x: 541, startPoint y: 468, endPoint x: 660, endPoint y: 458, distance: 119.4
click at [660, 458] on datatable-body-cell "Metadata Active Chilled Beam Chilled Water Valve Position, %" at bounding box center [550, 478] width 304 height 56
drag, startPoint x: 660, startPoint y: 458, endPoint x: 670, endPoint y: 486, distance: 29.7
click at [670, 486] on datatable-body-cell "Metadata Active Chilled Beam Chilled Water Valve Position, %" at bounding box center [550, 478] width 304 height 56
click at [1360, 415] on div at bounding box center [1405, 412] width 152 height 18
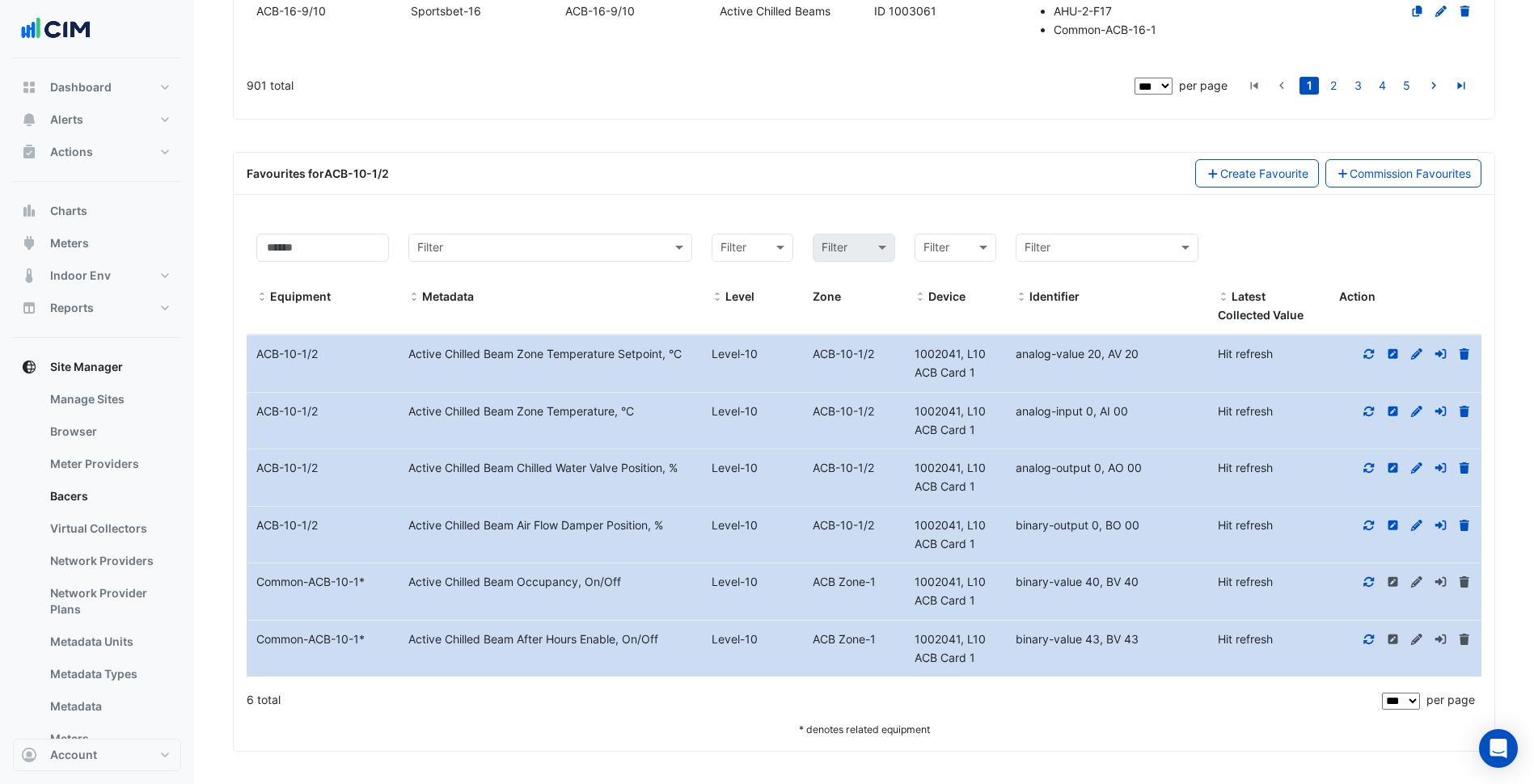
click at [1368, 413] on icon at bounding box center [1369, 410] width 11 height 10
click at [1367, 353] on icon at bounding box center [1369, 354] width 15 height 11
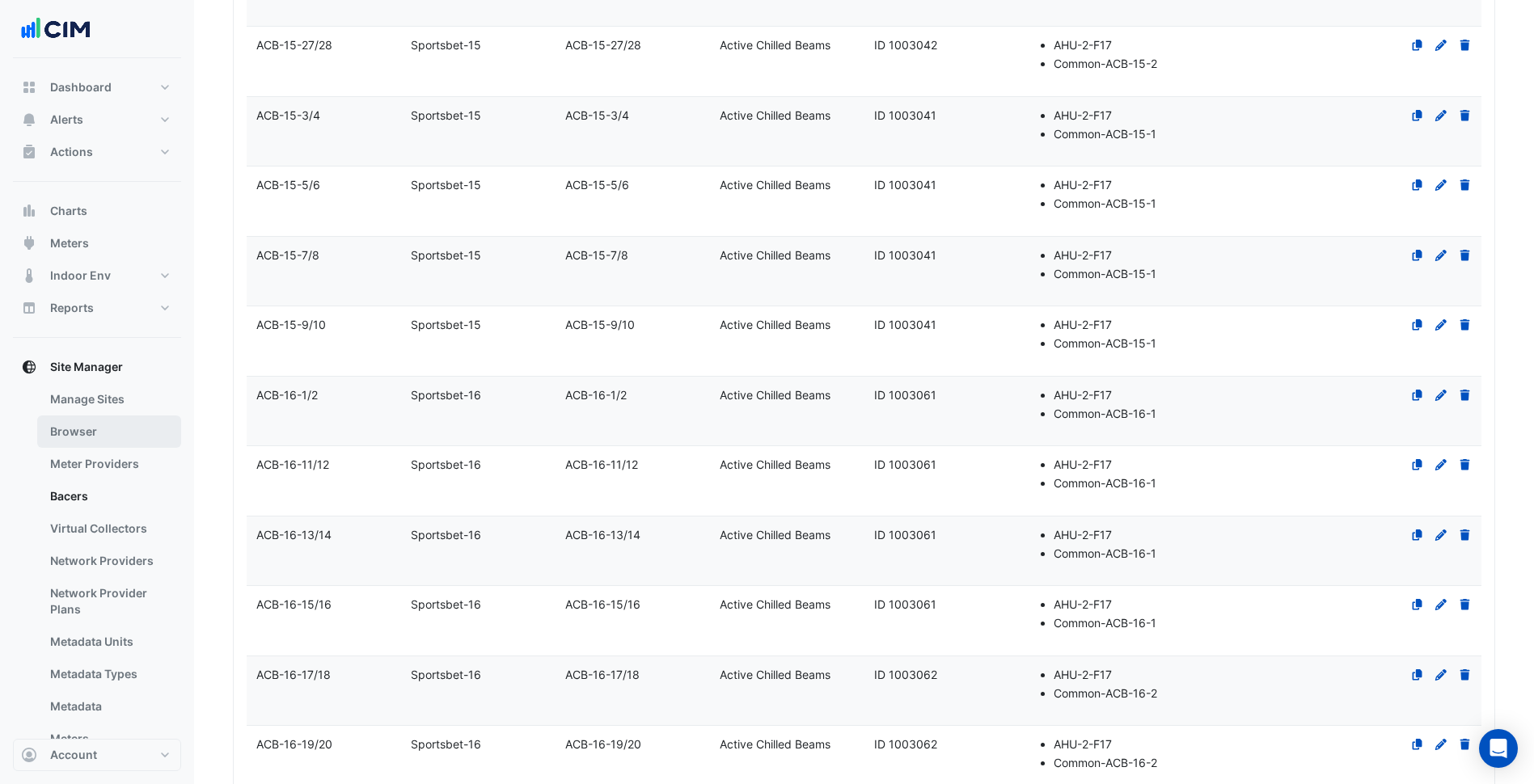
scroll to position [5469, 0]
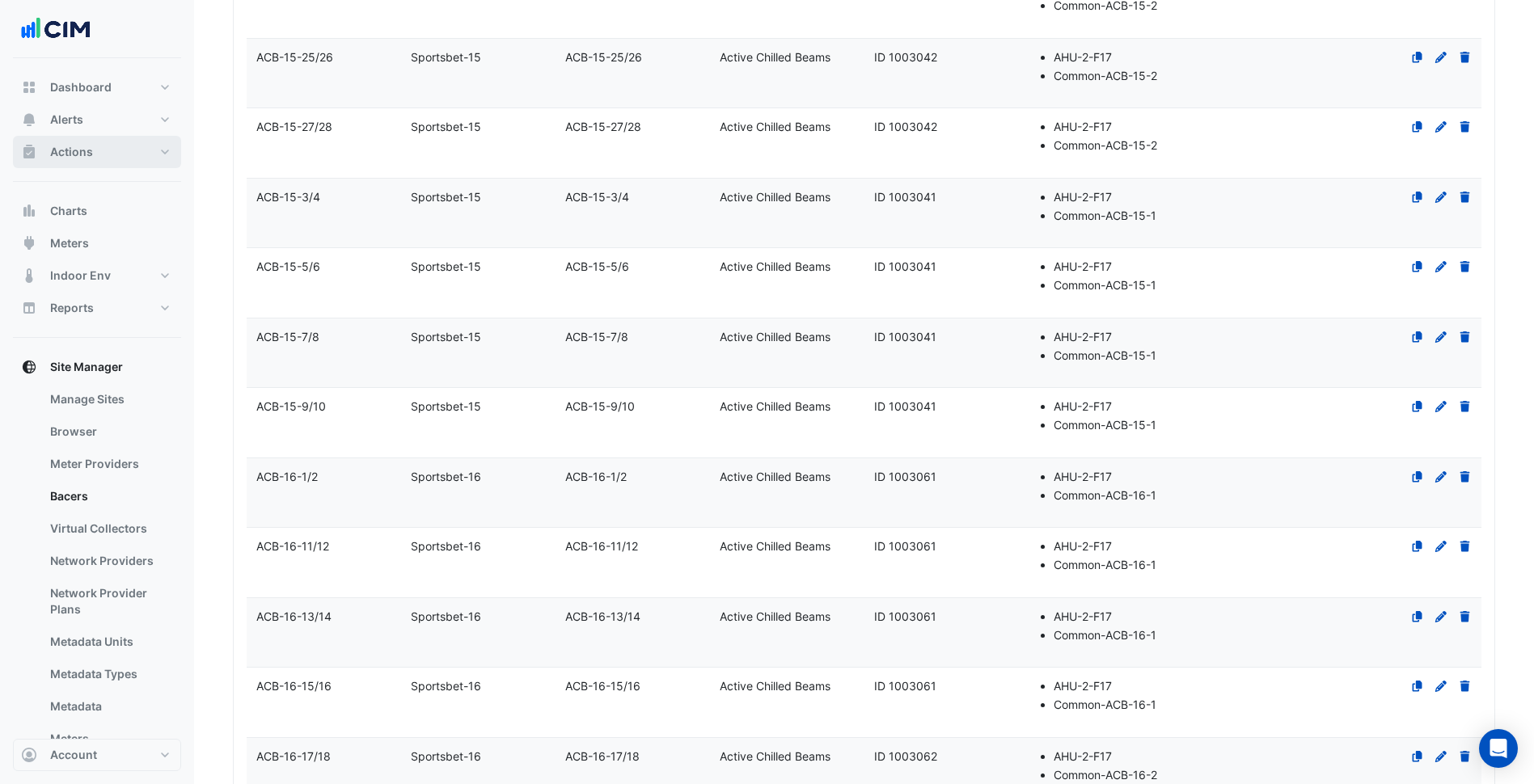
click at [113, 158] on button "Actions" at bounding box center [97, 151] width 168 height 33
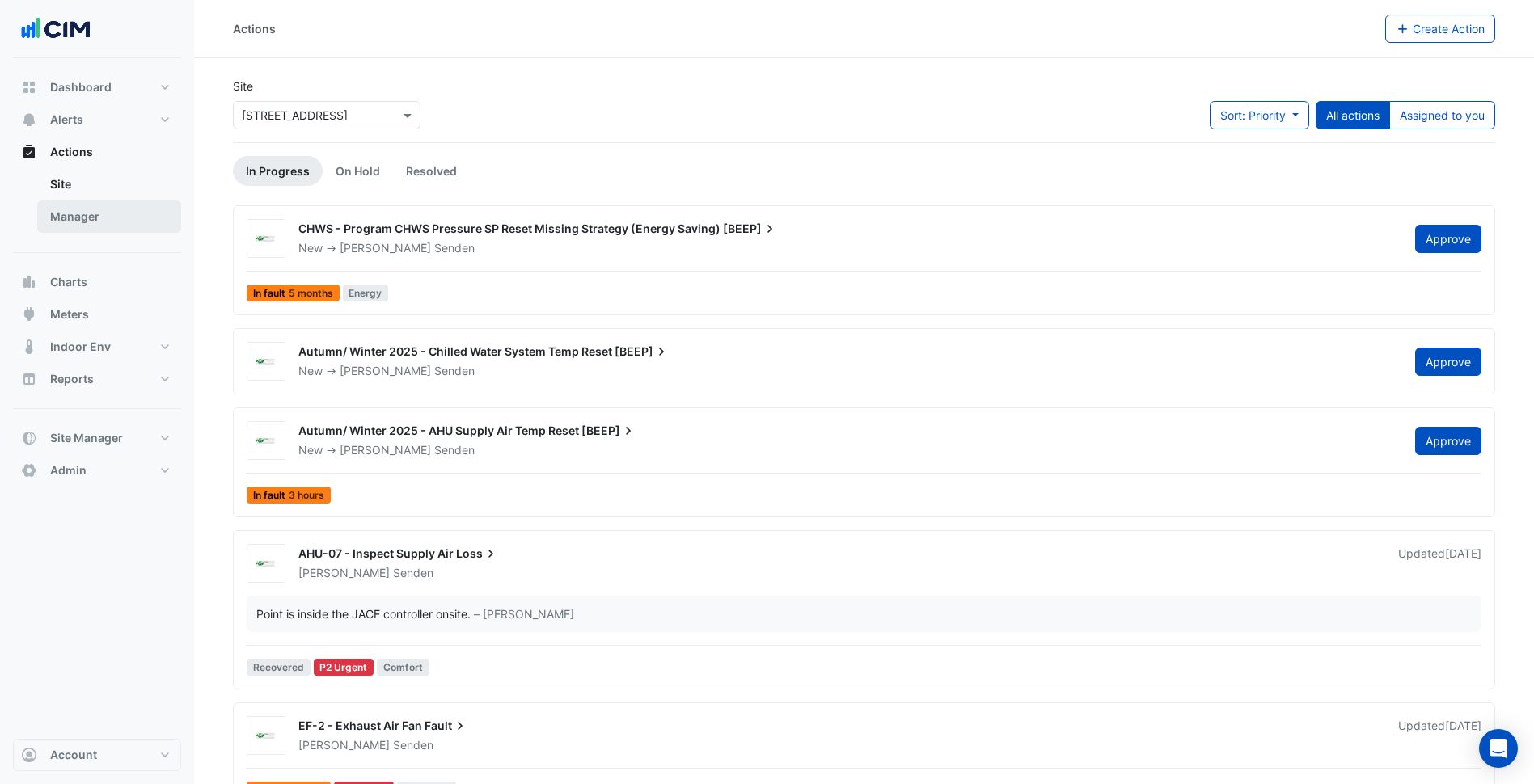
click at [94, 212] on link "Manager" at bounding box center [109, 216] width 144 height 33
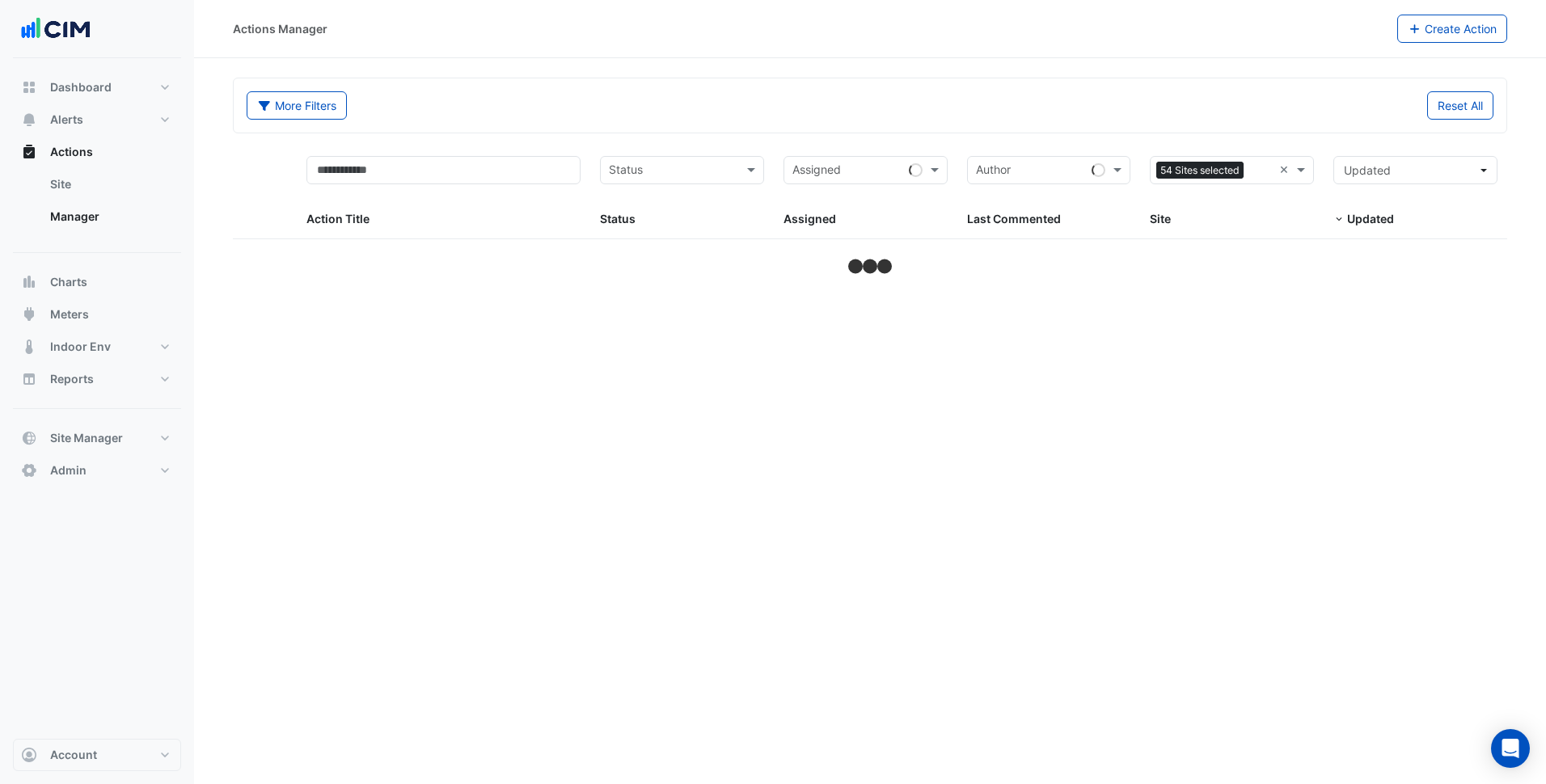
select select "***"
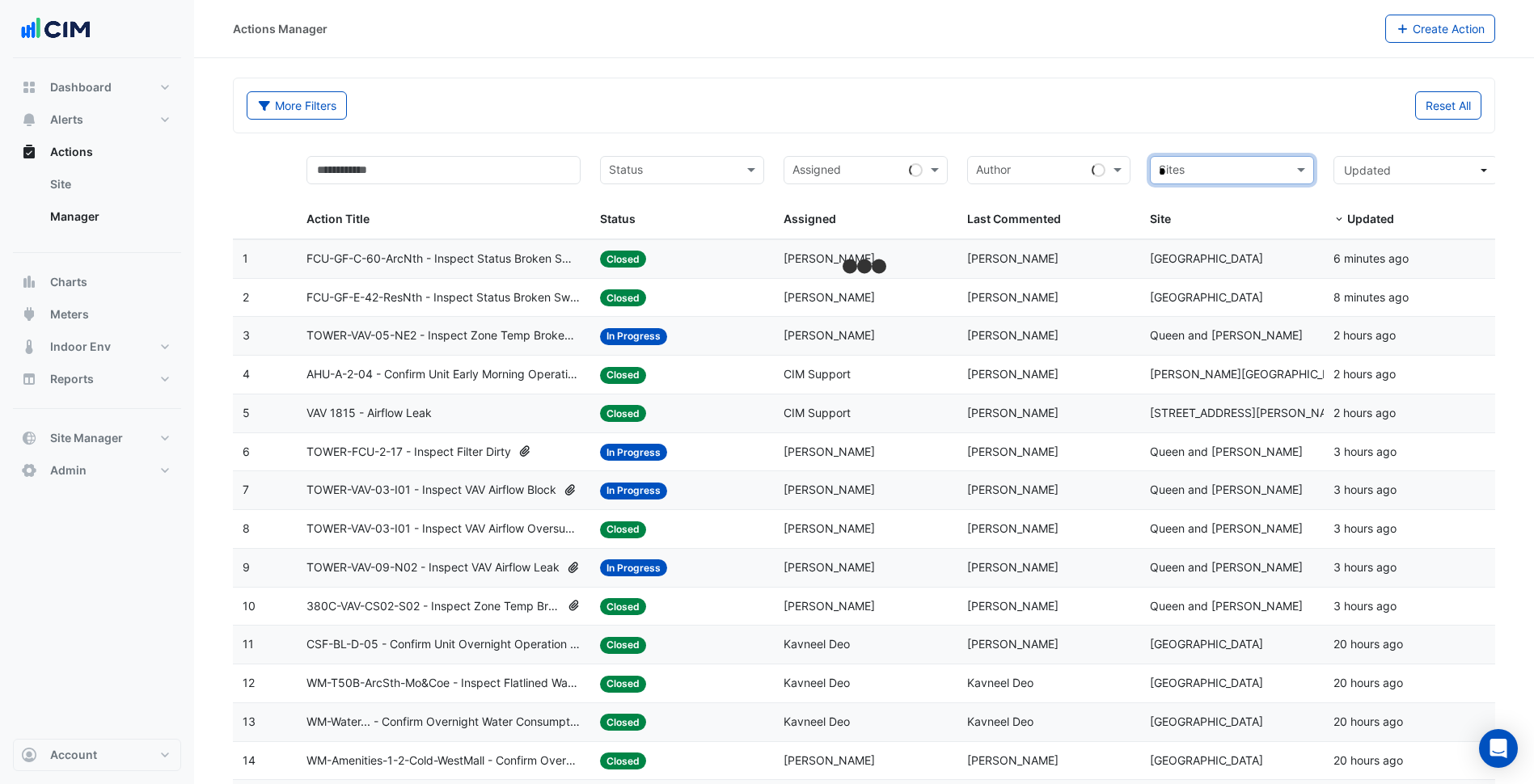
type input "**"
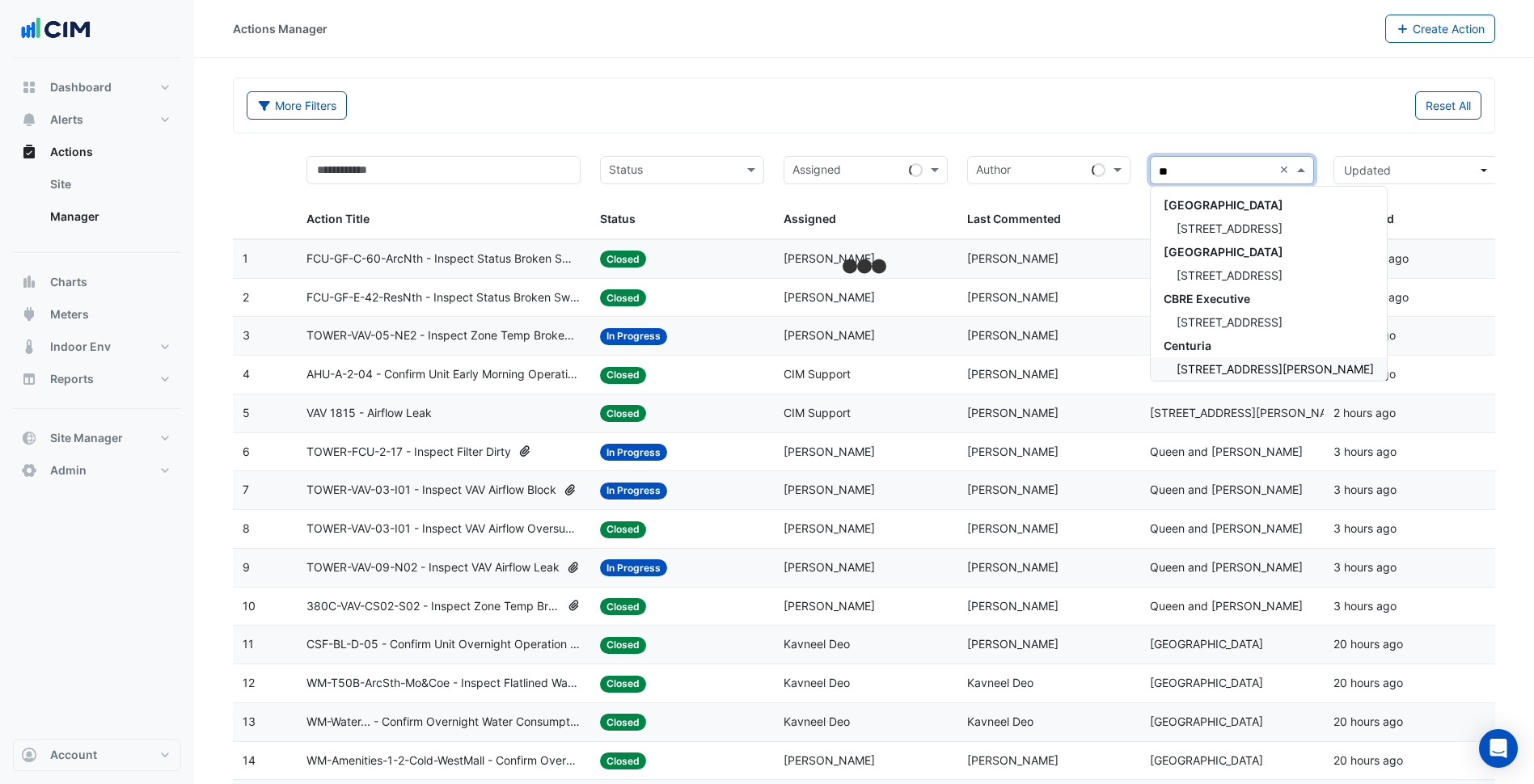
click at [1239, 361] on div "45 Francis Street" at bounding box center [1268, 369] width 236 height 24
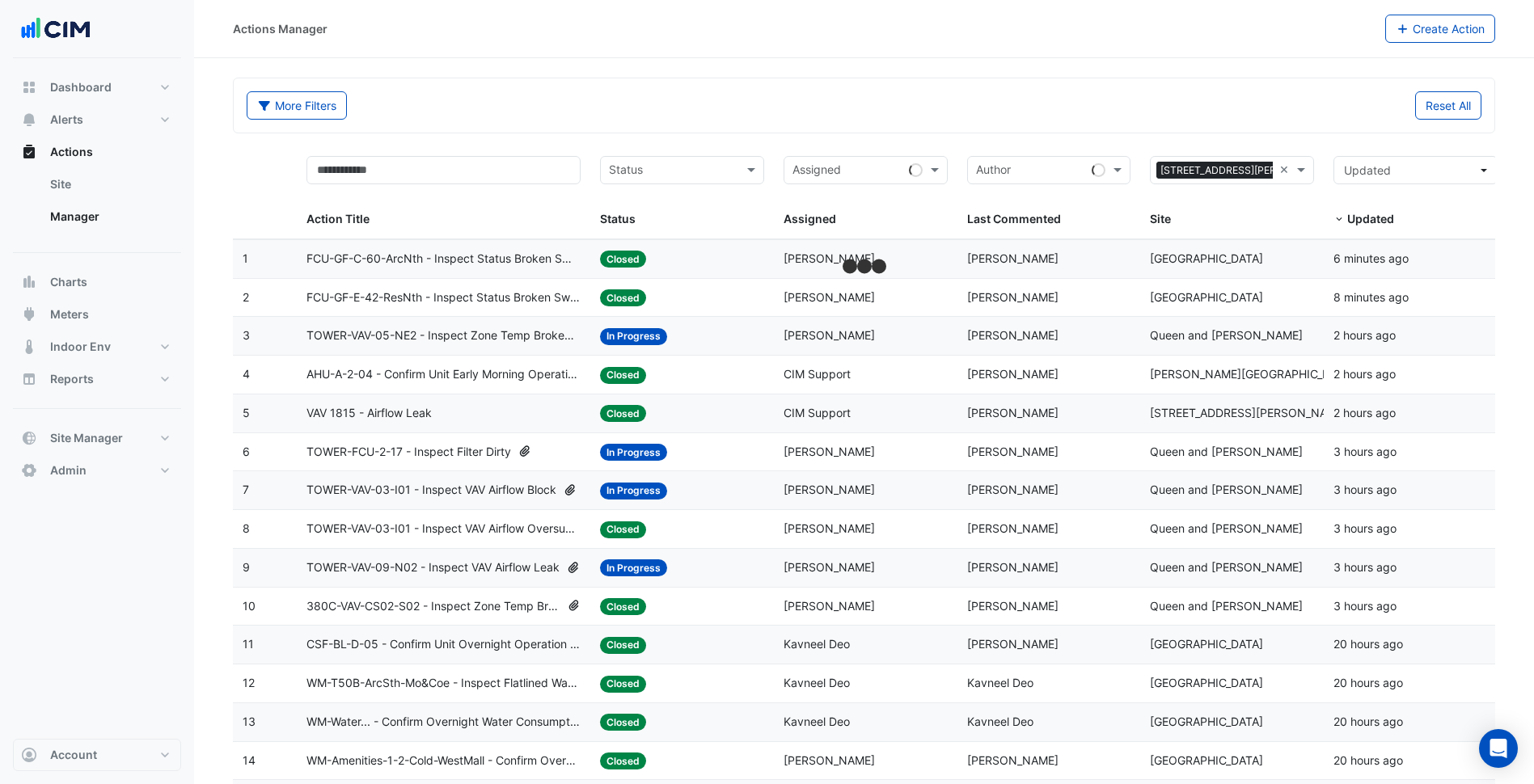
click at [1128, 120] on div "More Filters Reset All" at bounding box center [863, 109] width 1254 height 35
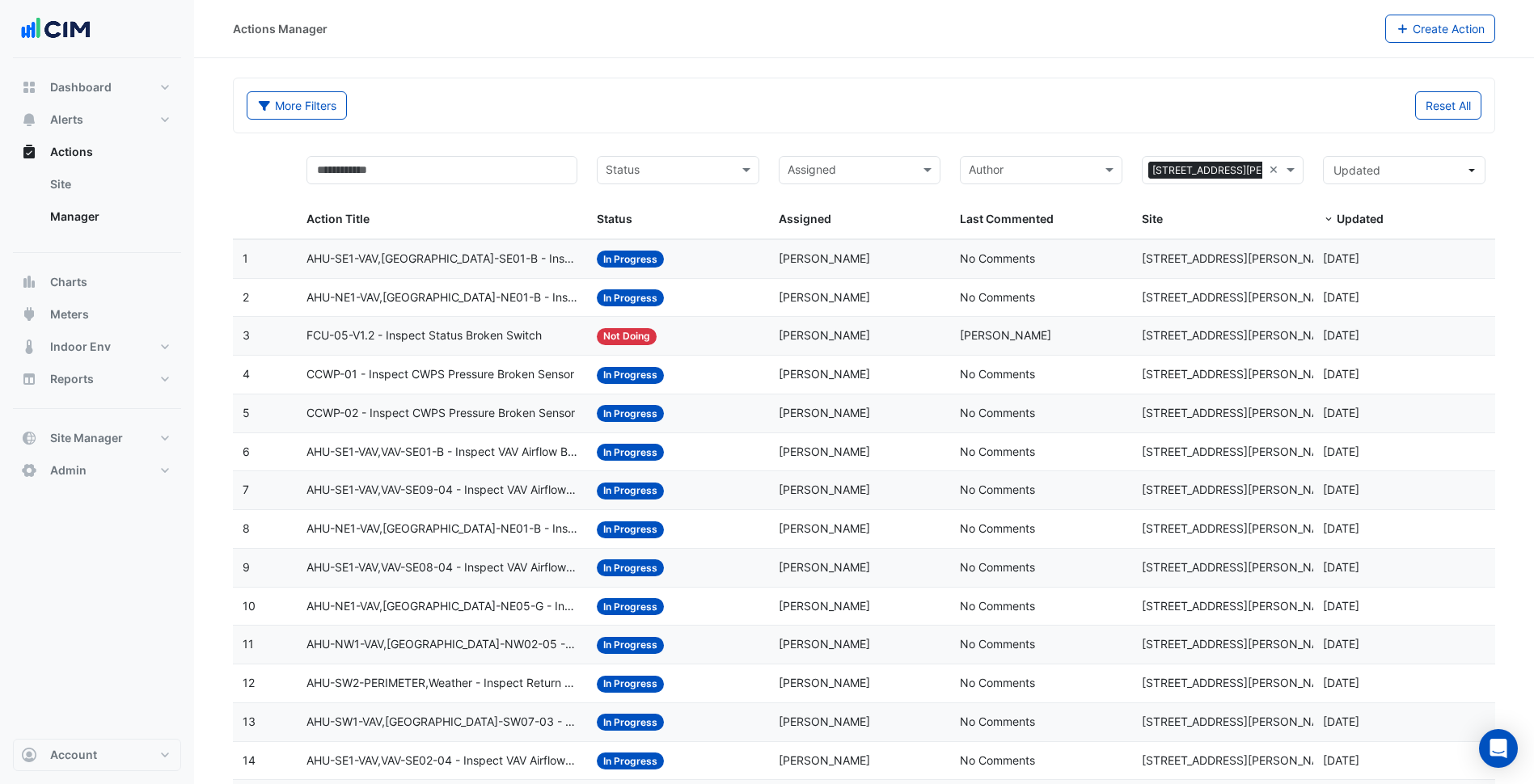
click at [701, 248] on datatable-body-cell "Status: In Progress" at bounding box center [678, 259] width 182 height 38
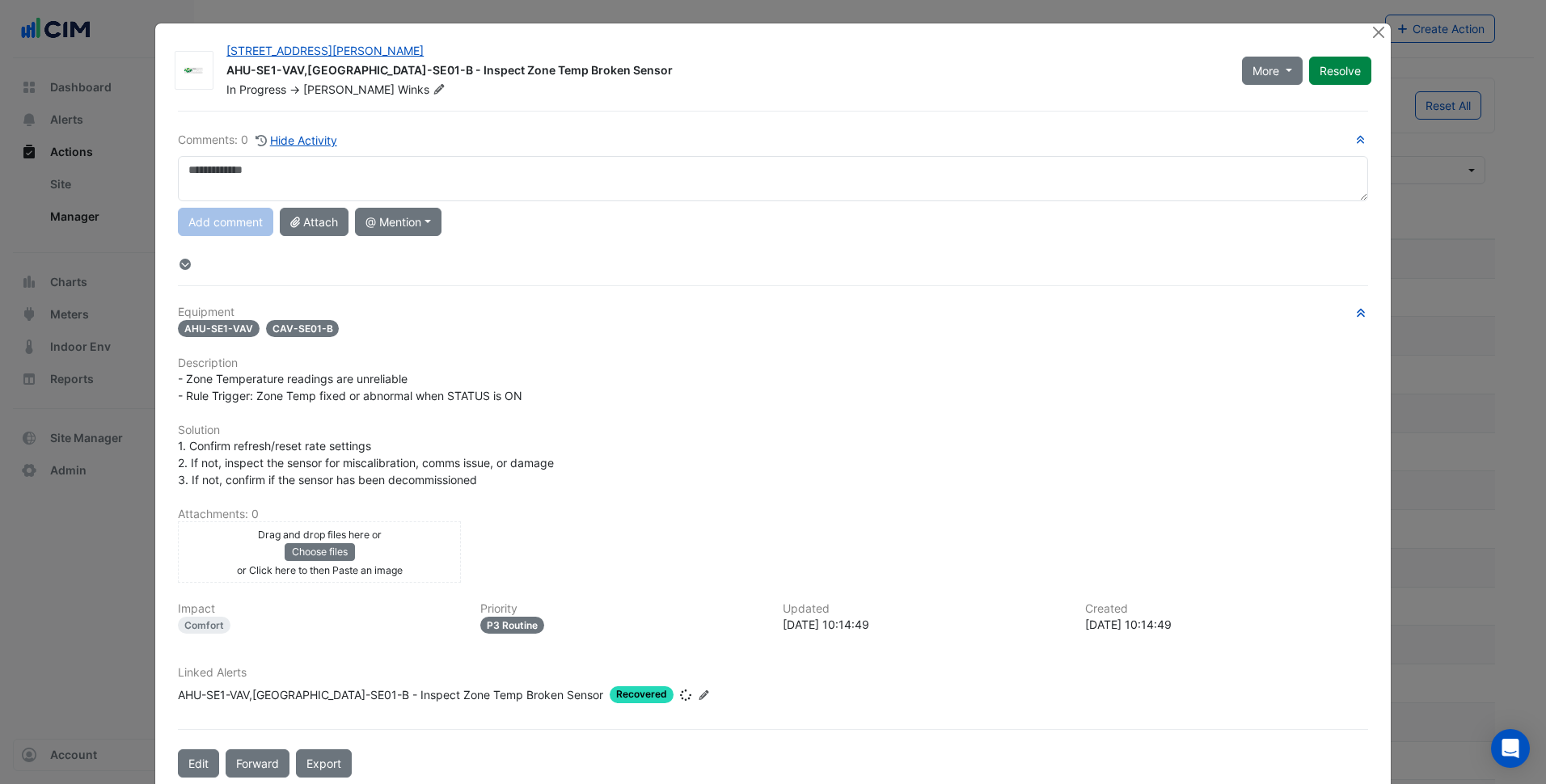
click at [844, 114] on div "Comments: 0 Hide Activity Add comment Attach @ Mention Airvision Elisa Cipriano…" at bounding box center [773, 444] width 1209 height 667
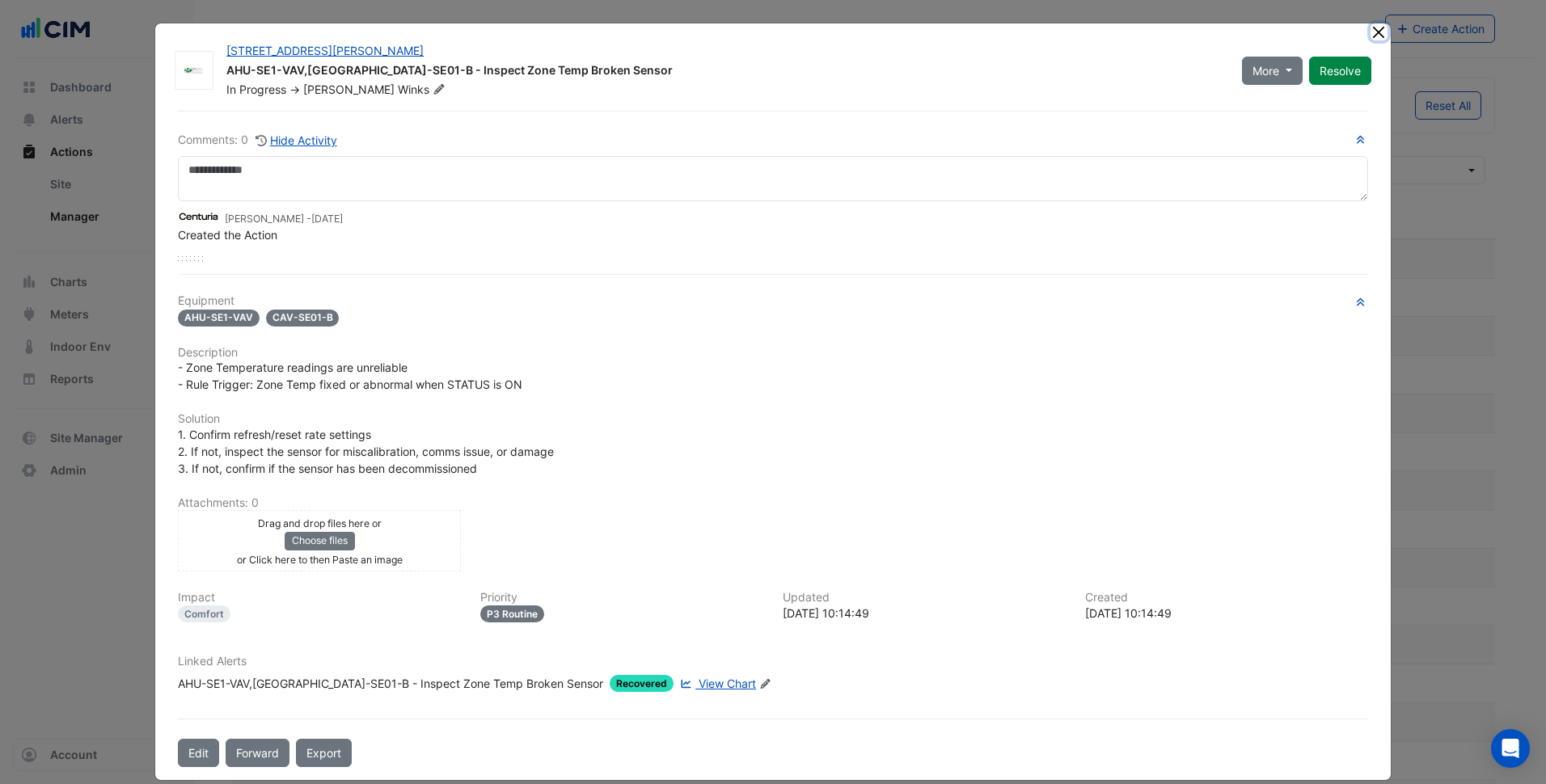
click at [1374, 31] on button "Close" at bounding box center [1378, 32] width 17 height 17
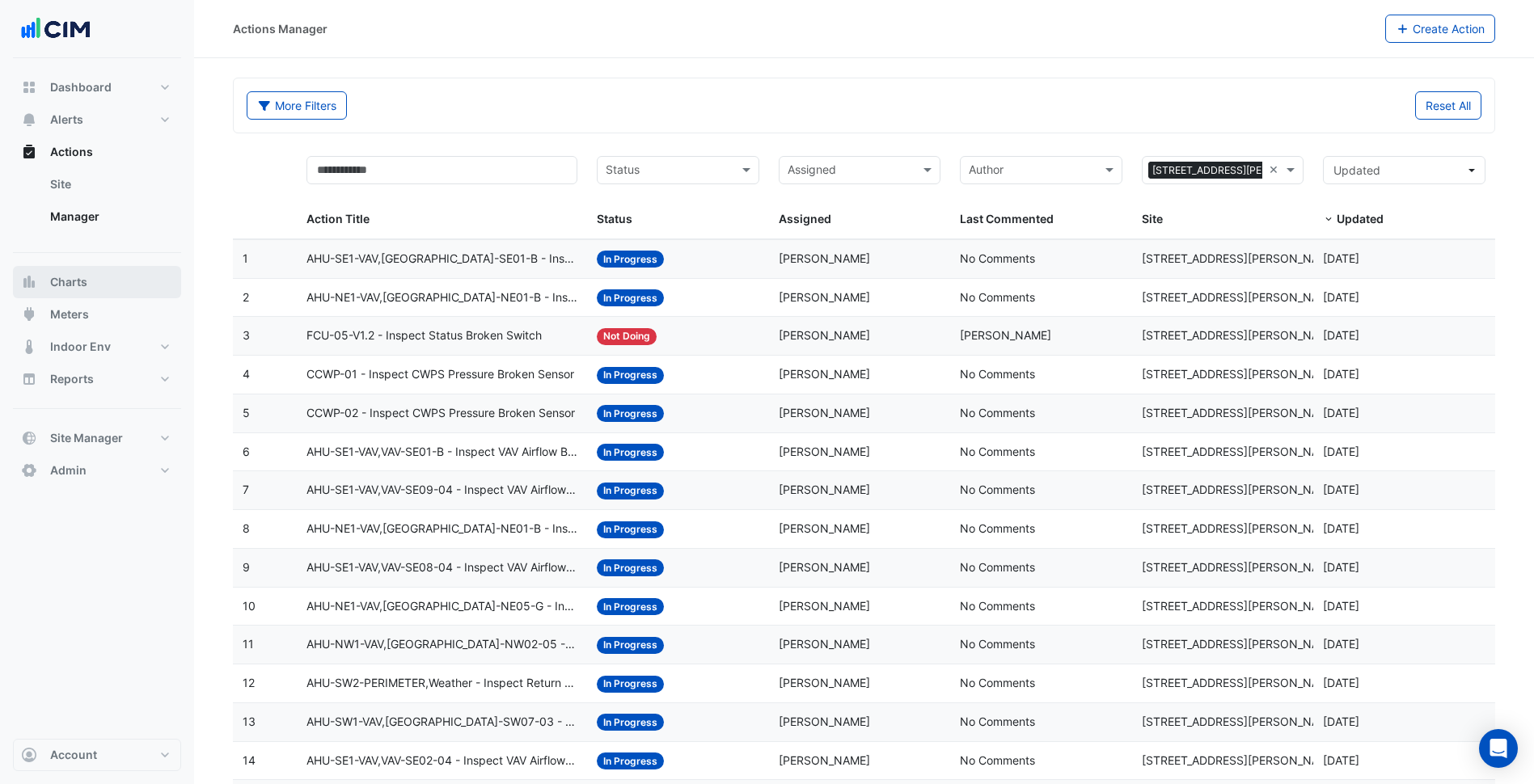
click at [105, 278] on button "Charts" at bounding box center [97, 282] width 168 height 33
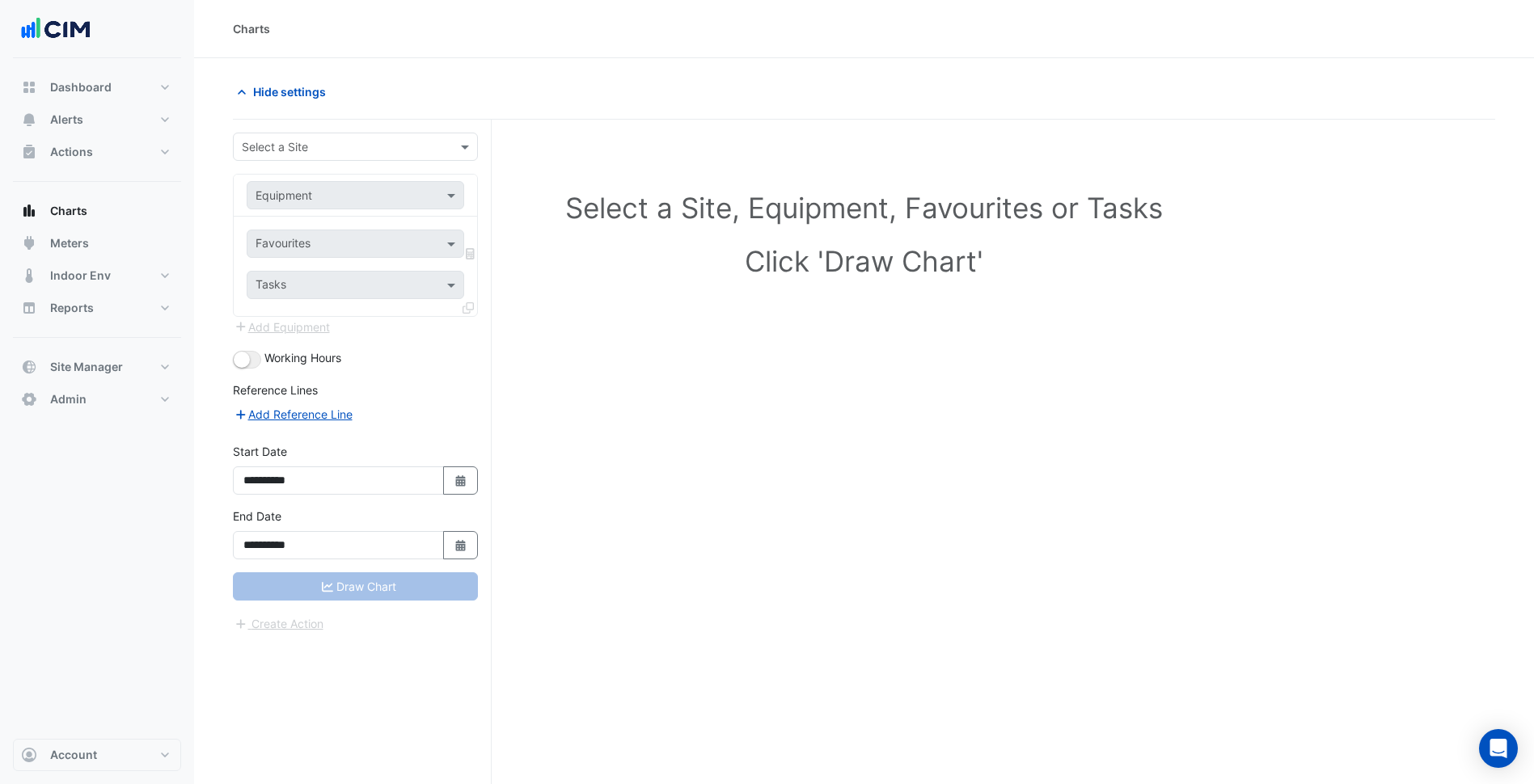
click at [355, 139] on input "text" at bounding box center [339, 147] width 195 height 17
type input "*****"
click at [372, 214] on div "45 Francis Street" at bounding box center [356, 205] width 244 height 24
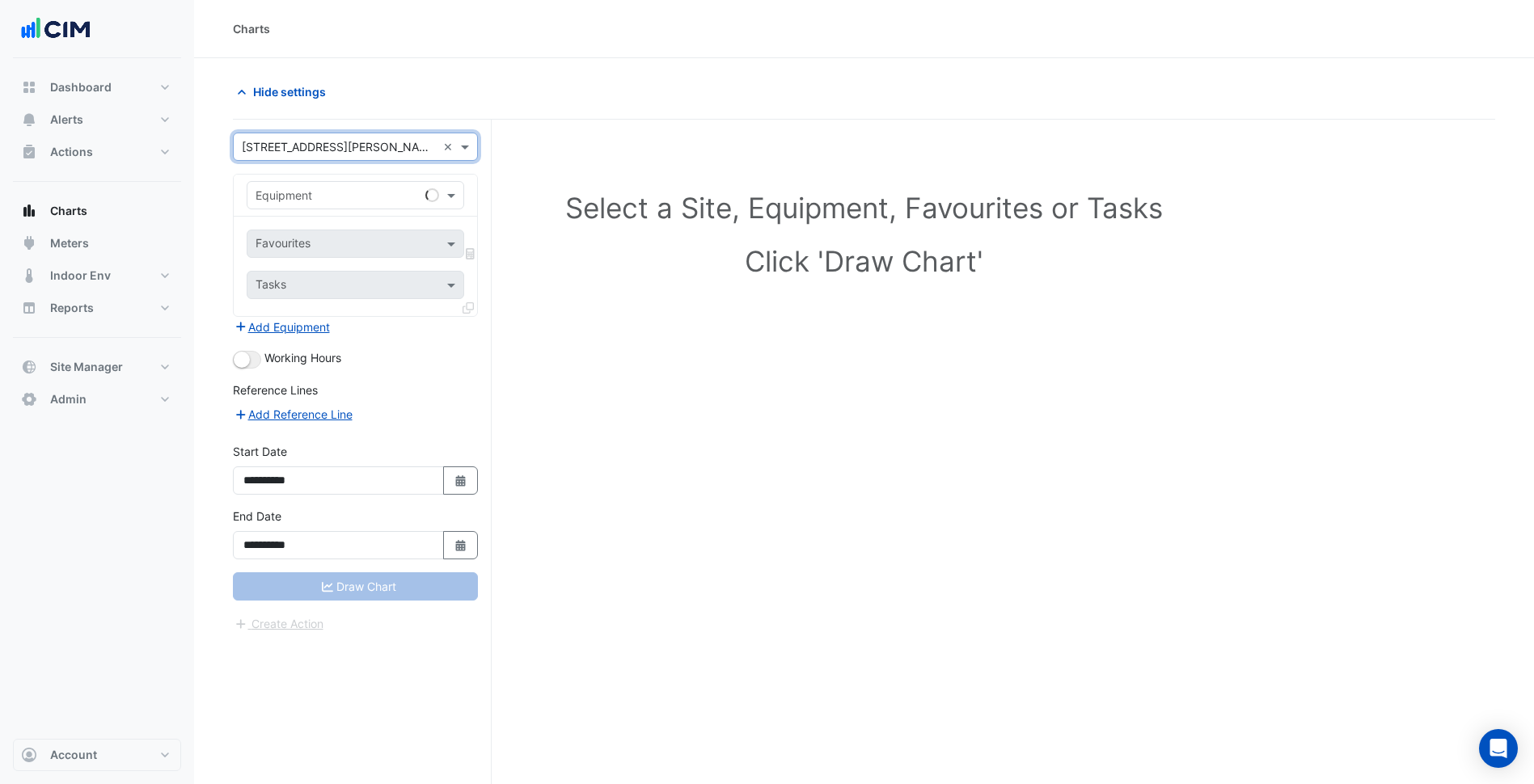
click at [383, 214] on div "Equipment" at bounding box center [356, 195] width 244 height 42
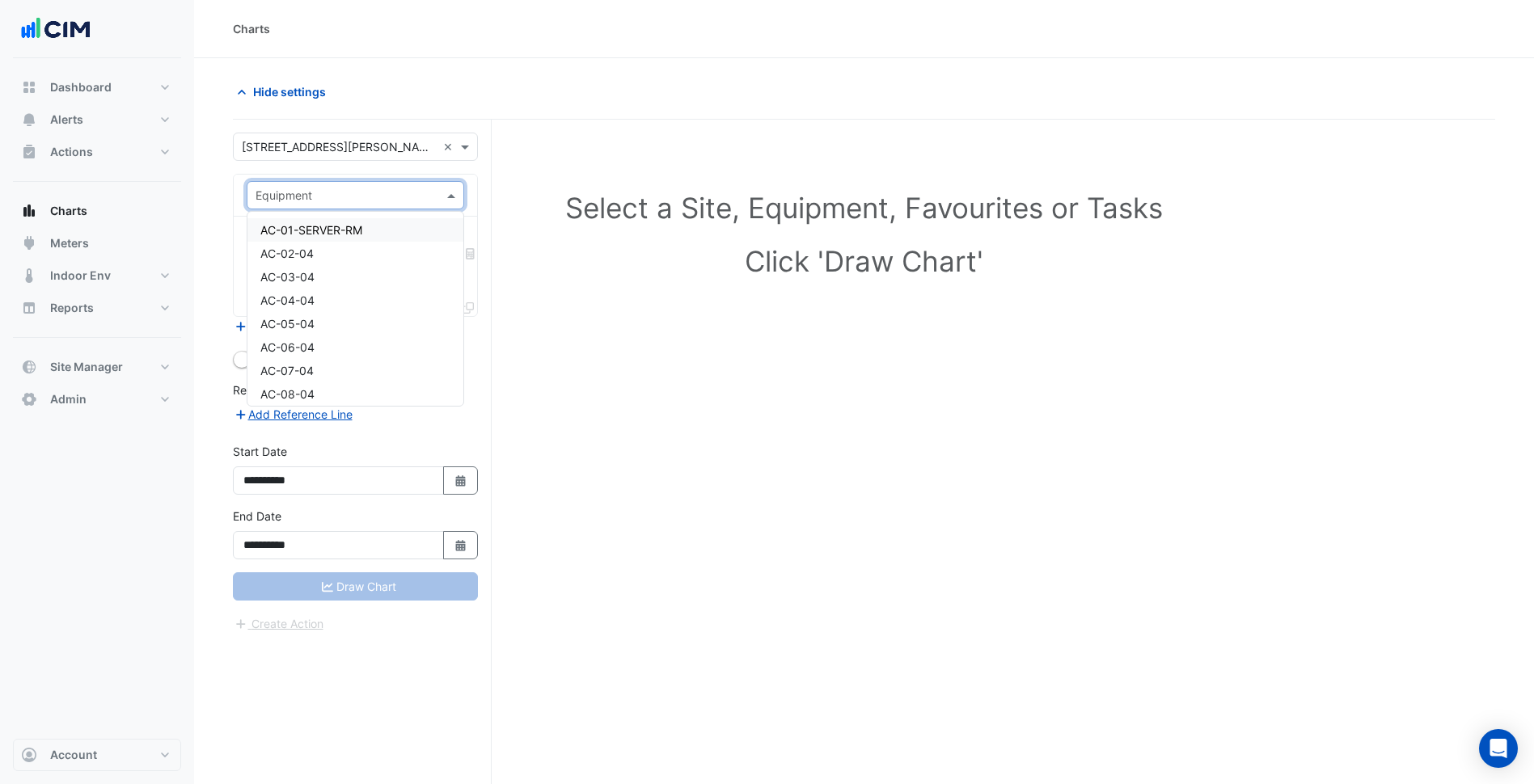
click at [369, 196] on input "text" at bounding box center [339, 195] width 167 height 17
type input "**"
click at [584, 248] on h1 "Click 'Draw Chart'" at bounding box center [863, 260] width 1191 height 34
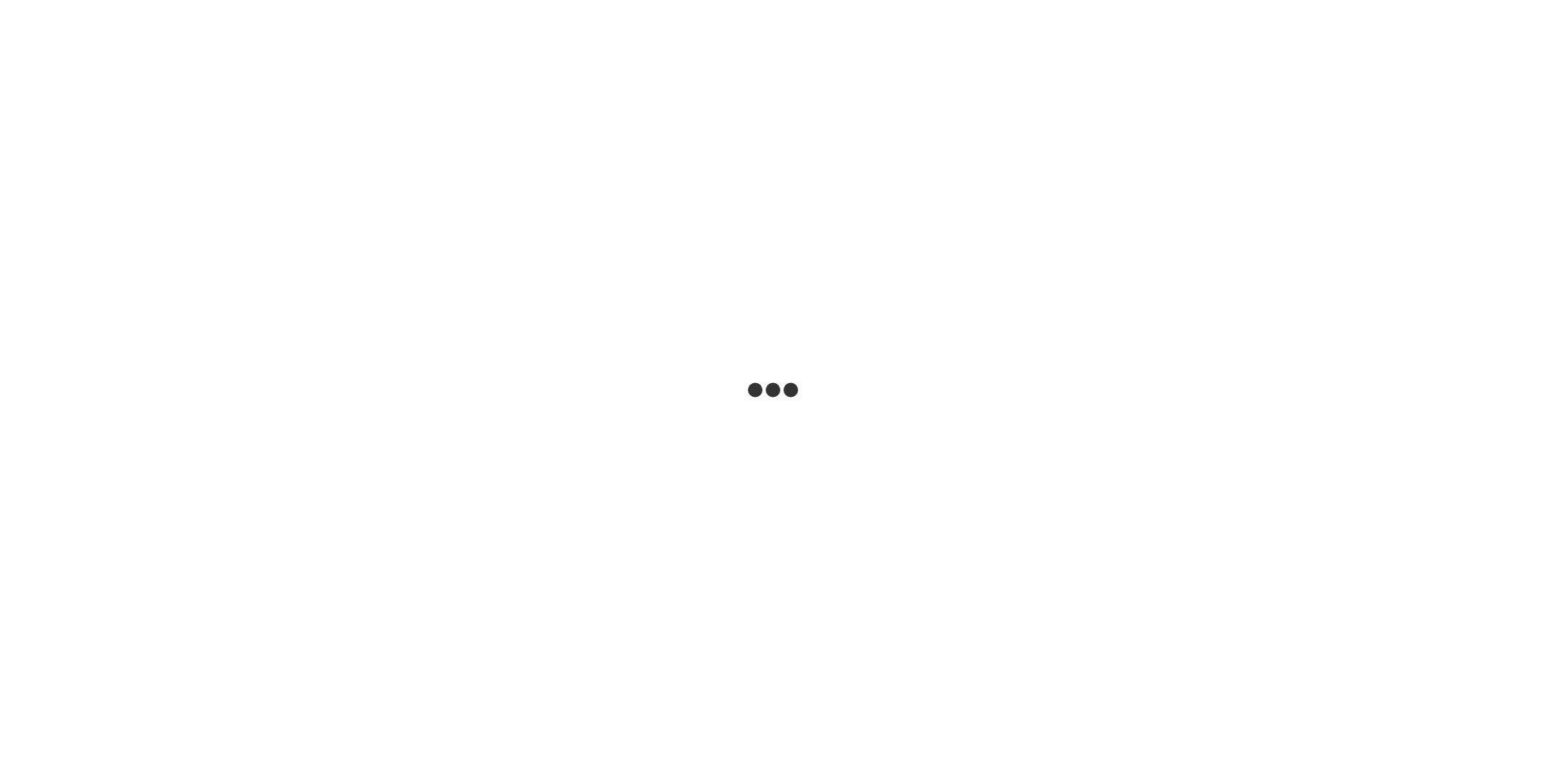
select select
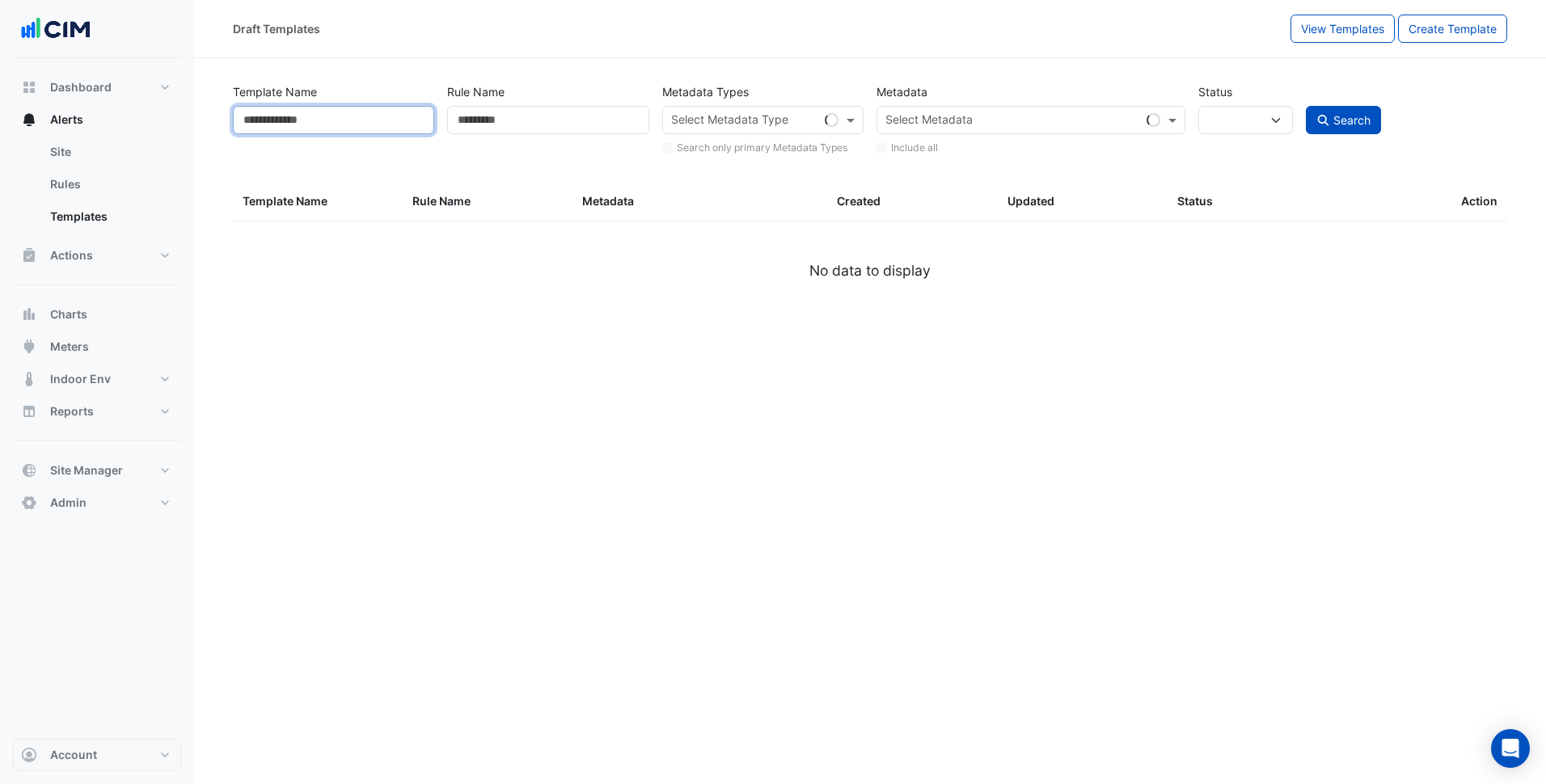
click at [303, 134] on input "Template Name" at bounding box center [333, 120] width 201 height 28
paste input "*********"
type input "*********"
select select
select select "***"
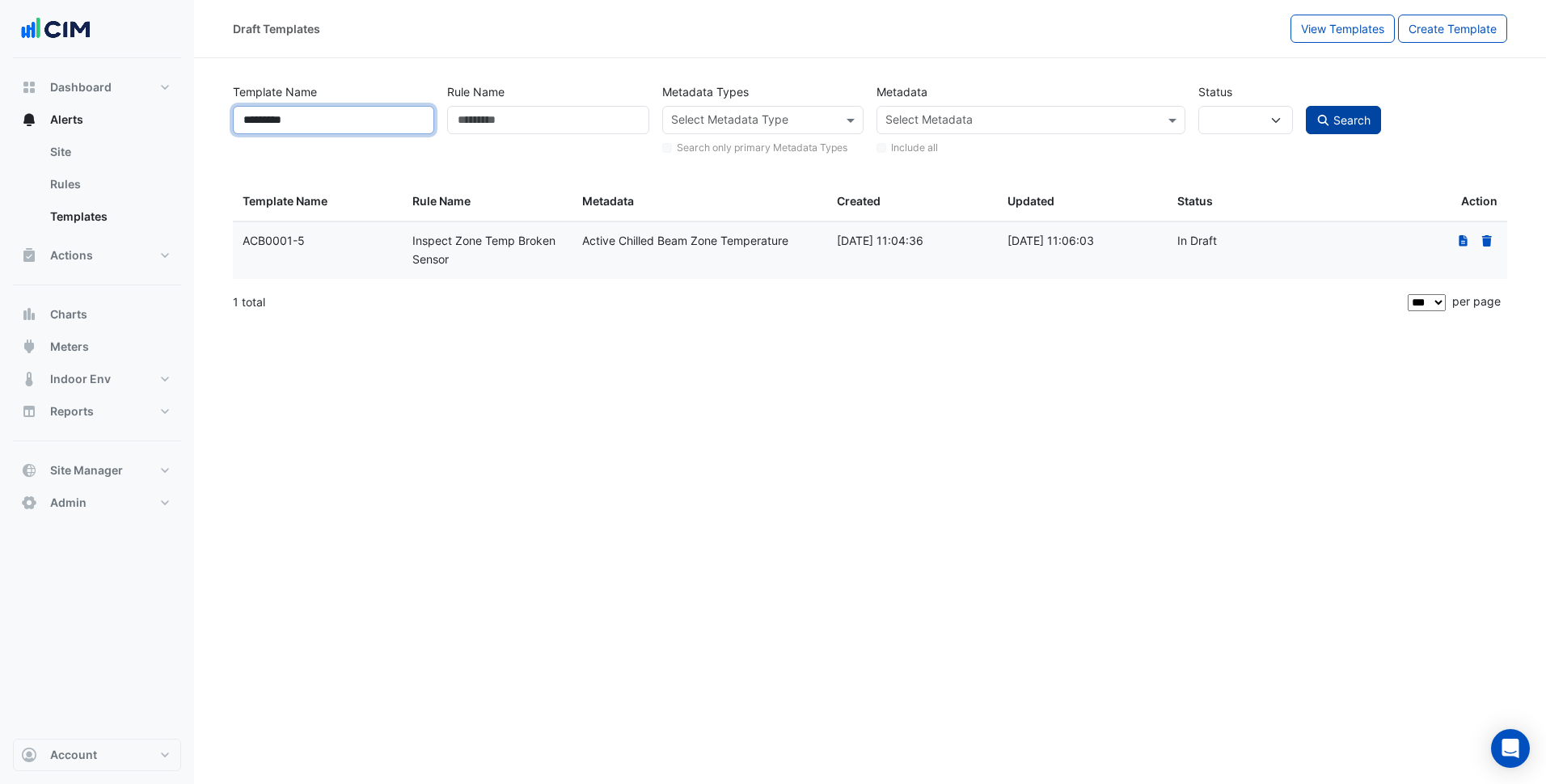
type input "*********"
click at [1322, 117] on icon "submit" at bounding box center [1323, 120] width 15 height 11
click at [1461, 237] on icon at bounding box center [1462, 240] width 9 height 11
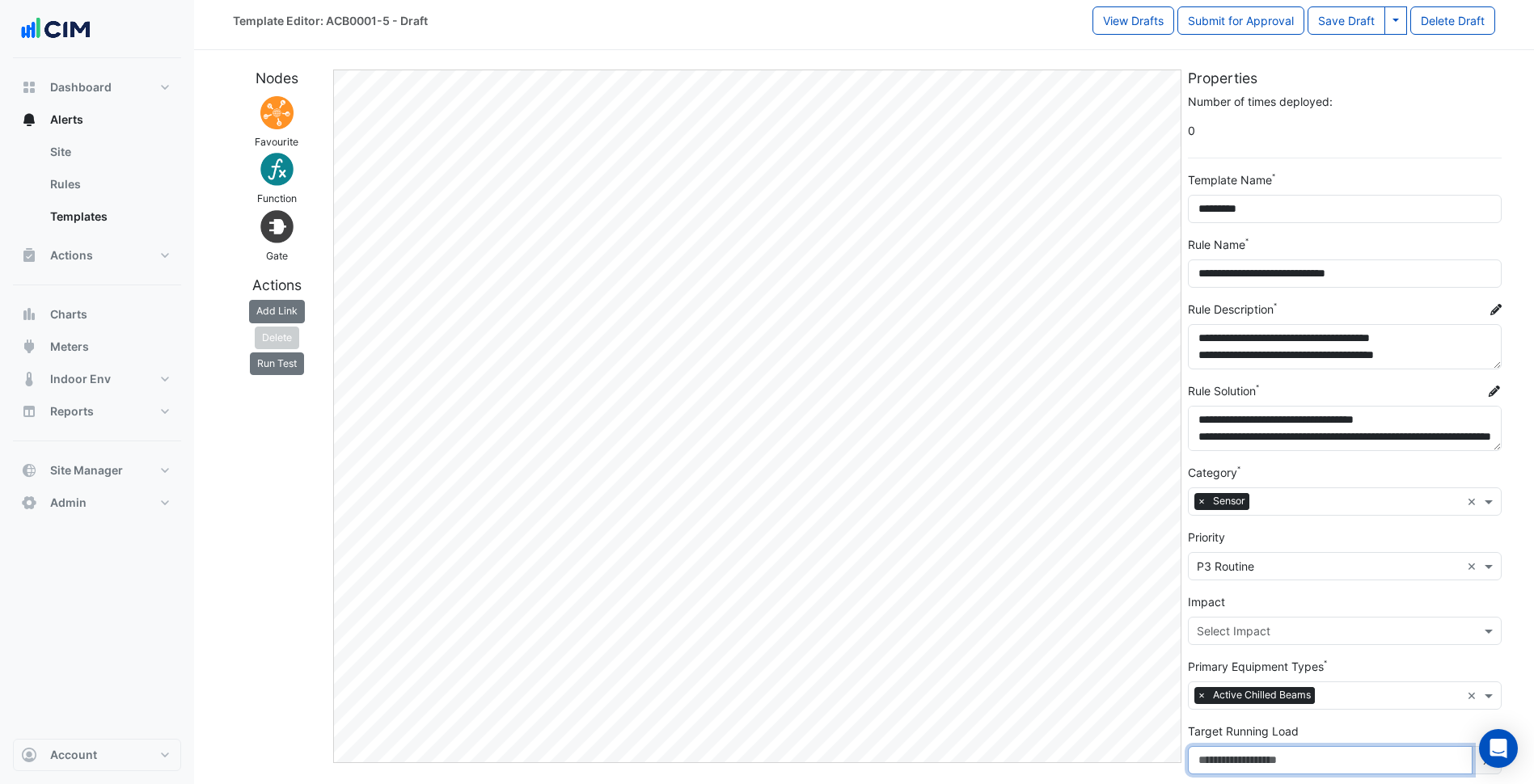
click at [1207, 756] on input "Target Running Load" at bounding box center [1330, 760] width 284 height 28
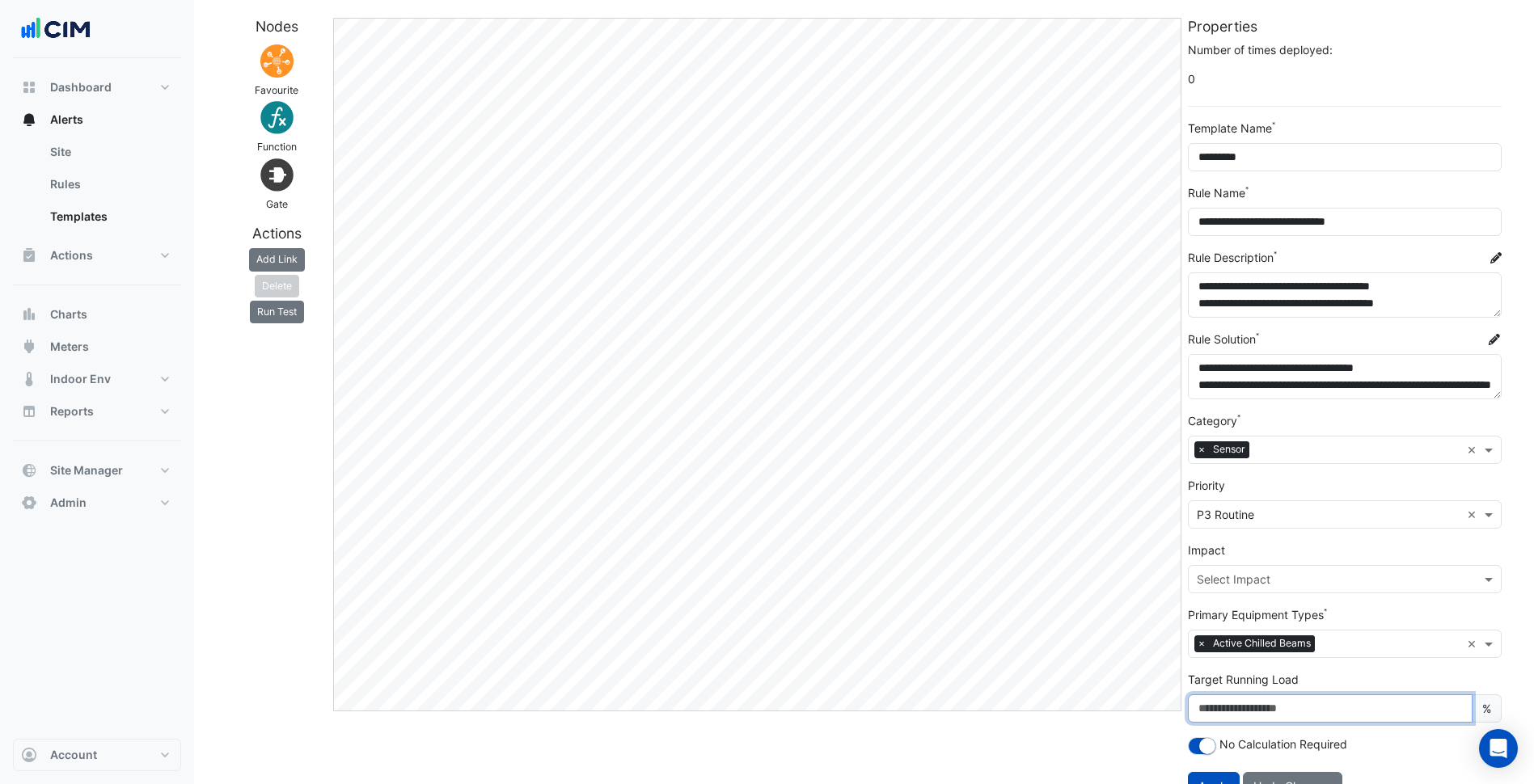
scroll to position [89, 0]
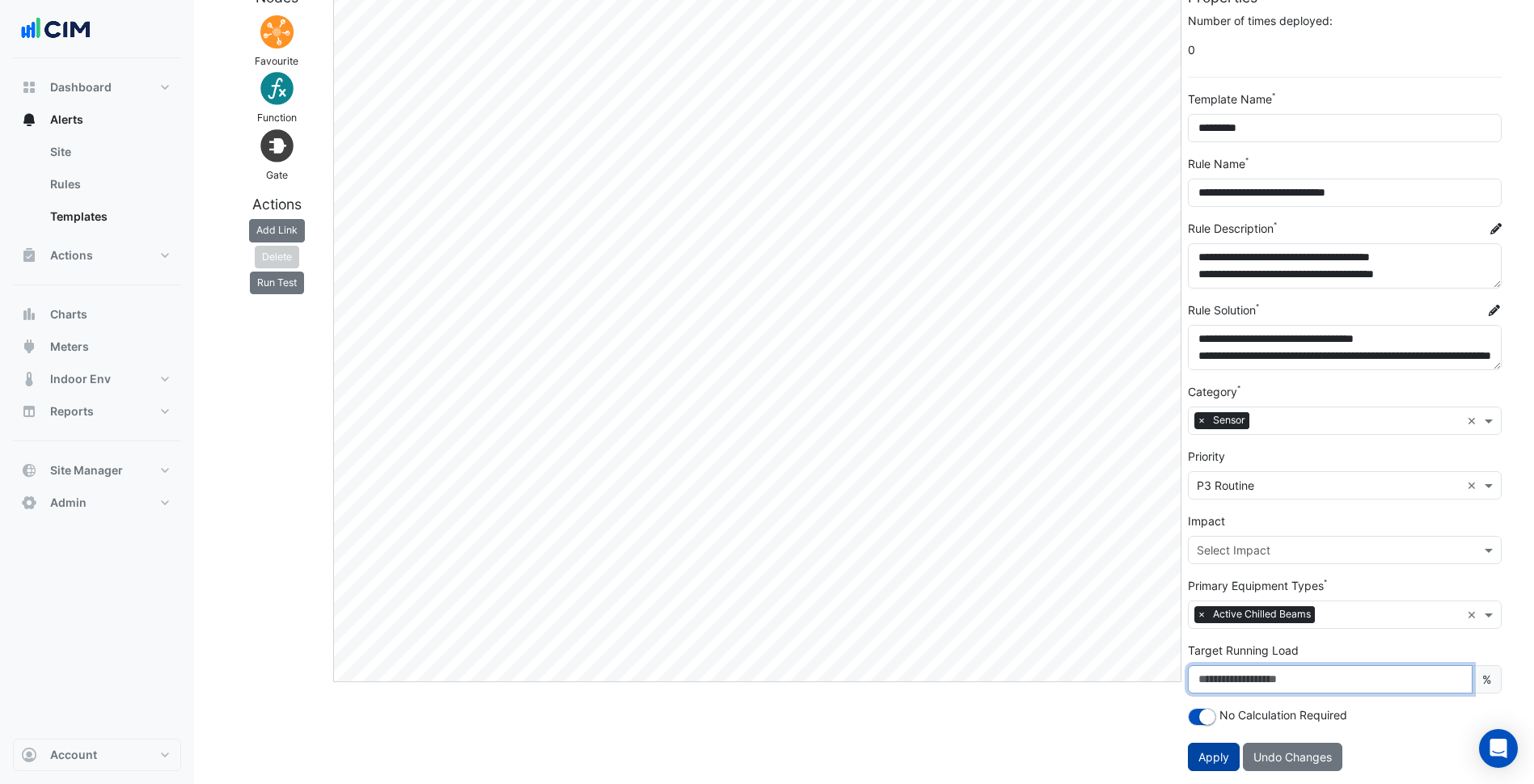
type input "*"
click at [1219, 767] on button "Apply" at bounding box center [1214, 757] width 52 height 28
click at [982, 744] on div "Edit" at bounding box center [757, 386] width 855 height 795
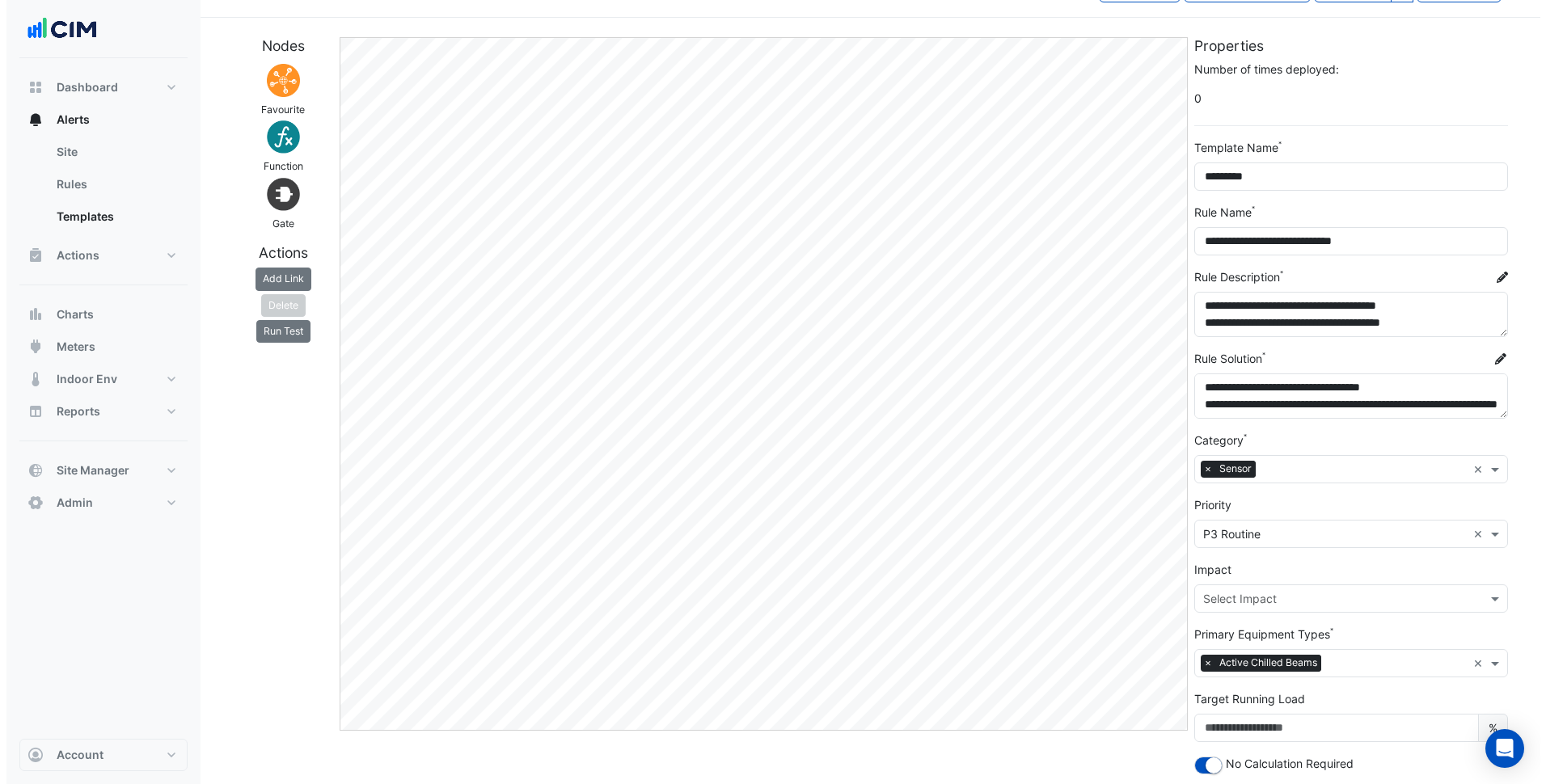
scroll to position [0, 0]
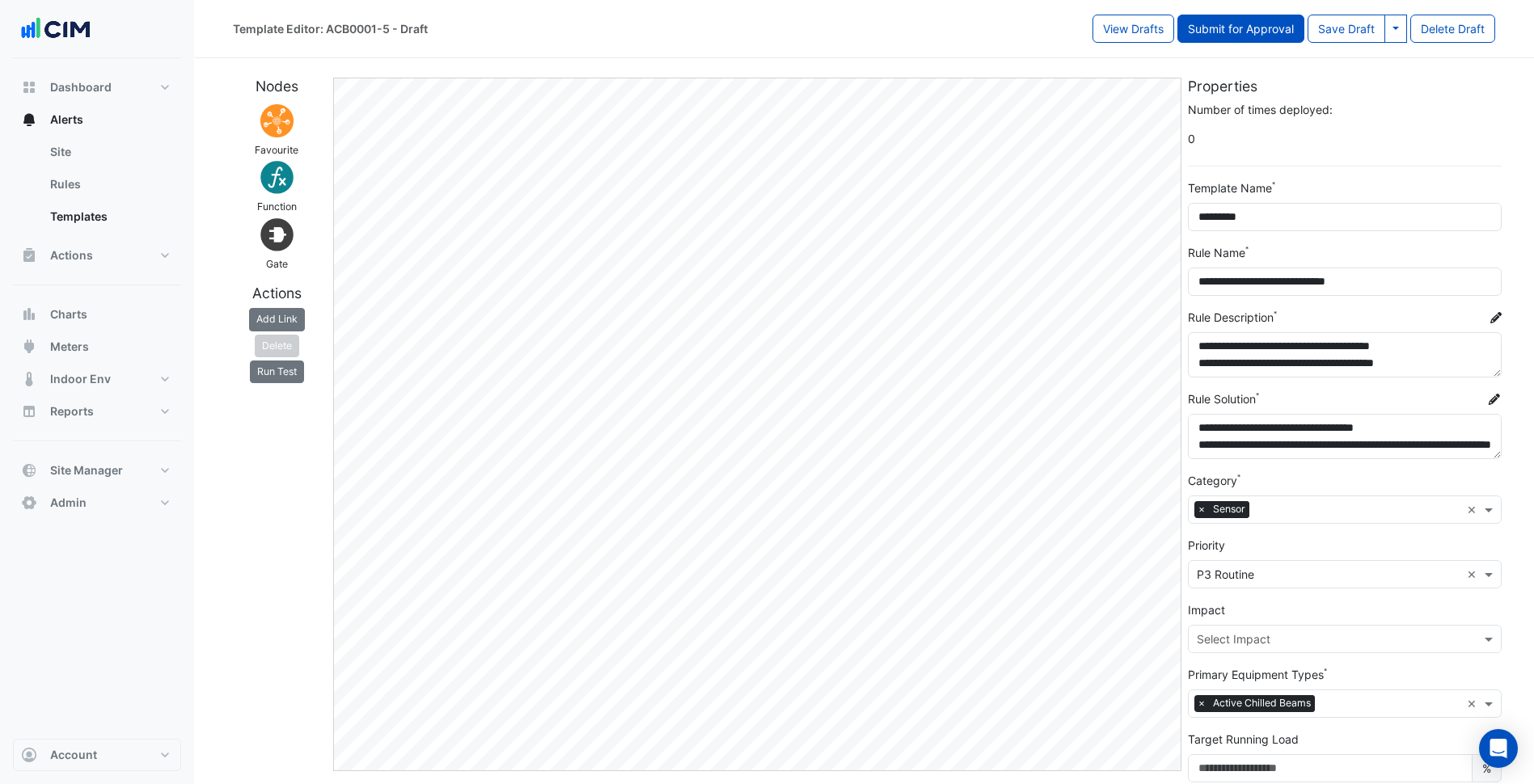
click at [1259, 26] on button "Submit for Approval" at bounding box center [1241, 29] width 127 height 28
select select
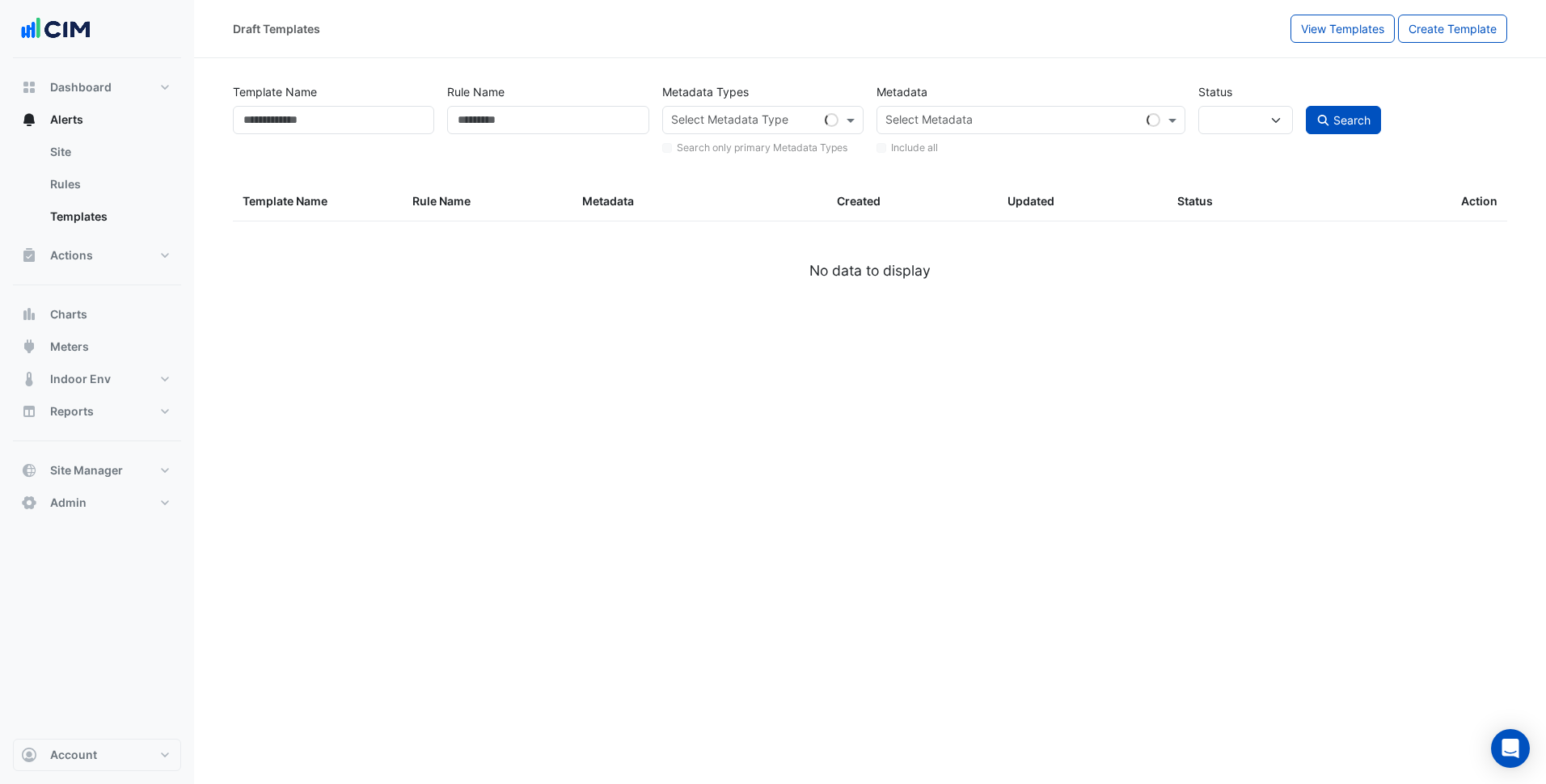
type input "*********"
select select
select select "***"
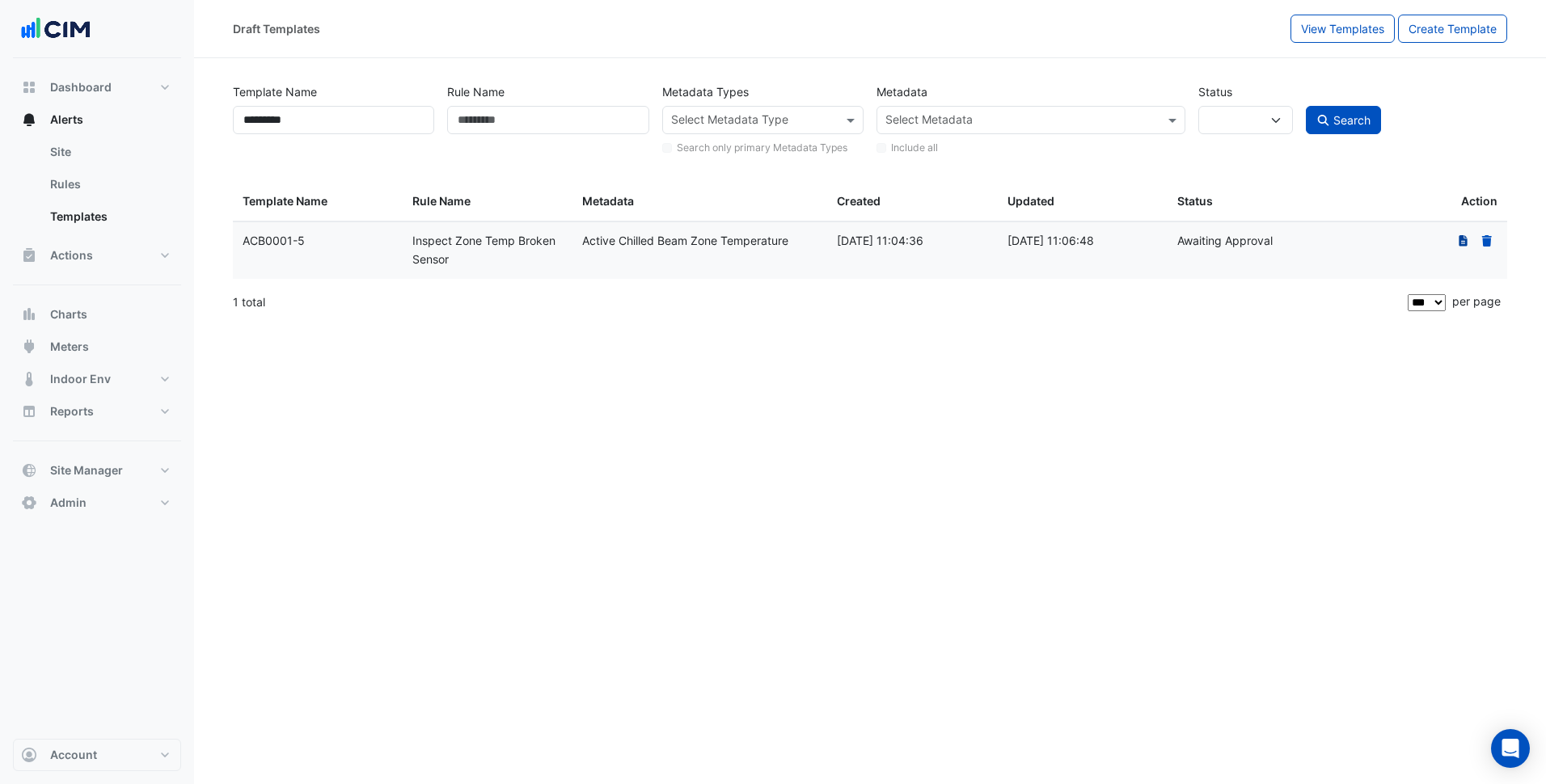
click at [1461, 239] on icon at bounding box center [1462, 240] width 9 height 11
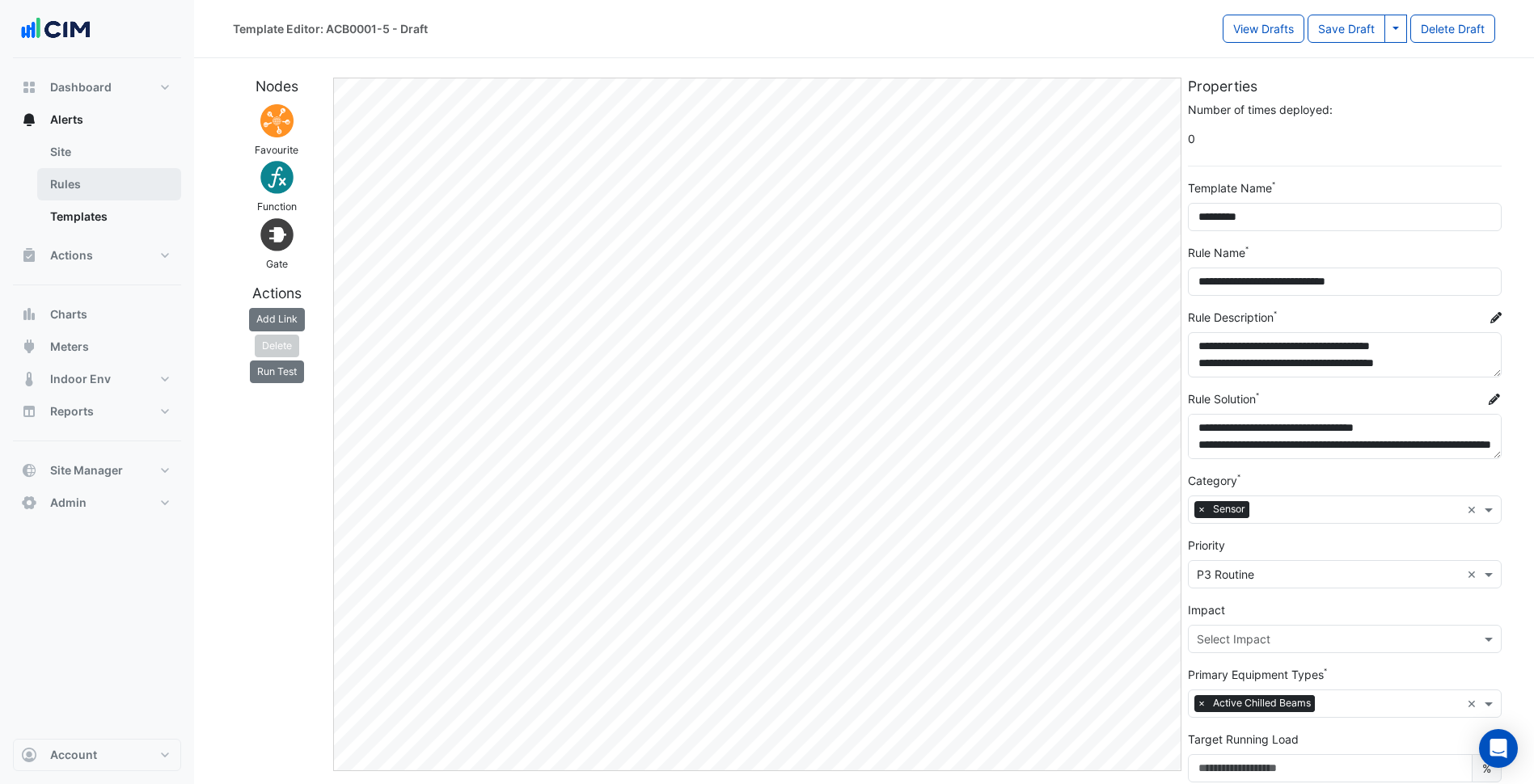
click at [110, 172] on link "Rules" at bounding box center [109, 184] width 144 height 33
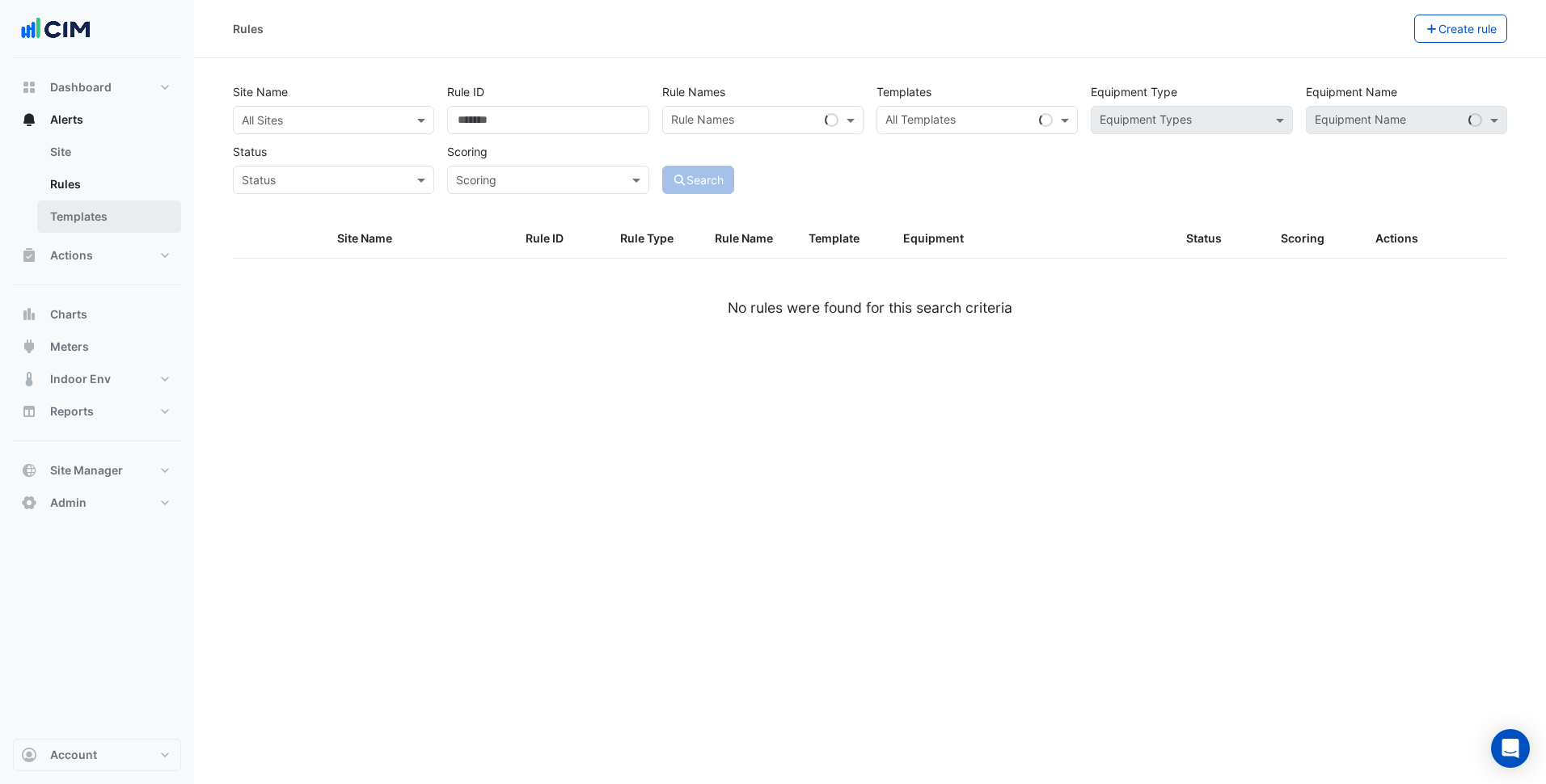
click at [156, 213] on link "Templates" at bounding box center [109, 216] width 144 height 33
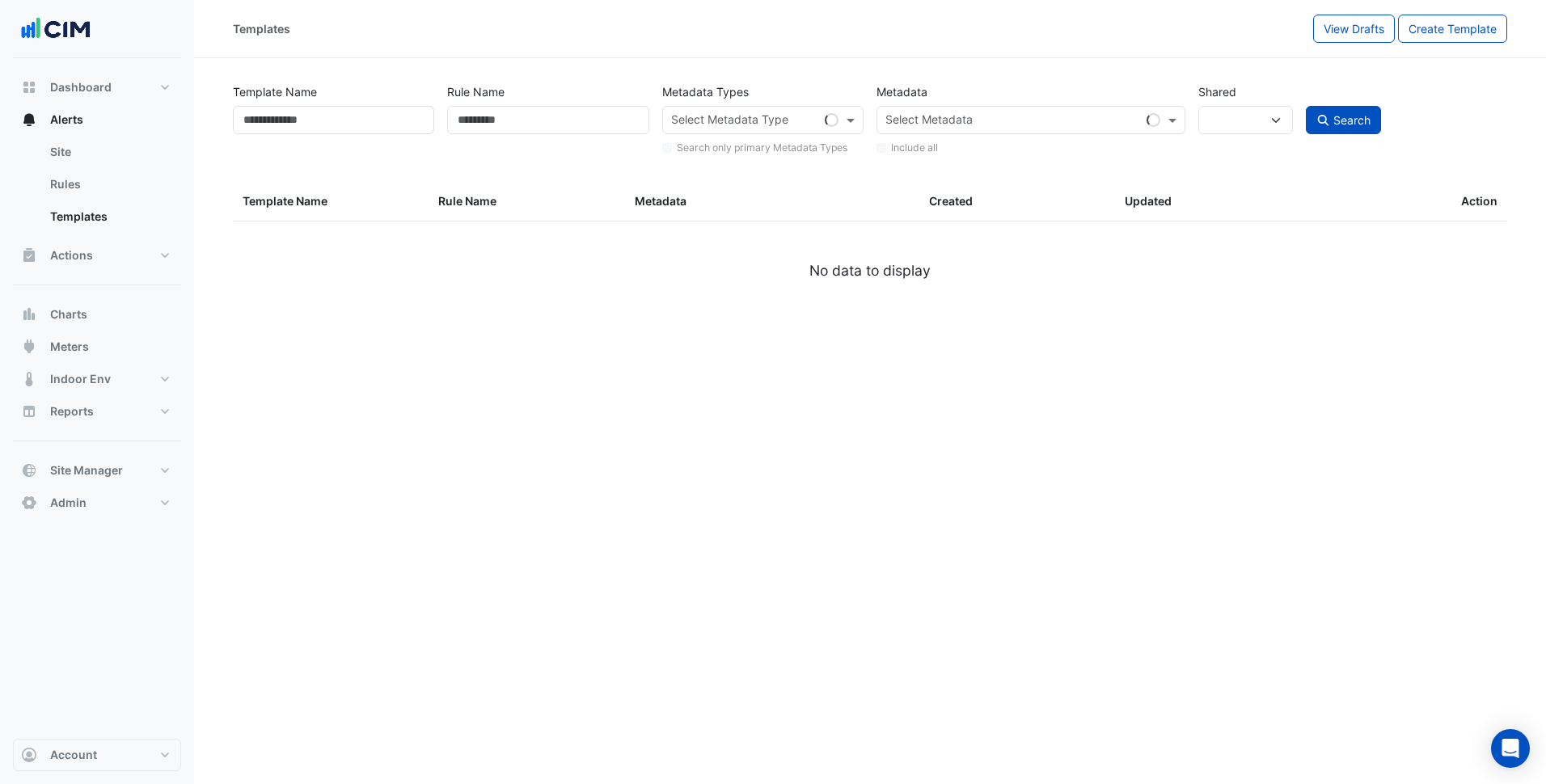
click at [736, 124] on input "text" at bounding box center [744, 121] width 147 height 17
click at [953, 114] on input "text" at bounding box center [1012, 121] width 254 height 17
select select
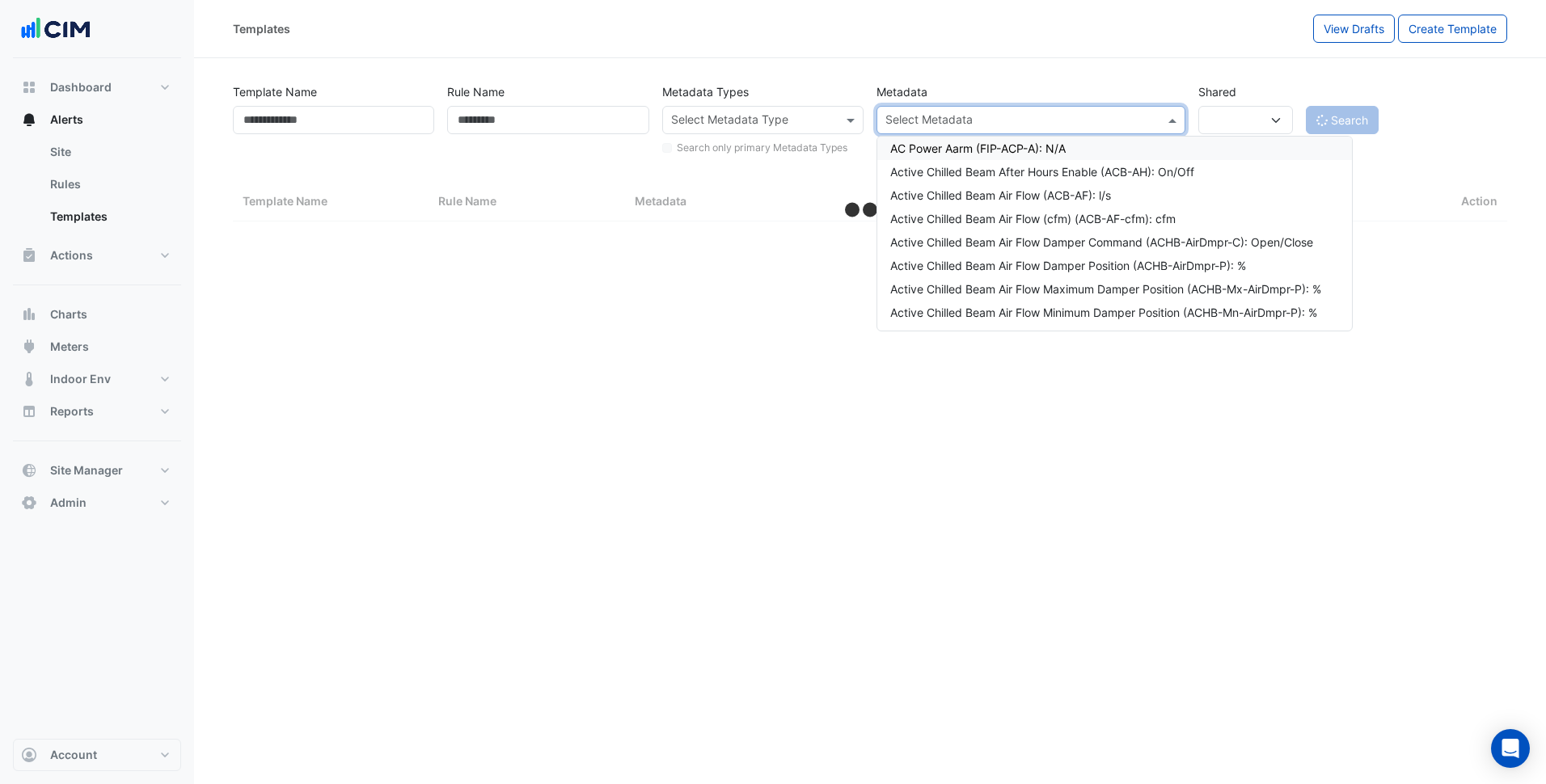
paste input "**********"
type input "**********"
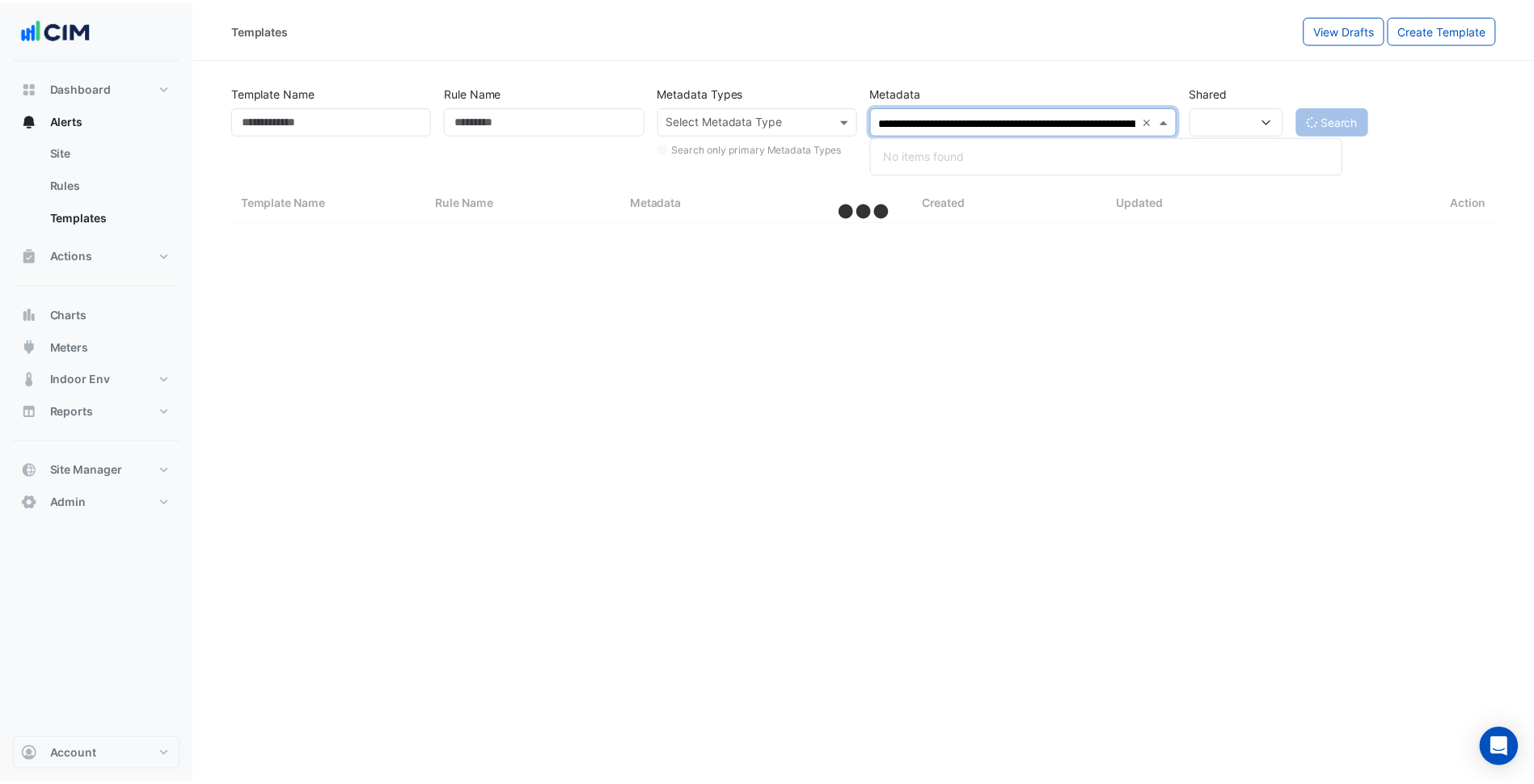
scroll to position [0, 242]
click at [1164, 114] on span at bounding box center [1174, 120] width 20 height 17
select select "***"
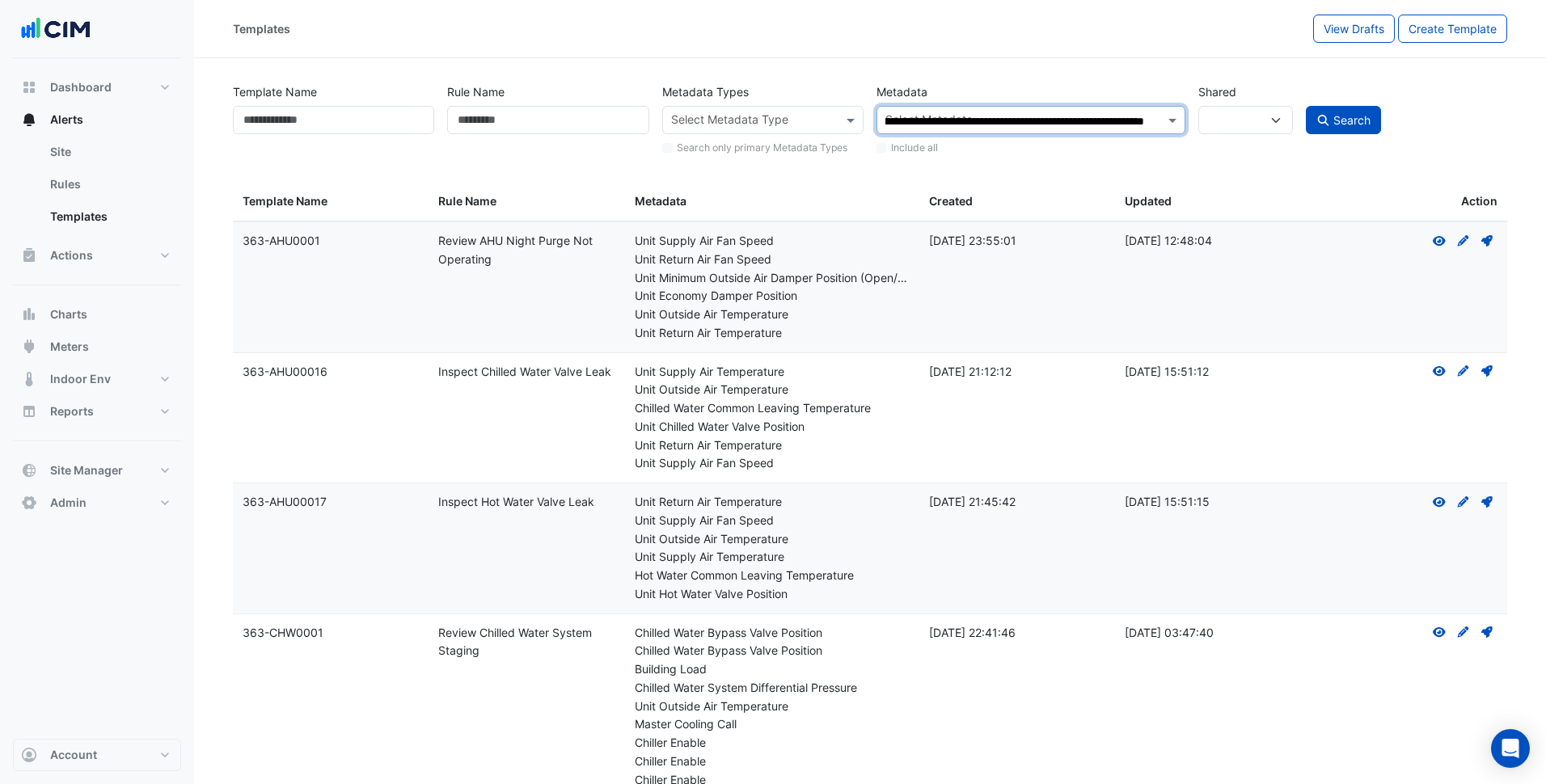
click at [773, 117] on input "text" at bounding box center [753, 121] width 165 height 17
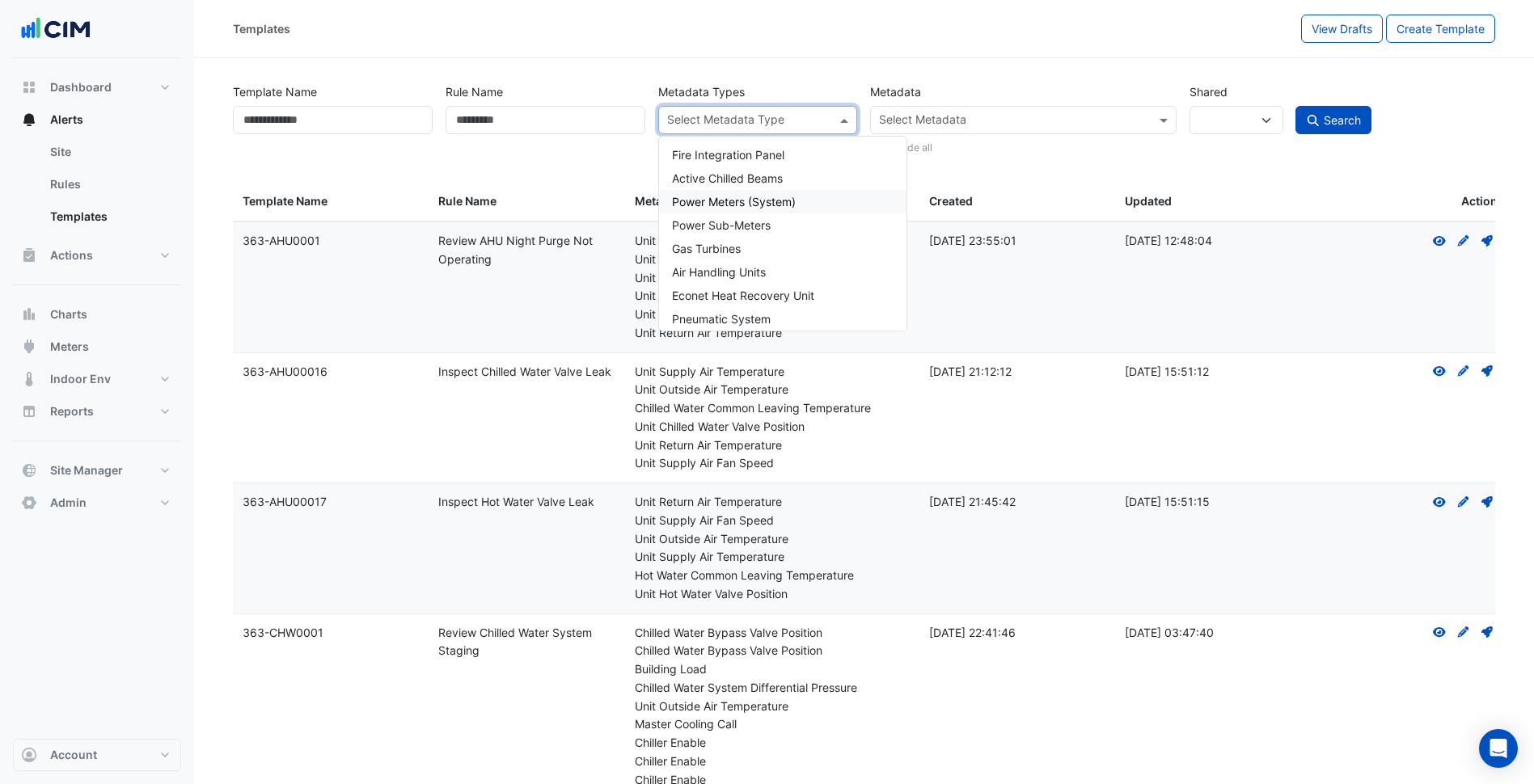
click at [742, 128] on input "text" at bounding box center [749, 121] width 164 height 17
click at [739, 181] on span "Active Chilled Beams" at bounding box center [727, 179] width 111 height 14
click at [784, 48] on div "Templates View Drafts Create Template" at bounding box center [863, 29] width 1339 height 58
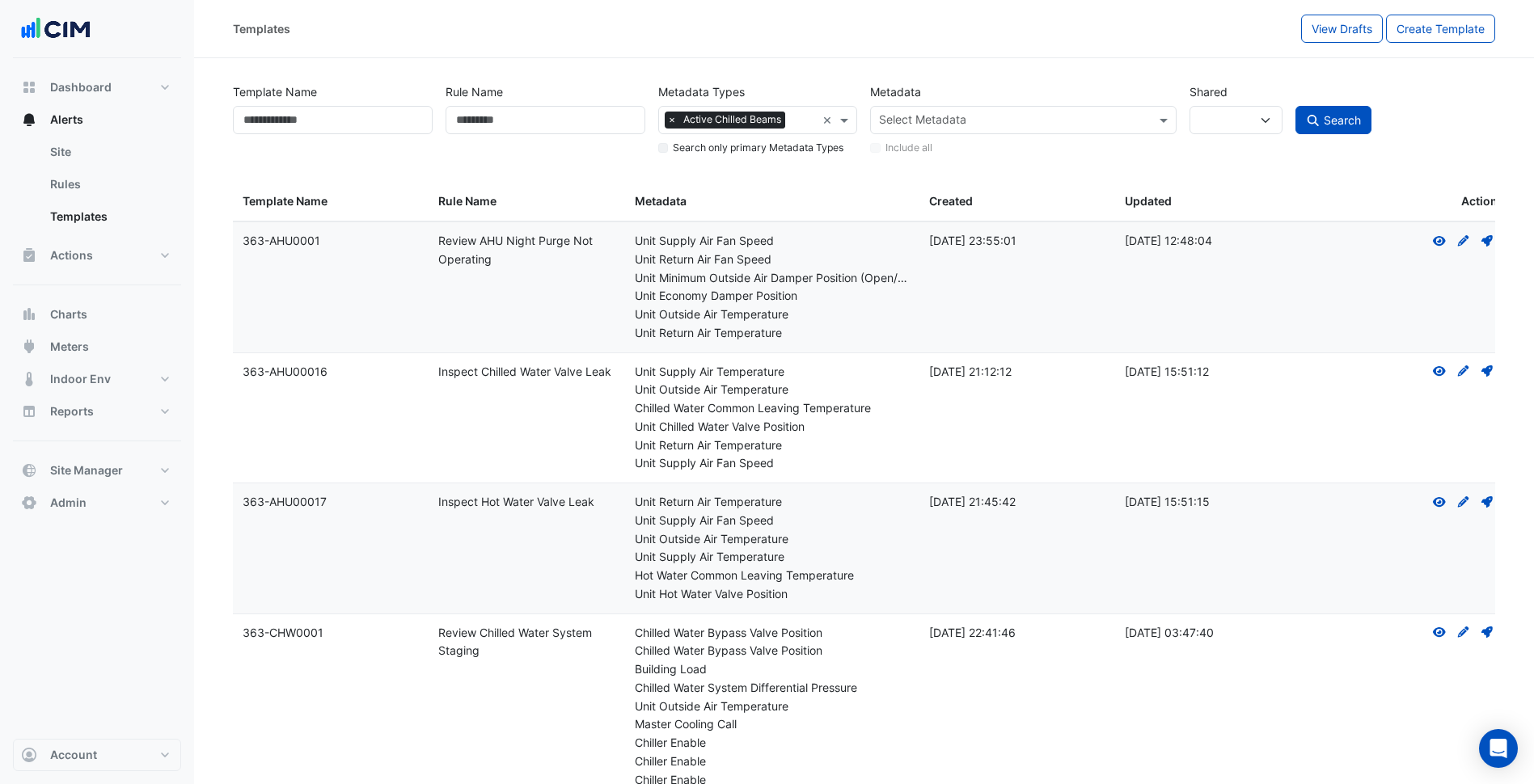
click at [1328, 121] on span "Search" at bounding box center [1342, 121] width 37 height 14
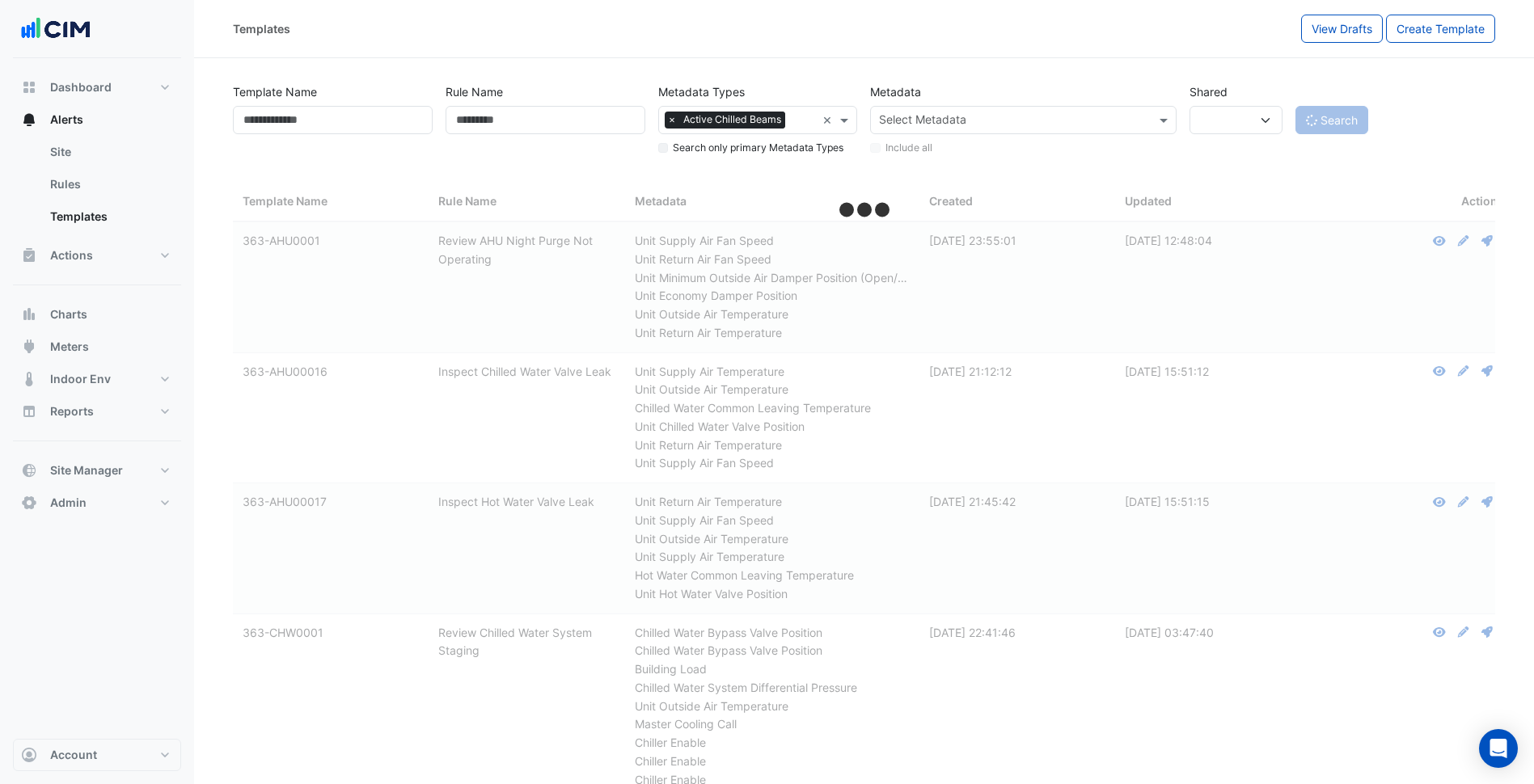
select select
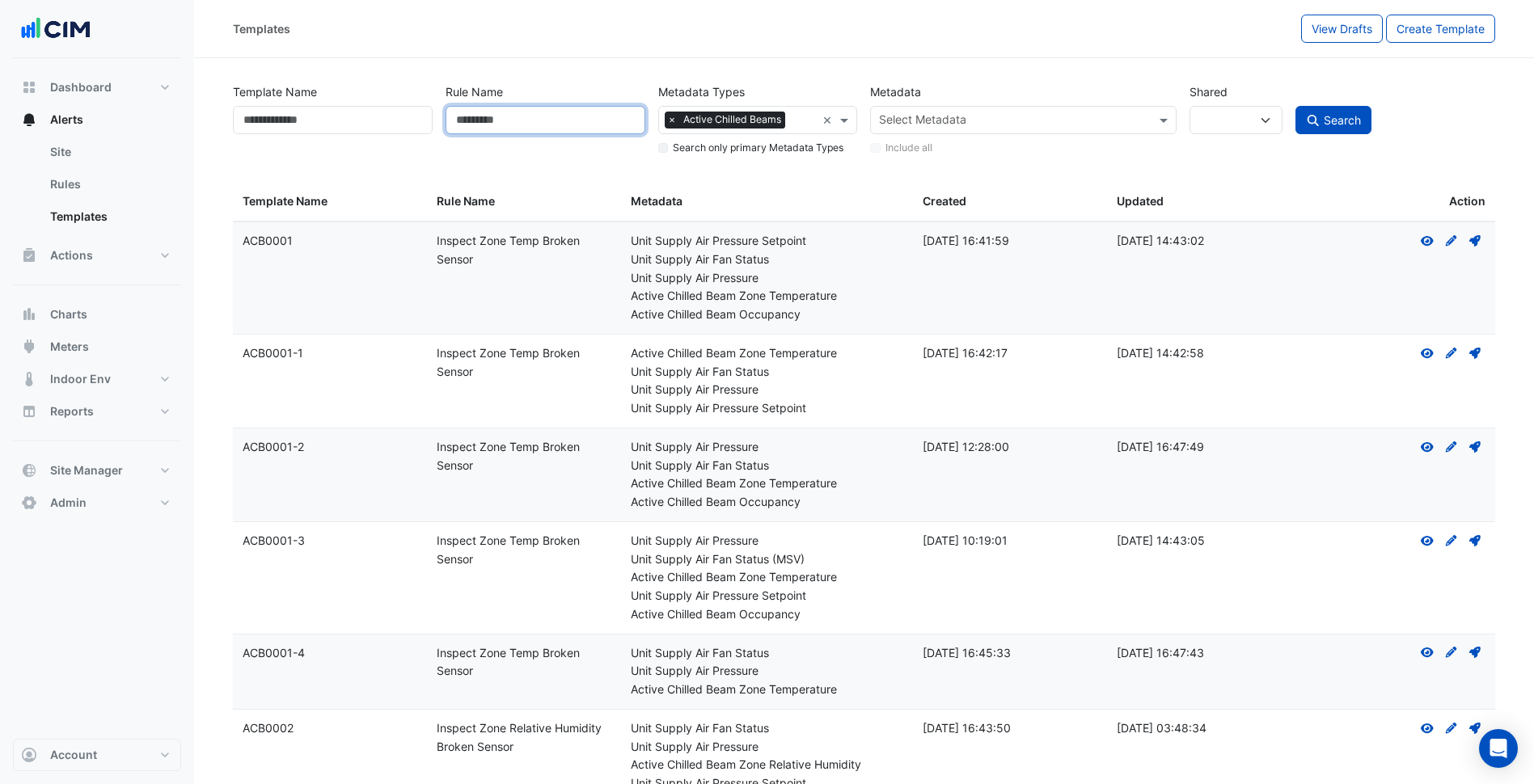
click at [554, 114] on input "Rule Name" at bounding box center [545, 120] width 200 height 28
type input "********"
click at [1295, 106] on button "Search" at bounding box center [1333, 120] width 76 height 28
select select
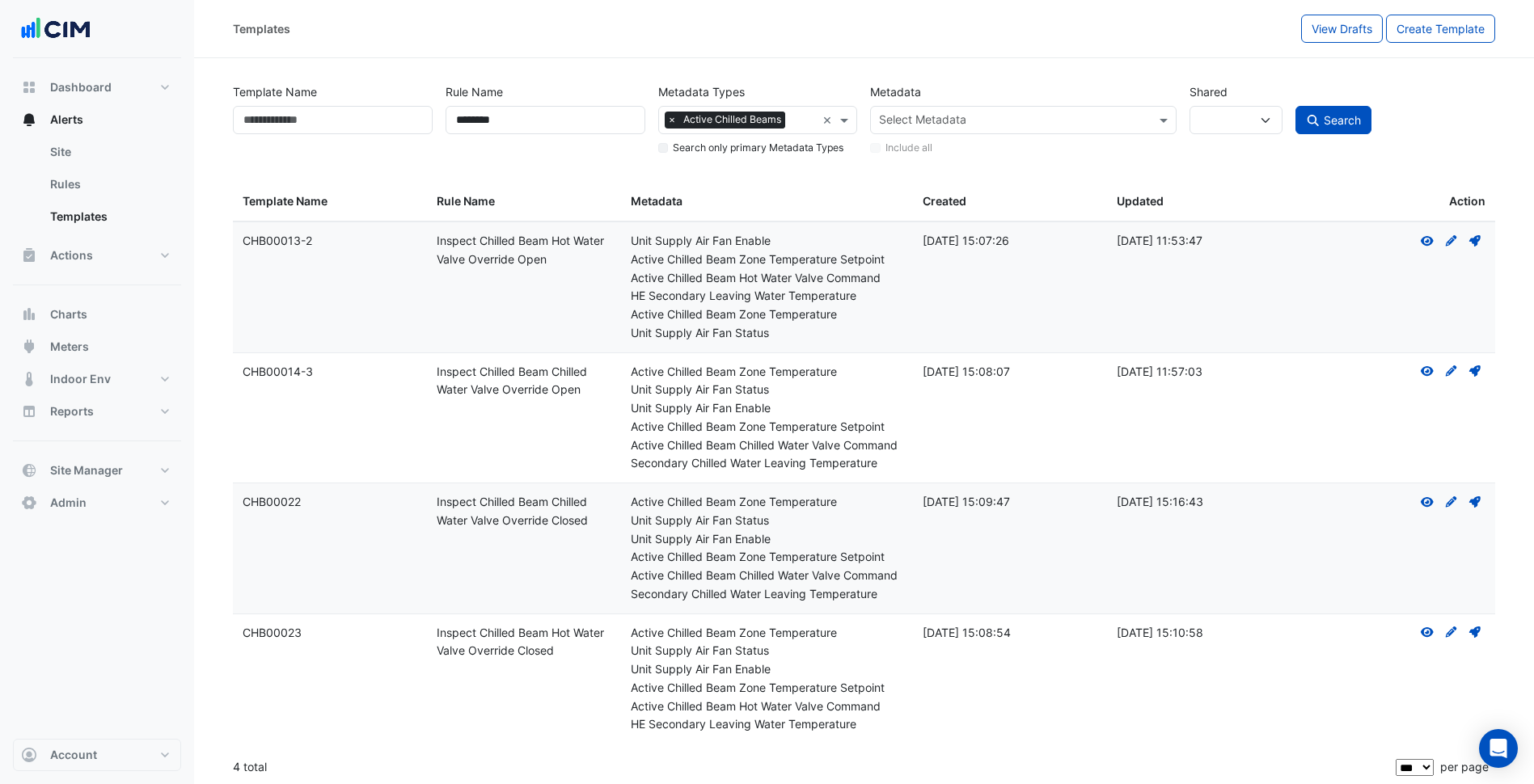
click at [584, 408] on datatable-body-cell "Rule Name: Inspect Chilled Beam Chilled Water Valve Override Open" at bounding box center [524, 418] width 194 height 130
drag, startPoint x: 342, startPoint y: 374, endPoint x: 234, endPoint y: 363, distance: 108.6
click at [234, 363] on datatable-body-cell "Template Name: CHB00014-3" at bounding box center [330, 418] width 194 height 130
drag, startPoint x: 234, startPoint y: 363, endPoint x: 246, endPoint y: 366, distance: 12.4
copy div "CHB00014-3"
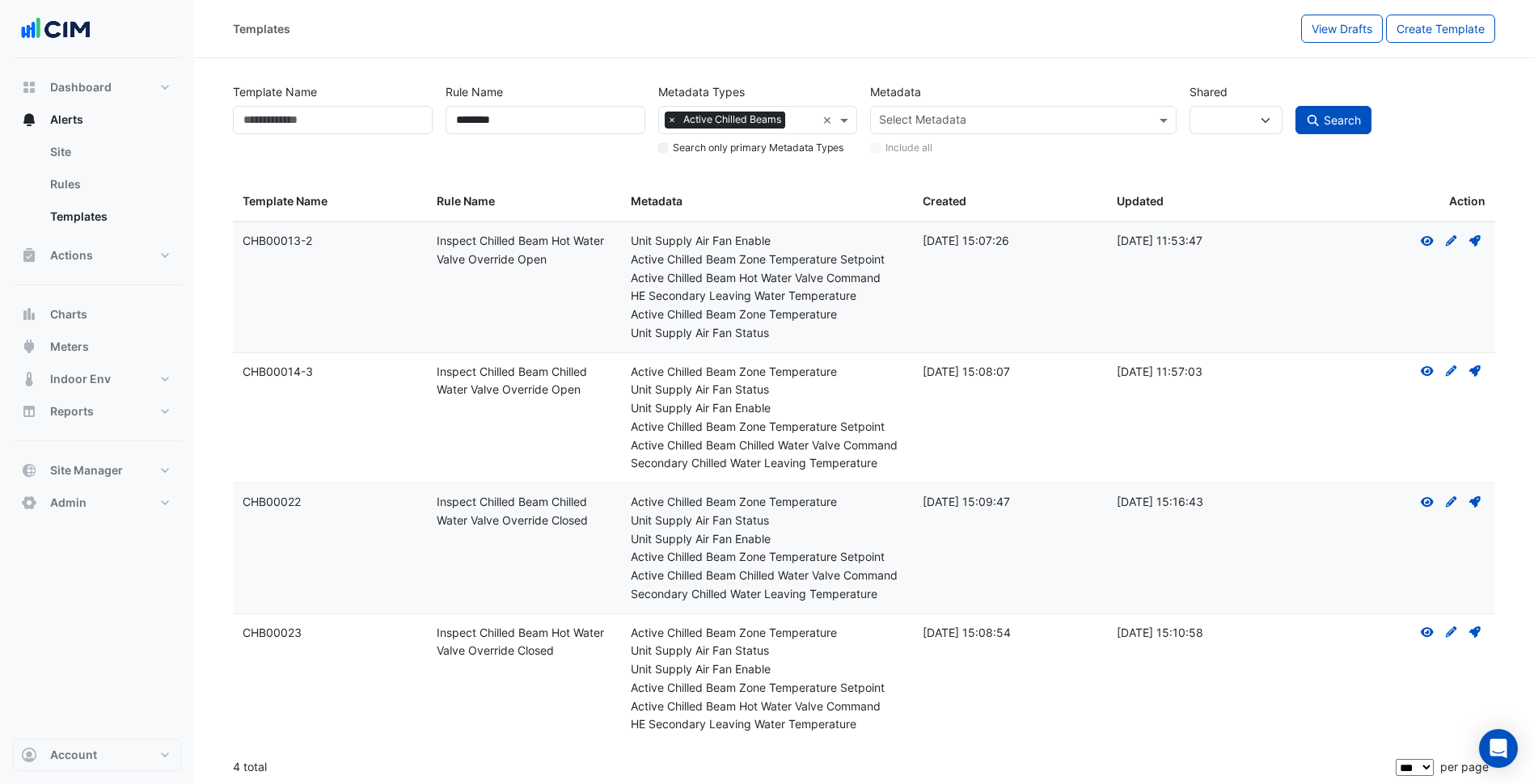
click at [880, 387] on div "Unit Supply Air Fan Status" at bounding box center [767, 390] width 272 height 18
click at [103, 193] on link "Rules" at bounding box center [109, 184] width 144 height 33
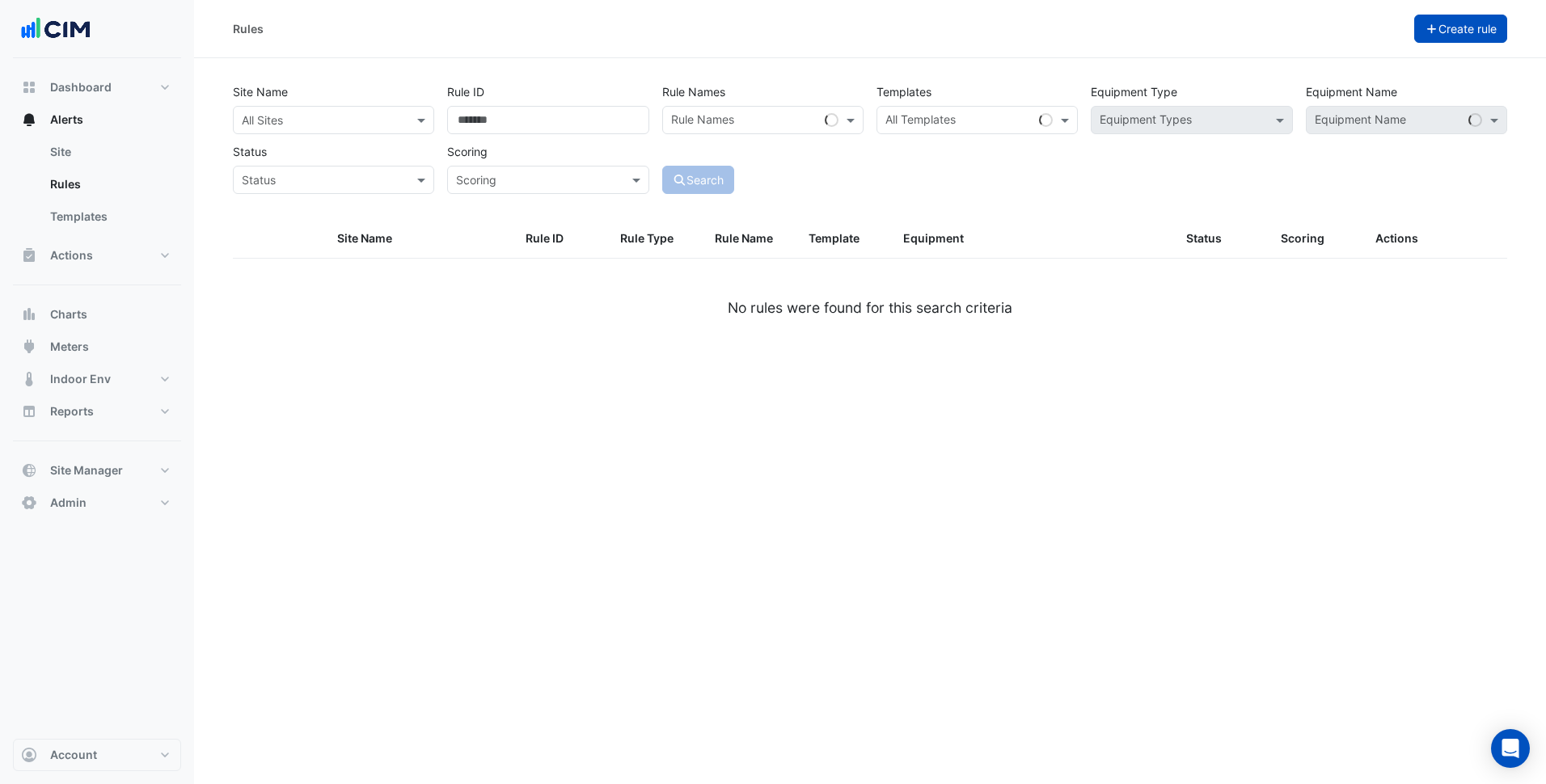
click at [1446, 26] on button "Create rule" at bounding box center [1461, 29] width 94 height 28
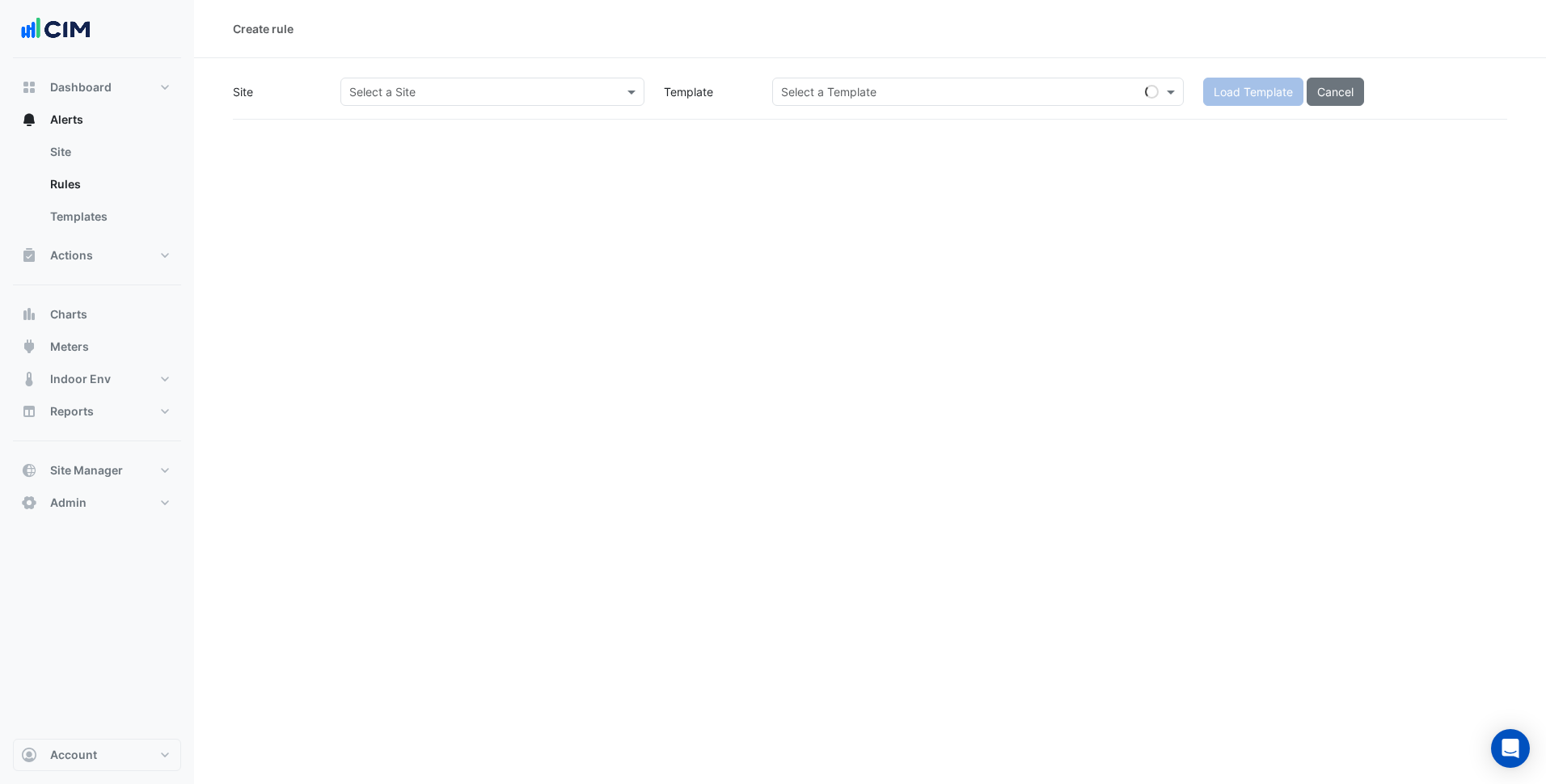
click at [472, 105] on div "Select a Site" at bounding box center [492, 92] width 304 height 28
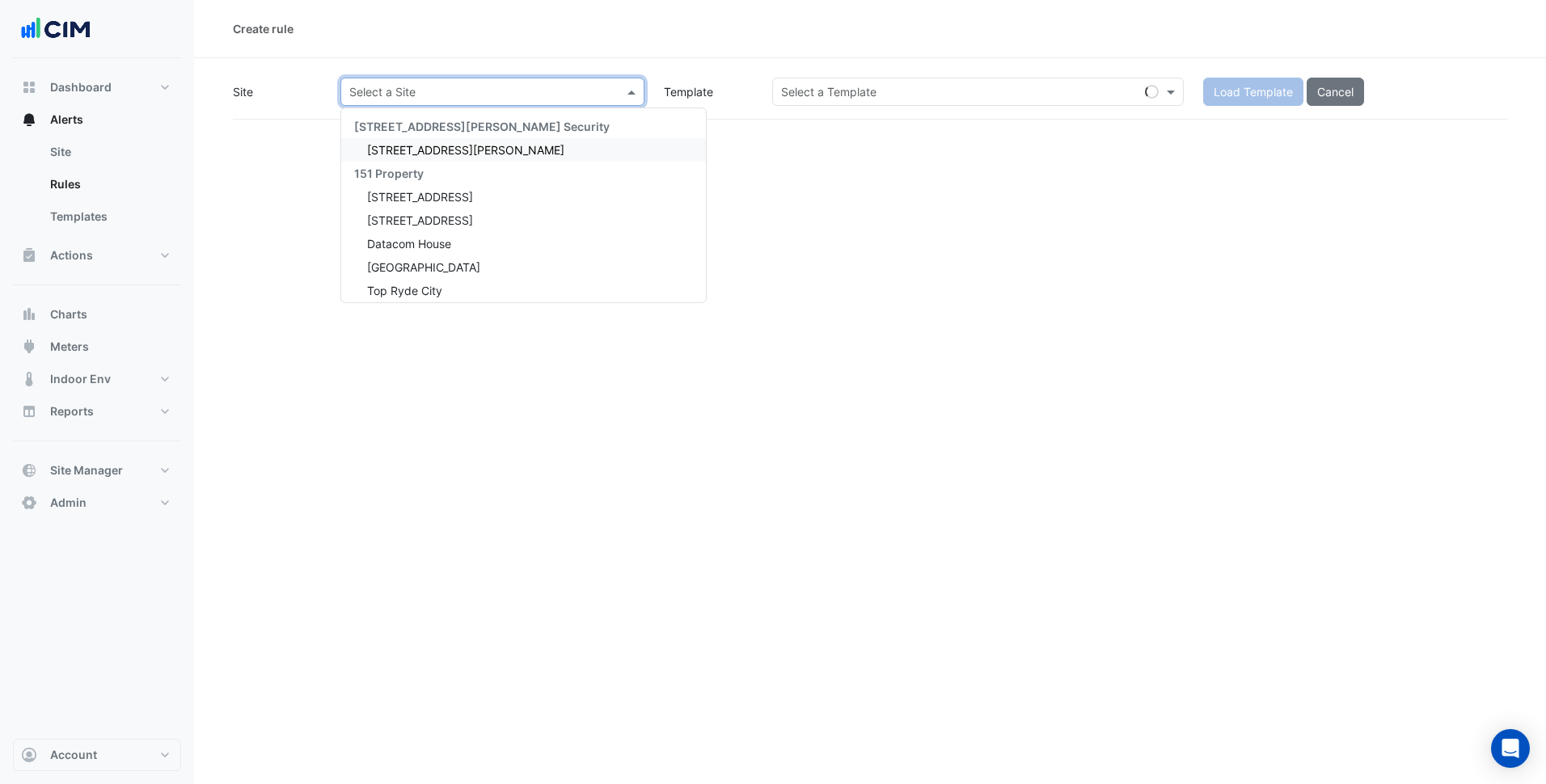
click at [471, 90] on input "text" at bounding box center [476, 92] width 253 height 17
type input "*"
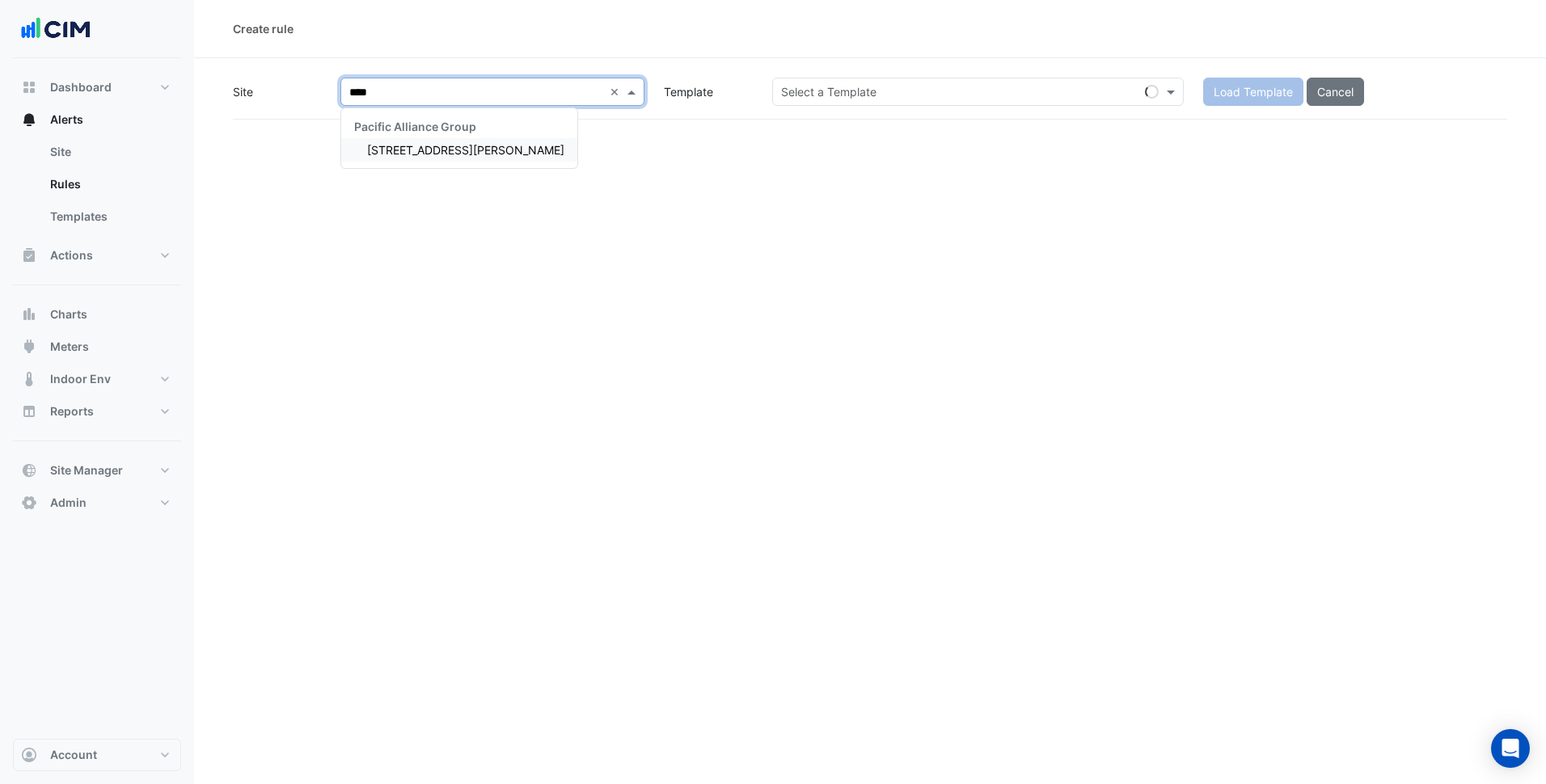
type input "*****"
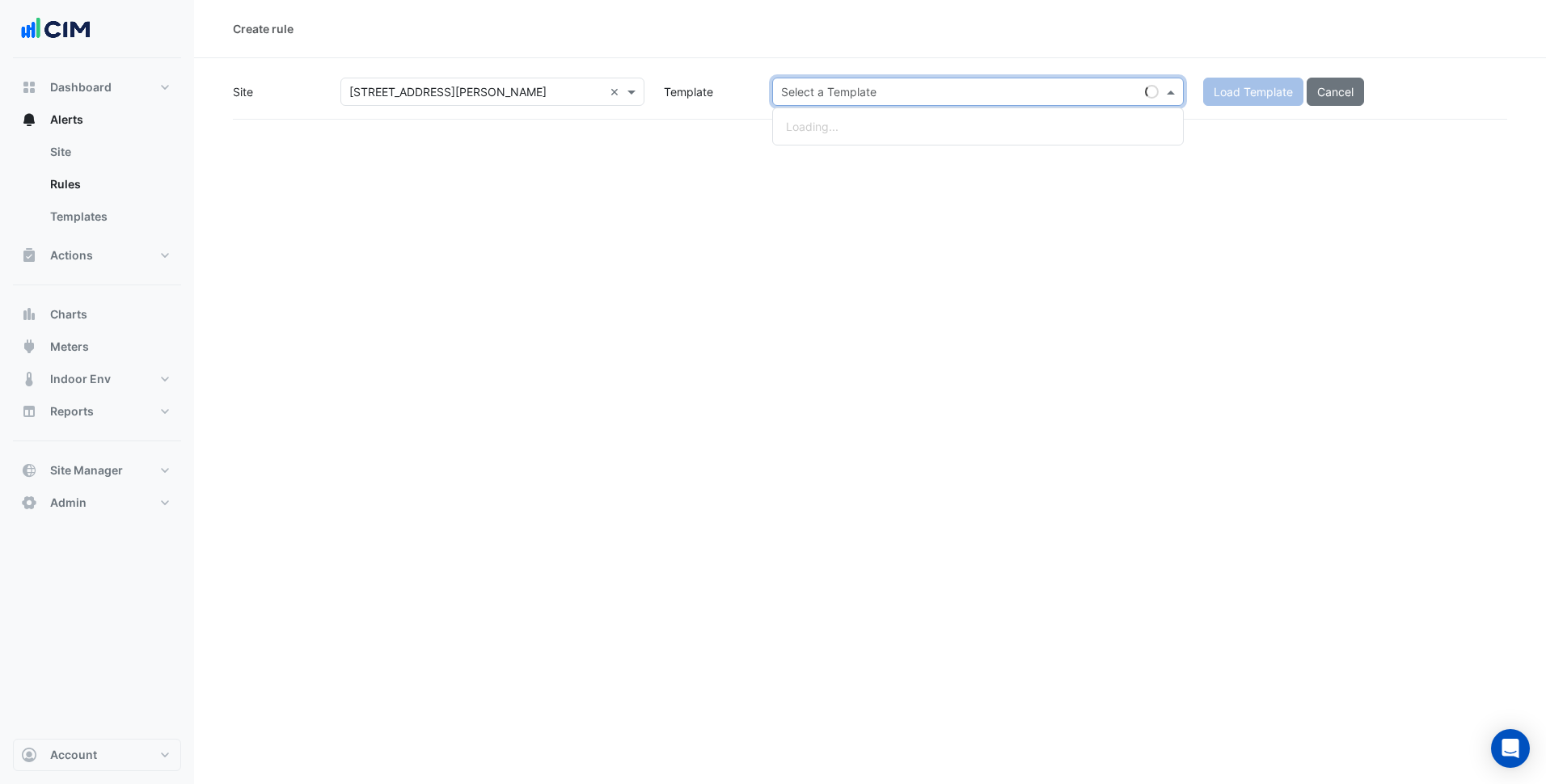
click at [840, 84] on input "text" at bounding box center [962, 92] width 362 height 17
paste input "**********"
type input "**********"
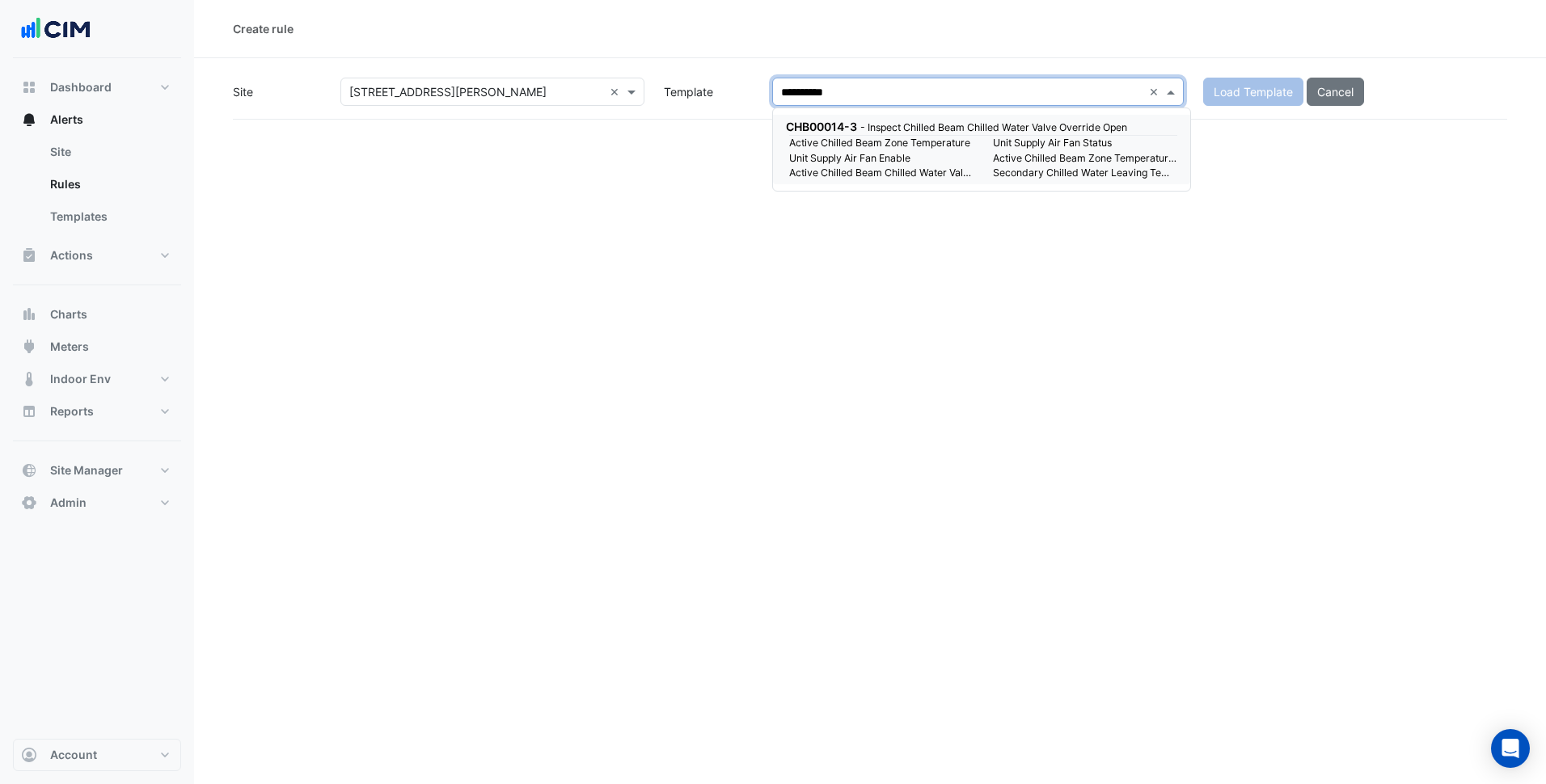
click at [925, 174] on small "Active Chilled Beam Chilled Water Valve Command" at bounding box center [882, 172] width 204 height 15
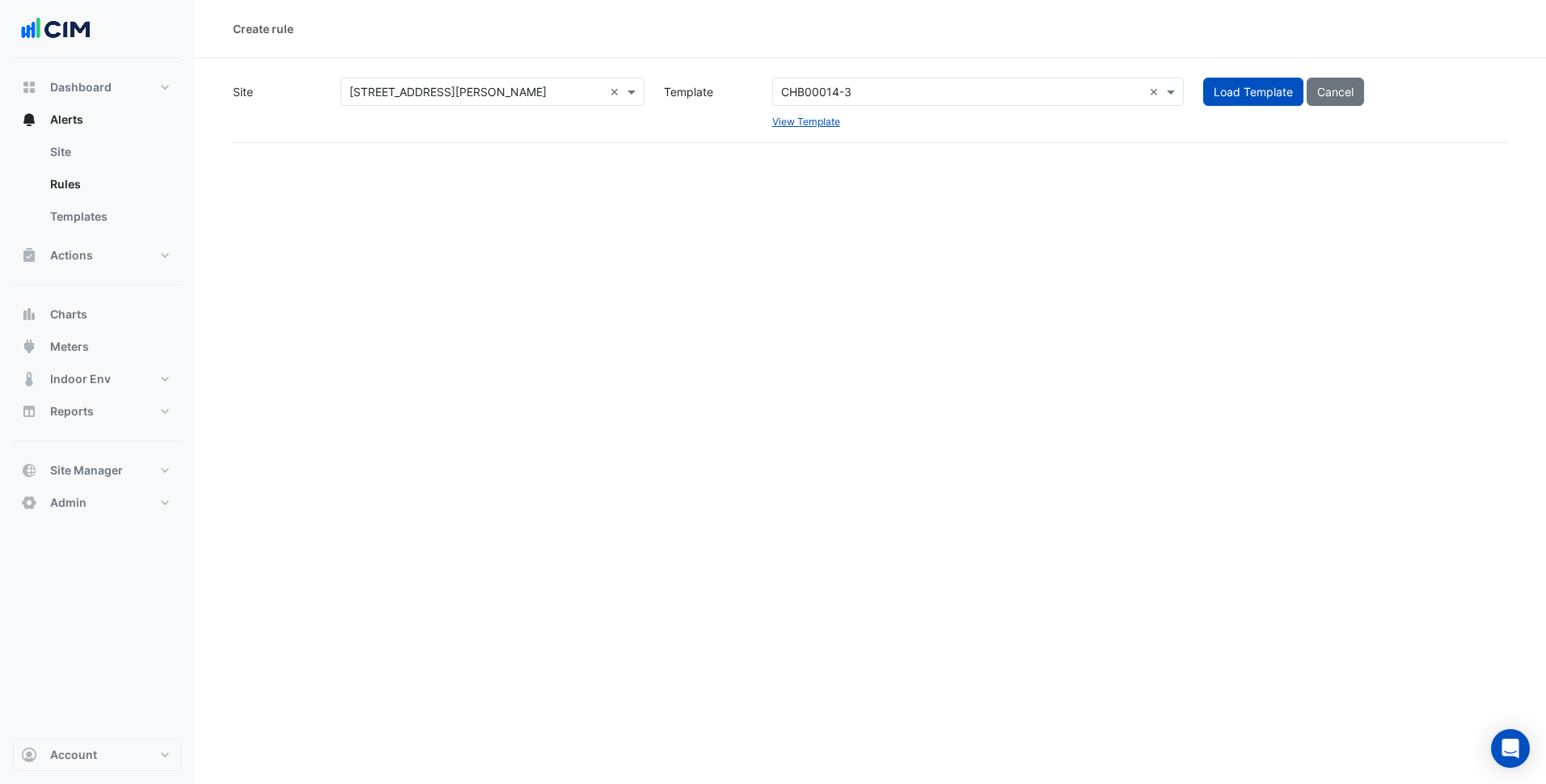
click at [1082, 146] on div "Create rule Site Select a Site × [STREET_ADDRESS][PERSON_NAME] × Template Selec…" at bounding box center [869, 392] width 1352 height 784
click at [1275, 84] on button "Load Template" at bounding box center [1253, 92] width 100 height 28
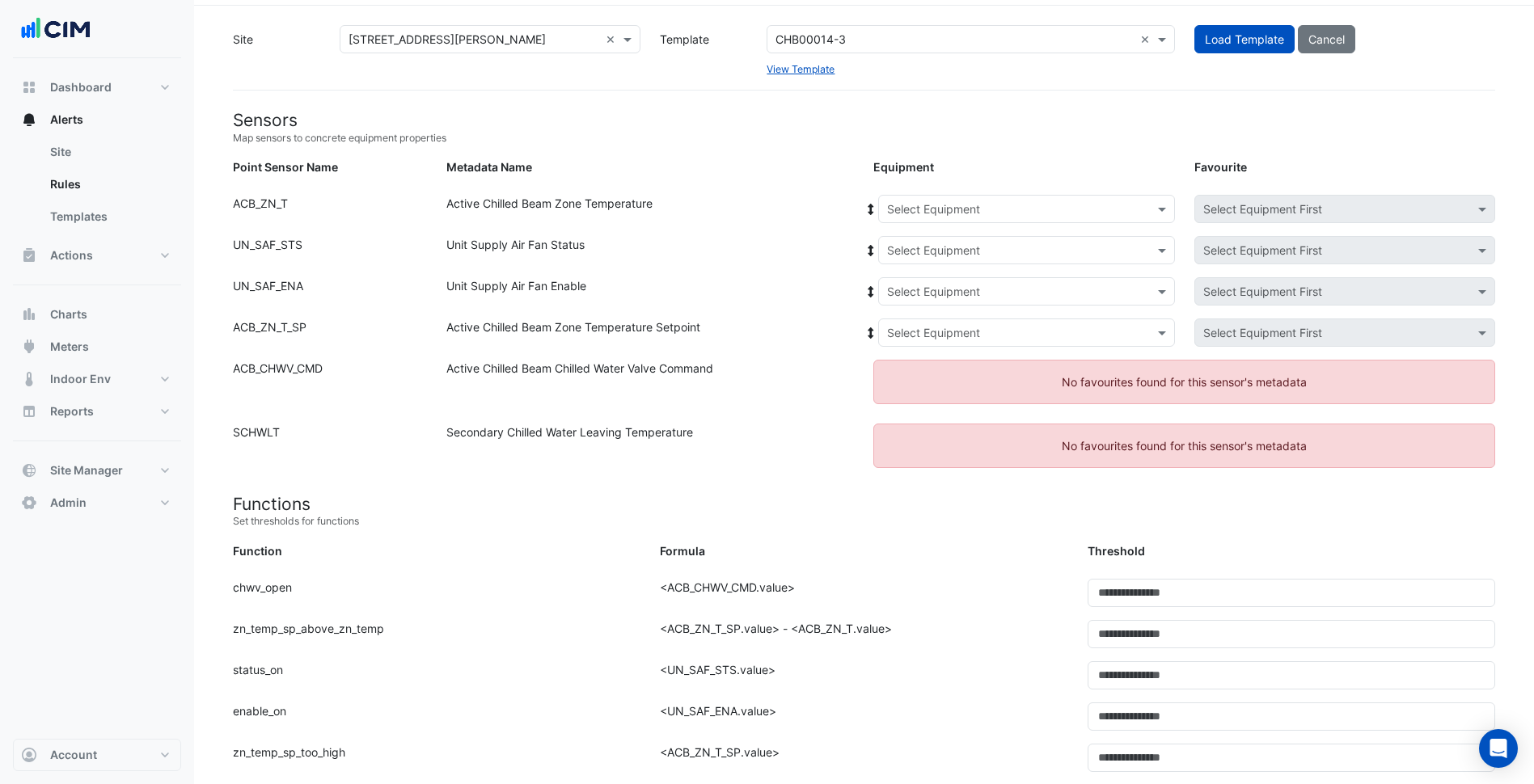
scroll to position [81, 0]
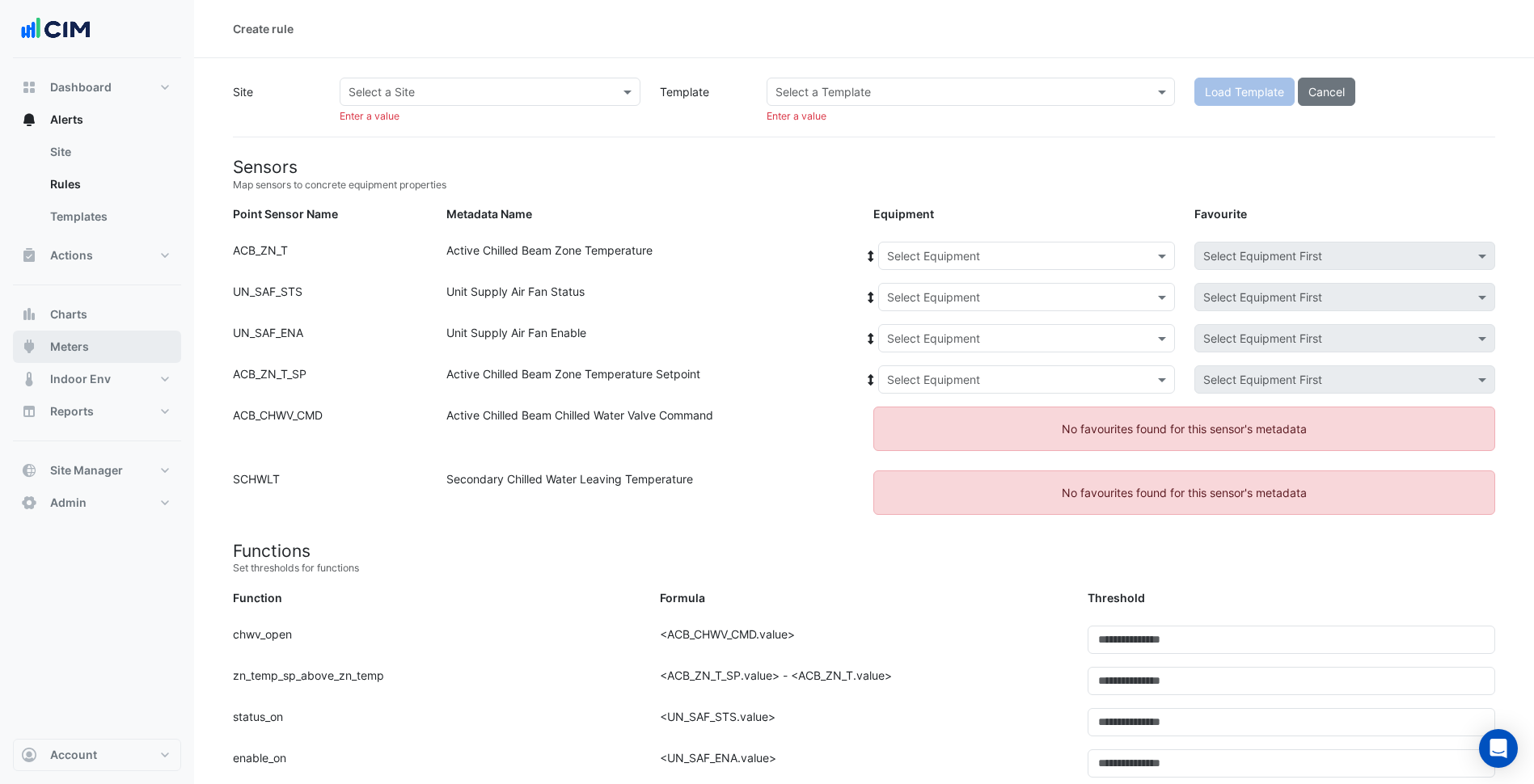
click at [98, 359] on button "Meters" at bounding box center [97, 347] width 168 height 33
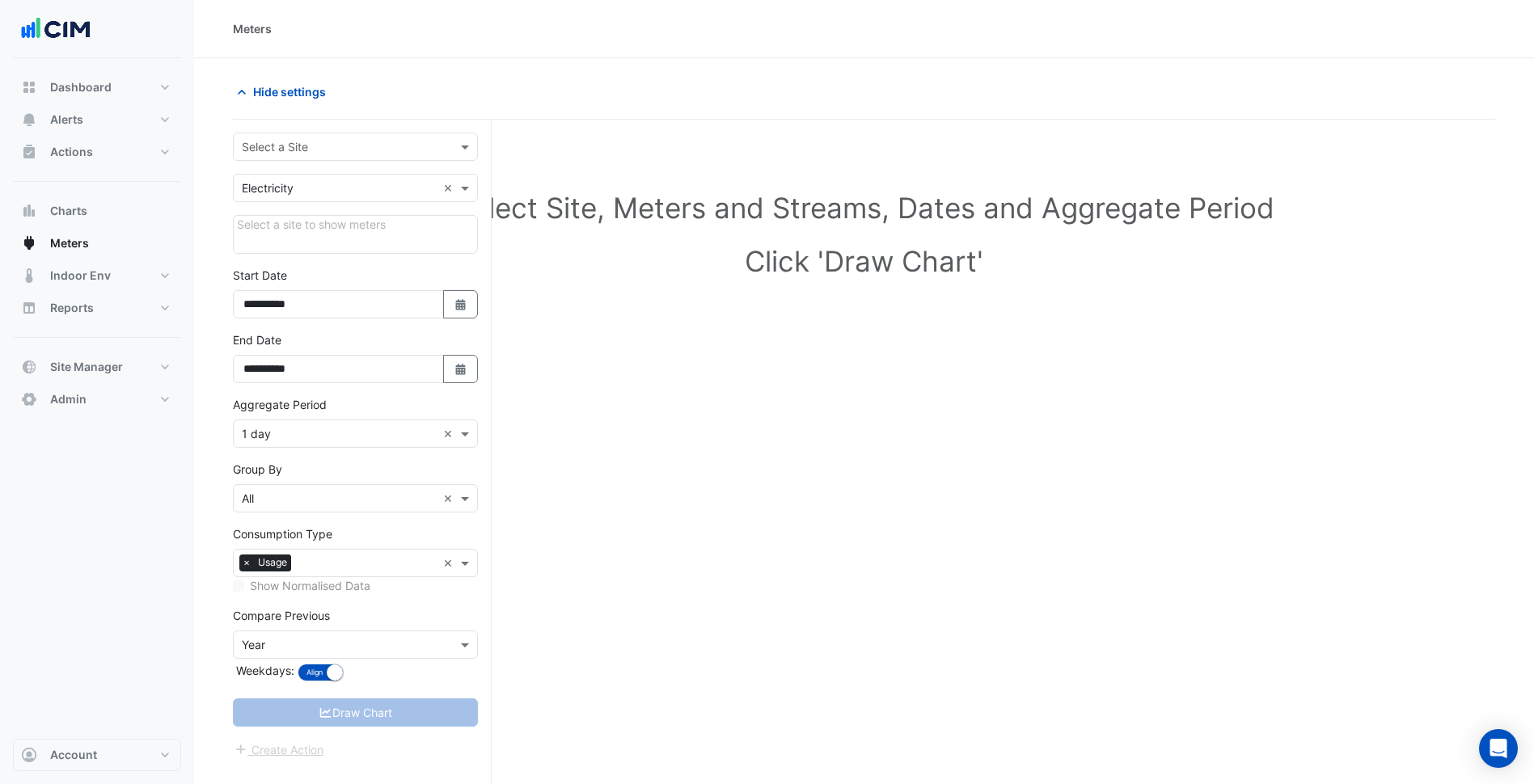
click at [343, 139] on input "text" at bounding box center [339, 147] width 195 height 17
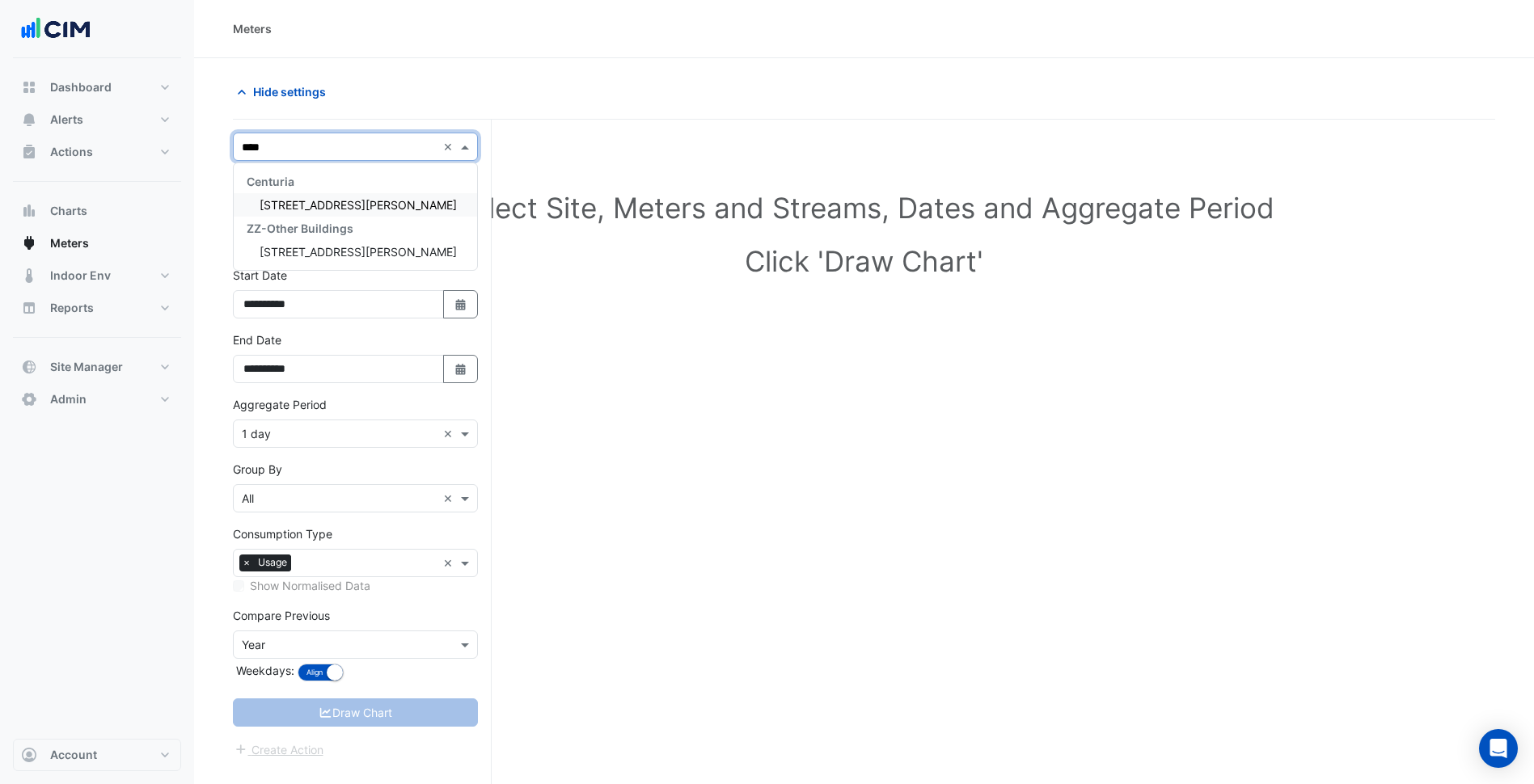
type input "*****"
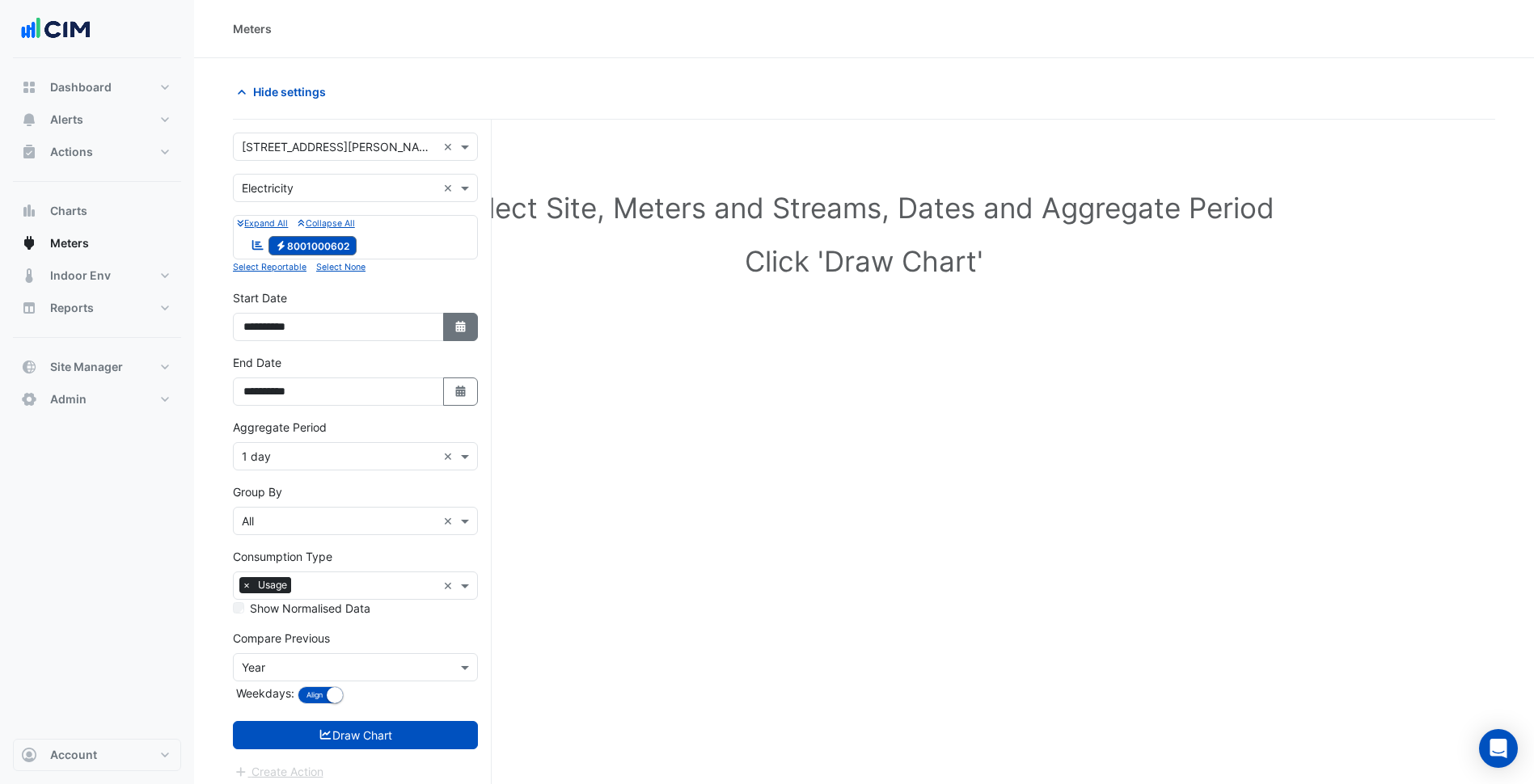
click at [443, 321] on button "Select Date" at bounding box center [460, 327] width 35 height 28
select select "*"
select select "****"
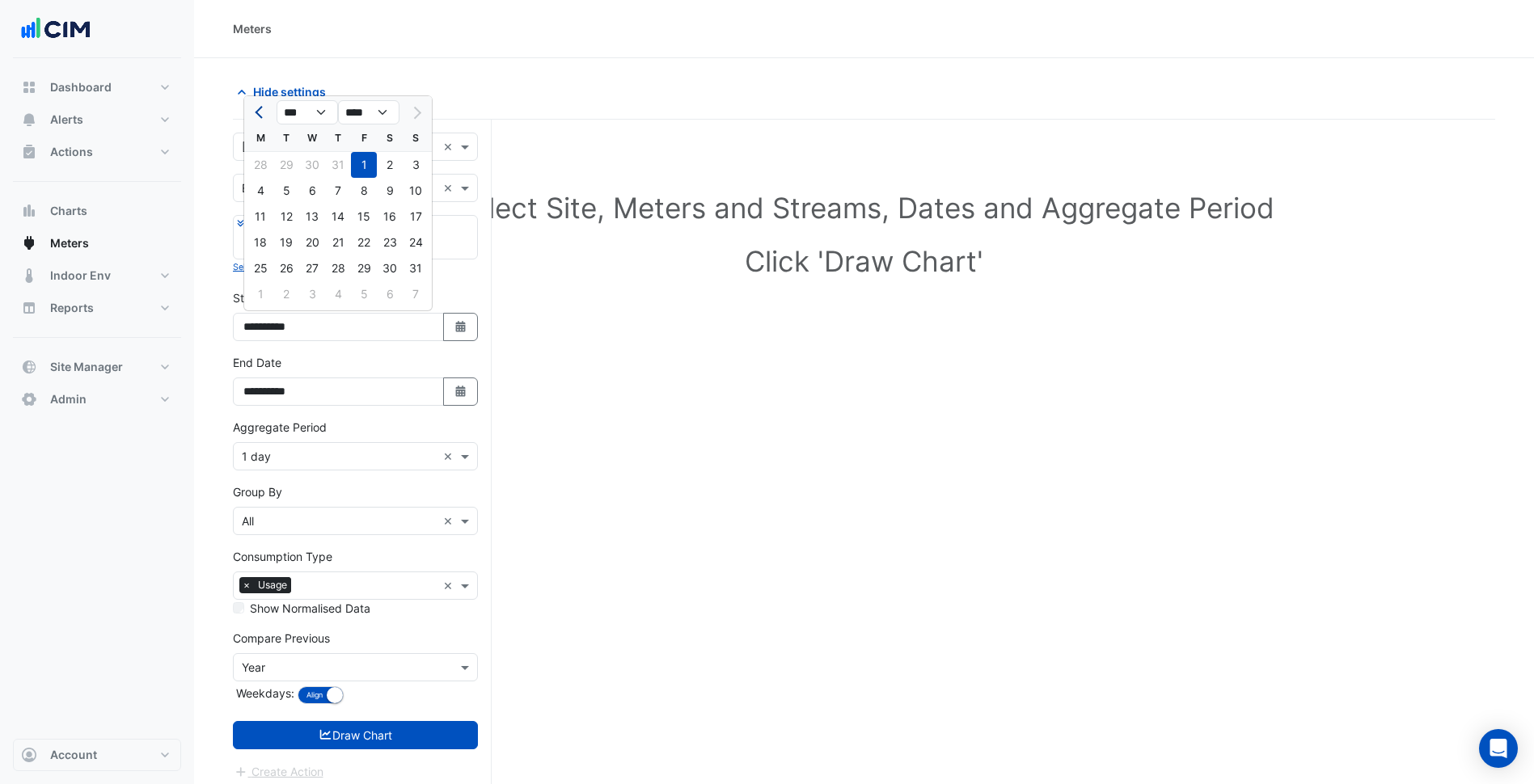
click at [254, 114] on button "Previous month" at bounding box center [261, 112] width 19 height 26
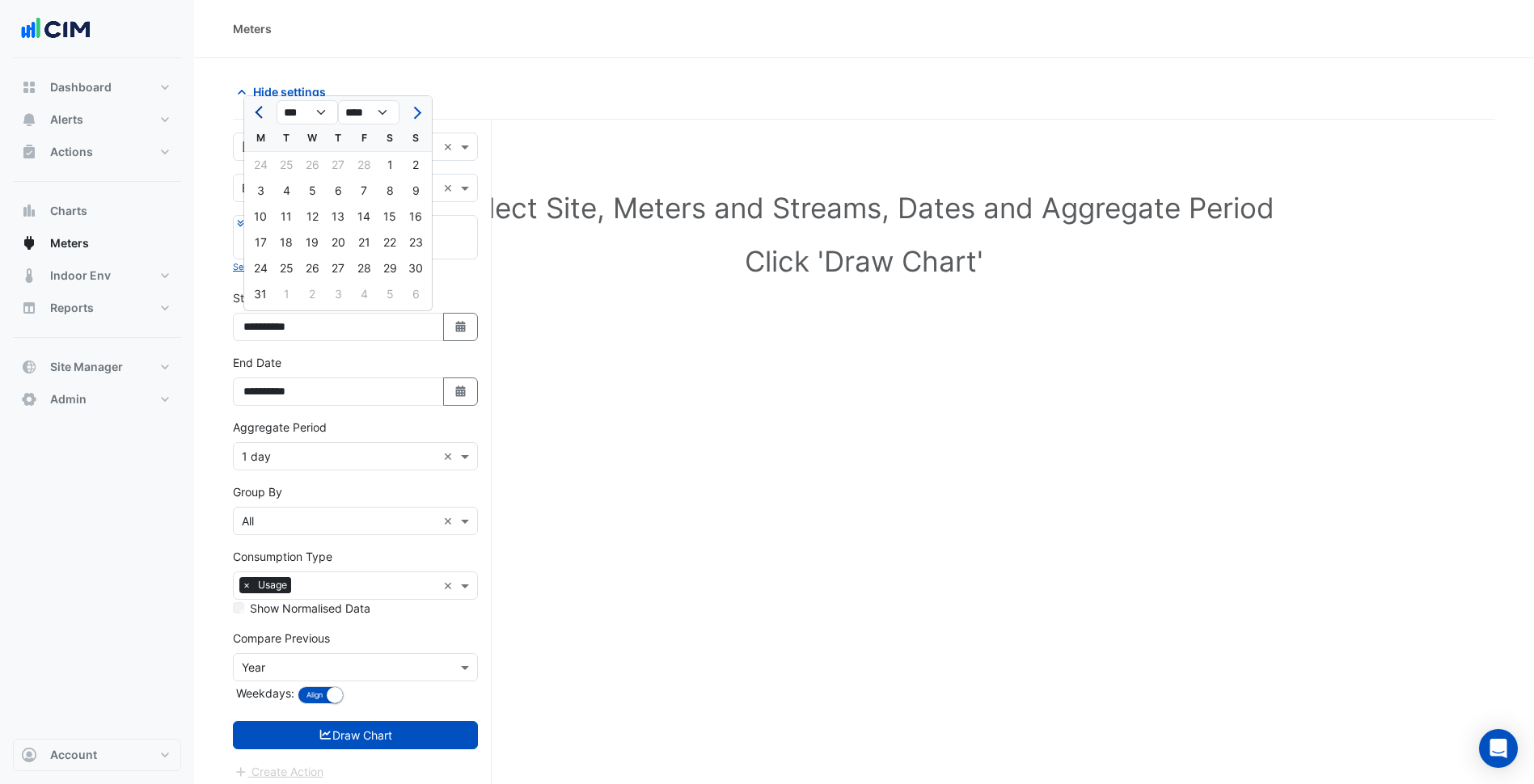
click at [254, 114] on button "Previous month" at bounding box center [261, 112] width 19 height 26
select select "*"
click at [315, 170] on div "1" at bounding box center [312, 165] width 26 height 26
type input "**********"
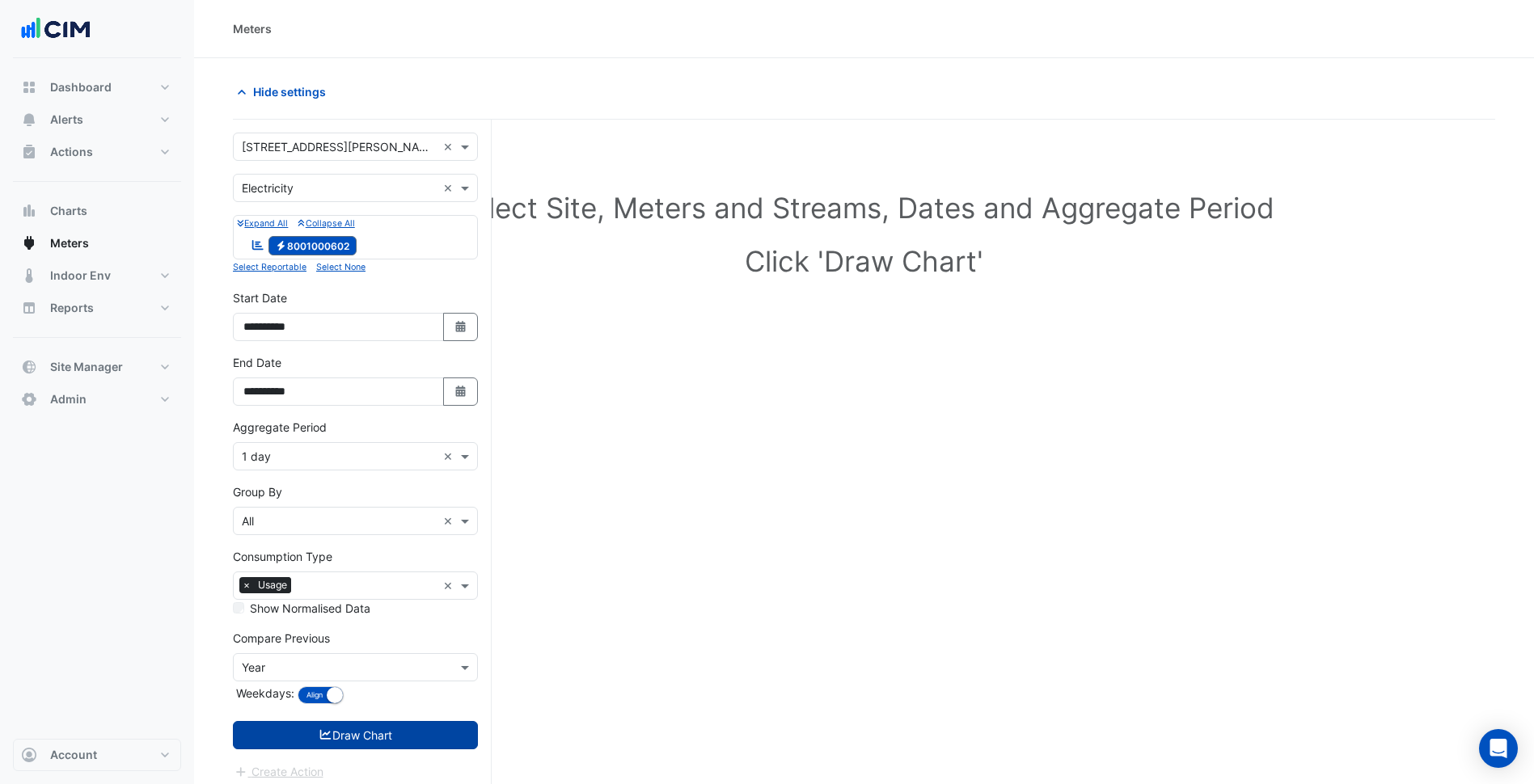
click at [363, 731] on button "Draw Chart" at bounding box center [356, 736] width 245 height 28
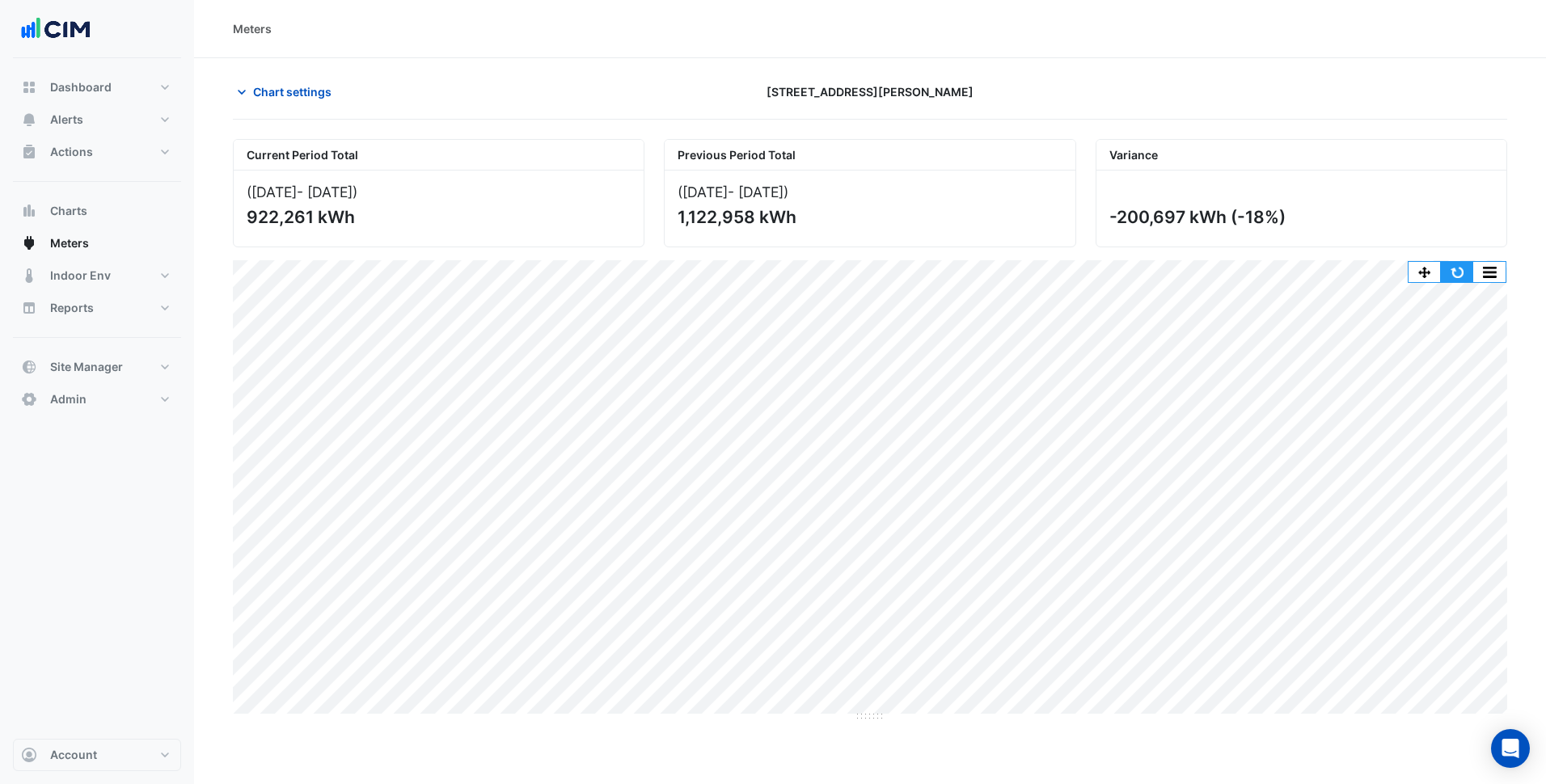
click at [1460, 267] on button "button" at bounding box center [1456, 272] width 33 height 20
click at [1457, 264] on button "button" at bounding box center [1456, 272] width 33 height 20
click at [293, 103] on button "Chart settings" at bounding box center [288, 92] width 109 height 28
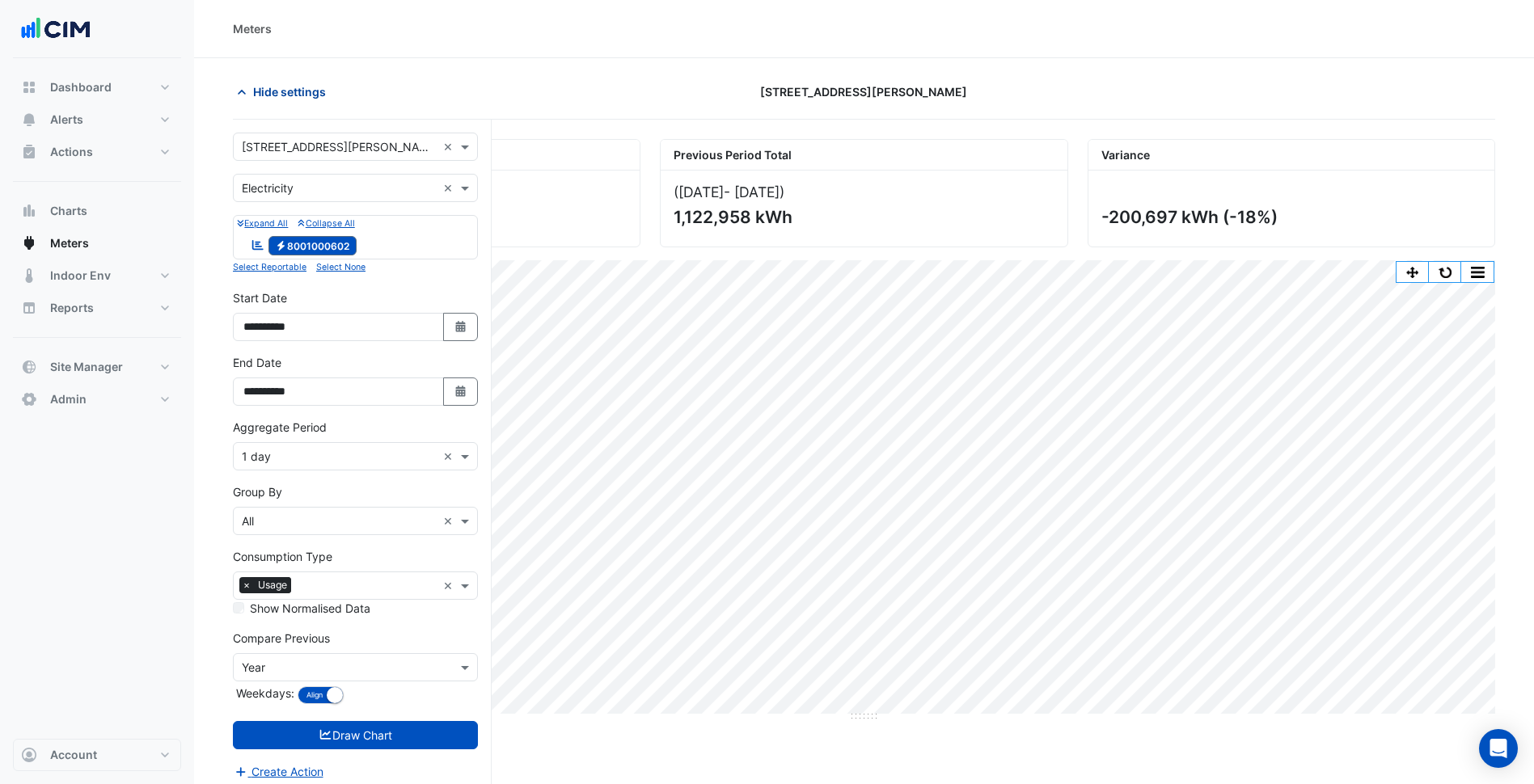
click at [310, 94] on span "Hide settings" at bounding box center [290, 92] width 73 height 17
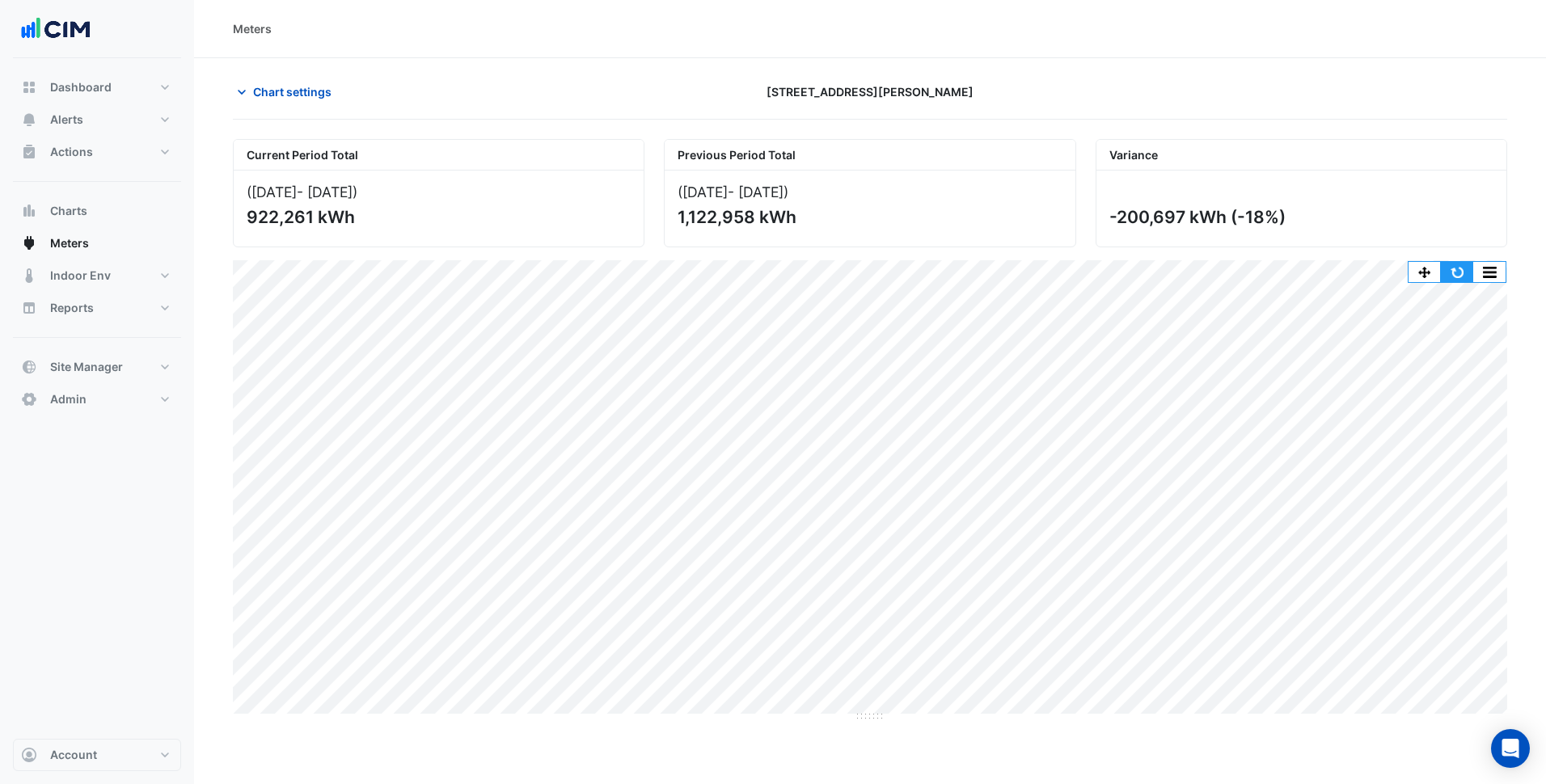
click at [1455, 269] on button "button" at bounding box center [1456, 272] width 33 height 20
click at [314, 84] on span "Chart settings" at bounding box center [292, 92] width 78 height 17
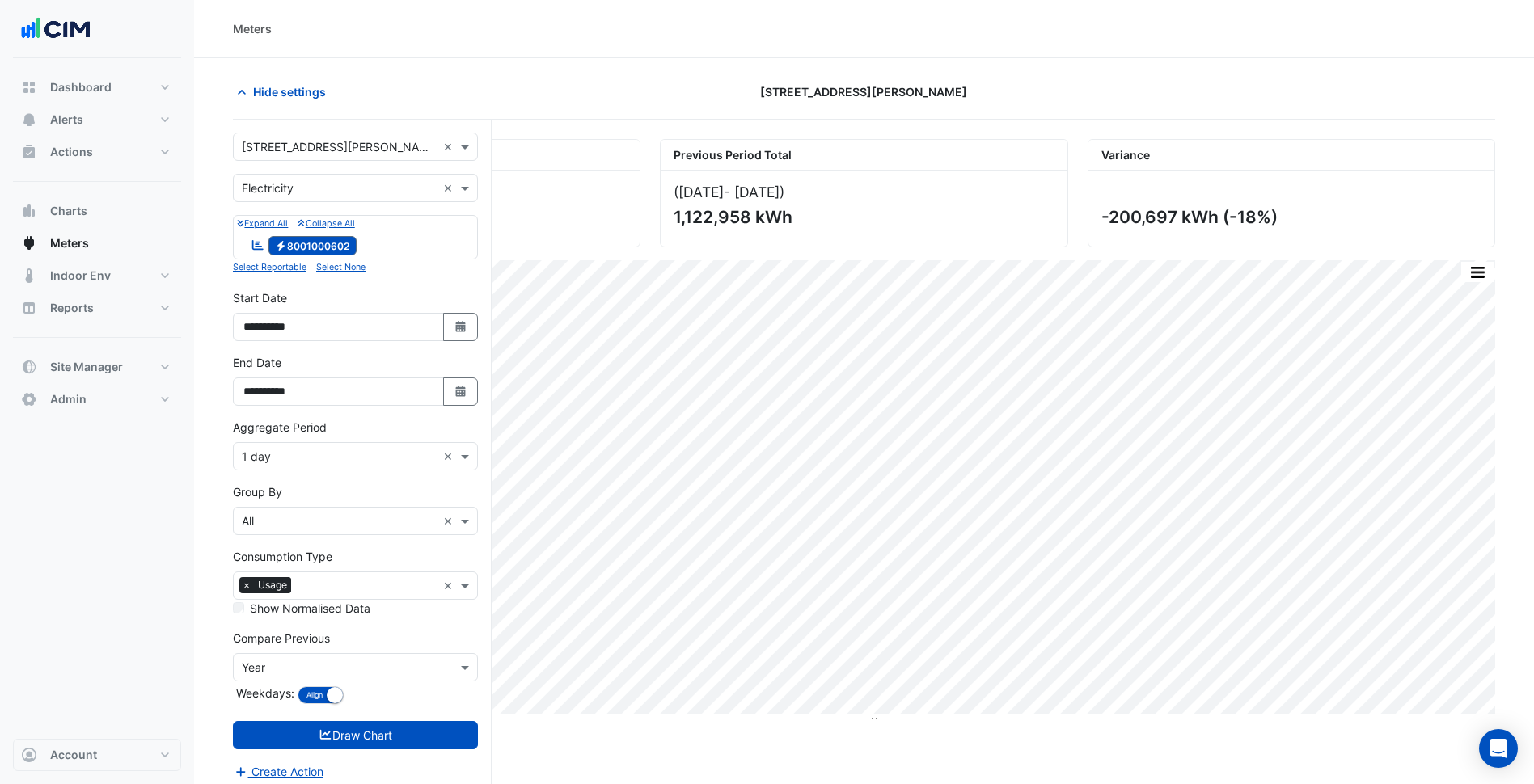
click at [344, 443] on div "Aggregate Period × 1 day ×" at bounding box center [356, 457] width 245 height 28
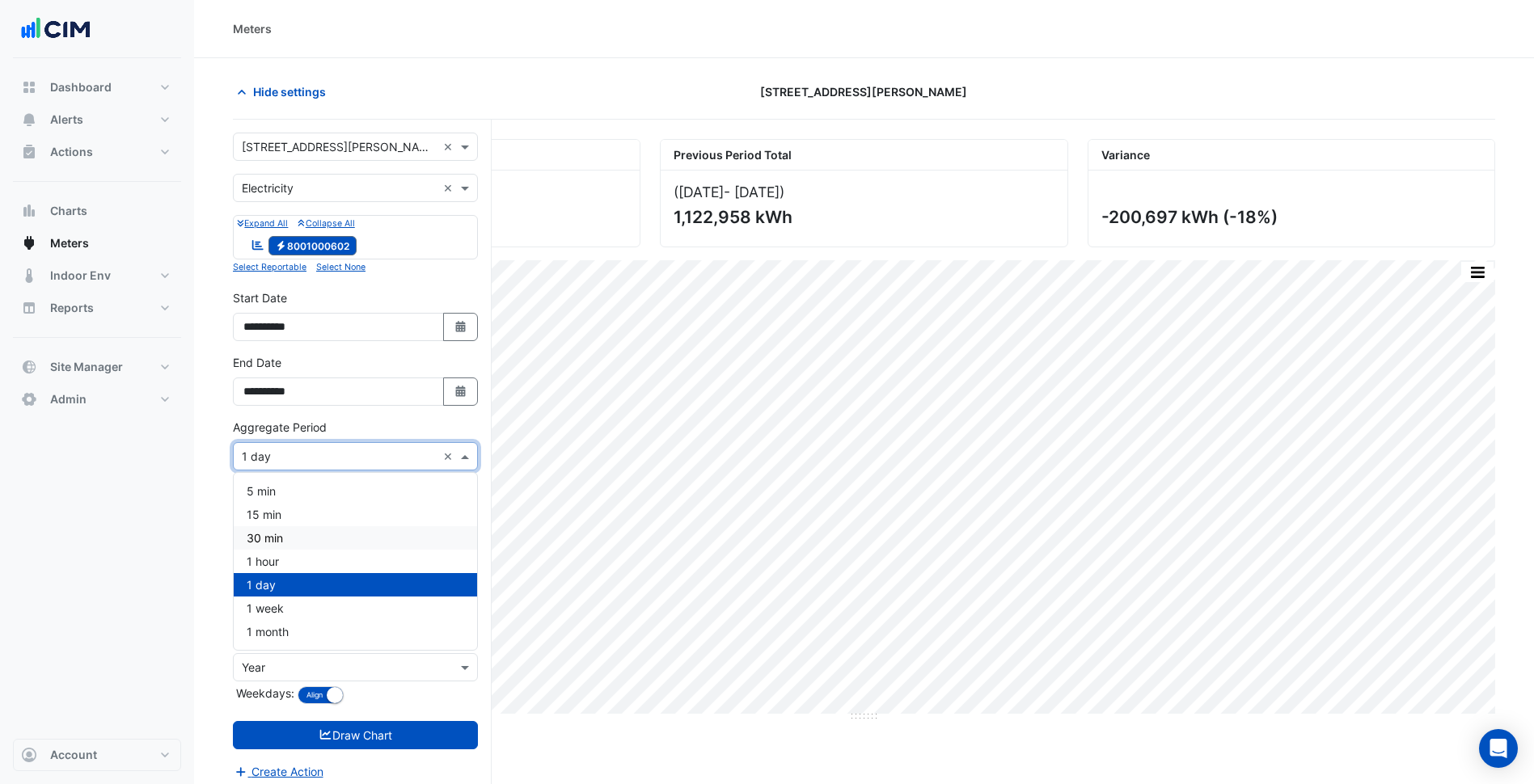
click at [286, 528] on div "30 min" at bounding box center [356, 538] width 244 height 24
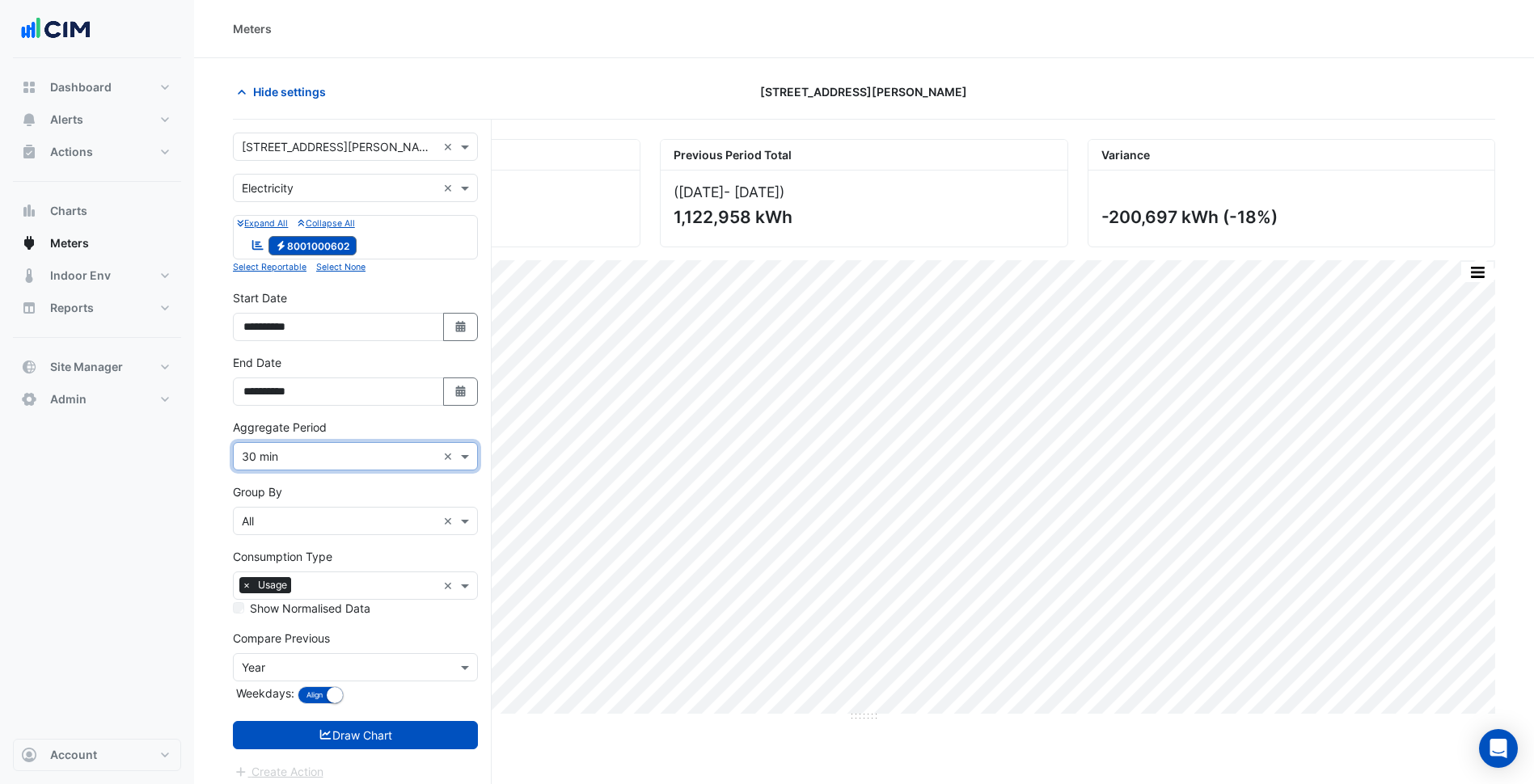
click at [349, 464] on div "Aggregate Period × 30 min" at bounding box center [335, 456] width 203 height 17
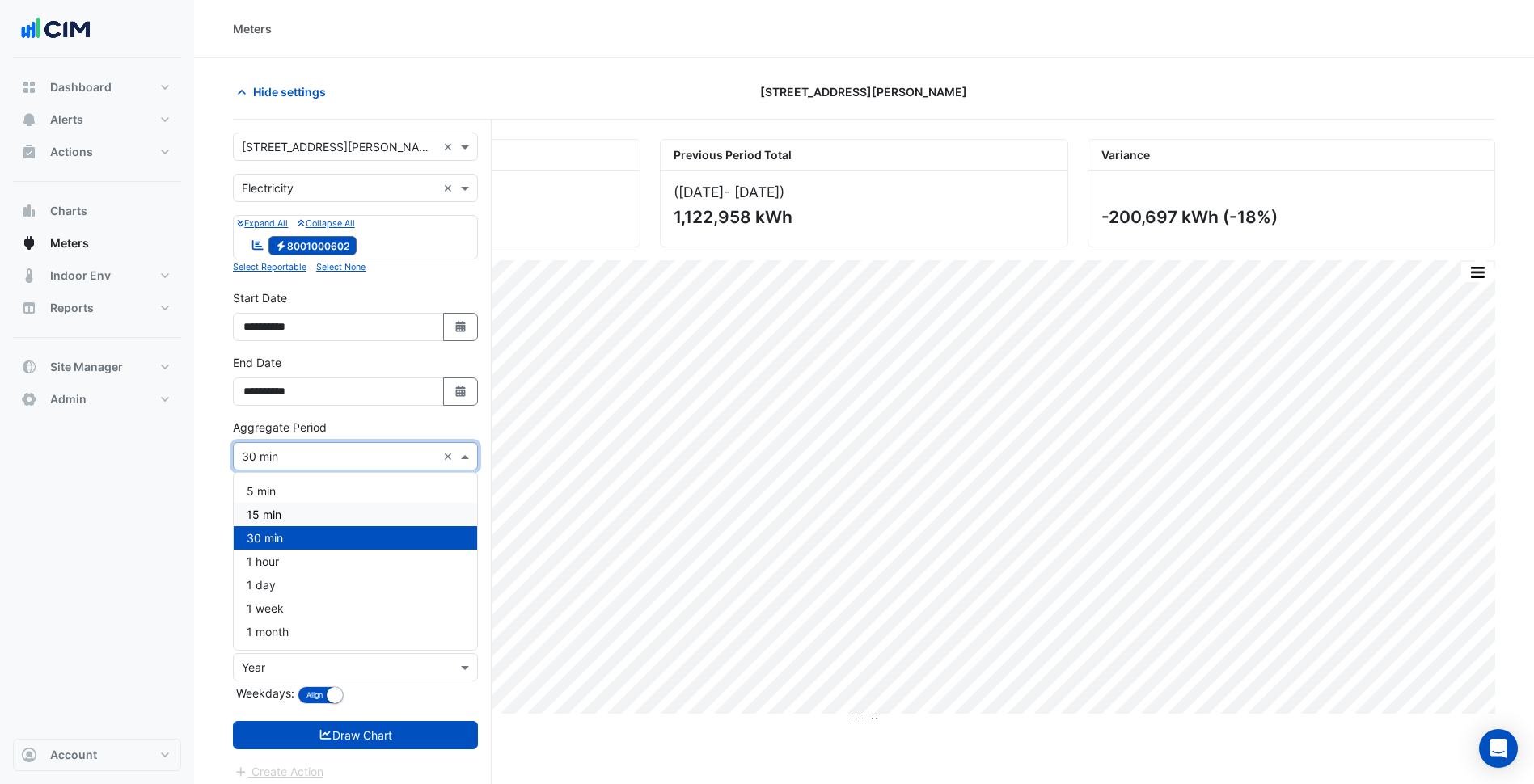
click at [300, 509] on div "15 min" at bounding box center [356, 514] width 244 height 24
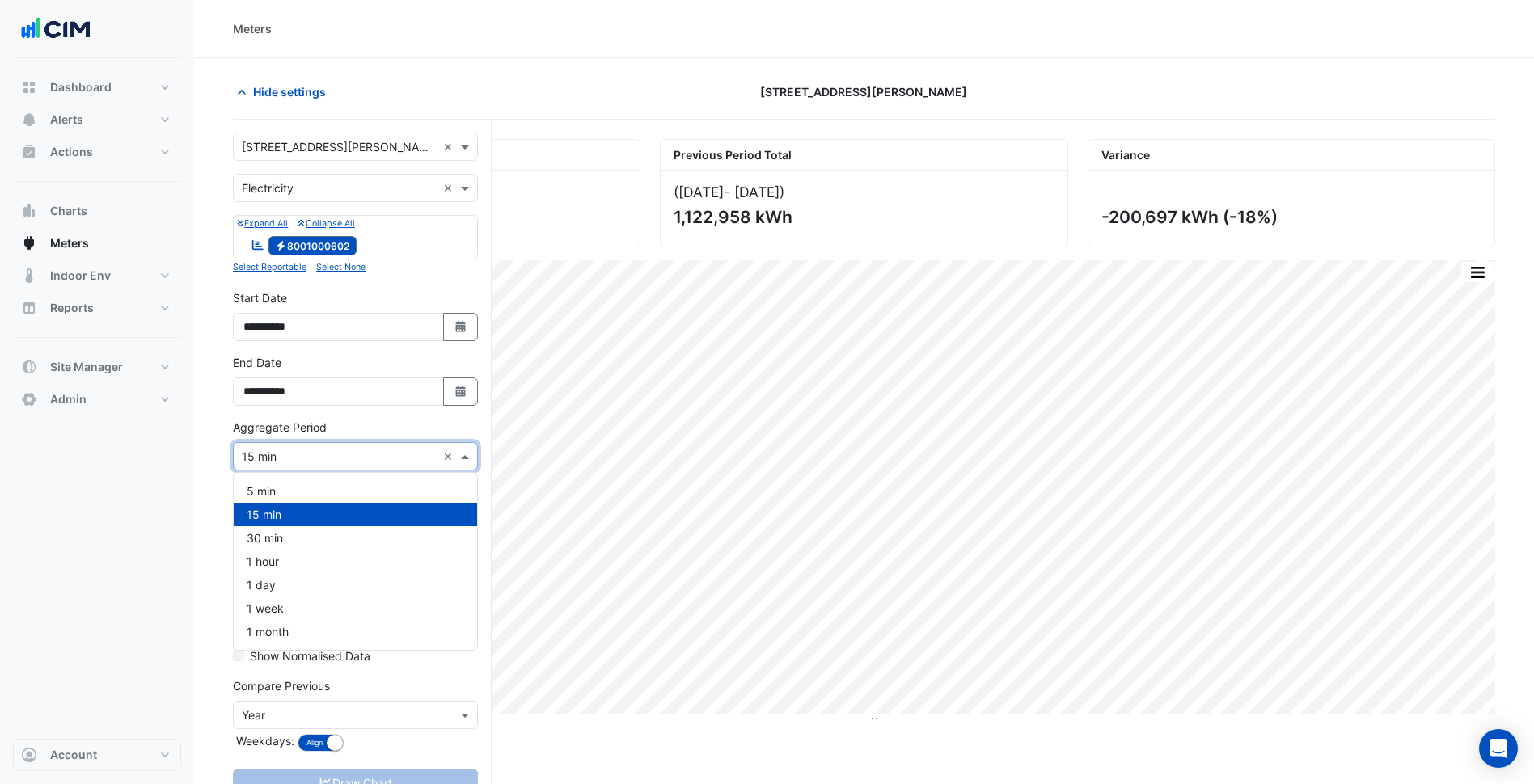
click at [383, 464] on div "Aggregate Period × 15 min" at bounding box center [335, 456] width 203 height 17
click at [299, 536] on div "30 min" at bounding box center [356, 538] width 244 height 24
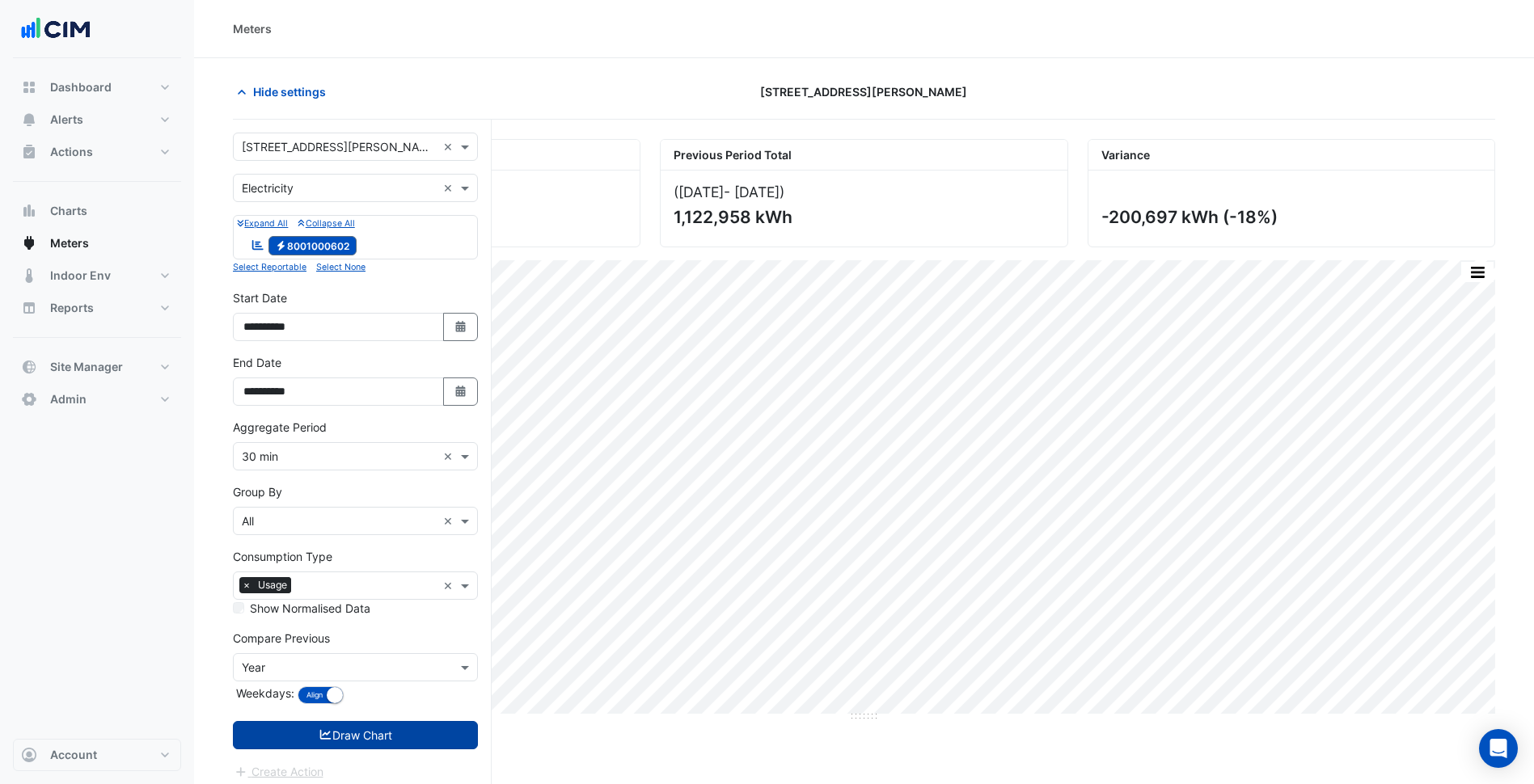
click at [394, 731] on button "Draw Chart" at bounding box center [356, 736] width 245 height 28
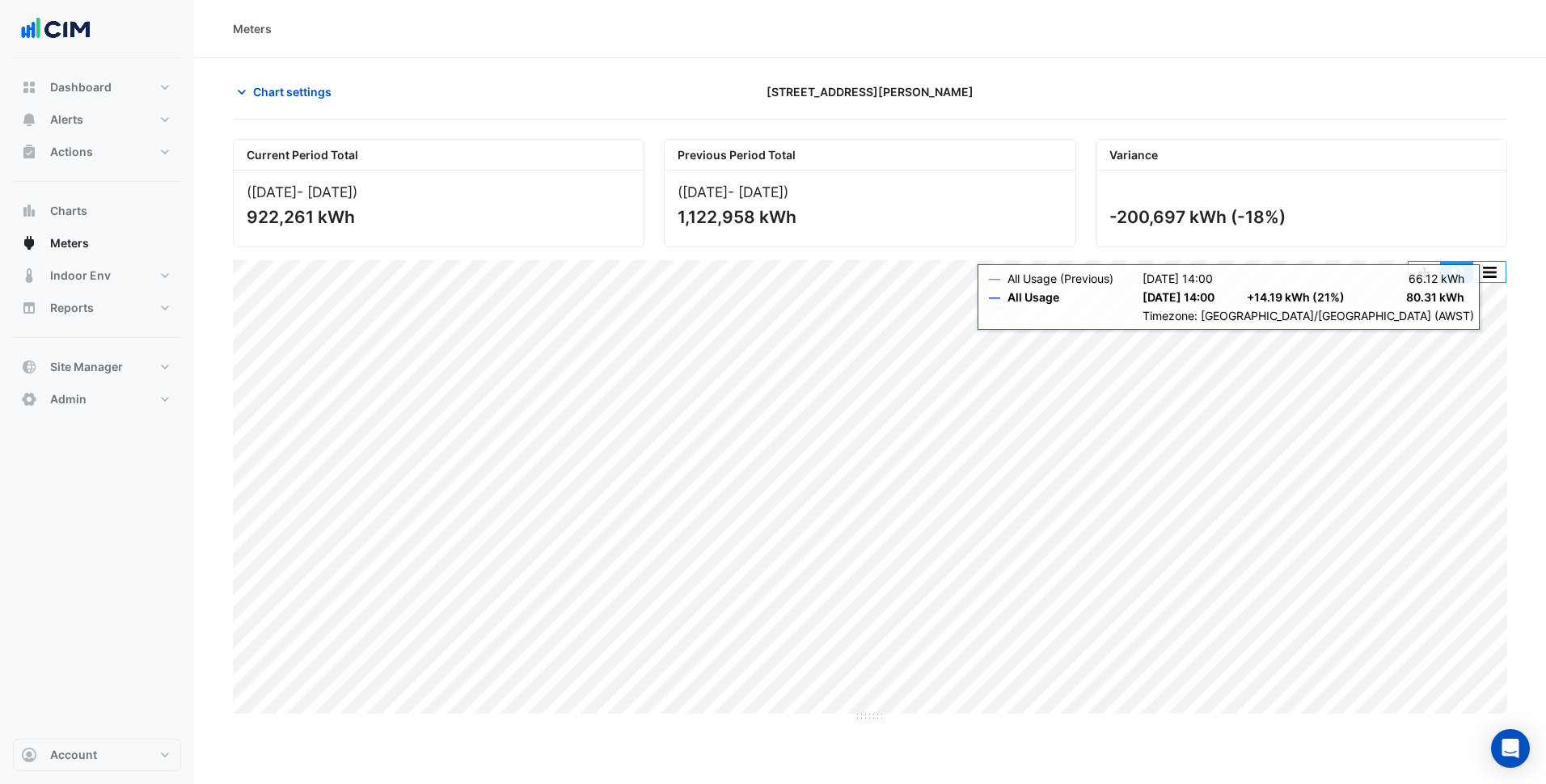
click at [1469, 281] on button "button" at bounding box center [1456, 272] width 33 height 20
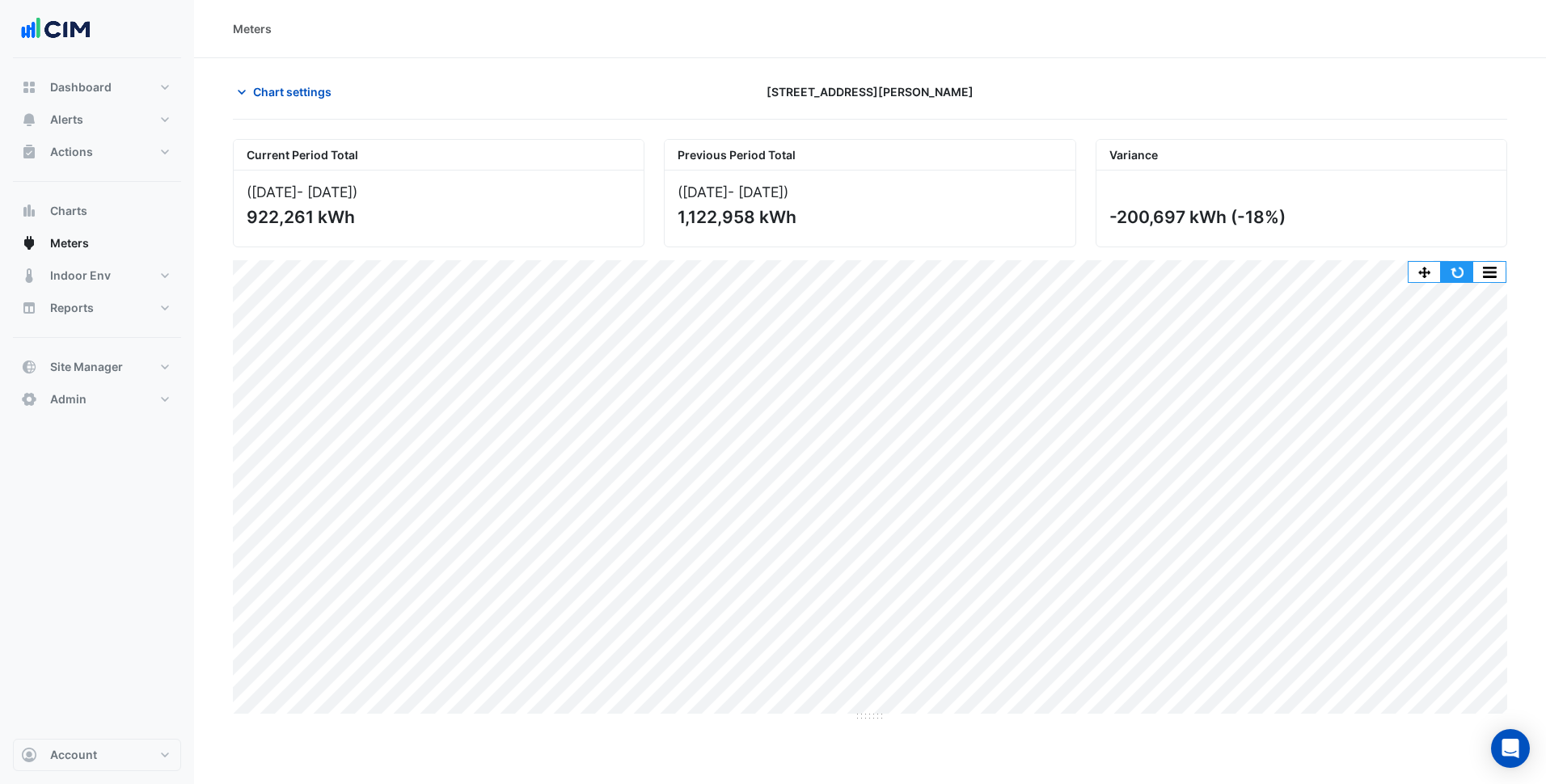
click at [1444, 274] on button "button" at bounding box center [1456, 272] width 33 height 20
drag, startPoint x: 871, startPoint y: 715, endPoint x: 857, endPoint y: 788, distance: 74.3
click at [857, 783] on html "Meters Chart settings 45 Francis Street Current Period Total (01 Jan 25 - 31 Au…" at bounding box center [766, 392] width 1534 height 784
click at [1451, 274] on button "button" at bounding box center [1444, 272] width 33 height 20
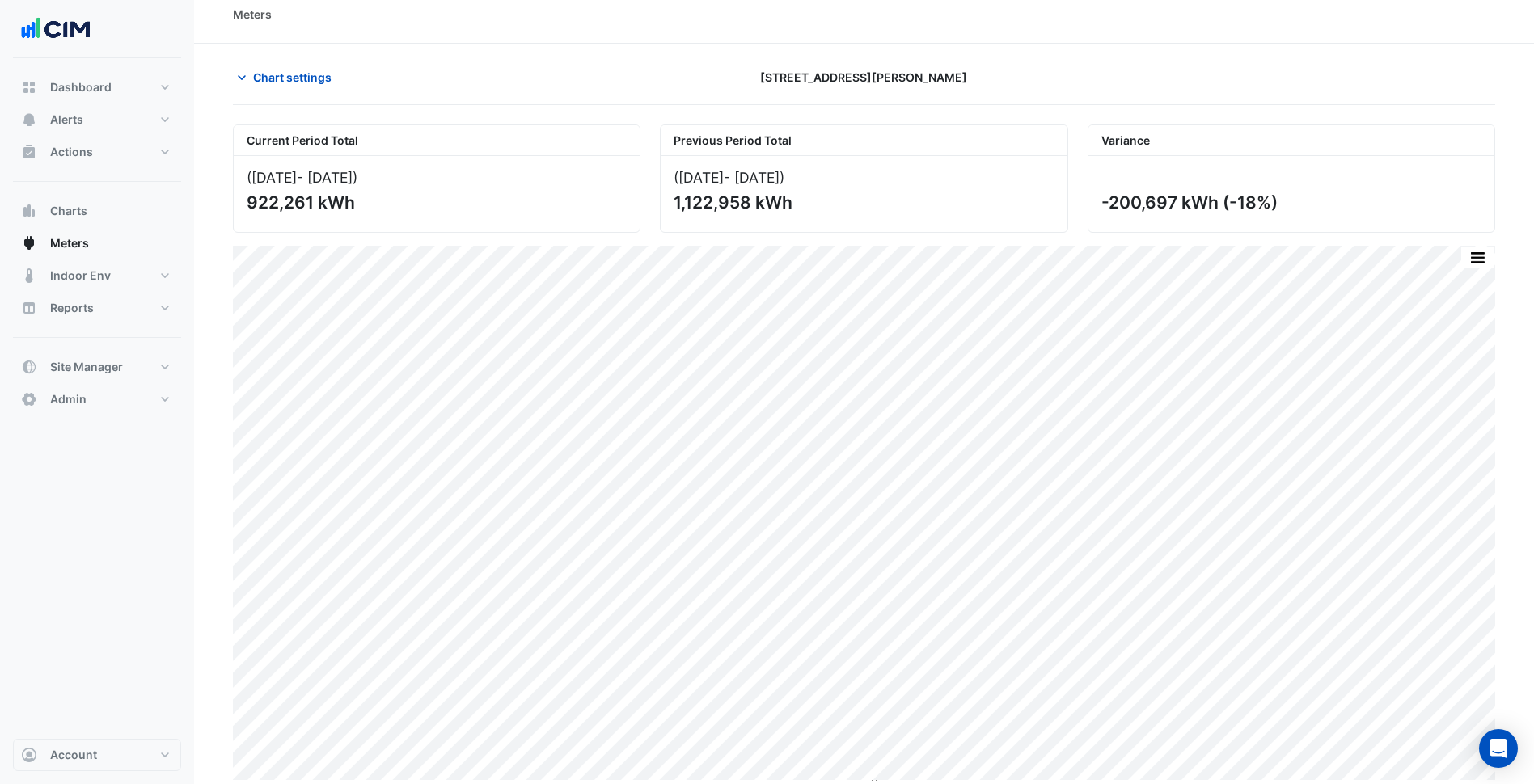
scroll to position [18, 0]
click at [1435, 250] on button "button" at bounding box center [1444, 253] width 33 height 20
click at [1472, 253] on button "button" at bounding box center [1477, 253] width 33 height 20
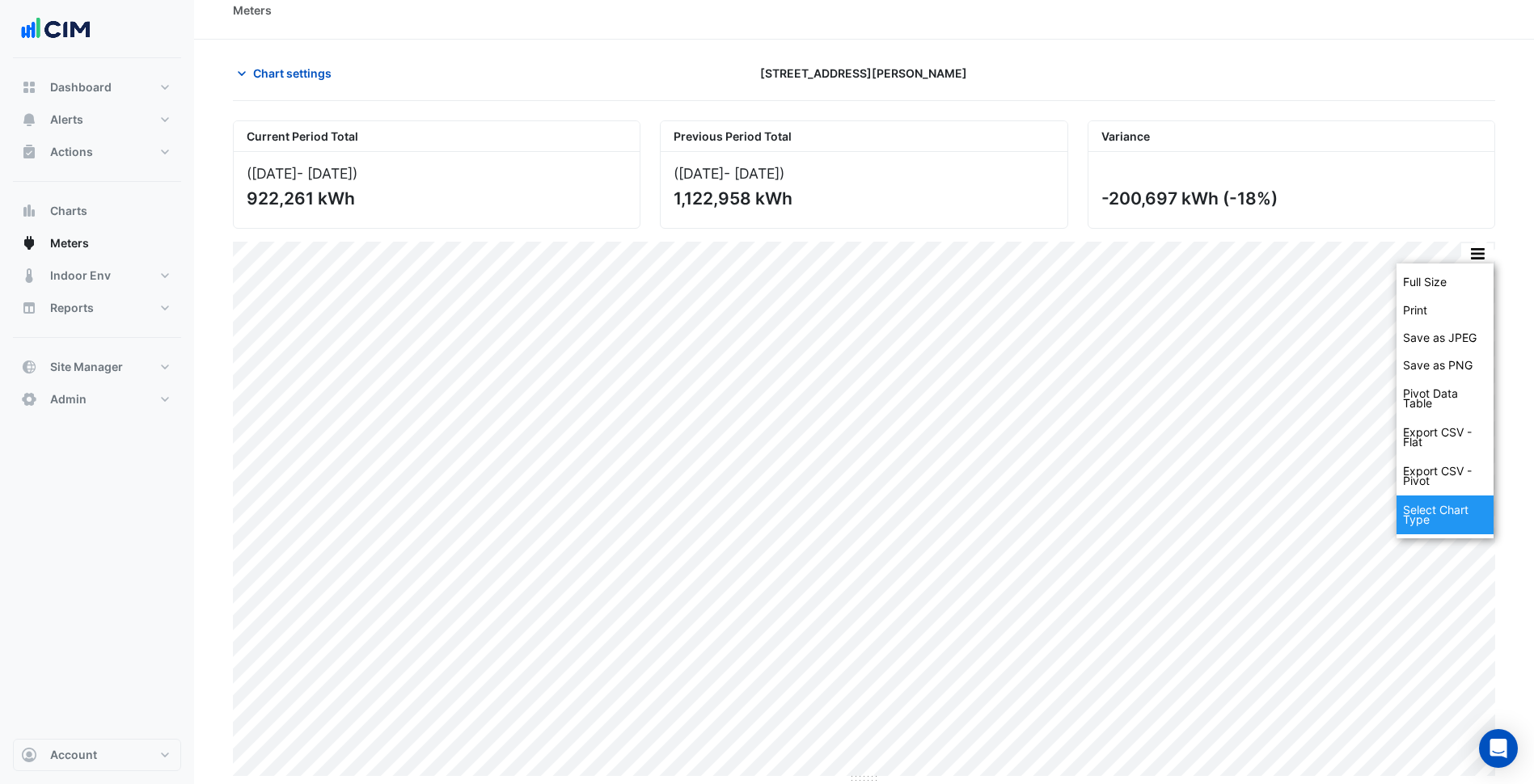
click at [1457, 515] on div "Select Chart Type" at bounding box center [1445, 515] width 97 height 39
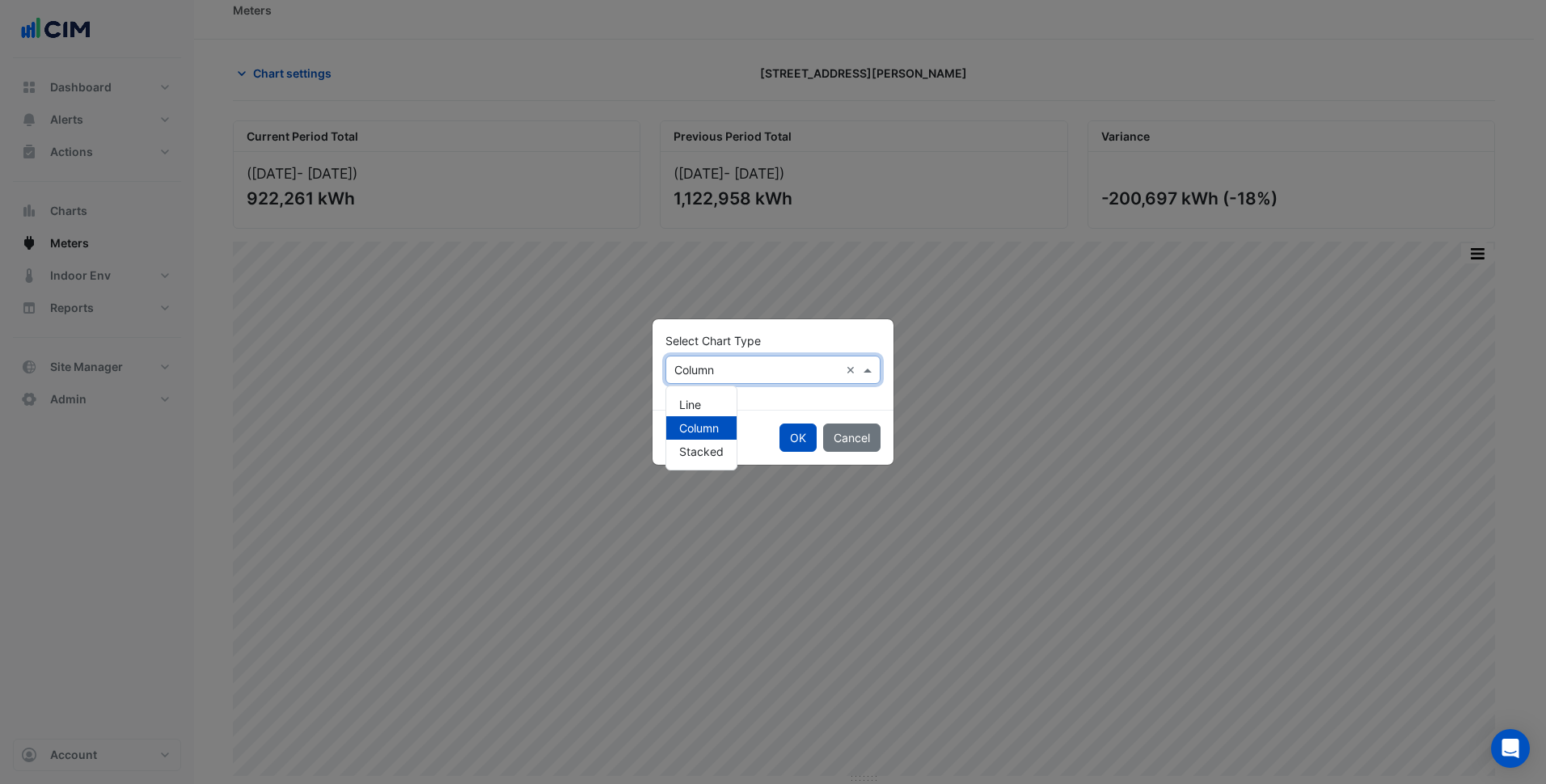
click at [790, 378] on div "Select Chart Type × Column ×" at bounding box center [773, 370] width 215 height 28
click at [702, 400] on div "Line" at bounding box center [701, 405] width 70 height 24
click at [800, 437] on button "OK" at bounding box center [798, 437] width 37 height 28
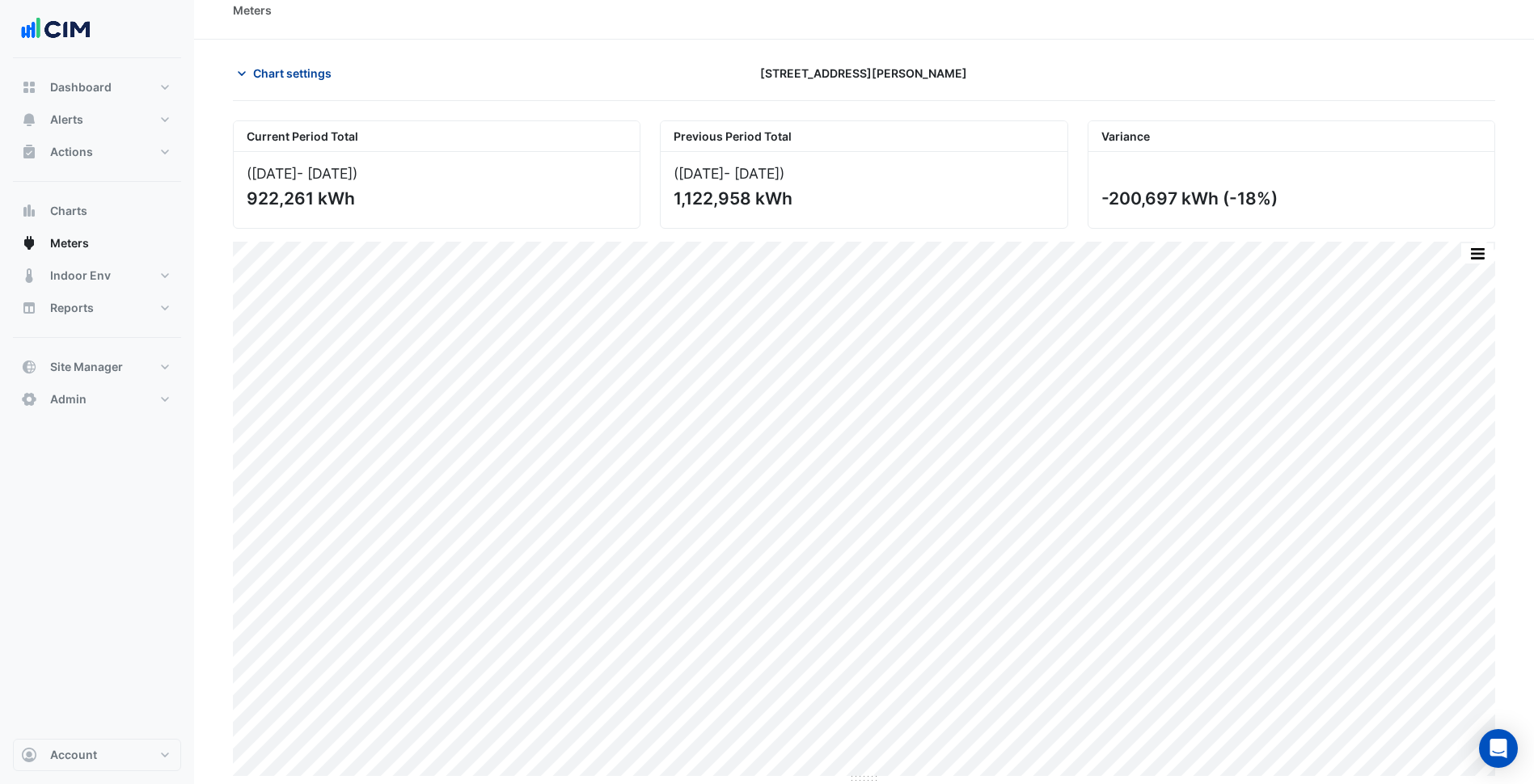
click at [312, 86] on button "Chart settings" at bounding box center [288, 73] width 109 height 28
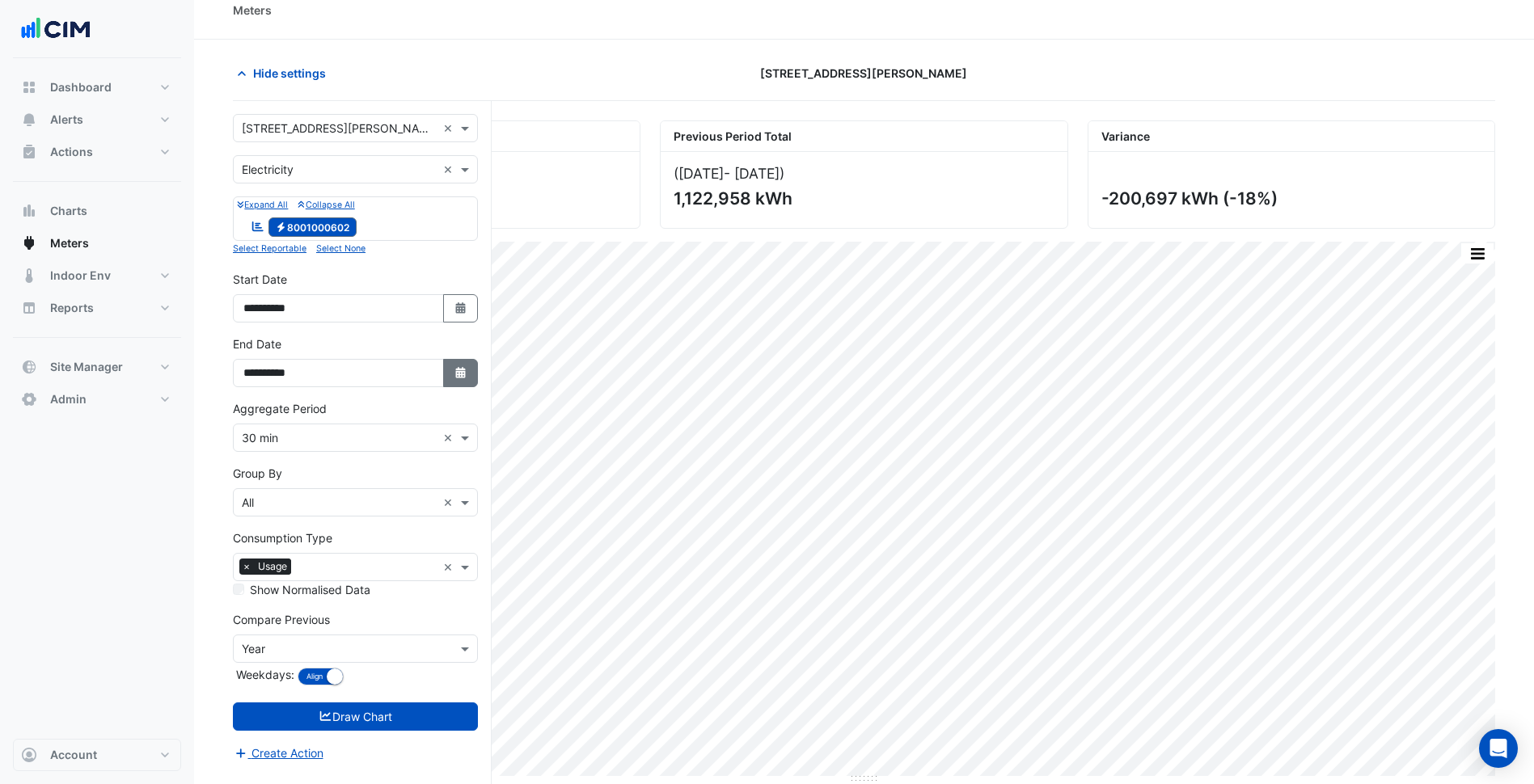
click at [463, 361] on button "Select Date" at bounding box center [460, 373] width 35 height 28
select select "*"
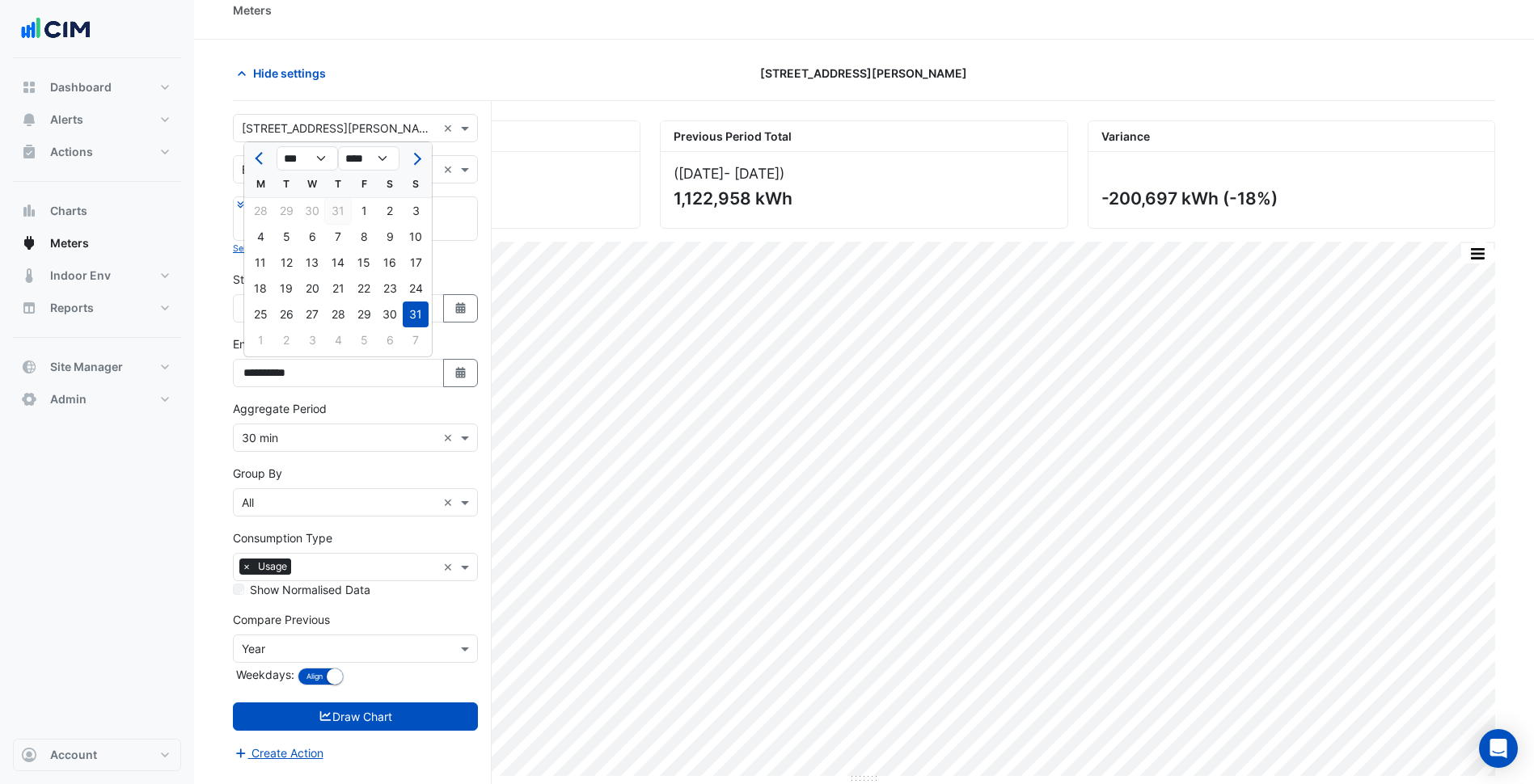
click at [334, 210] on div "31" at bounding box center [337, 210] width 26 height 26
type input "**********"
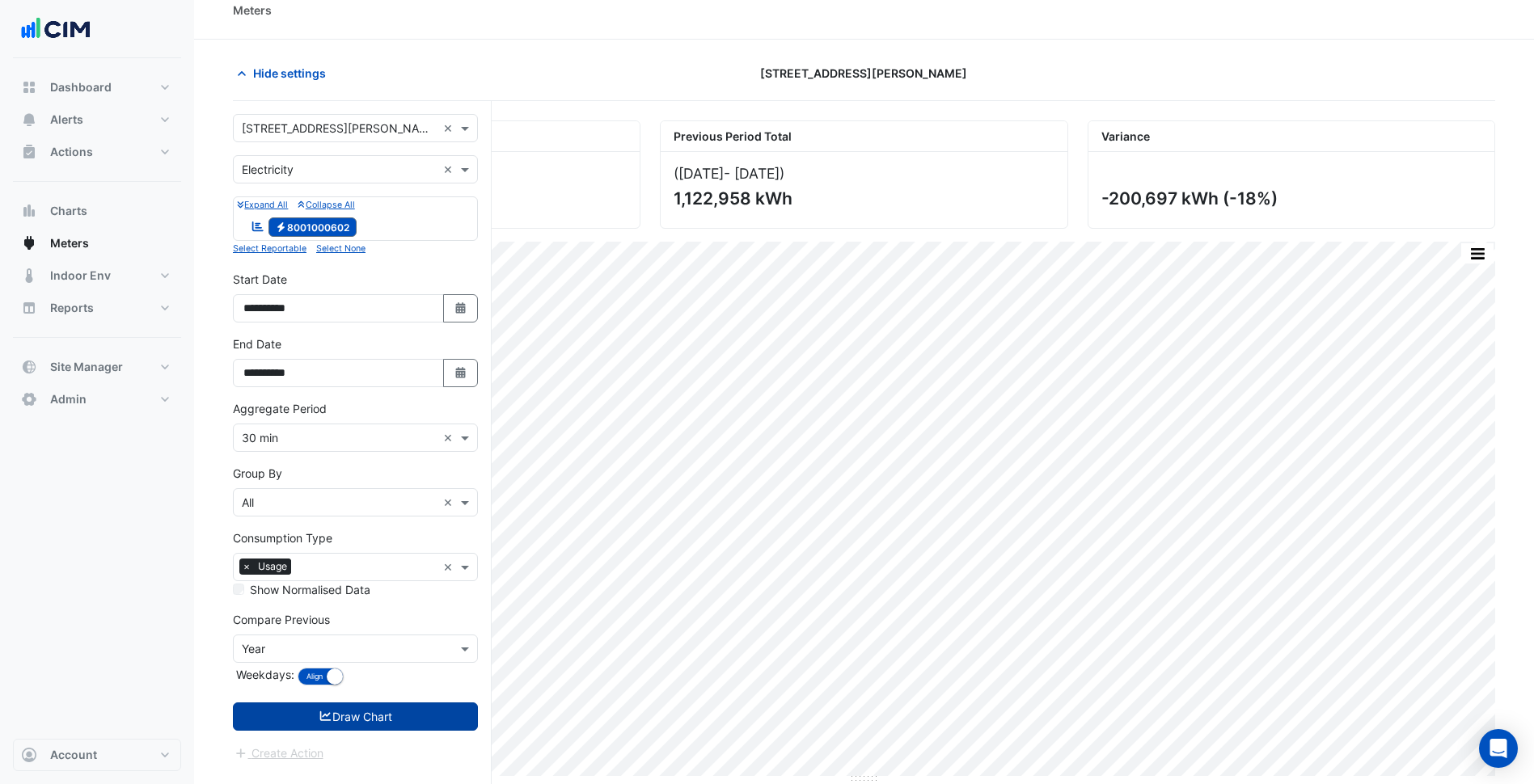
click at [398, 722] on button "Draw Chart" at bounding box center [356, 716] width 245 height 28
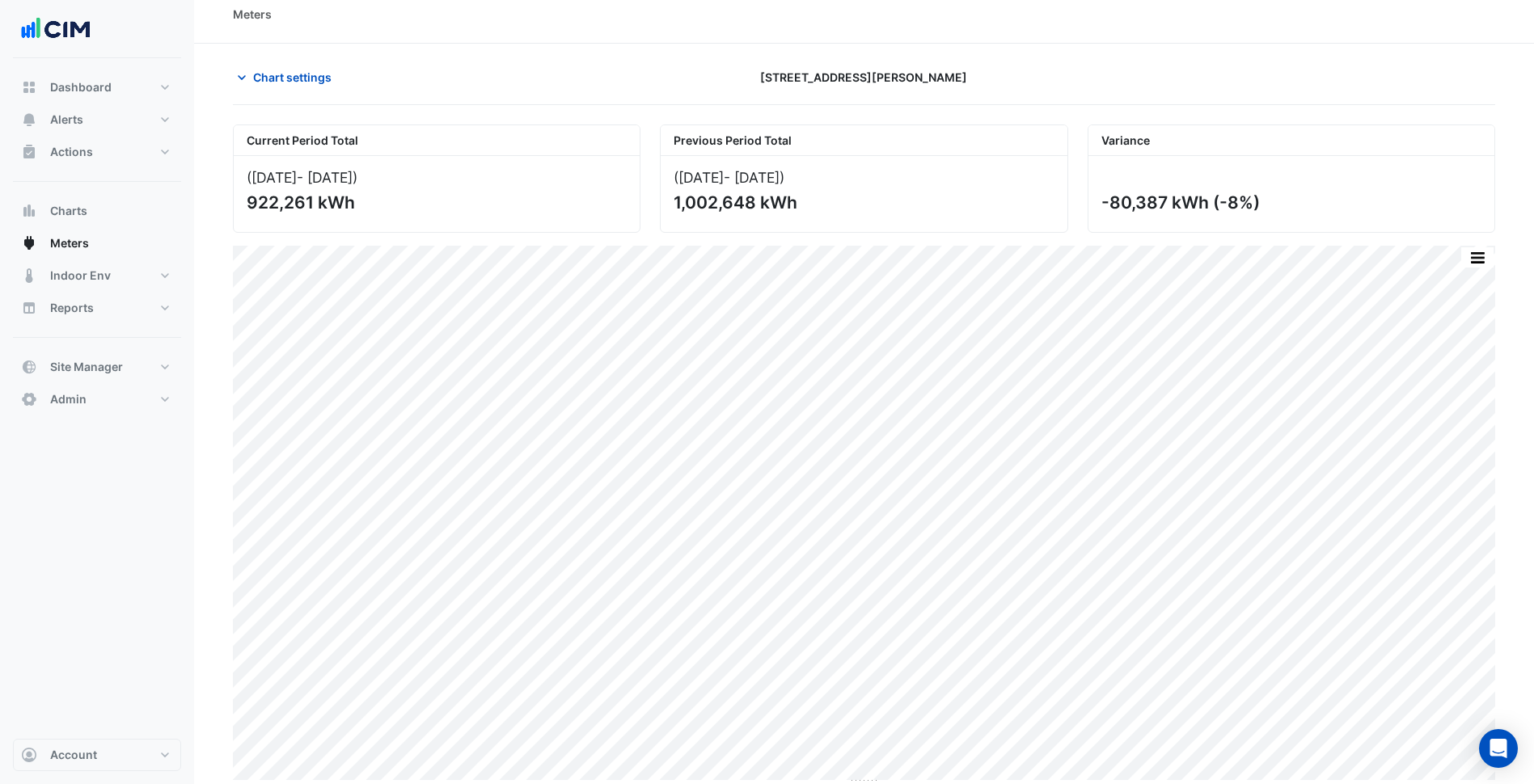
scroll to position [18, 0]
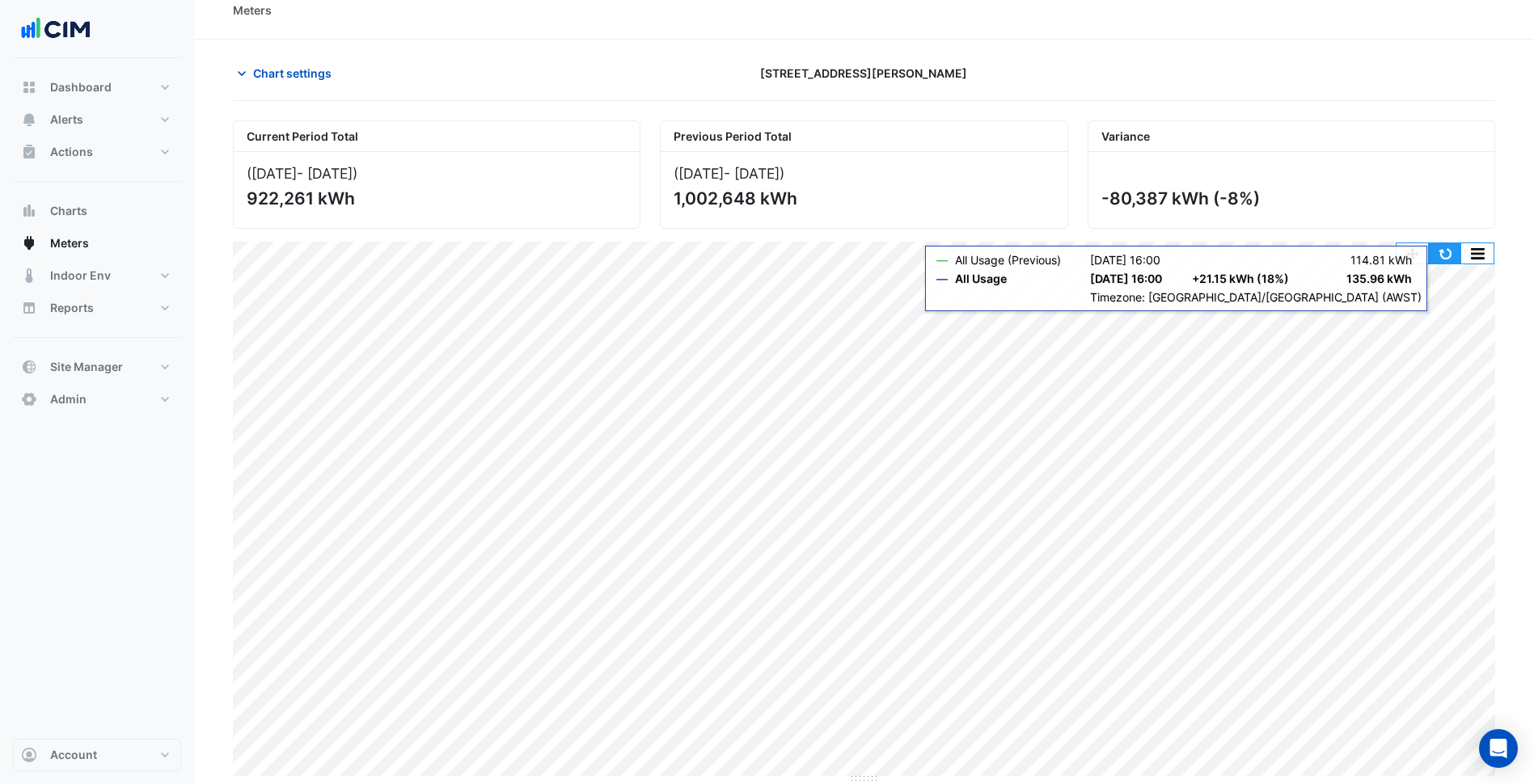
click at [1446, 262] on button "button" at bounding box center [1444, 253] width 33 height 20
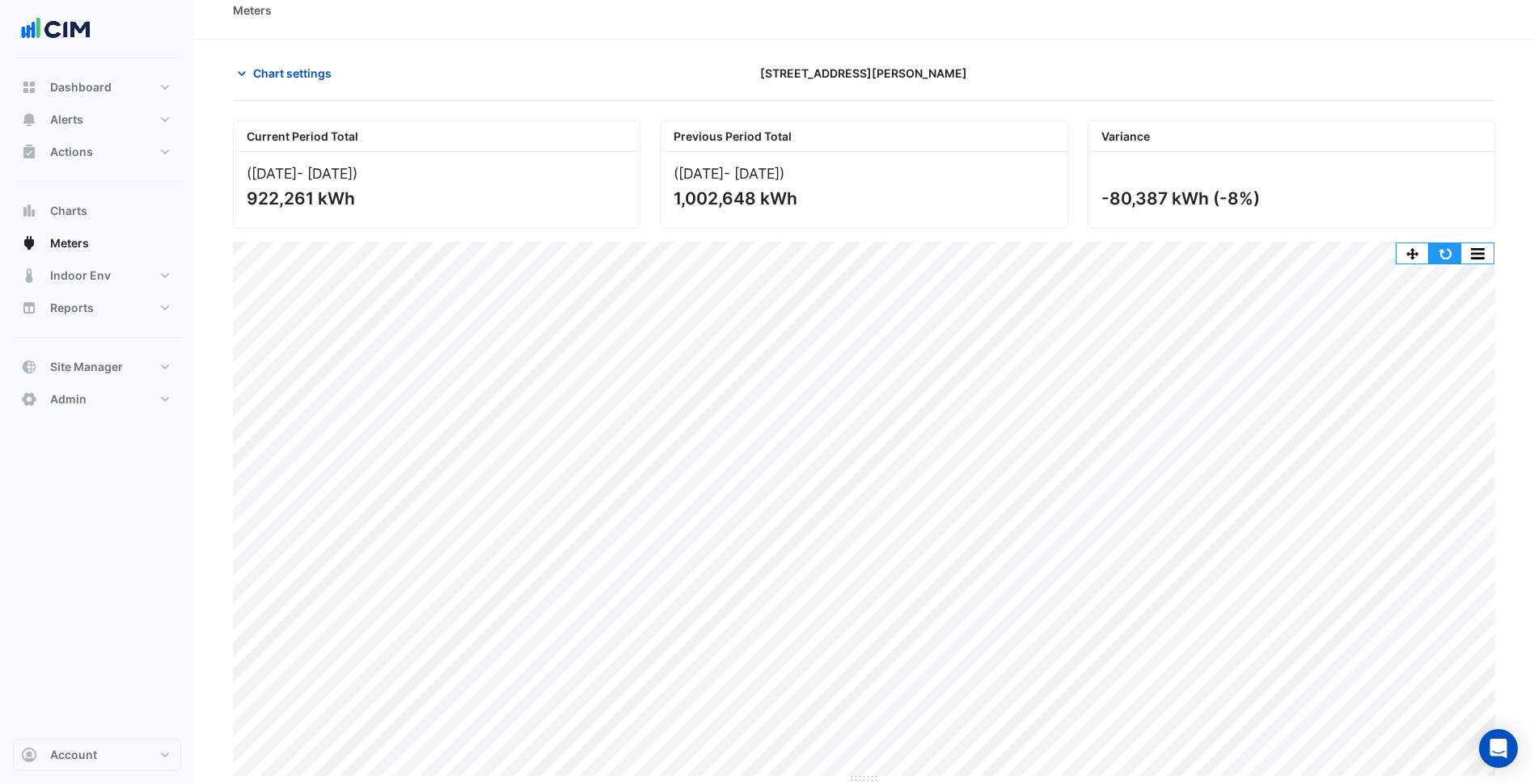
click at [1448, 255] on button "button" at bounding box center [1444, 253] width 33 height 20
click at [1446, 253] on button "button" at bounding box center [1444, 253] width 33 height 20
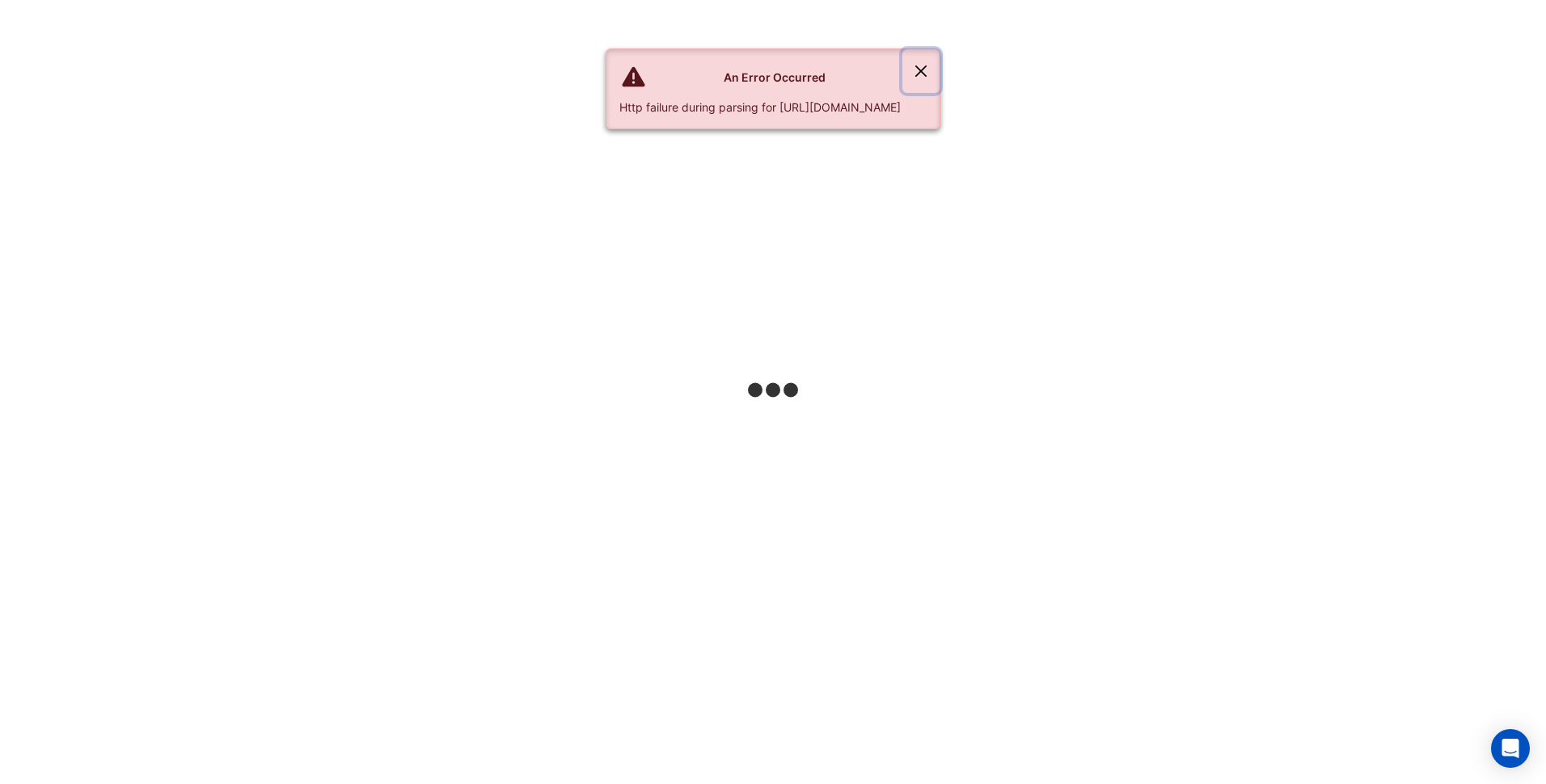
click at [940, 73] on button "Close" at bounding box center [920, 71] width 37 height 44
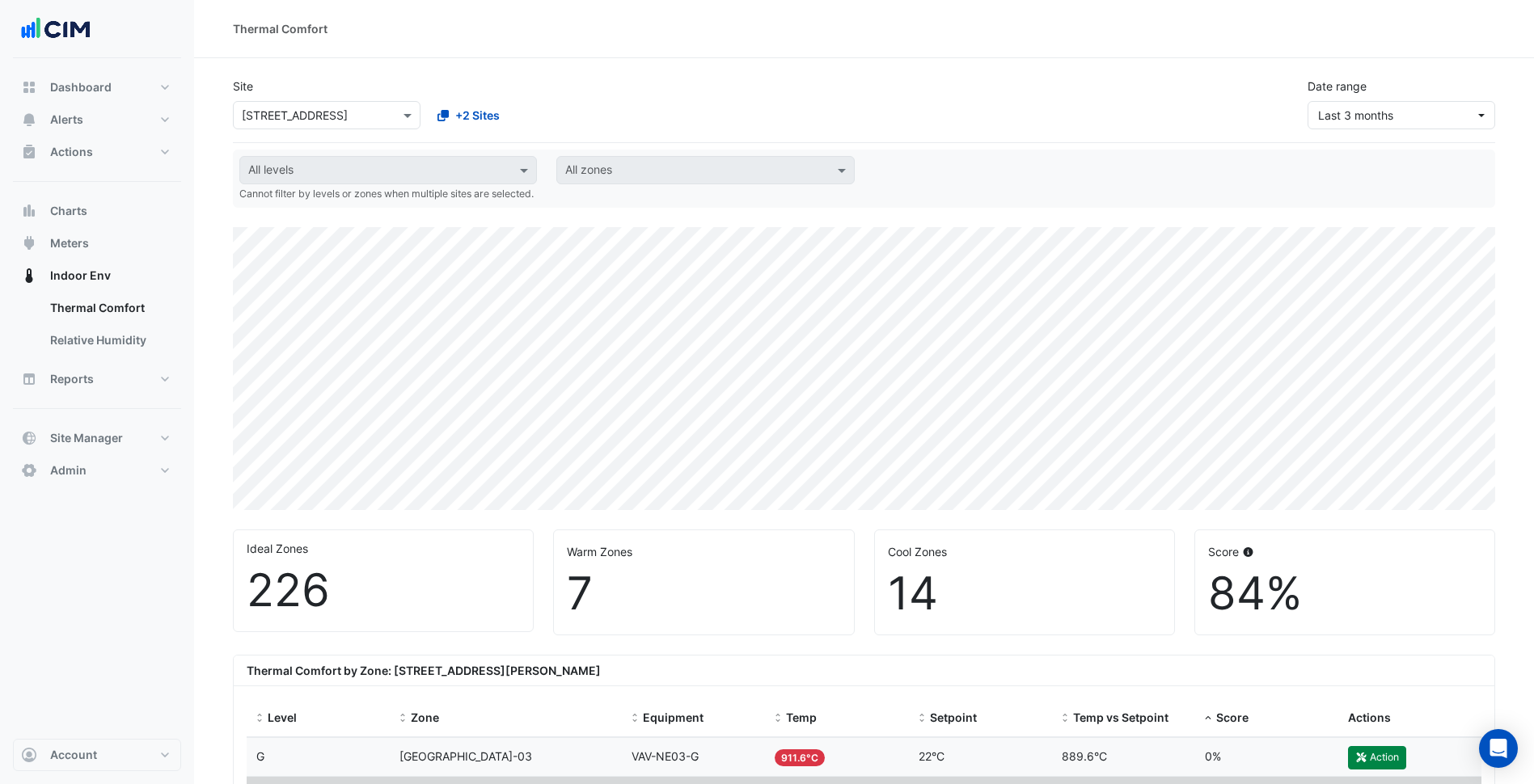
select select "***"
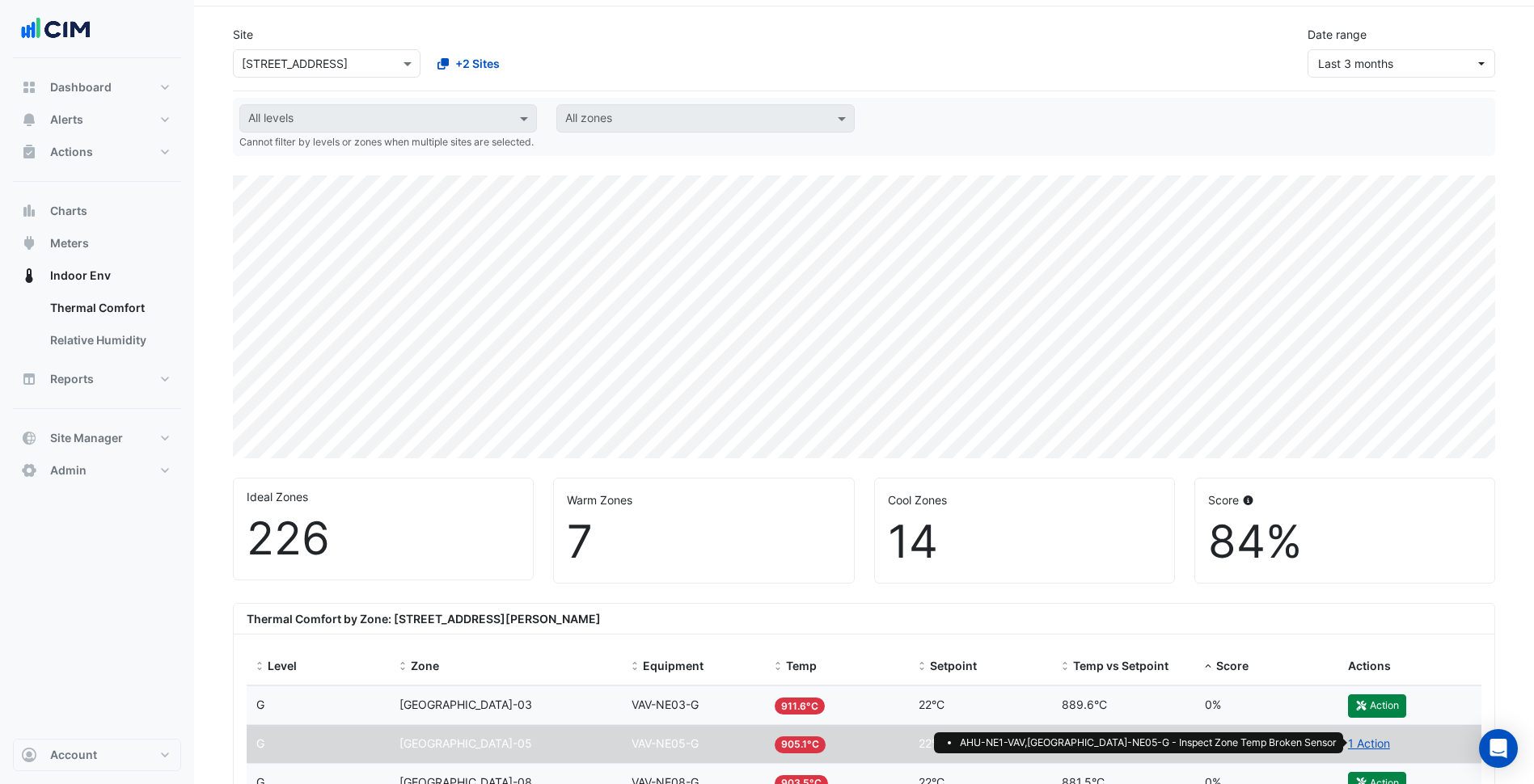
scroll to position [81, 0]
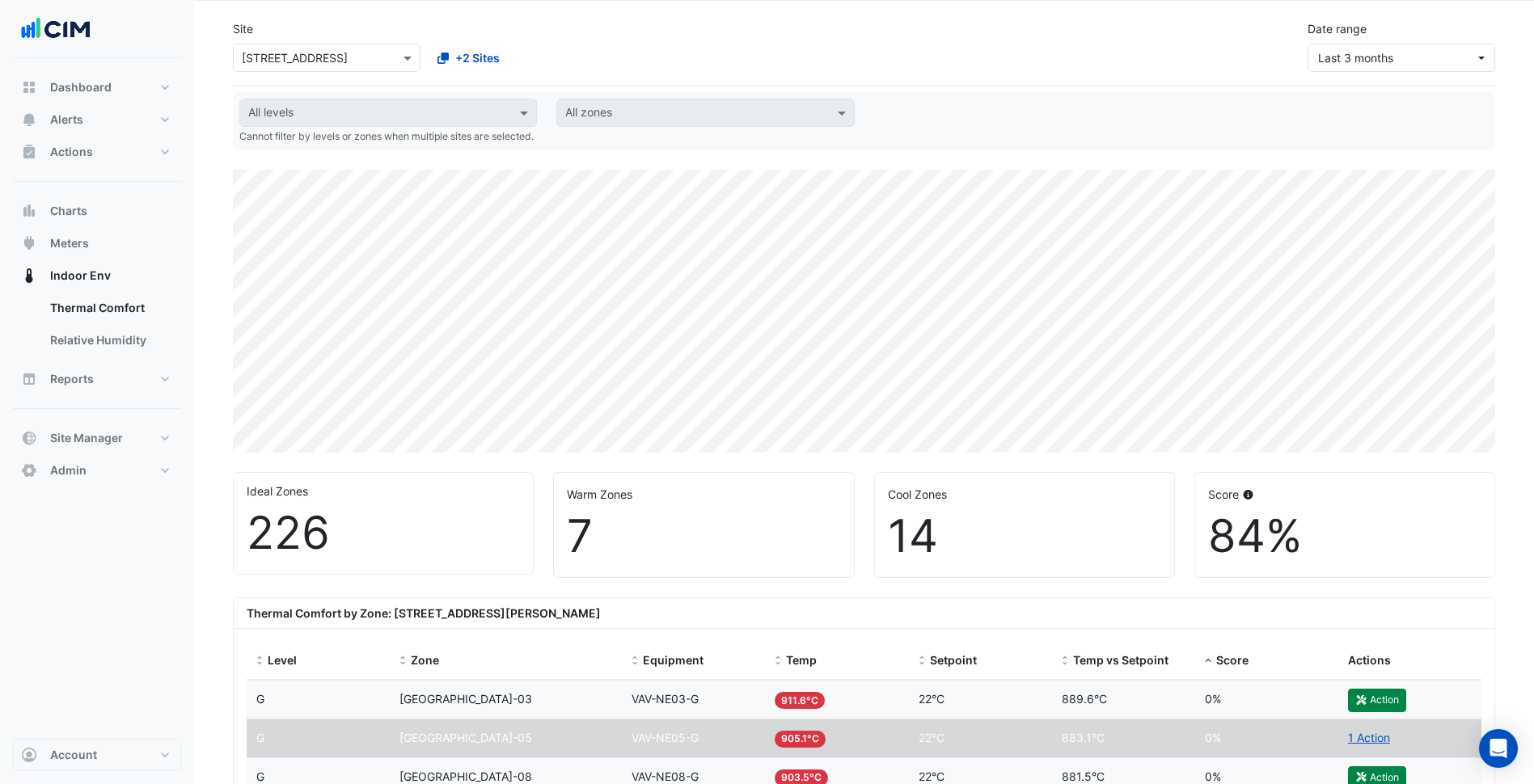
scroll to position [0, 0]
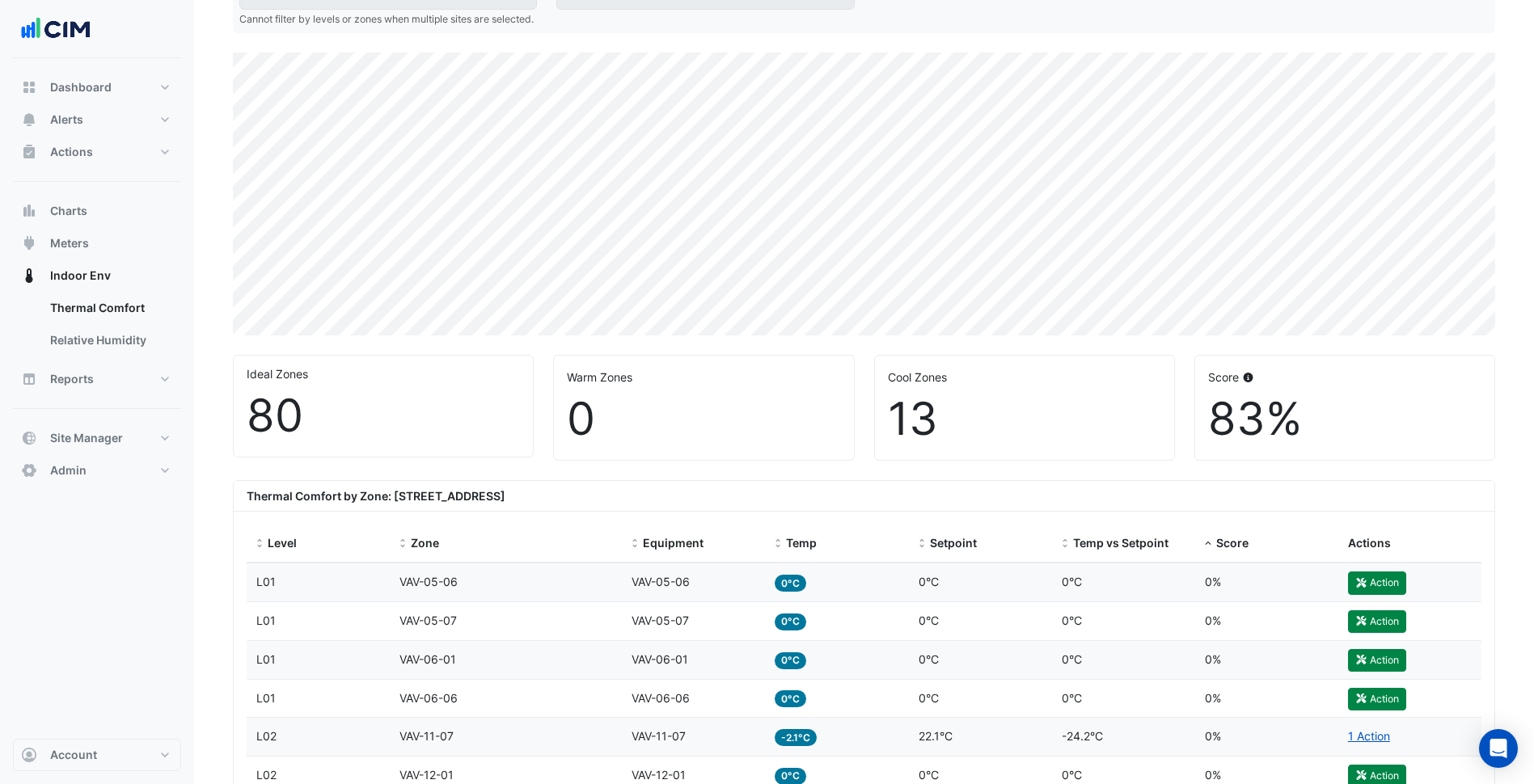
scroll to position [81, 0]
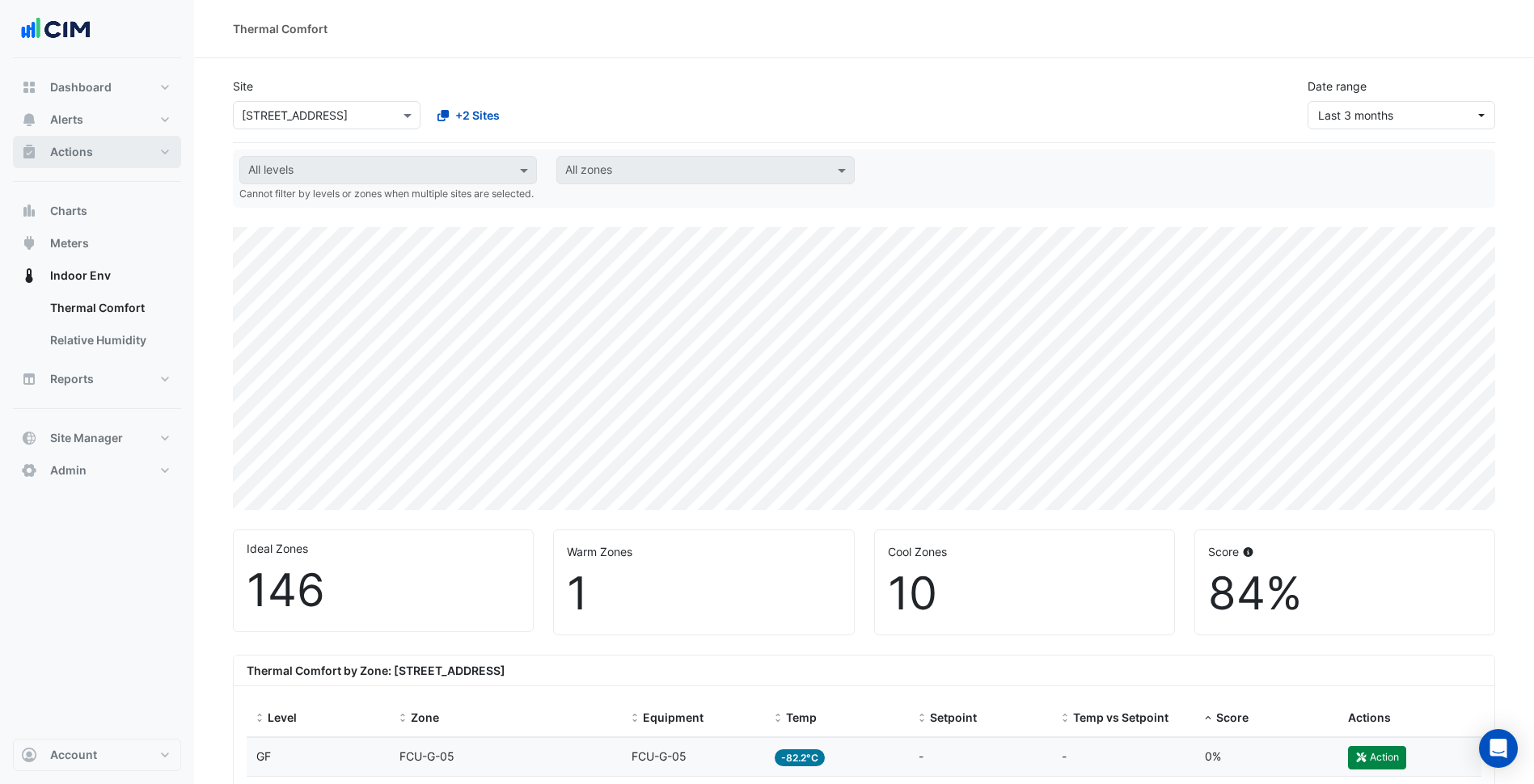
click at [117, 151] on button "Actions" at bounding box center [97, 151] width 168 height 33
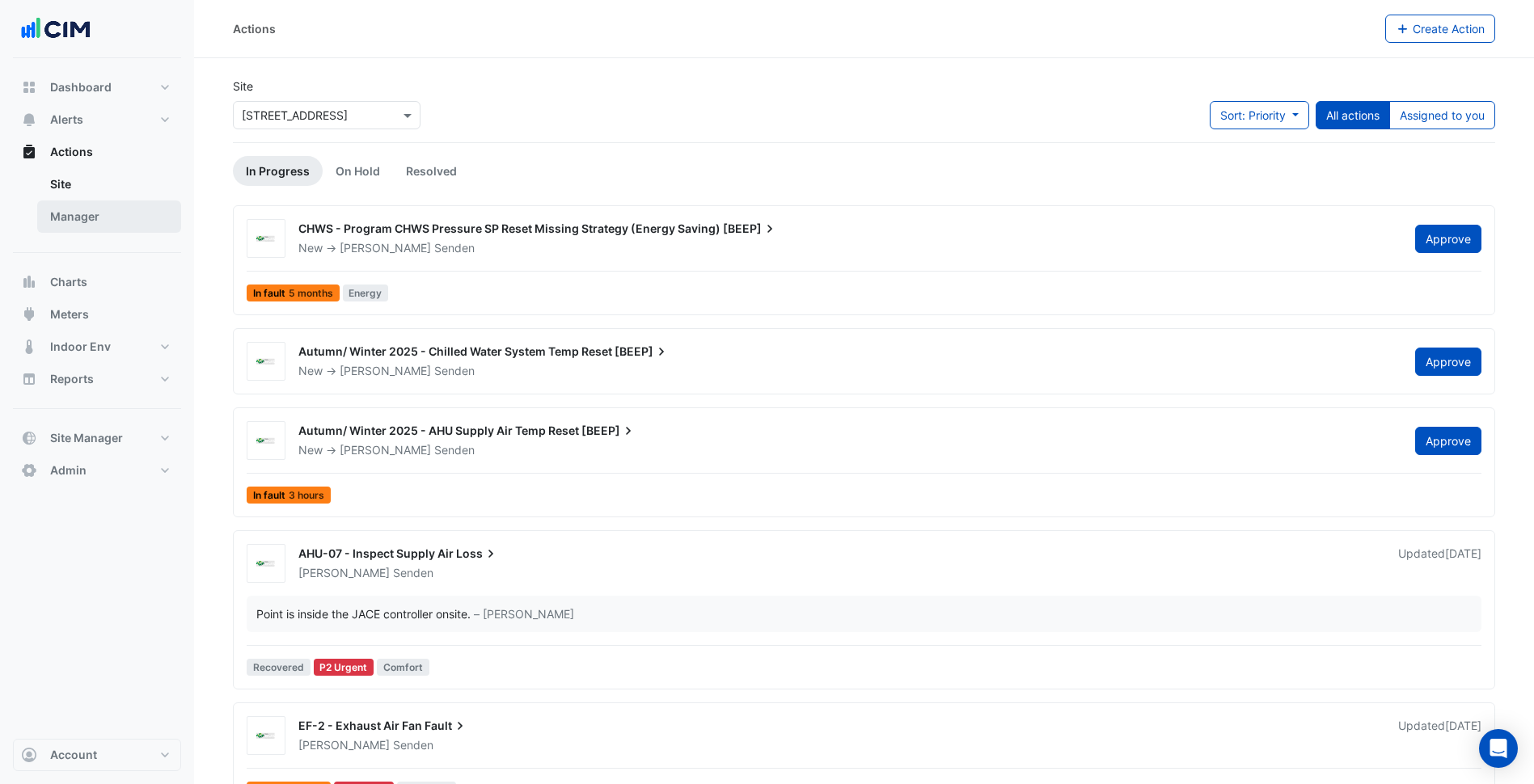
click at [88, 214] on link "Manager" at bounding box center [109, 216] width 144 height 33
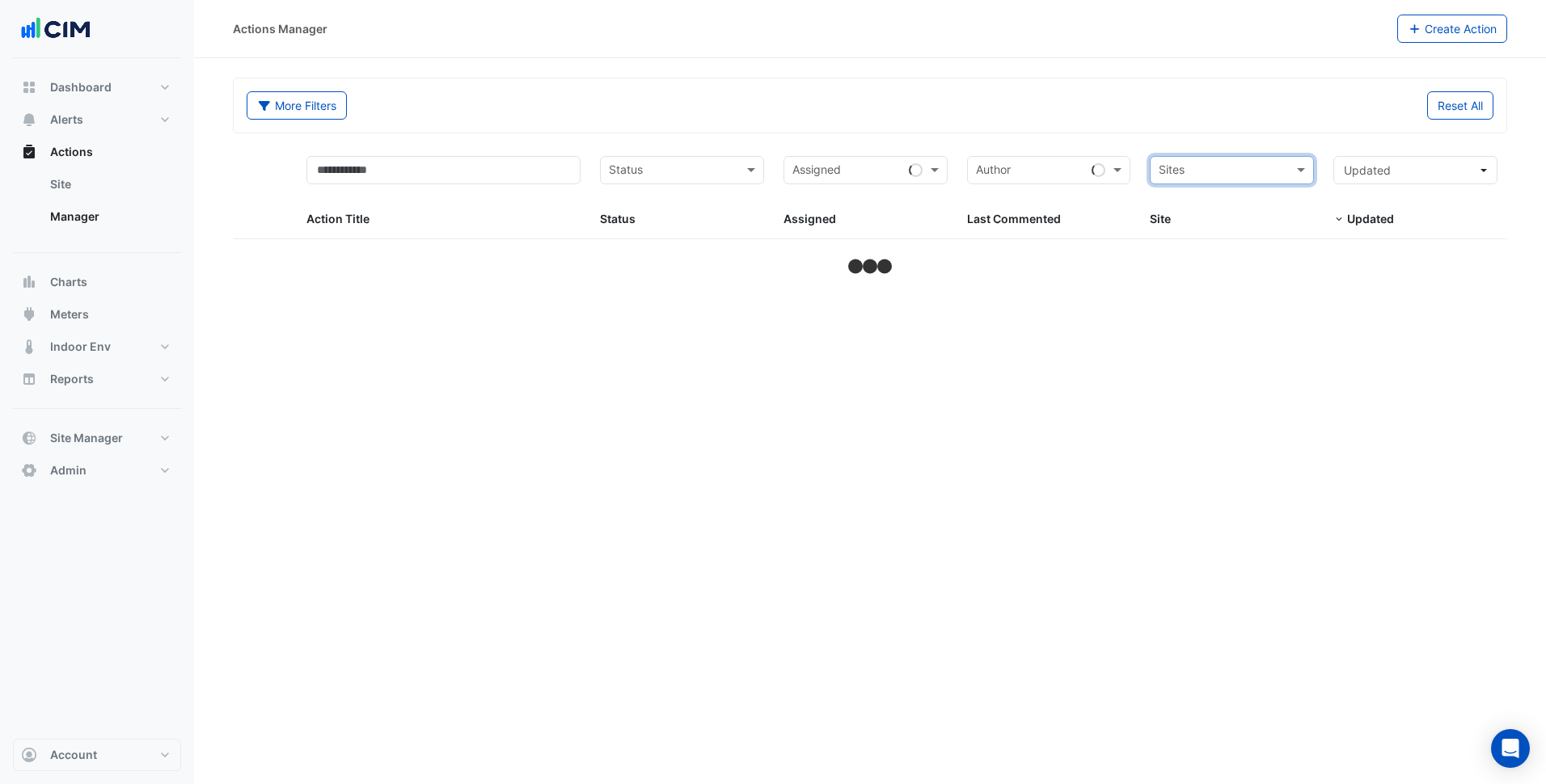
click at [1258, 172] on input "text" at bounding box center [1222, 172] width 128 height 18
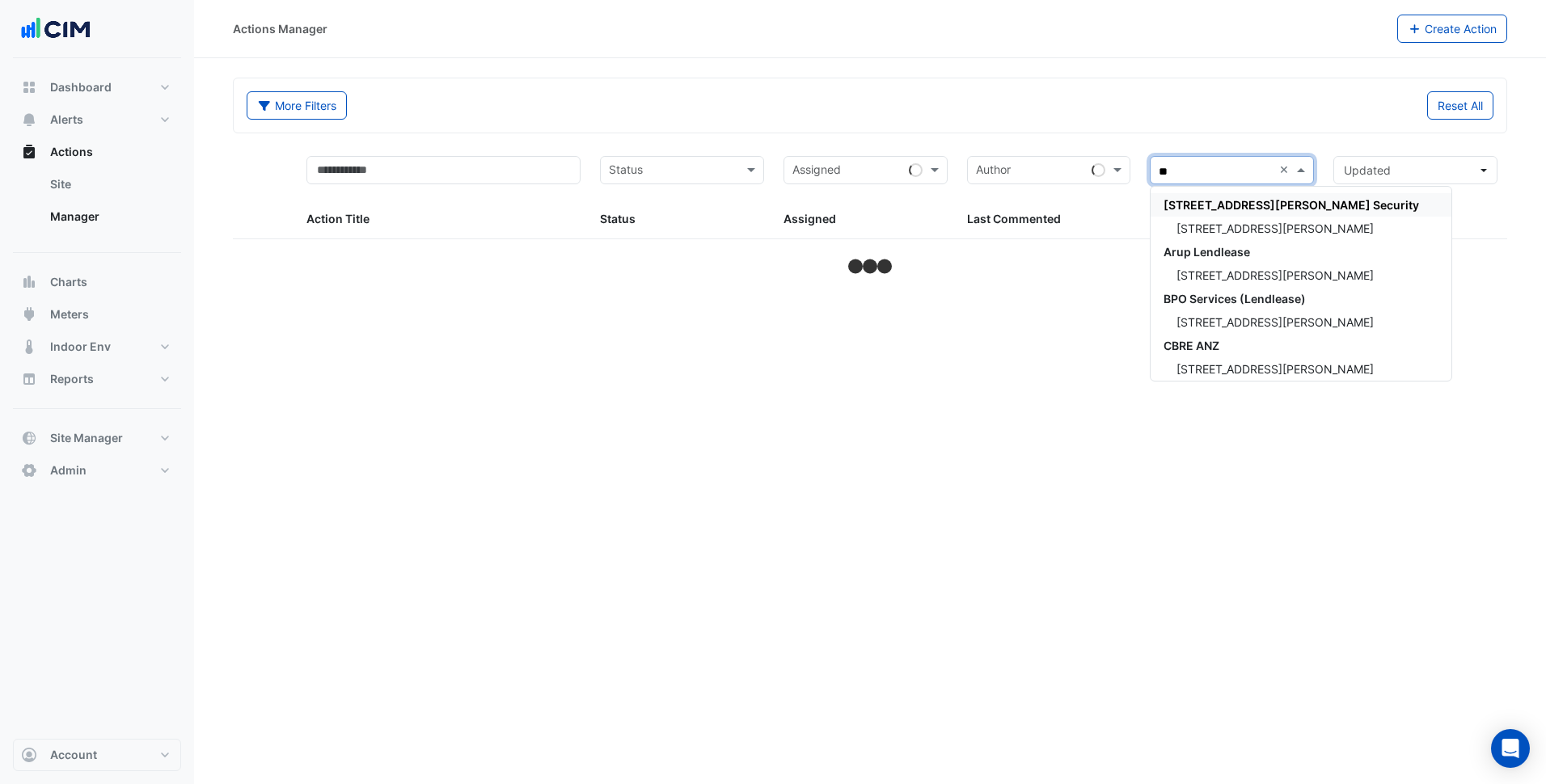
type input "***"
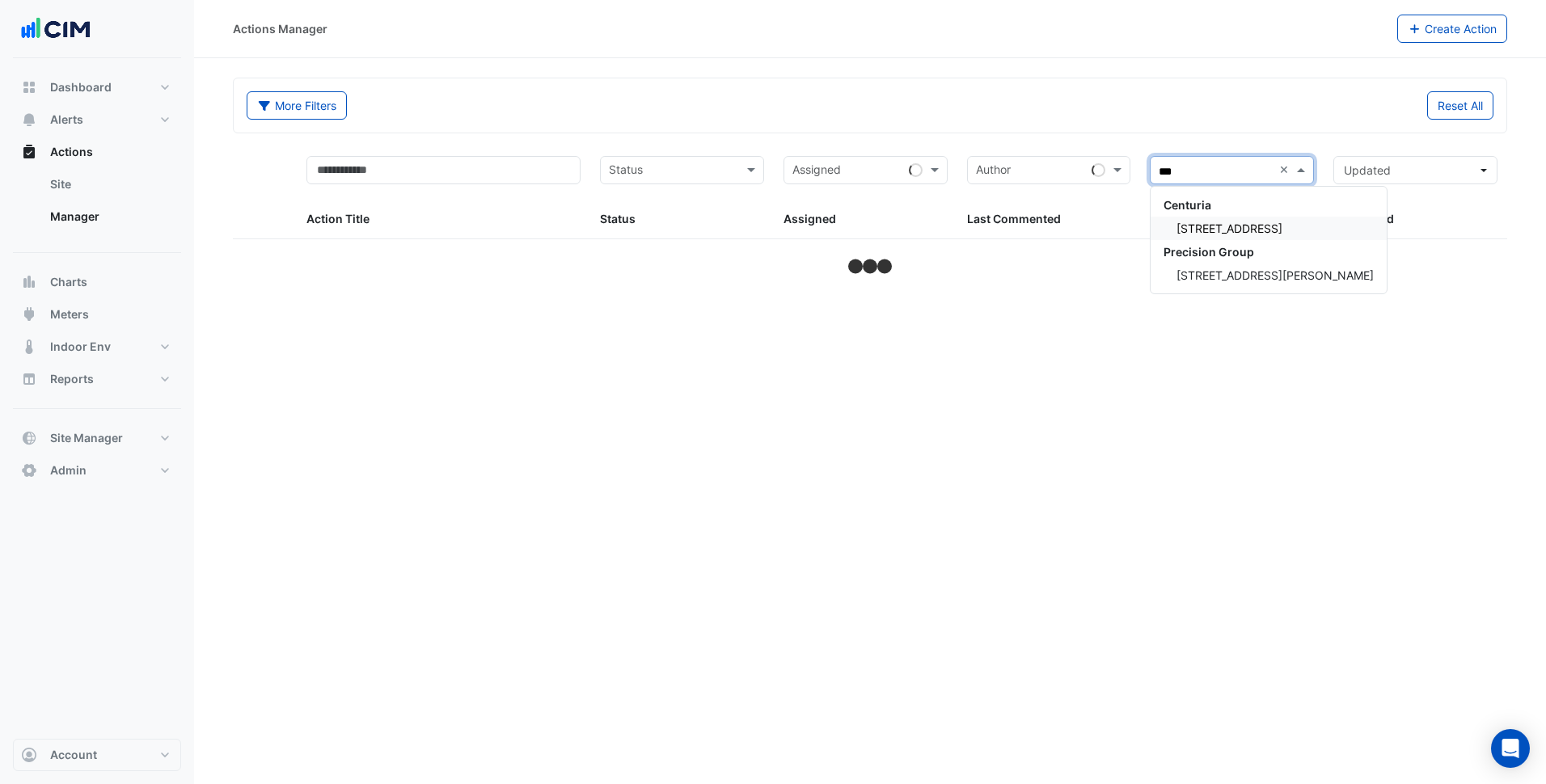
click at [1256, 224] on span "144 Stirling Street" at bounding box center [1229, 229] width 106 height 14
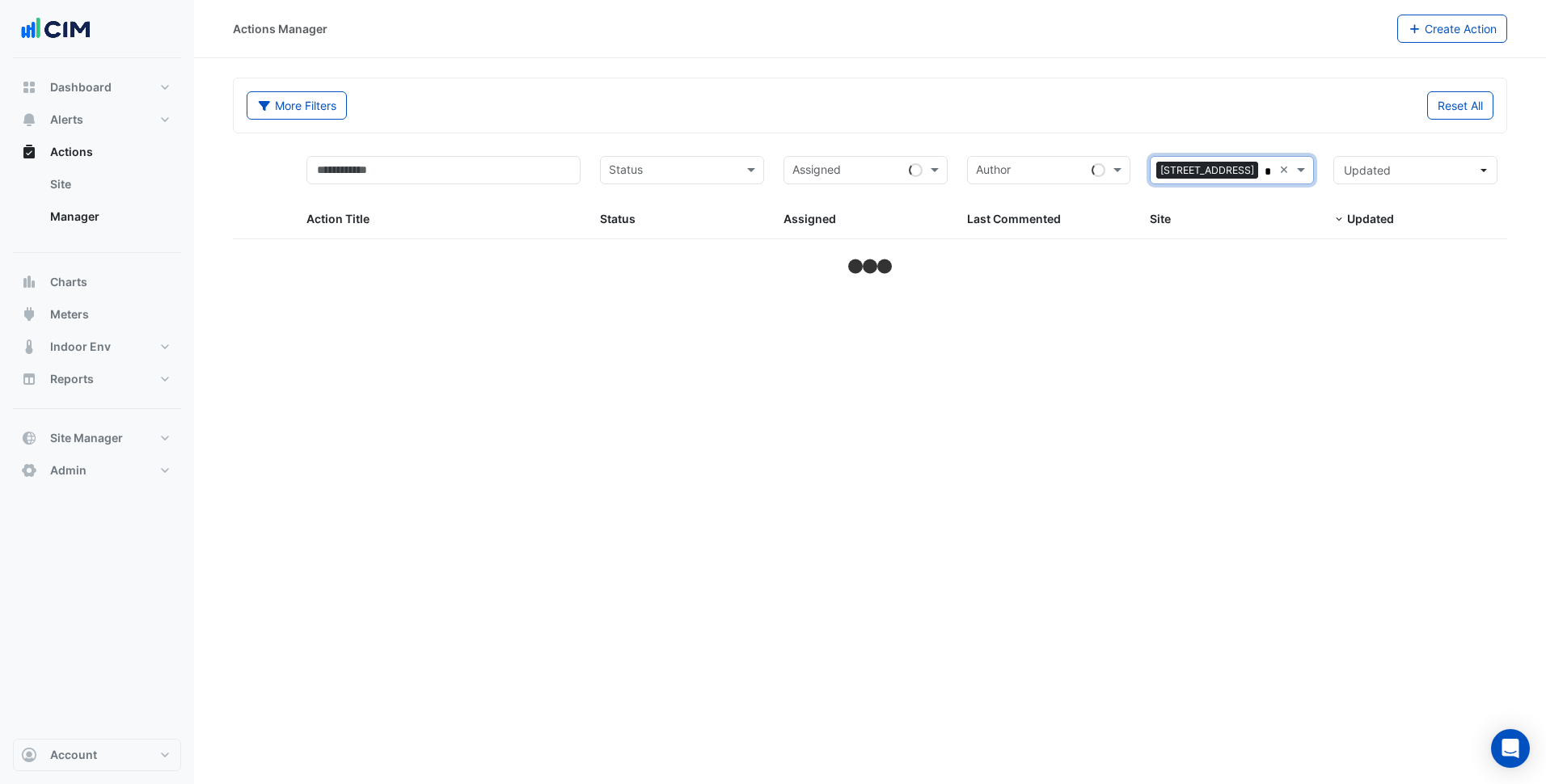
type input "**"
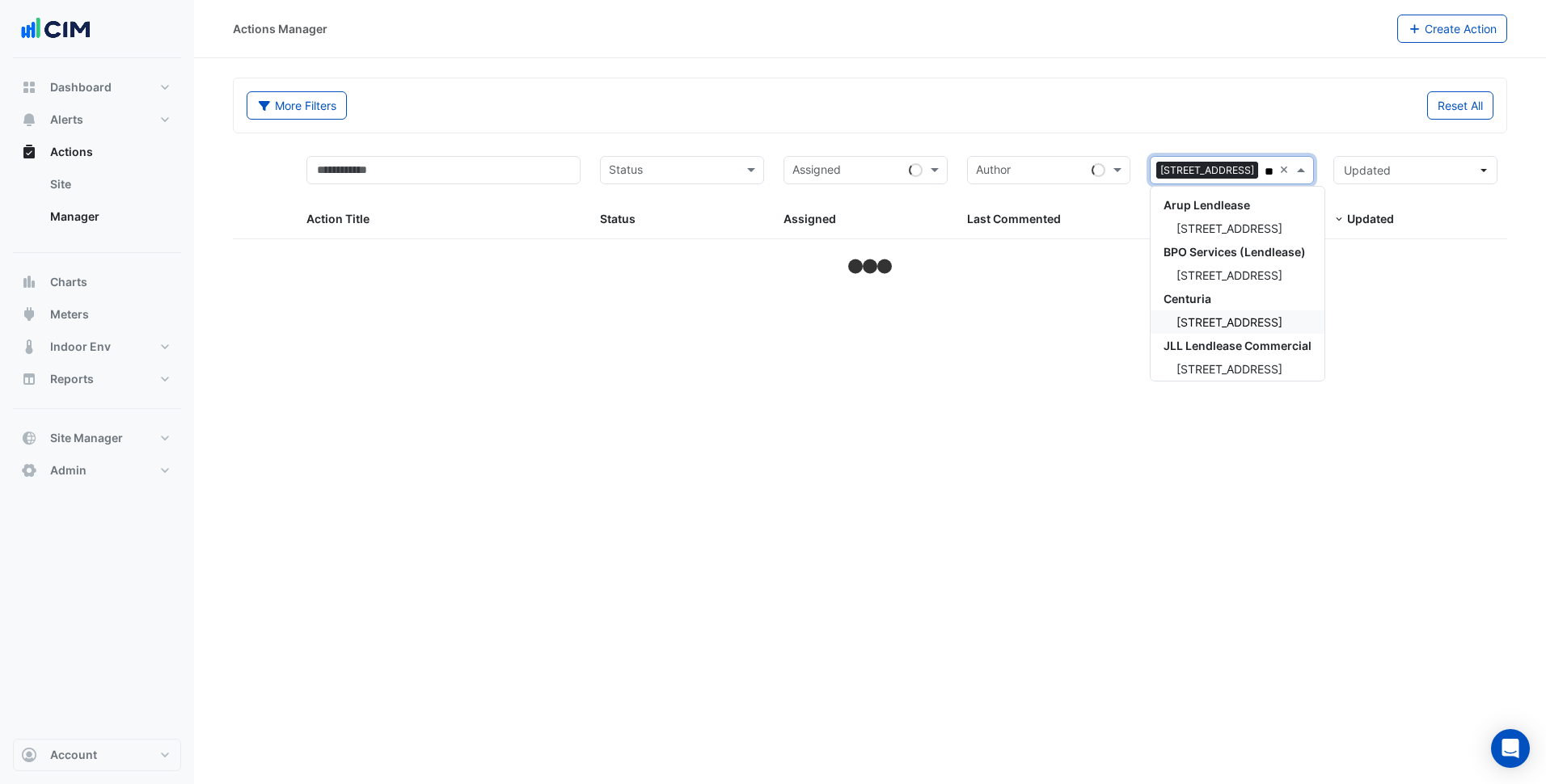
click at [1220, 313] on div "[STREET_ADDRESS]" at bounding box center [1237, 322] width 174 height 24
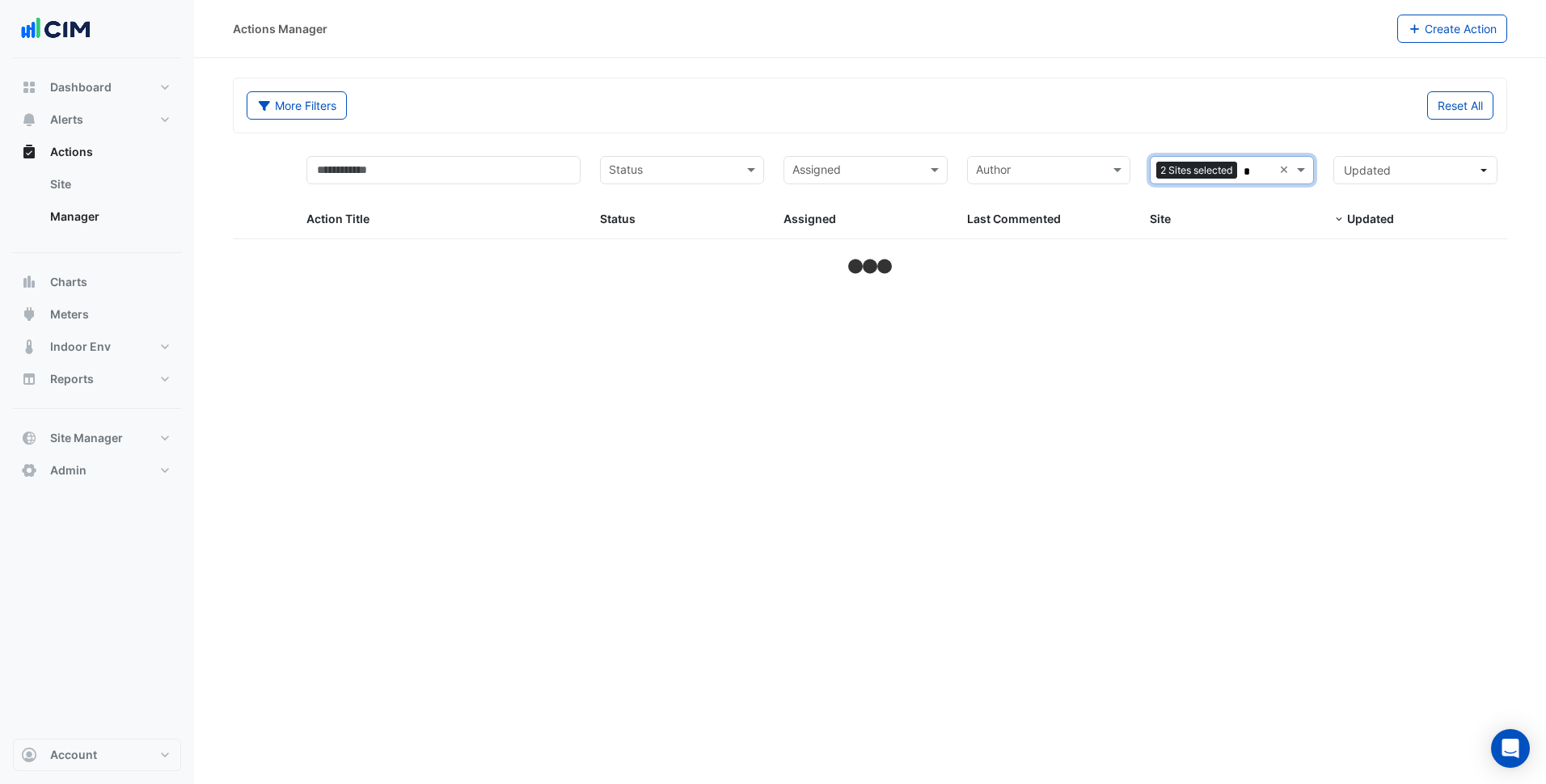
type input "**"
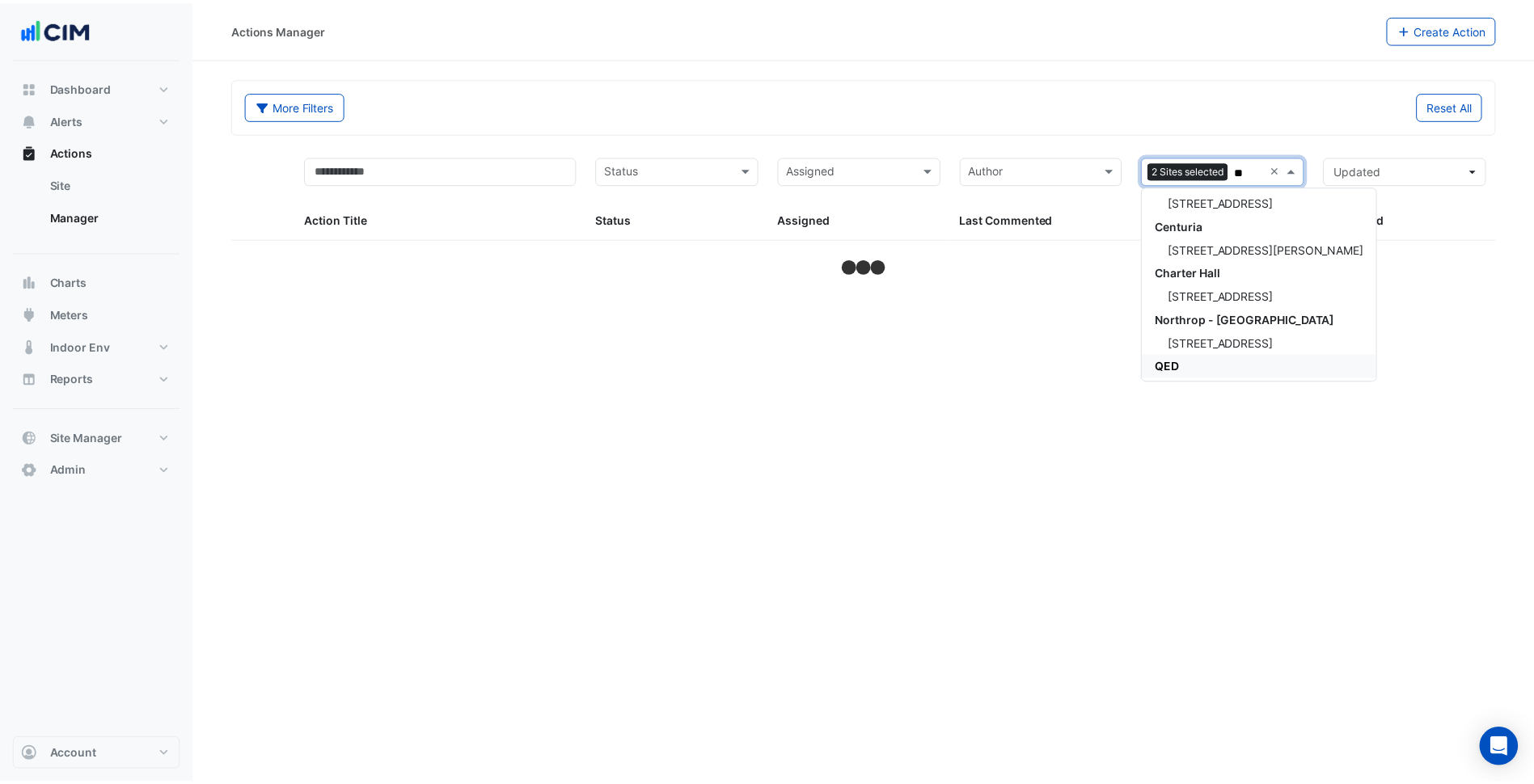
scroll to position [81, 0]
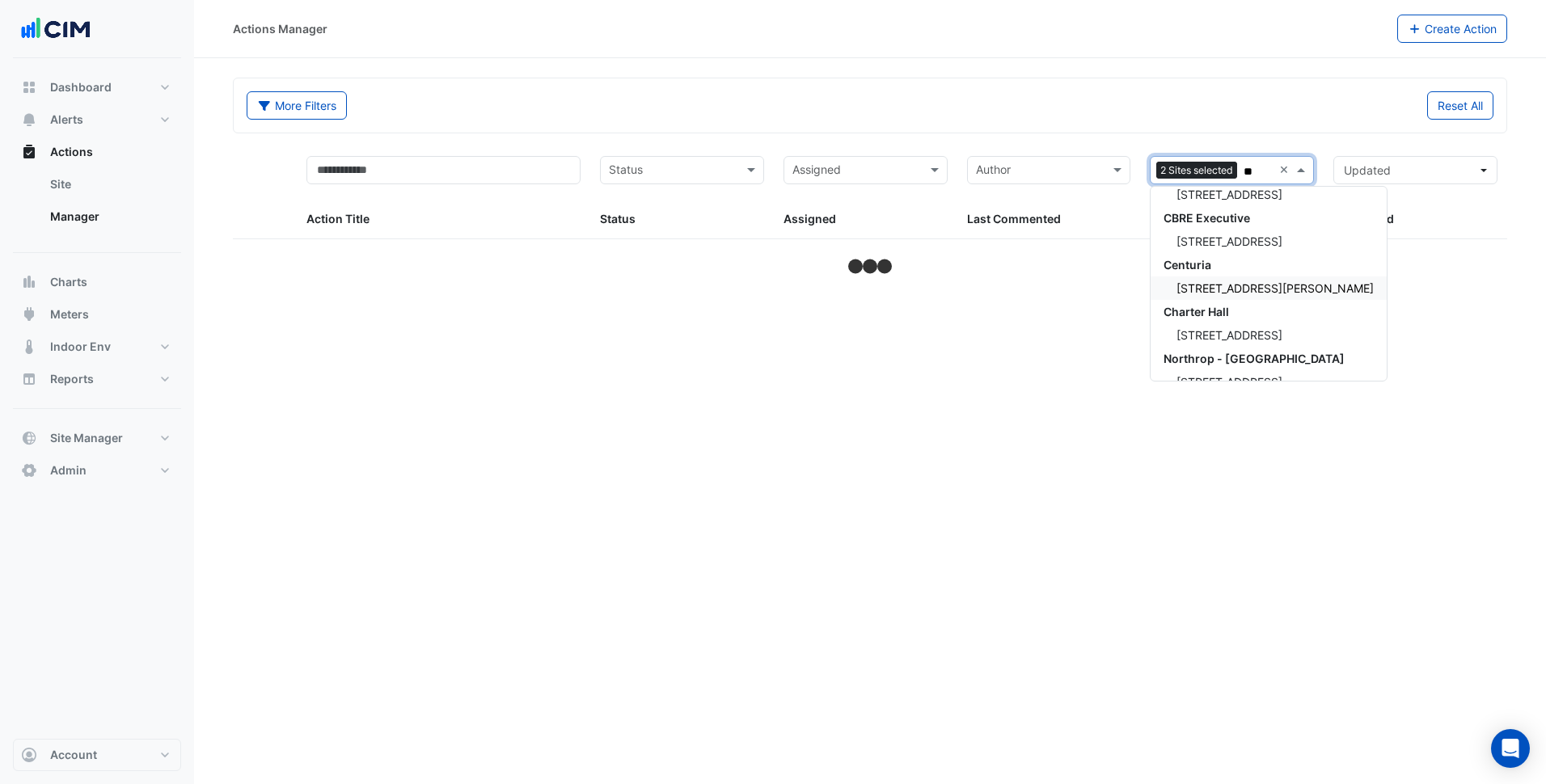
click at [1228, 284] on span "45 Francis Street" at bounding box center [1275, 289] width 197 height 14
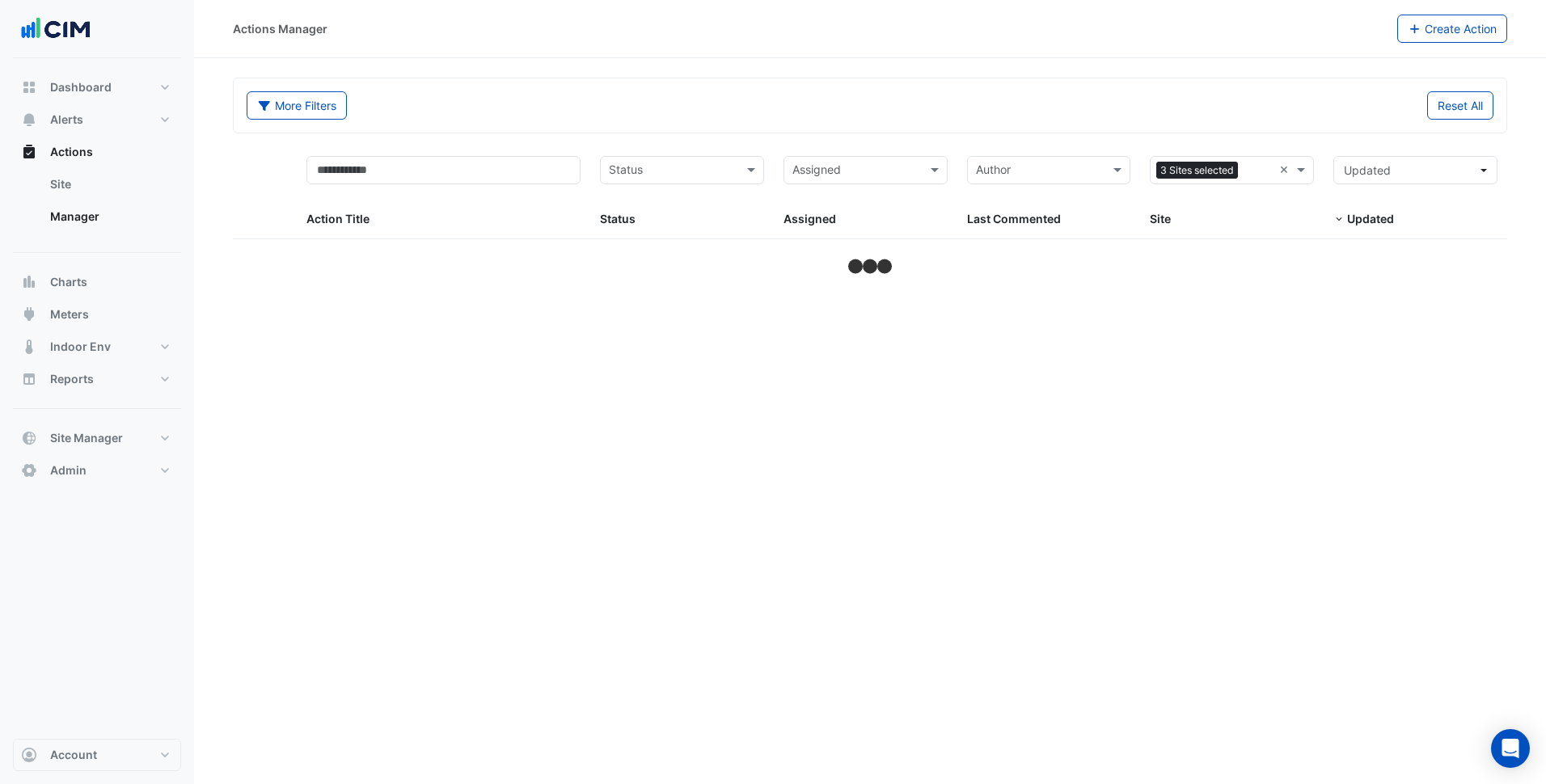
click at [1180, 113] on div "Reset All" at bounding box center [1186, 106] width 633 height 28
click at [683, 174] on input "text" at bounding box center [672, 172] width 128 height 18
click at [630, 203] on span "New" at bounding box center [626, 205] width 25 height 14
click at [663, 170] on input "text" at bounding box center [682, 172] width 81 height 18
click at [640, 222] on span "In Progress" at bounding box center [643, 229] width 60 height 14
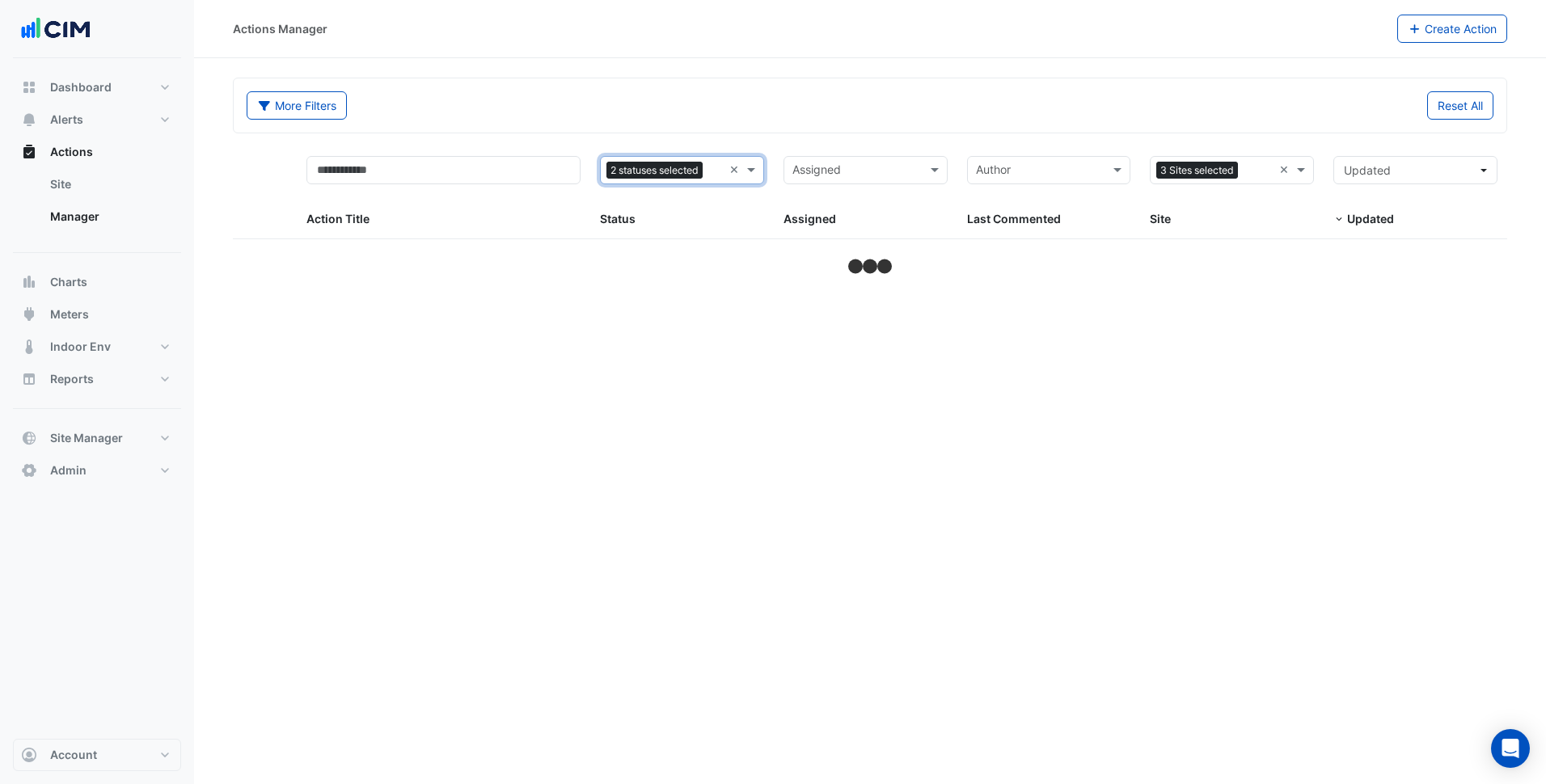
click at [686, 112] on div "More Filters" at bounding box center [553, 106] width 633 height 28
select select "***"
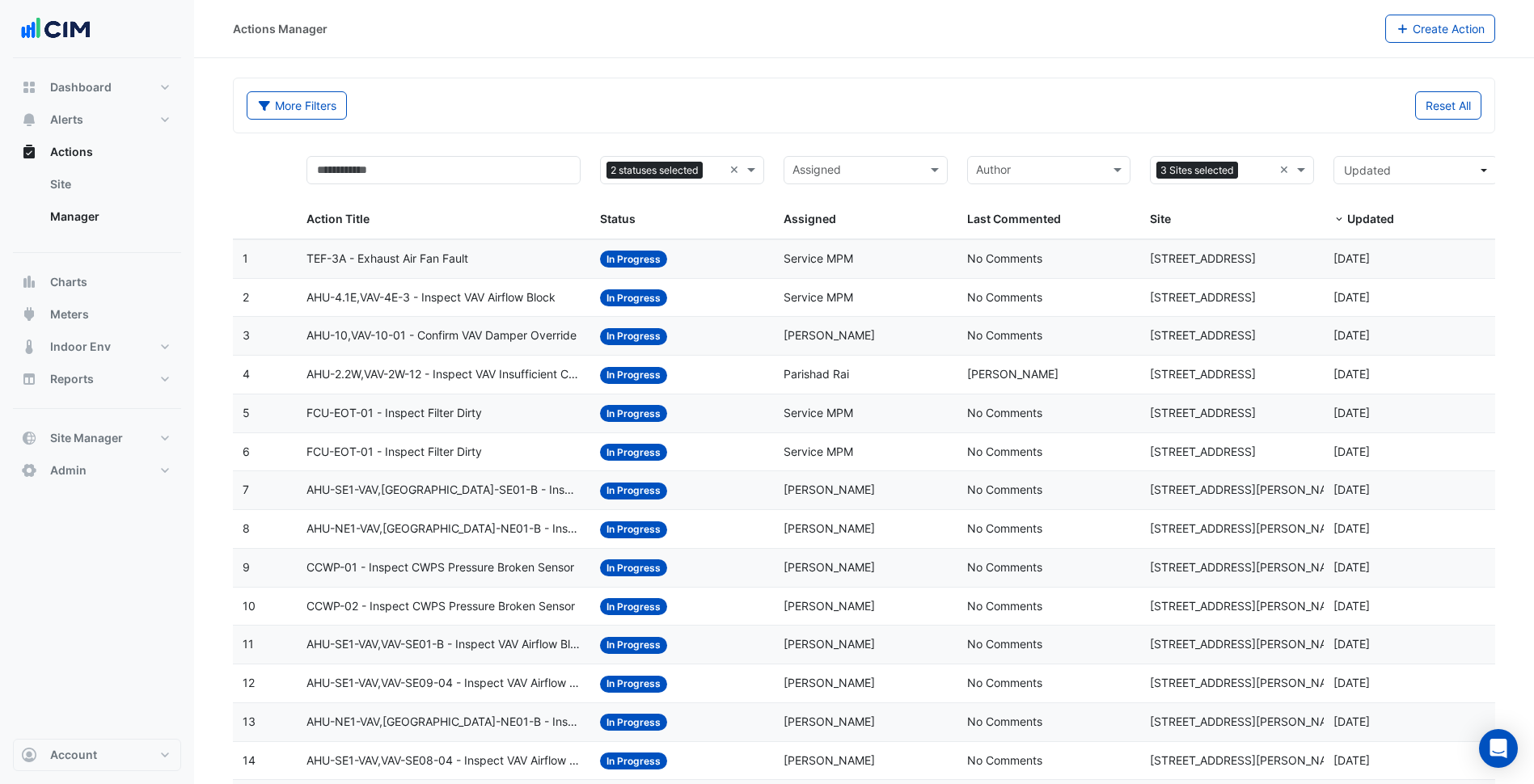
click at [757, 441] on datatable-body-cell "Status: In Progress" at bounding box center [682, 451] width 184 height 38
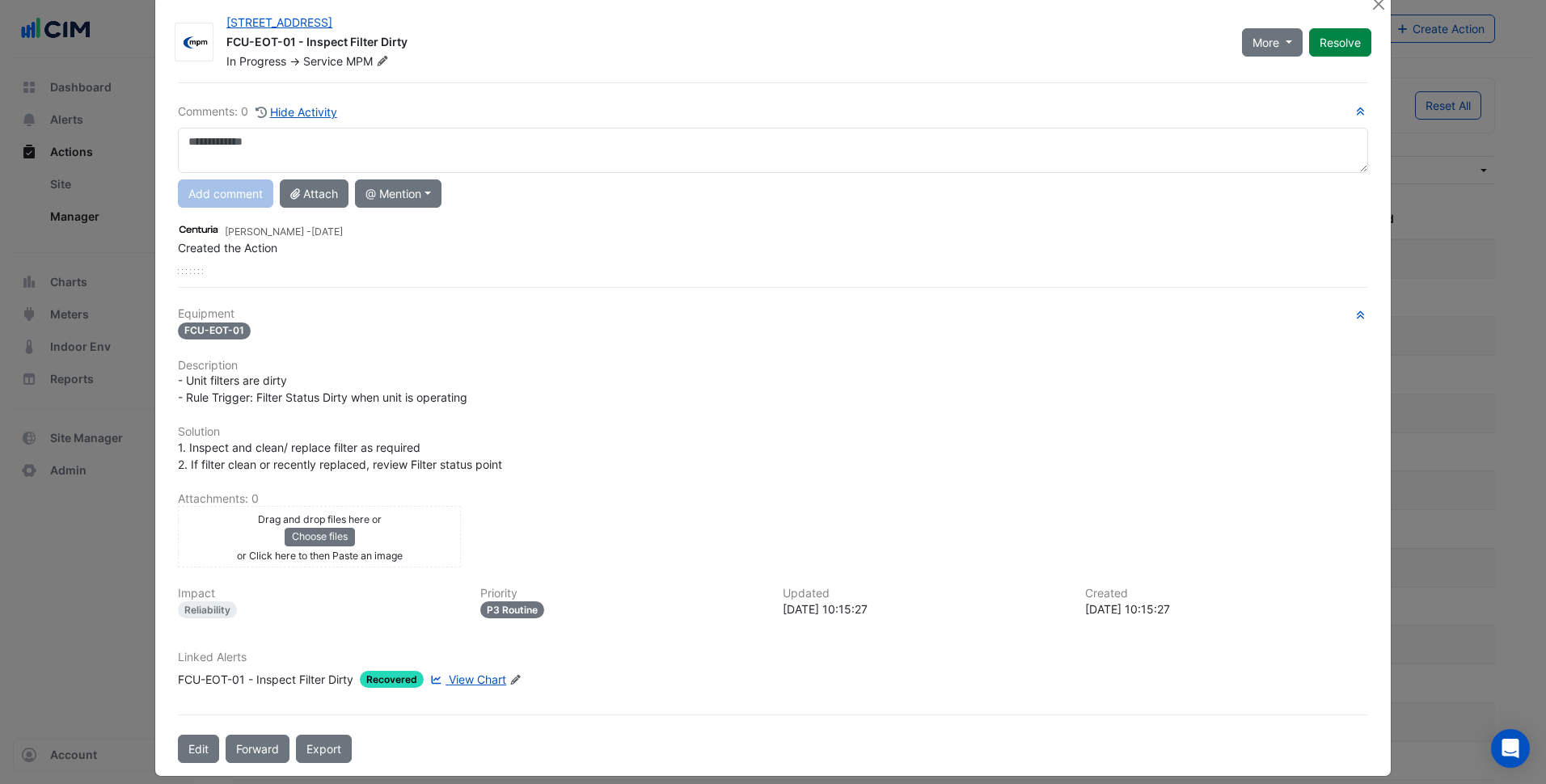
scroll to position [44, 0]
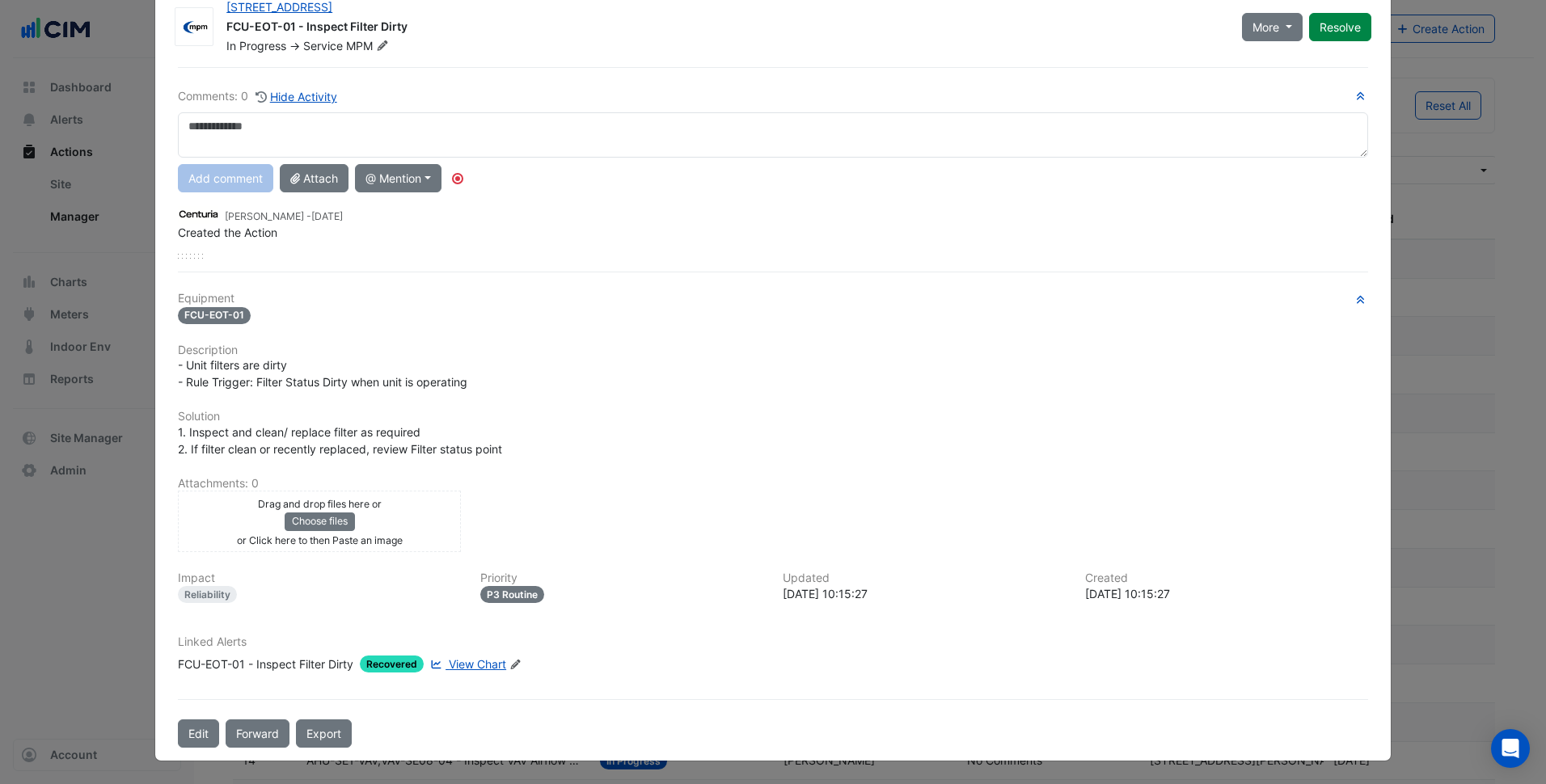
click at [493, 660] on span "View Chart" at bounding box center [477, 664] width 57 height 14
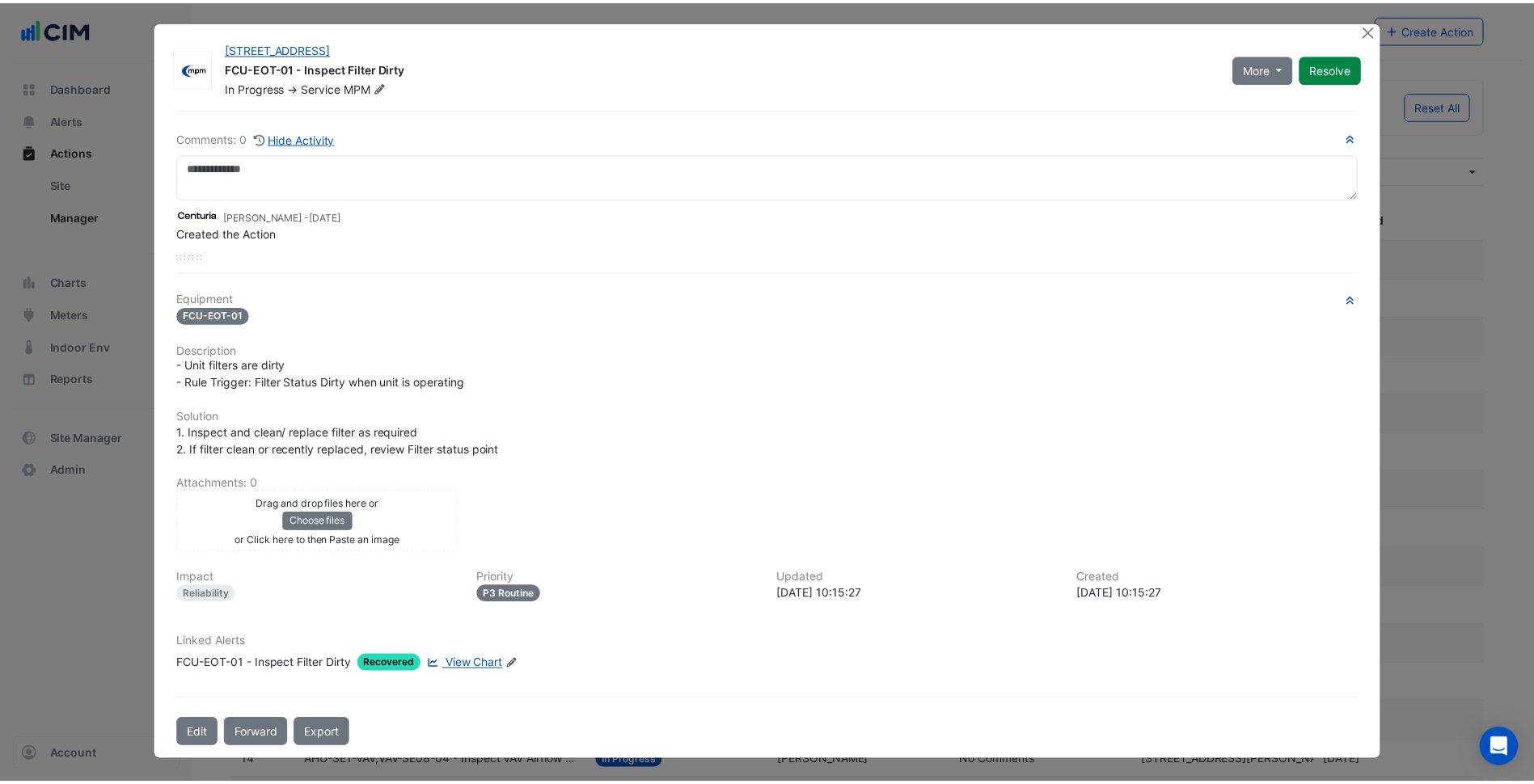
scroll to position [3, 0]
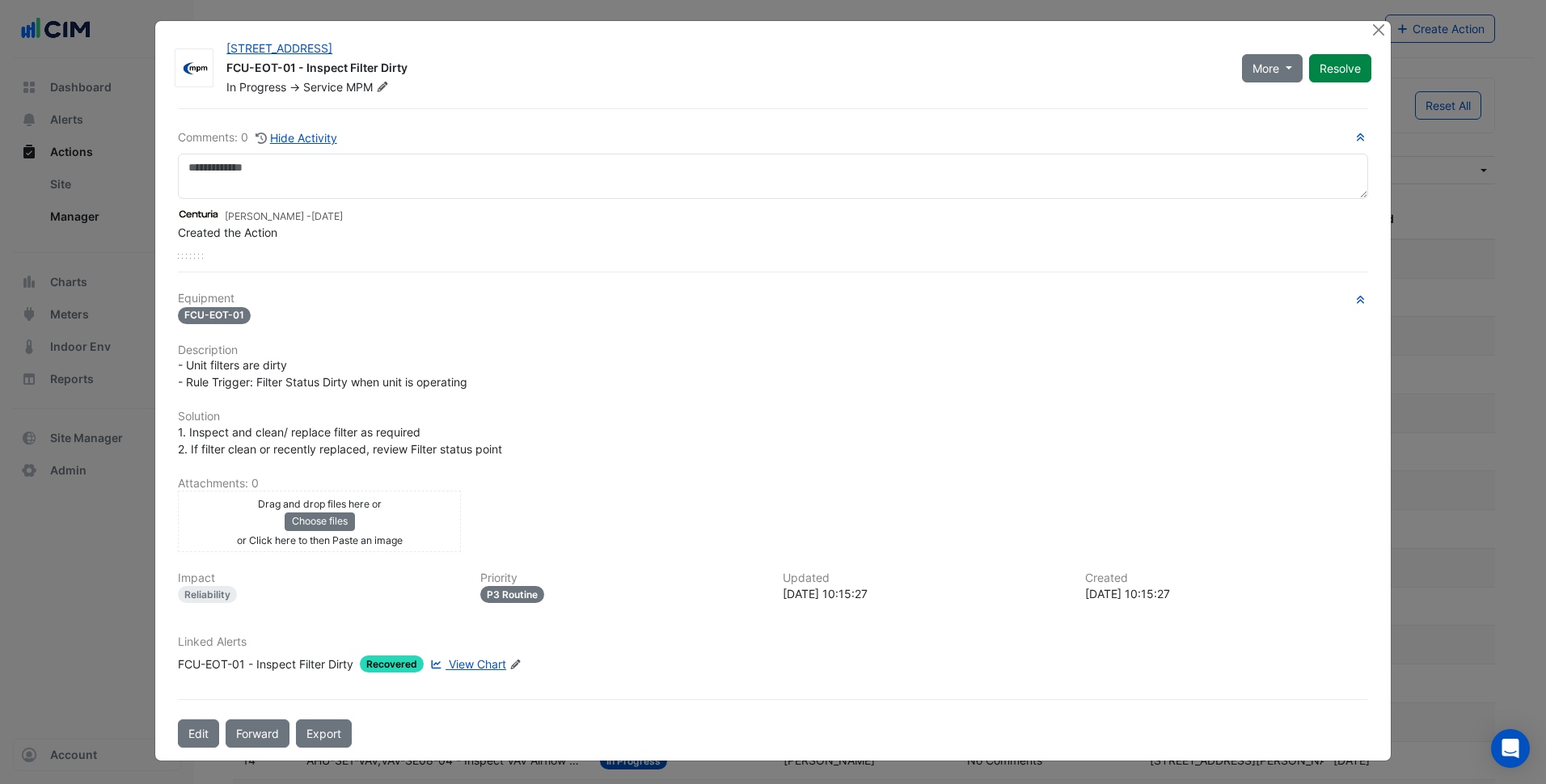
click at [529, 386] on div "- Unit filters are dirty - Rule Trigger: Filter Status Dirty when unit is opera…" at bounding box center [773, 373] width 1190 height 34
click at [1382, 22] on div at bounding box center [1380, 30] width 20 height 18
click at [1372, 26] on button "Close" at bounding box center [1378, 29] width 17 height 17
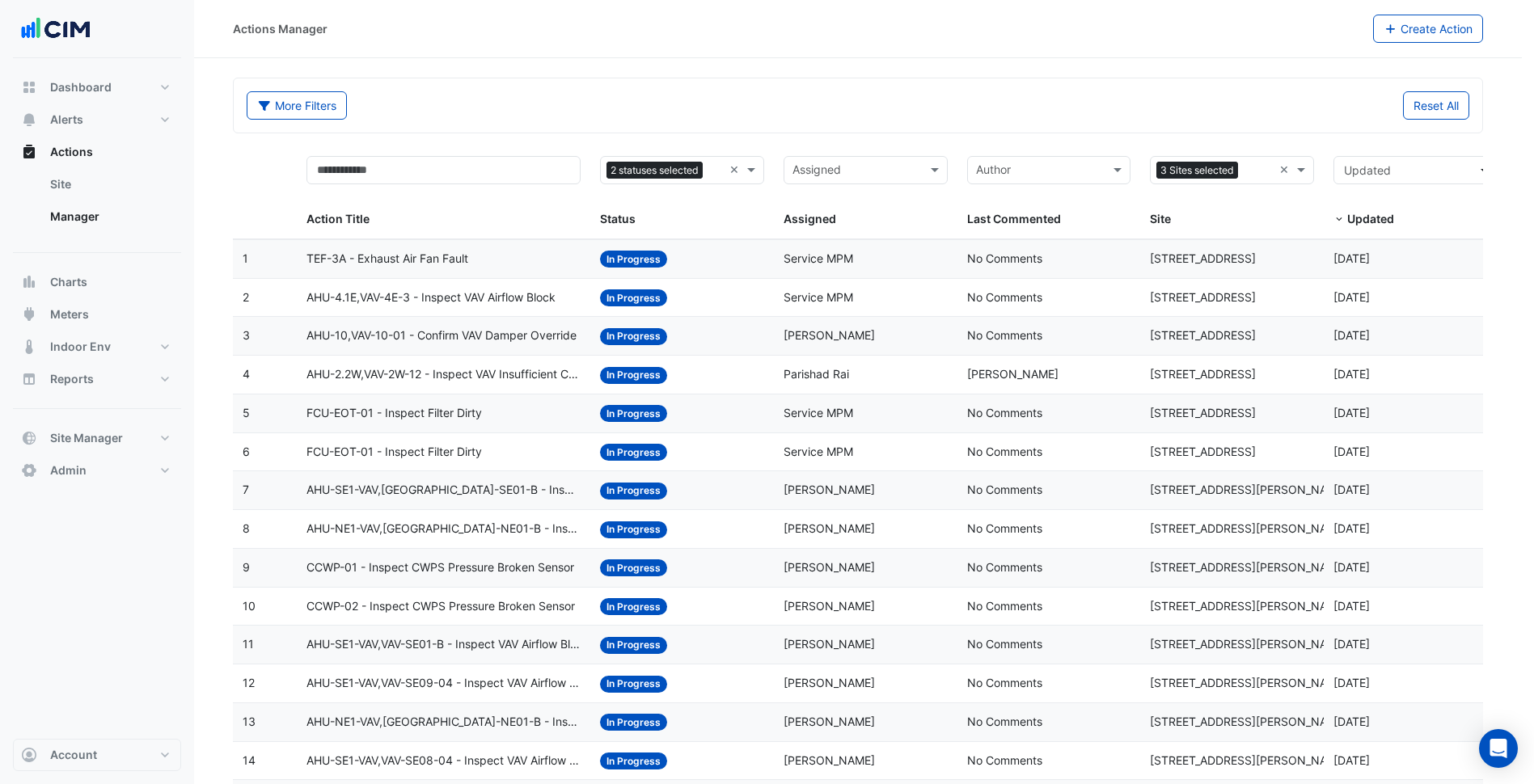
click at [1258, 34] on div "Actions Manager" at bounding box center [803, 29] width 1140 height 28
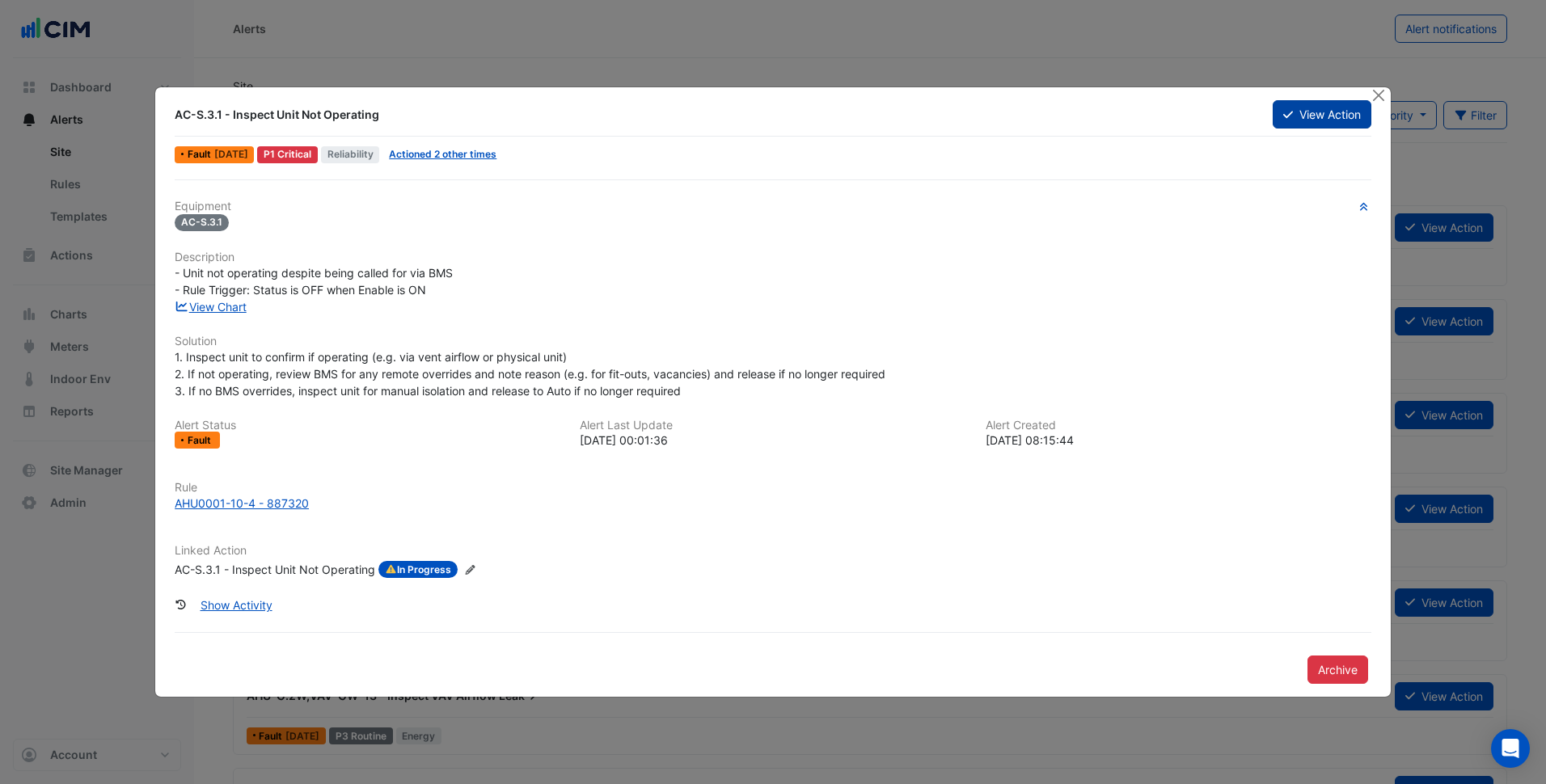
click at [1323, 124] on button "View Action" at bounding box center [1322, 114] width 99 height 28
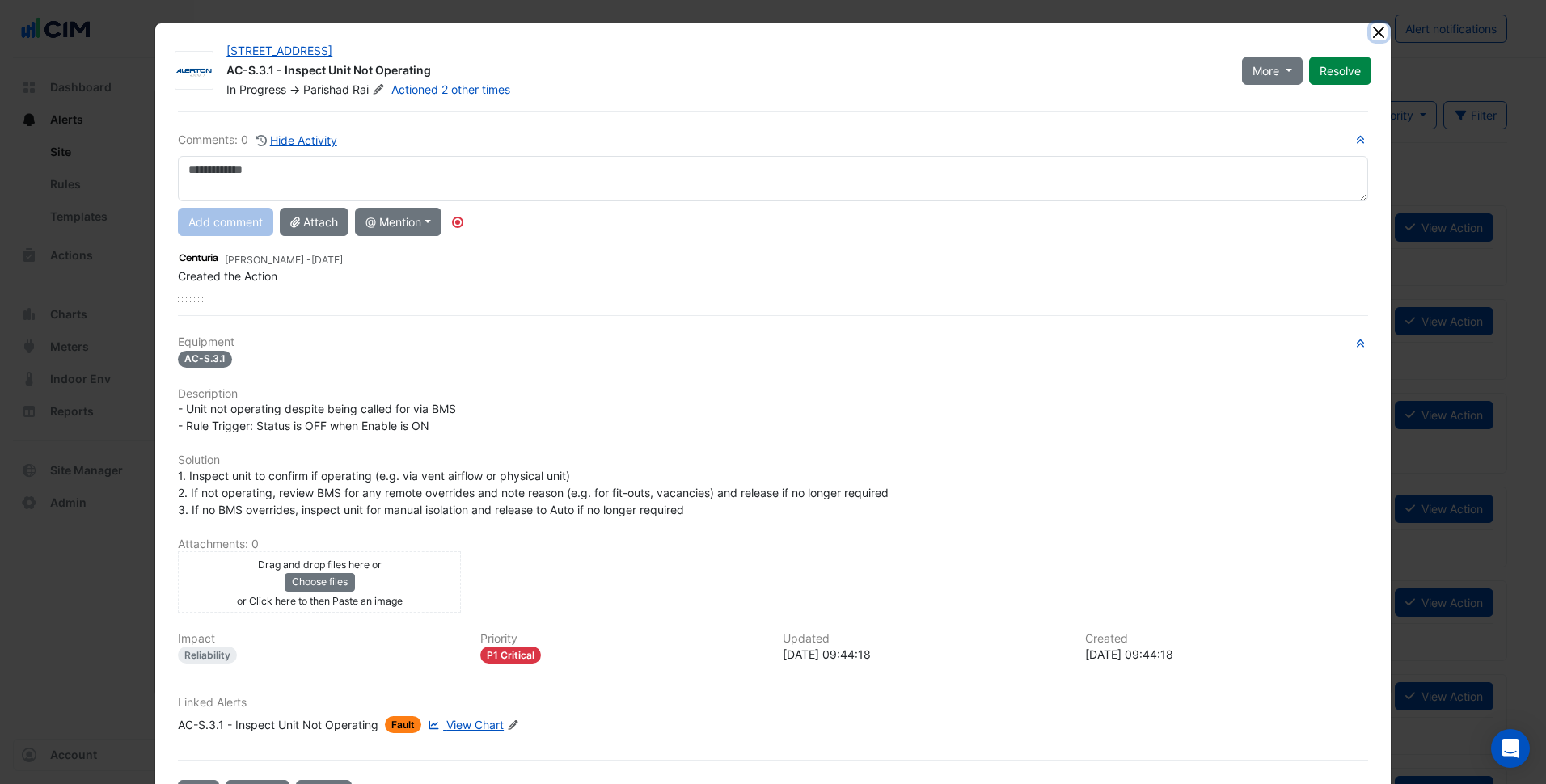
click at [1370, 30] on button "Close" at bounding box center [1378, 32] width 17 height 17
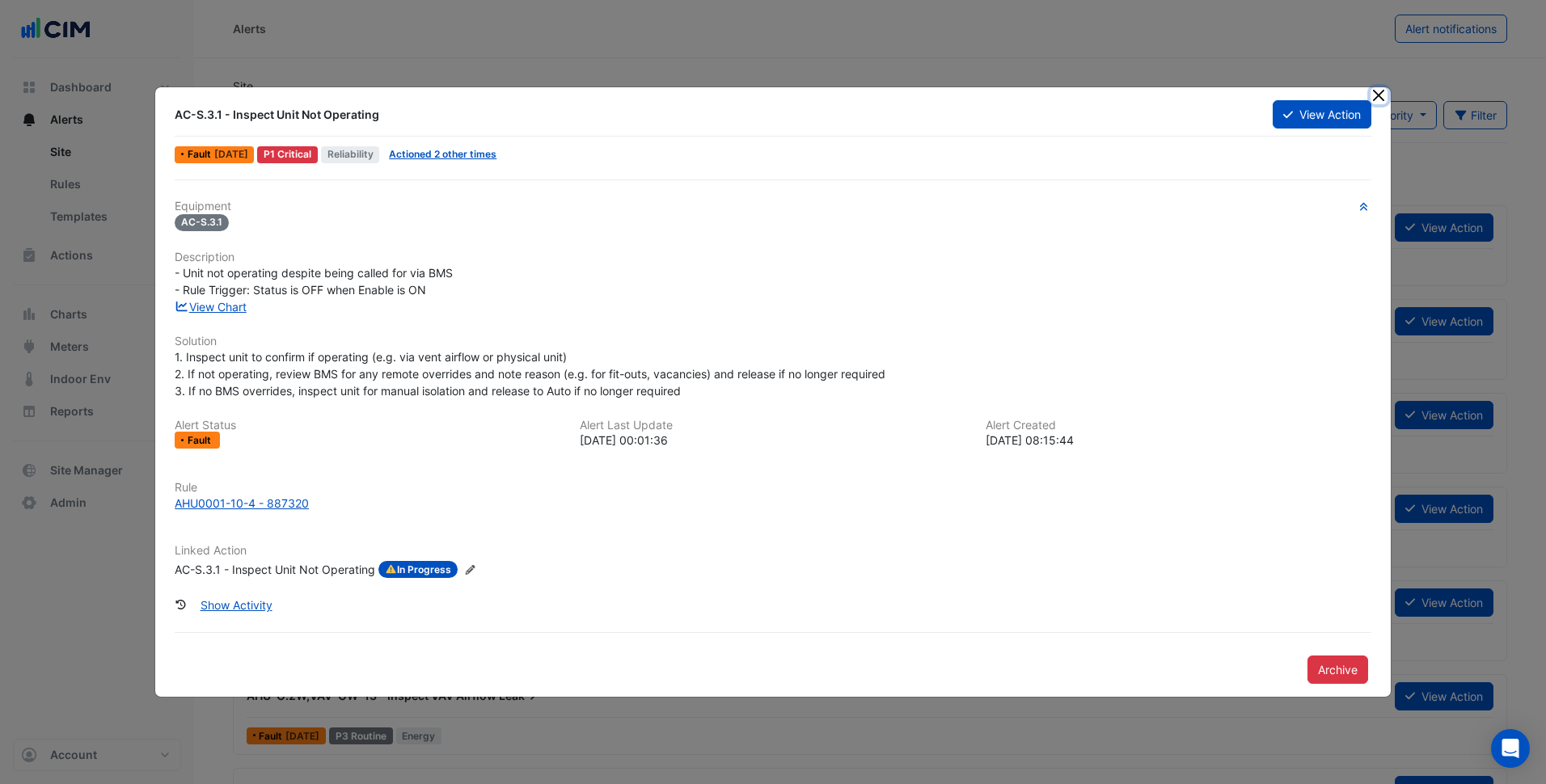
click at [1378, 92] on button "Close" at bounding box center [1378, 95] width 17 height 17
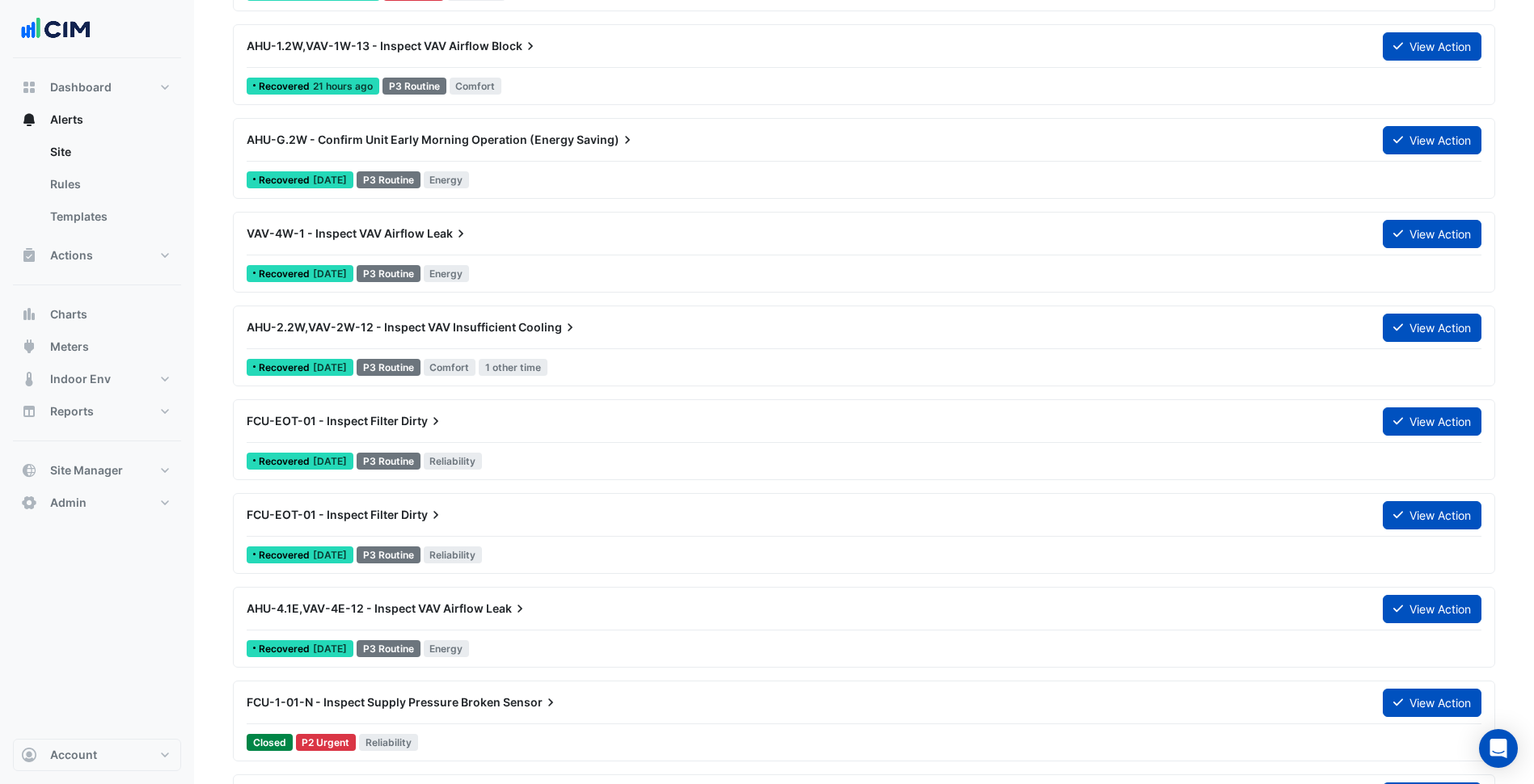
scroll to position [1051, 0]
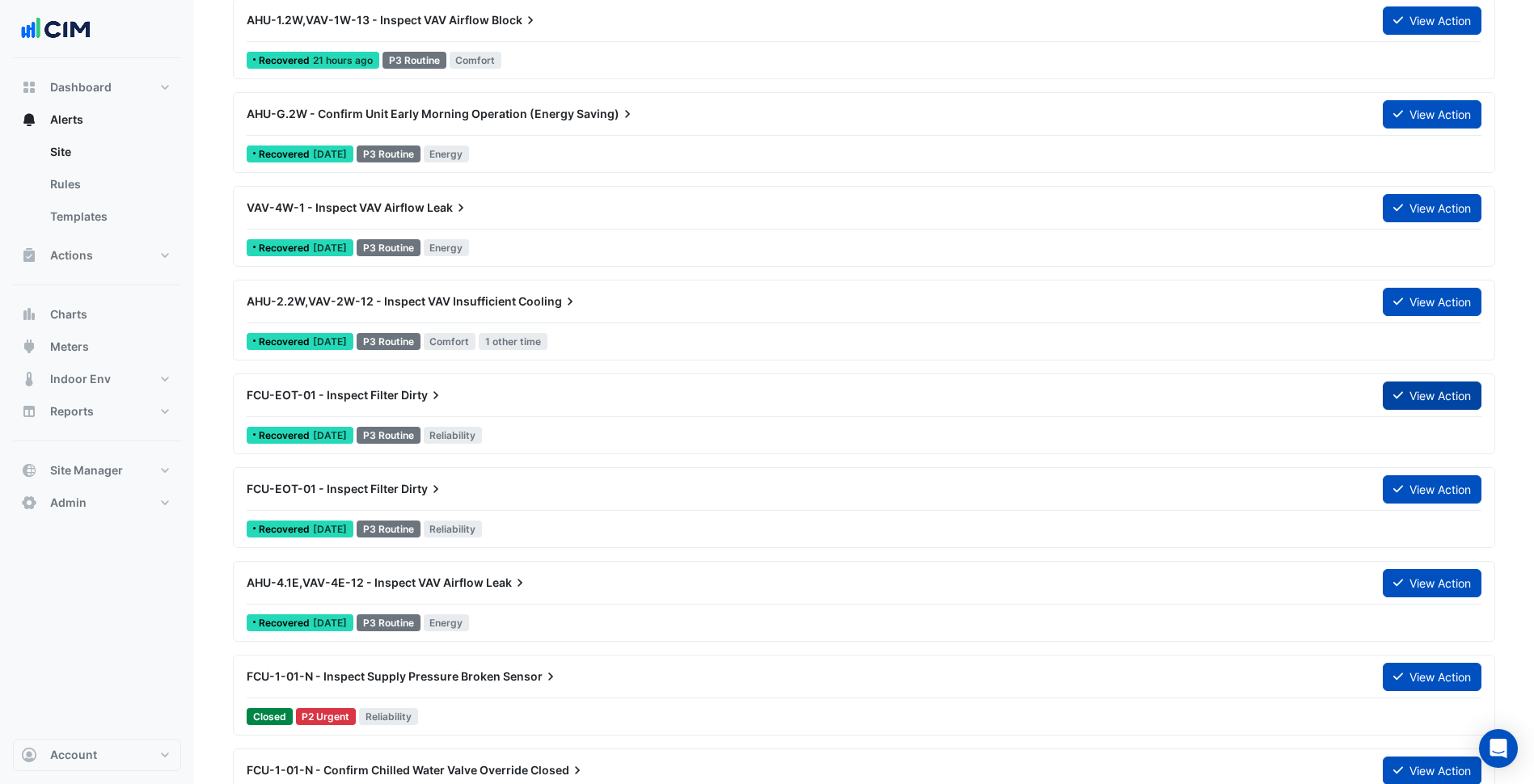
click at [1413, 389] on button "View Action" at bounding box center [1432, 396] width 99 height 28
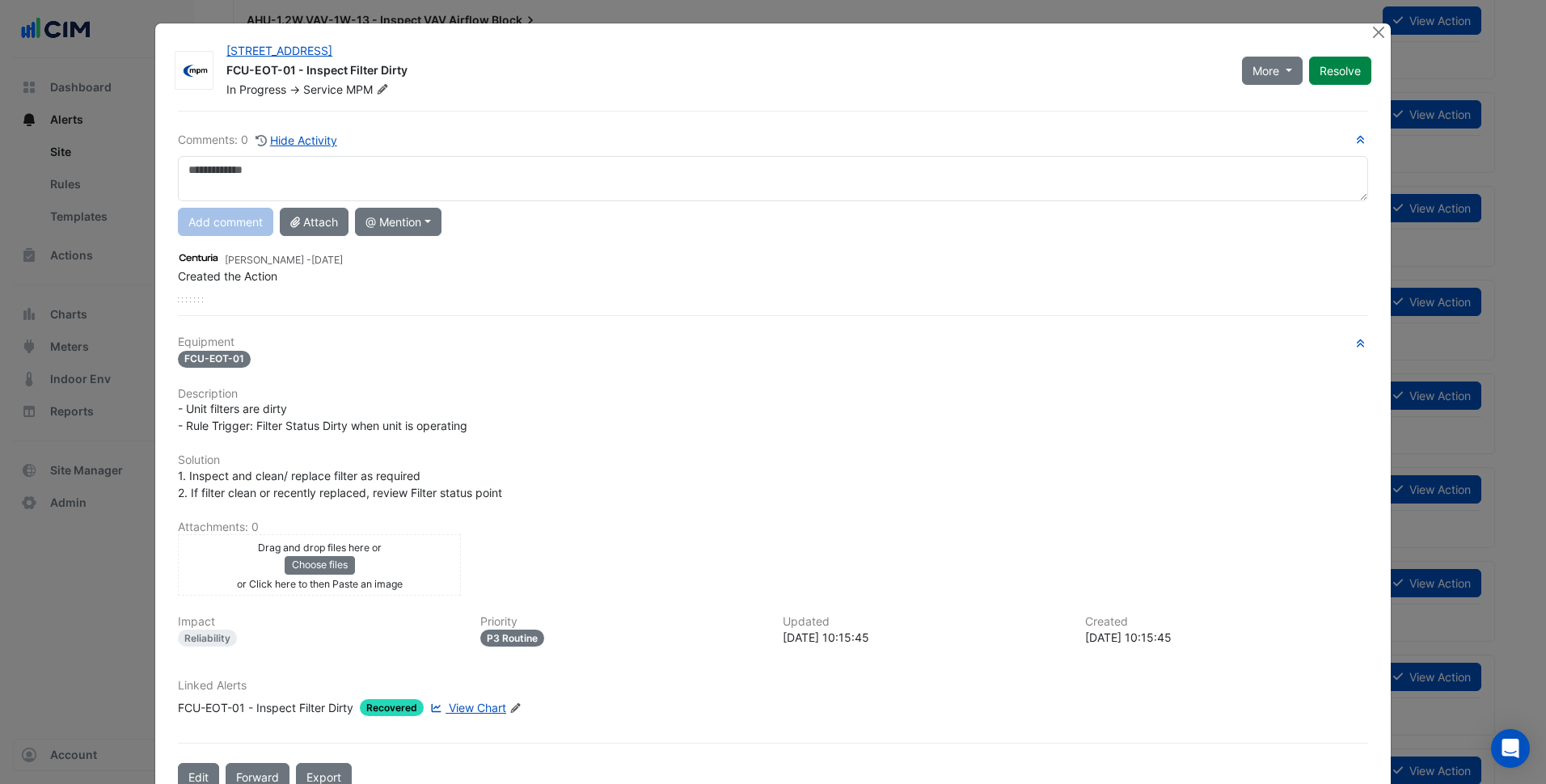
click at [488, 703] on span "View Chart" at bounding box center [477, 708] width 57 height 14
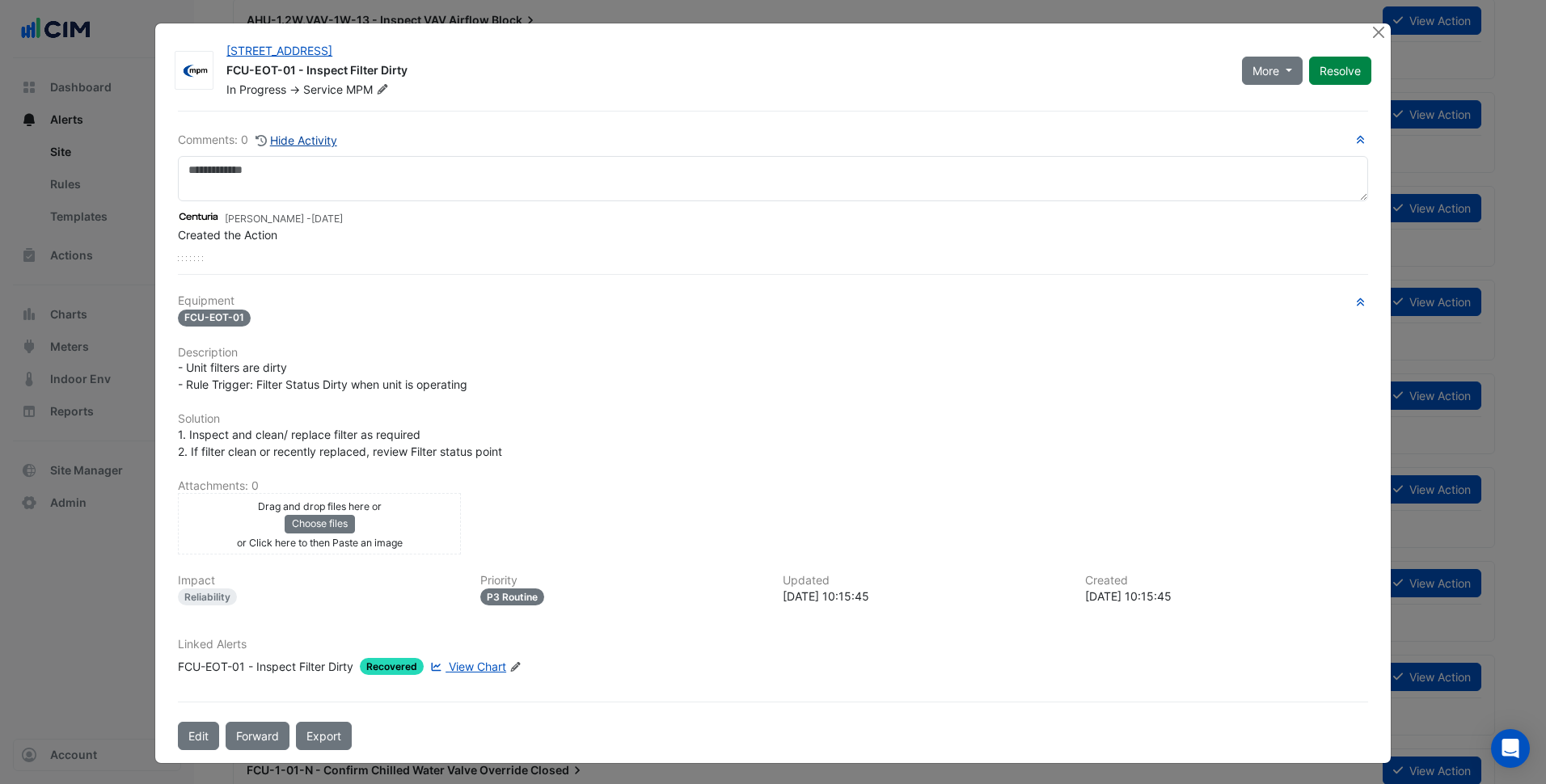
click at [315, 147] on button "Hide Activity" at bounding box center [296, 140] width 84 height 18
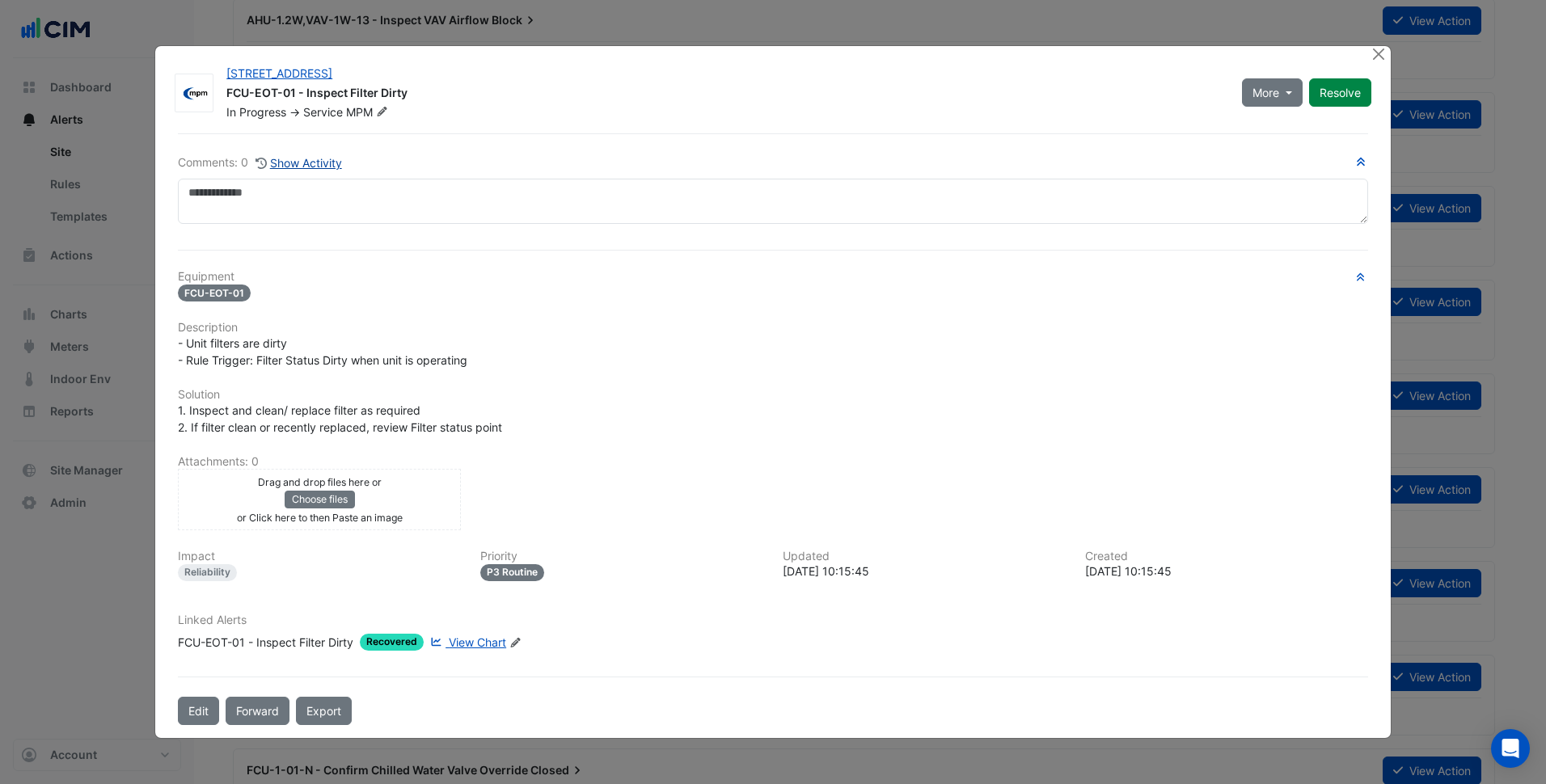
click at [313, 159] on button "Show Activity" at bounding box center [298, 163] width 88 height 18
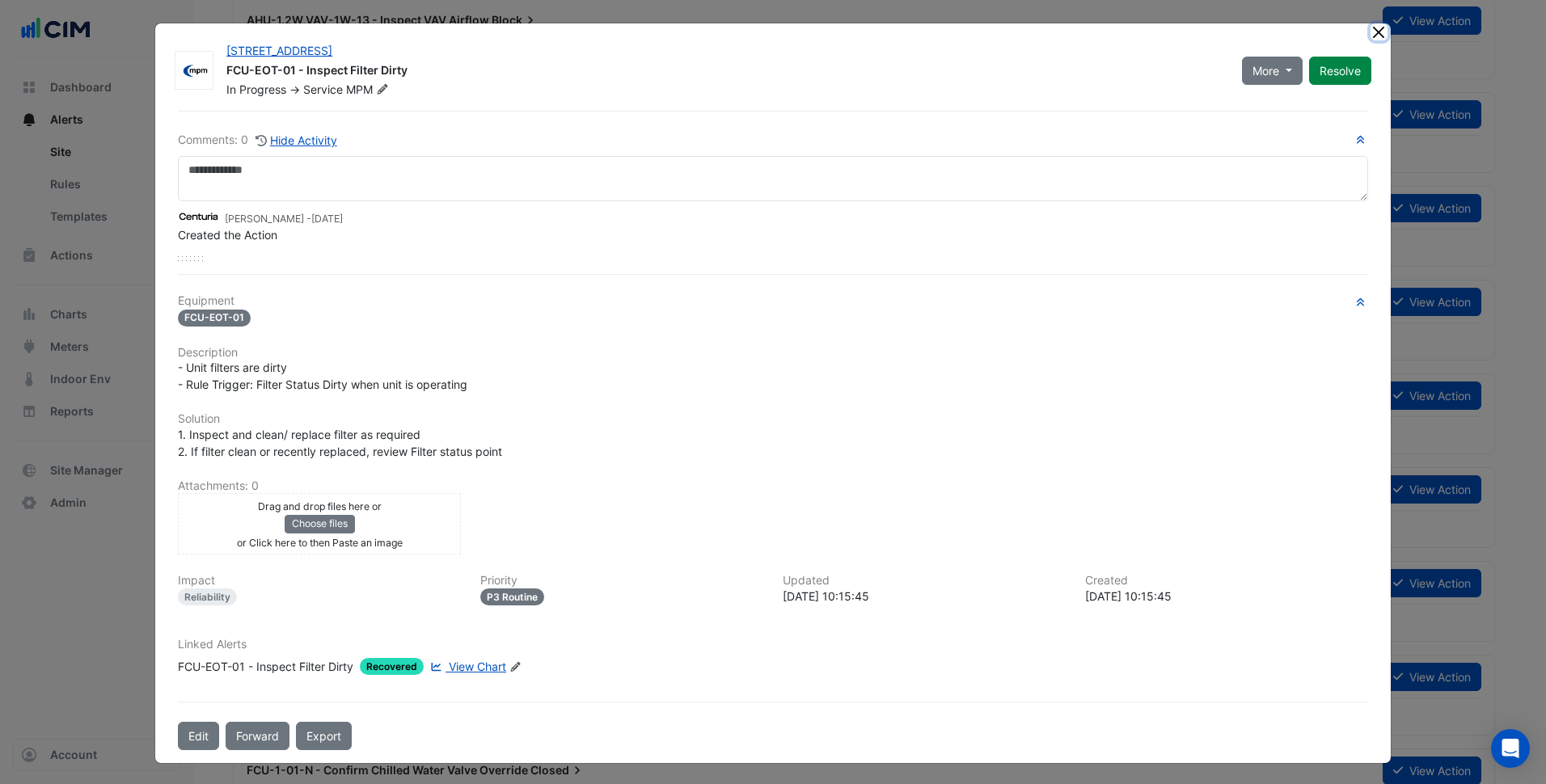
click at [1370, 37] on button "Close" at bounding box center [1378, 32] width 17 height 17
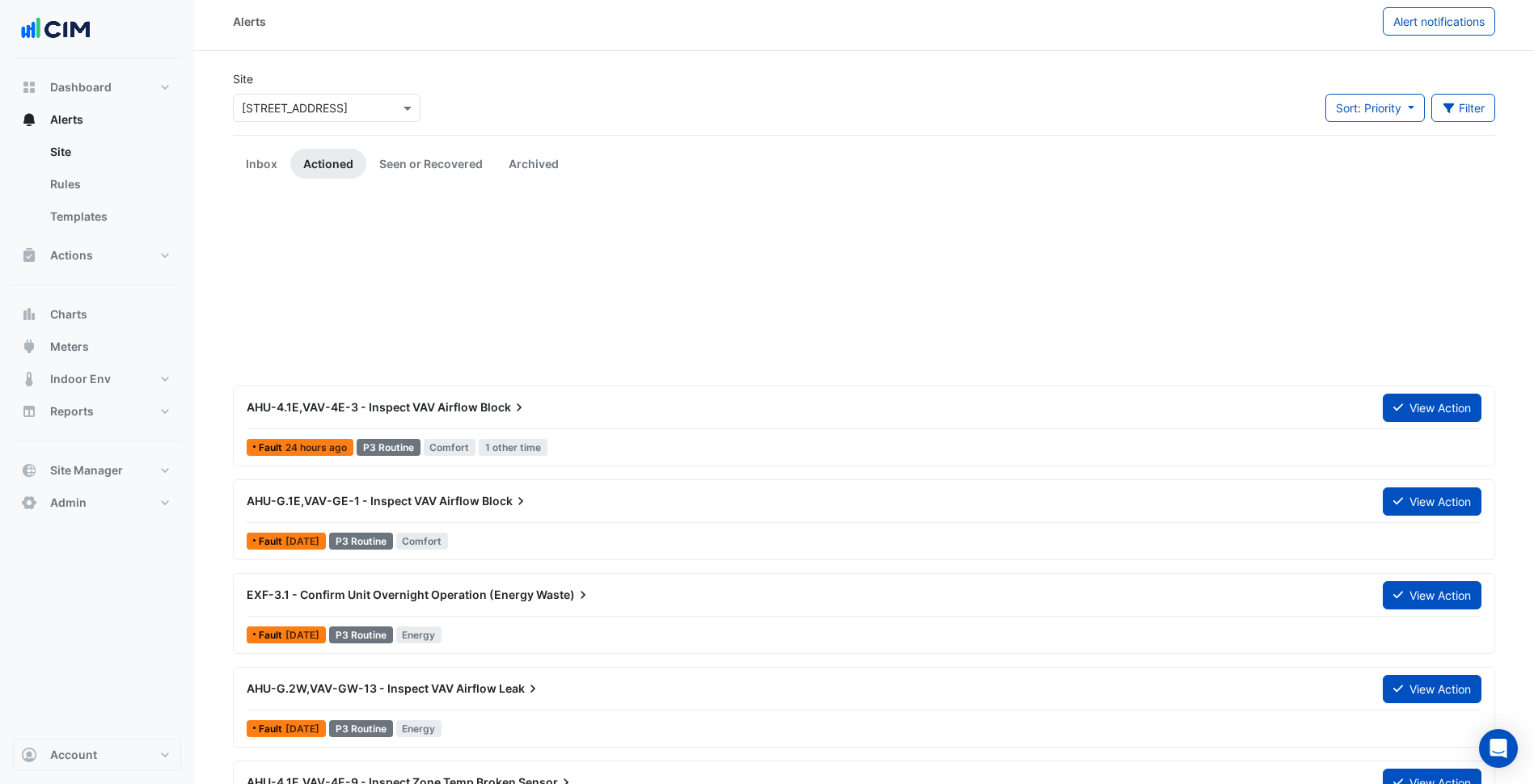
scroll to position [0, 0]
